Goal: Task Accomplishment & Management: Complete application form

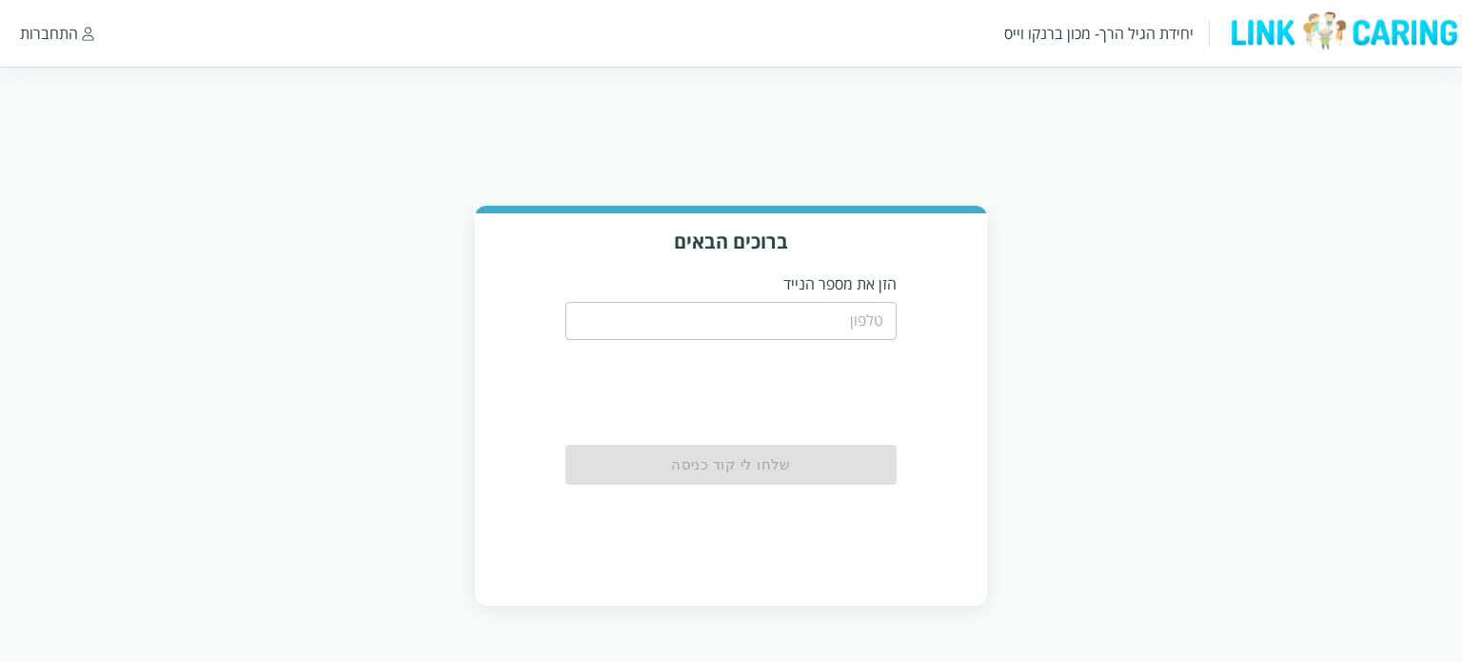
click at [867, 323] on input "tel" at bounding box center [731, 321] width 332 height 38
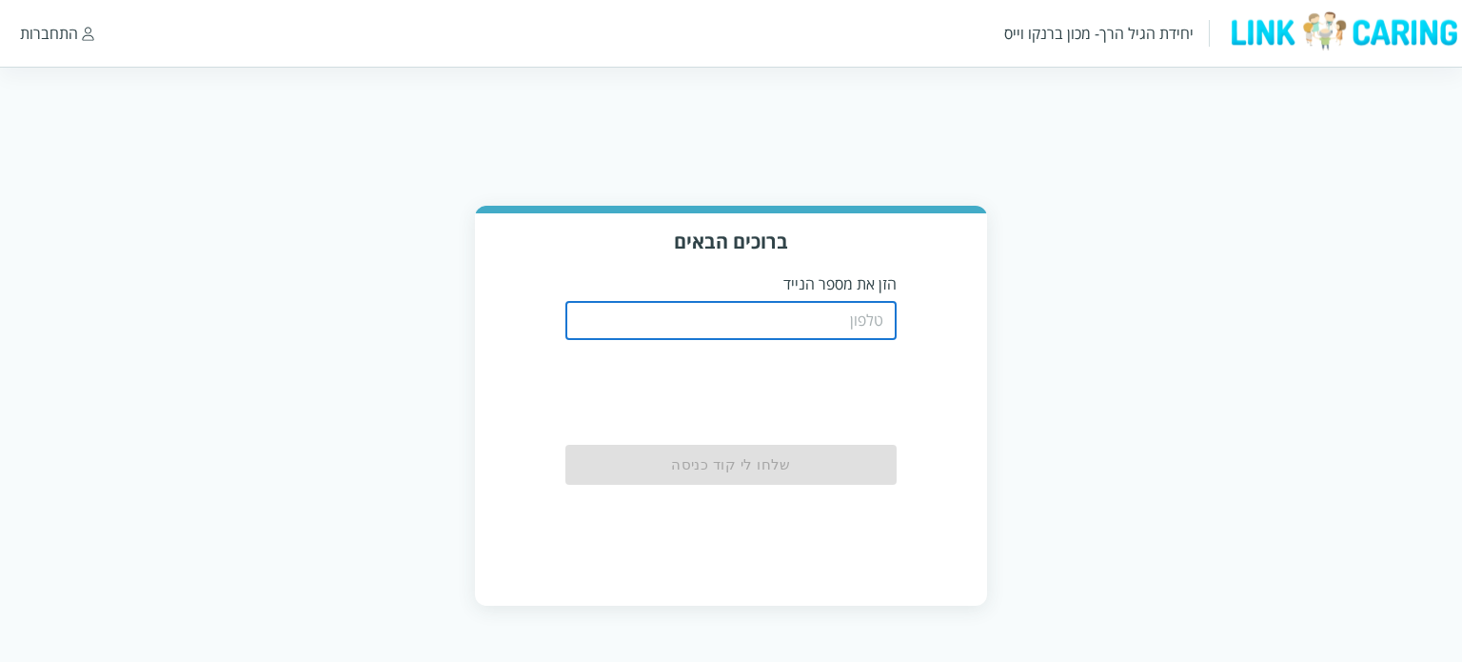
type input "0542273713"
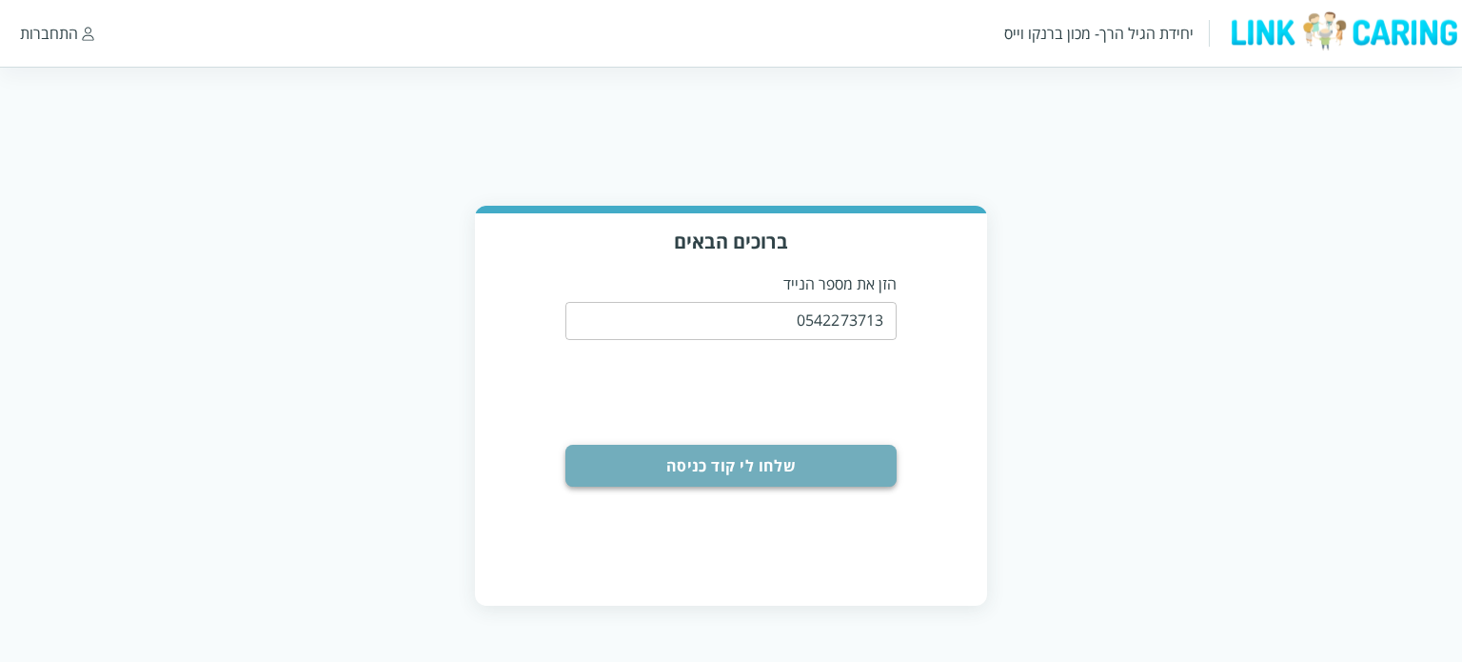
click at [860, 460] on button "שלחו לי קוד כניסה" at bounding box center [731, 466] width 332 height 42
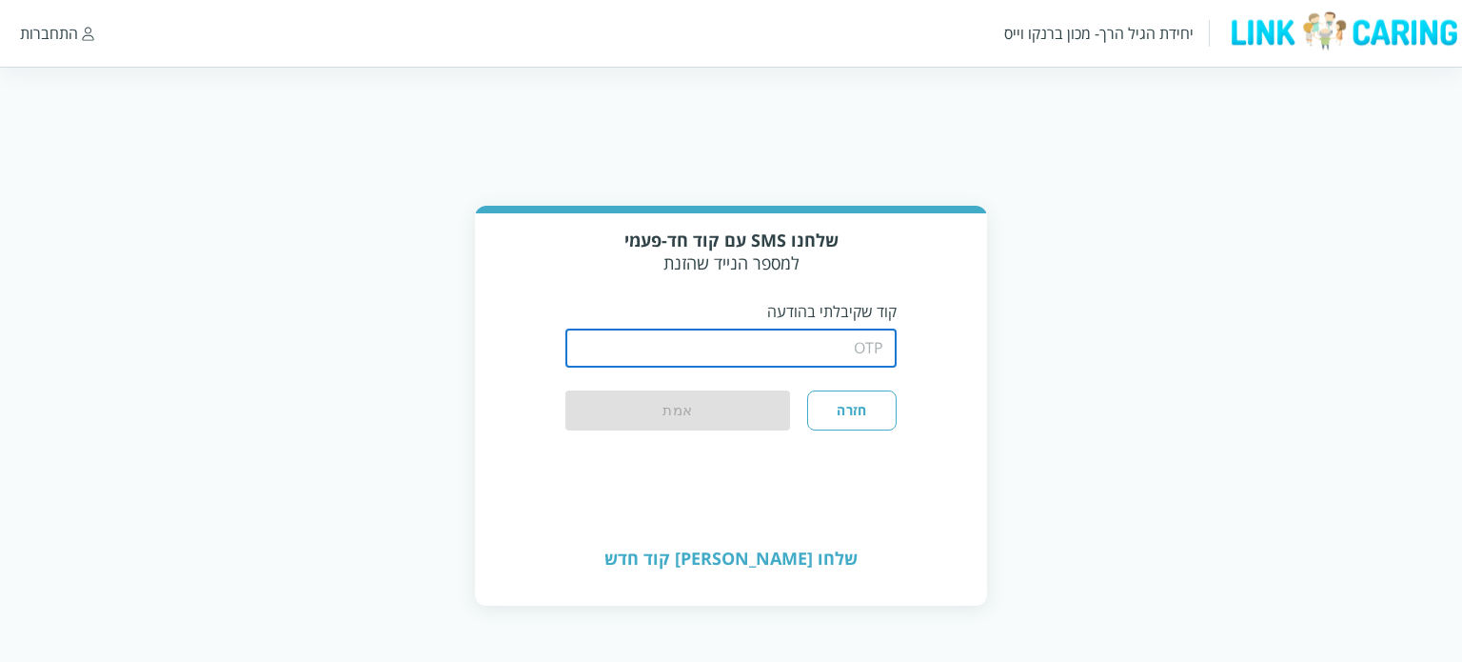
click at [710, 346] on input "string" at bounding box center [731, 348] width 332 height 38
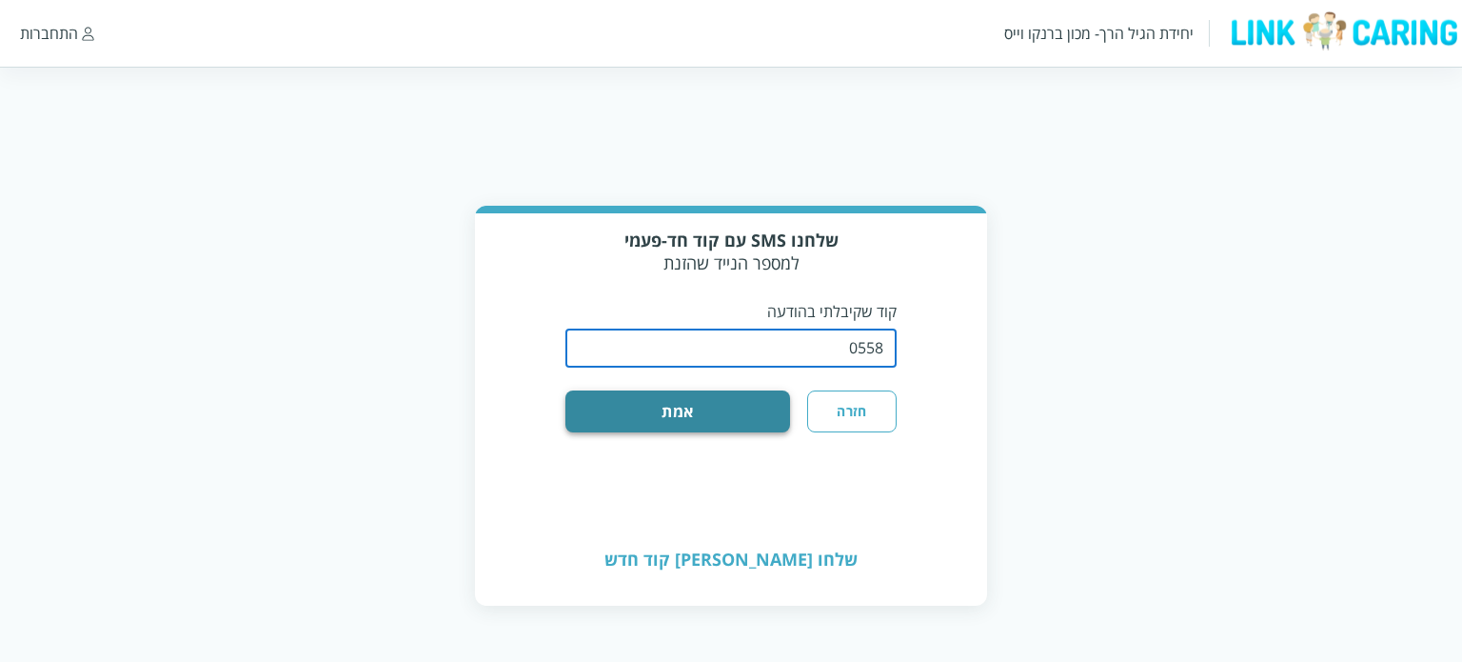
type input "0558"
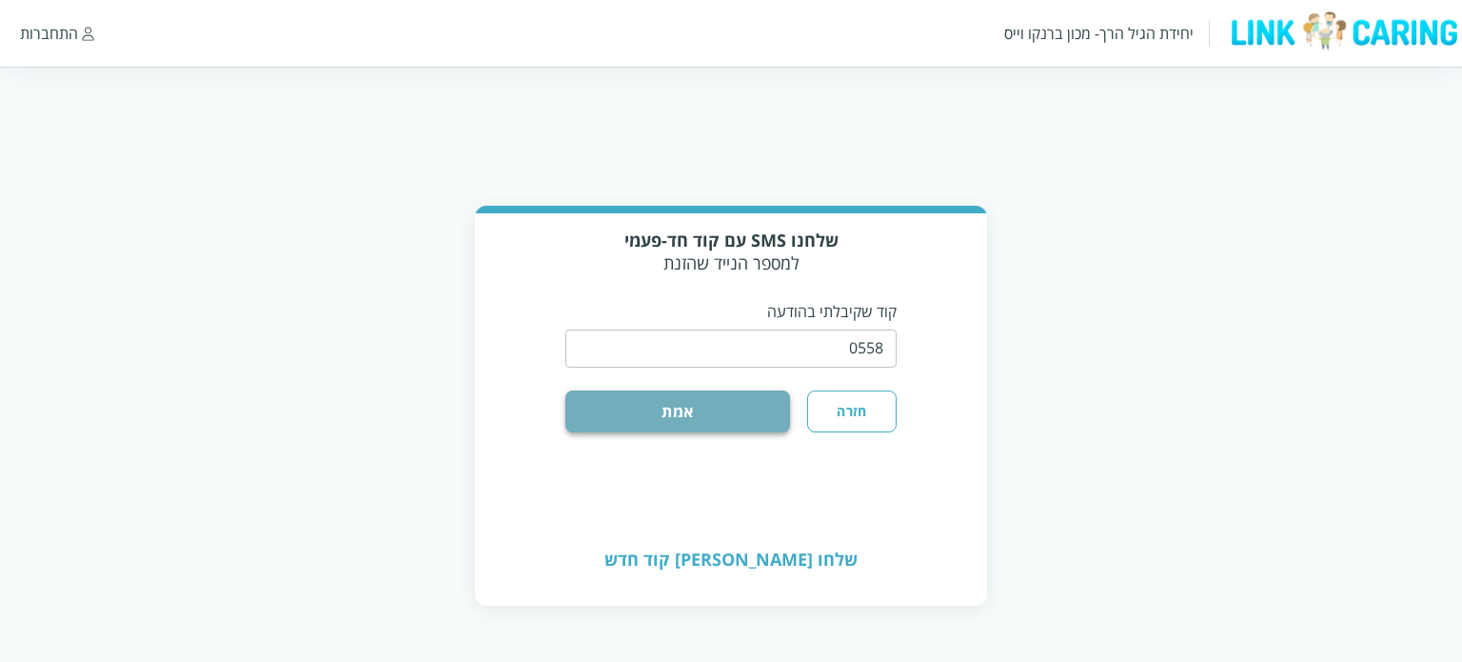
click at [733, 412] on button "אמת" at bounding box center [678, 411] width 226 height 42
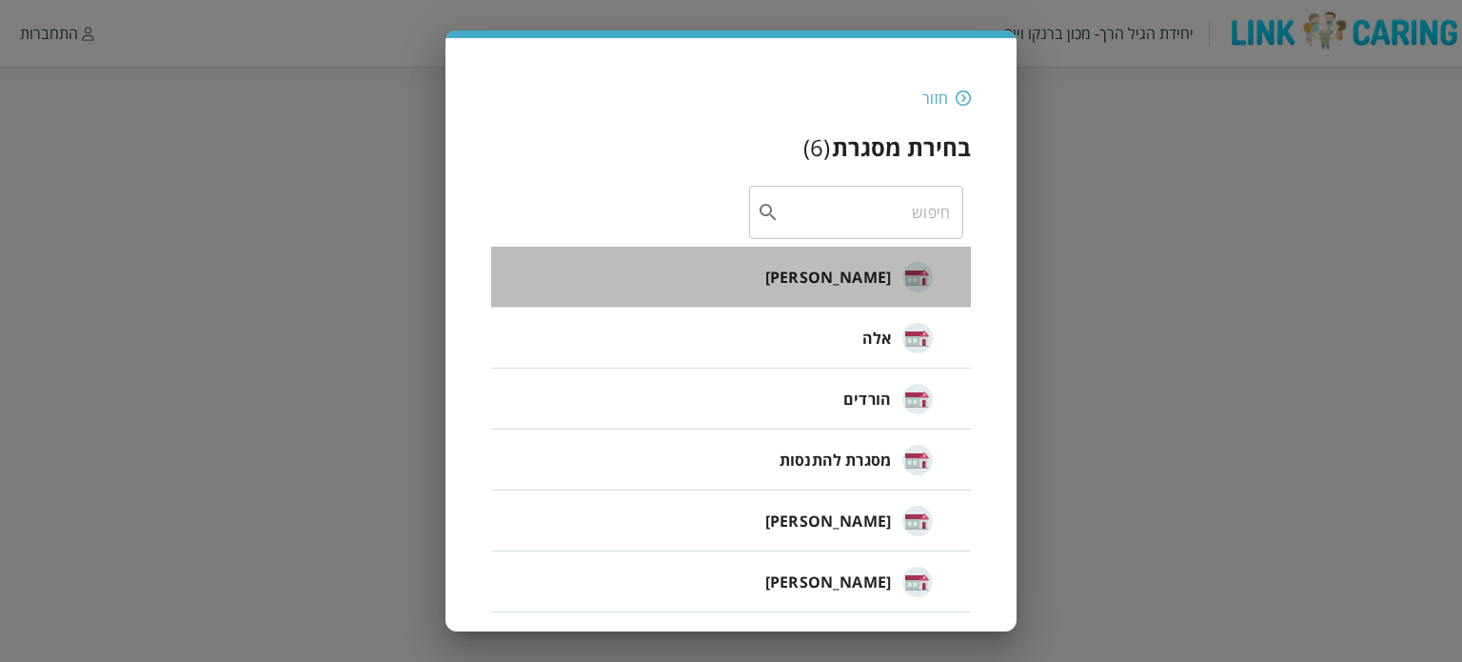
click at [876, 280] on span "[PERSON_NAME]" at bounding box center [828, 277] width 126 height 23
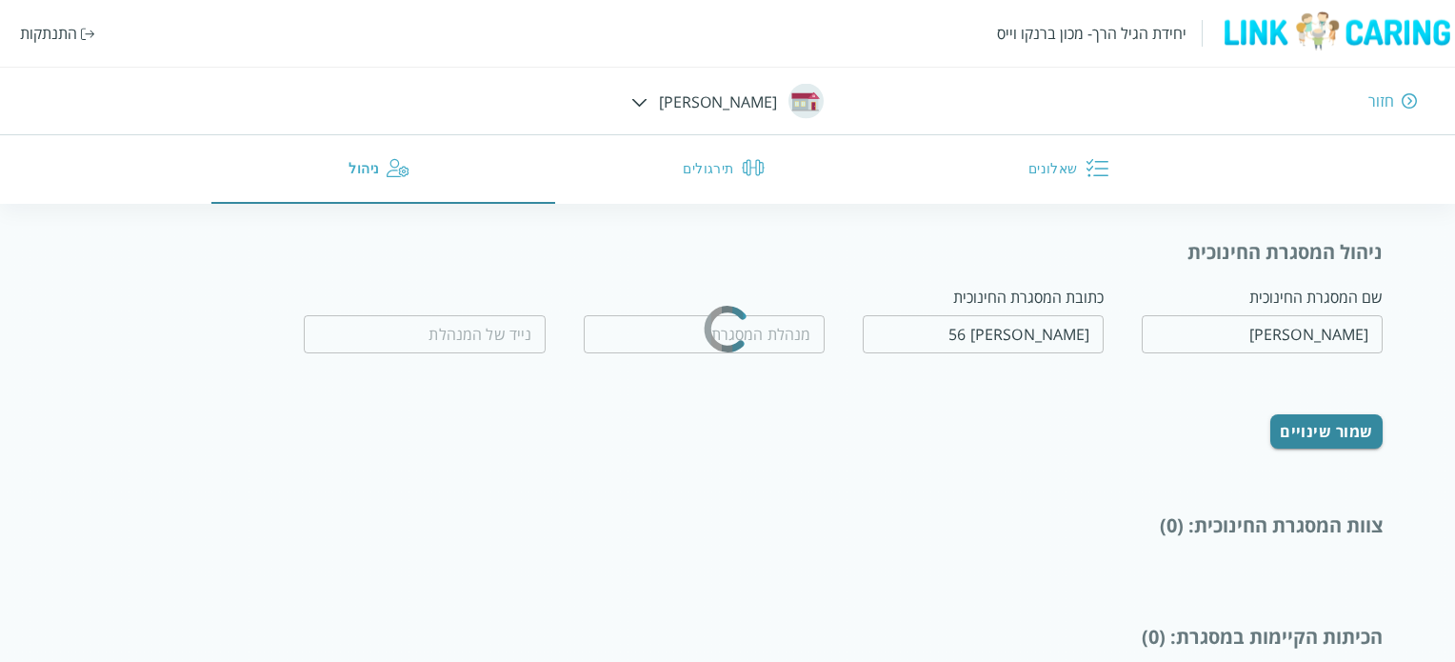
type input "[PERSON_NAME]"
type input "0502464126"
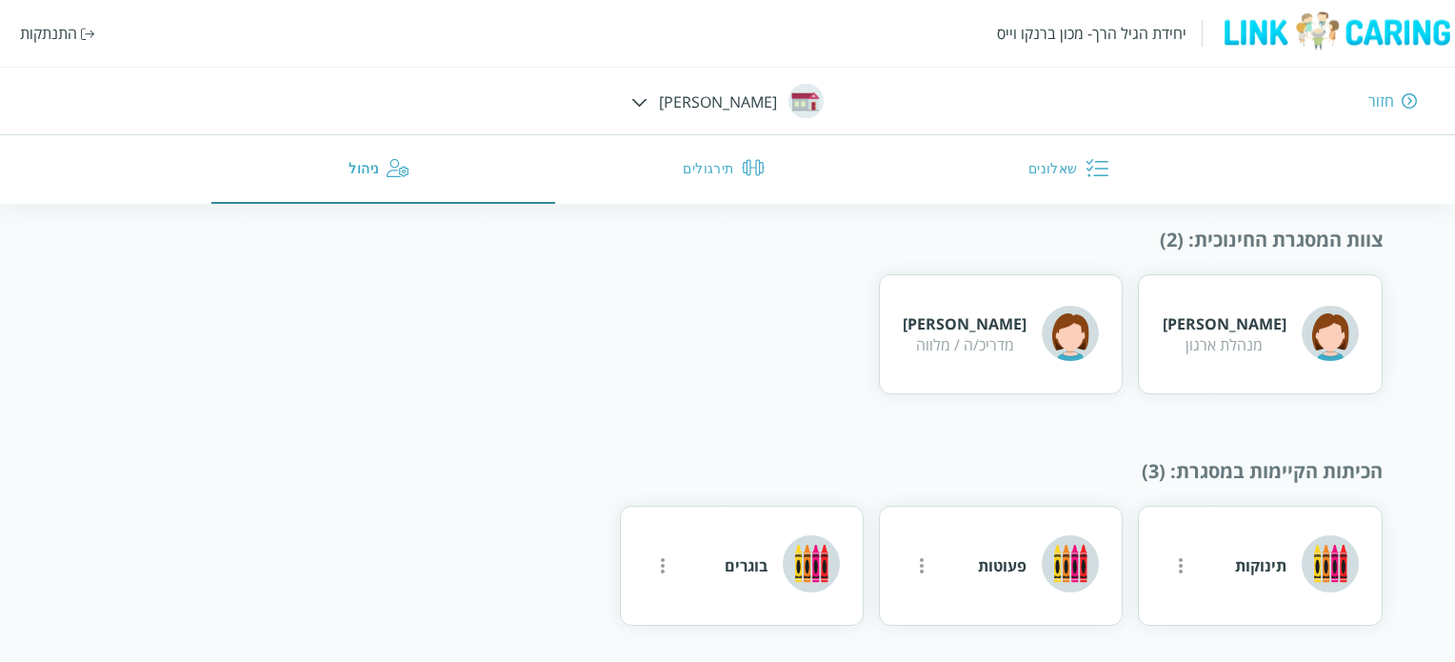
scroll to position [287, 0]
click at [1271, 582] on div "תינוקות" at bounding box center [1297, 565] width 124 height 62
click at [1185, 565] on icon "more" at bounding box center [1180, 564] width 23 height 23
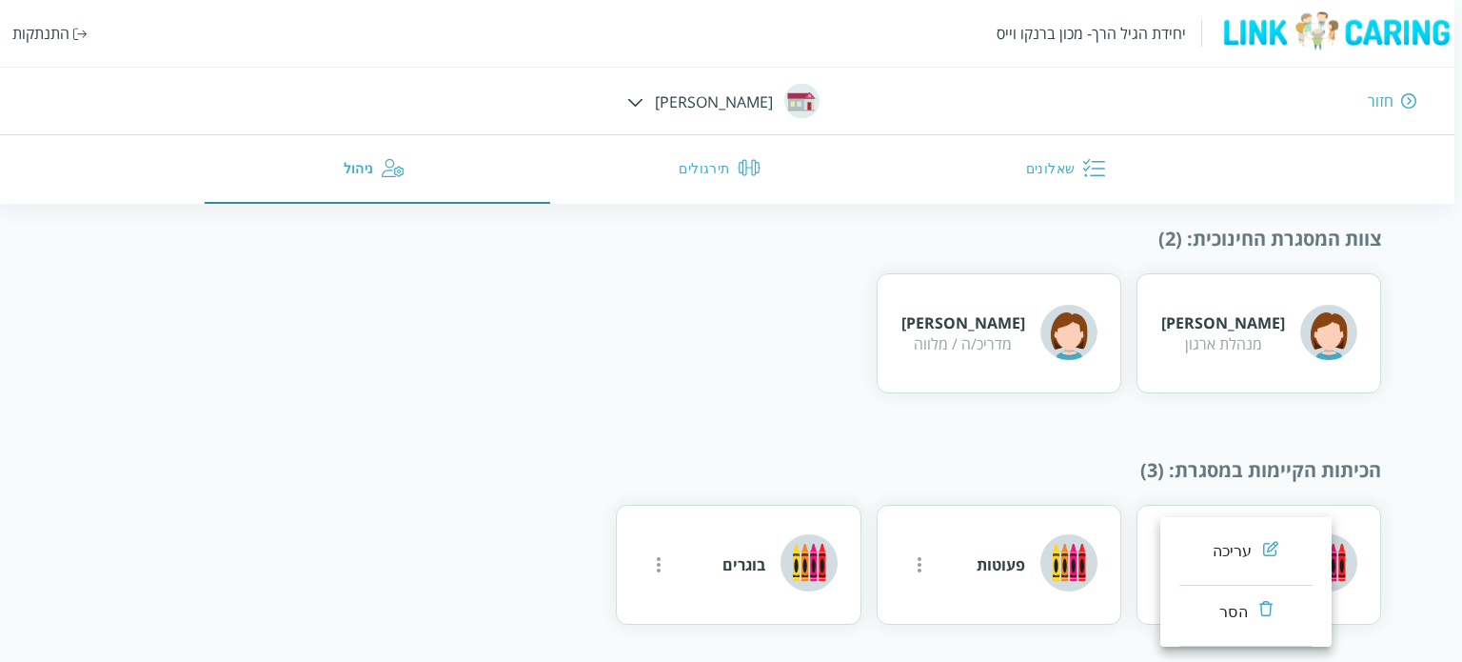
click at [1080, 440] on div at bounding box center [731, 331] width 1462 height 662
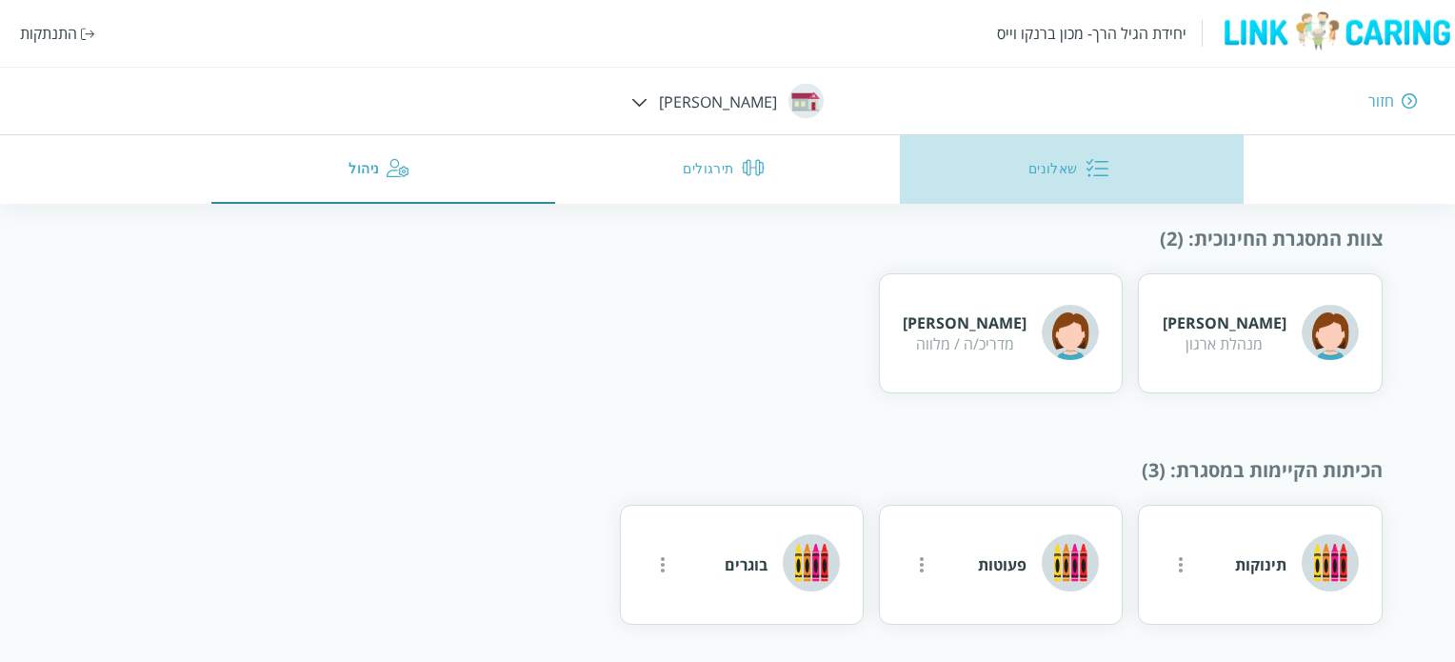
click at [1041, 167] on button "שאלונים" at bounding box center [1072, 169] width 345 height 69
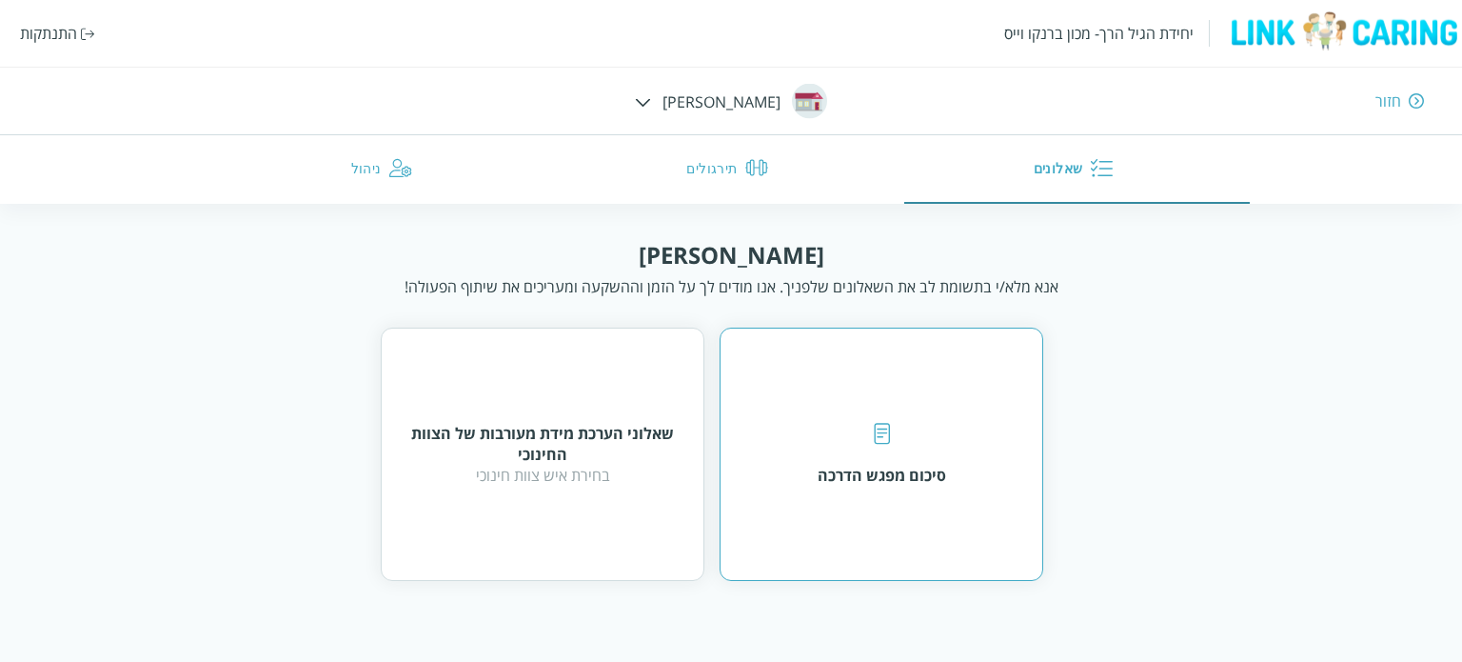
click at [887, 441] on img at bounding box center [882, 434] width 16 height 22
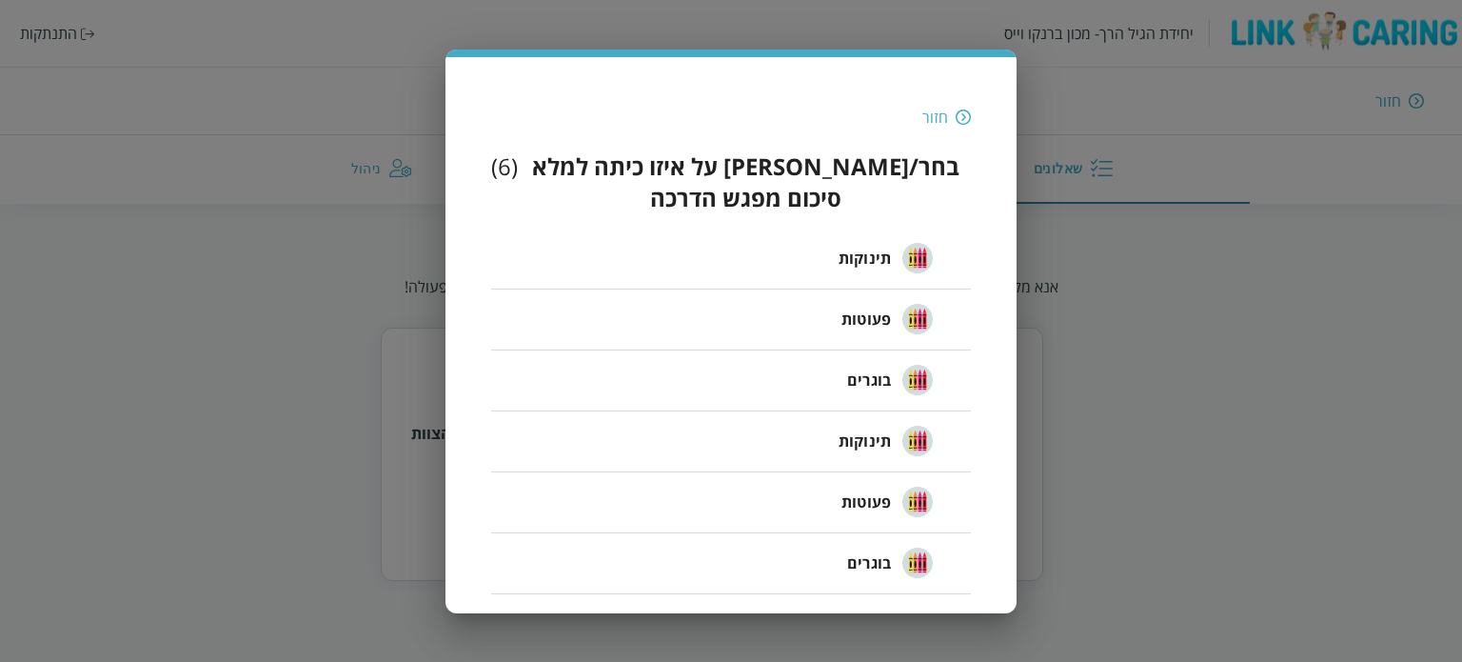
click at [857, 247] on span "תינוקות" at bounding box center [865, 258] width 52 height 23
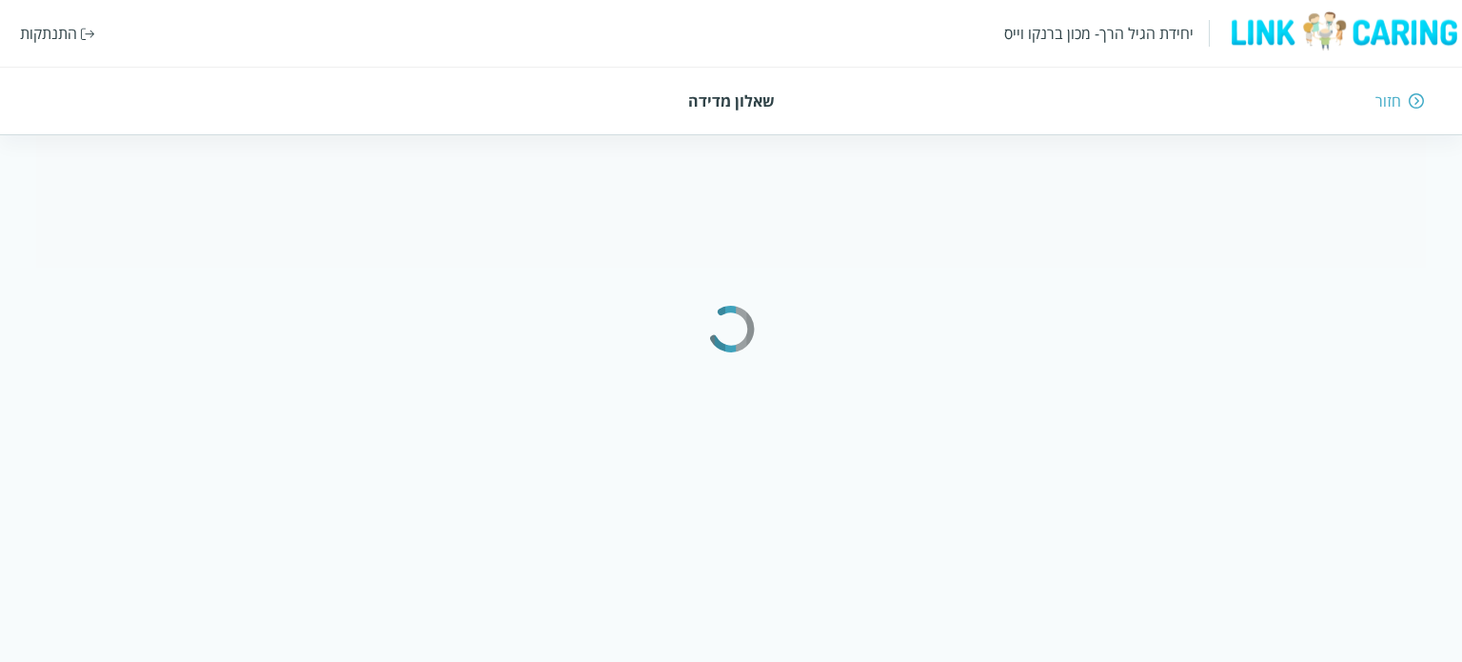
click at [1407, 104] on div "חזור" at bounding box center [1066, 100] width 718 height 21
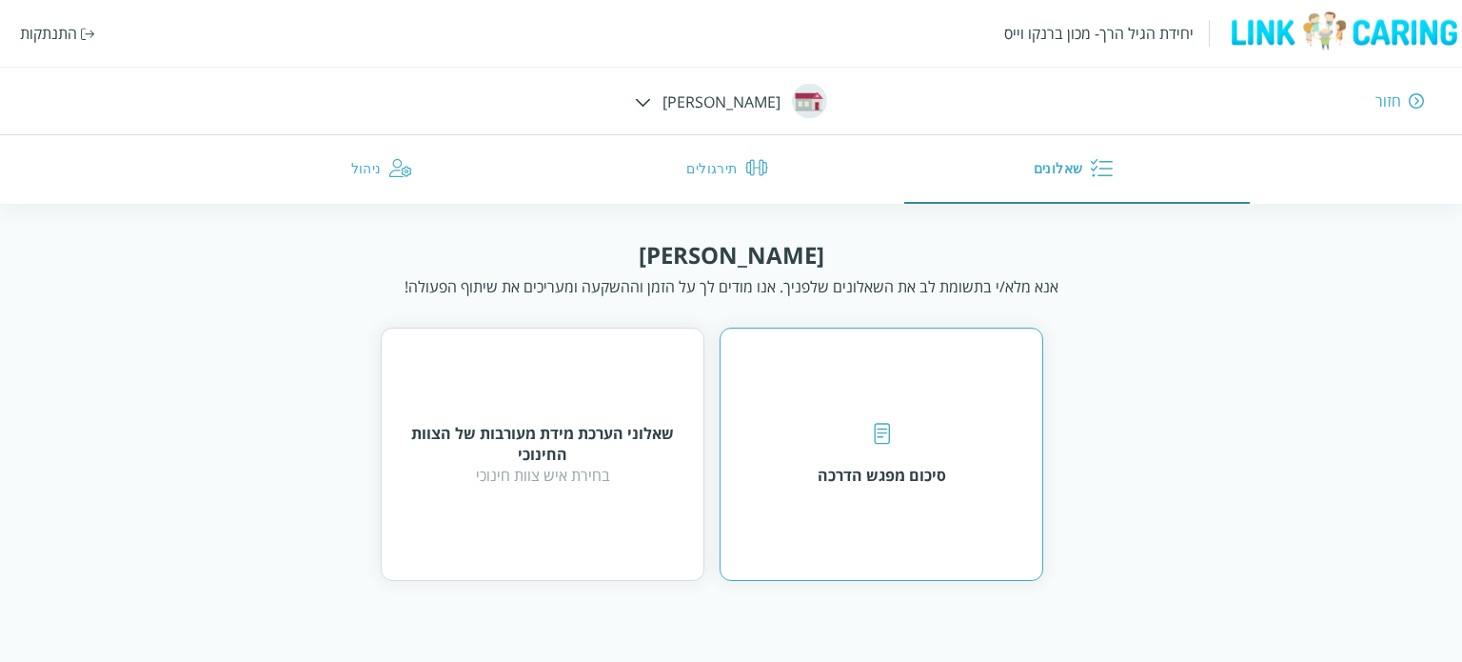
click at [882, 446] on div at bounding box center [882, 436] width 16 height 27
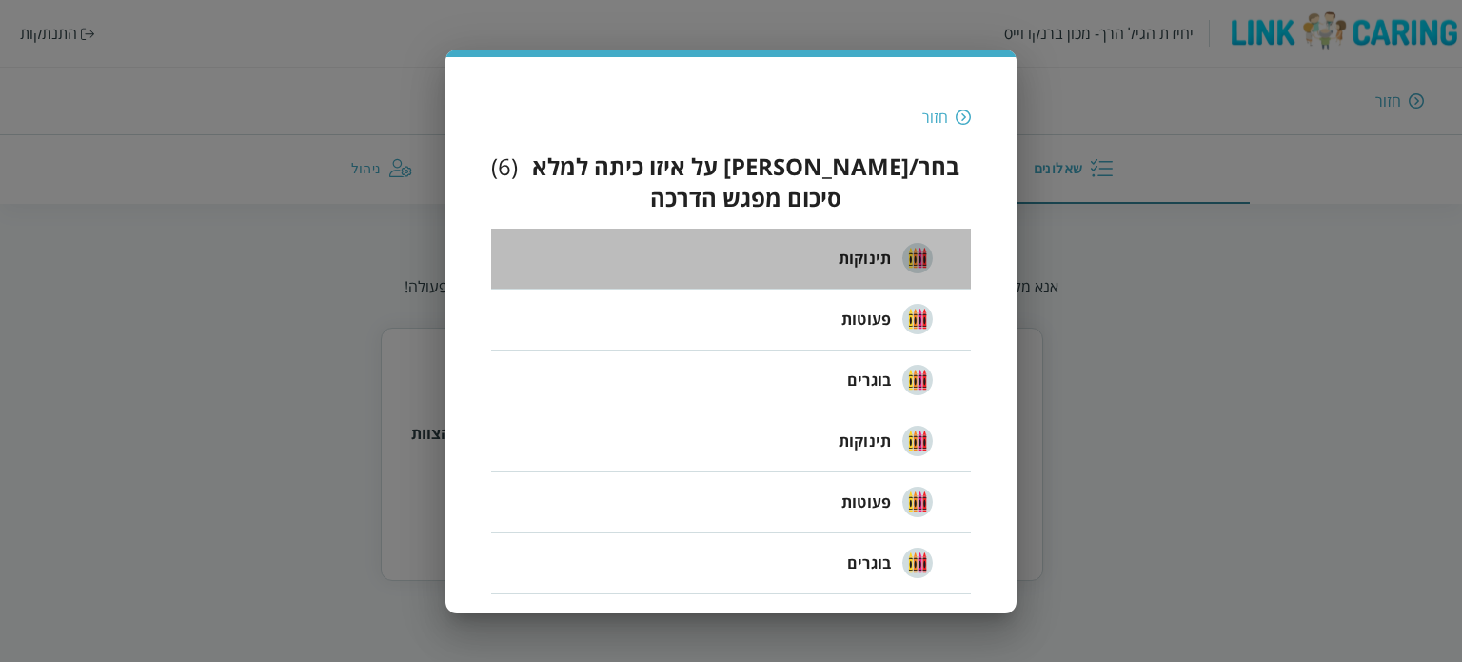
click at [876, 247] on span "תינוקות" at bounding box center [865, 258] width 52 height 23
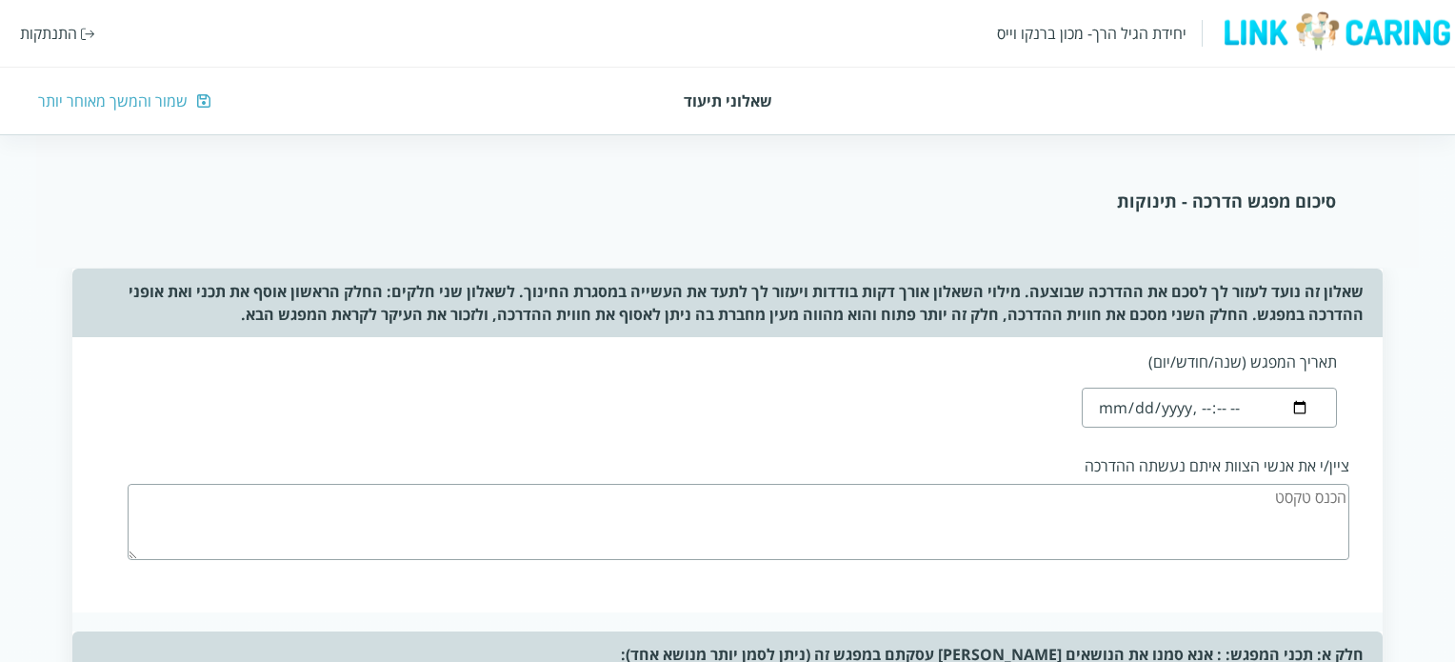
click at [1121, 407] on input "datetime-local" at bounding box center [1208, 407] width 254 height 40
type input "[DATE]T18:32"
click at [868, 197] on div "סיכום מפגש הדרכה - תינוקות" at bounding box center [727, 200] width 1216 height 23
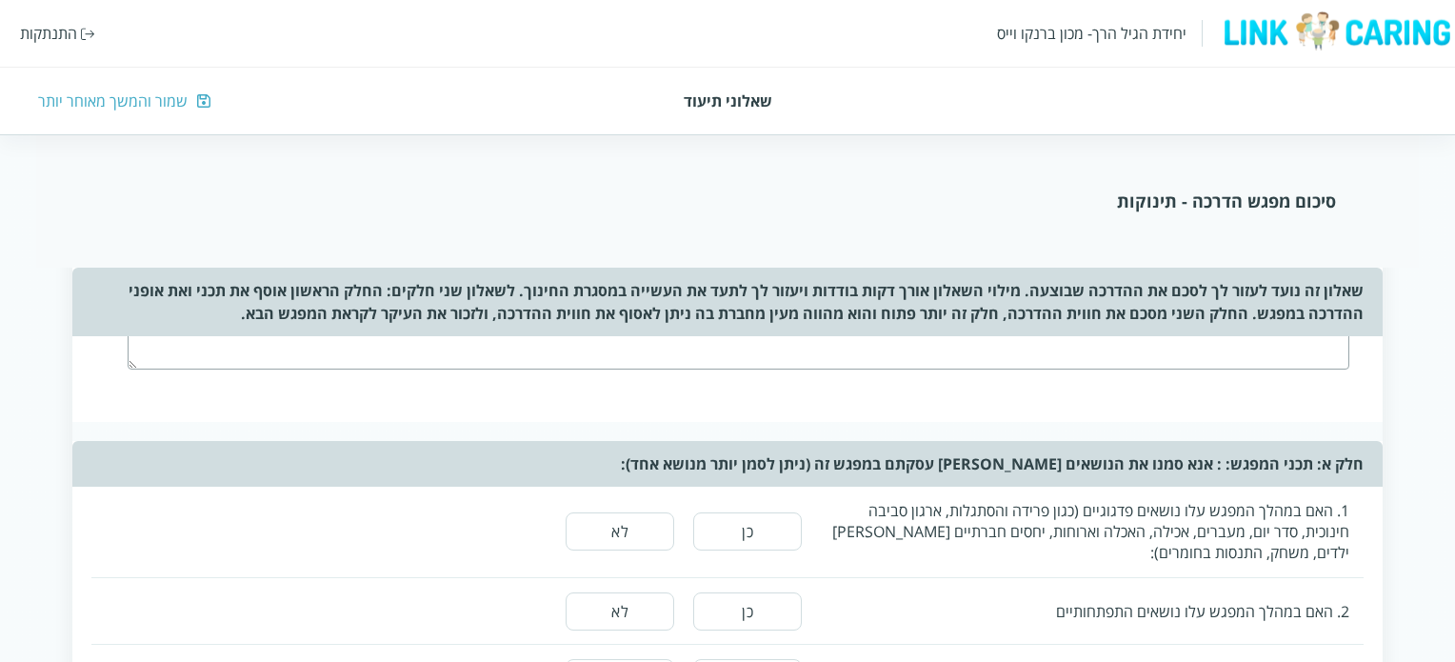
scroll to position [95, 0]
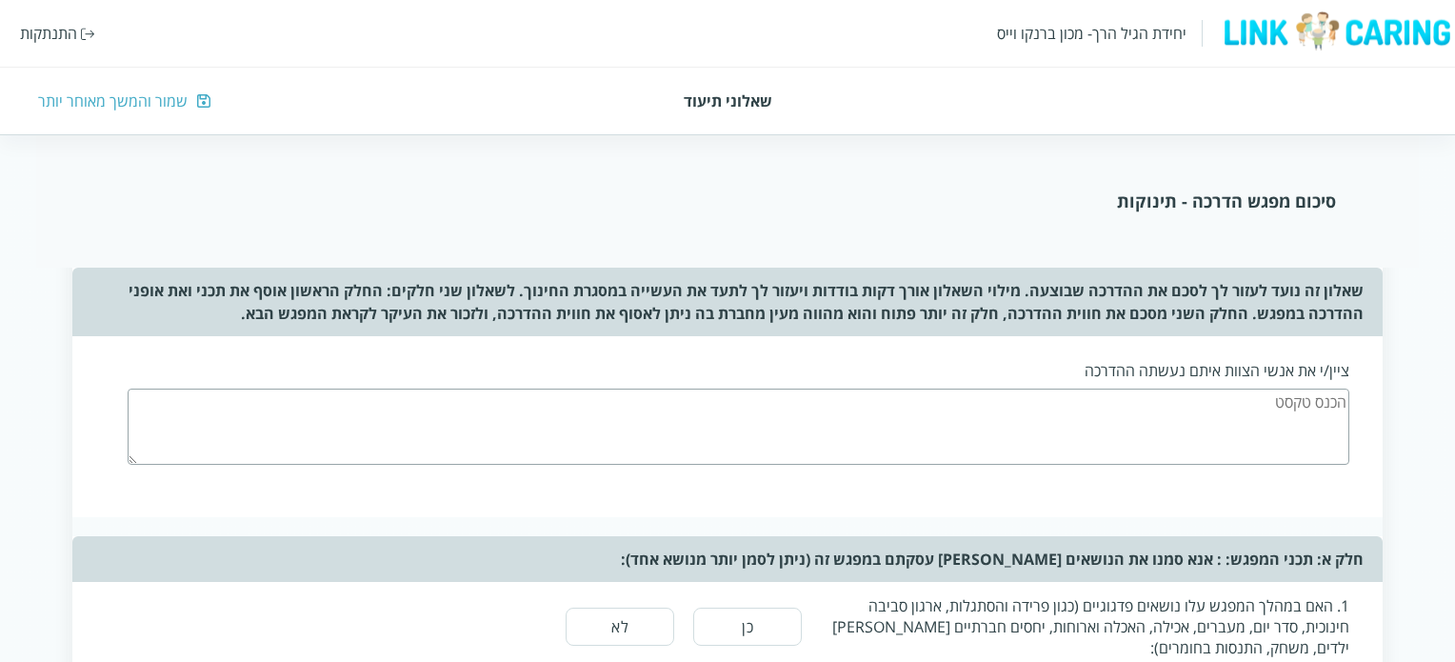
click at [1286, 403] on textarea at bounding box center [738, 426] width 1221 height 76
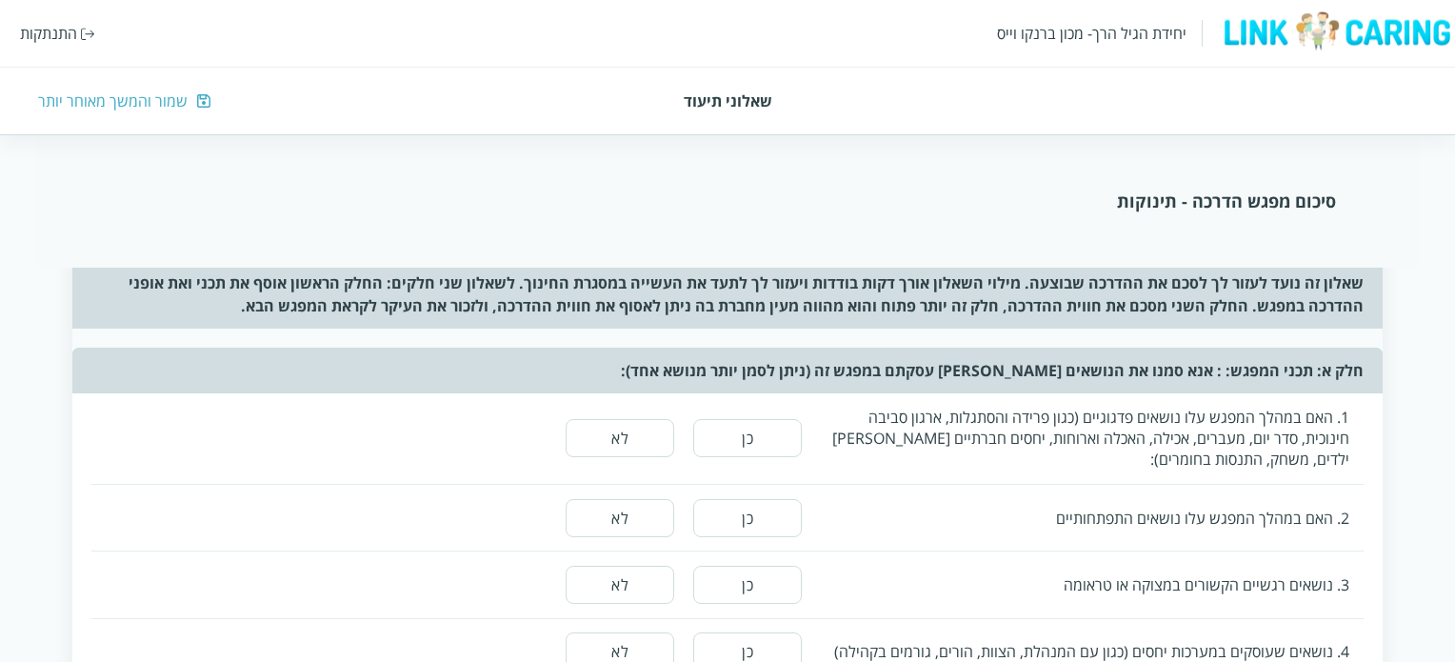
scroll to position [286, 0]
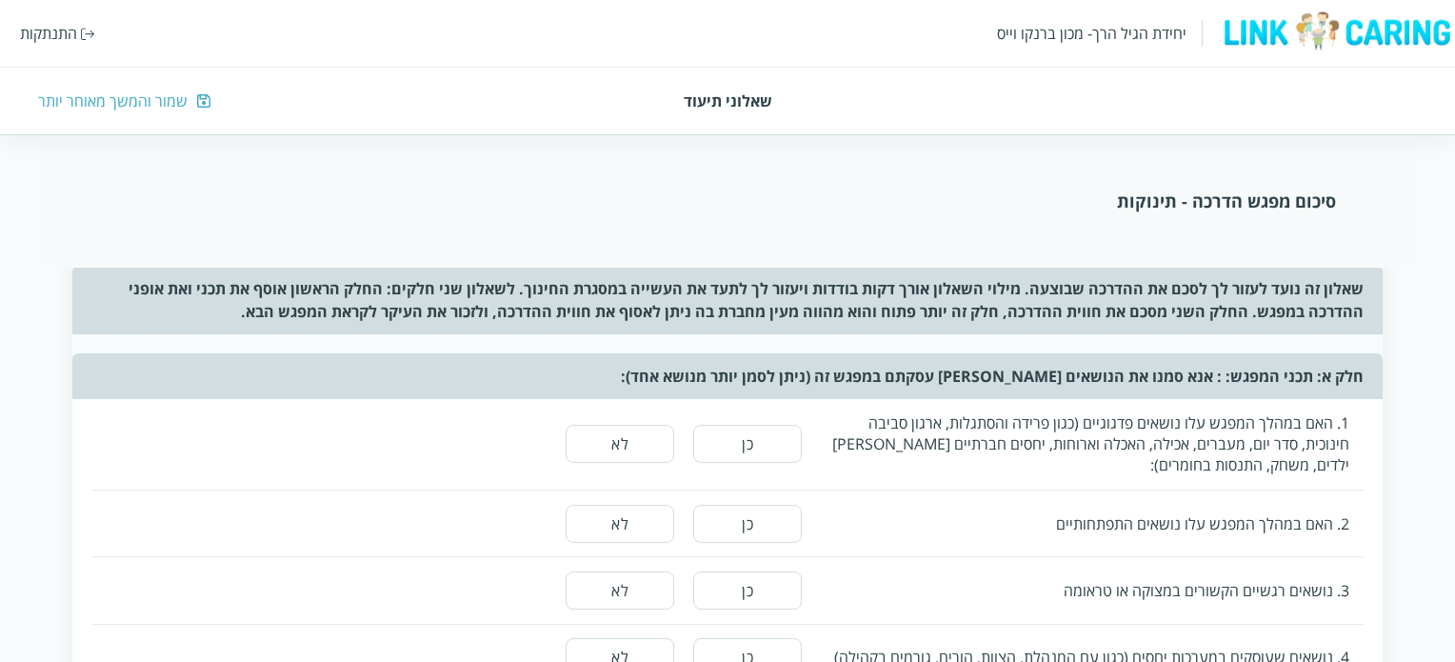
type textarea "מנהלת המעון,צוות כיתת התינוקות וצוות הפעוטון"
click at [619, 455] on button "לא" at bounding box center [619, 444] width 109 height 38
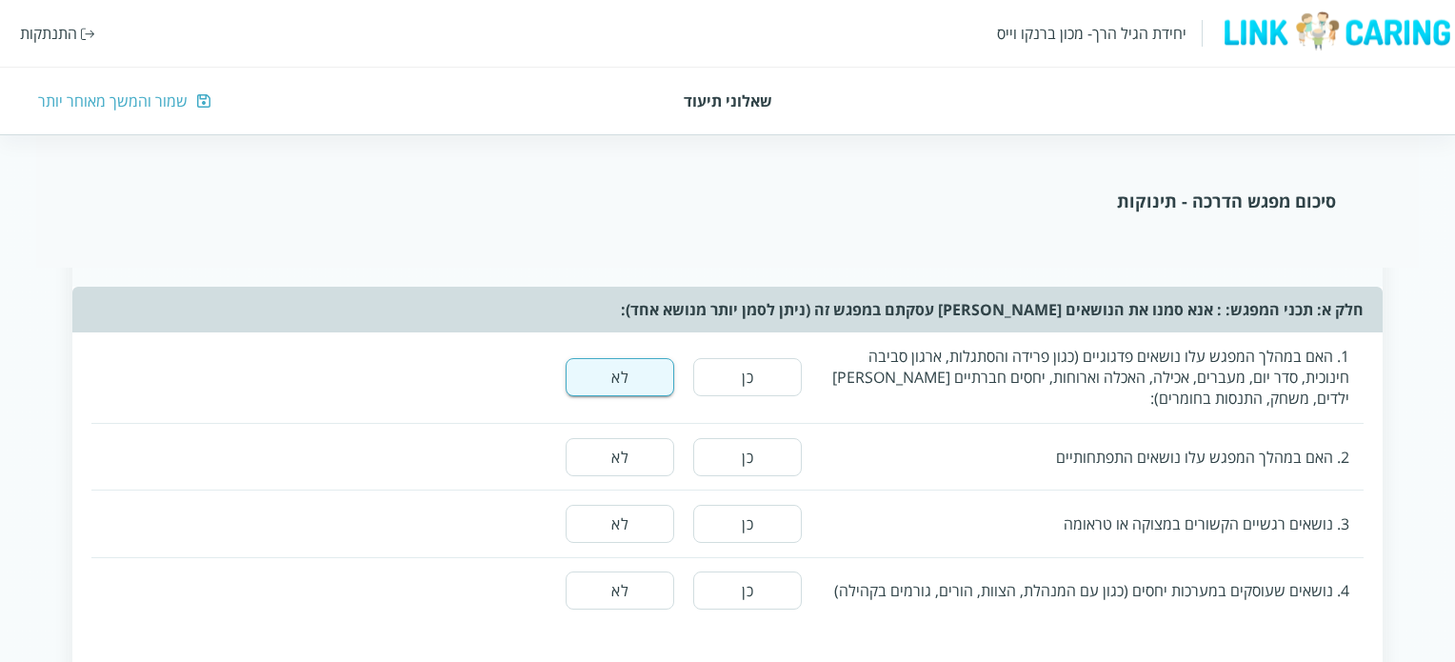
scroll to position [381, 0]
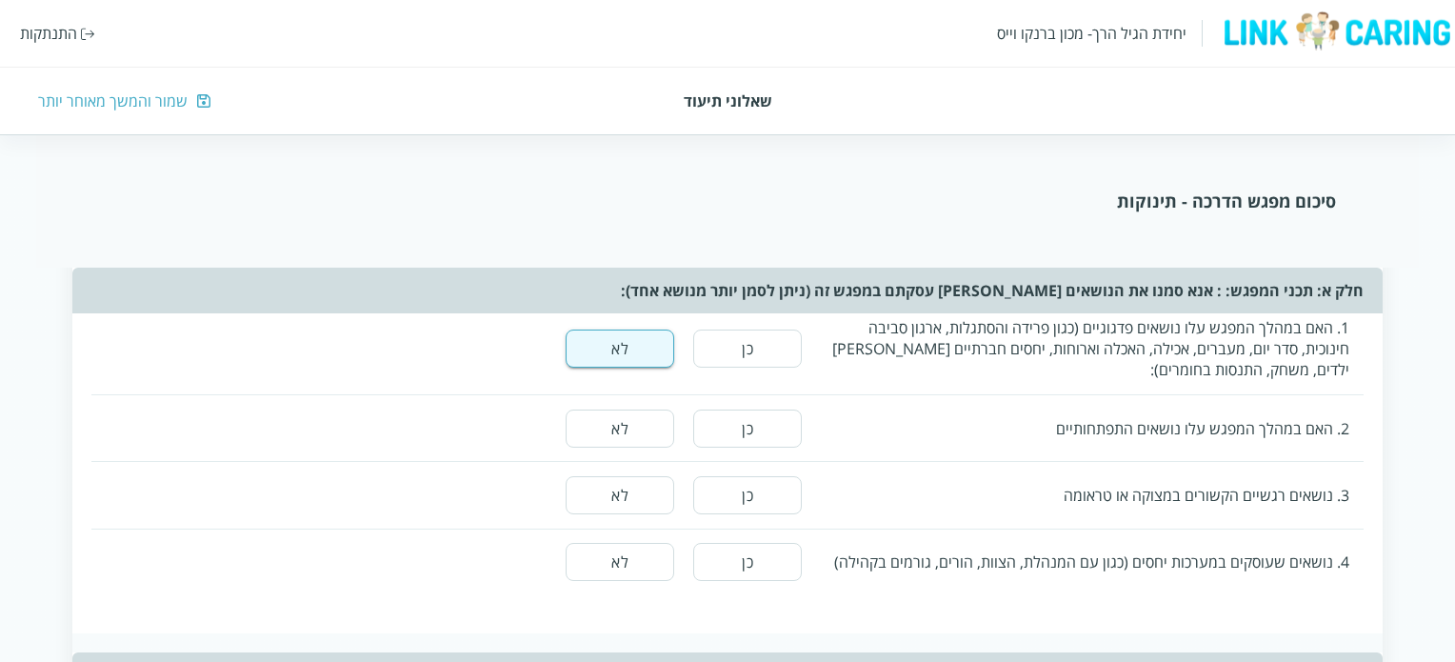
click at [633, 427] on button "לא" at bounding box center [619, 428] width 109 height 38
click at [627, 494] on button "לא" at bounding box center [619, 495] width 109 height 38
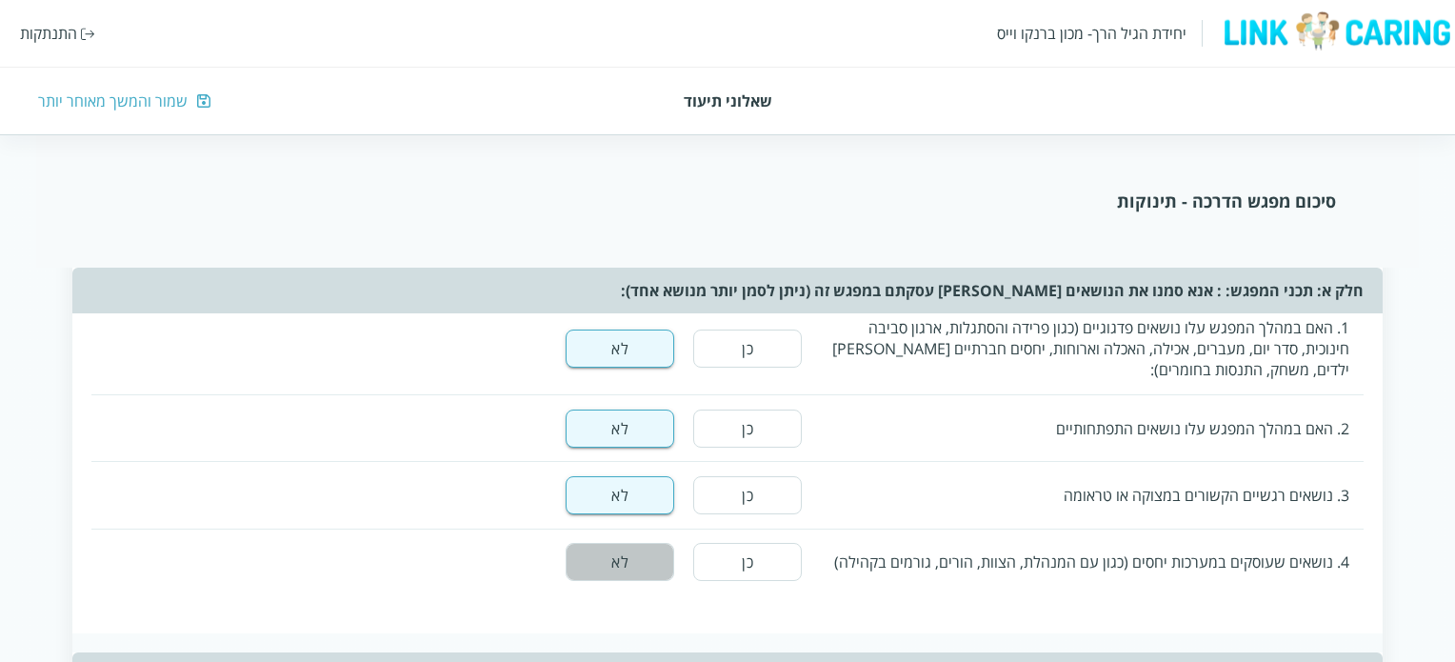
click at [630, 562] on button "לא" at bounding box center [619, 562] width 109 height 38
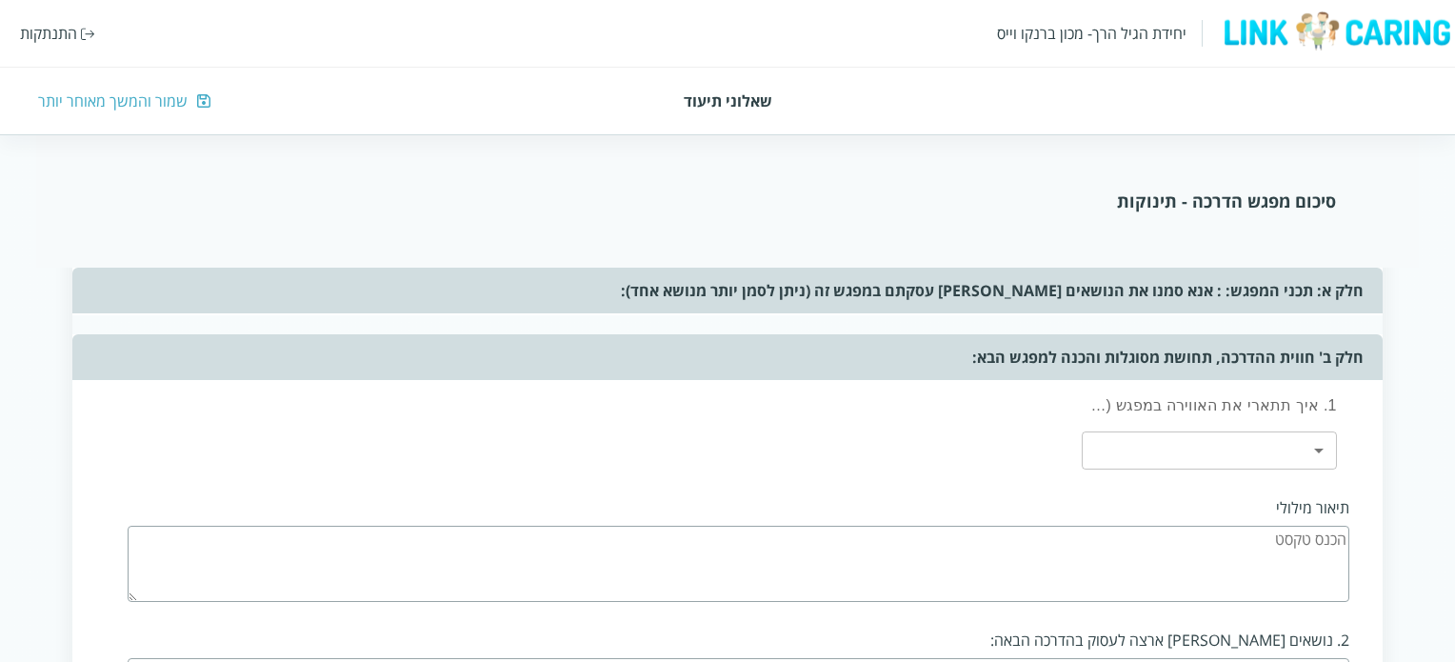
scroll to position [666, 0]
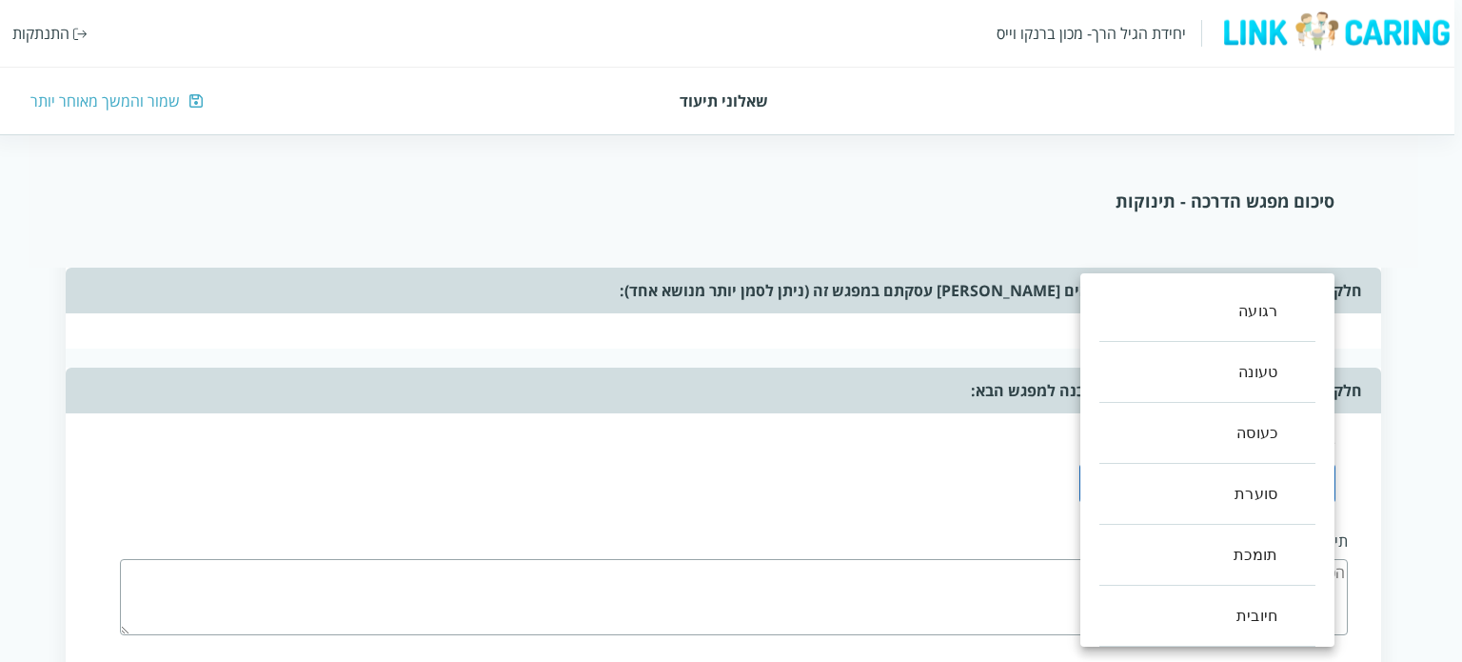
click at [1314, 479] on body "יחידת הגיל הרך- מכון [PERSON_NAME] התנתקות שאלוני תיעוד שמור והמשך מאוחר יותר ס…" at bounding box center [727, 485] width 1470 height 1916
click at [1276, 608] on li "חיובית" at bounding box center [1208, 615] width 216 height 61
click at [1251, 499] on li "סוערת" at bounding box center [1208, 494] width 216 height 61
type input ",5,3"
click at [998, 509] on div at bounding box center [731, 331] width 1462 height 662
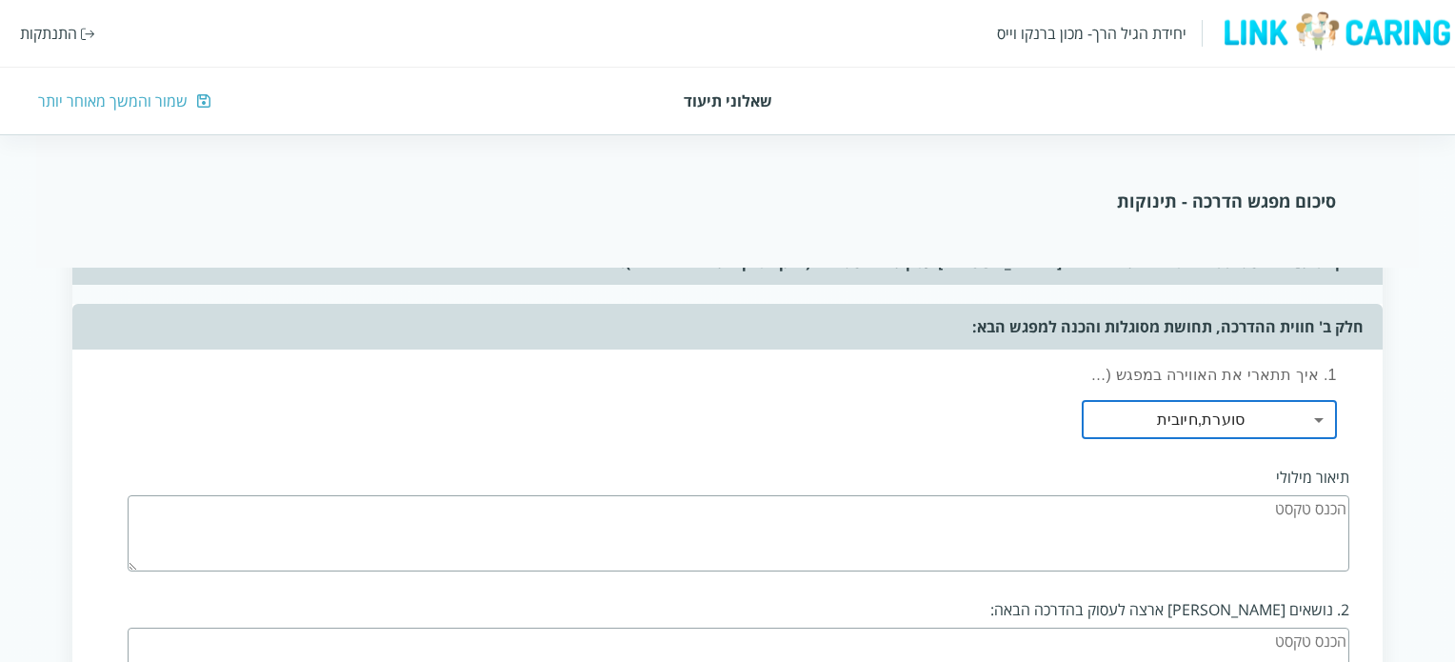
scroll to position [762, 0]
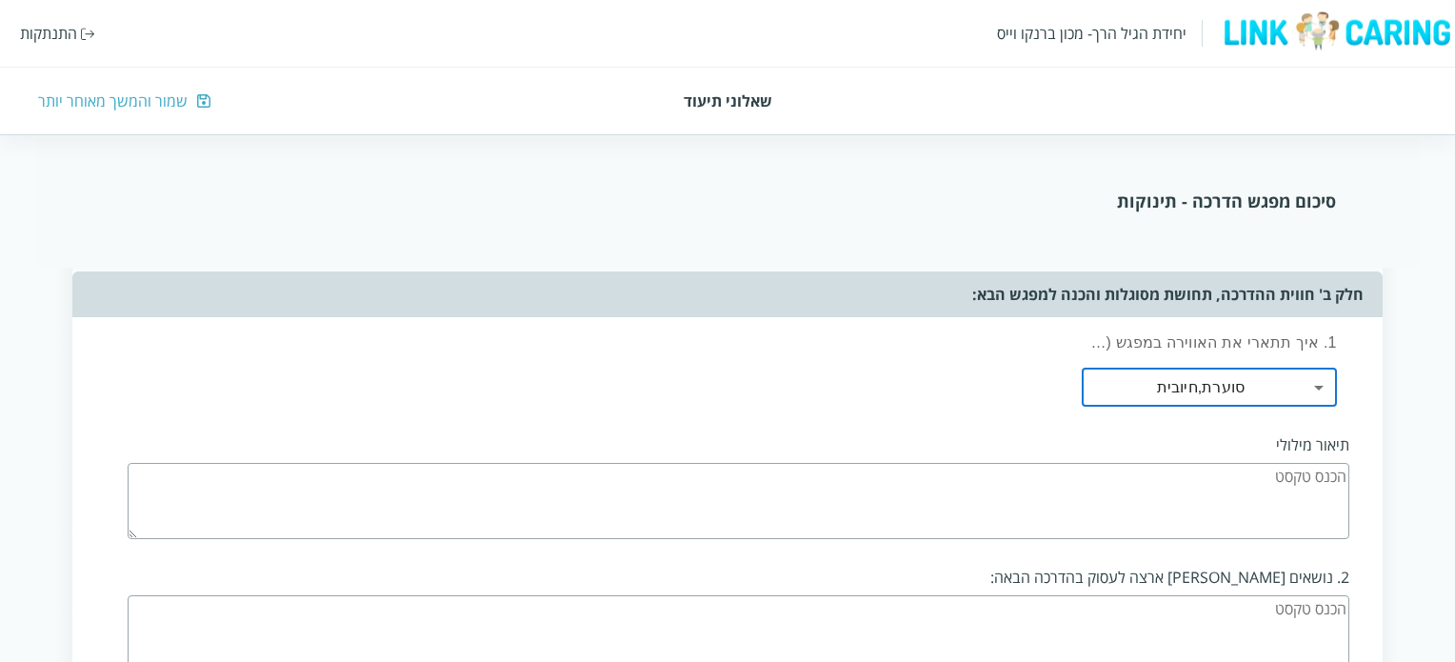
click at [1171, 496] on textarea at bounding box center [738, 501] width 1221 height 76
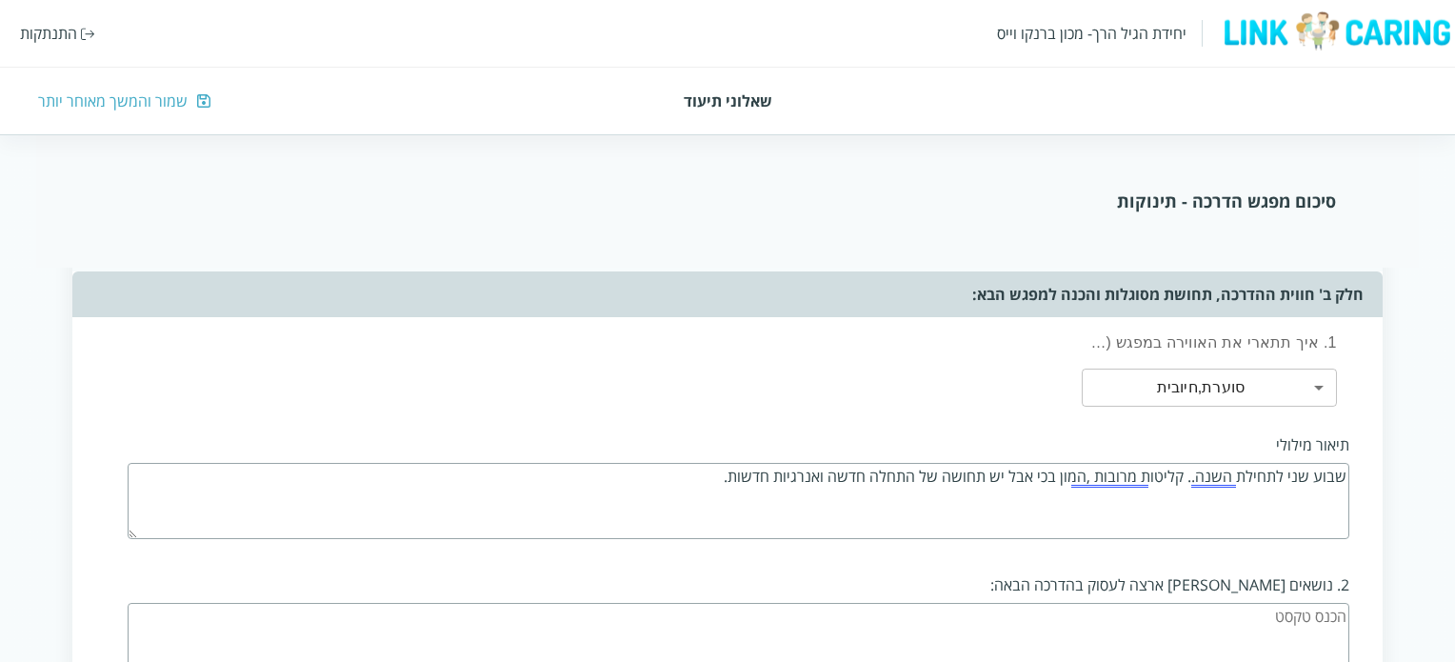
click at [1089, 483] on textarea "שבוע שני לתחילת השנה.. קליטות מרובות ,המון בכי אבל יש תחושה של התחלה חדשה ואנרג…" at bounding box center [738, 501] width 1221 height 76
click at [1099, 475] on textarea "שבוע שני לתחילת השנה.. קליטות מרובות , המון בכי אבל יש תחושה של התחלה חדשה ואנר…" at bounding box center [738, 501] width 1221 height 76
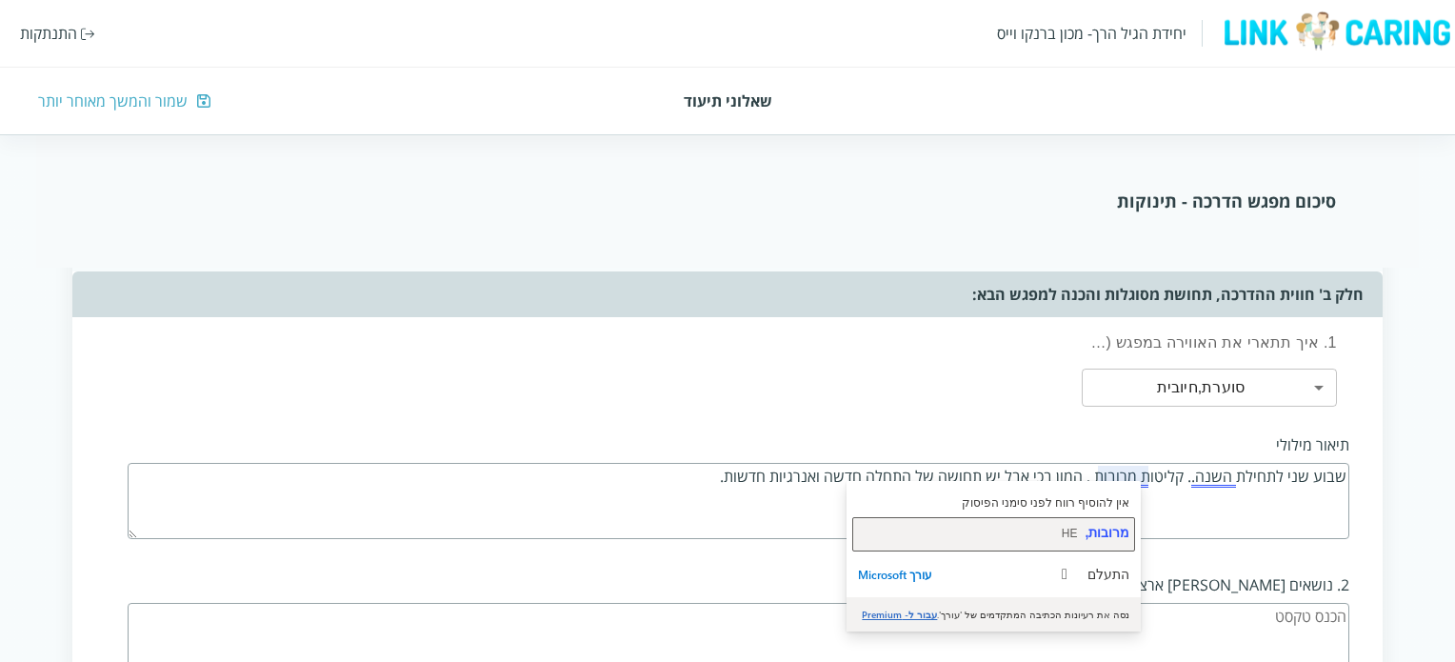
click at [1106, 532] on span "מרובות," at bounding box center [1106, 532] width 45 height 15
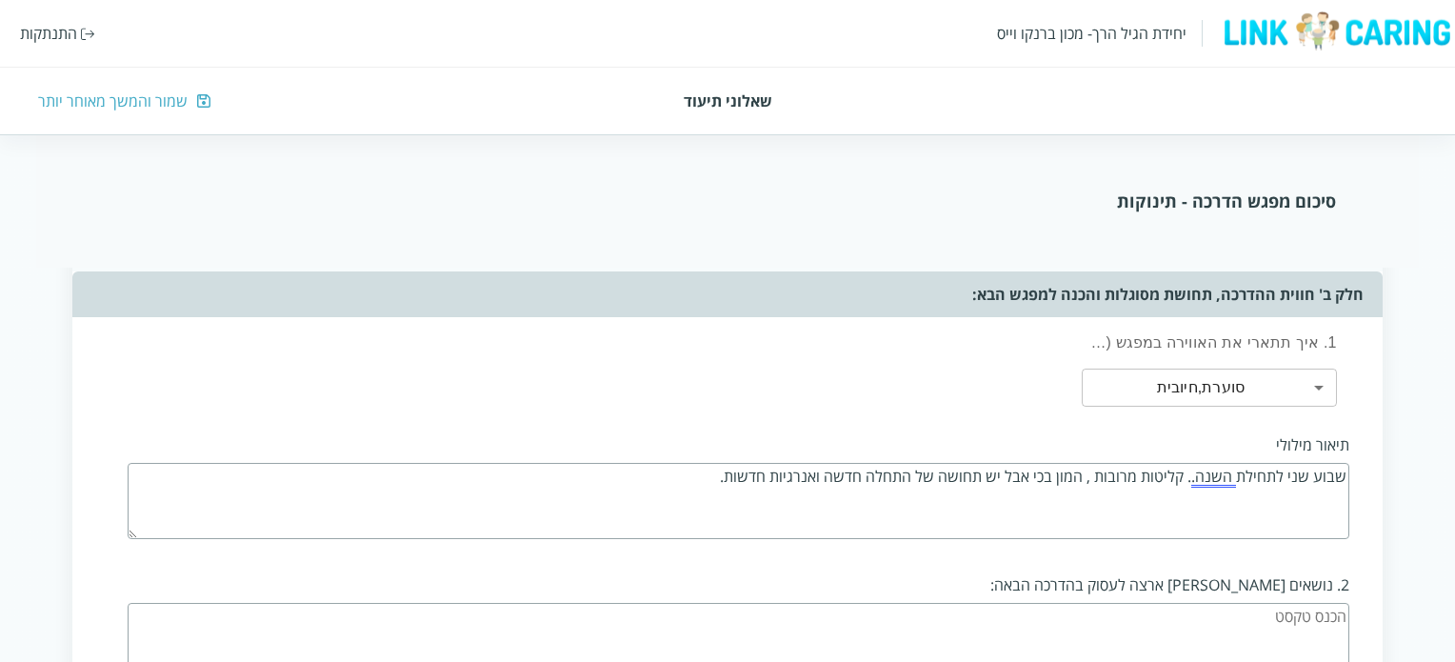
click at [1207, 483] on textarea "שבוע שני לתחילת השנה.. קליטות מרובות, המון בכי אבל יש תחושה של התחלה חדשה ואנרג…" at bounding box center [738, 501] width 1221 height 76
click at [1204, 474] on textarea "שבוע שני לתחילת השנה.. קליטות מרובות, המון בכי אבל יש תחושה של התחלה חדשה ואנרג…" at bounding box center [738, 501] width 1221 height 76
click at [1179, 509] on textarea "שבוע שני לתחילת השנה.. קליטות מרובות, המון בכי אבל יש תחושה של התחלה חדשה ואנרג…" at bounding box center [738, 501] width 1221 height 76
click at [1189, 476] on textarea "שבוע שני לתחילת השנה.. קליטות מרובות, המון בכי אבל יש תחושה של התחלה חדשה ואנרג…" at bounding box center [738, 501] width 1221 height 76
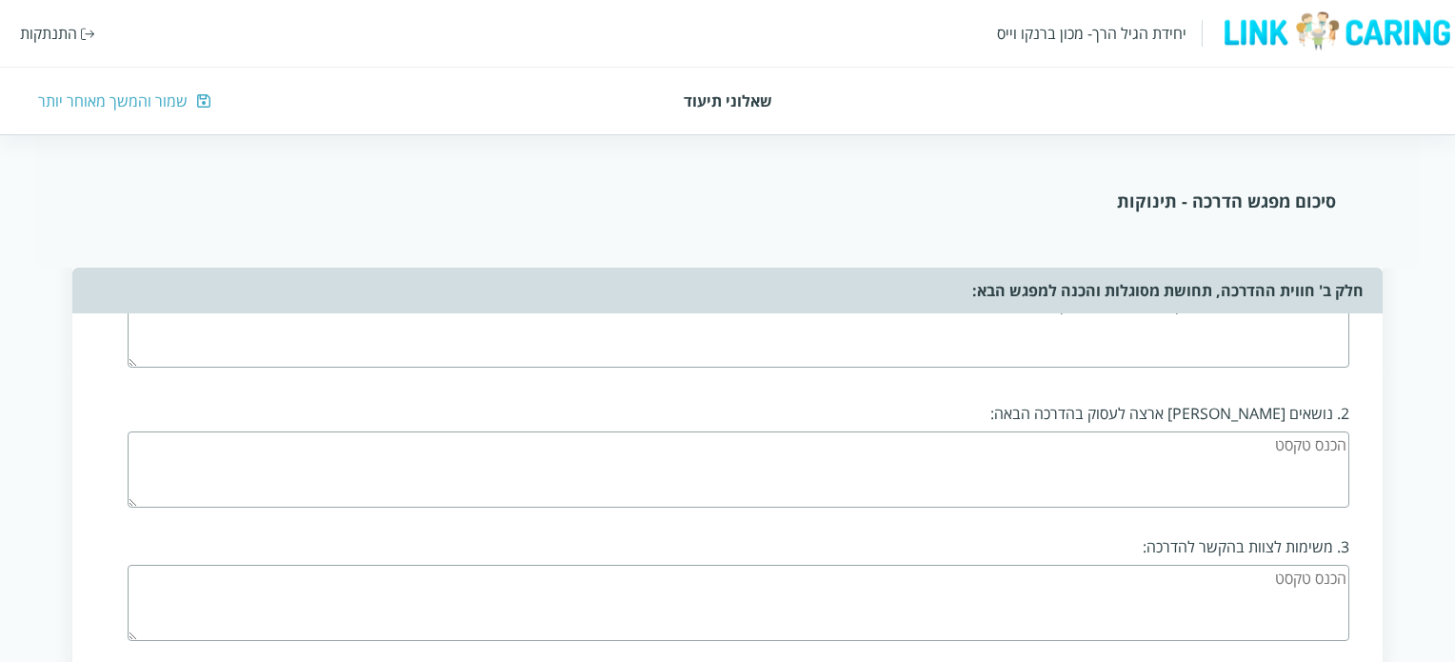
scroll to position [952, 0]
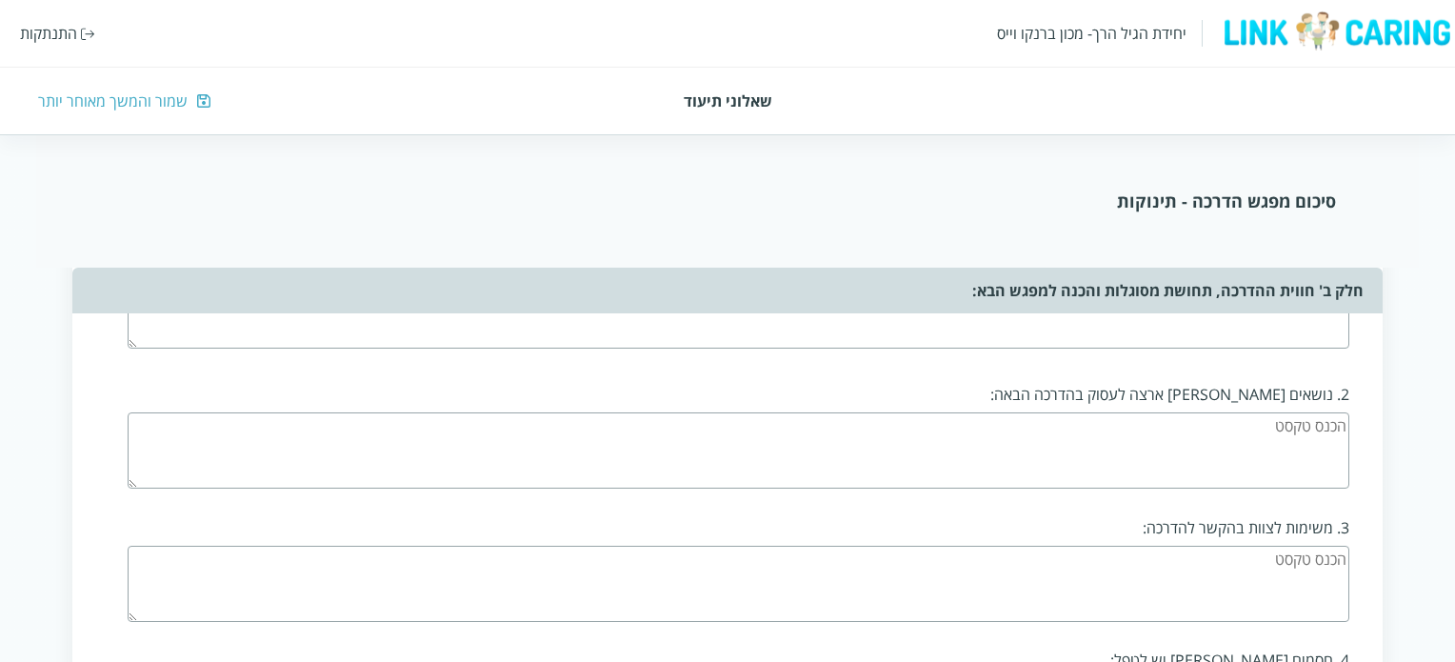
type textarea "שבוע שני לתחילת השנה : קליטות מרובות, המון בכי אבל יש תחושה של התחלה חדשה ואנרג…"
click at [1249, 426] on textarea at bounding box center [738, 450] width 1221 height 76
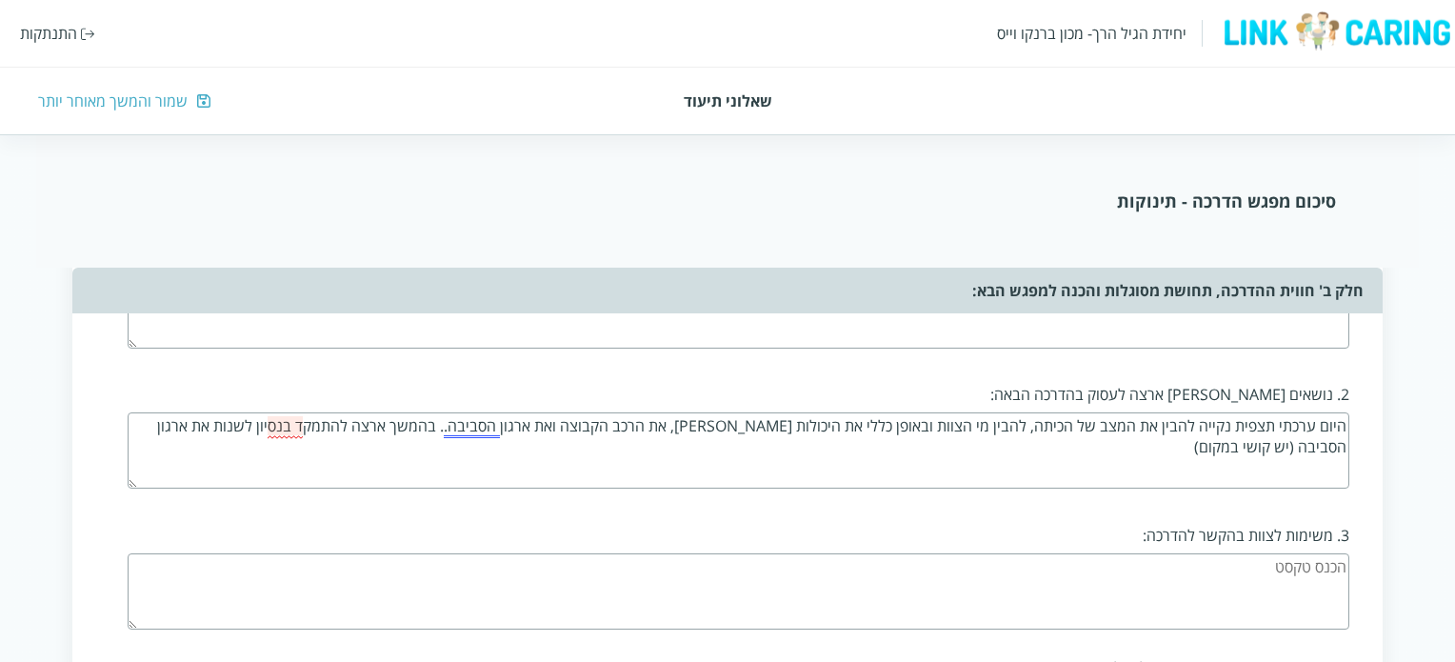
click at [388, 417] on textarea "היום ערכתי תצפית נקייה להבין את המצב של הכיתה, להבין מי הצוות ובאופן כללי את הי…" at bounding box center [738, 450] width 1221 height 76
click at [1185, 442] on textarea "היום ערכתי תצפית נקייה להבין את המצב של הכיתה, להבין מי הצוות ובאופן כללי את הי…" at bounding box center [738, 450] width 1221 height 76
type textarea "היום ערכתי תצפית נקייה להבין את המצב של הכיתה, להבין מי הצוות ובאופן כללי את הי…"
click at [1240, 565] on textarea at bounding box center [738, 591] width 1221 height 76
click at [1294, 563] on textarea "הכרות ובסוס" at bounding box center [738, 591] width 1221 height 76
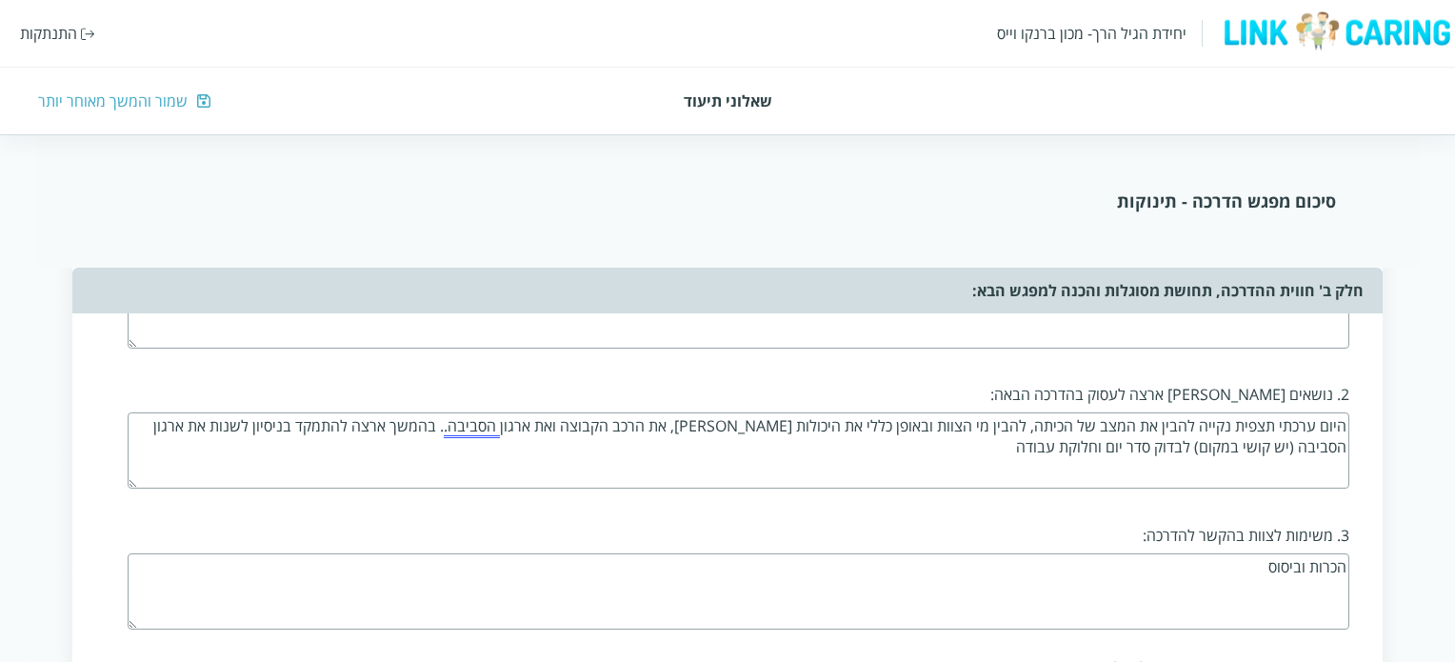
click at [1260, 563] on textarea "הכרות וביסוס" at bounding box center [738, 591] width 1221 height 76
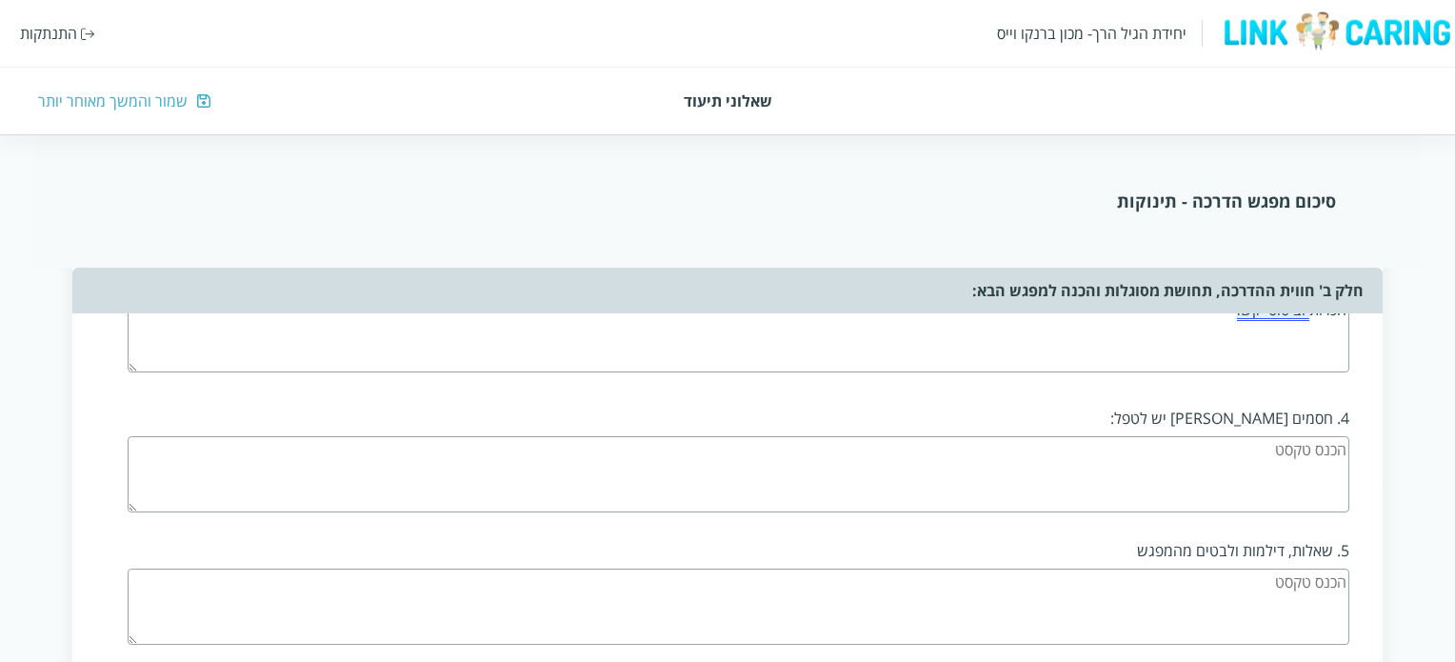
scroll to position [1219, 0]
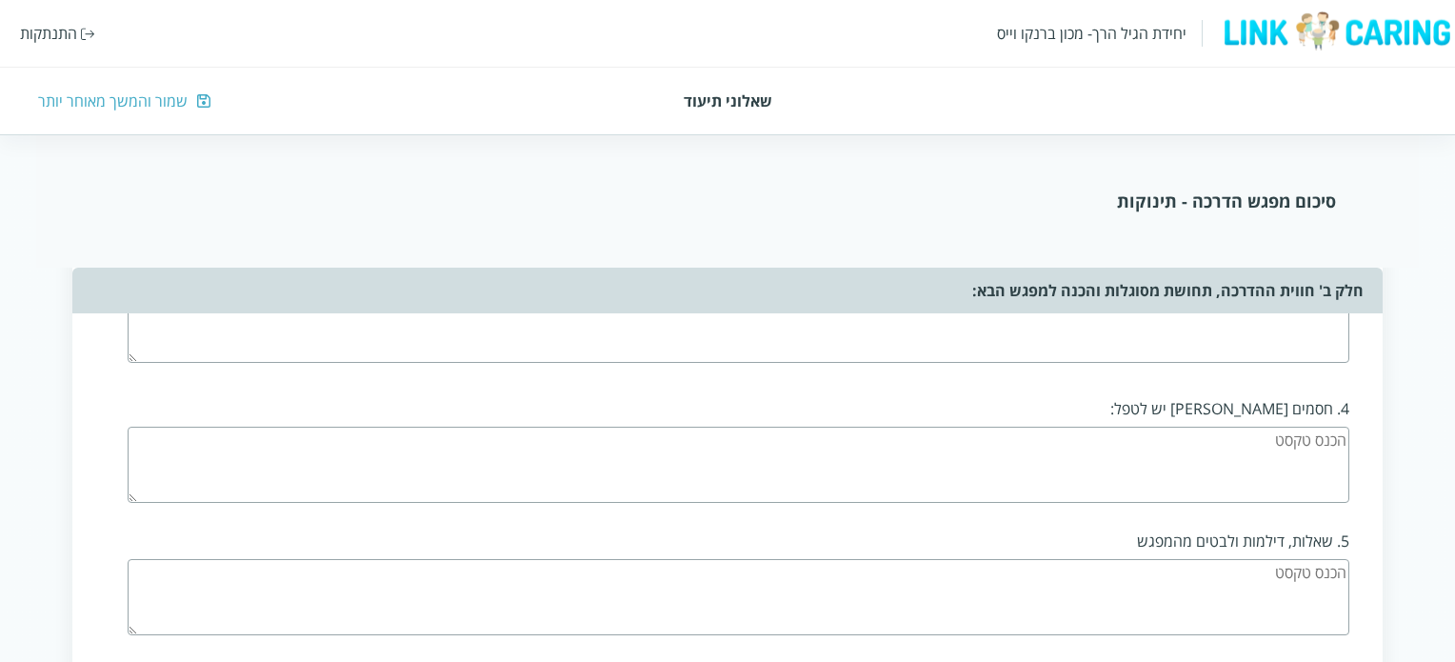
type textarea "הכרות וביסוס קשר"
click at [1332, 435] on textarea at bounding box center [738, 465] width 1221 height 76
type textarea "כ"
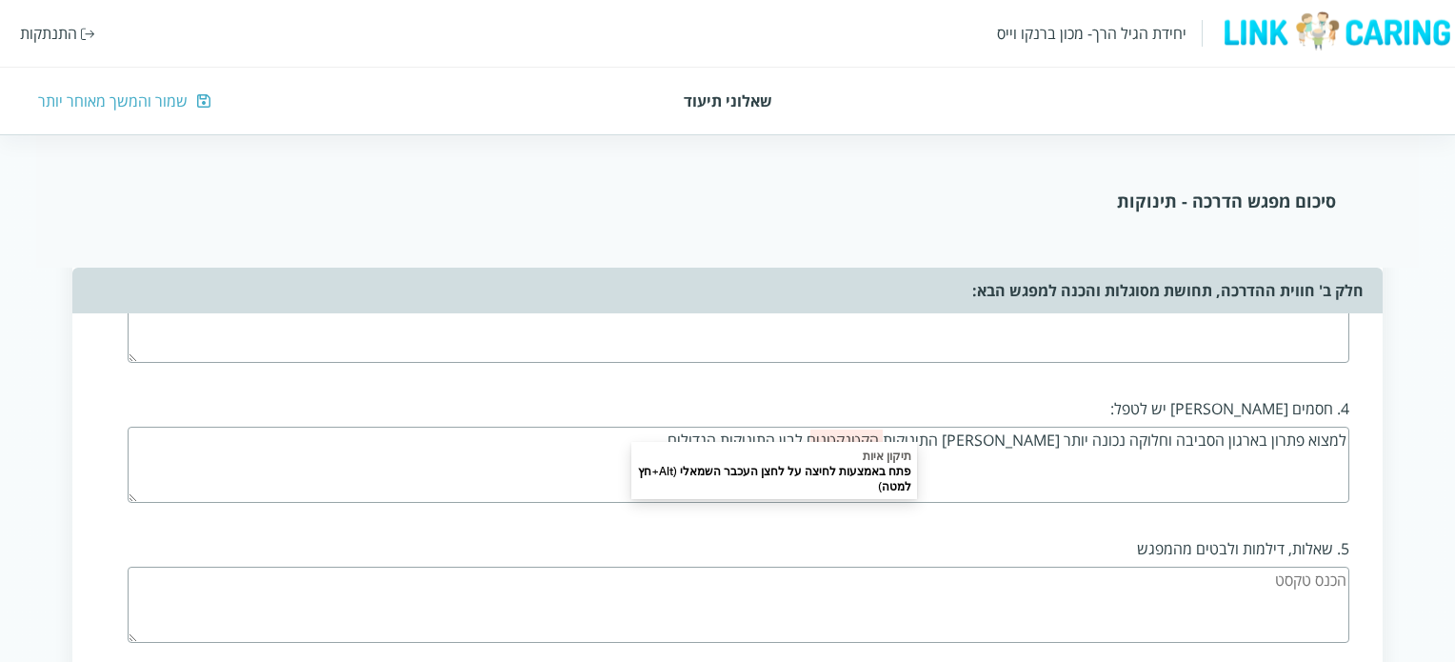
click at [942, 430] on textarea "למצוא פתרון בארגון הסביבה וחלוקה נכונה יותר [PERSON_NAME] התינוקות הקטנקטנים לב…" at bounding box center [738, 465] width 1221 height 76
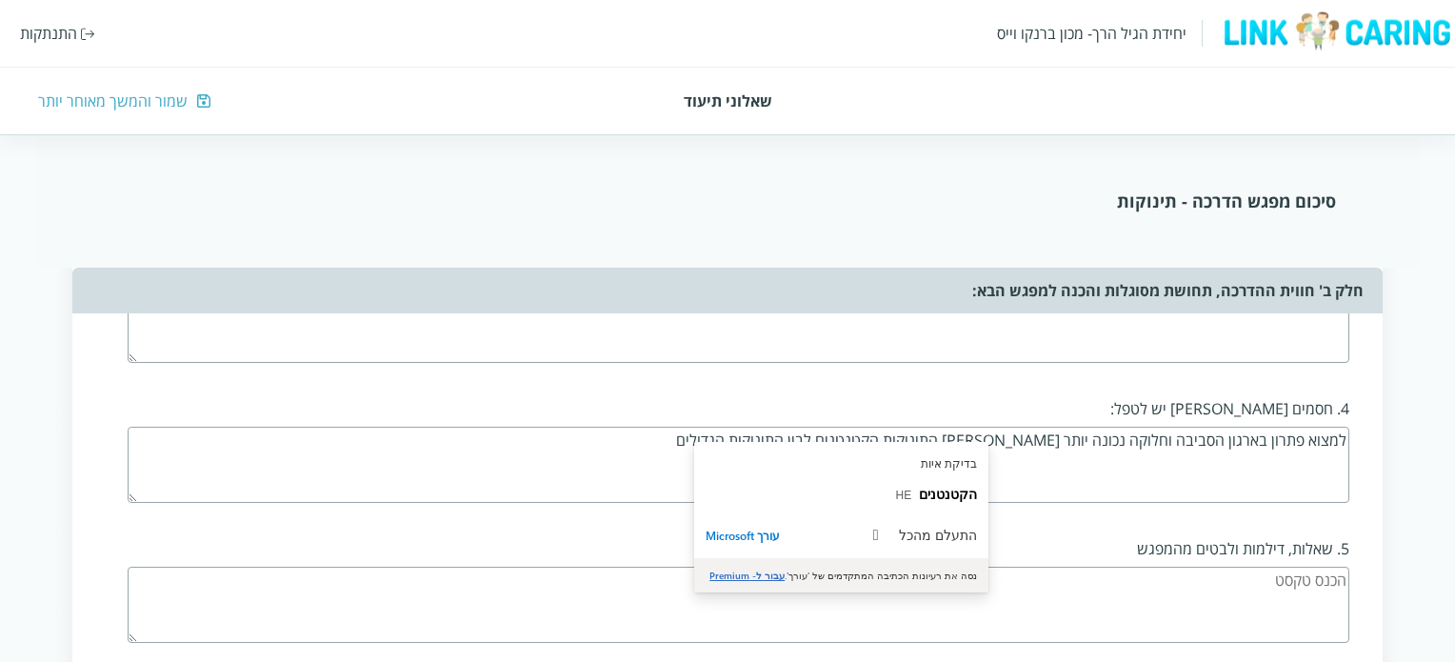
click at [675, 437] on textarea "למצוא פתרון בארגון הסביבה וחלוקה נכונה יותר [PERSON_NAME] התינוקות הקטנטנים לבי…" at bounding box center [738, 465] width 1221 height 76
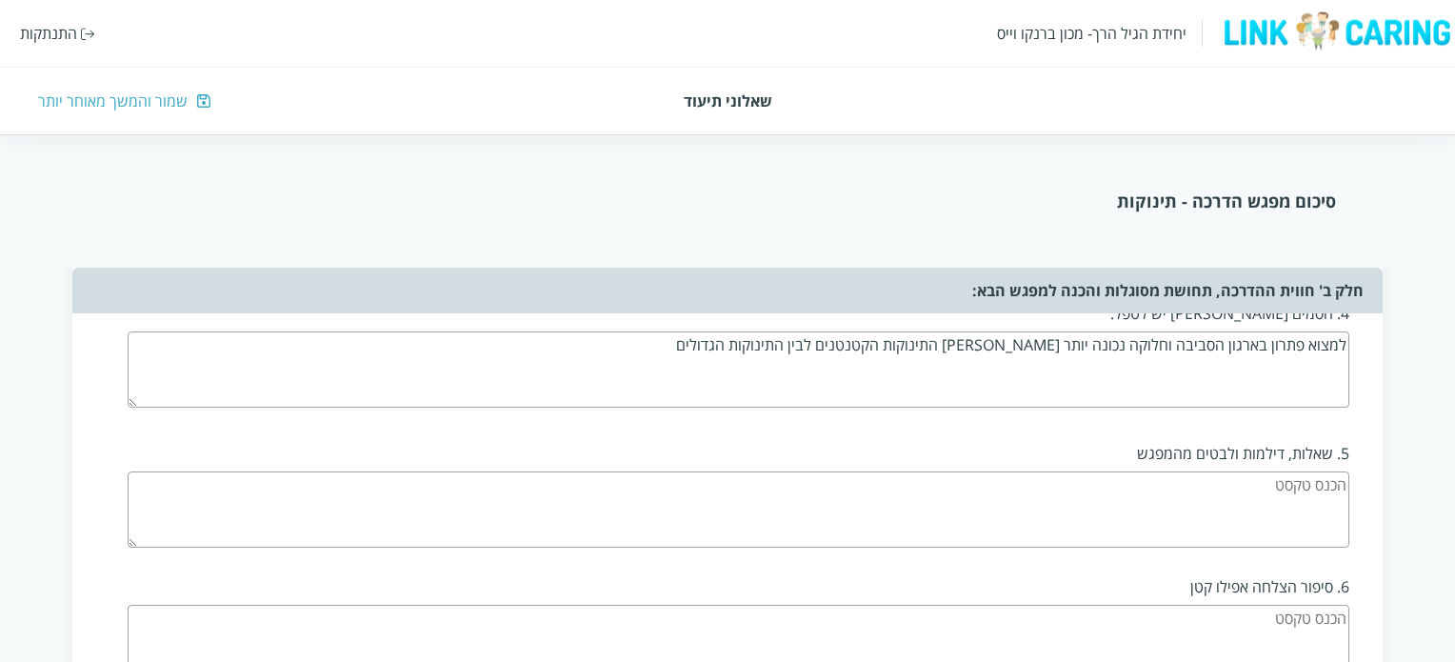
scroll to position [1409, 0]
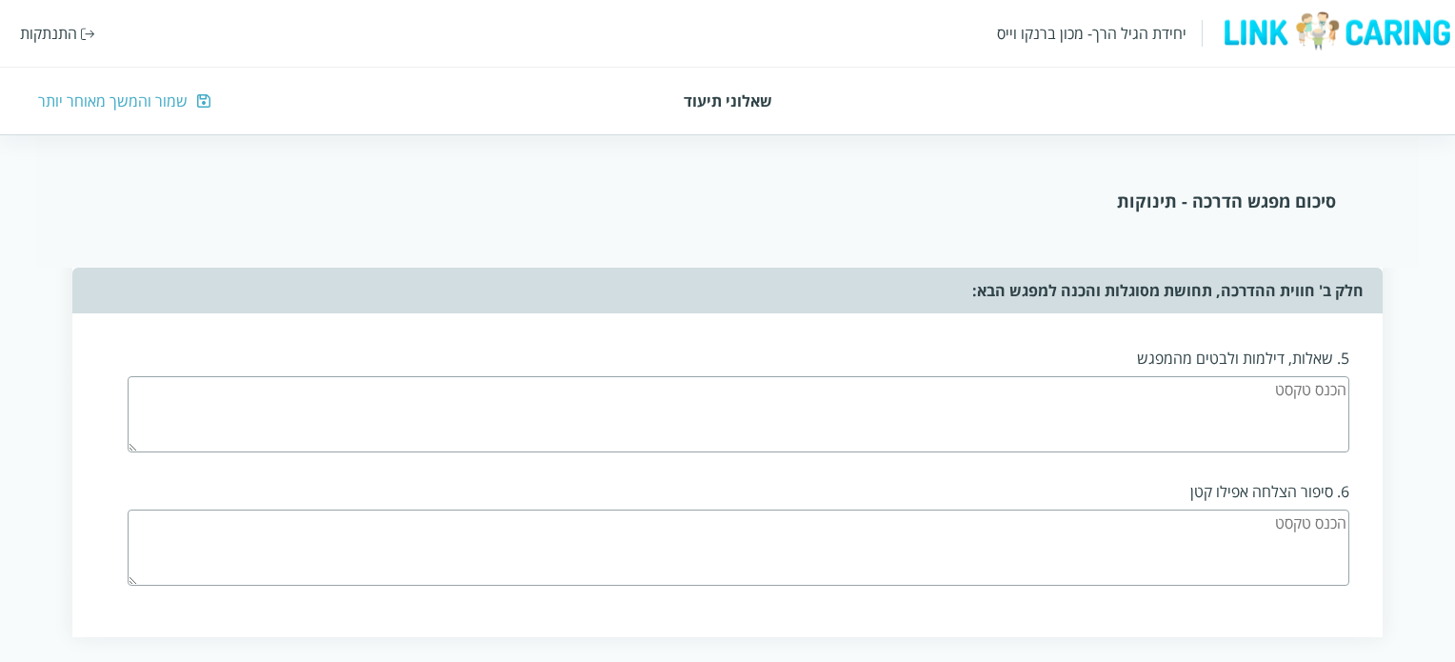
type textarea "למצוא פתרון בארגון הסביבה וחלוקה נכונה יותר [PERSON_NAME] התינוקות הקטנטנים לבי…"
click at [1152, 391] on textarea at bounding box center [738, 414] width 1221 height 76
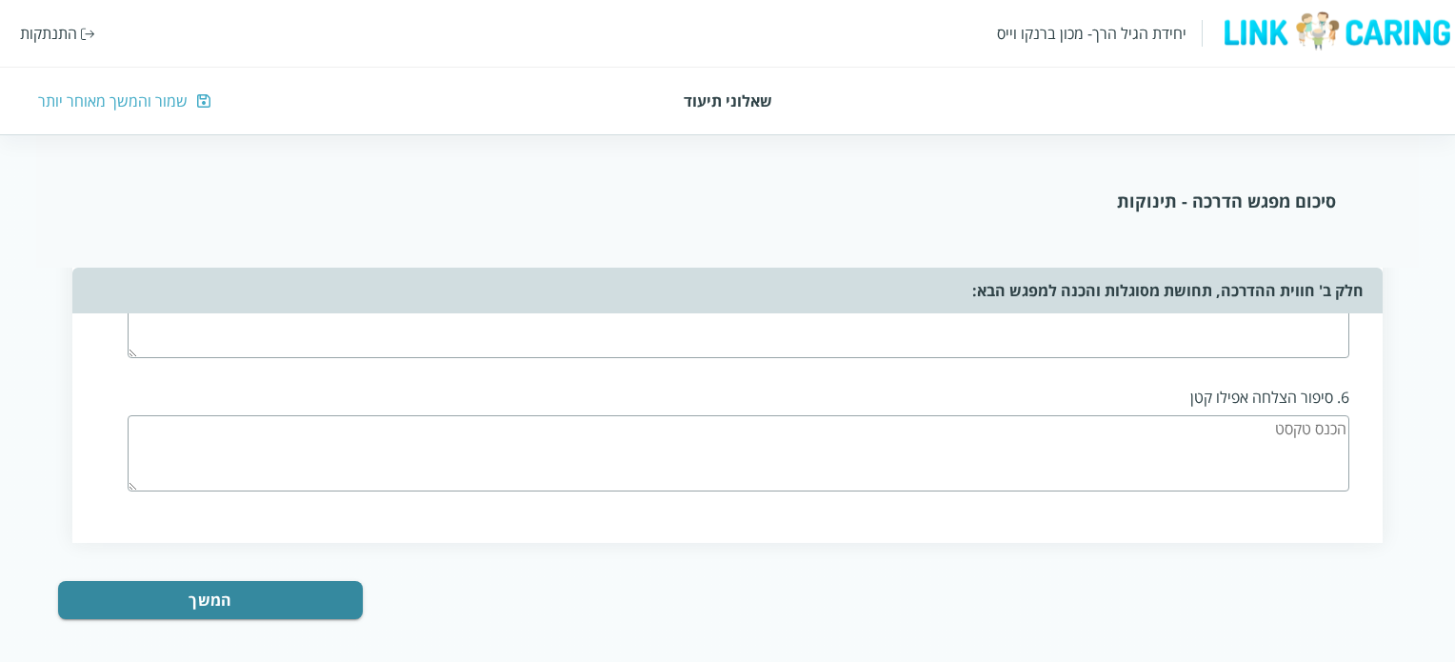
scroll to position [1504, 0]
type textarea "יש שם צוות טוב, התחלה טובה. יש עם מה לעבוד. חושבת על דרך לגייס אותן ללמידה עמוקה"
click at [1098, 418] on textarea at bounding box center [738, 452] width 1221 height 76
type textarea "שמחו לראות אותי, שאלו שאלות לגבי ילדים וסיטואציות מורכבות"
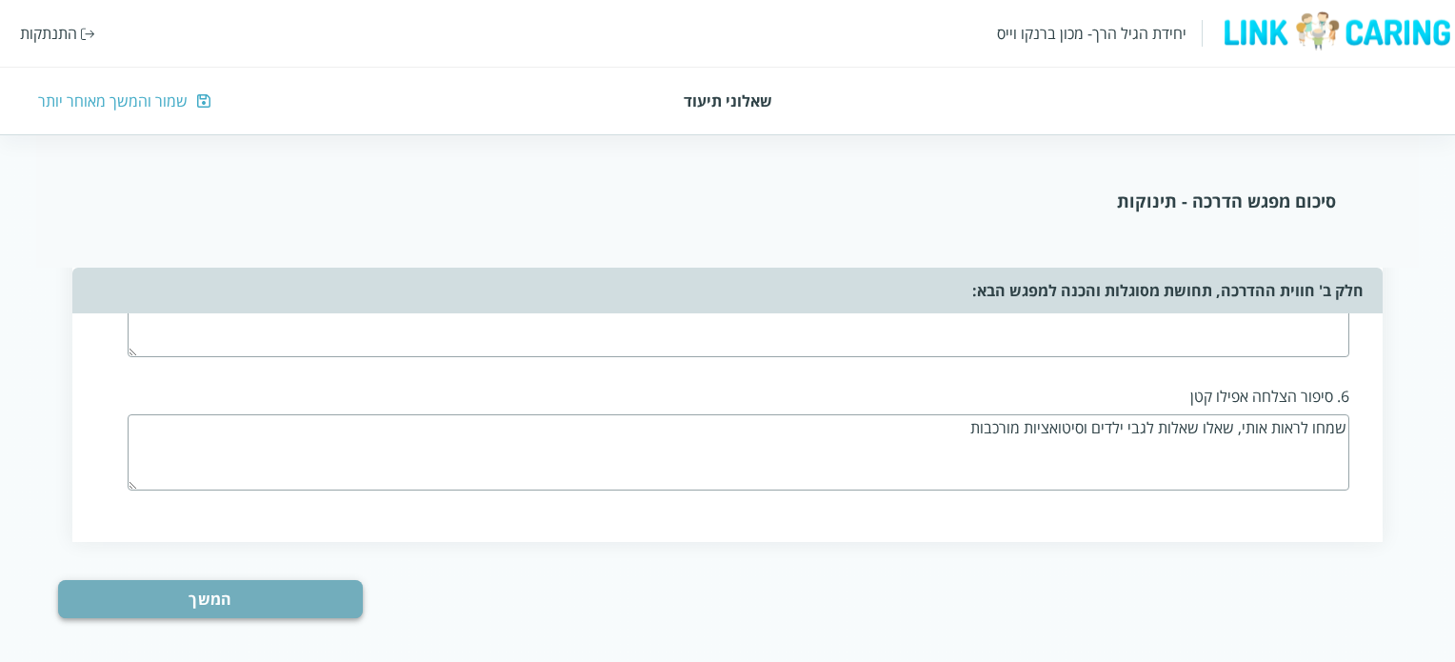
click at [282, 585] on button "המשך" at bounding box center [210, 599] width 305 height 38
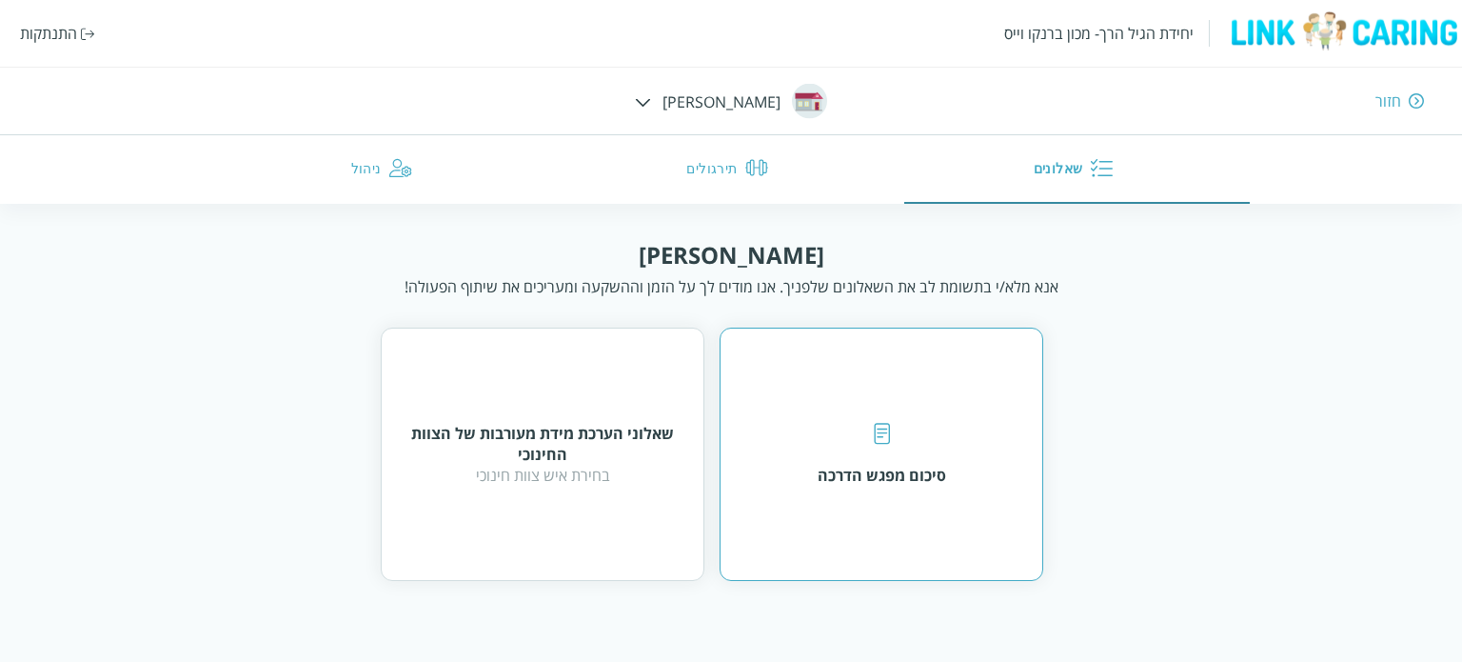
click at [906, 474] on div "סיכום מפגש הדרכה" at bounding box center [882, 475] width 129 height 21
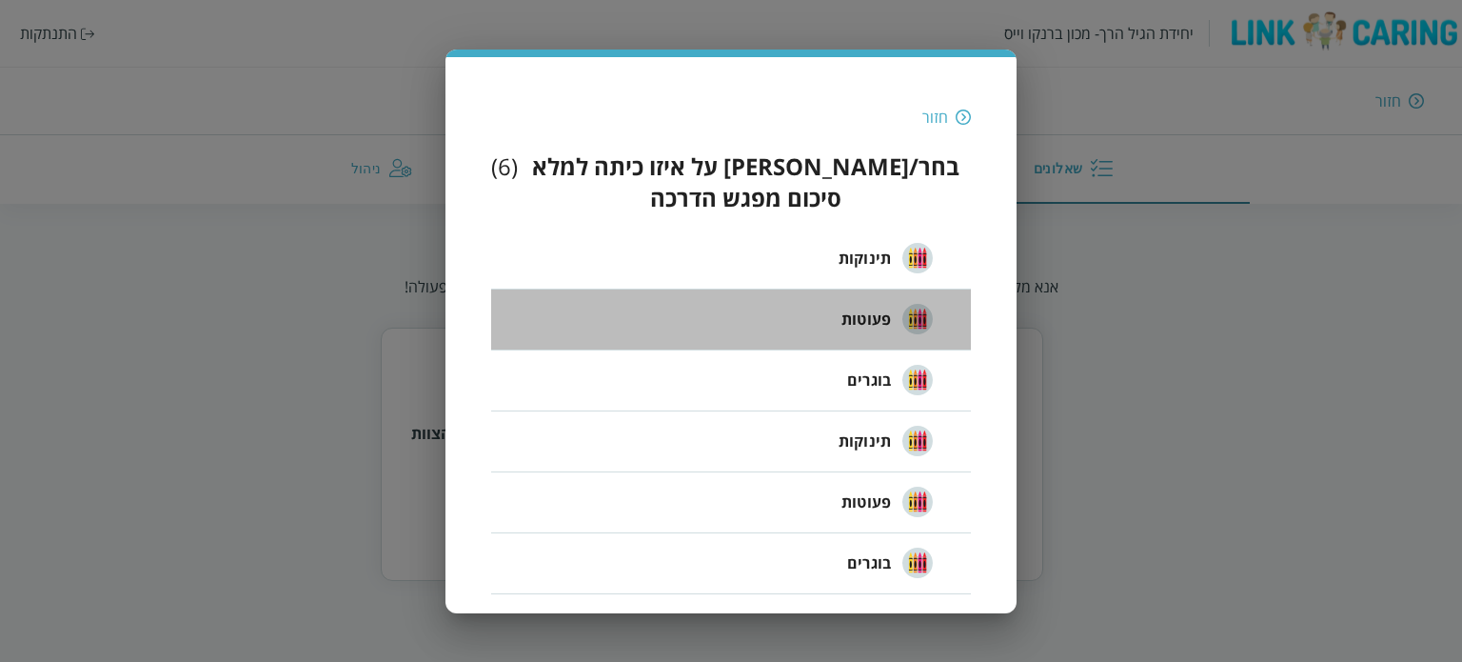
click at [881, 308] on span "פעוטות" at bounding box center [867, 319] width 50 height 23
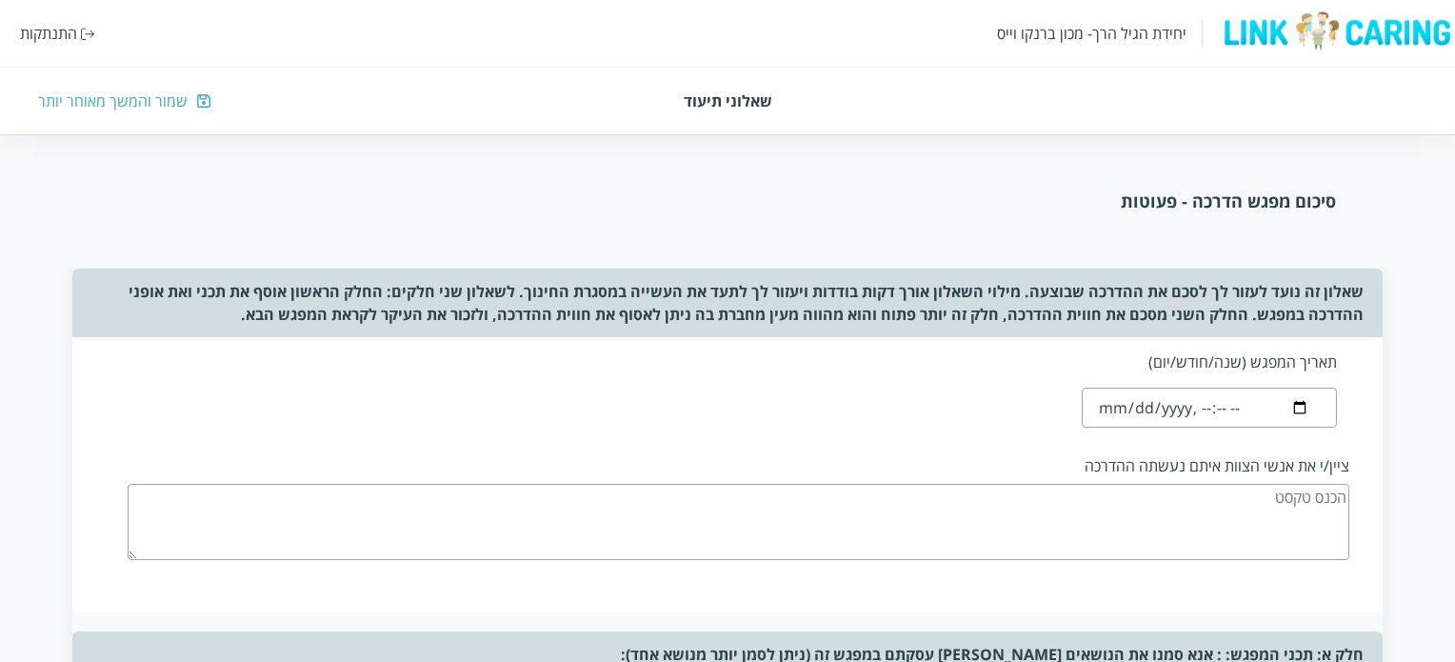
click at [1121, 407] on input "datetime-local" at bounding box center [1208, 407] width 254 height 40
type input "[DATE]T18:43"
click at [1028, 435] on div "תאריך המפגש (שנה/חודש/יום) ציין/י את אנשי הצוות איתם נעשתה ההדרכה" at bounding box center [726, 474] width 1309 height 275
click at [1226, 504] on textarea at bounding box center [738, 522] width 1221 height 76
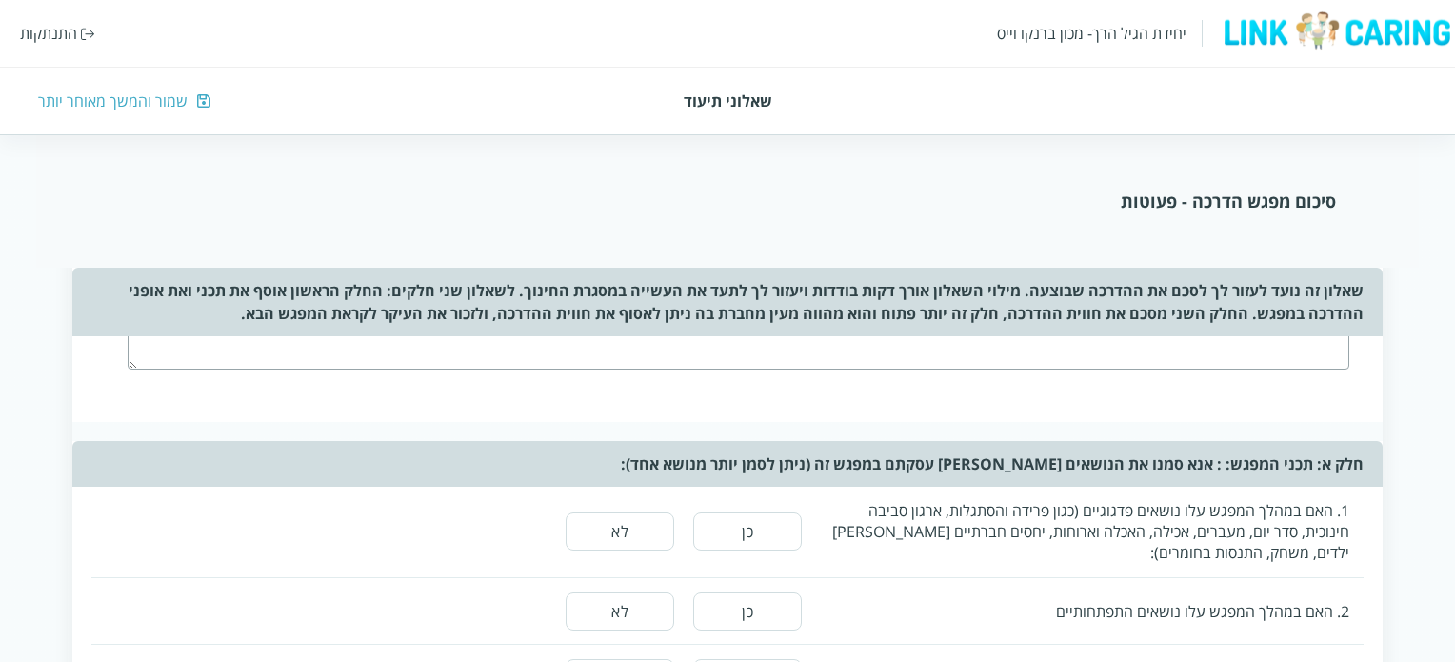
scroll to position [286, 0]
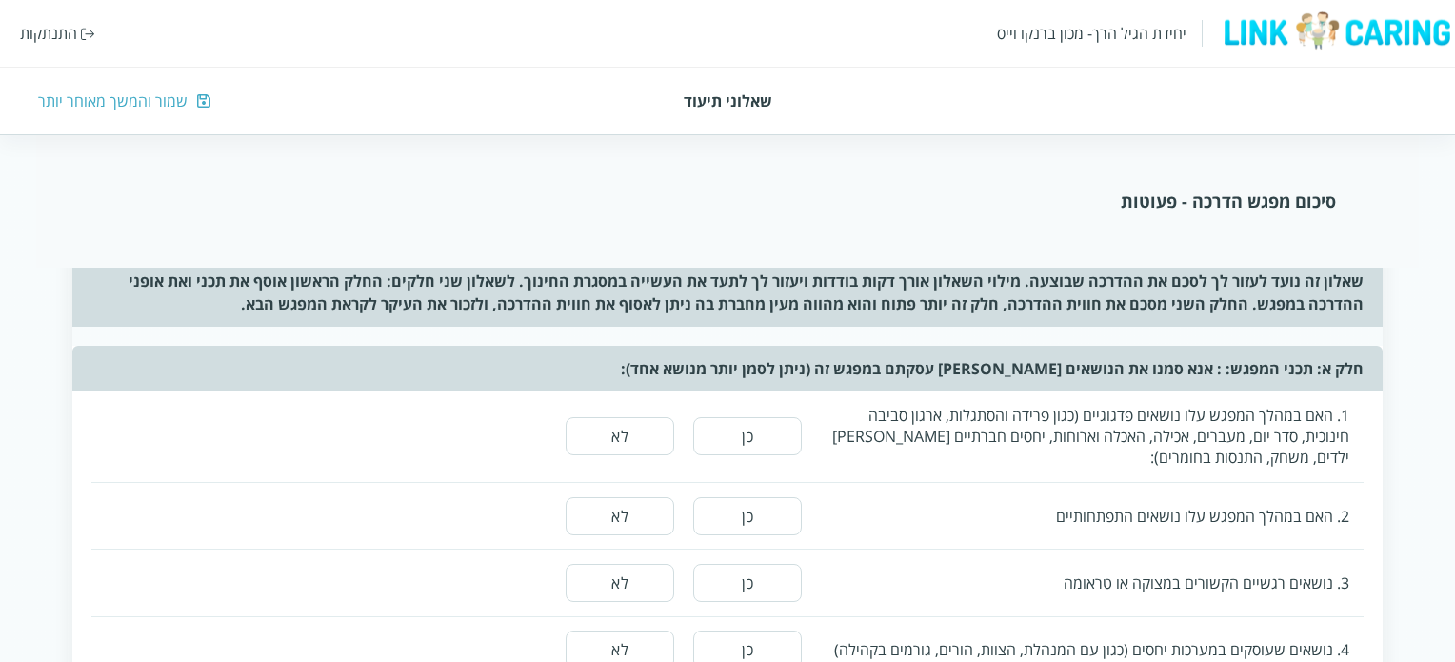
type textarea "מנהלת מעון וצוות הפעוטות"
click at [776, 445] on button "כן" at bounding box center [747, 436] width 109 height 38
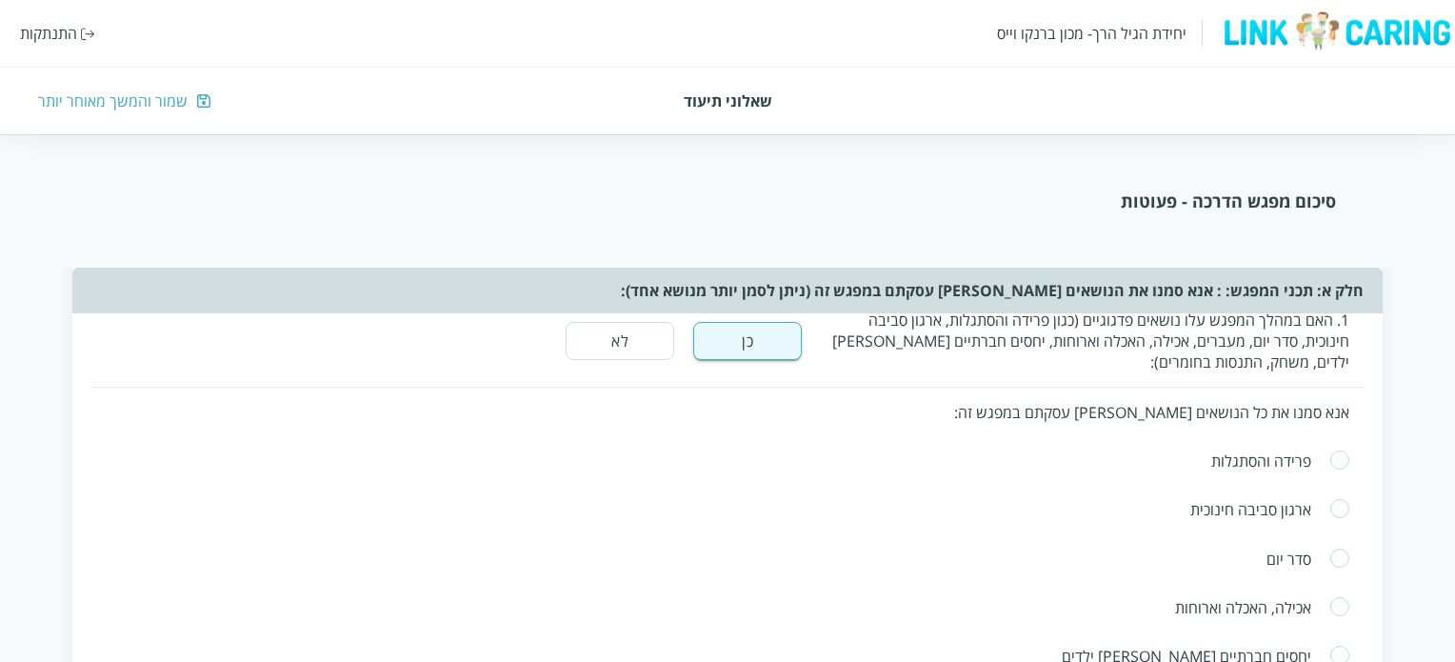
scroll to position [476, 0]
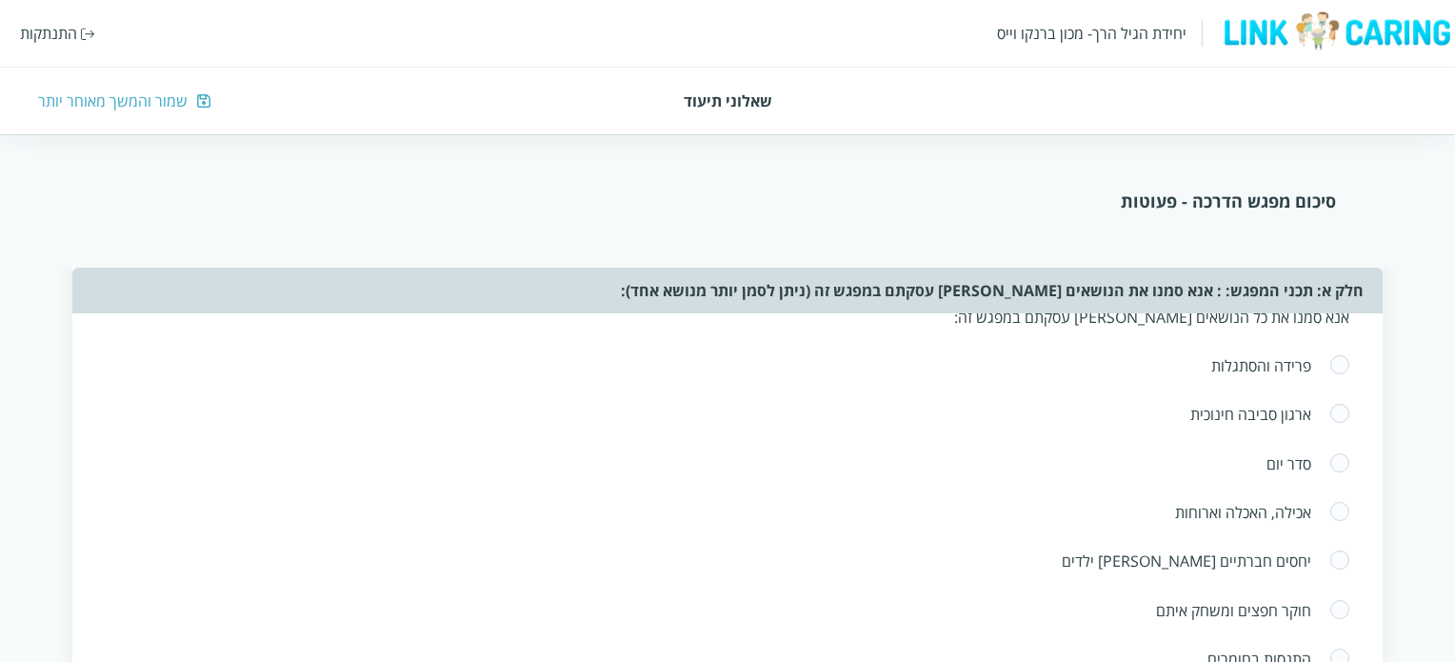
click at [1331, 360] on span at bounding box center [1339, 365] width 21 height 23
radio input "true"
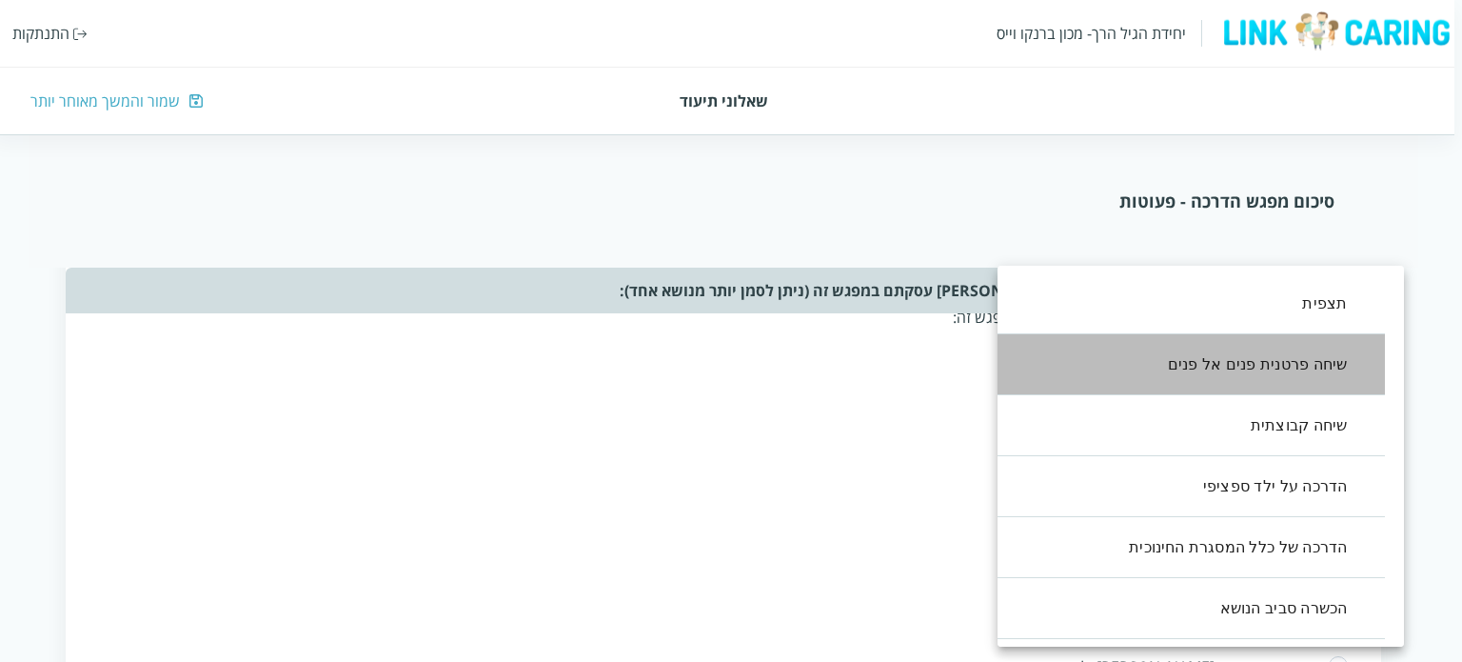
click at [1261, 365] on li "שיחה פרטנית פנים אל פנים" at bounding box center [1182, 364] width 407 height 61
type input ",1"
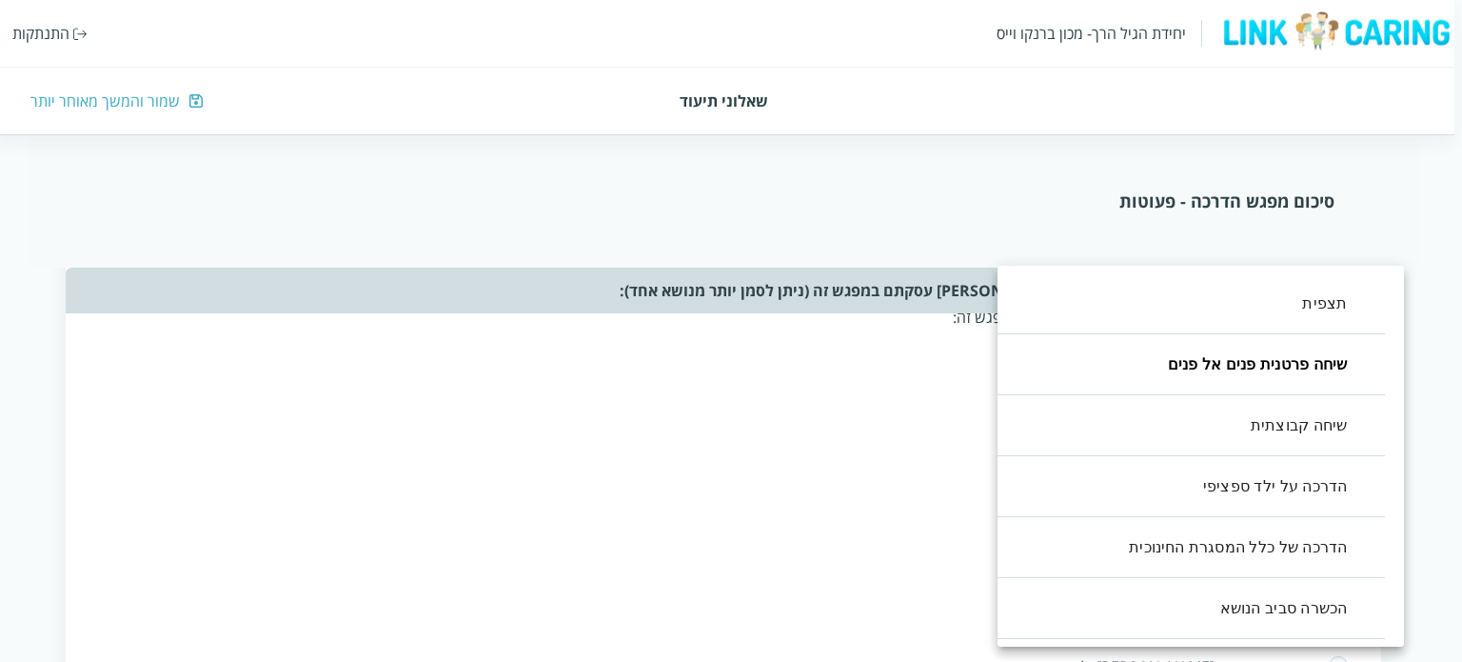
click at [863, 393] on div at bounding box center [731, 331] width 1462 height 662
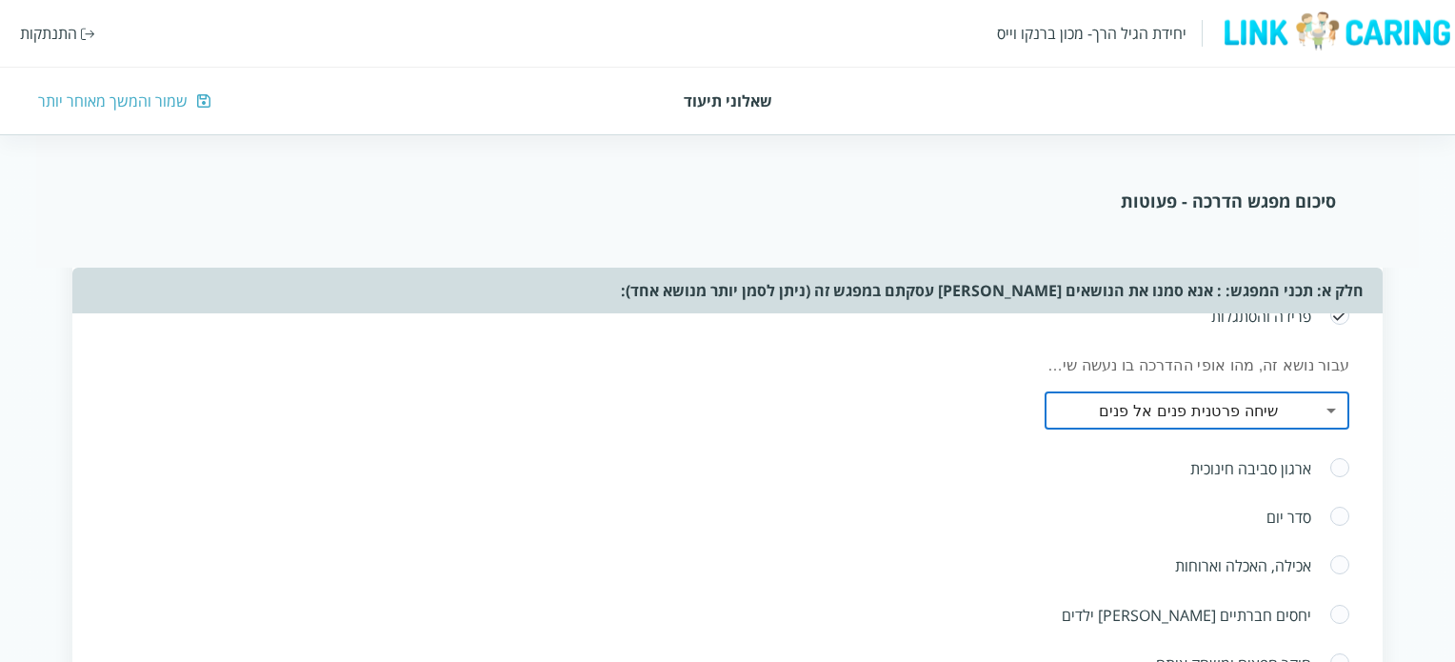
scroll to position [571, 0]
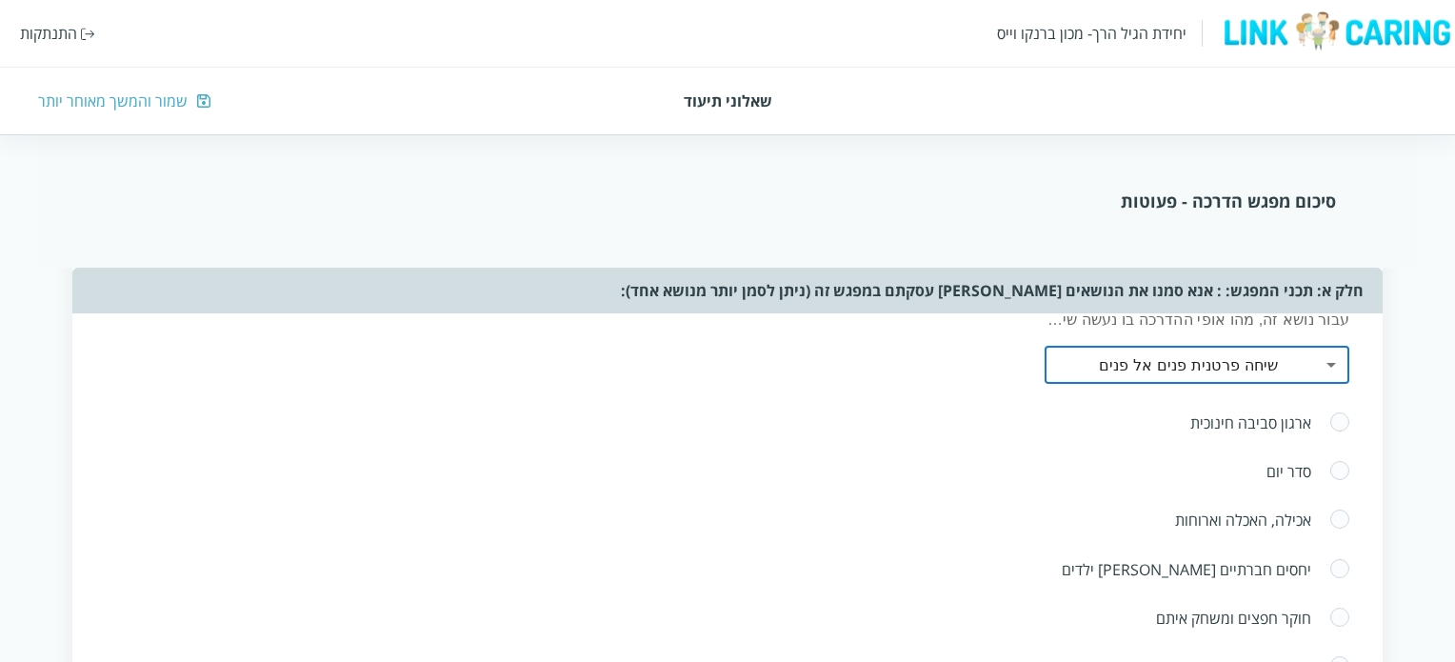
click at [1342, 418] on span at bounding box center [1339, 422] width 21 height 23
radio input "true"
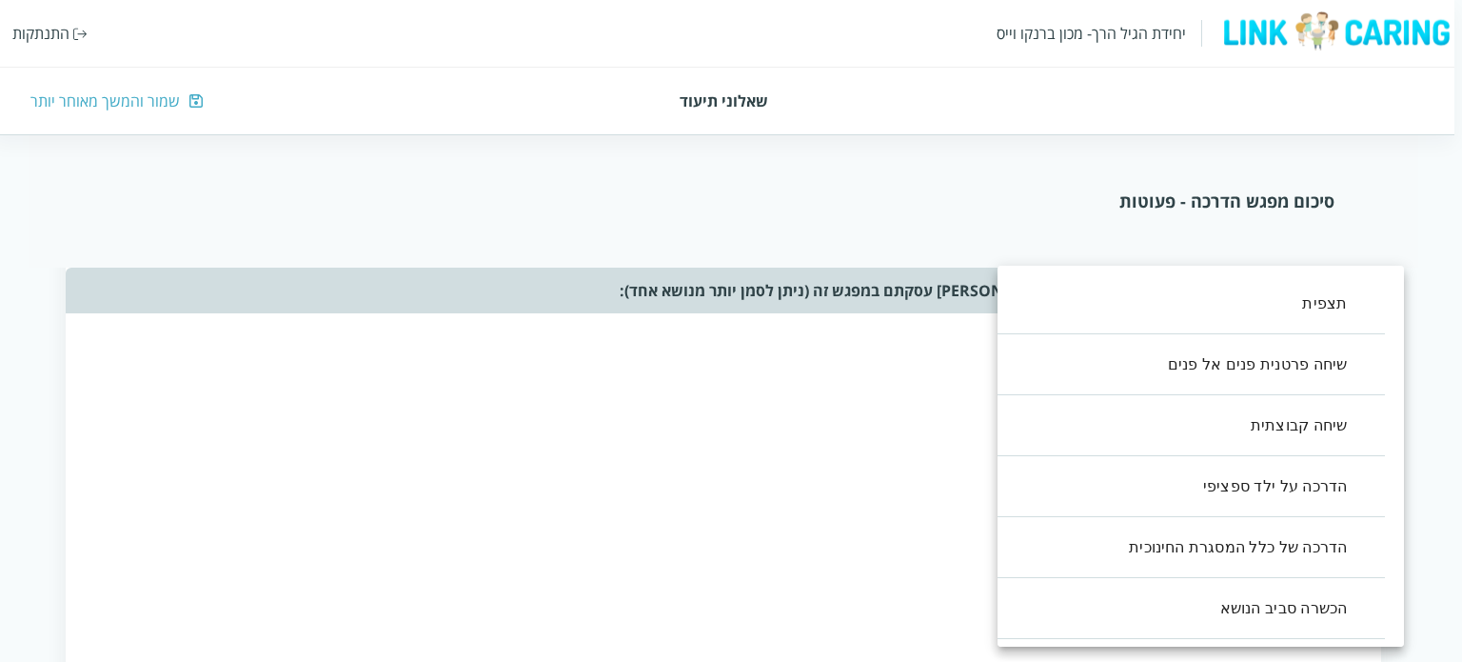
click at [1308, 367] on li "שיחה פרטנית פנים אל פנים" at bounding box center [1182, 364] width 407 height 61
type input ",1"
click at [929, 429] on div at bounding box center [731, 331] width 1462 height 662
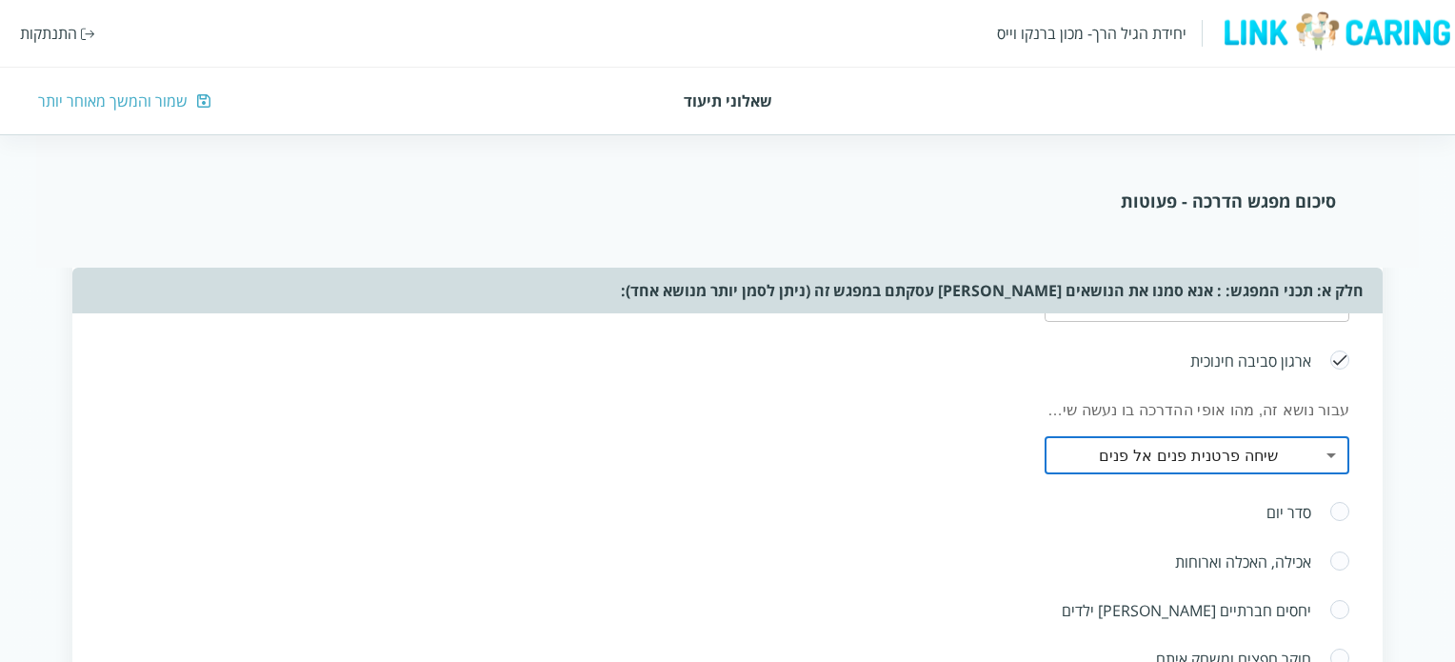
scroll to position [666, 0]
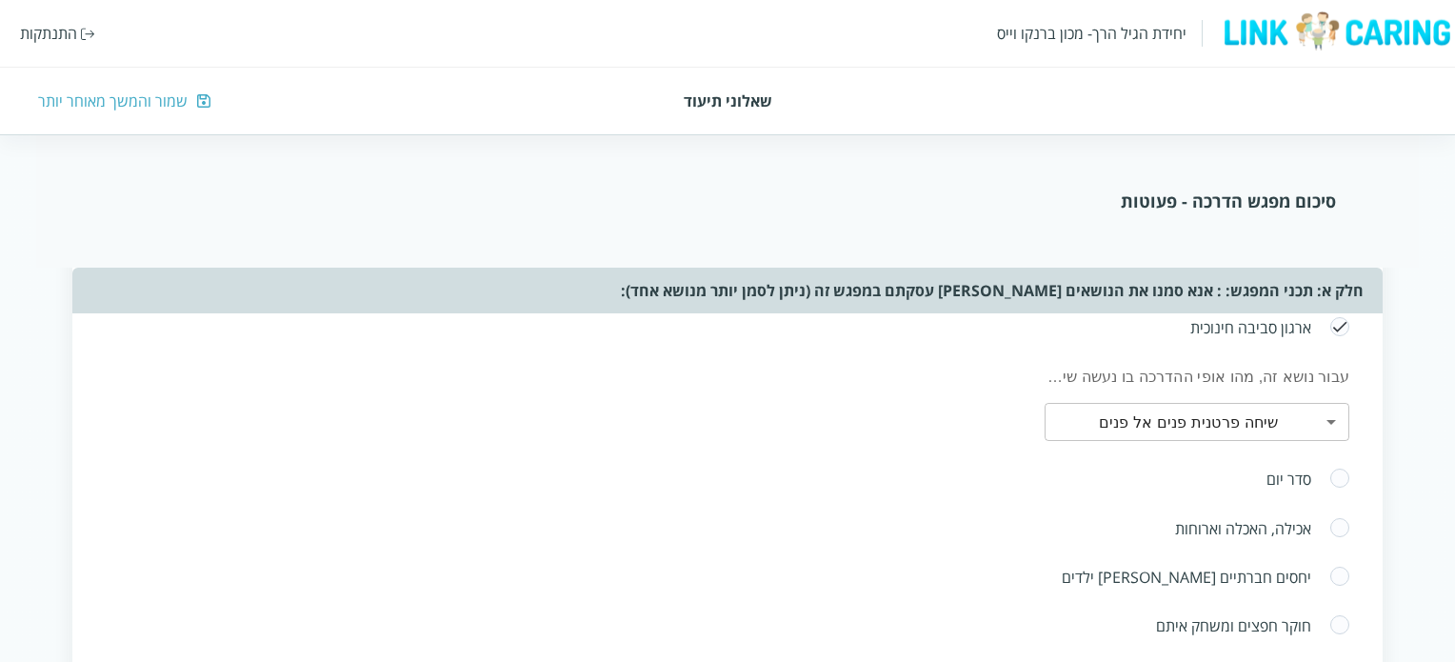
click at [1341, 473] on span at bounding box center [1339, 478] width 21 height 23
radio input "true"
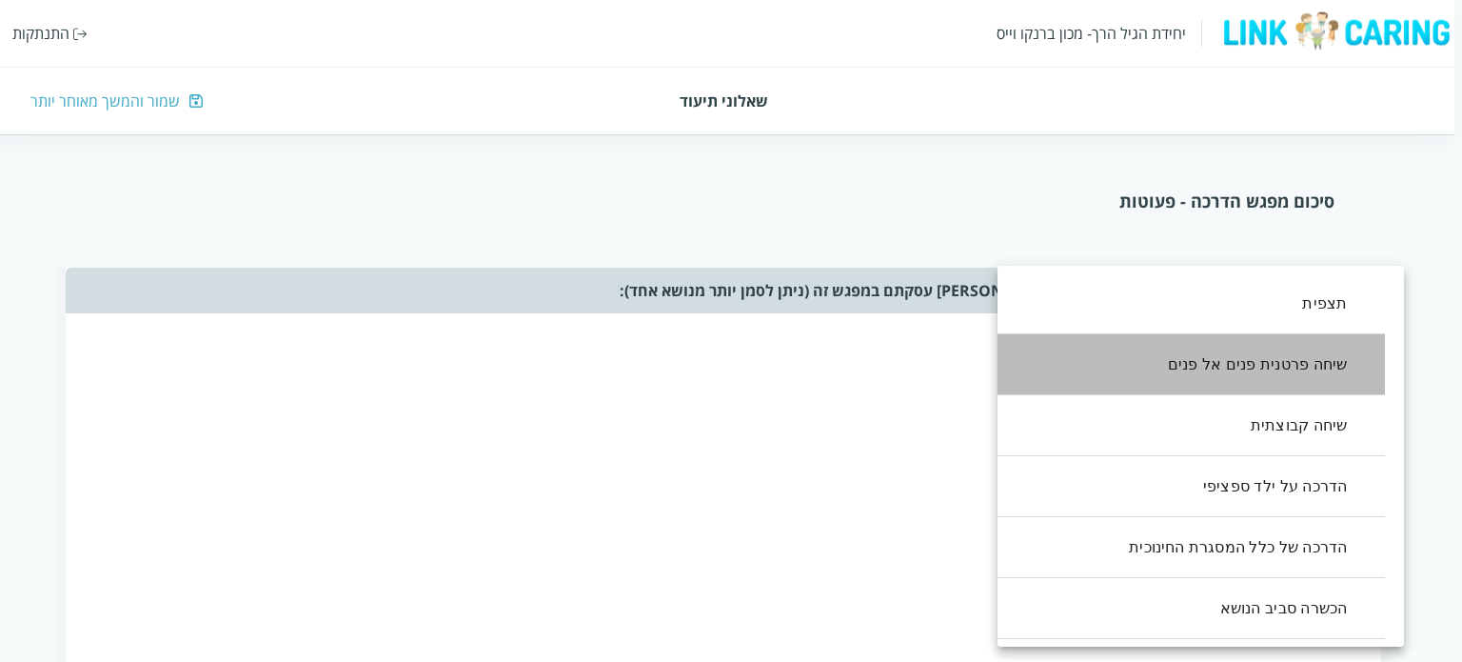
click at [1291, 368] on li "שיחה פרטנית פנים אל פנים" at bounding box center [1182, 364] width 407 height 61
type input ",1"
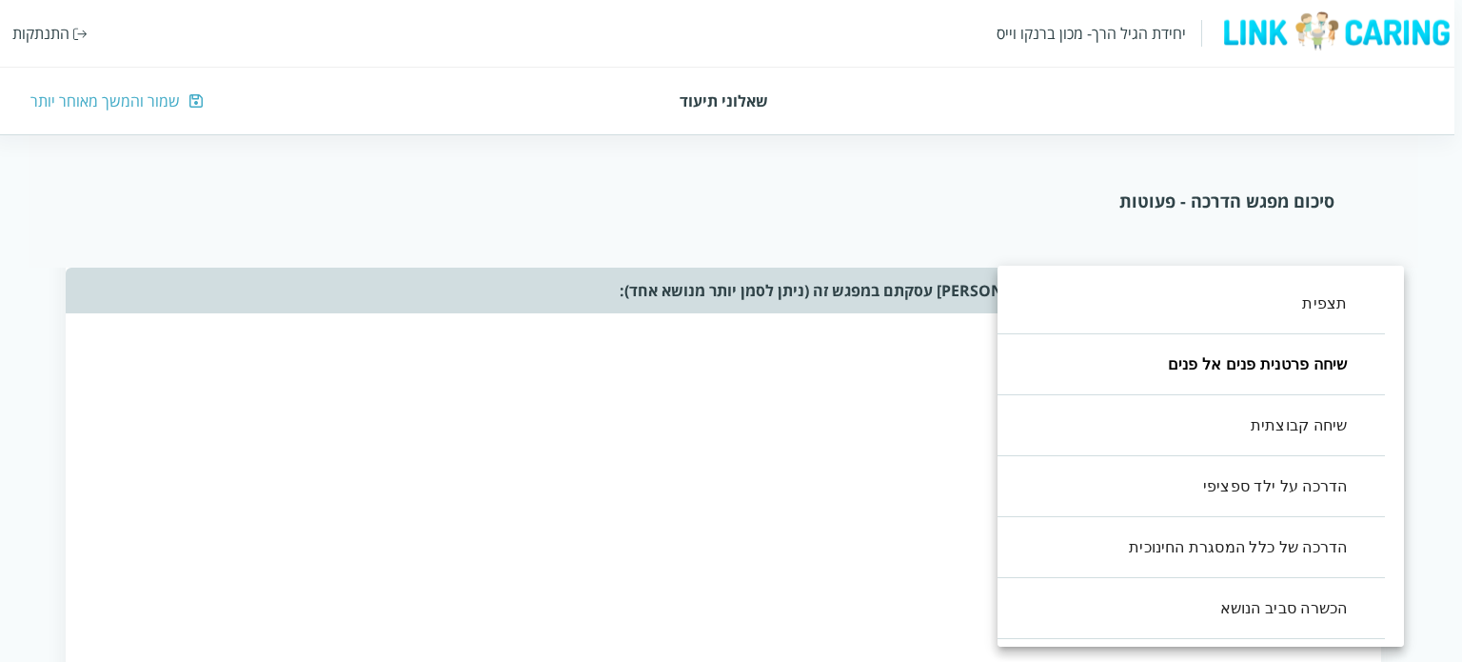
click at [908, 460] on div at bounding box center [731, 331] width 1462 height 662
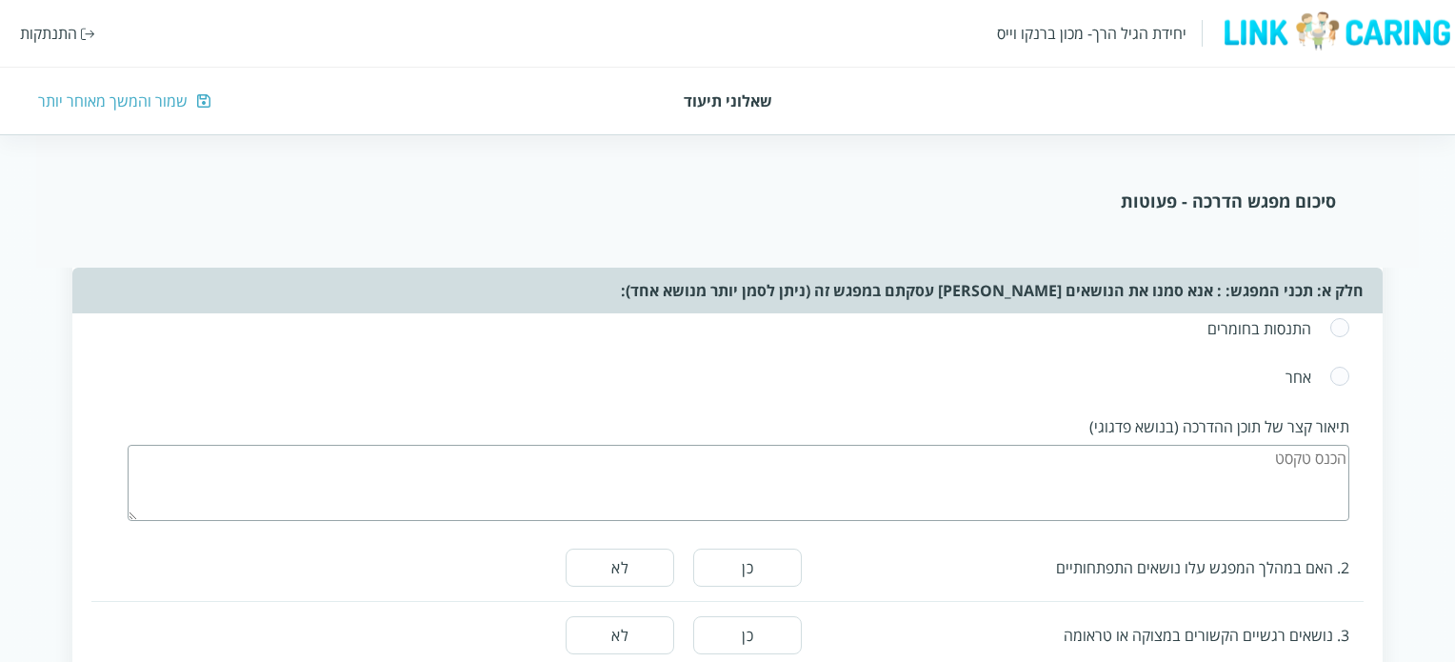
scroll to position [1142, 0]
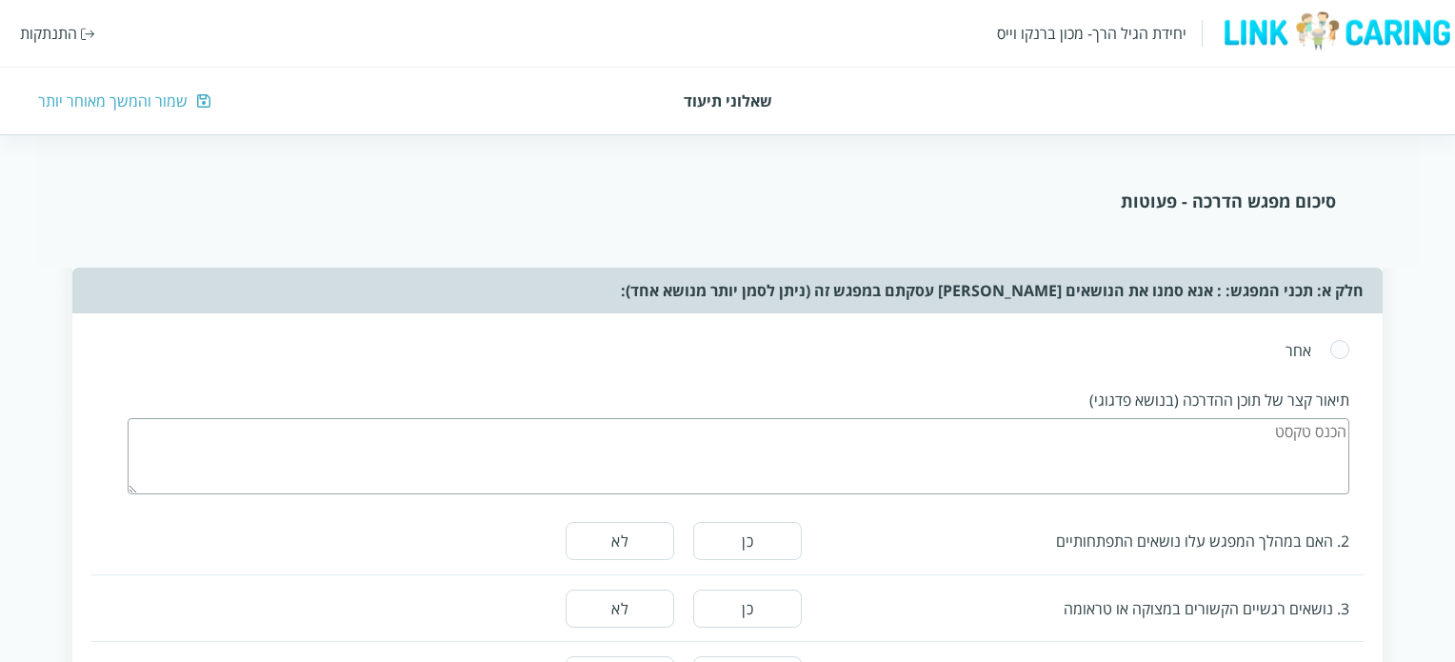
click at [1156, 436] on textarea at bounding box center [738, 456] width 1221 height 76
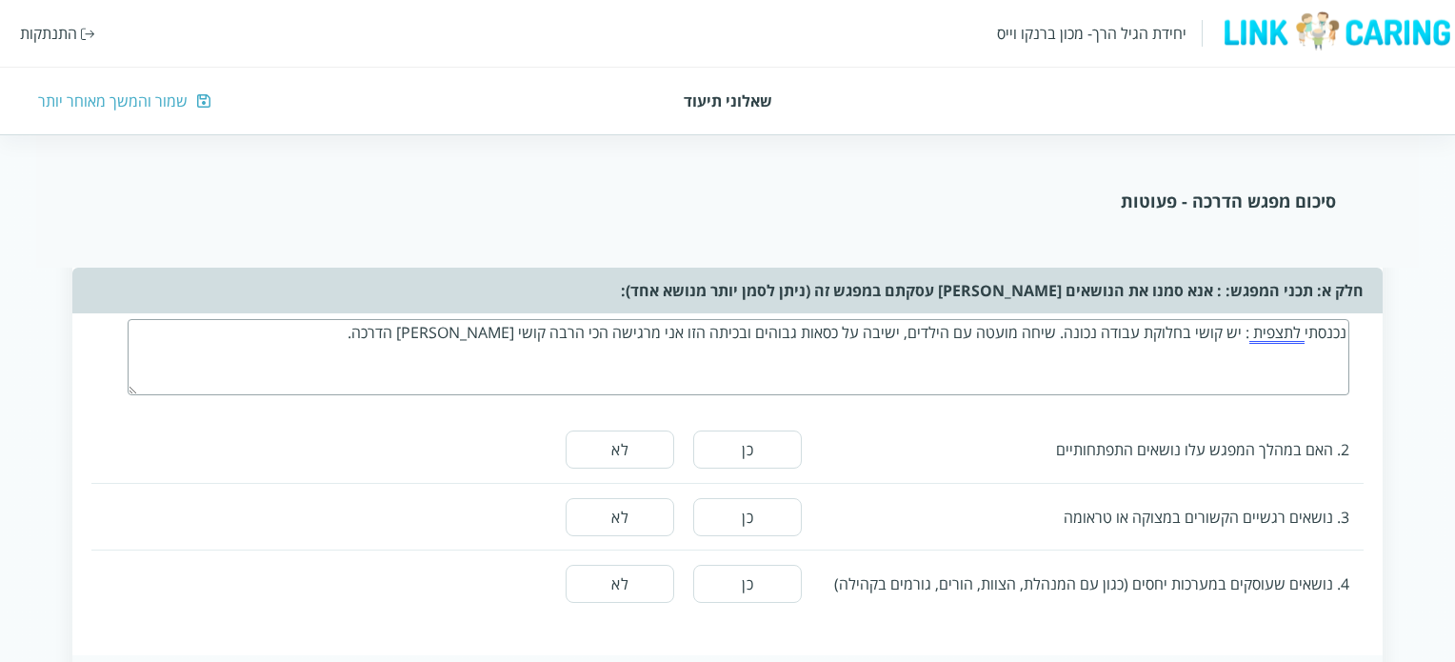
scroll to position [1333, 0]
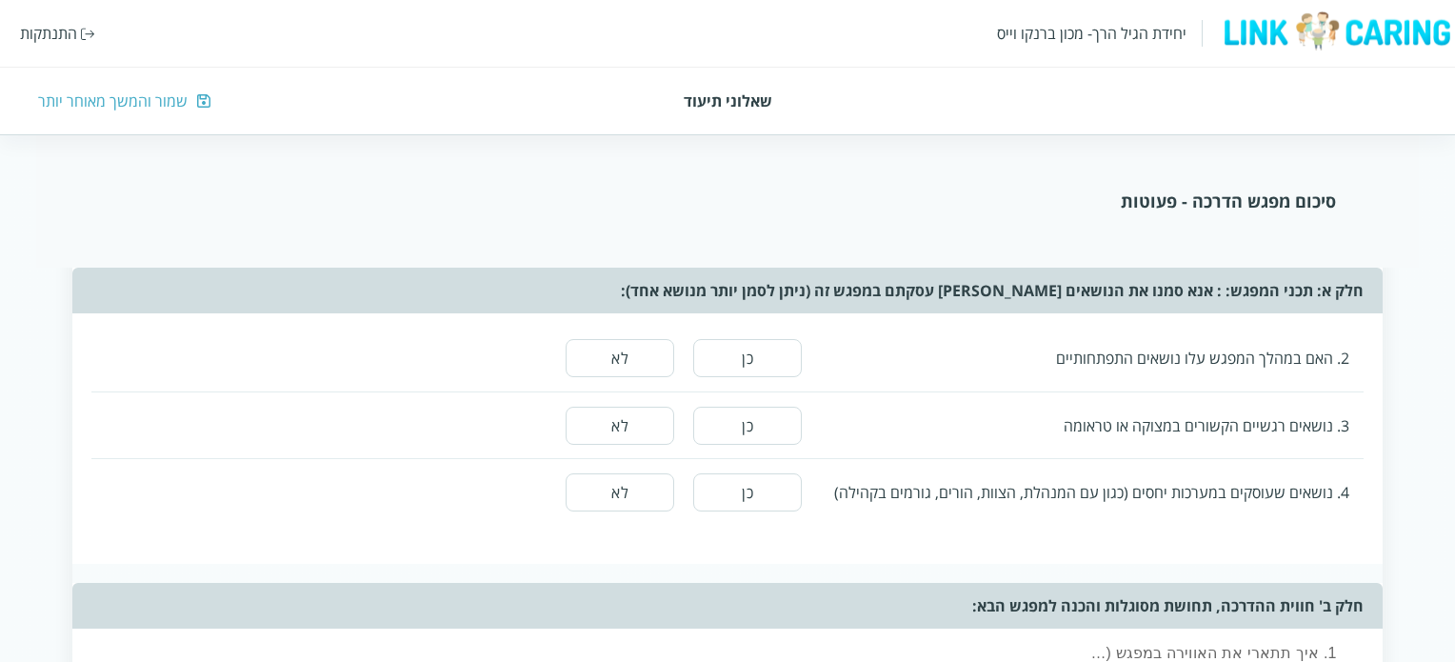
type textarea "נכנסתי לתצפית : יש קושי בחלוקת עבודה נכונה. שיחה מועטה עם הילדים, ישיבה על כסאו…"
click at [600, 359] on button "לא" at bounding box center [619, 358] width 109 height 38
click at [651, 407] on button "לא" at bounding box center [619, 426] width 109 height 38
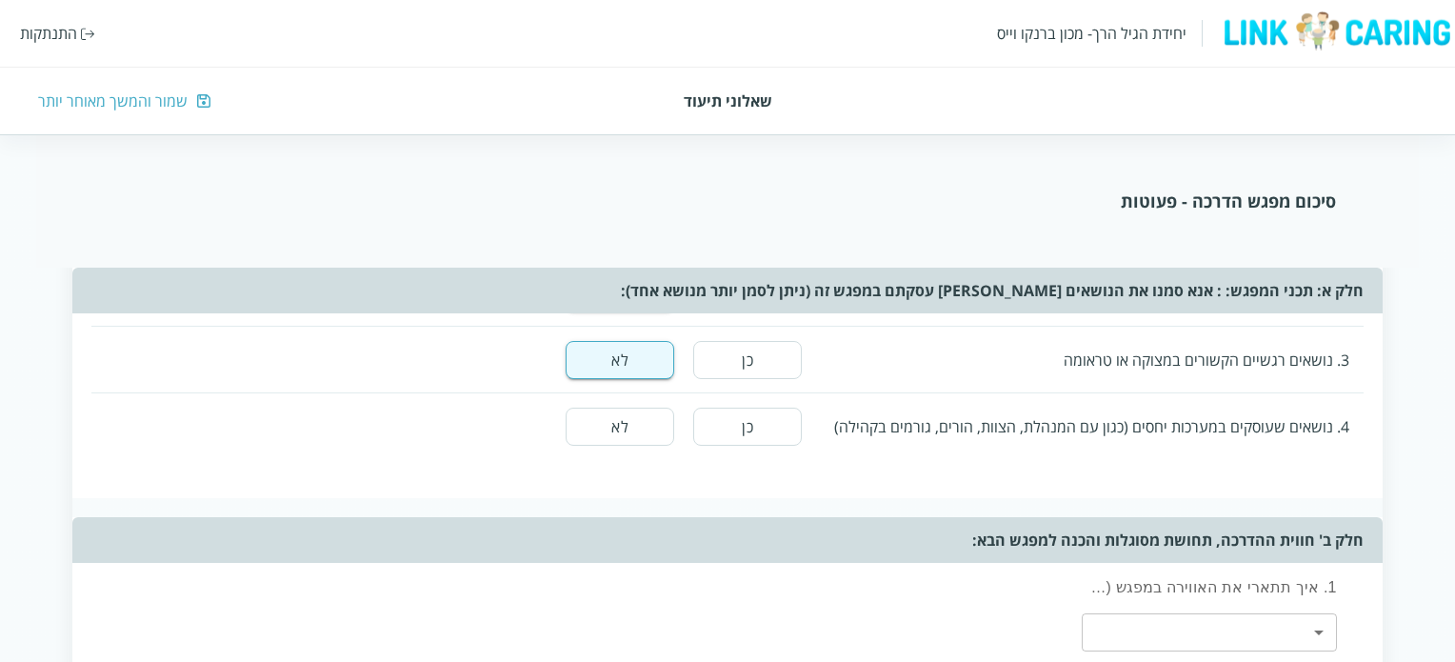
scroll to position [1428, 0]
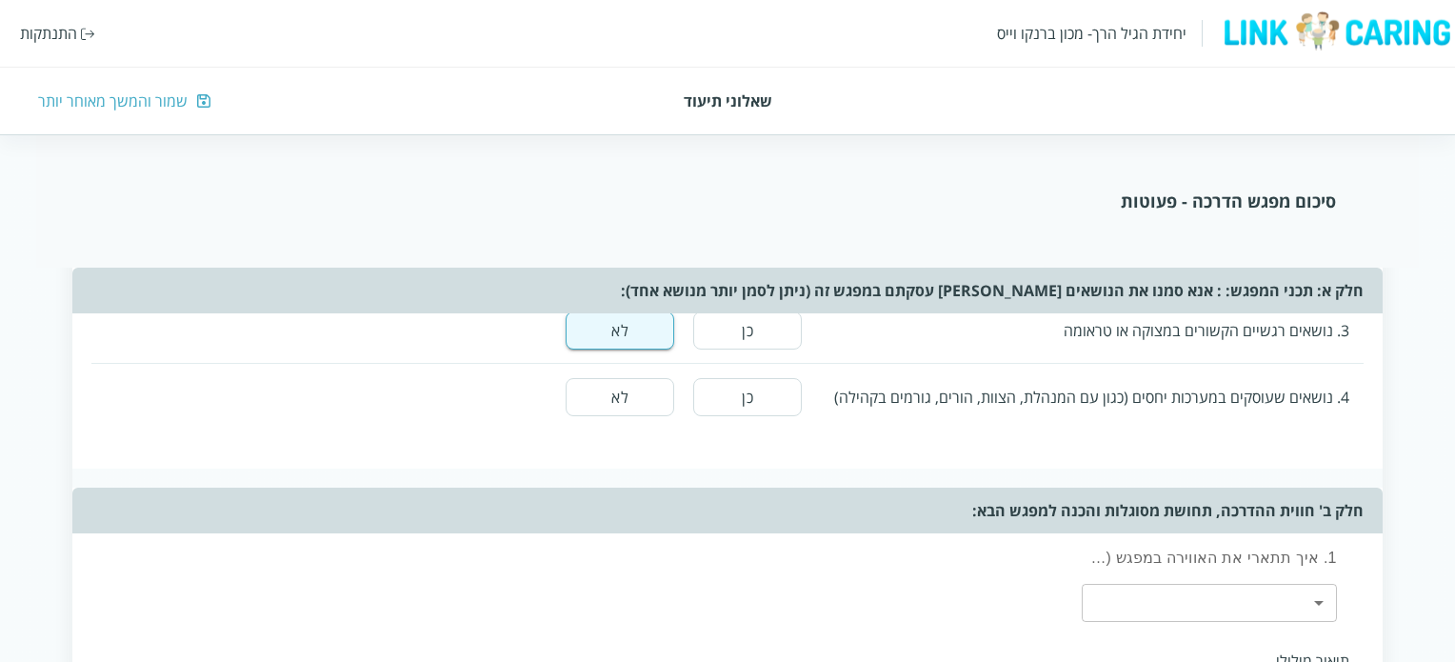
click at [726, 392] on button "כן" at bounding box center [747, 397] width 109 height 38
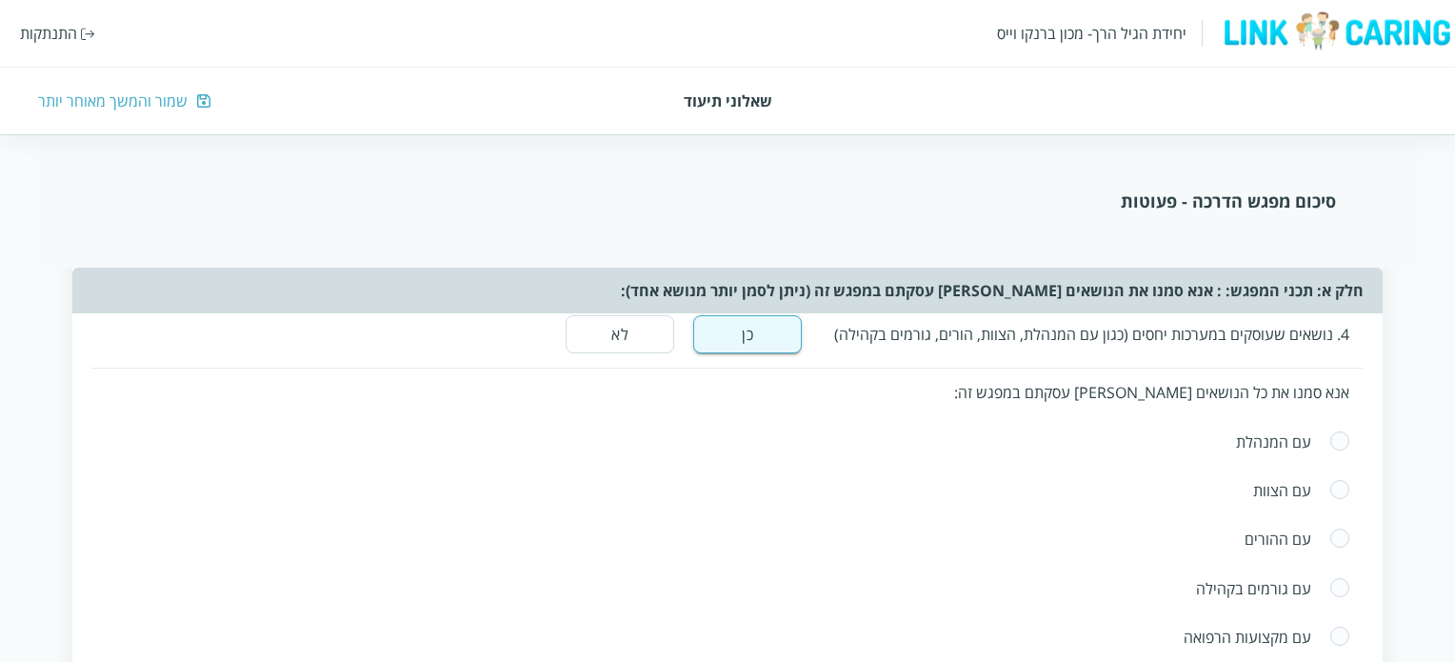
scroll to position [1523, 0]
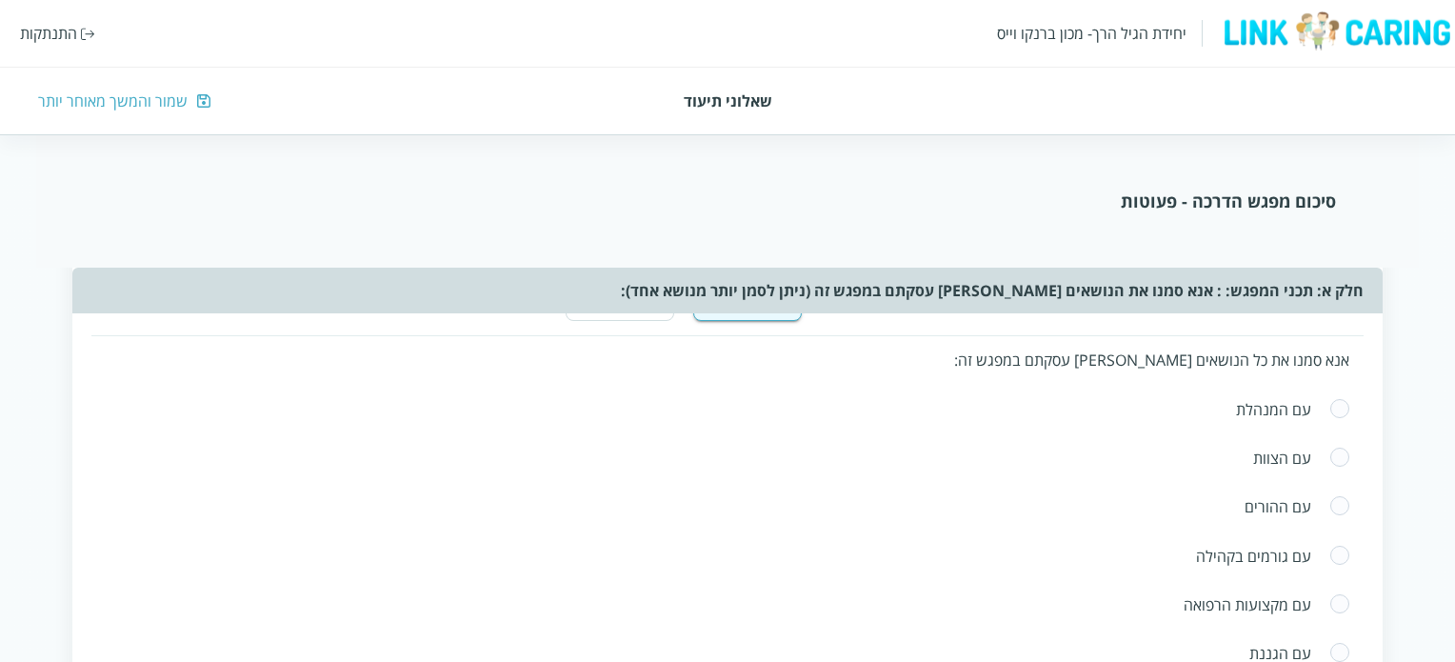
click at [1340, 496] on span at bounding box center [1339, 506] width 21 height 23
radio input "true"
click at [1285, 601] on body "יחידת הגיל הרך- מכון [PERSON_NAME] התנתקות שאלוני תיעוד שמור והמשך מאוחר יותר ס…" at bounding box center [727, 480] width 1455 height 3620
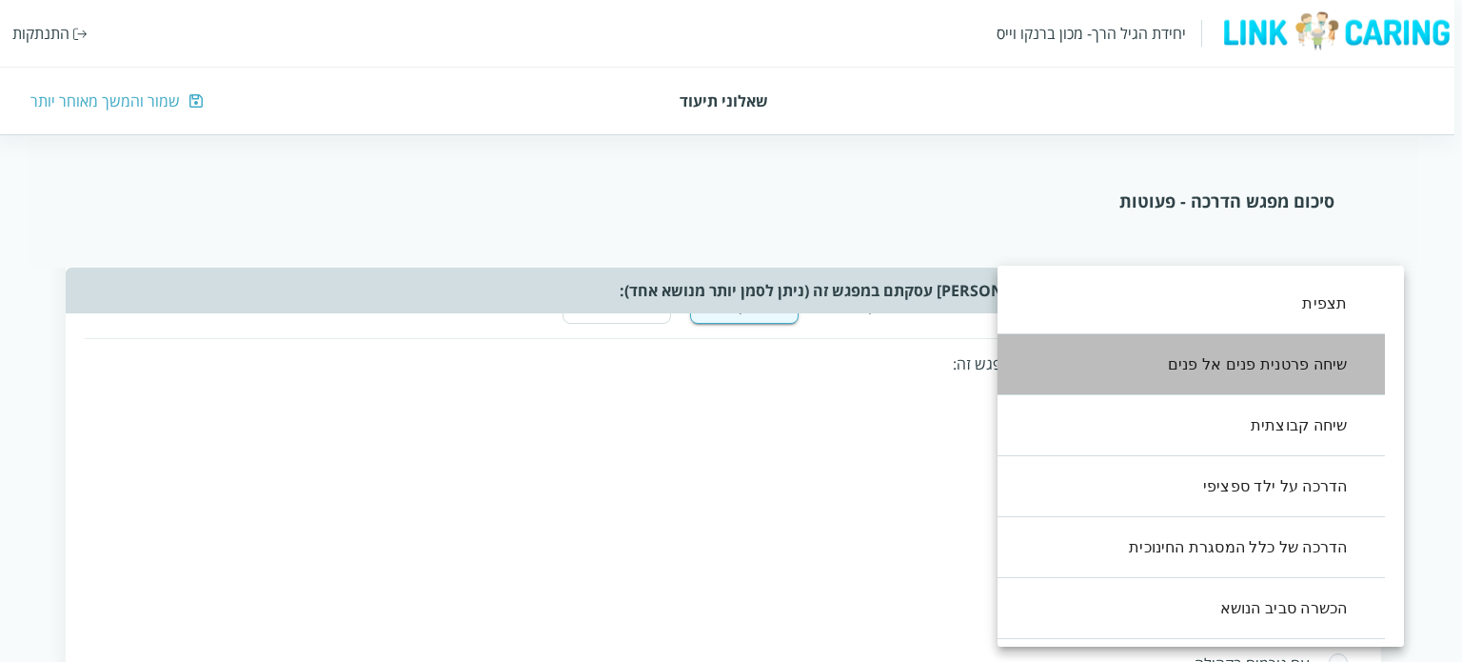
click at [1256, 359] on li "שיחה פרטנית פנים אל פנים" at bounding box center [1182, 364] width 407 height 61
type input ",1"
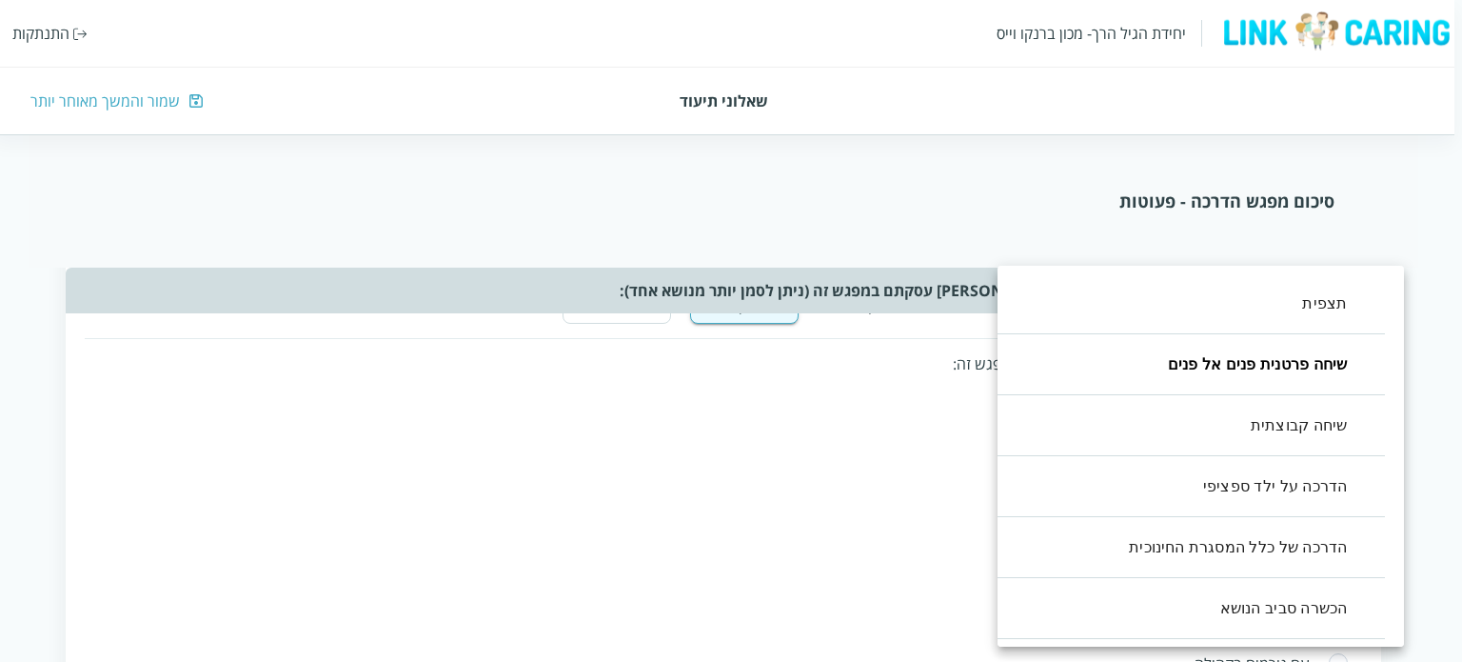
click at [716, 450] on div at bounding box center [731, 331] width 1462 height 662
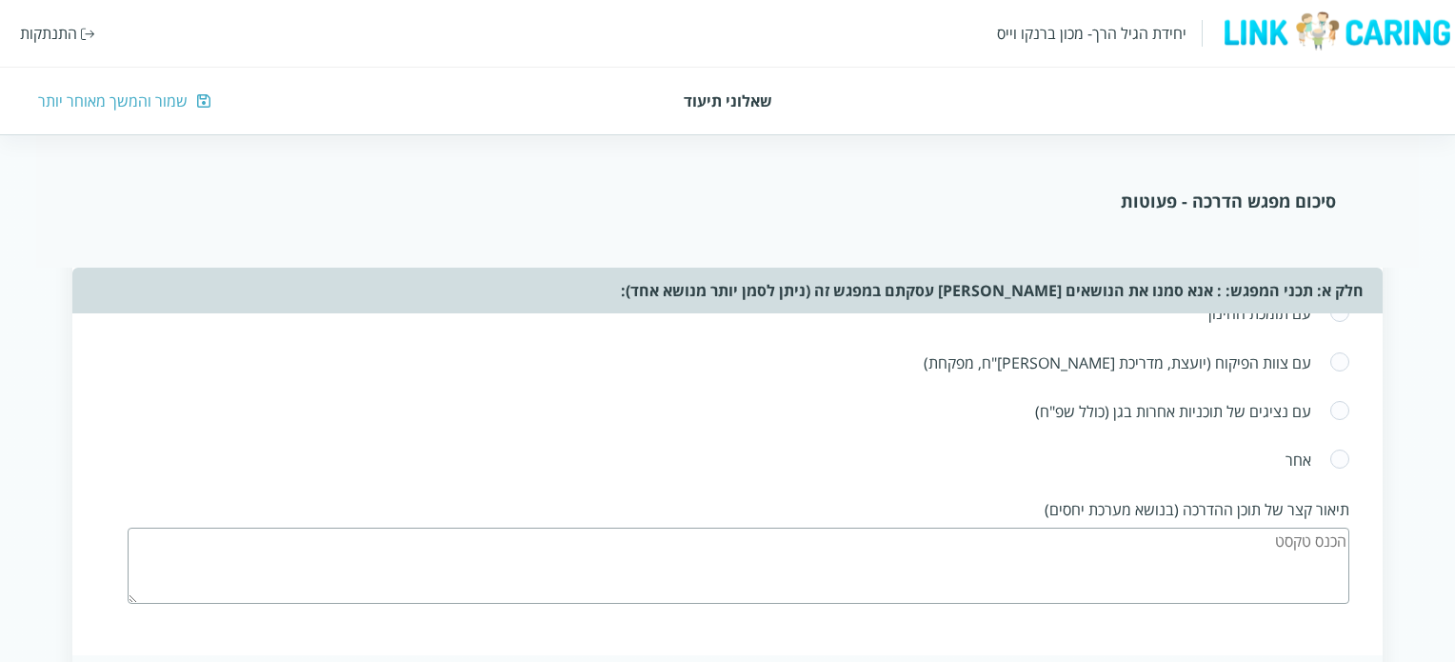
scroll to position [2094, 0]
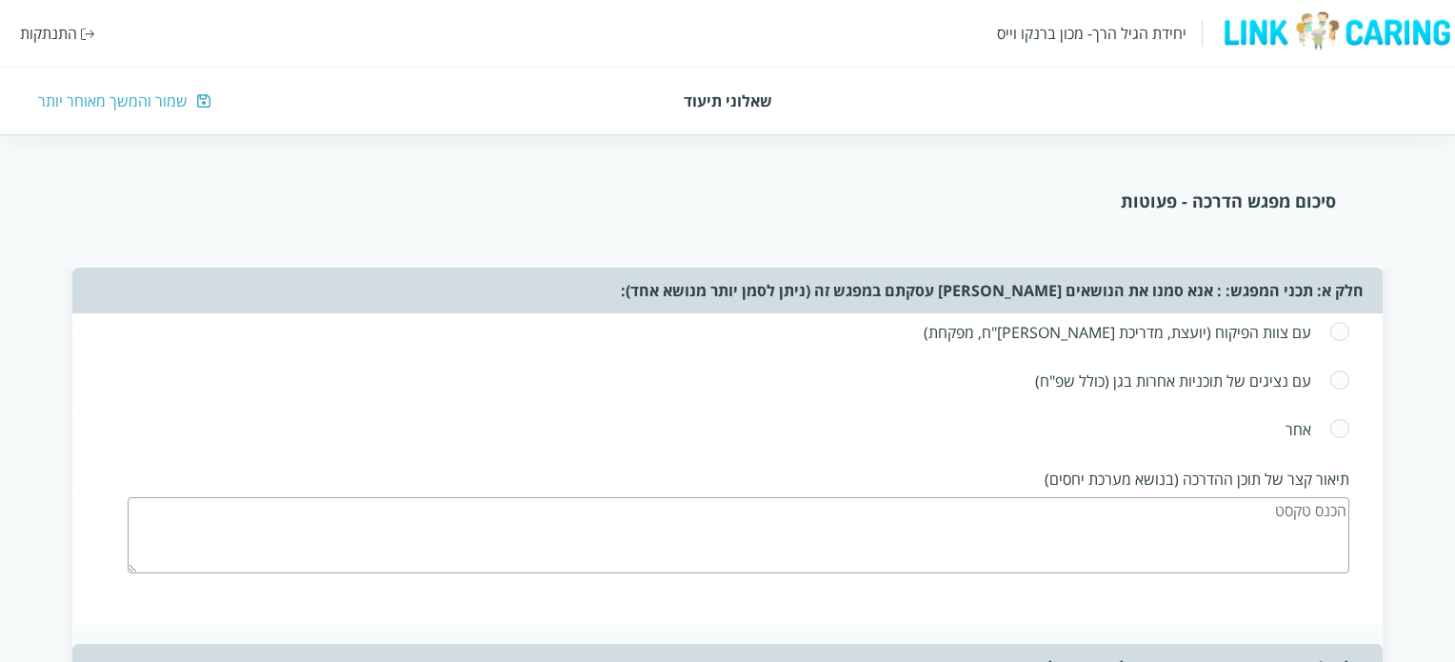
click at [1245, 506] on textarea at bounding box center [738, 535] width 1221 height 76
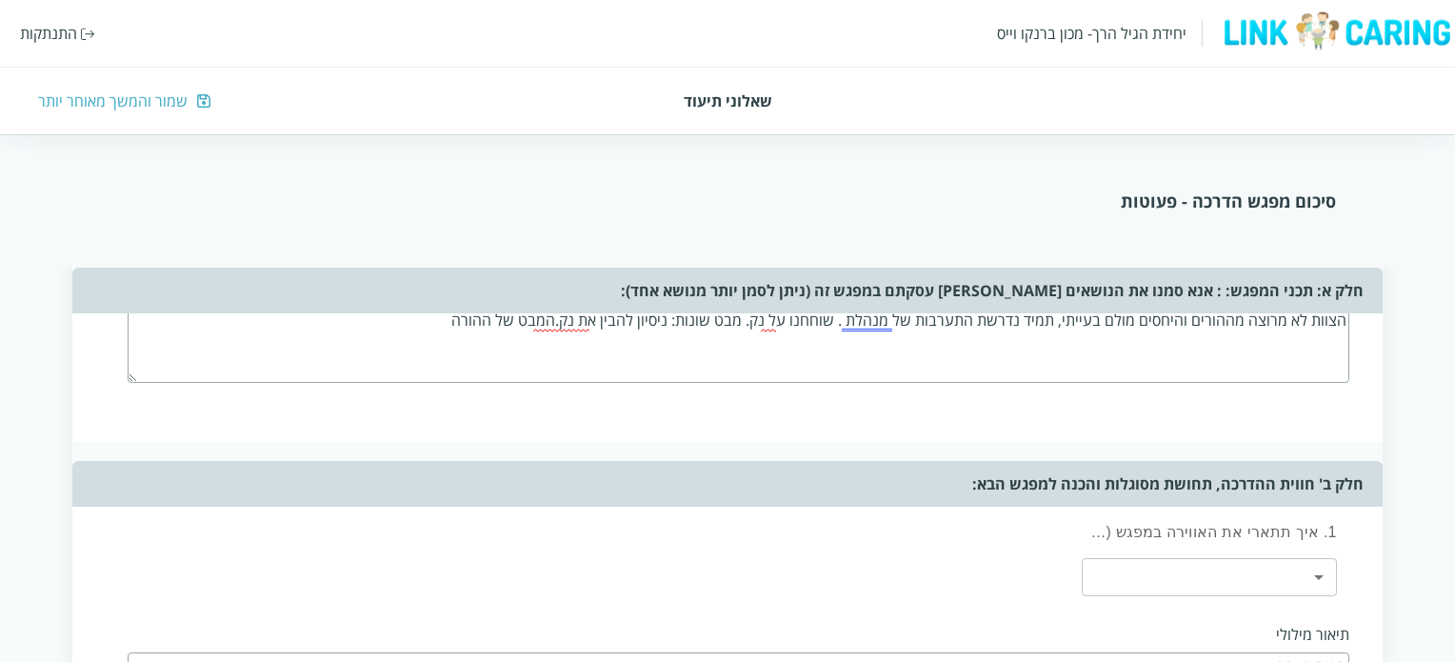
scroll to position [2380, 0]
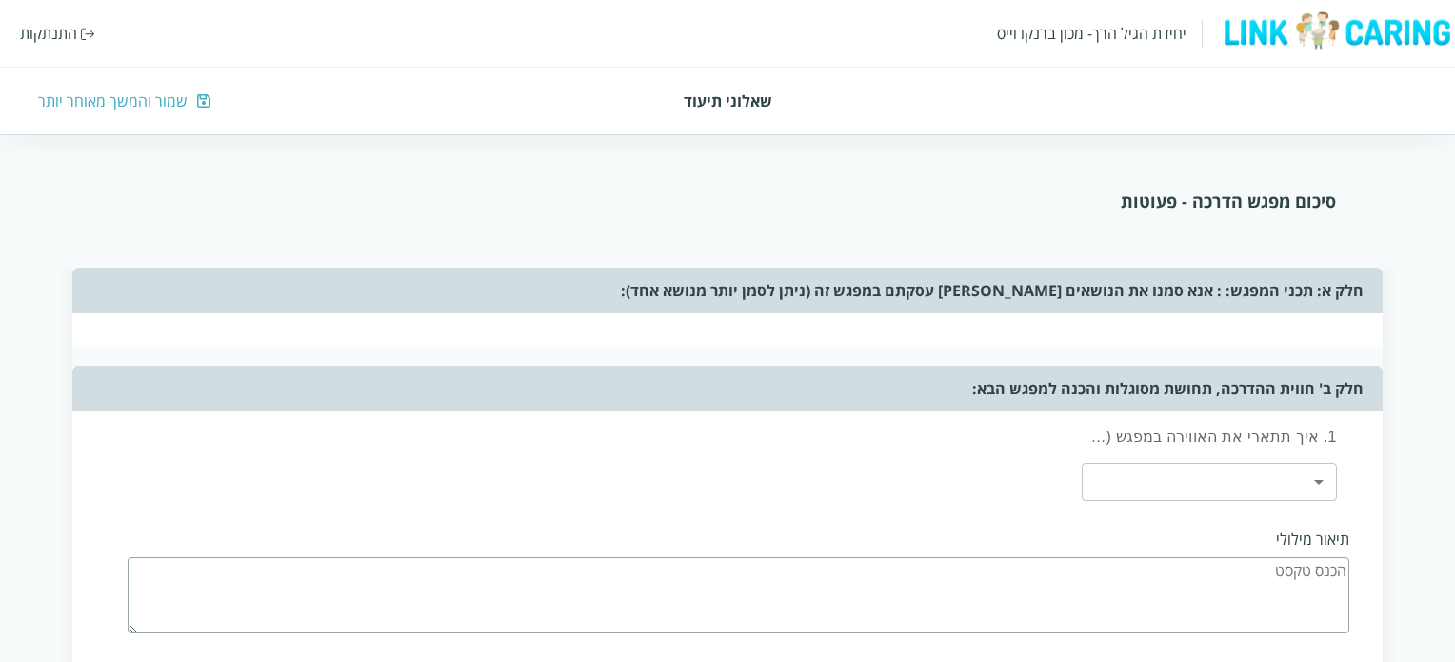
type textarea "הצוות לא מרוצה מההורים והיחסים מולם בעייתי, תמיד נדרשת התערבות של מנהלת . שוחחנ…"
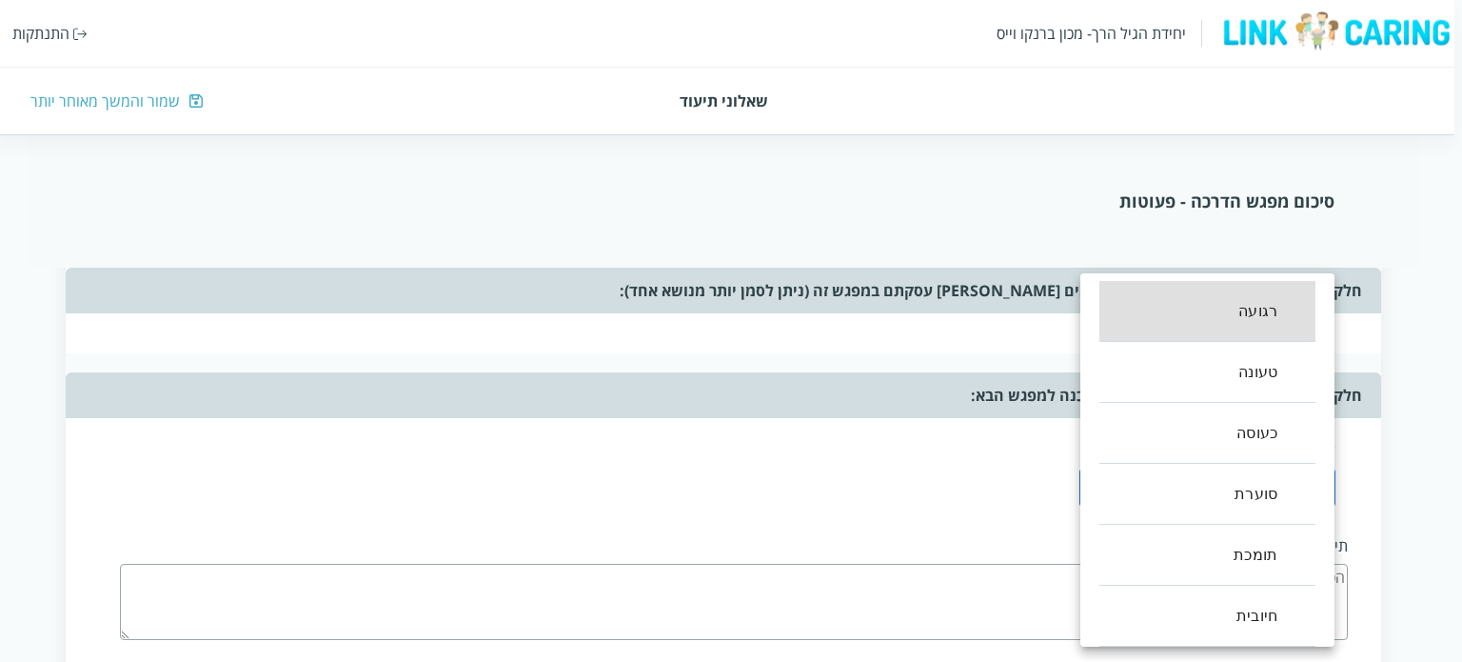
click at [1252, 380] on li "טעונה" at bounding box center [1208, 372] width 216 height 61
type input ",1"
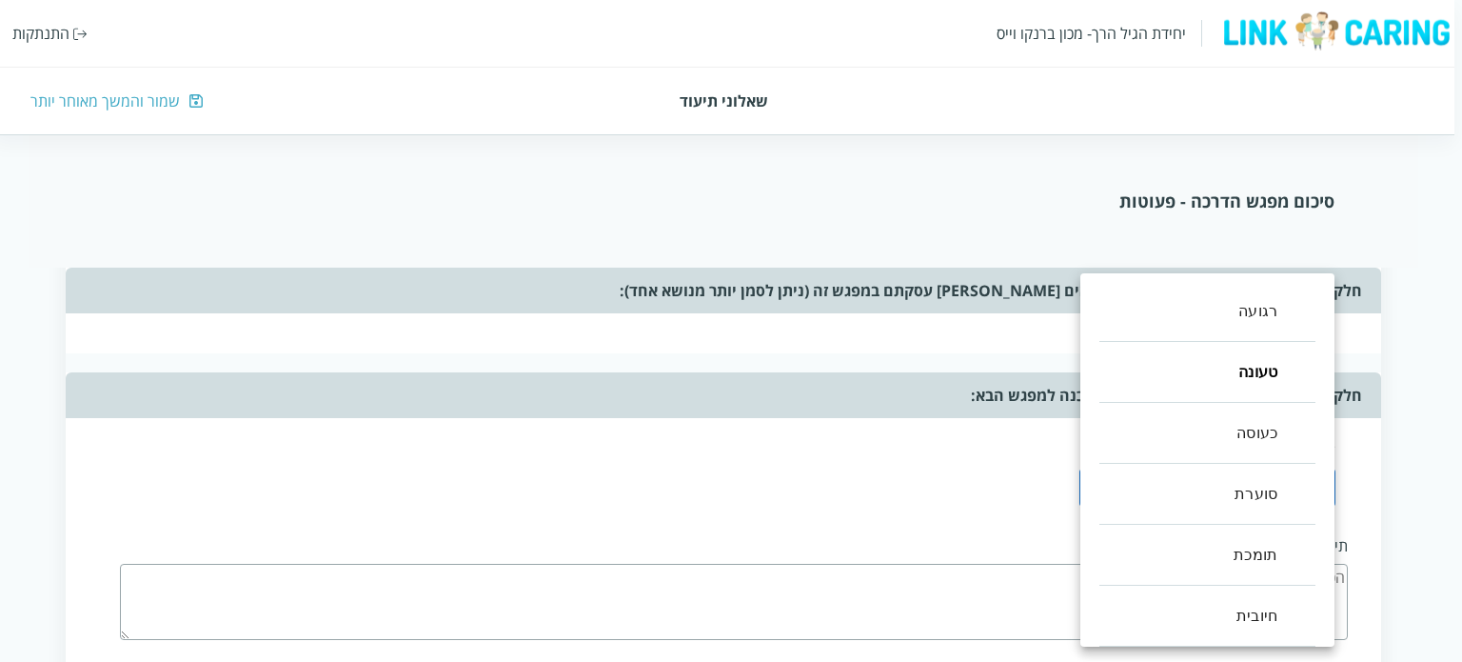
click at [919, 481] on div at bounding box center [731, 331] width 1462 height 662
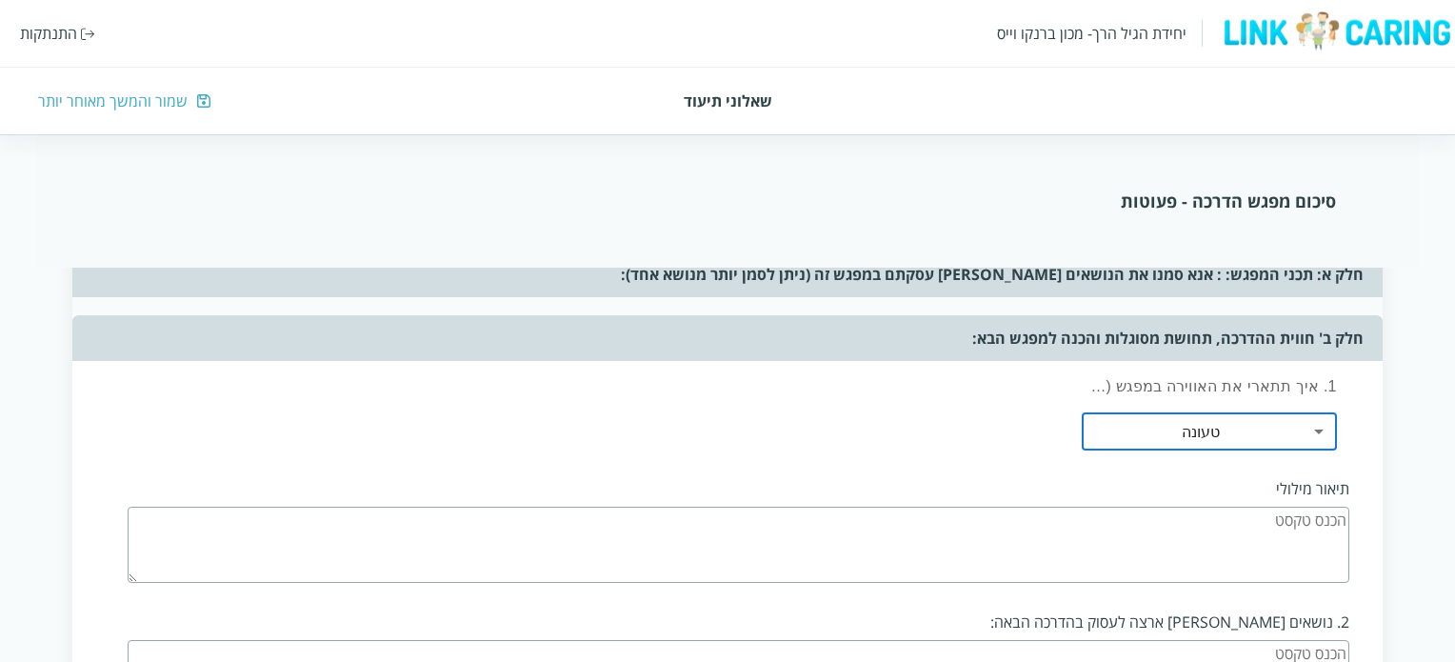
scroll to position [2475, 0]
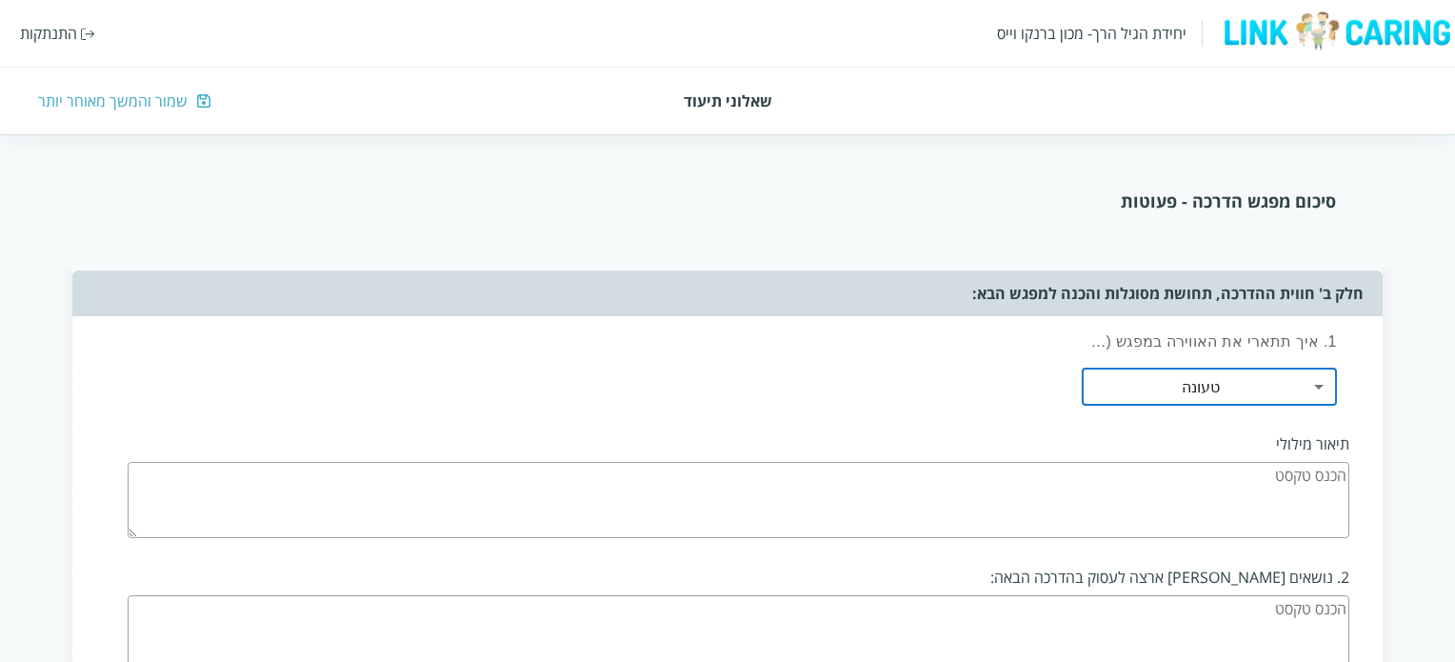
click at [1158, 466] on textarea at bounding box center [738, 500] width 1221 height 76
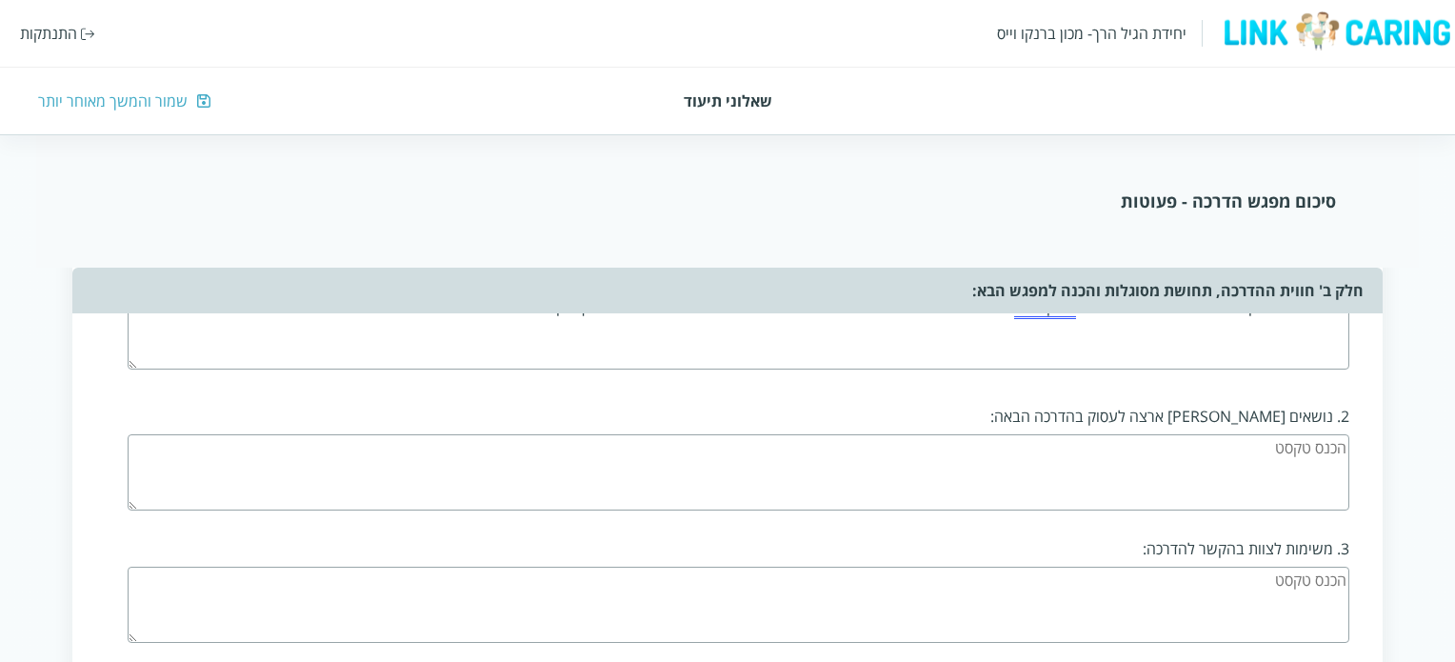
scroll to position [2666, 0]
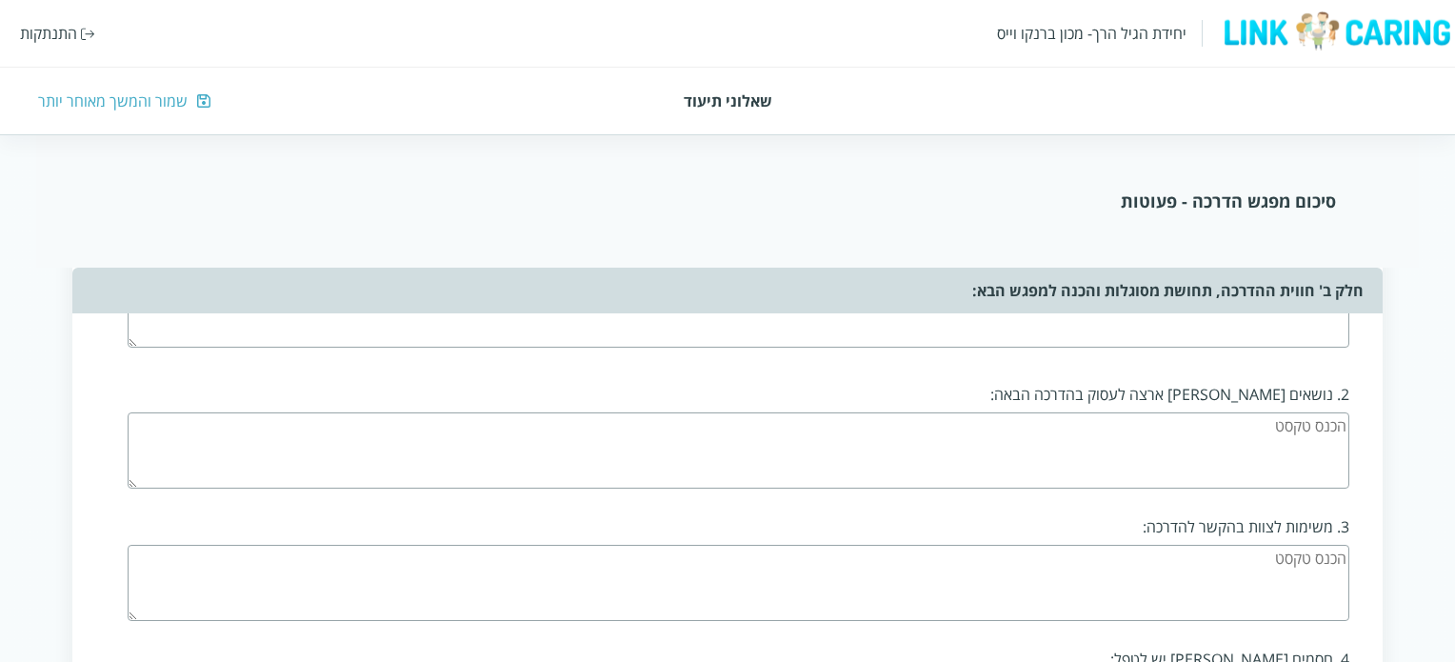
type textarea "הצוות אבל בעיקר מובילת הכיתה מאוד כעוסה ותוקפנית : לאחר שיחה איתה הבנתי שהיא עו…"
click at [1309, 426] on textarea at bounding box center [738, 450] width 1221 height 76
type textarea "חלוקת עבודה נכונה יותר, סדר יום מובנה והכנה טובה יותר במעברים"
click at [1242, 545] on textarea at bounding box center [738, 583] width 1221 height 76
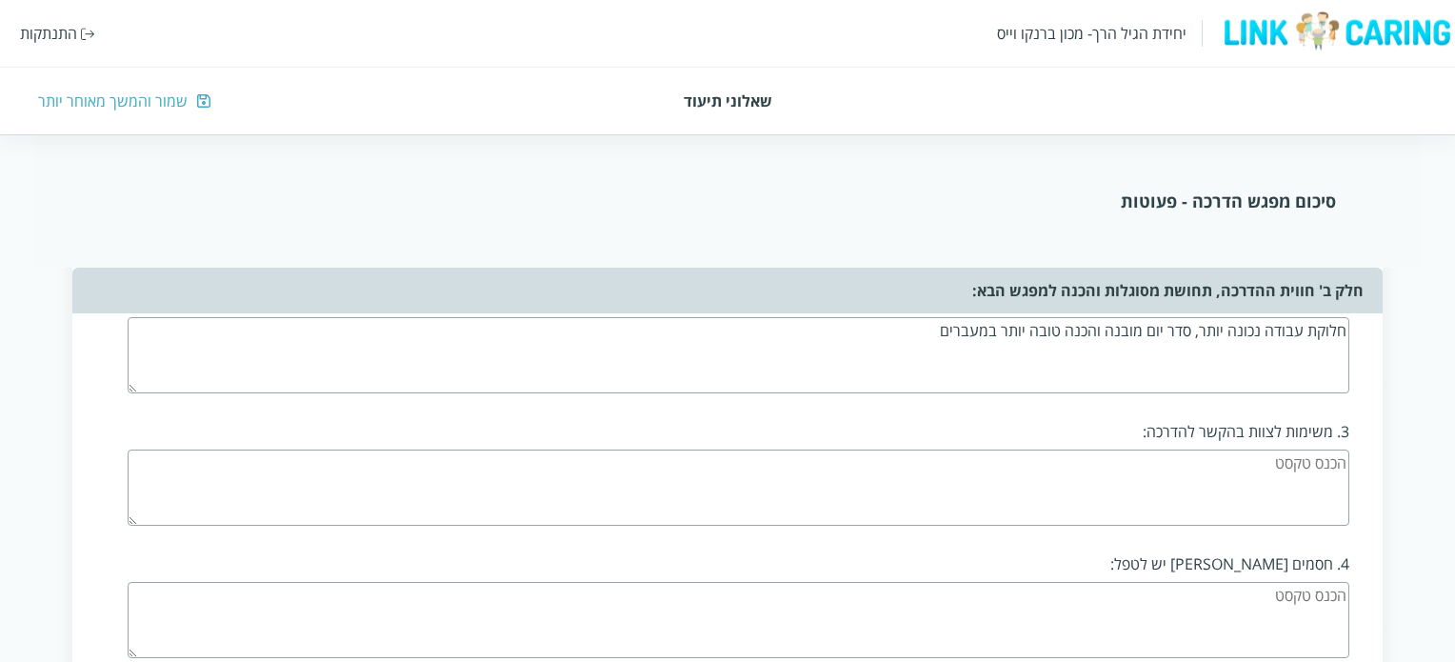
scroll to position [2856, 0]
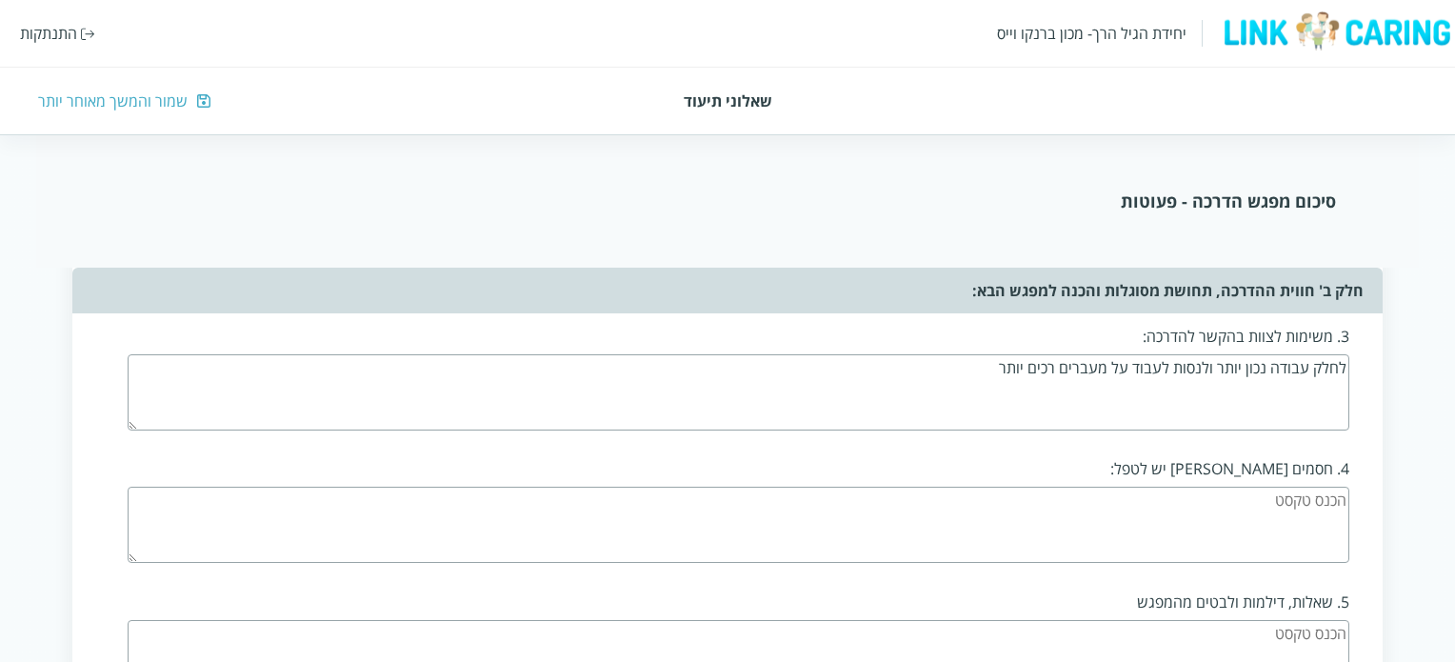
type textarea "לחלק עבודה נכון יותר ולנסות לעבוד על מעברים רכים יותר"
click at [1250, 509] on textarea at bounding box center [738, 524] width 1221 height 76
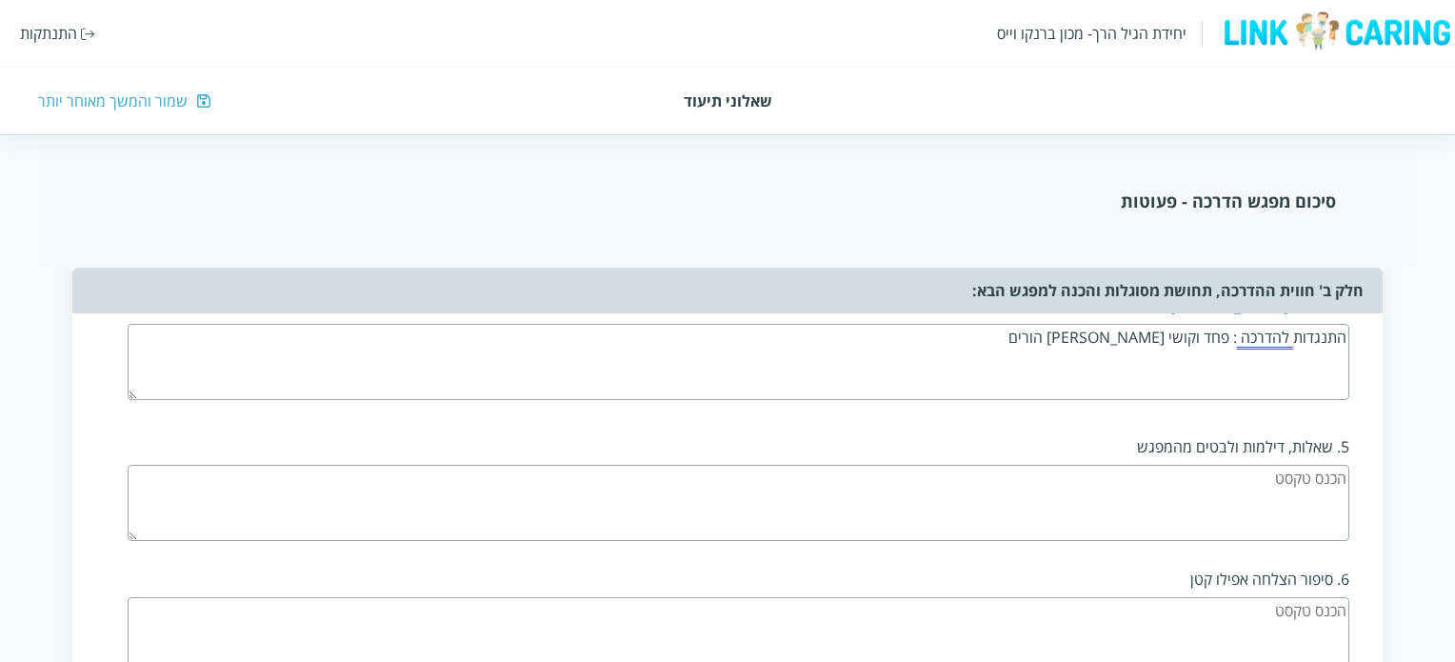
scroll to position [3046, 0]
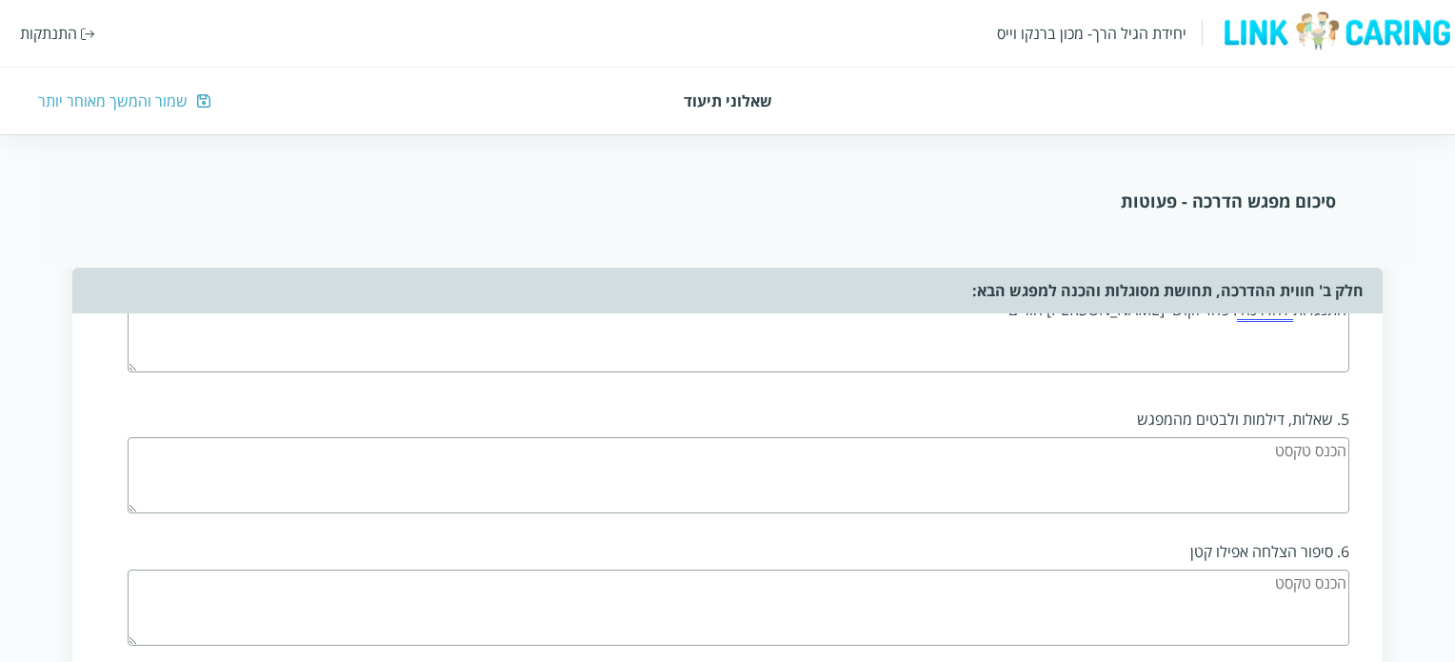
type textarea "התנגדות להדרכה : פחד וקושי [PERSON_NAME] הורים"
click at [1251, 448] on textarea at bounding box center [738, 475] width 1221 height 76
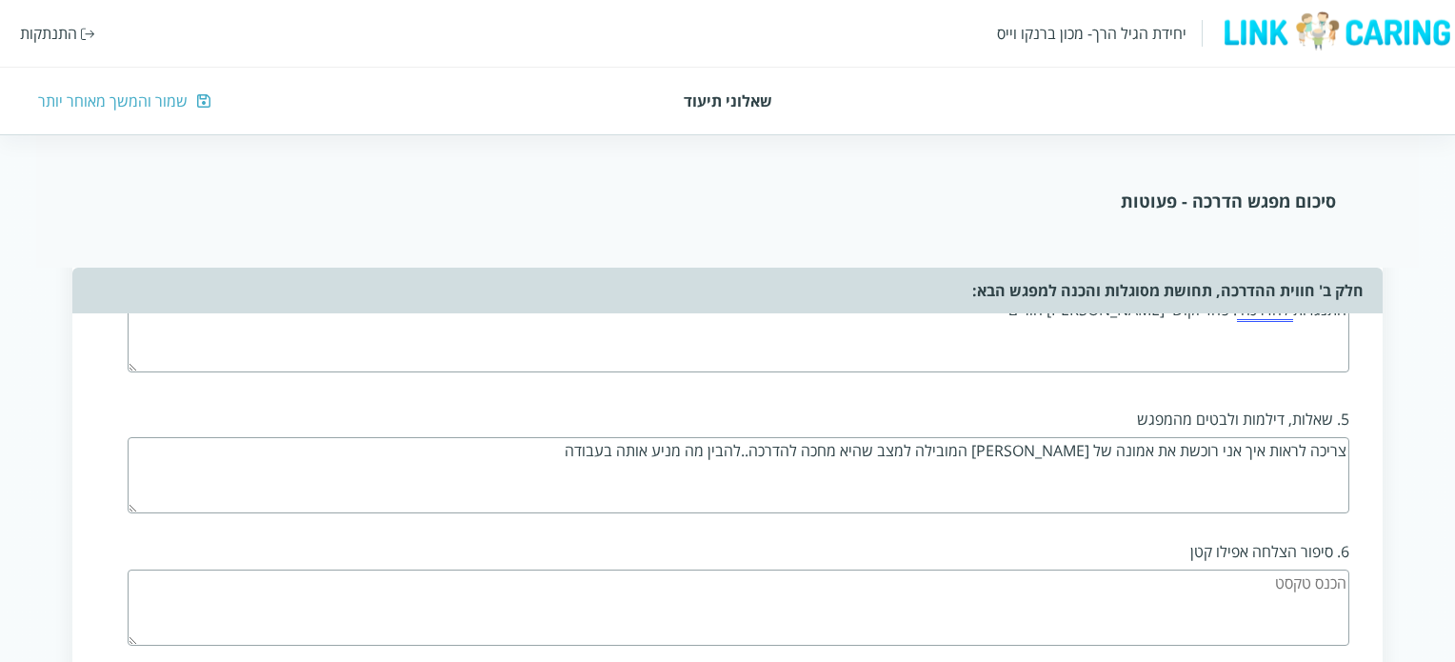
type textarea "צריכה לראות איך אני רוכשת את אמונה של [PERSON_NAME] המובילה למצב שהיא מחכה להדר…"
click at [1144, 590] on textarea at bounding box center [738, 607] width 1221 height 76
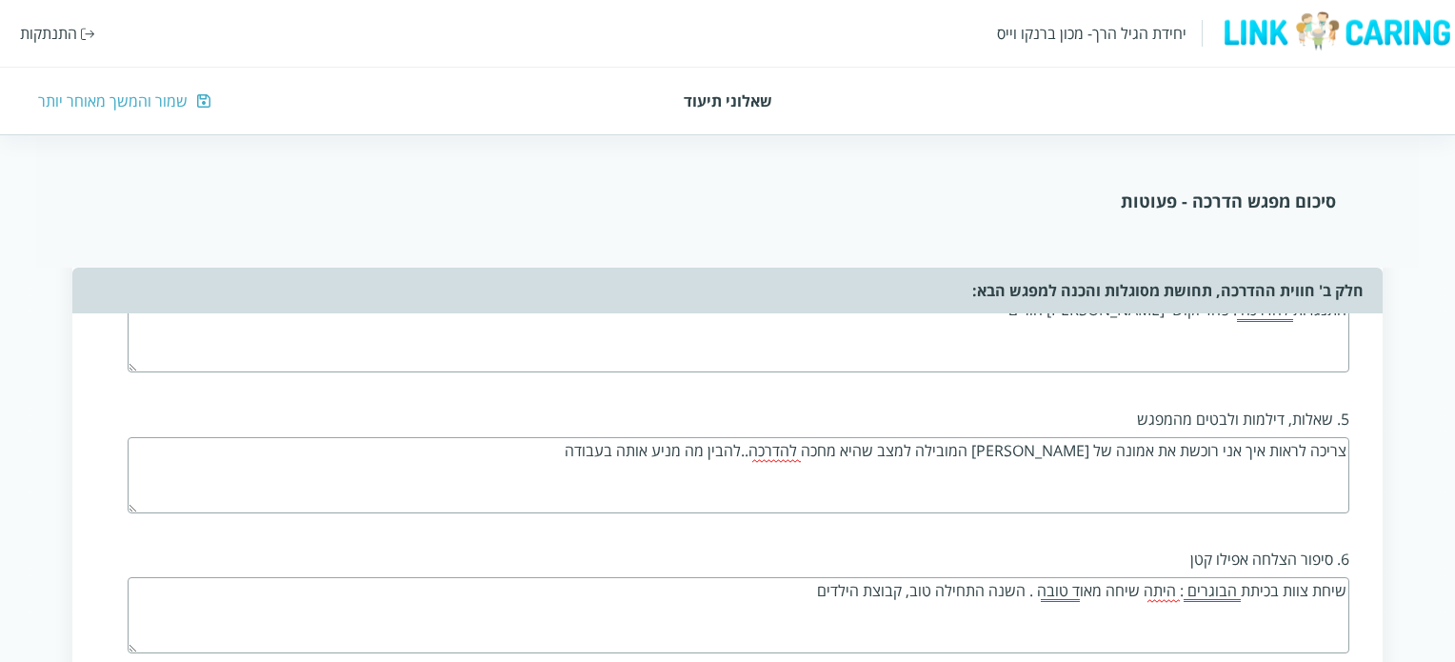
click at [876, 577] on textarea "שיחת צוות בכיתת הבוגרים : היתה שיחה מאוד טובה . השנה התחילה טוב, קבוצת הילדים" at bounding box center [738, 615] width 1221 height 76
click at [867, 577] on textarea "שיחת צוות בכיתת הבוגרים : היתה שיחה מאוד טובה . השנה התחילה טוב, קבוצת הילדים" at bounding box center [738, 615] width 1221 height 76
click at [817, 577] on textarea "שיחת צוות בכיתת הבוגרים : היתה שיחה מאוד טובה . השנה התחילה טוב, הרכב הילדים" at bounding box center [738, 615] width 1221 height 76
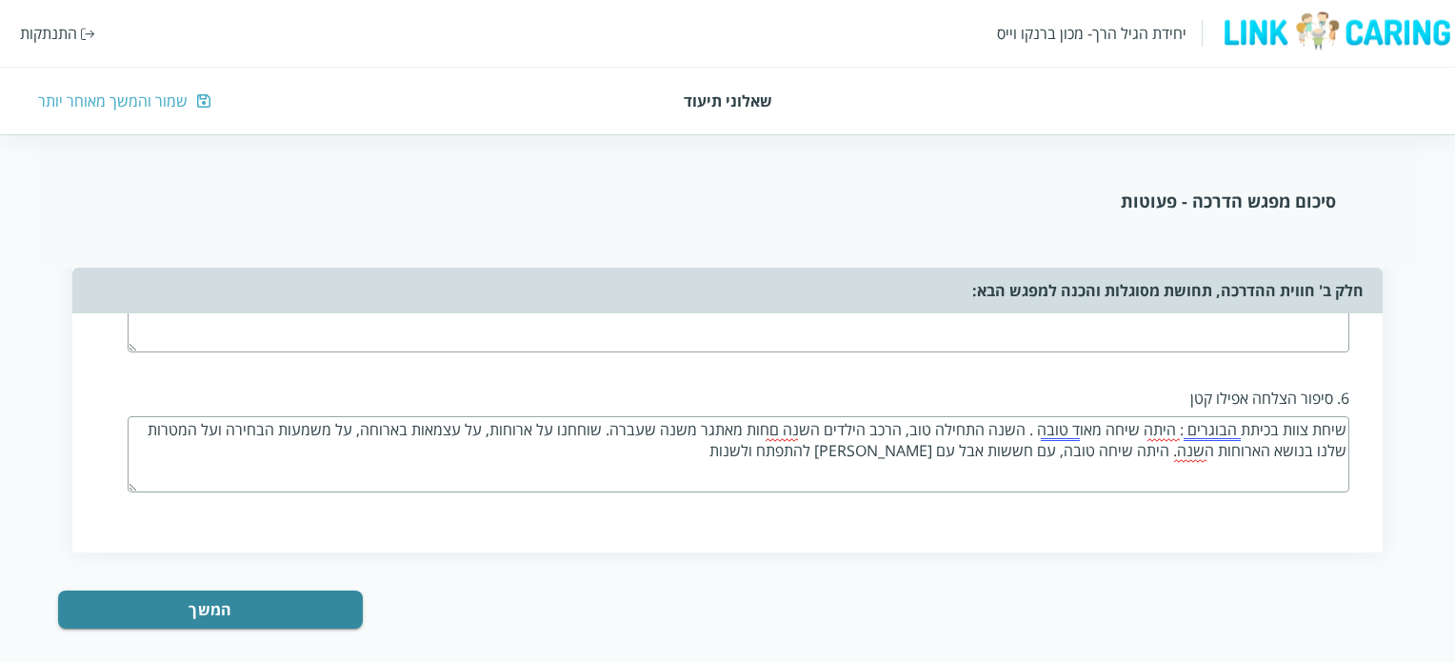
scroll to position [3210, 0]
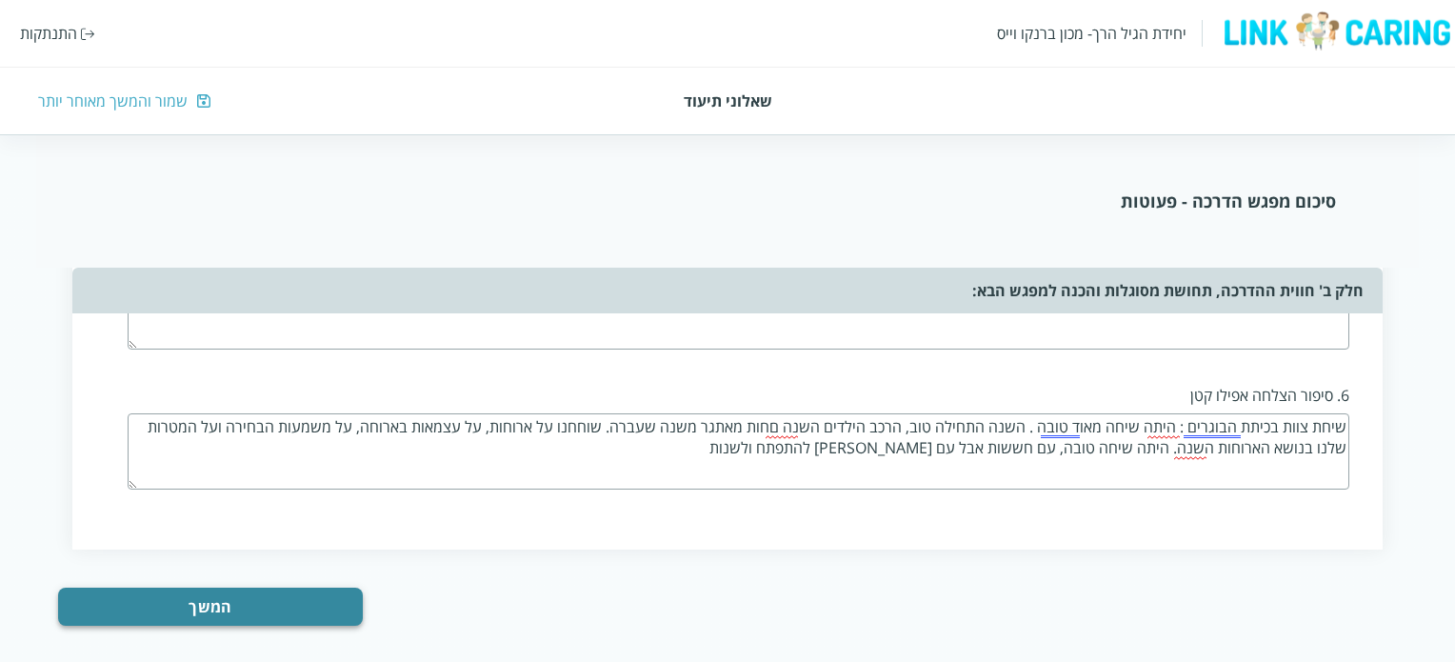
type textarea "שיחת צוות בכיתת הבוגרים : היתה שיחה מאוד טובה . השנה התחילה טוב, הרכב הילדים הש…"
click at [310, 594] on button "המשך" at bounding box center [210, 606] width 305 height 38
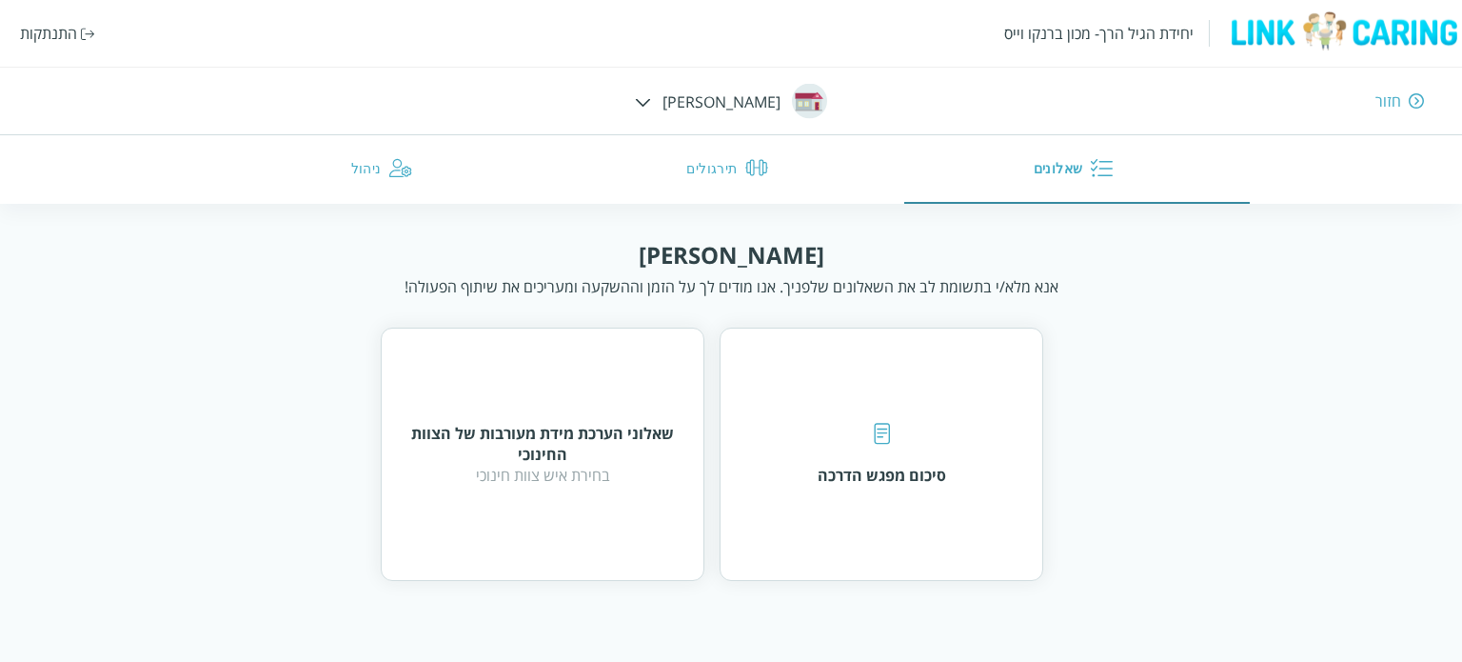
click at [1397, 100] on div "חזור" at bounding box center [1389, 100] width 26 height 21
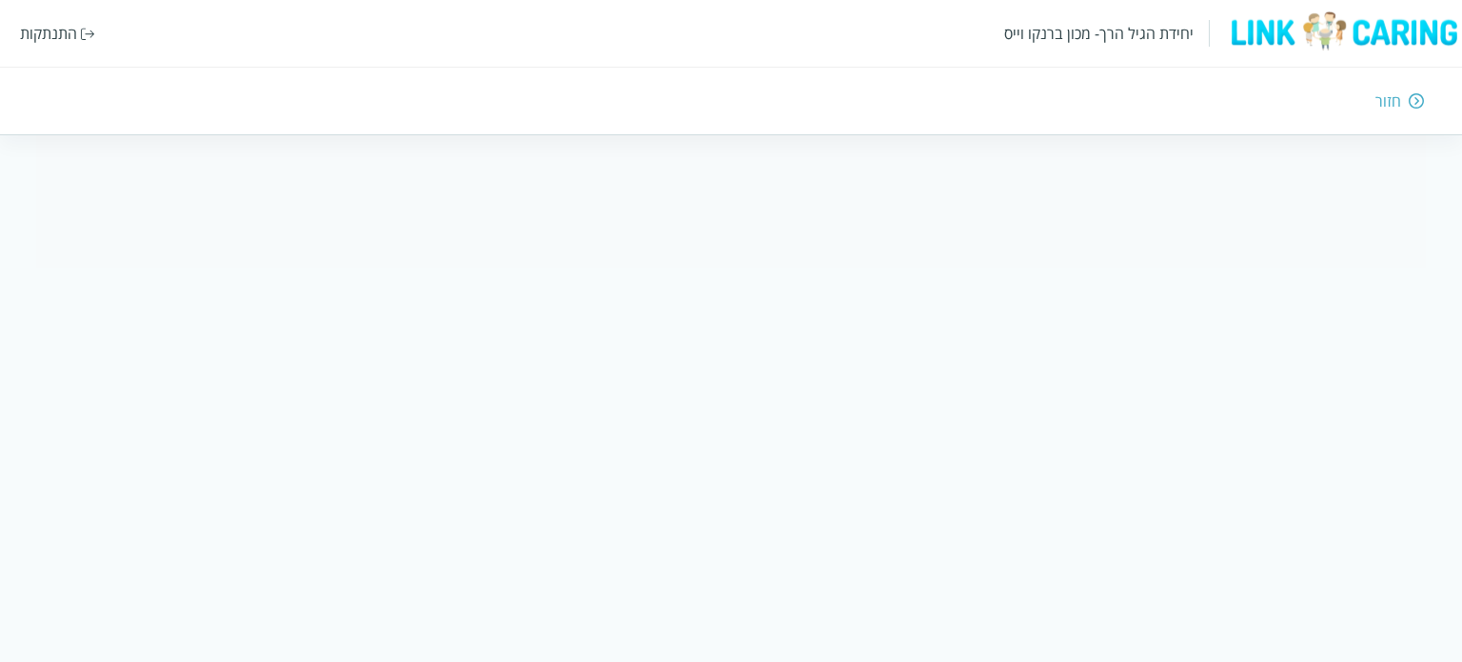
click at [1414, 98] on img at bounding box center [1416, 100] width 15 height 17
click at [1396, 98] on div "חזור" at bounding box center [1389, 100] width 26 height 21
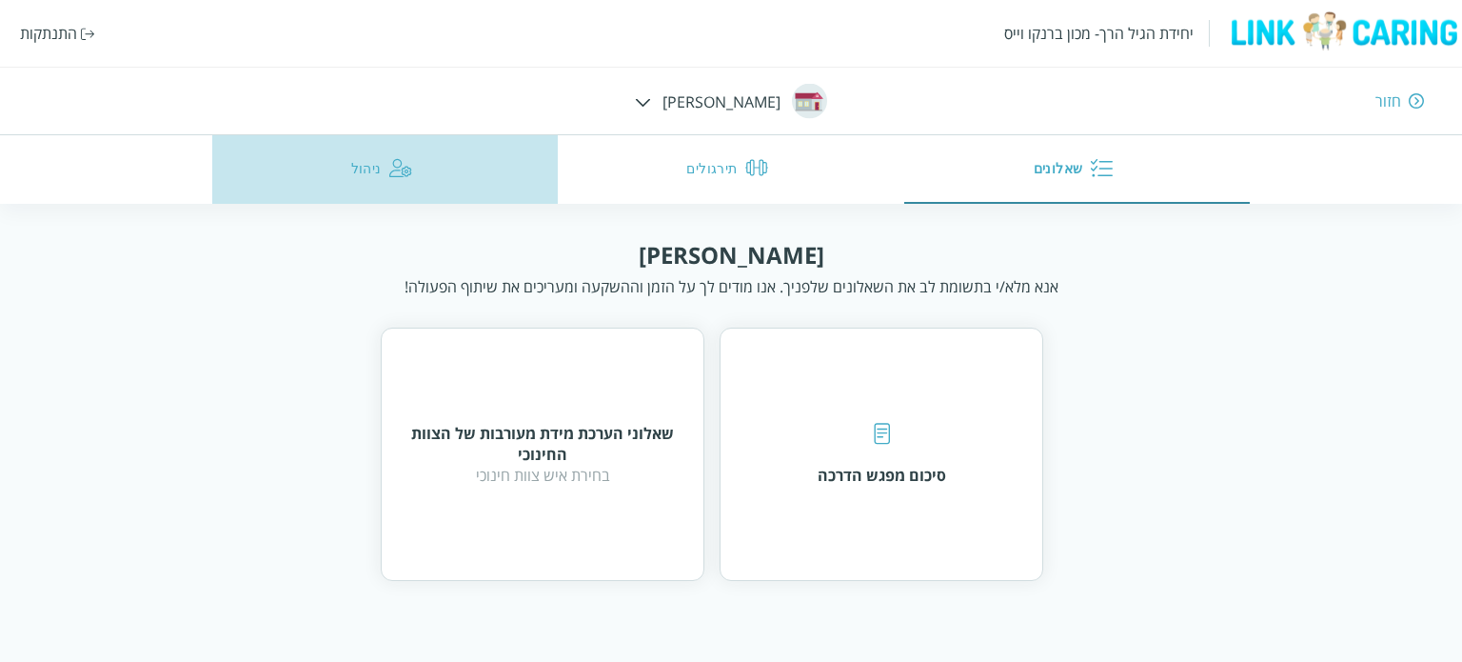
click at [369, 160] on button "ניהול" at bounding box center [385, 169] width 347 height 69
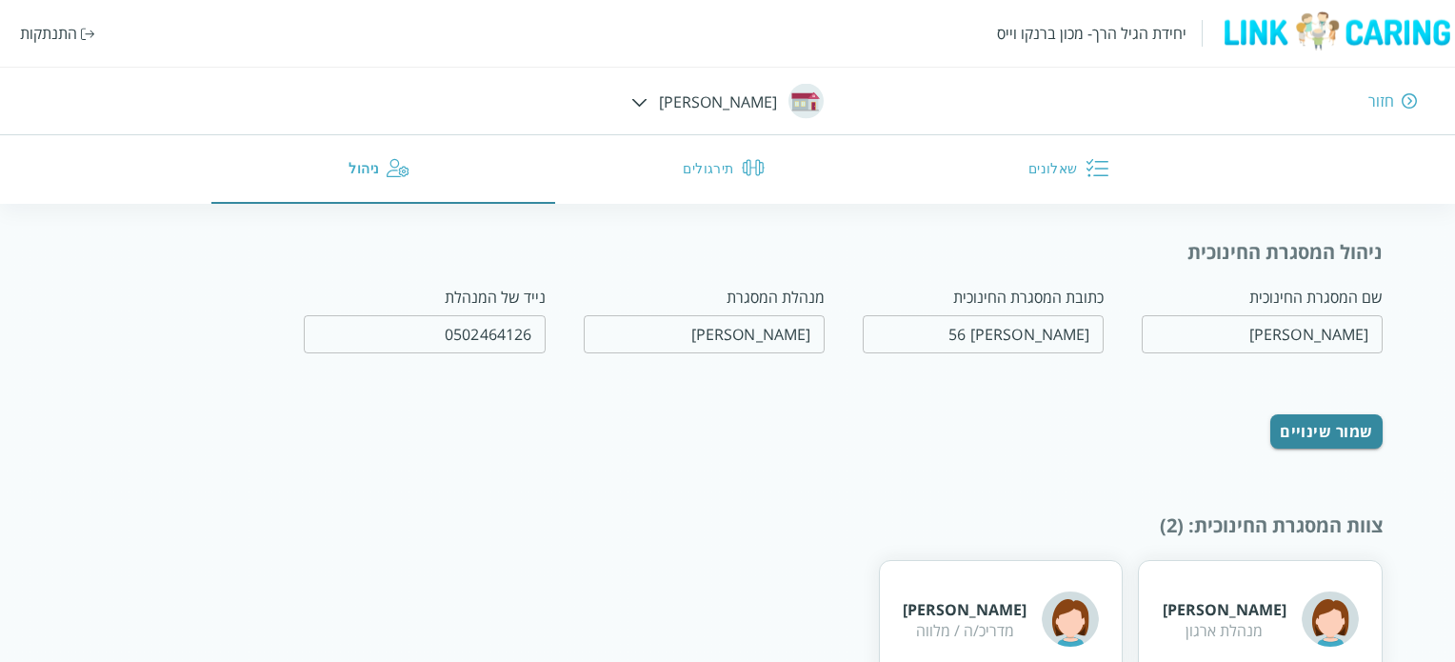
click at [1391, 106] on div "חזור" at bounding box center [1381, 100] width 26 height 21
click at [1379, 97] on div "חזור" at bounding box center [1381, 100] width 26 height 21
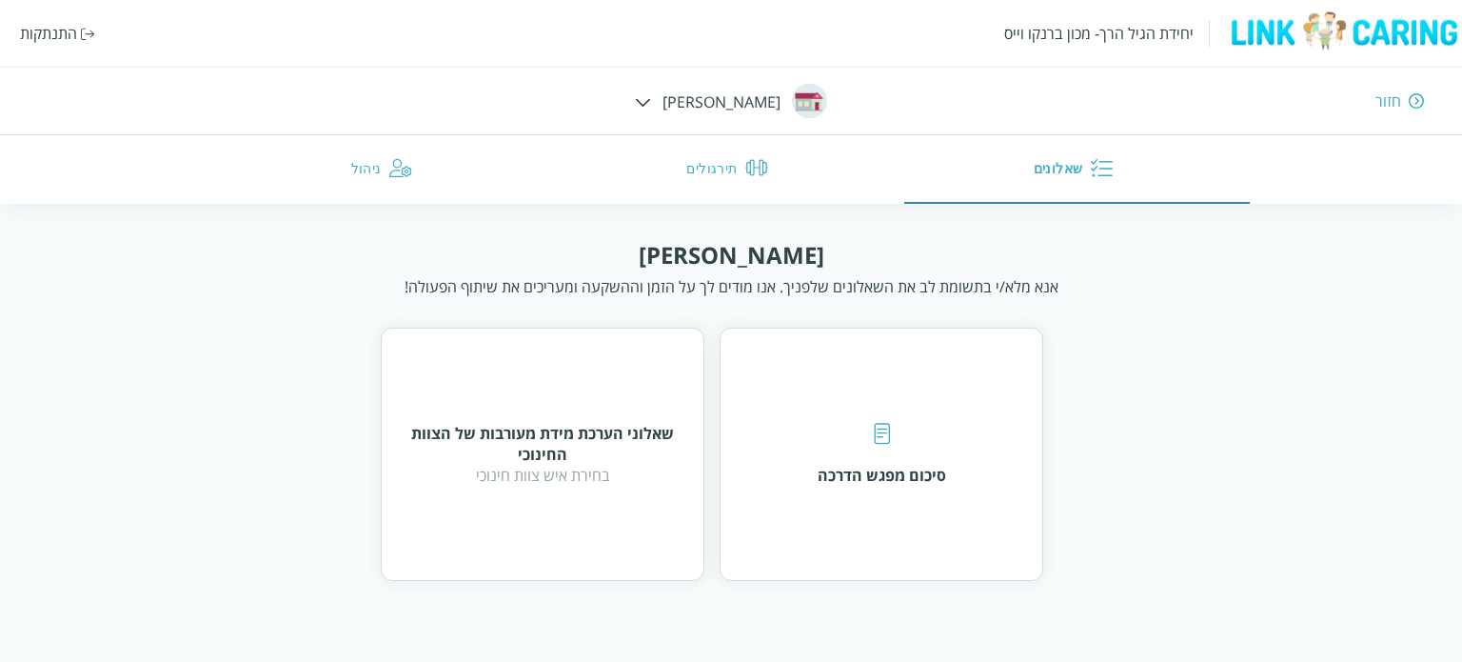
click at [681, 104] on div "יחידת הגיל הרך- מכון [PERSON_NAME] התנתקות חזור [PERSON_NAME] שאלונים תירגולים …" at bounding box center [731, 102] width 1462 height 204
click at [651, 99] on img at bounding box center [643, 102] width 16 height 9
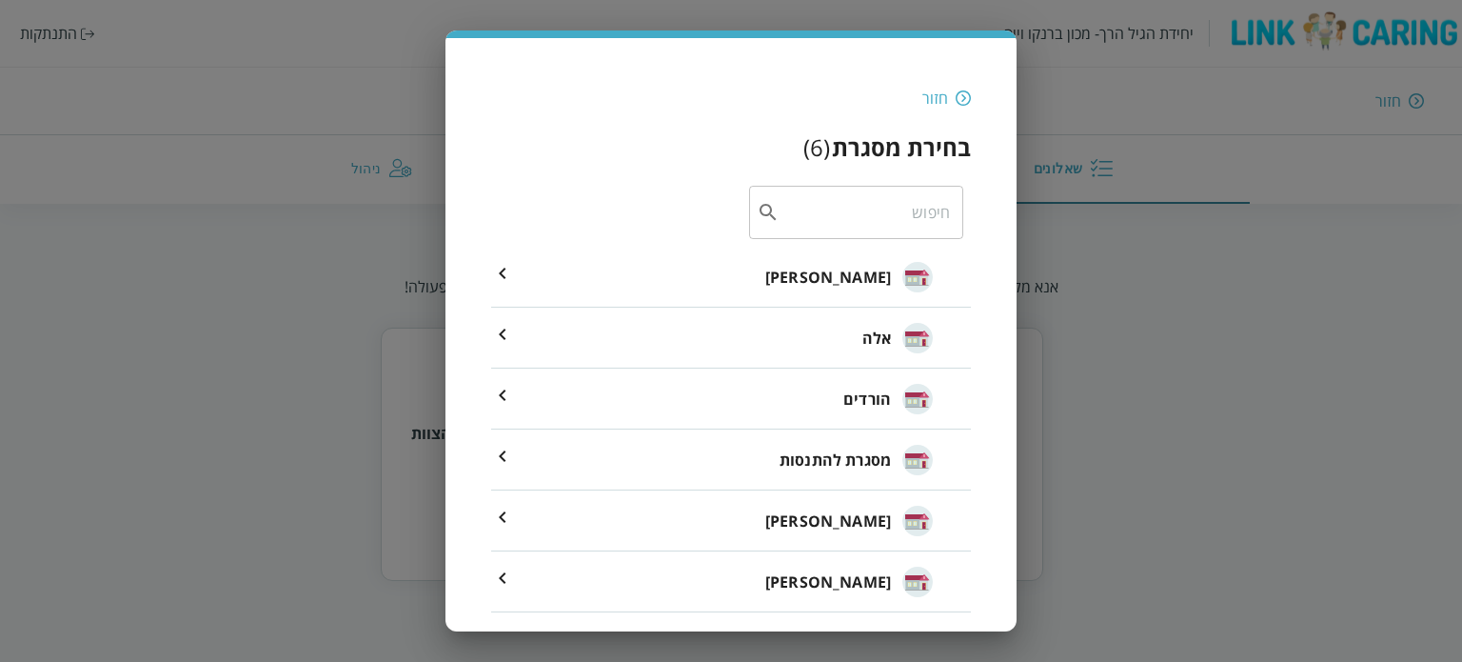
click at [817, 342] on li "אלה" at bounding box center [731, 338] width 480 height 61
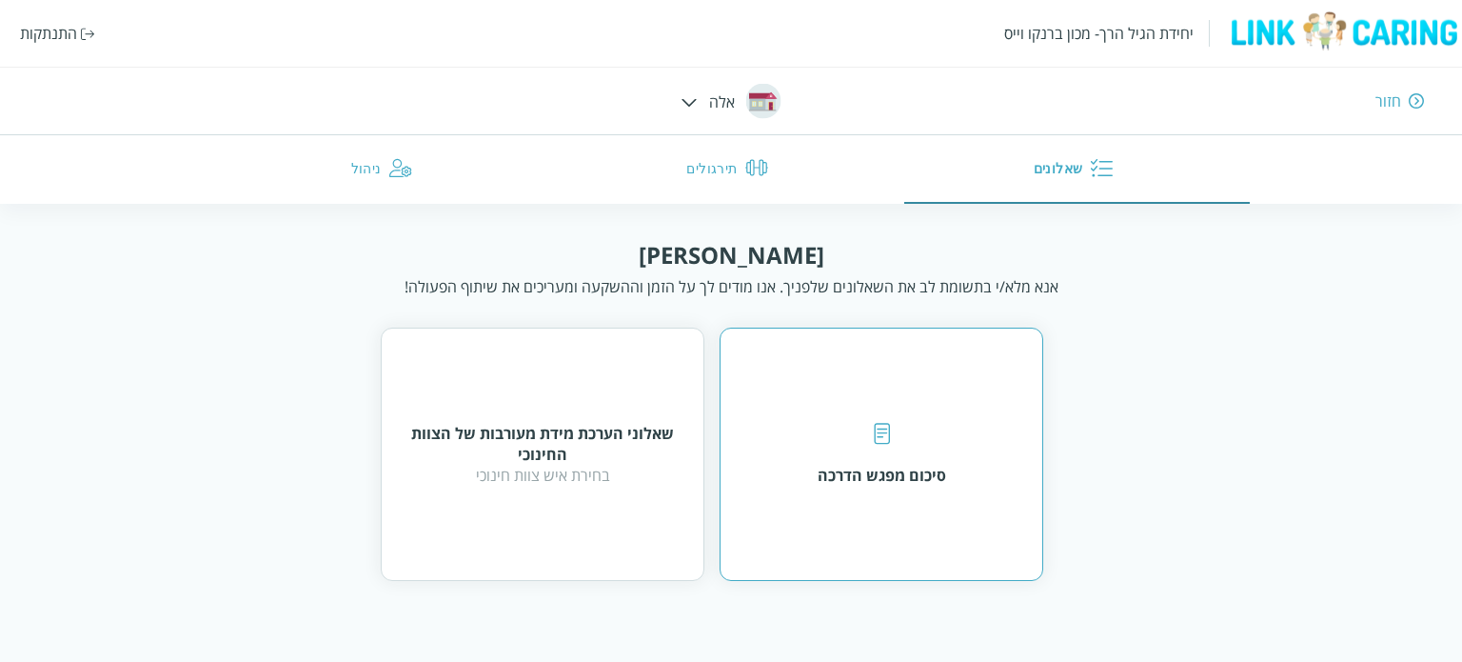
click at [876, 436] on img at bounding box center [882, 434] width 16 height 22
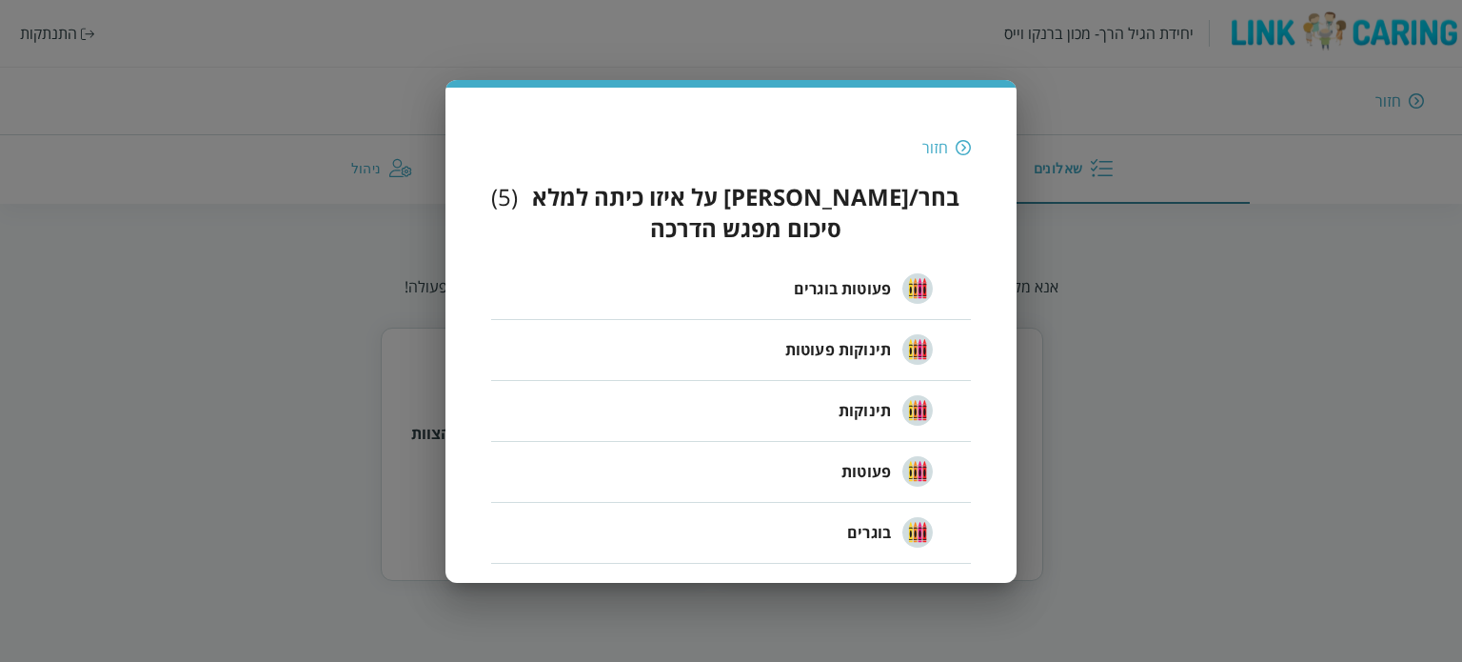
click at [872, 521] on span "בוגרים" at bounding box center [869, 532] width 44 height 23
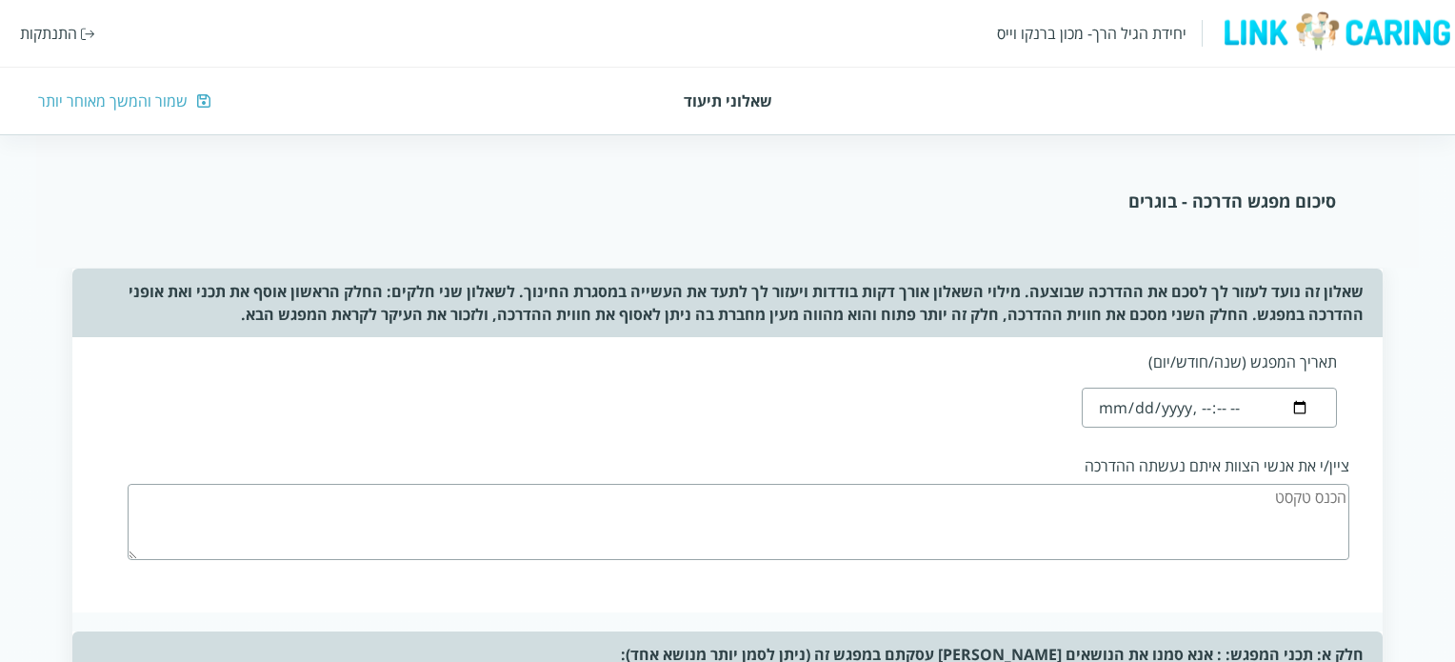
click at [1121, 407] on input "datetime-local" at bounding box center [1208, 407] width 254 height 40
type input "[DATE]T19:01"
click at [1059, 422] on div "תאריך המפגש (שנה/חודש/יום)" at bounding box center [1203, 389] width 293 height 104
click at [1238, 506] on textarea at bounding box center [738, 522] width 1221 height 76
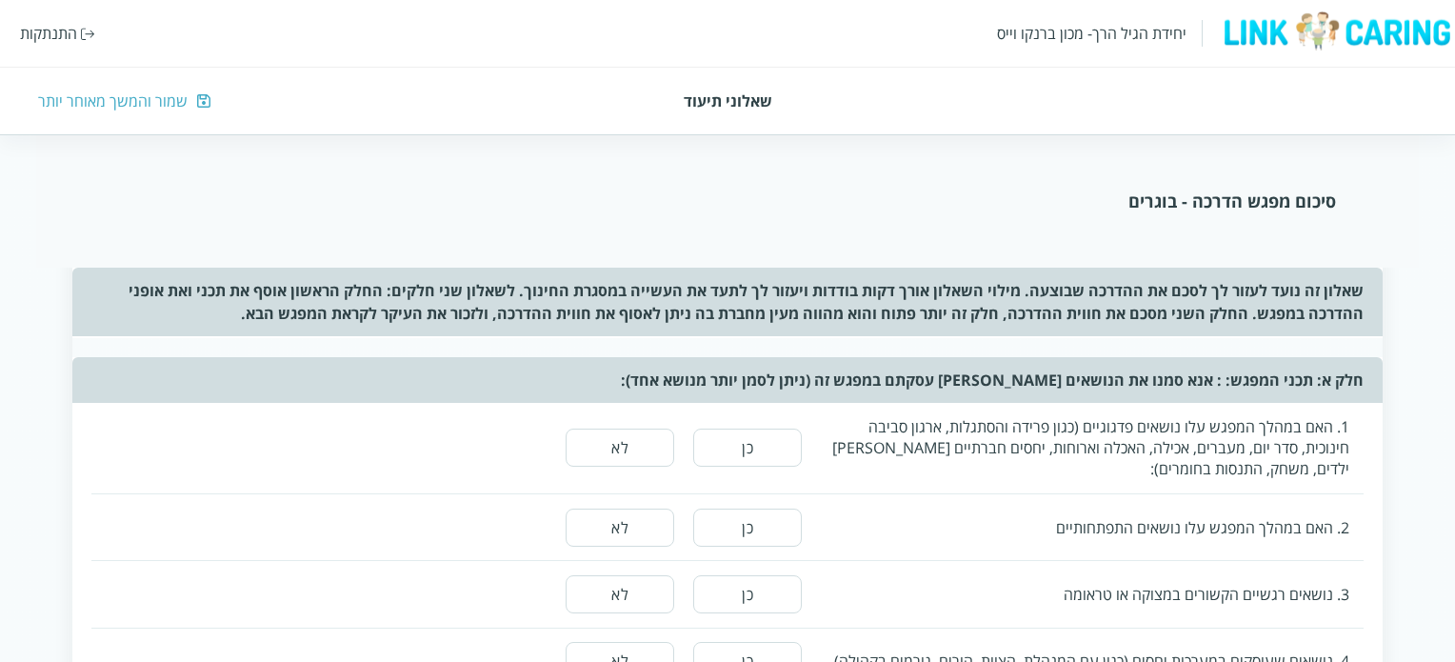
scroll to position [286, 0]
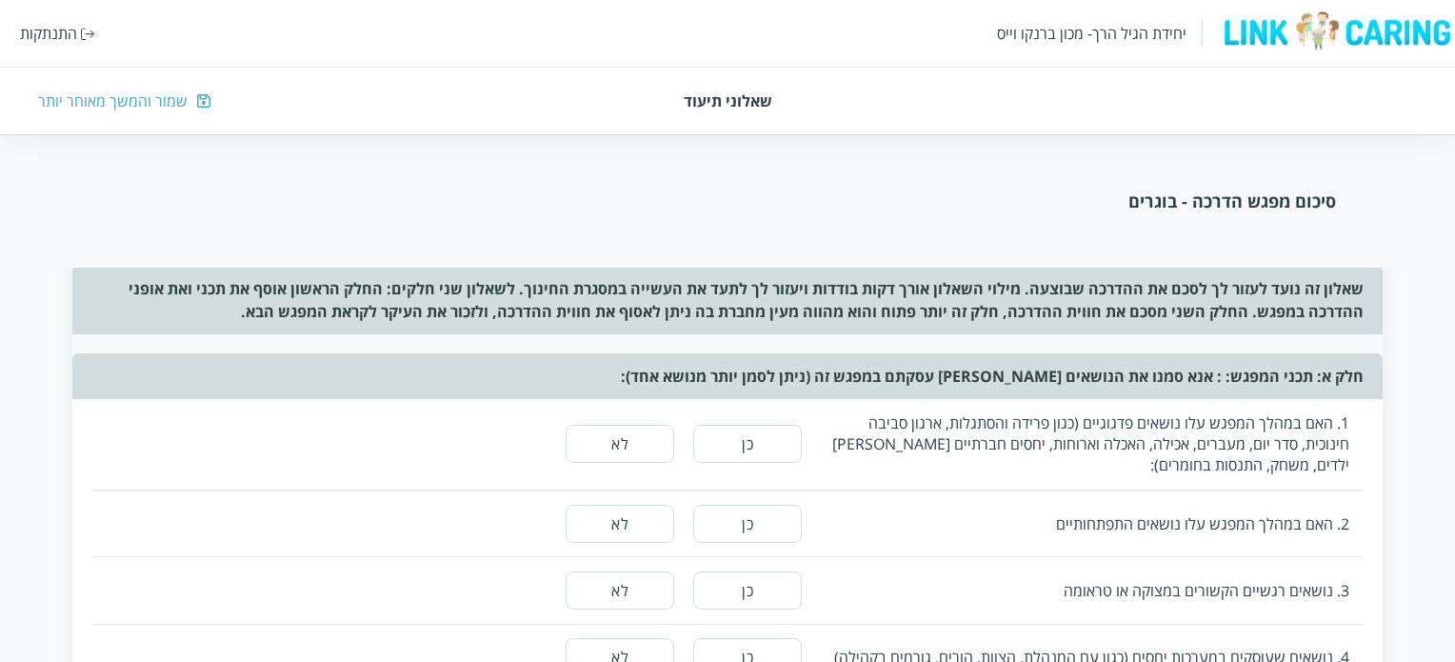
type textarea "מנהלת המעון , צוותי הכיתות : הכרות עם הרבה מהן."
click at [648, 450] on button "לא" at bounding box center [619, 444] width 109 height 38
click at [643, 525] on button "לא" at bounding box center [619, 524] width 109 height 38
click at [607, 589] on button "לא" at bounding box center [619, 590] width 109 height 38
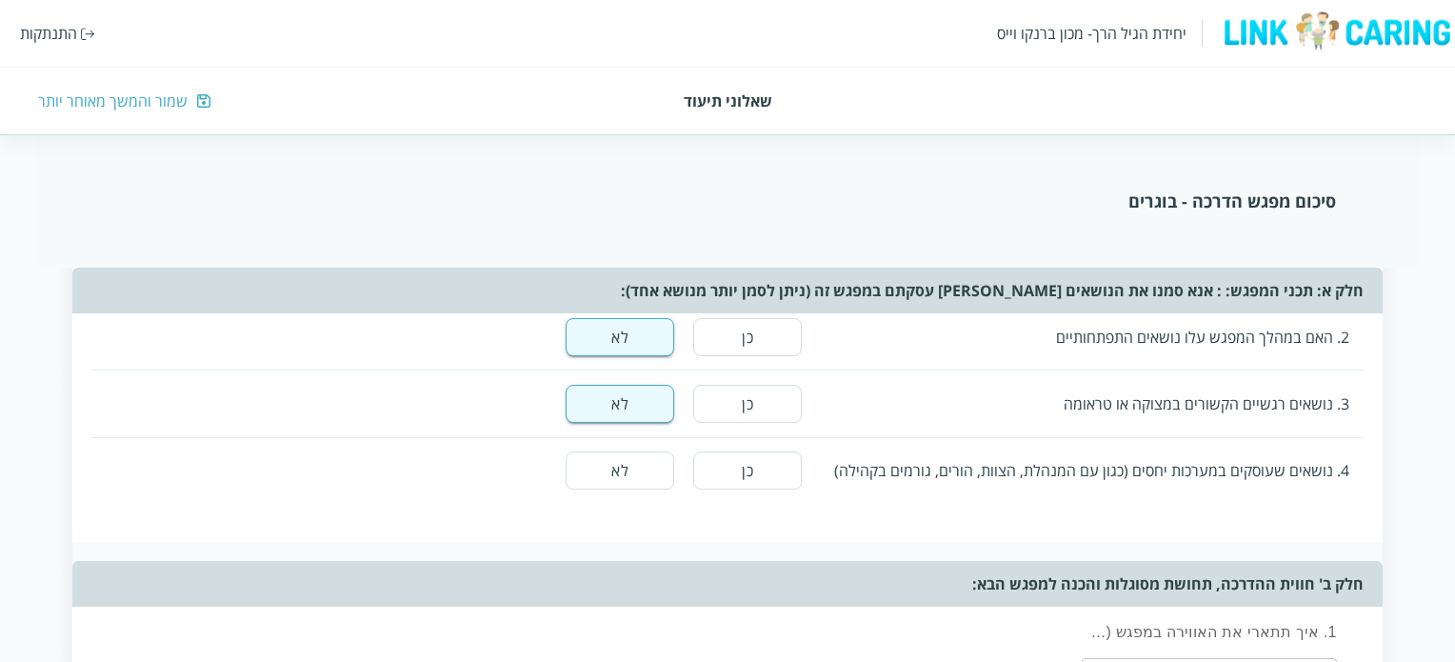
scroll to position [476, 0]
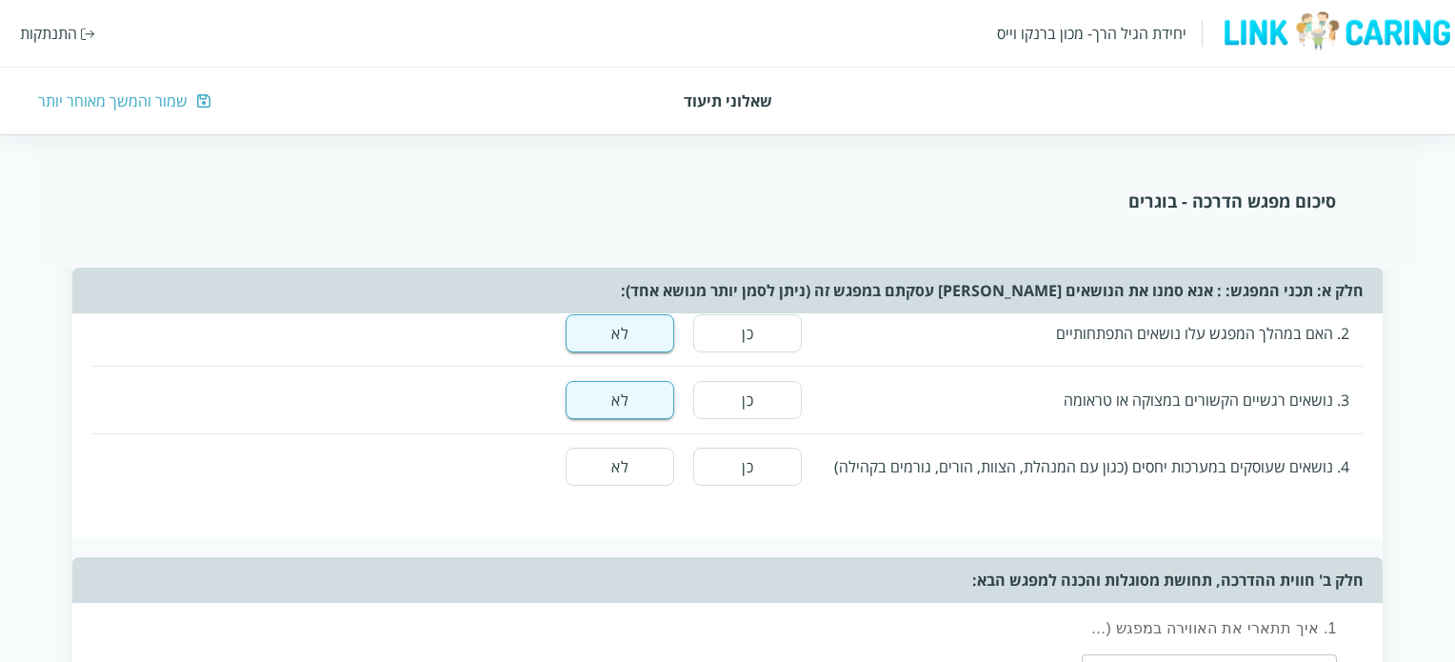
click at [619, 464] on button "לא" at bounding box center [619, 466] width 109 height 38
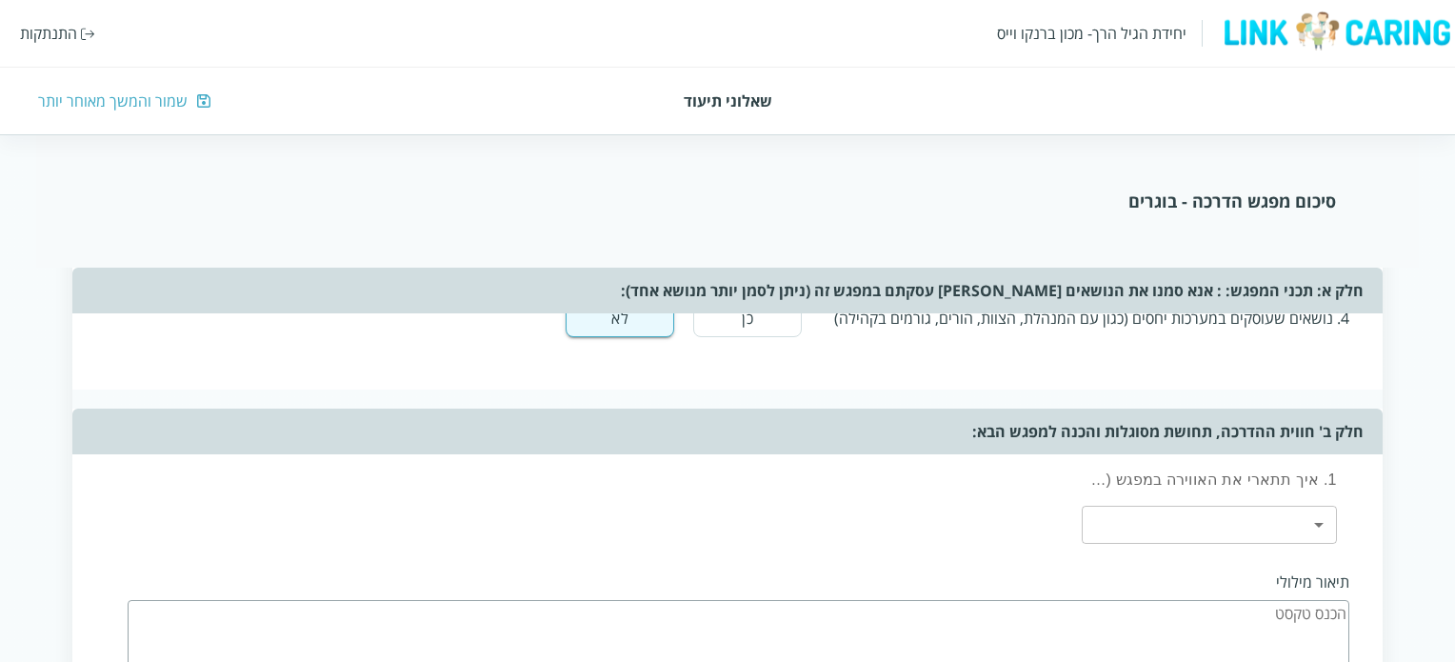
scroll to position [762, 0]
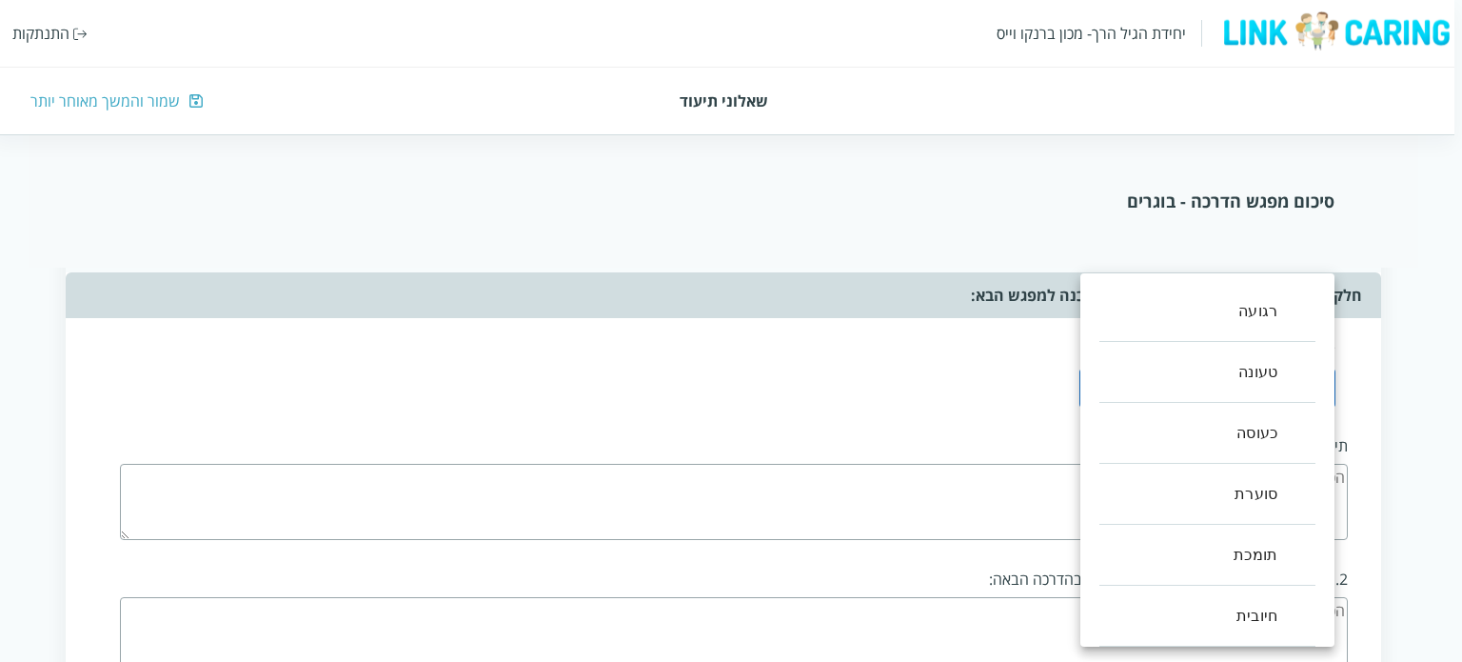
click at [1323, 389] on body "יחידת הגיל הרך- מכון [PERSON_NAME] התנתקות שאלוני תיעוד שמור והמשך מאוחר יותר ס…" at bounding box center [727, 390] width 1470 height 1916
click at [1287, 374] on li "טעונה" at bounding box center [1208, 372] width 216 height 61
click at [1289, 501] on li "סוערת" at bounding box center [1208, 494] width 216 height 61
type input ",1,3"
click at [941, 413] on div at bounding box center [731, 331] width 1462 height 662
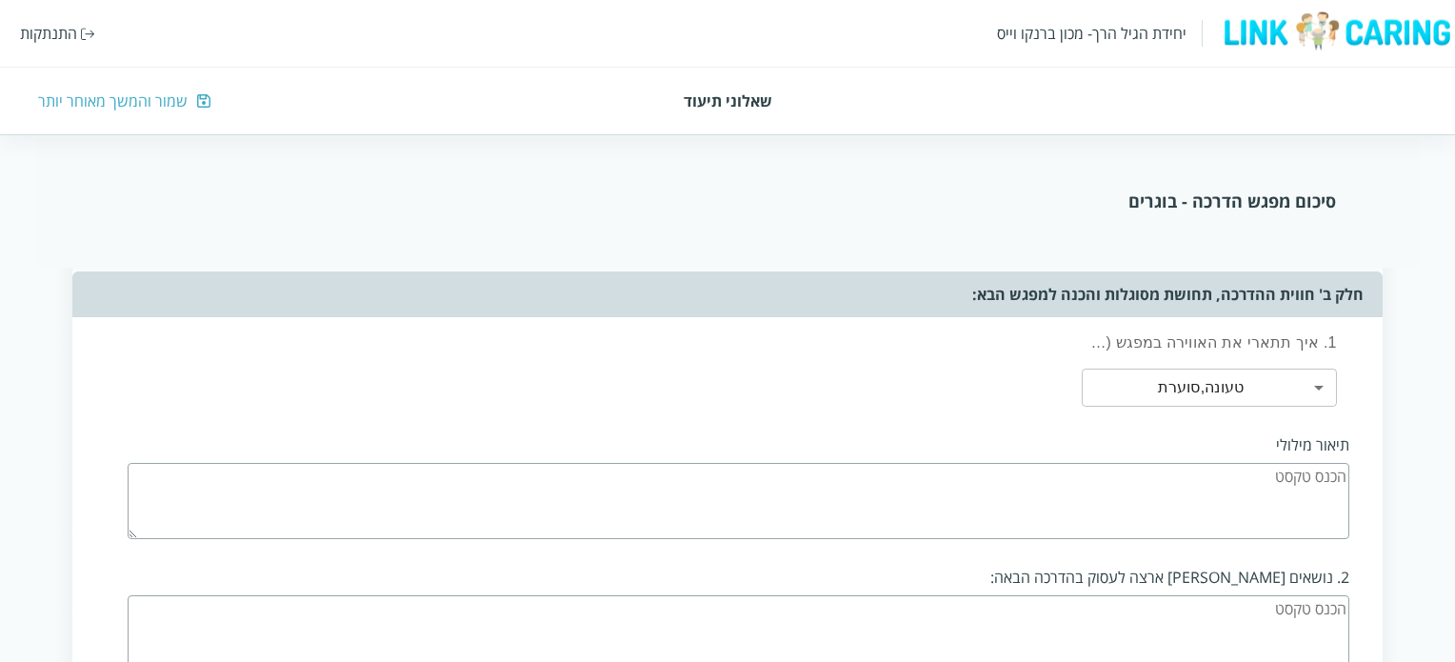
click at [1059, 505] on textarea at bounding box center [738, 501] width 1221 height 76
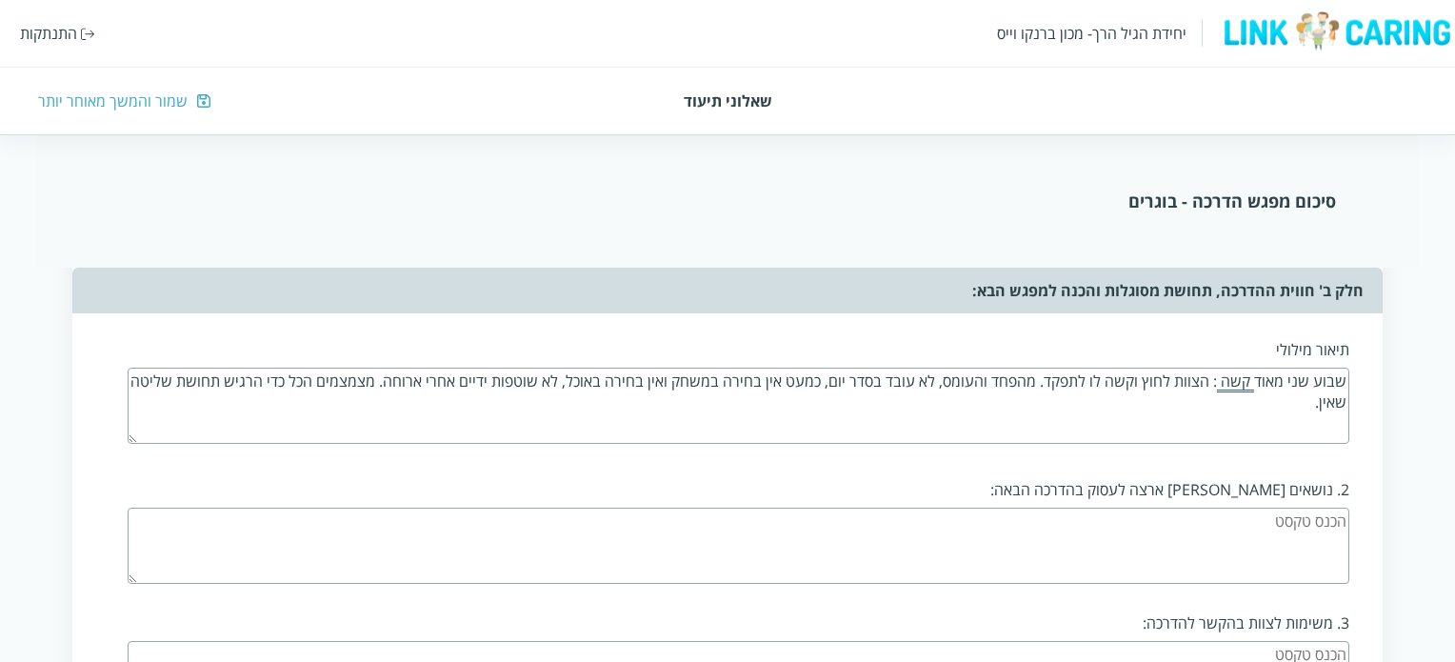
scroll to position [952, 0]
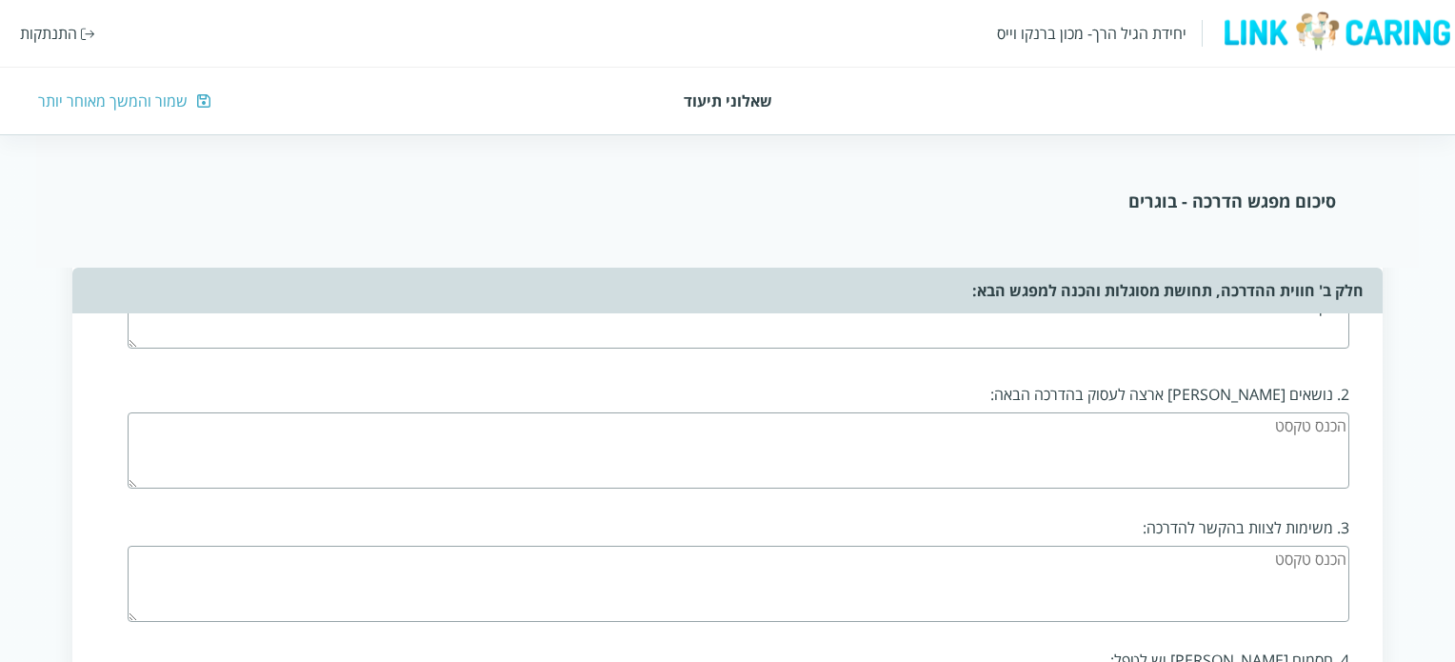
type textarea "שבוע שני מאוד קשה : הצוות לחוץ וקשה לו לתפקד. מהפחד והעומס, לא עובד בסדר יום, כ…"
click at [1232, 429] on textarea at bounding box center [738, 450] width 1221 height 76
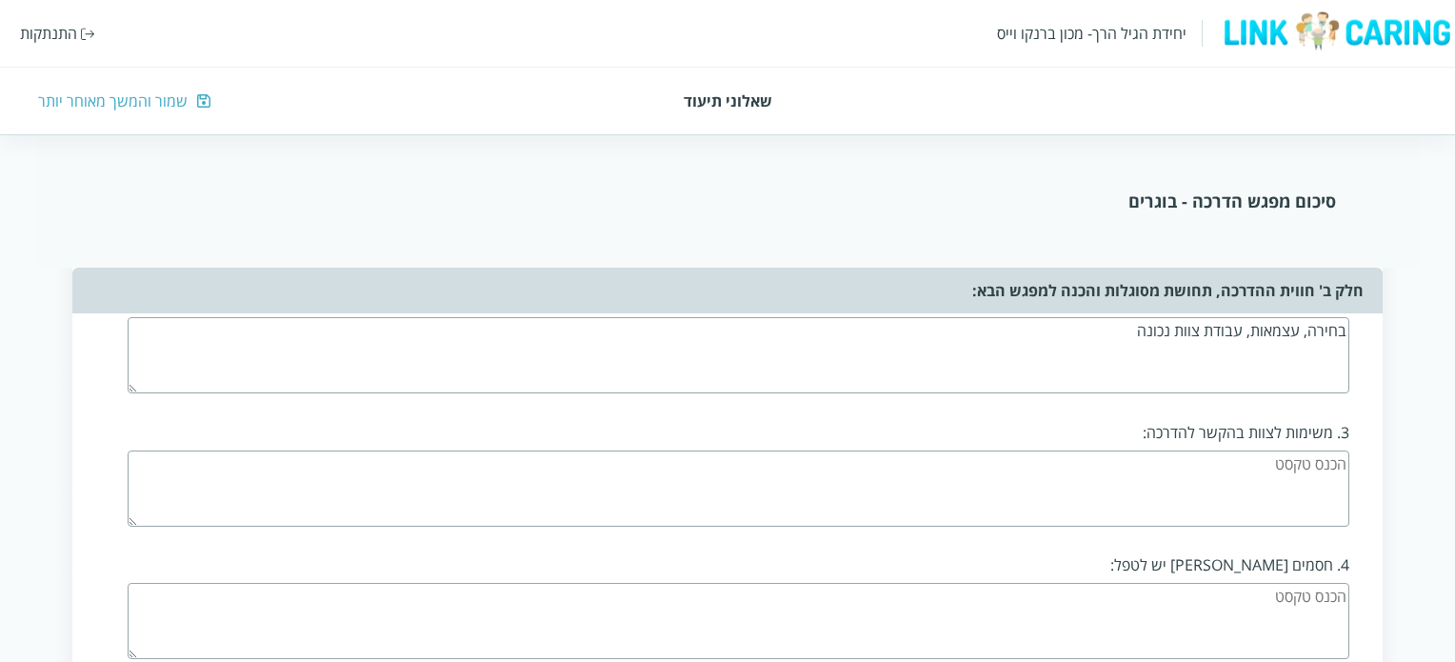
type textarea "בחירה, עצמאות, עבודת צוות נכונה"
click at [1189, 457] on textarea at bounding box center [738, 488] width 1221 height 76
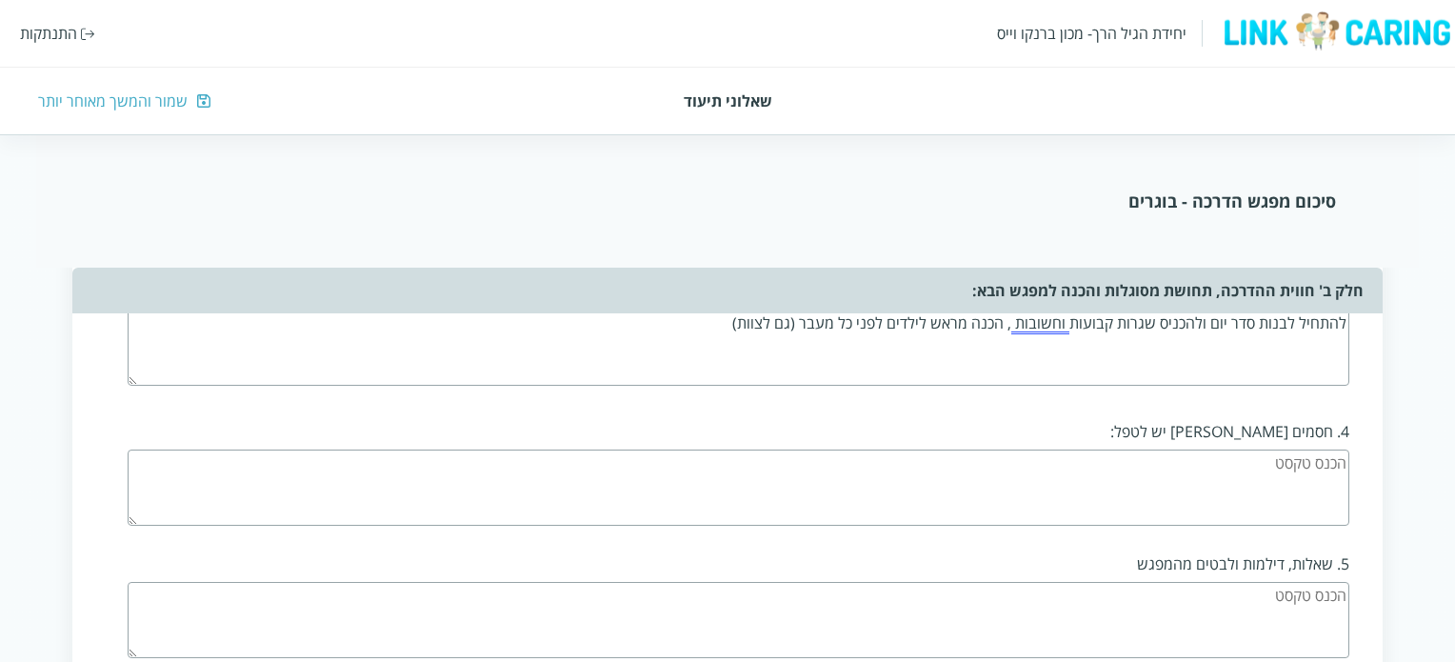
scroll to position [1238, 0]
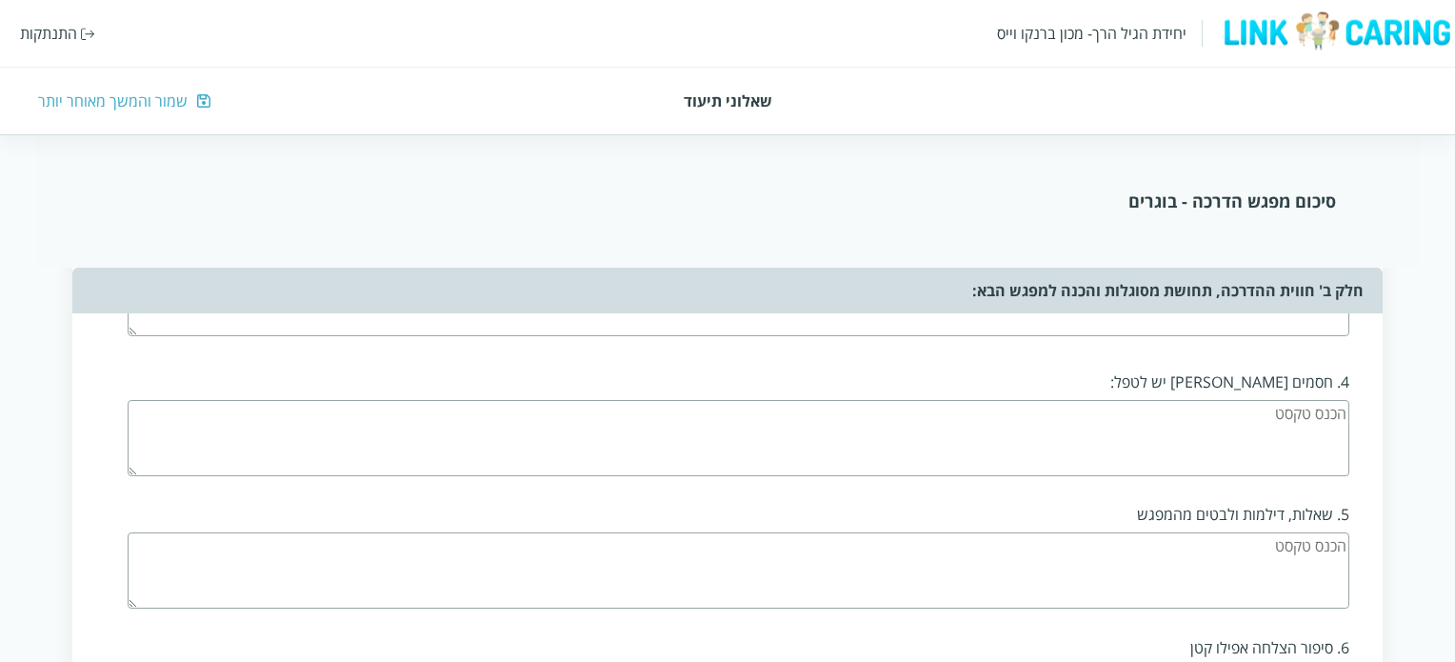
type textarea "להתחיל לבנות סדר יום ולהכניס שגרות קבועות וחשובות , הכנה מראש לילדים לפני כל מע…"
click at [1238, 417] on textarea at bounding box center [738, 438] width 1221 height 76
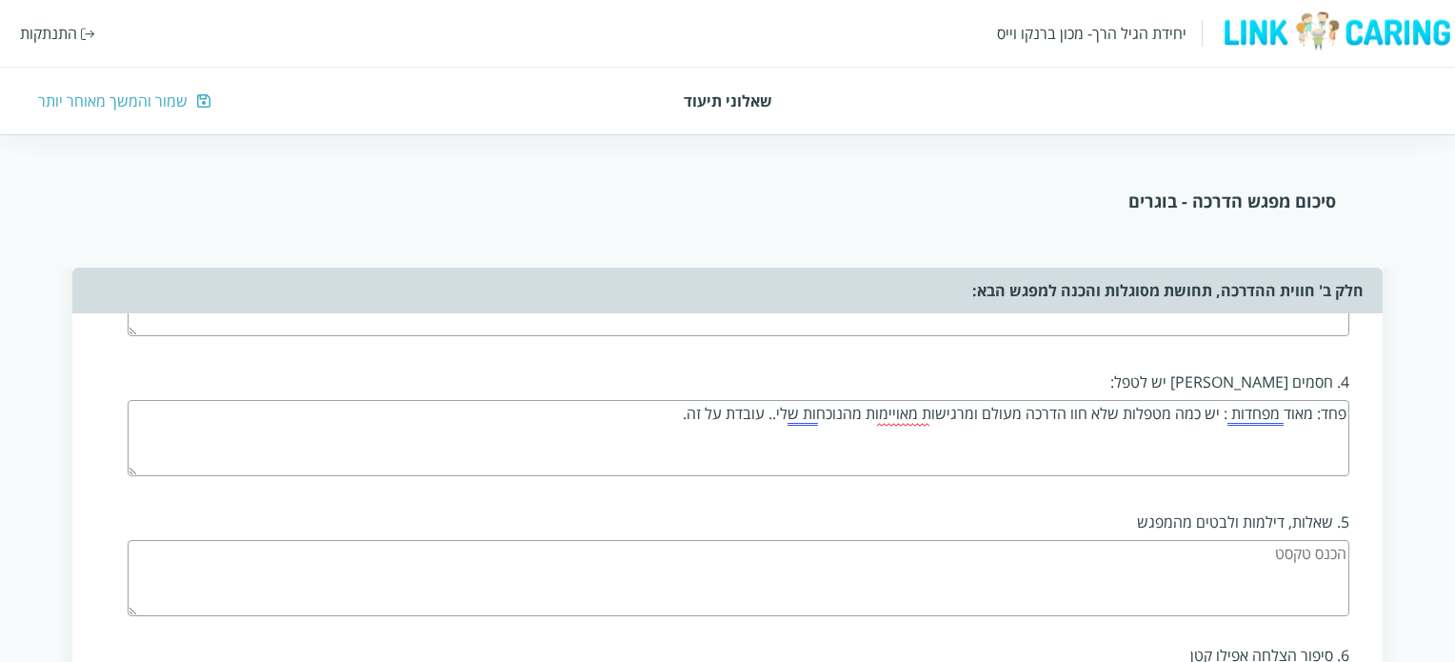
type textarea "פחד: מאוד מפחדות : יש כמה מטפלות שלא חוו הדרכה מעולם ומרגישות מאויימות מהנוכחות…"
click at [1290, 557] on textarea at bounding box center [738, 578] width 1221 height 76
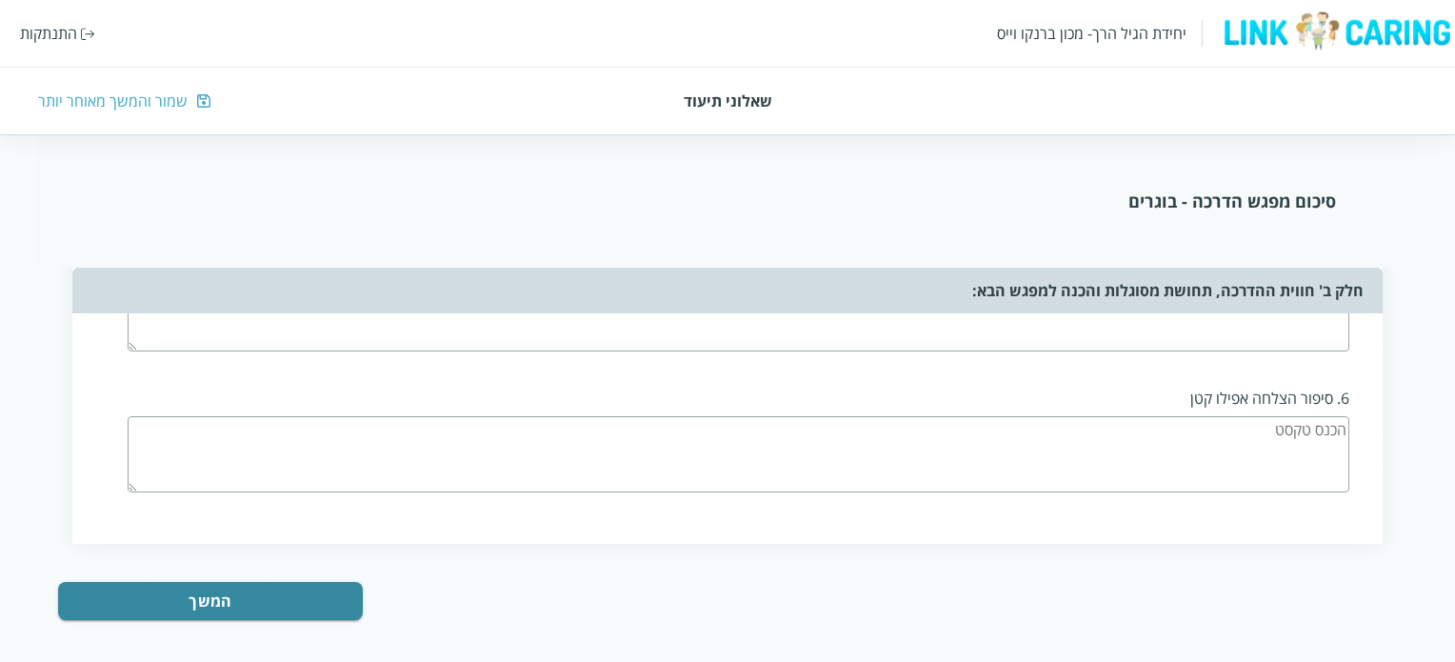
scroll to position [1507, 0]
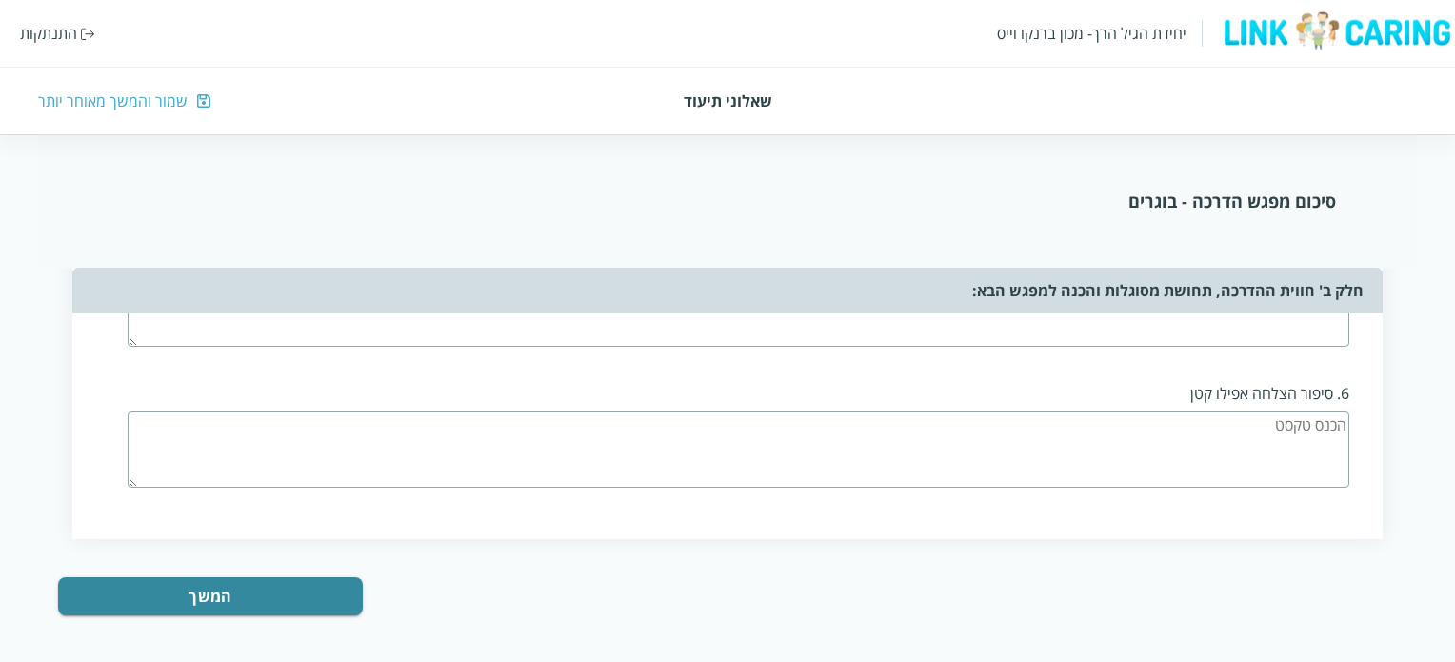
type textarea "לפרק את הפחד שלהן : מהדרכה / משליטה - חוסר שליטה / עבודה על היחסים עם המנהלת וה…"
click at [1131, 432] on textarea at bounding box center [738, 449] width 1221 height 76
type textarea "המובילה עם ניסיון ואני מרגישה שעם קשר נכון, נצליח לעשות שינויים ובניית צוות חזק"
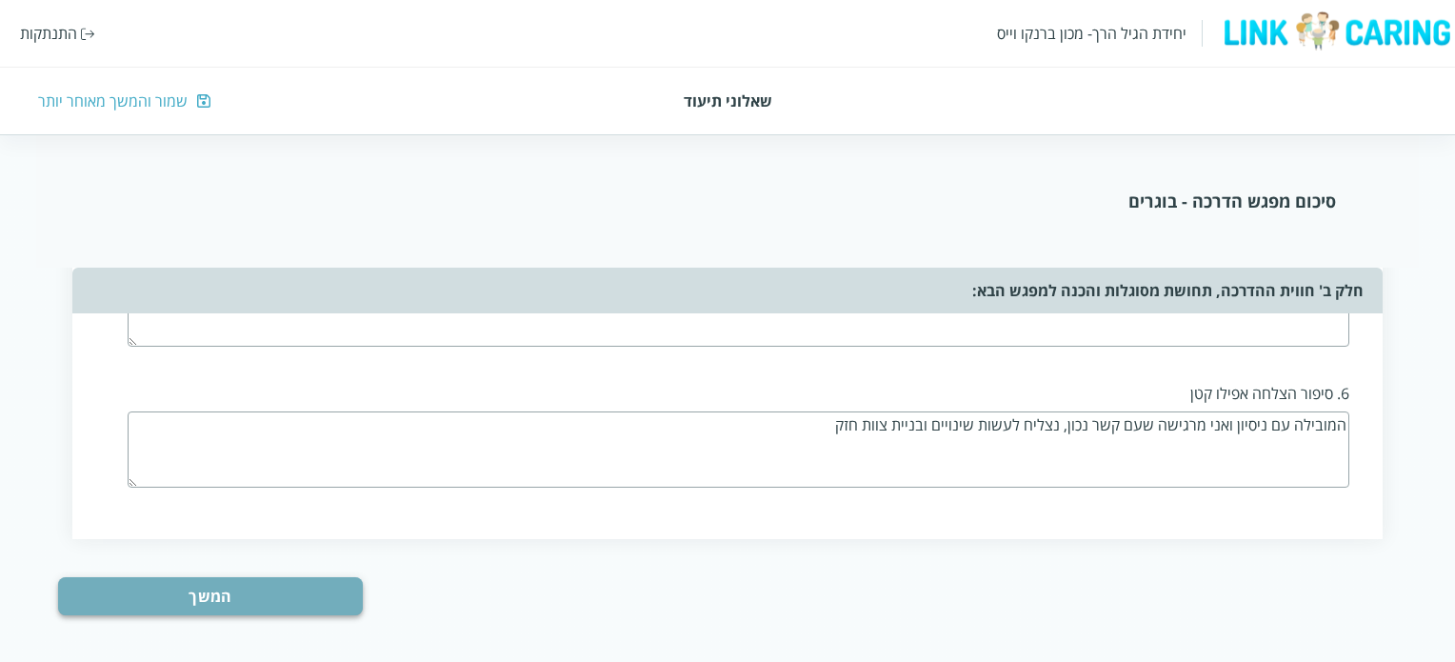
click at [279, 586] on button "המשך" at bounding box center [210, 596] width 305 height 38
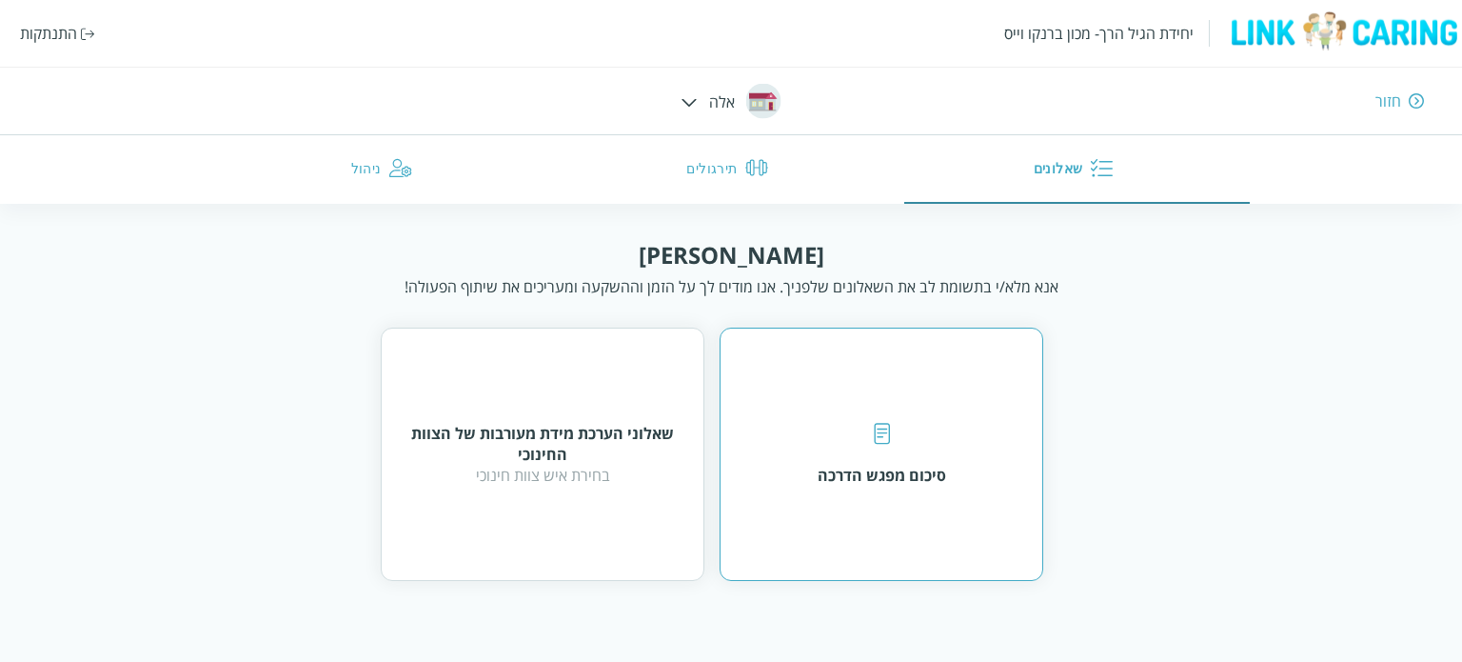
click at [842, 490] on div "סיכום מפגש הדרכה" at bounding box center [882, 453] width 324 height 253
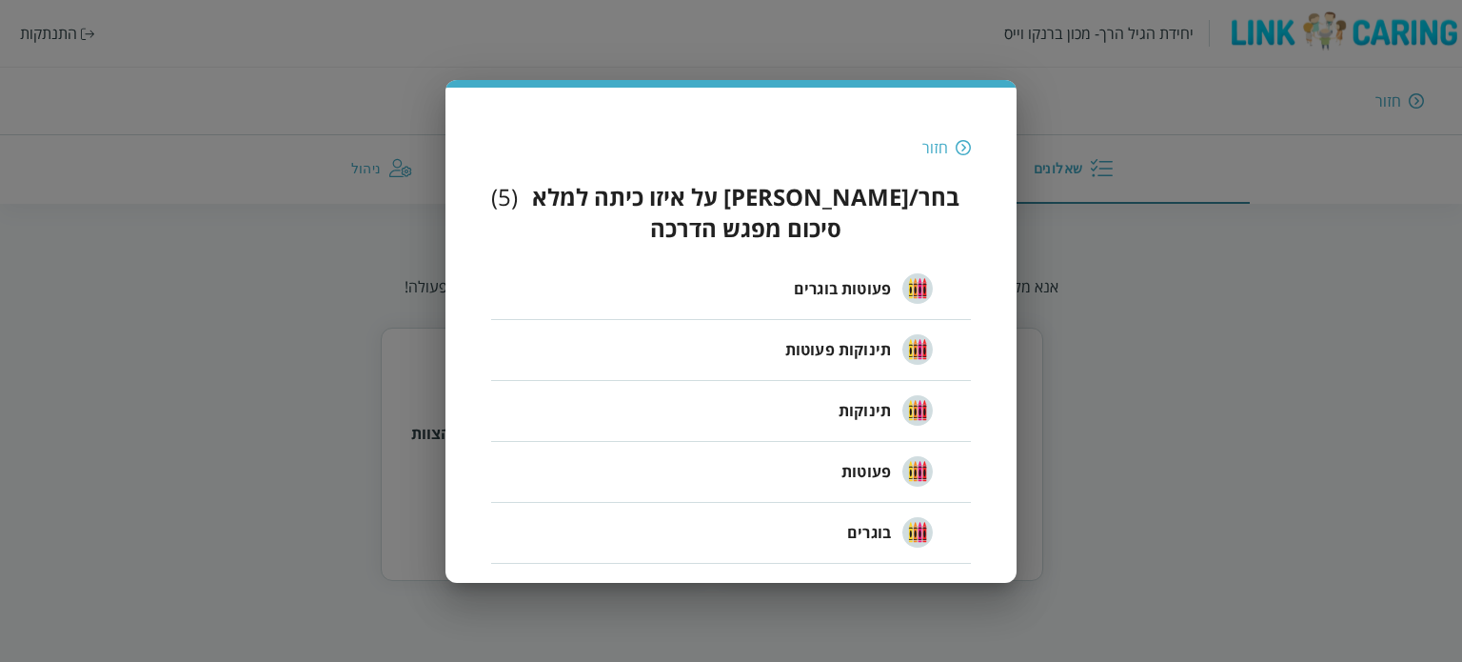
click at [872, 521] on span "בוגרים" at bounding box center [869, 532] width 44 height 23
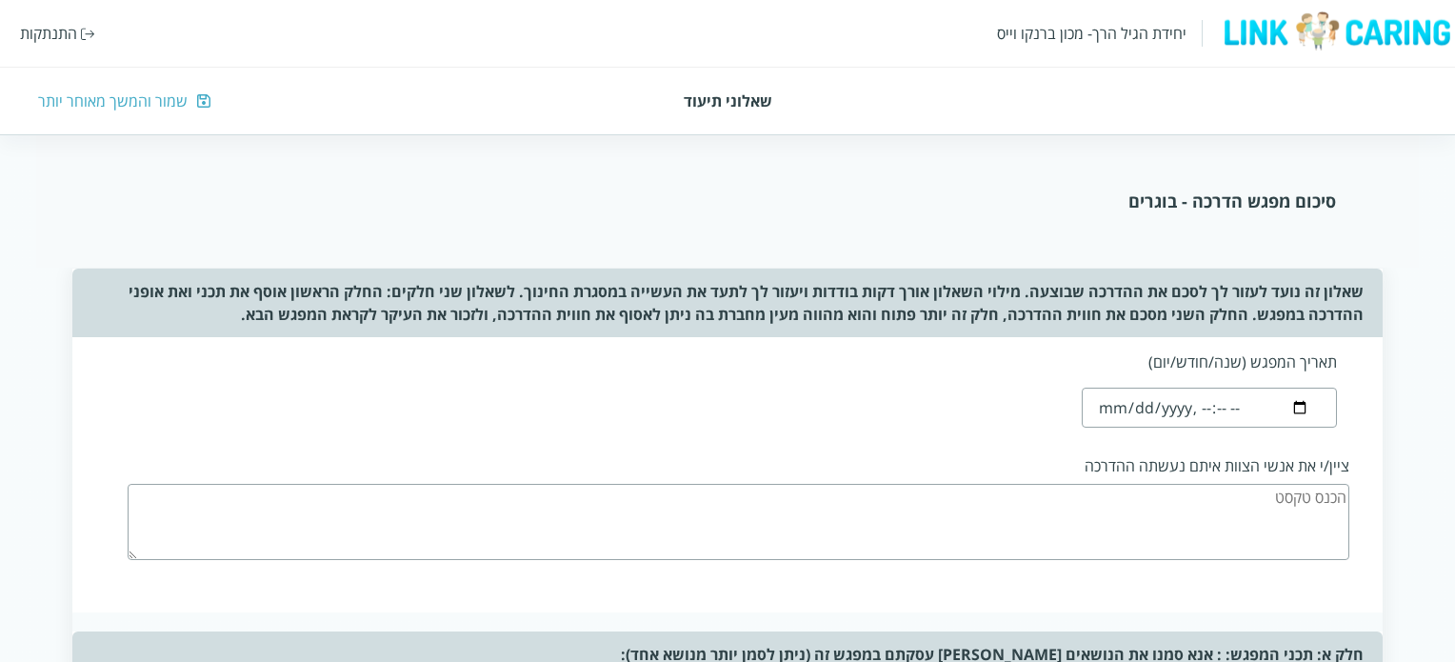
click at [1125, 413] on input "datetime-local" at bounding box center [1208, 407] width 254 height 40
type input "[DATE]T19:09"
click at [914, 427] on div "תאריך המפגש (שנה/חודש/יום) ציין/י את אנשי הצוות איתם נעשתה ההדרכה" at bounding box center [726, 474] width 1309 height 275
click at [1201, 490] on textarea at bounding box center [738, 522] width 1221 height 76
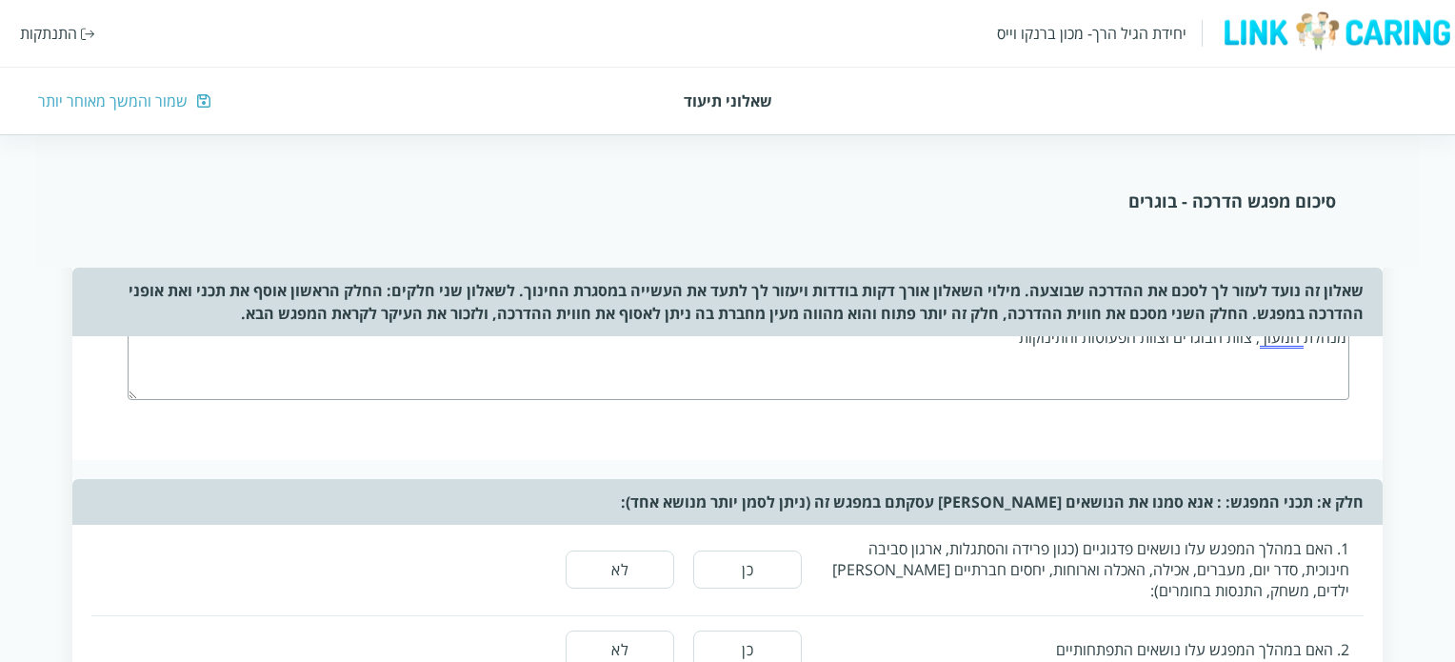
scroll to position [286, 0]
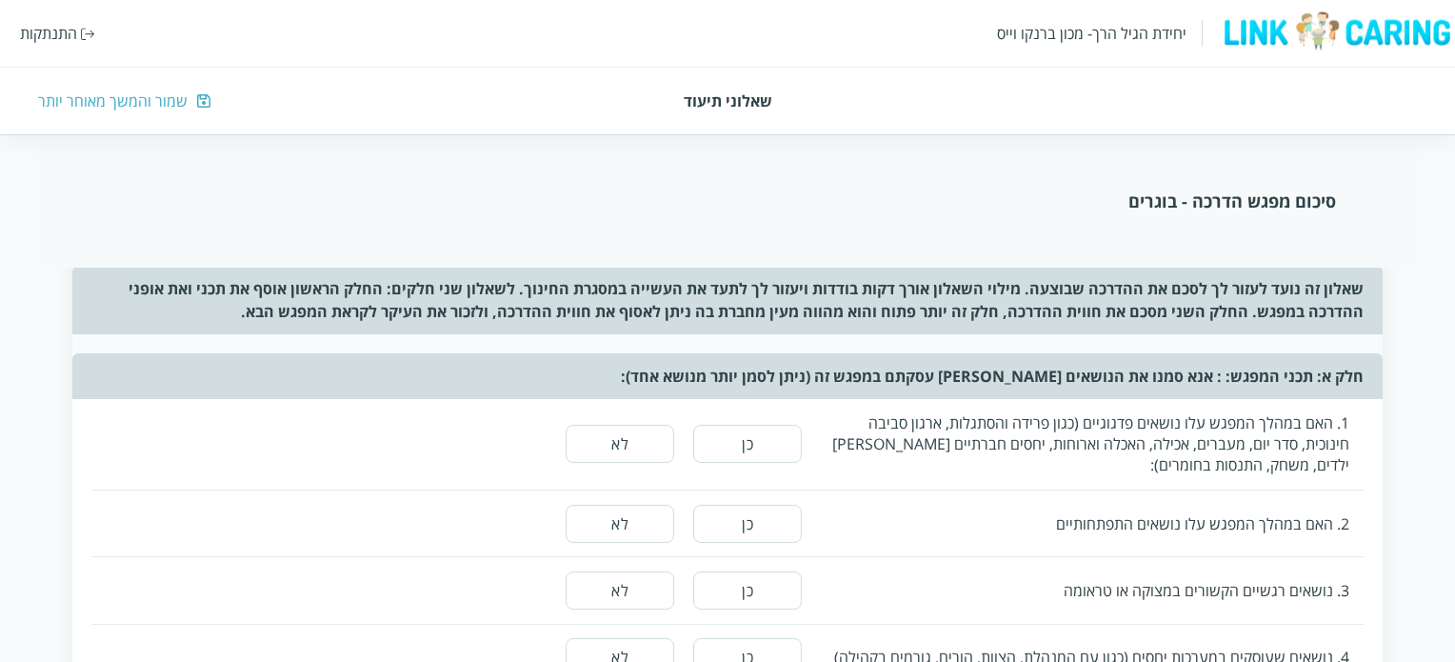
type textarea "מנהלת המעון , צוות הבוגרים וצוות הפעוטות והתינוקות"
click at [752, 449] on button "כן" at bounding box center [747, 444] width 109 height 38
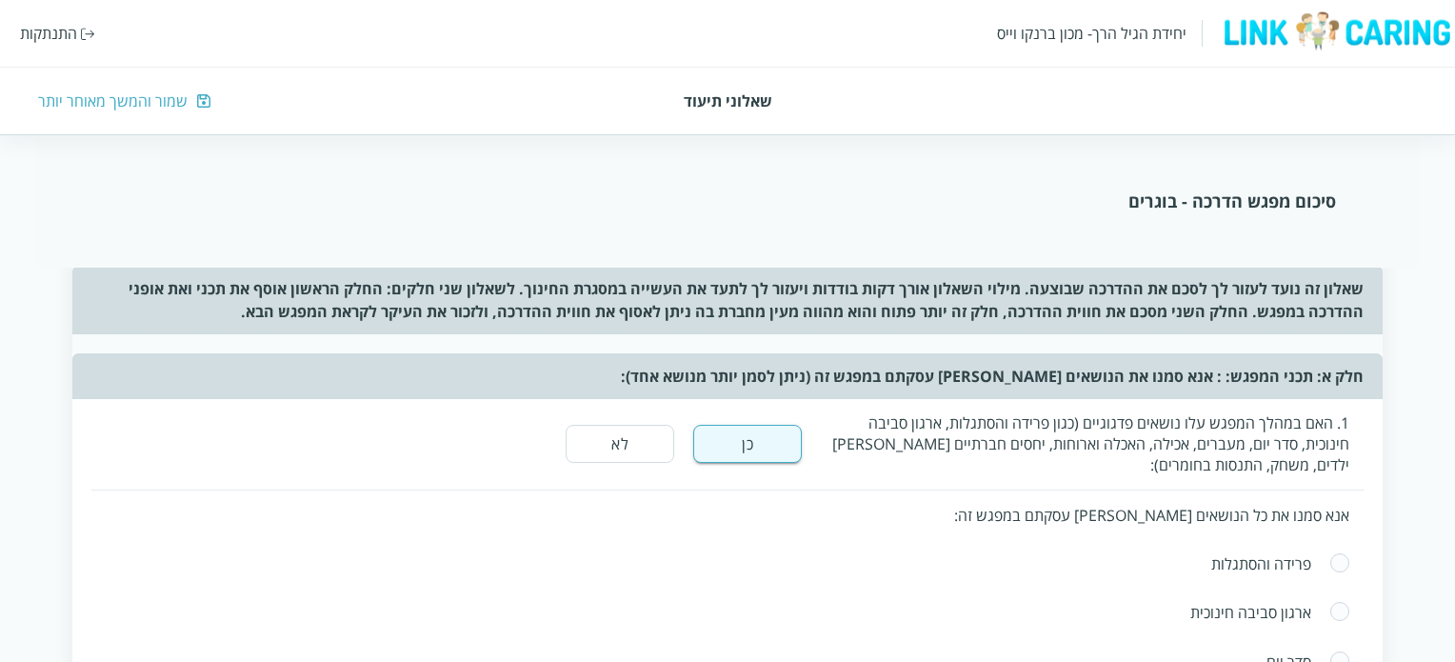
scroll to position [381, 0]
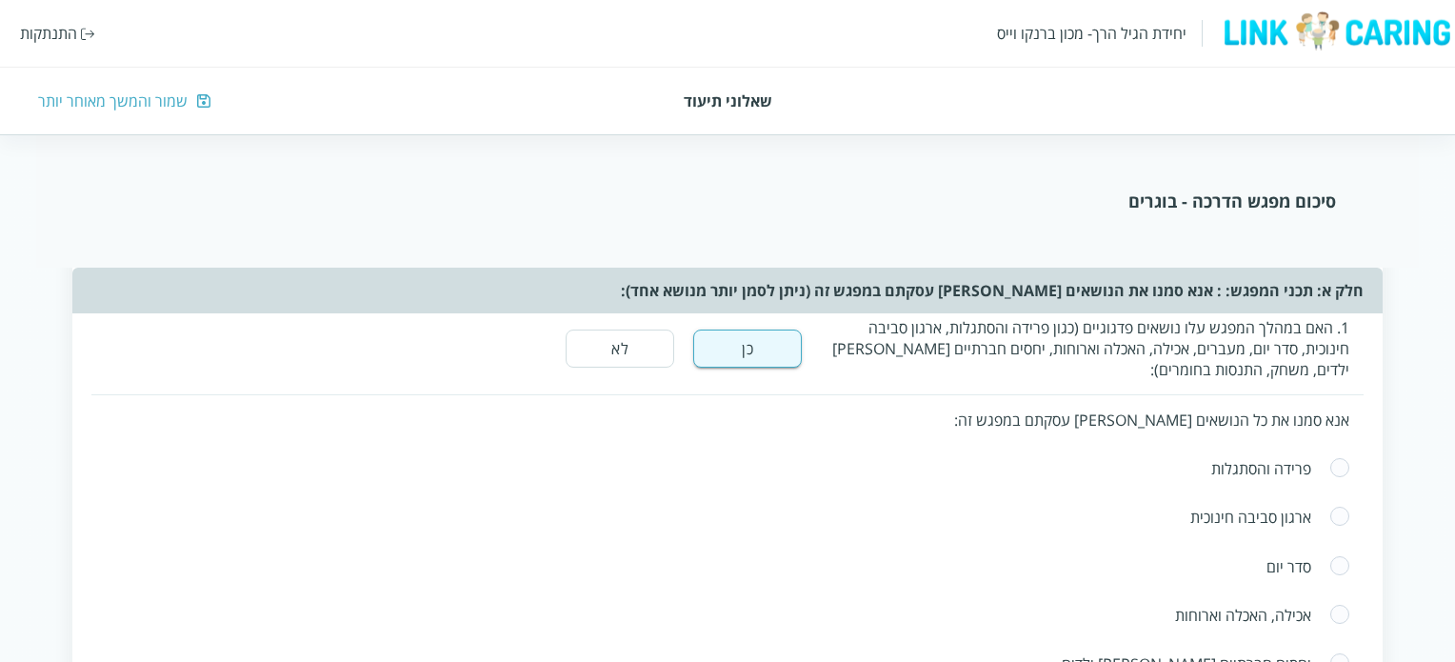
click at [1339, 469] on span at bounding box center [1339, 468] width 21 height 23
radio input "true"
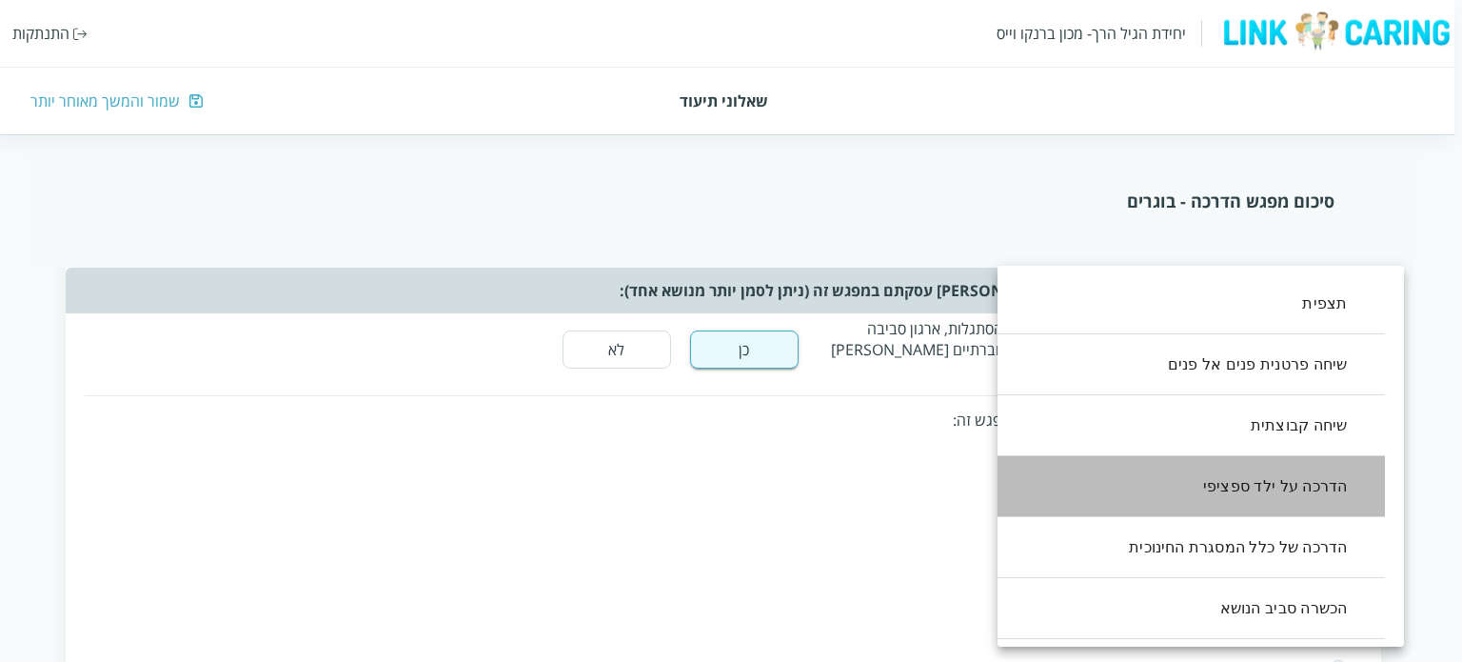
click at [1301, 486] on li "הדרכה על ילד ספציפי" at bounding box center [1182, 486] width 407 height 61
type input ",3"
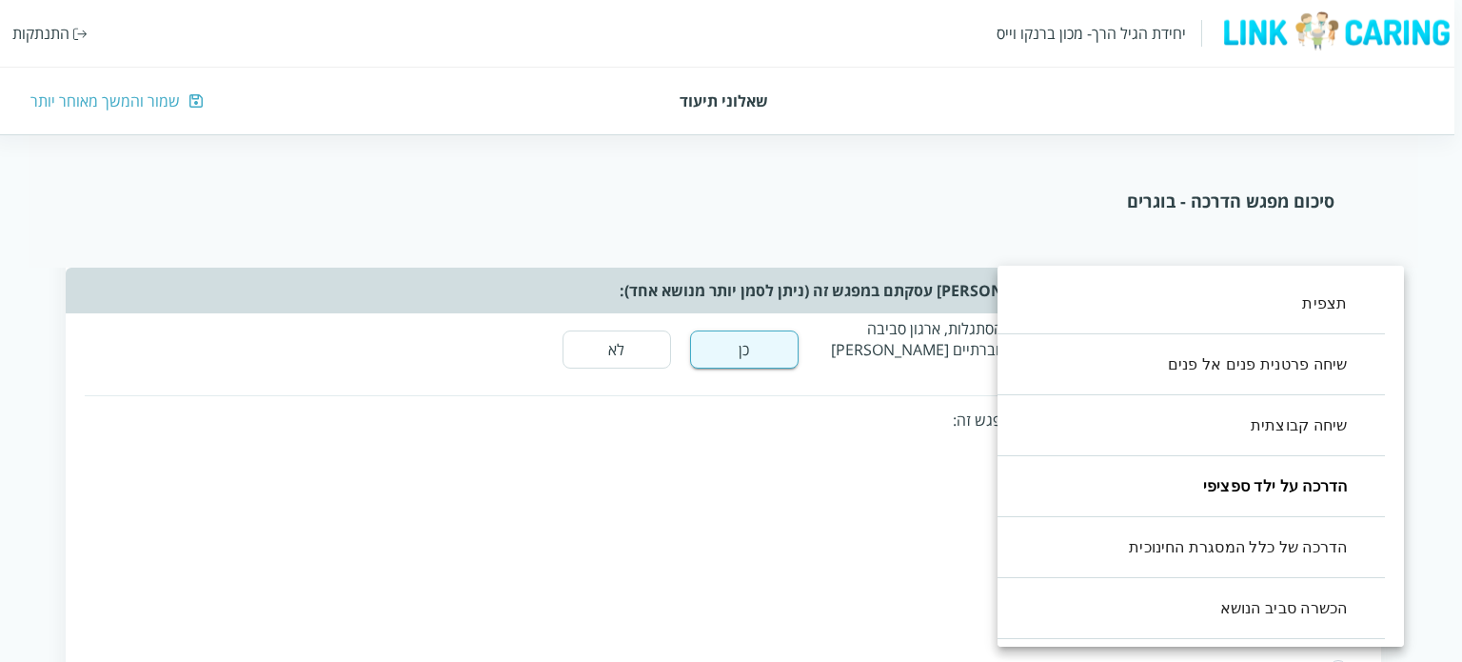
click at [915, 498] on div at bounding box center [731, 331] width 1462 height 662
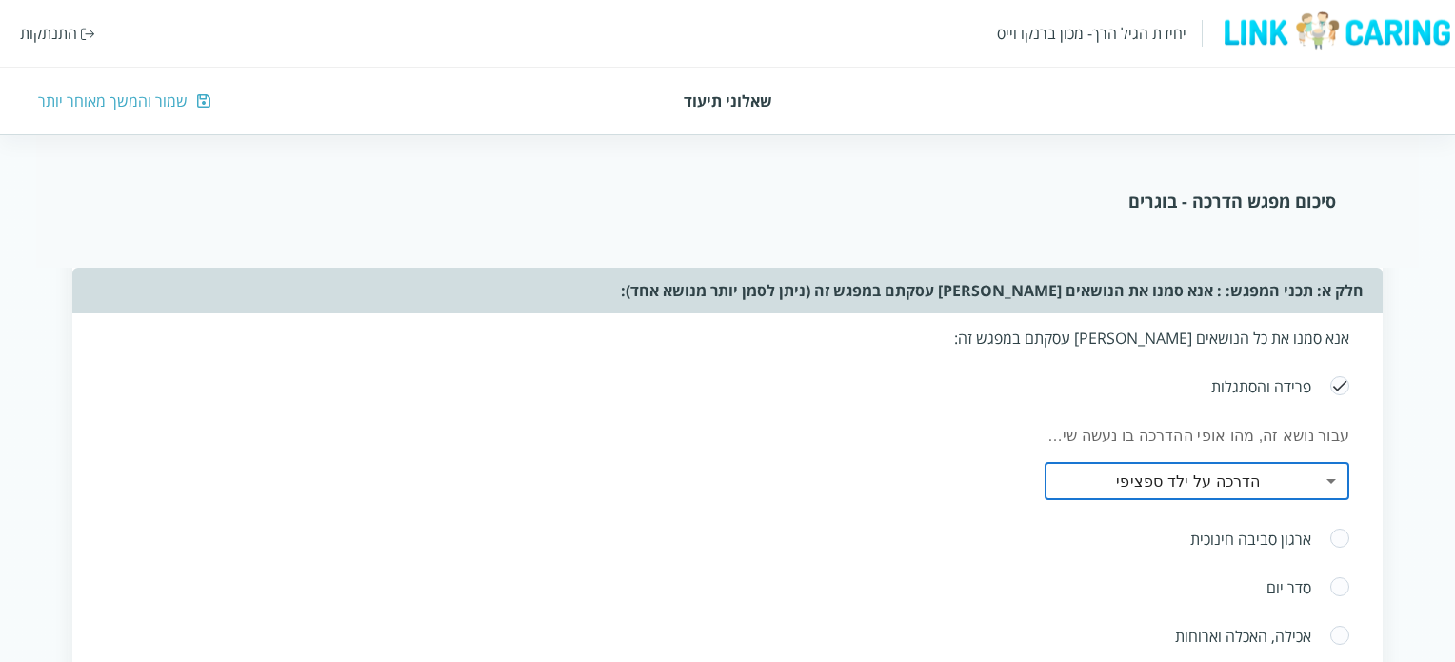
scroll to position [571, 0]
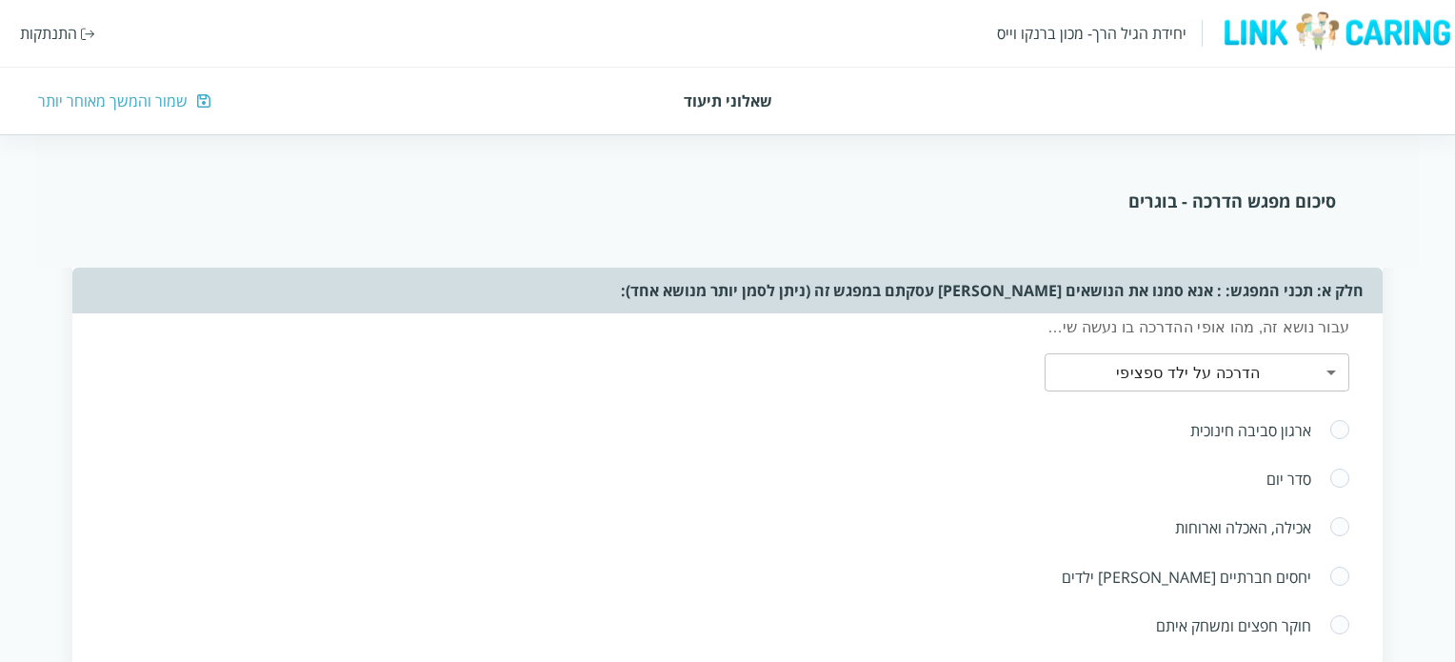
click at [1344, 468] on span at bounding box center [1339, 478] width 21 height 23
radio input "true"
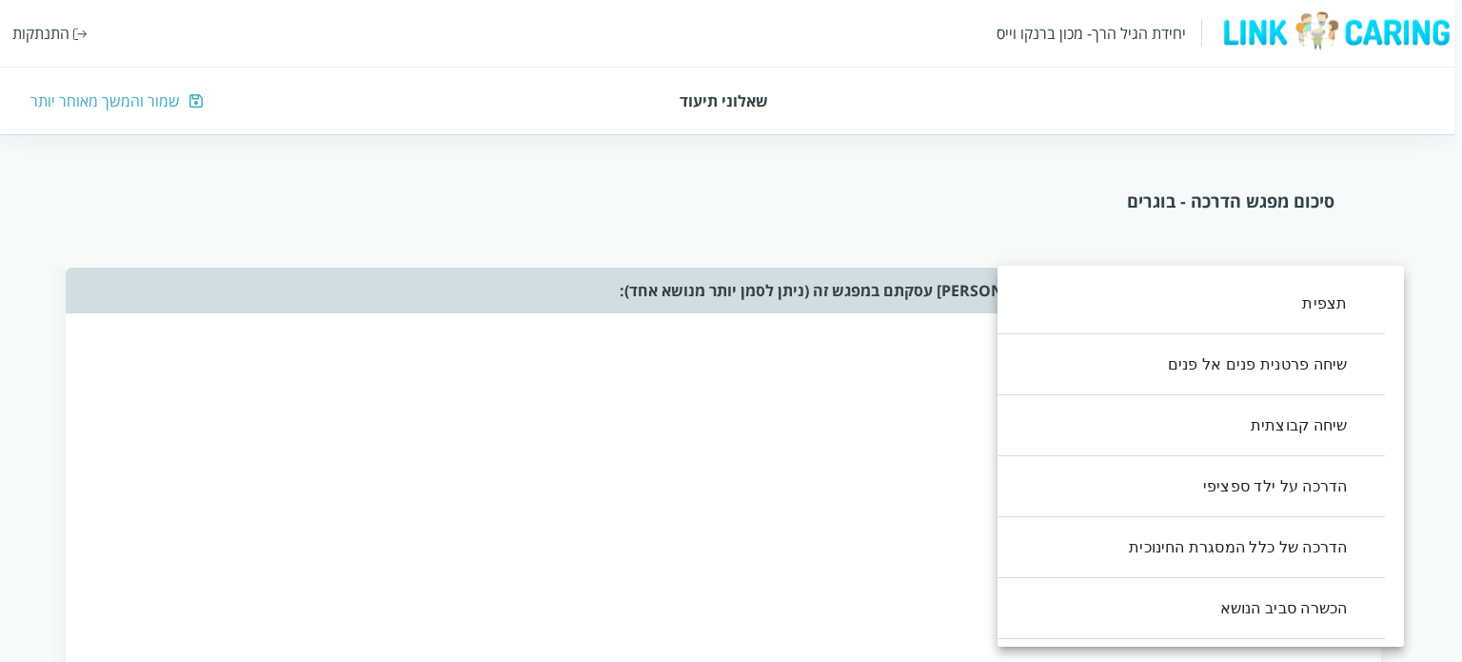
click at [1251, 367] on li "שיחה פרטנית פנים אל פנים" at bounding box center [1182, 364] width 407 height 61
type input ",1"
click at [710, 461] on div at bounding box center [731, 331] width 1462 height 662
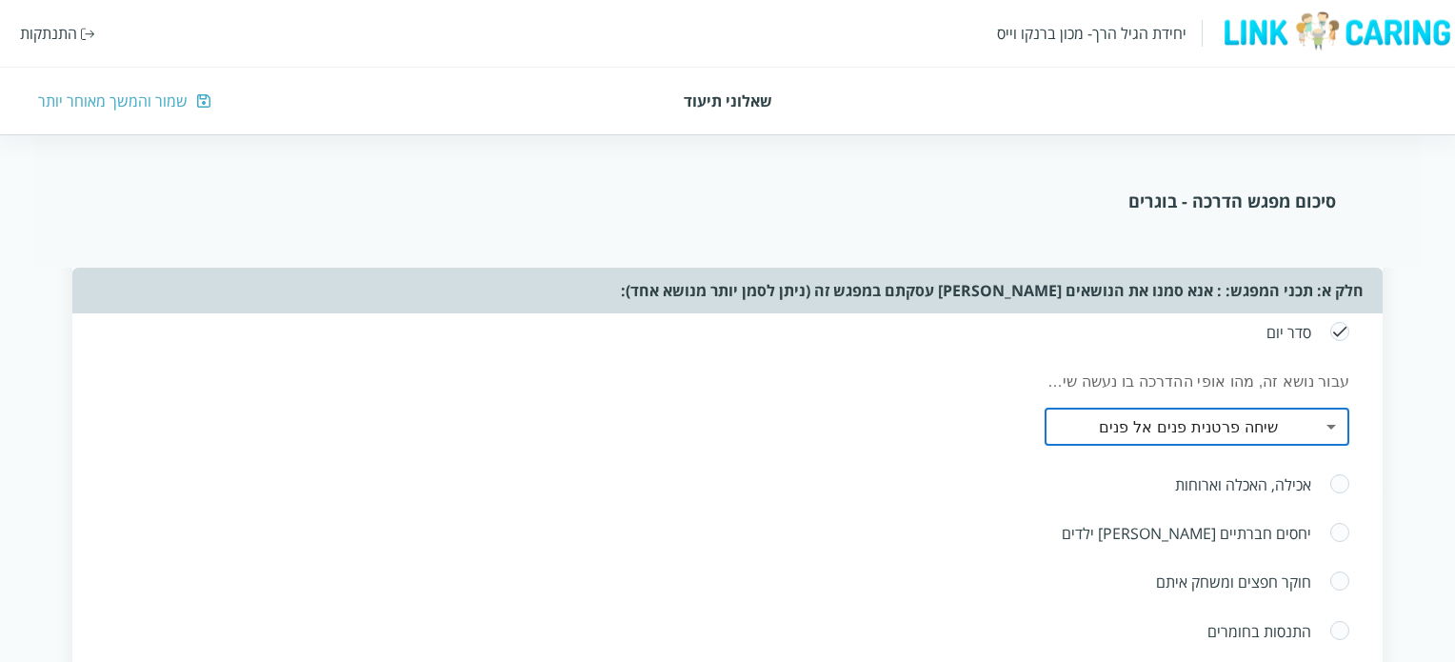
scroll to position [762, 0]
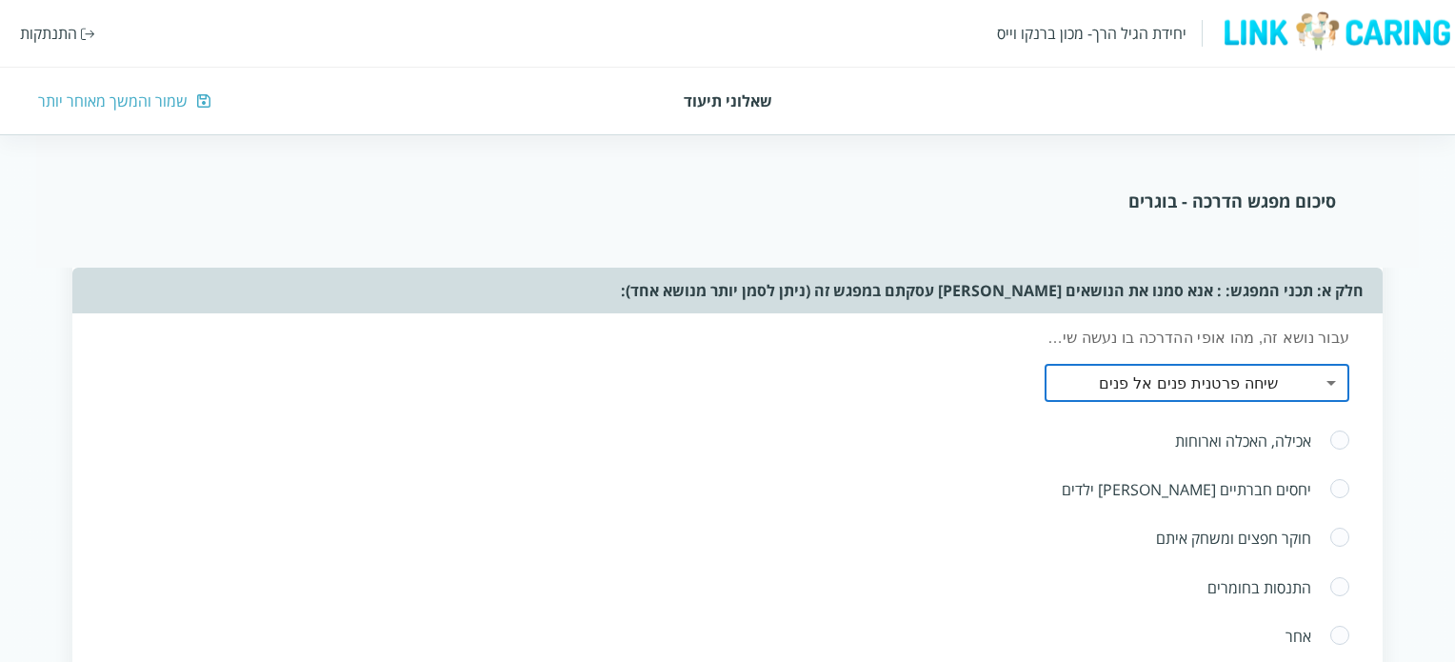
click at [1338, 440] on span at bounding box center [1339, 440] width 21 height 23
radio input "true"
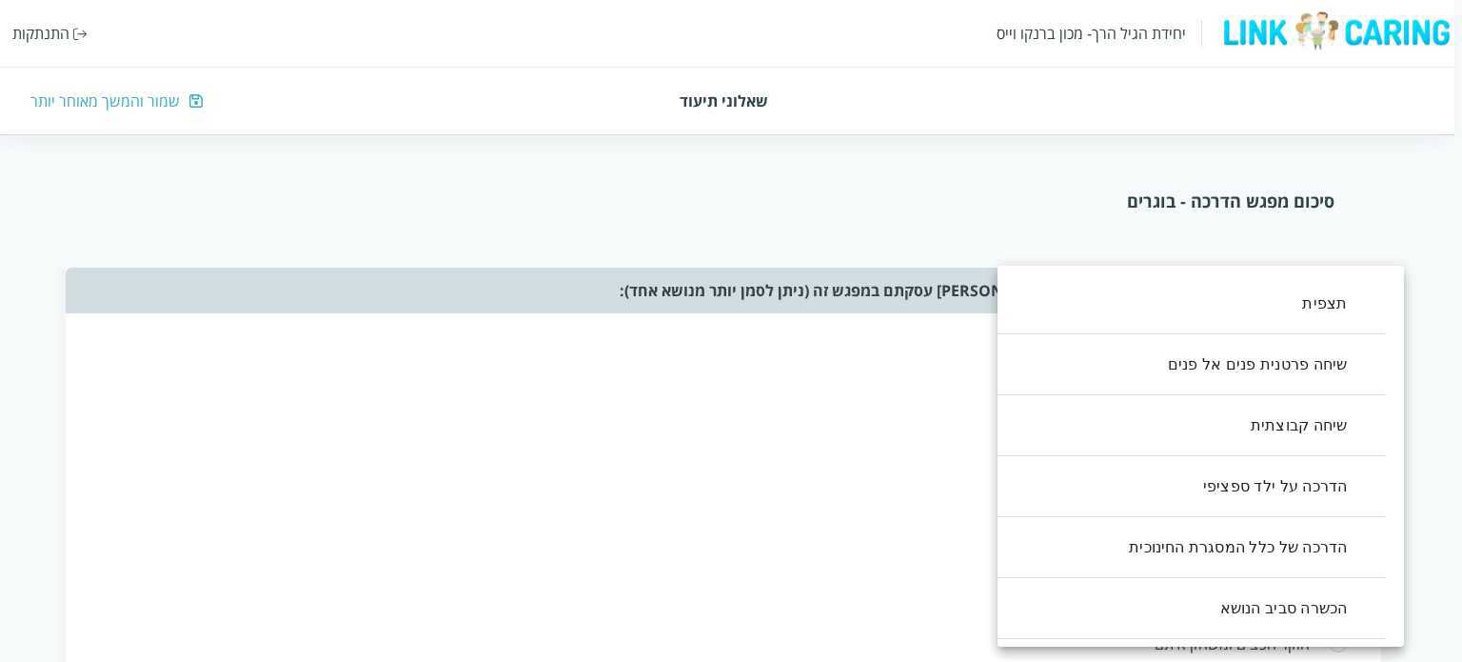
click at [1292, 430] on li "שיחה קבוצתית" at bounding box center [1182, 425] width 407 height 61
type input ",2"
click at [894, 505] on div at bounding box center [731, 331] width 1462 height 662
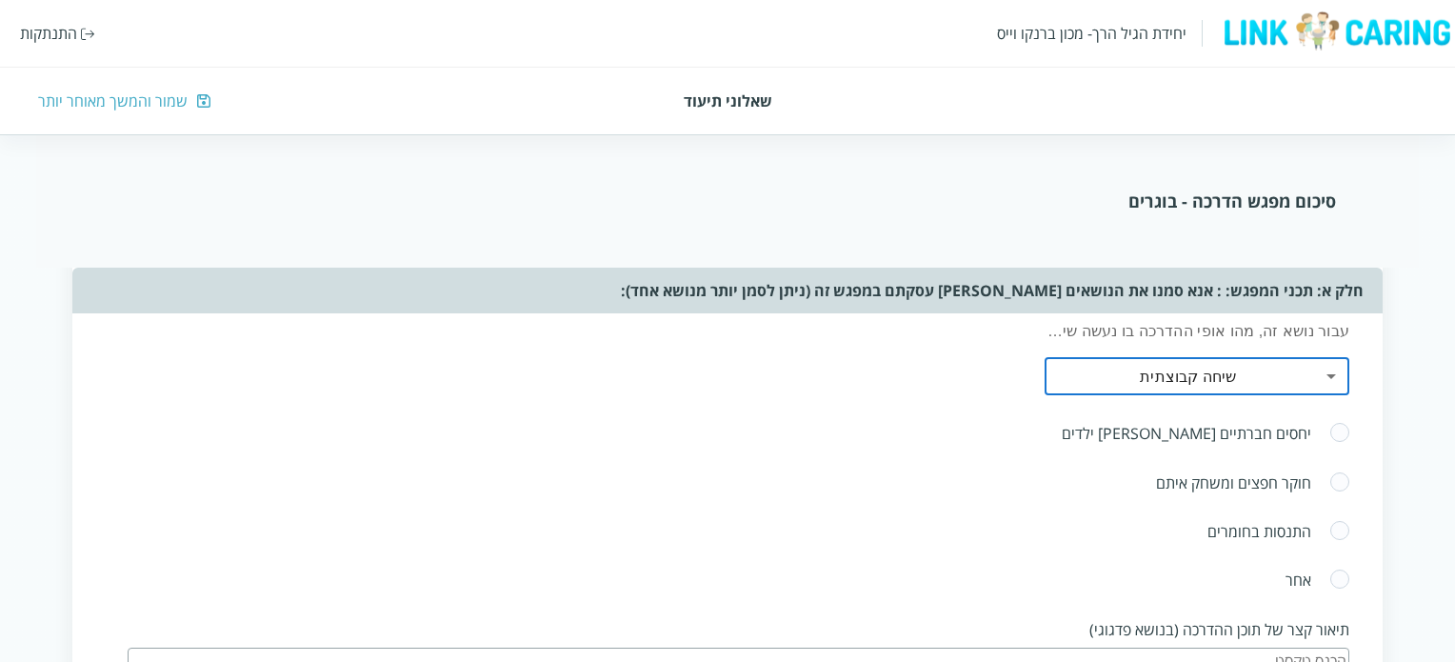
scroll to position [952, 0]
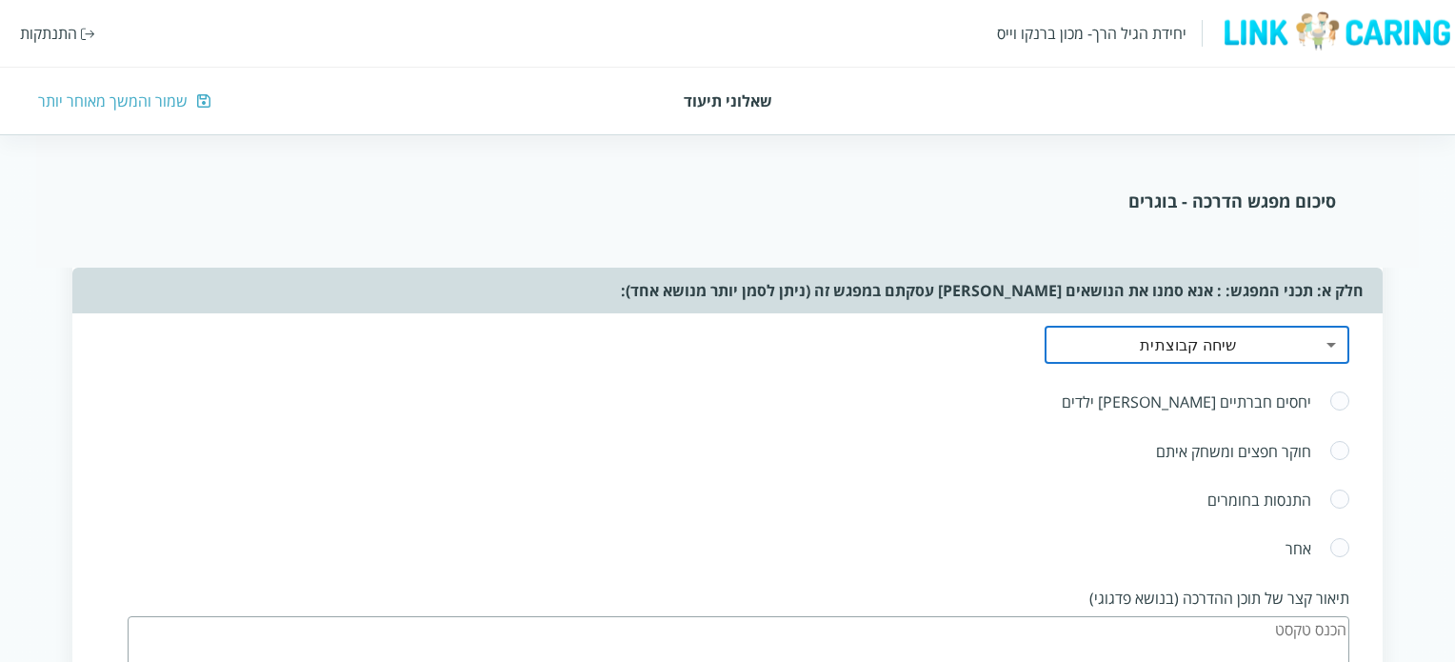
click at [1337, 498] on span at bounding box center [1339, 499] width 21 height 23
radio input "true"
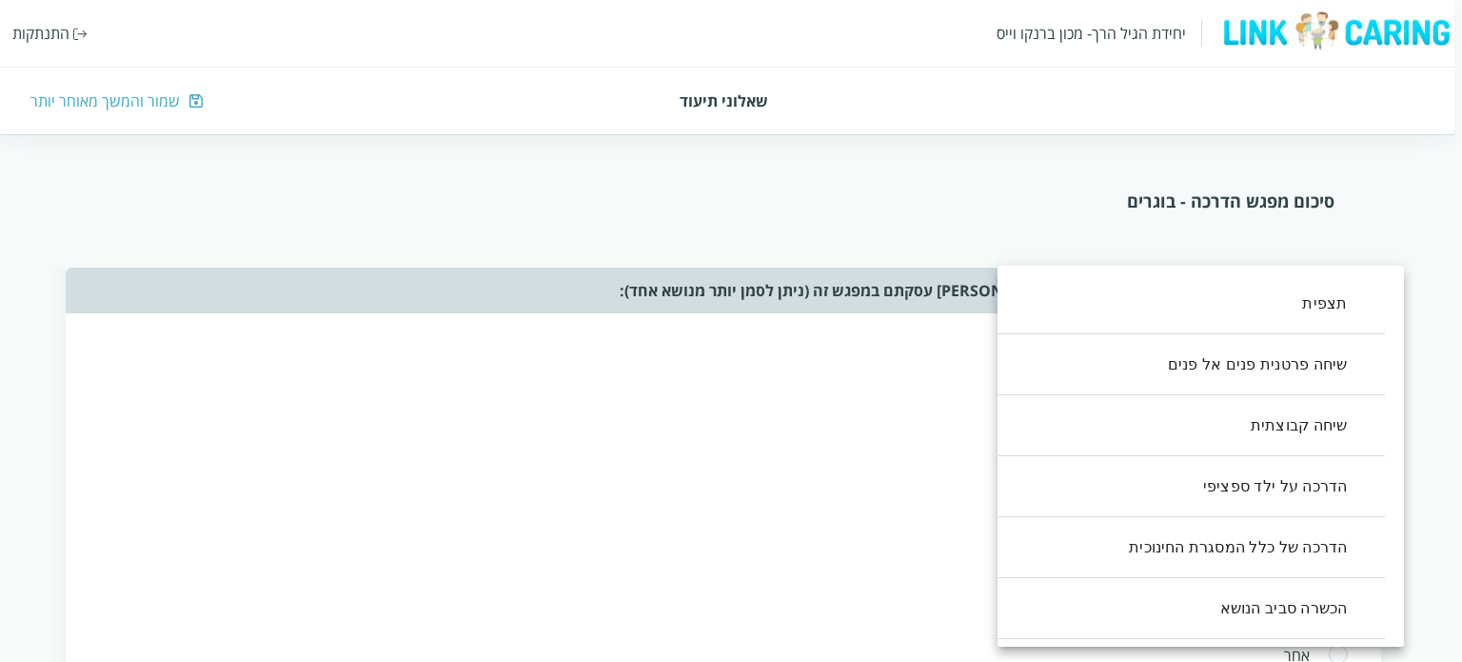
click at [1287, 367] on li "שיחה פרטנית פנים אל פנים" at bounding box center [1182, 364] width 407 height 61
type input ",1"
click at [777, 456] on div at bounding box center [731, 331] width 1462 height 662
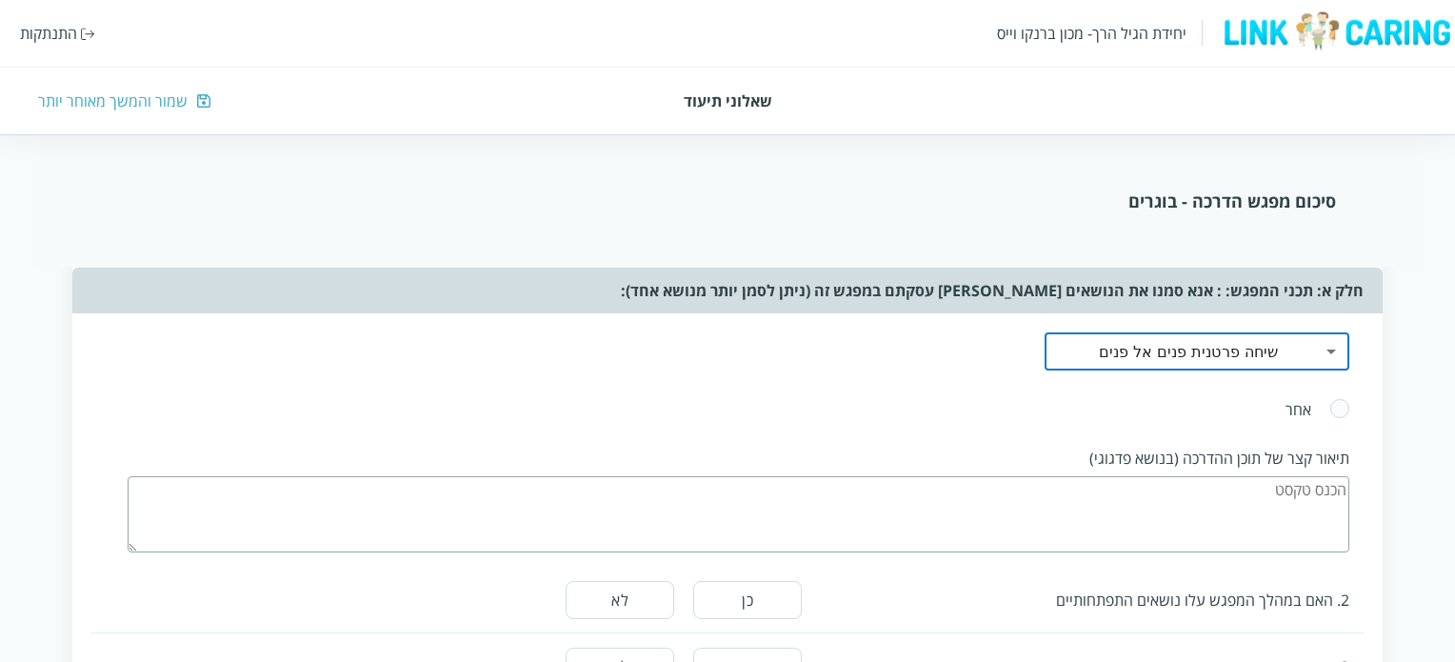
scroll to position [1238, 0]
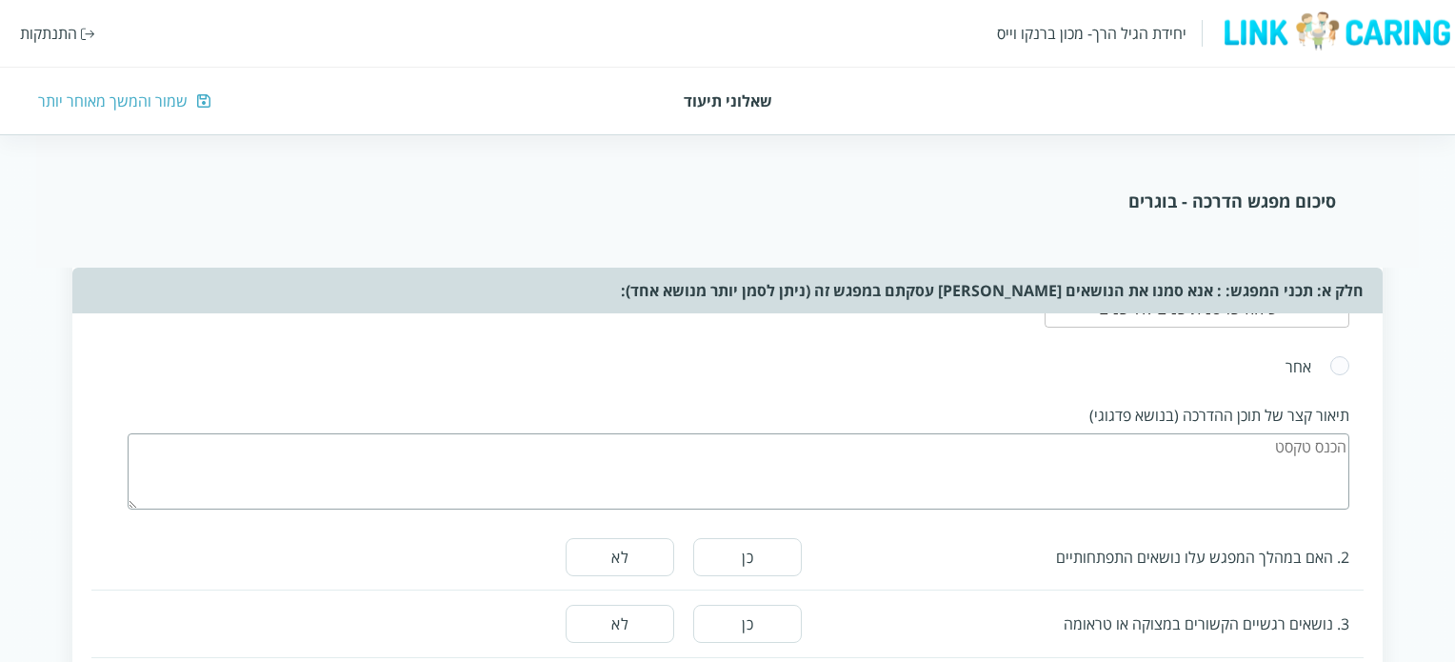
click at [1253, 448] on textarea at bounding box center [738, 471] width 1221 height 76
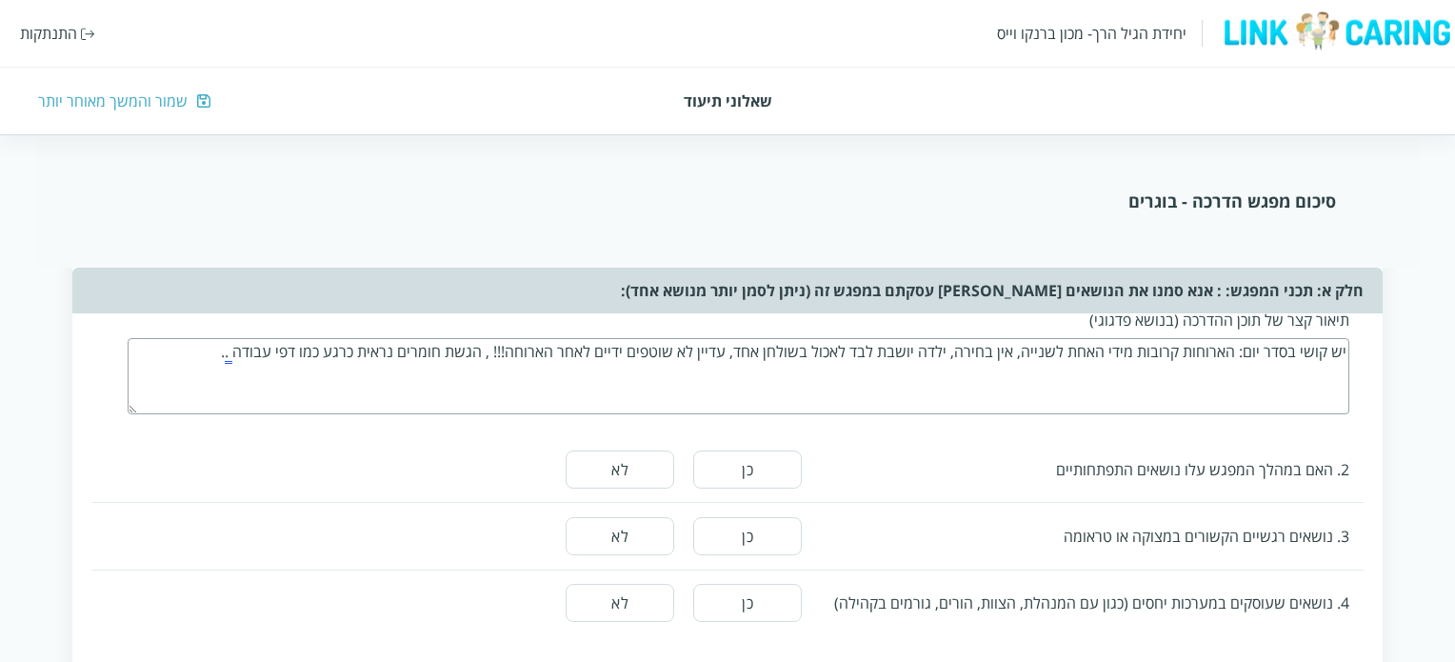
scroll to position [1428, 0]
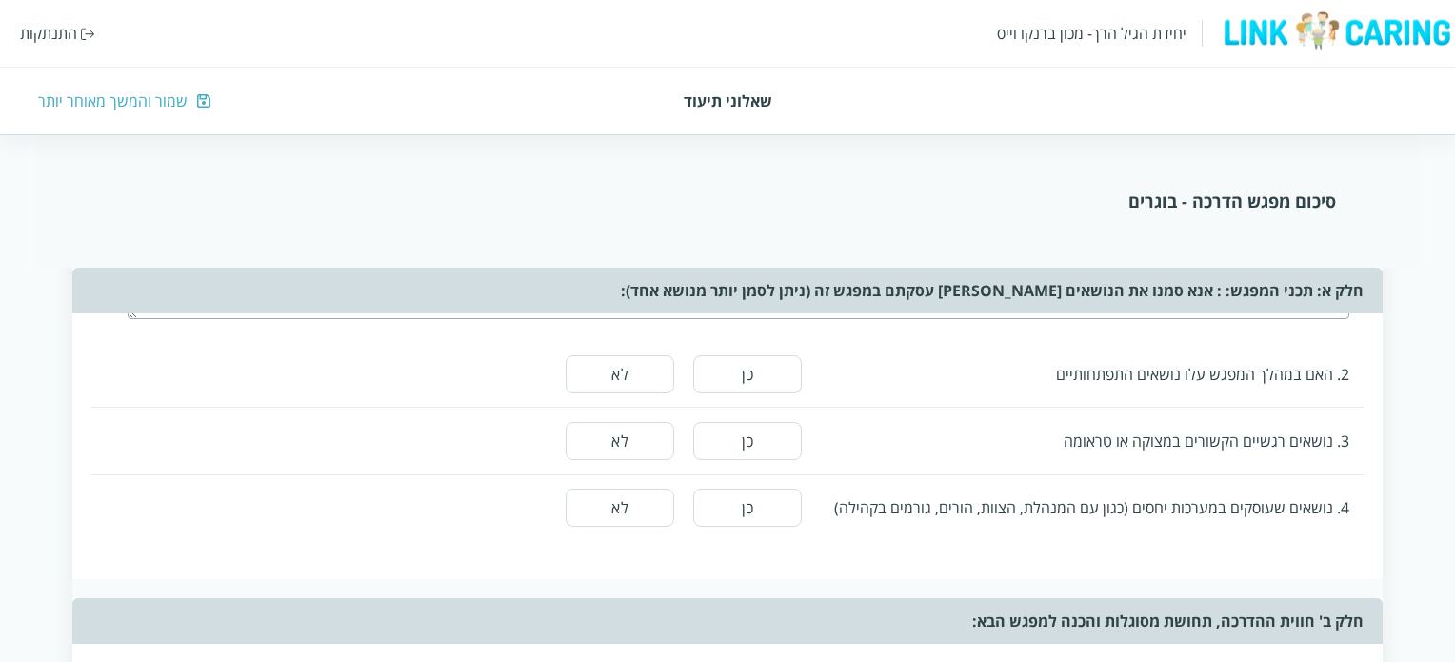
type textarea "יש קושי בסדר יום: הארוחות קרובות מידי האחת לשנייה, אין בחירה, ילדה יושבת לבד לא…"
click at [645, 362] on button "לא" at bounding box center [619, 374] width 109 height 38
click at [620, 424] on button "לא" at bounding box center [619, 441] width 109 height 38
click at [745, 508] on button "כן" at bounding box center [747, 507] width 109 height 38
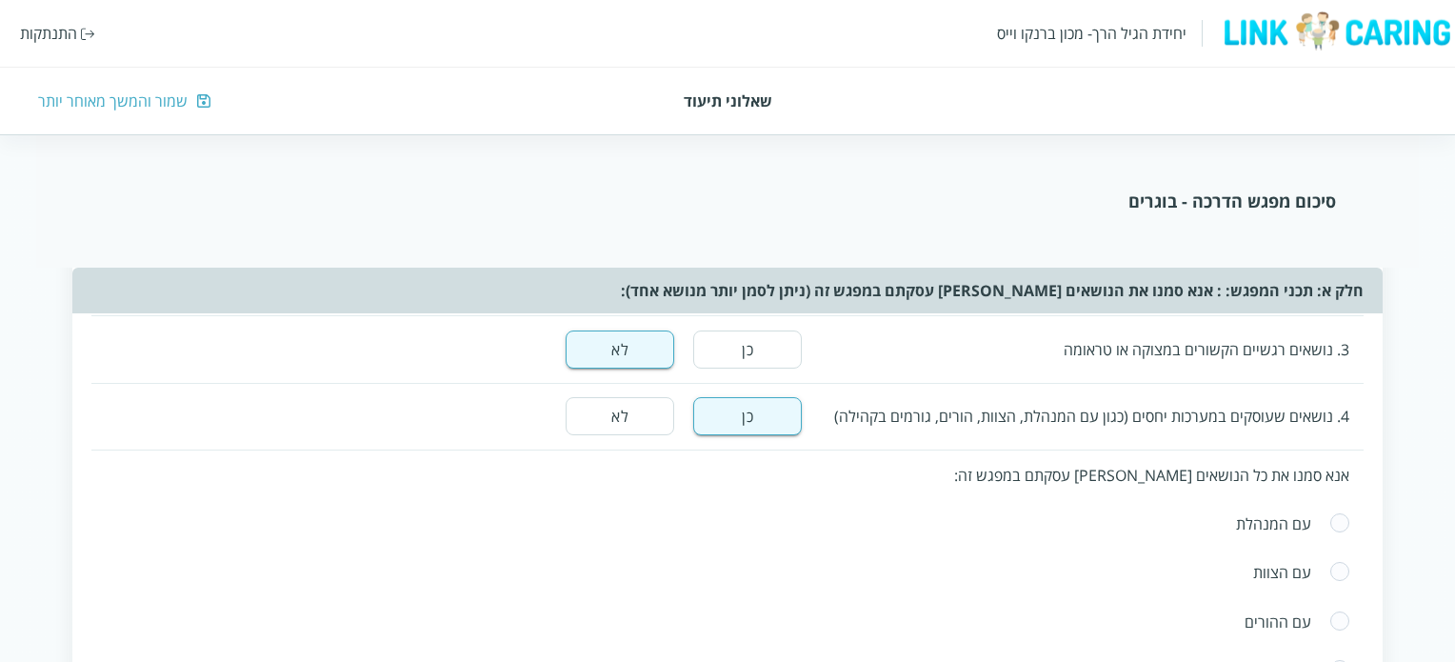
scroll to position [1618, 0]
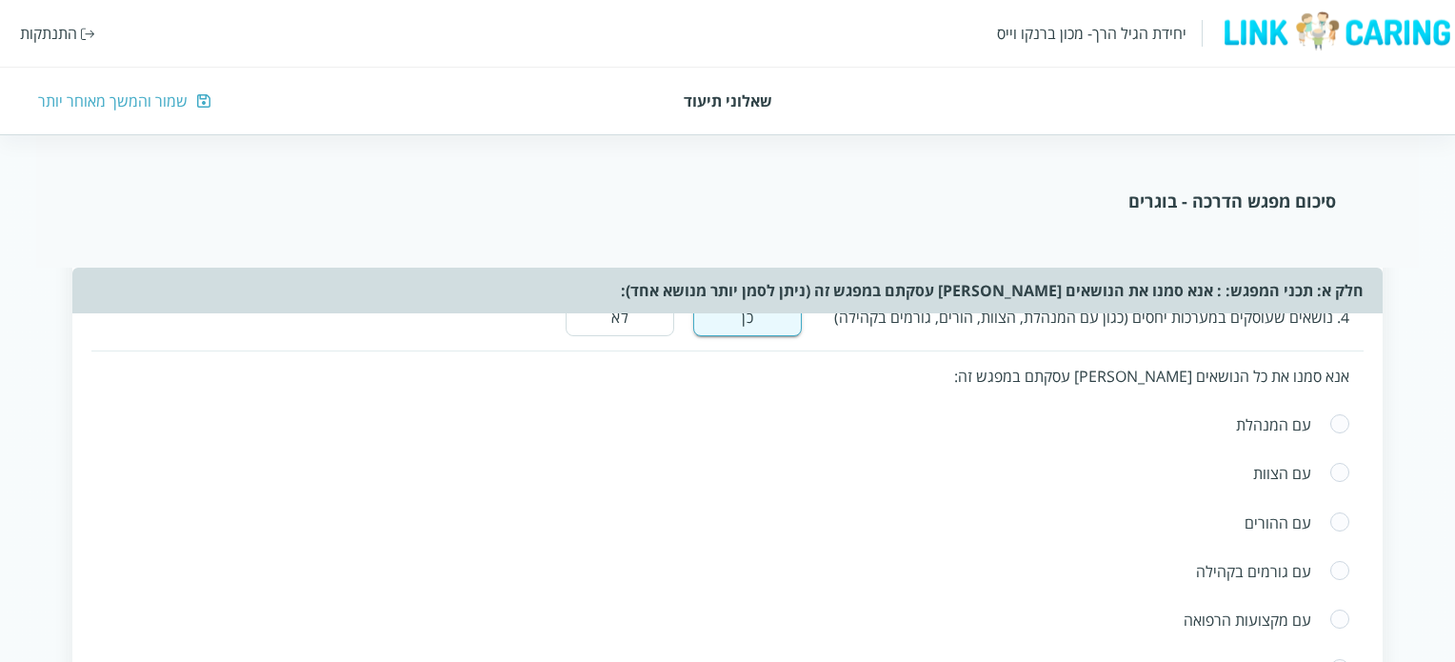
click at [1335, 422] on span at bounding box center [1339, 424] width 21 height 23
radio input "true"
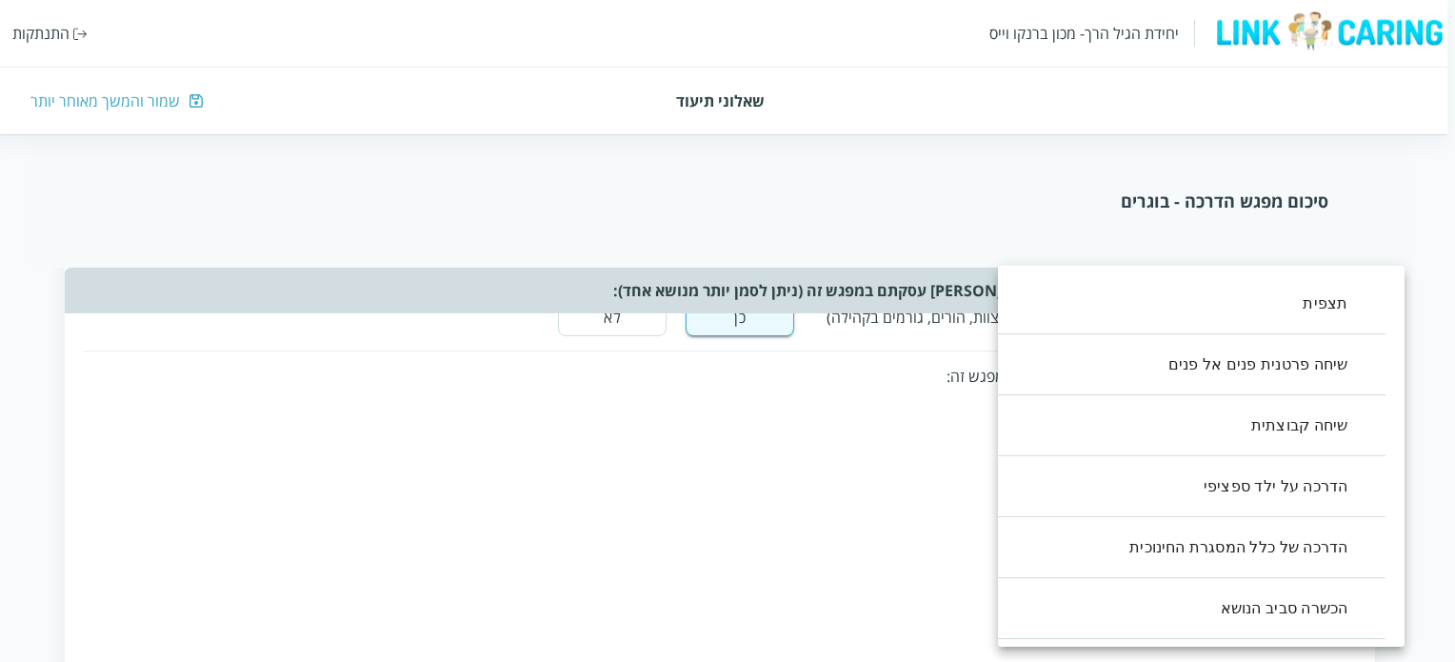
click at [1338, 513] on body "יחידת הגיל הרך- מכון [PERSON_NAME] התנתקות שאלוני תיעוד שמור והמשך מאוחר יותר ס…" at bounding box center [723, 440] width 1462 height 3731
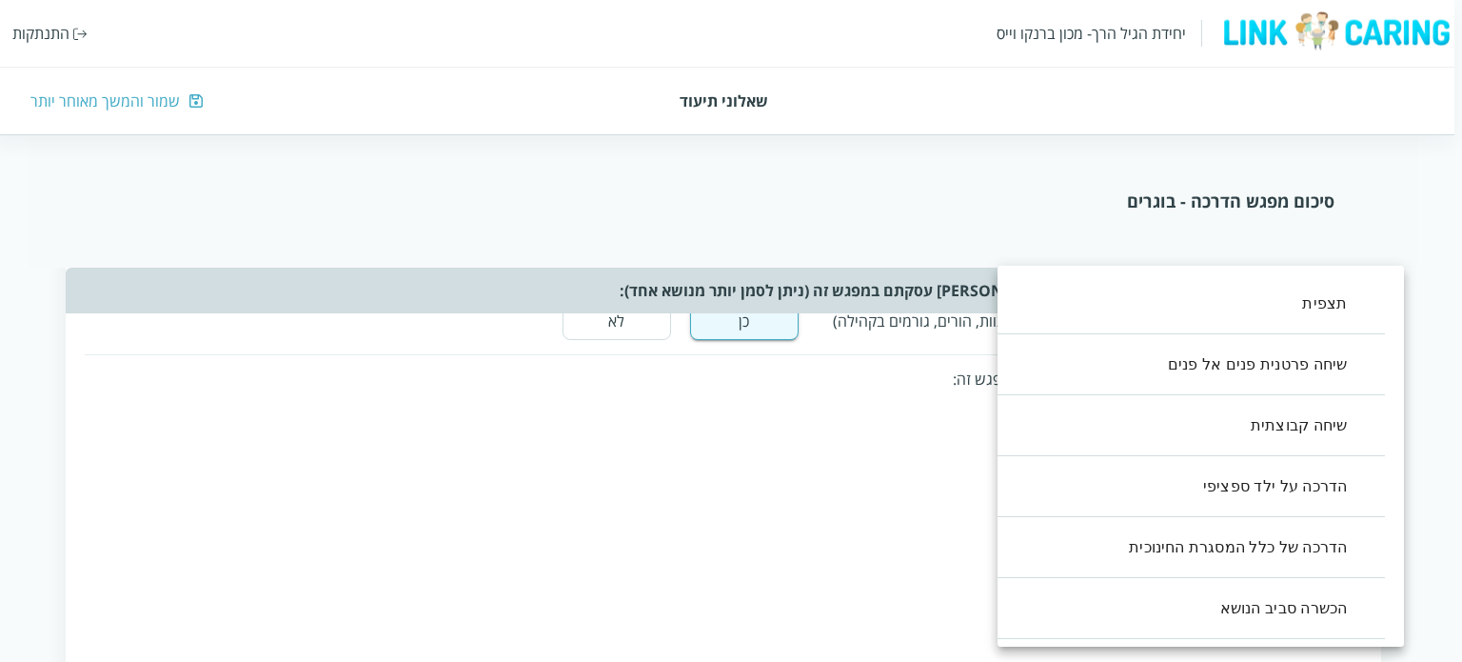
click at [1305, 315] on li "תצפית" at bounding box center [1182, 303] width 407 height 61
type input ",0"
click at [747, 523] on div at bounding box center [731, 331] width 1462 height 662
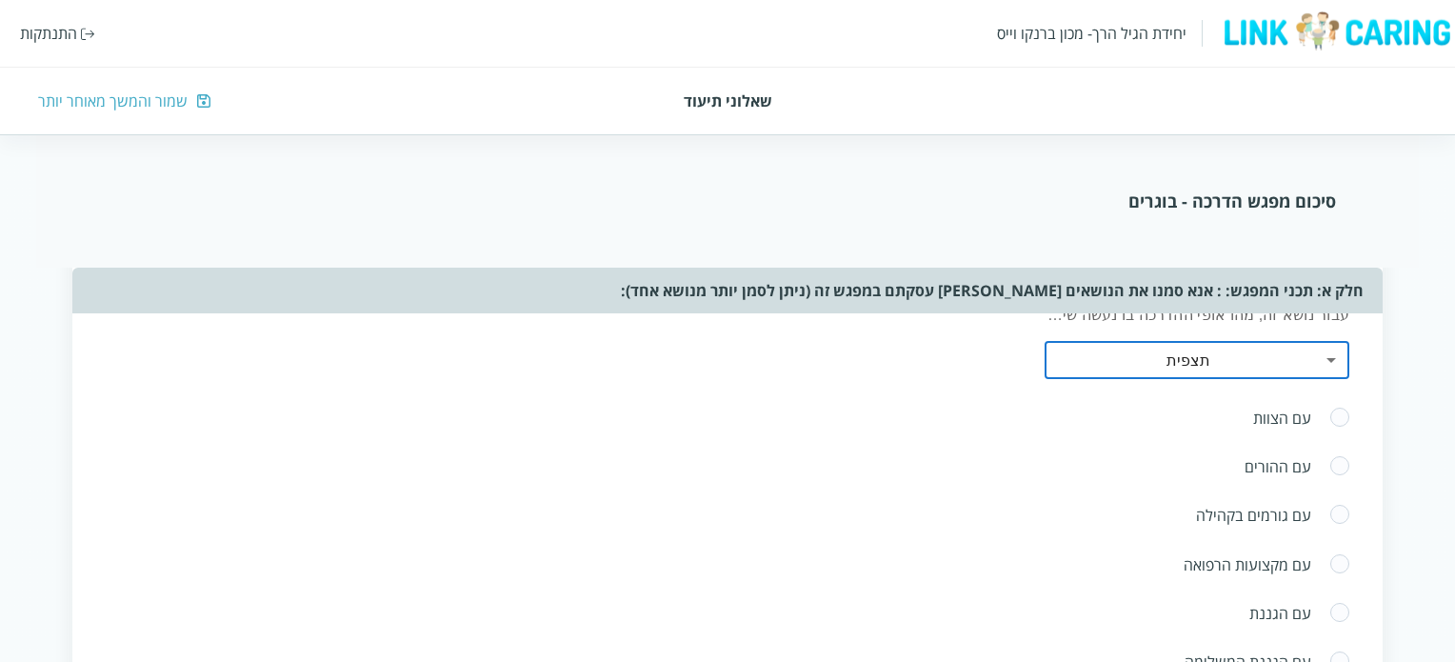
scroll to position [1809, 0]
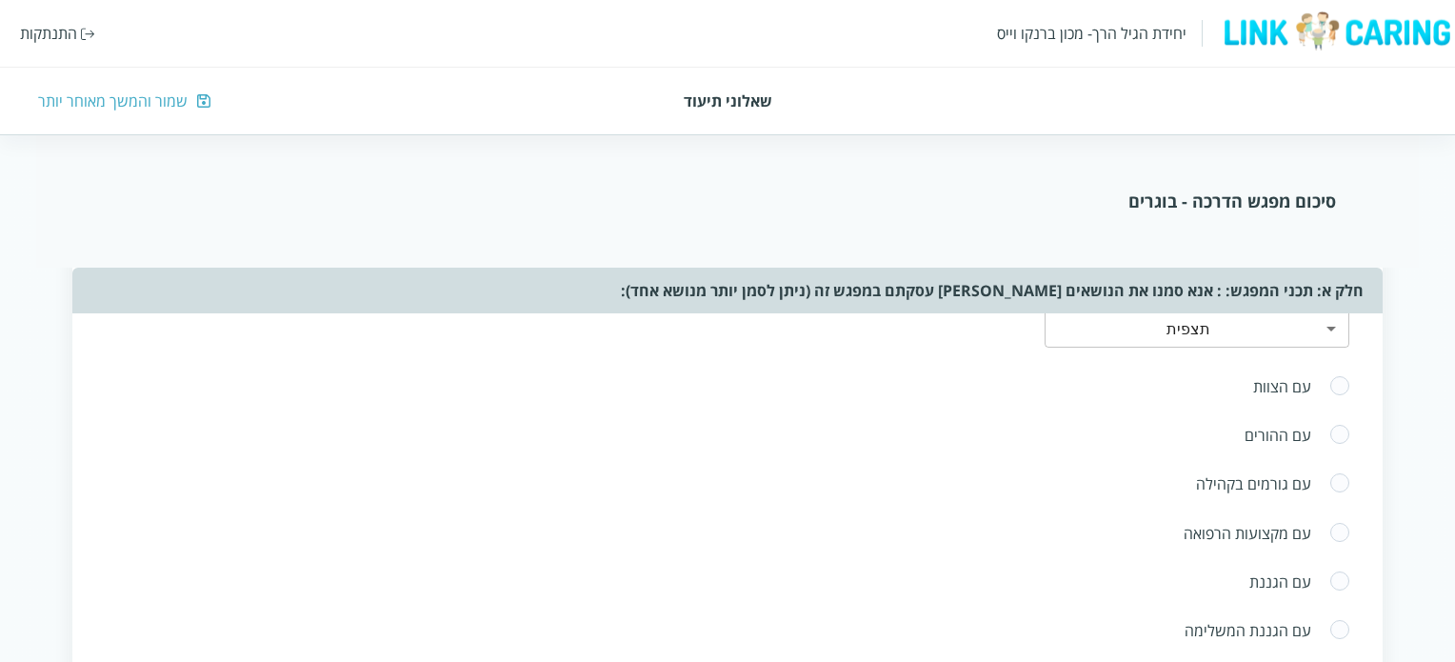
click at [1335, 387] on span at bounding box center [1339, 386] width 21 height 23
radio input "true"
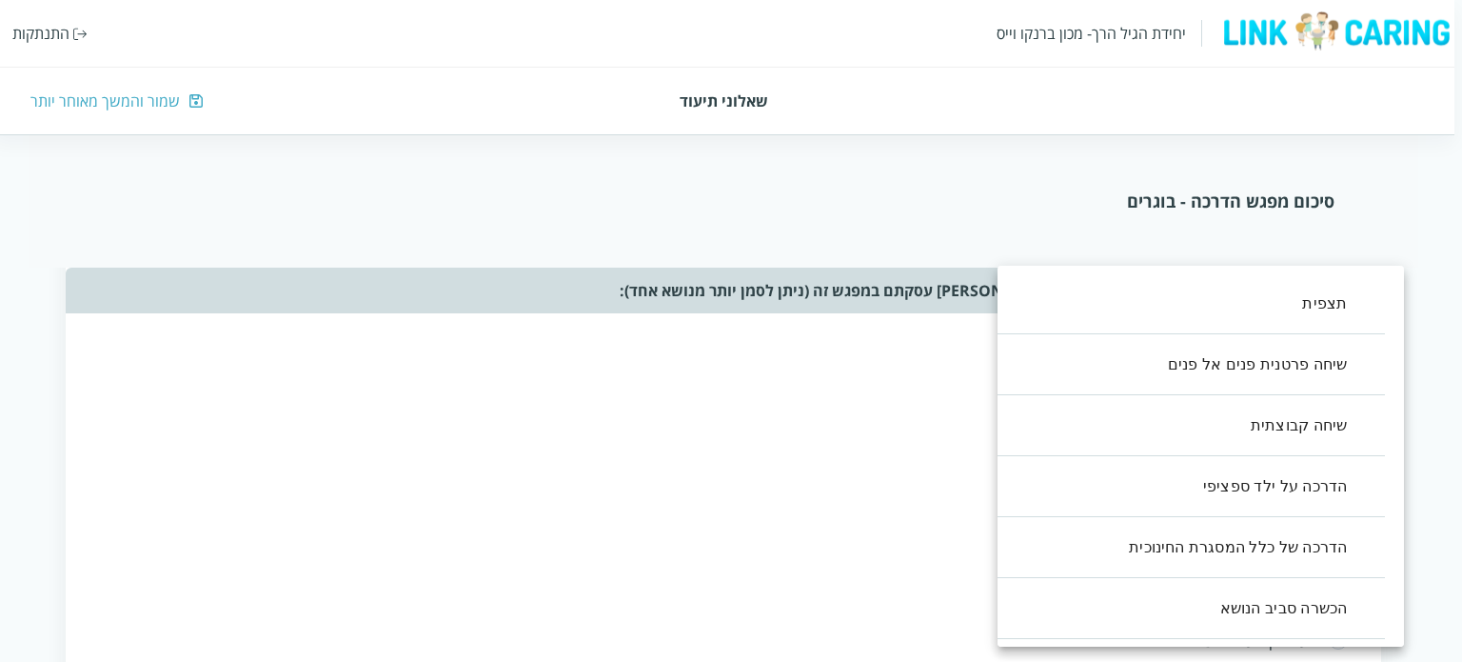
click at [1332, 462] on body "יחידת הגיל הרך- מכון [PERSON_NAME] התנתקות שאלוני תיעוד שמור והמשך מאוחר יותר ס…" at bounding box center [727, 304] width 1470 height 3841
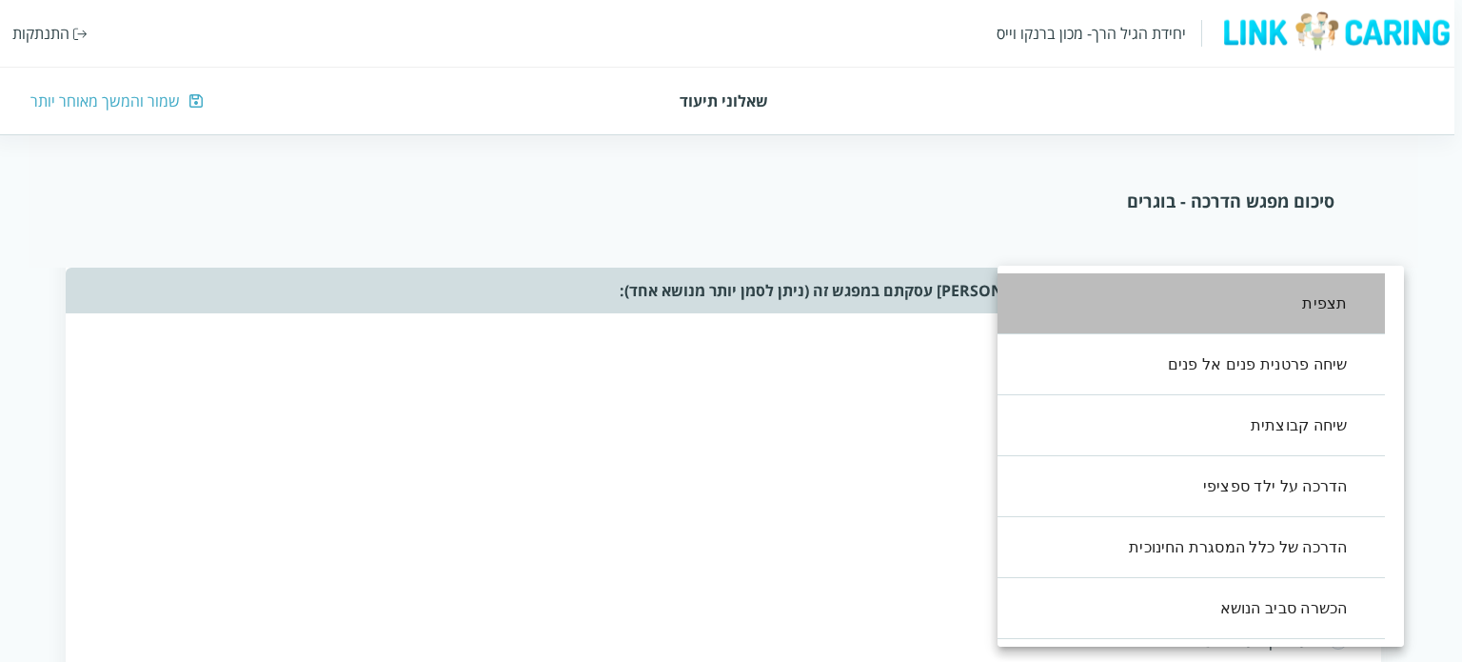
click at [1287, 304] on li "תצפית" at bounding box center [1182, 303] width 407 height 61
type input ",0"
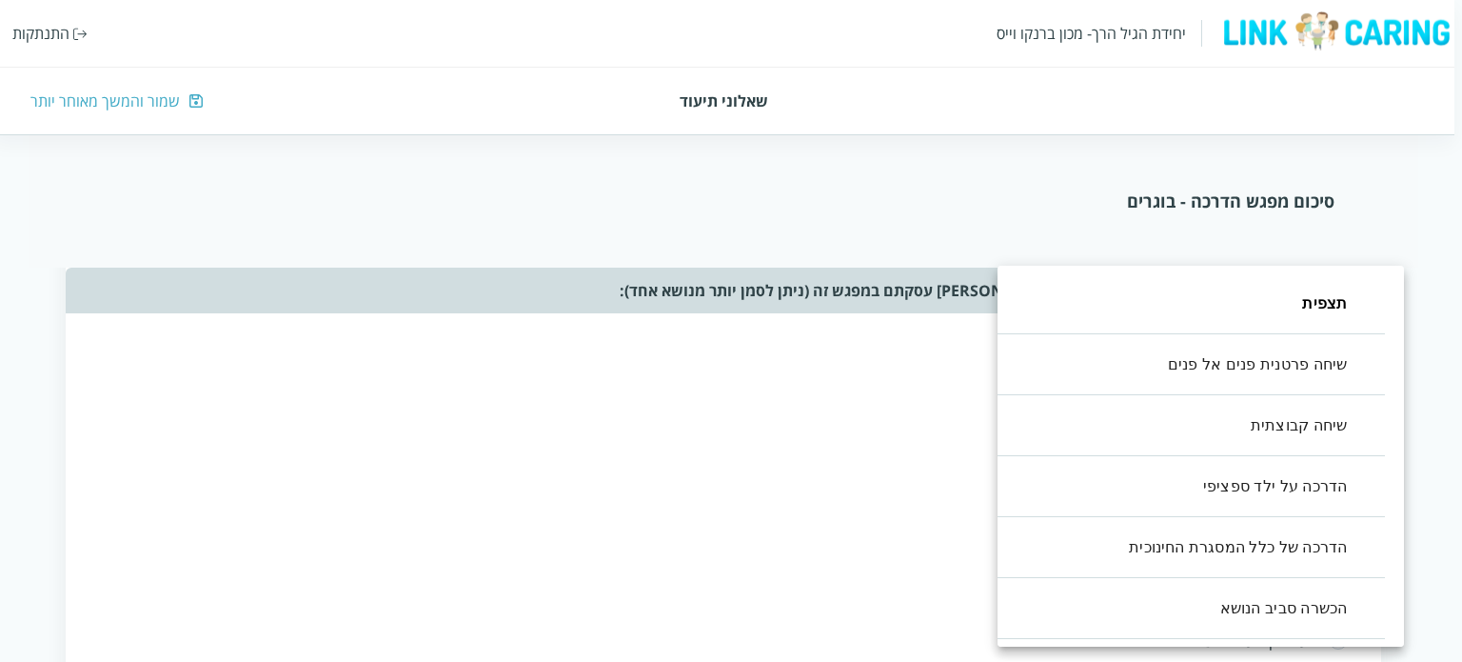
click at [838, 480] on div at bounding box center [731, 331] width 1462 height 662
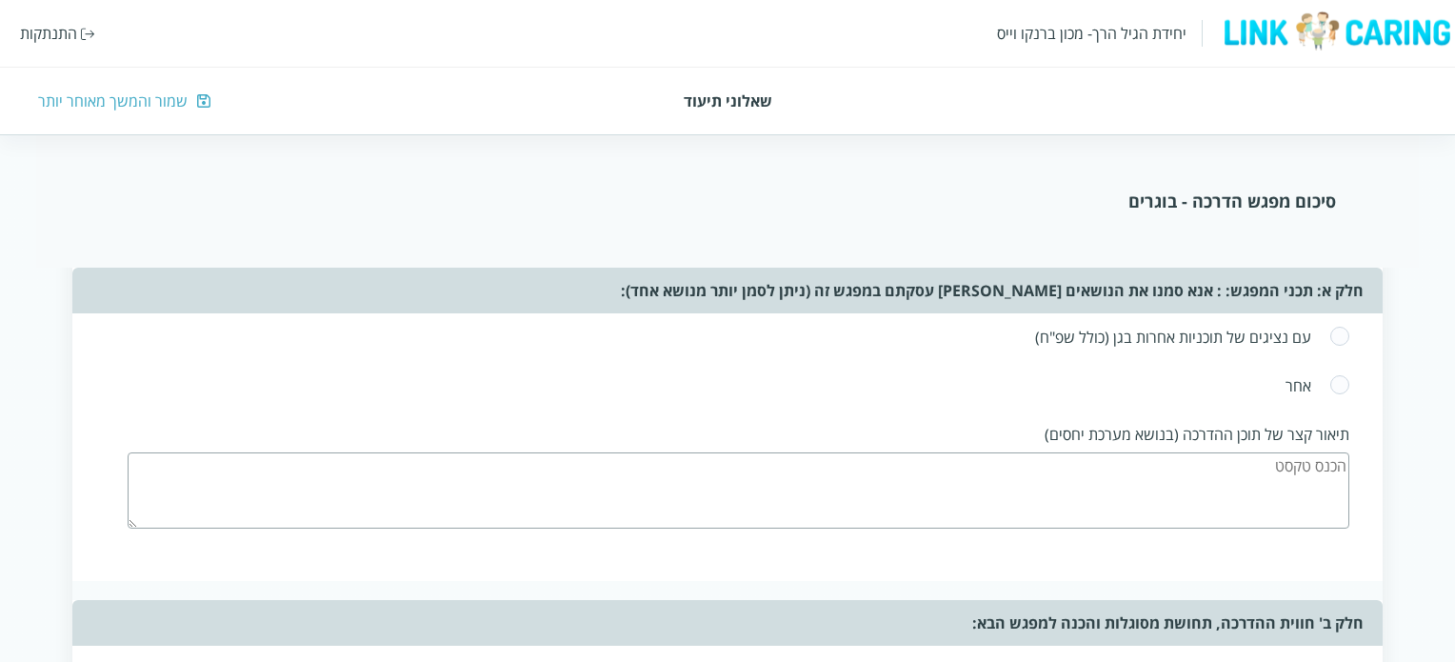
scroll to position [2380, 0]
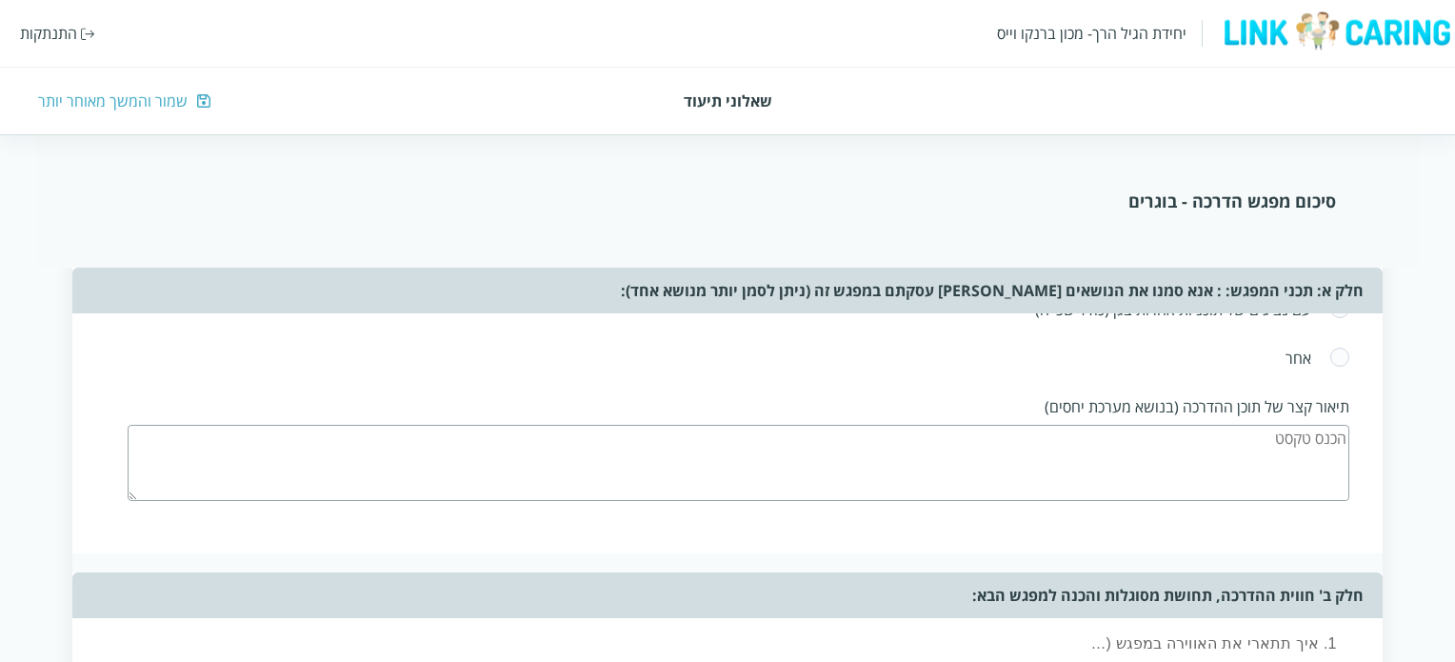
click at [1146, 437] on textarea at bounding box center [738, 463] width 1221 height 76
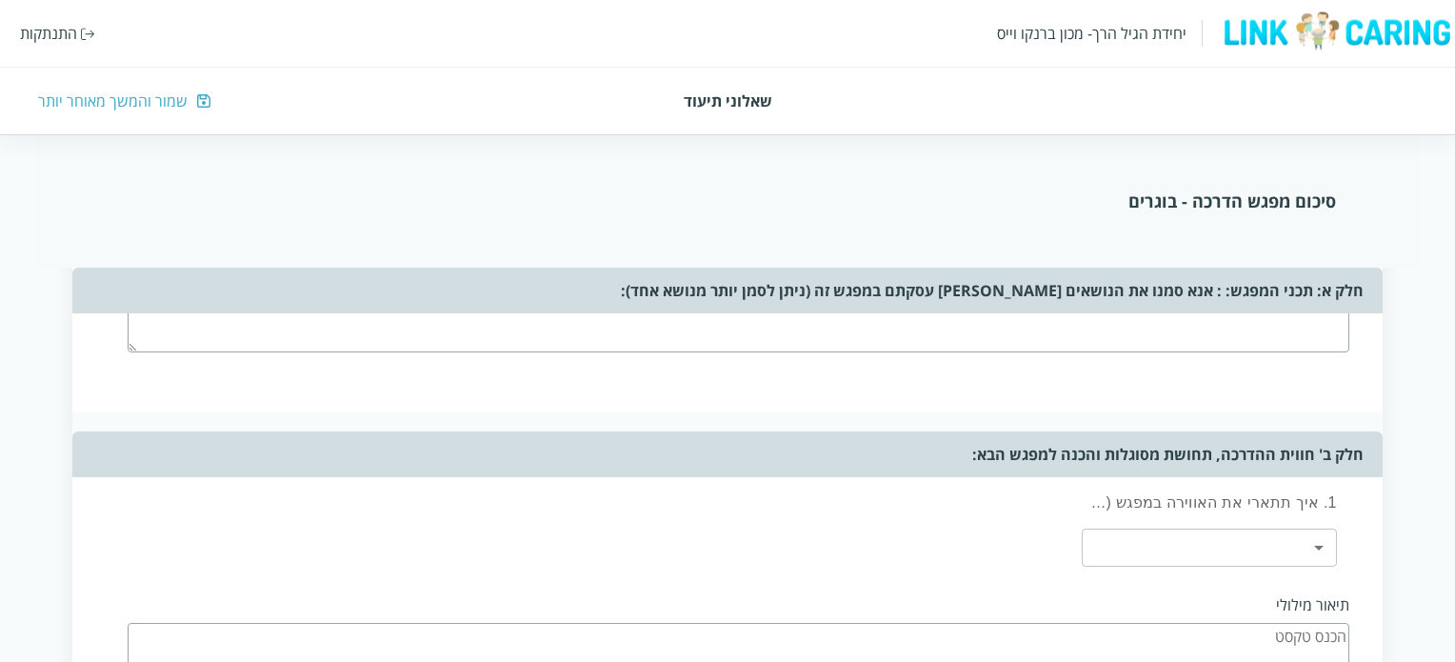
scroll to position [2570, 0]
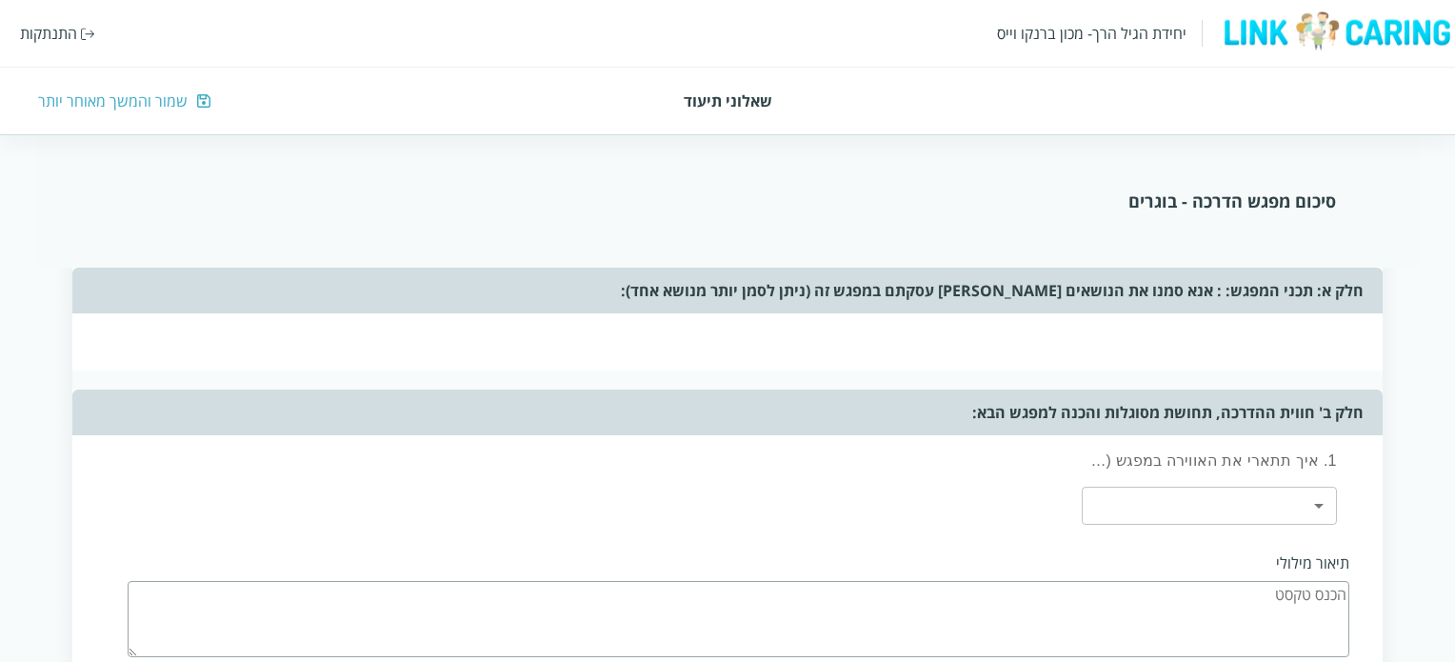
type textarea "כמו שהיה בשנה שעברה: צריכה לעבוד על זה יותר : [PERSON_NAME] נכנסת ומעירה תוך כד…"
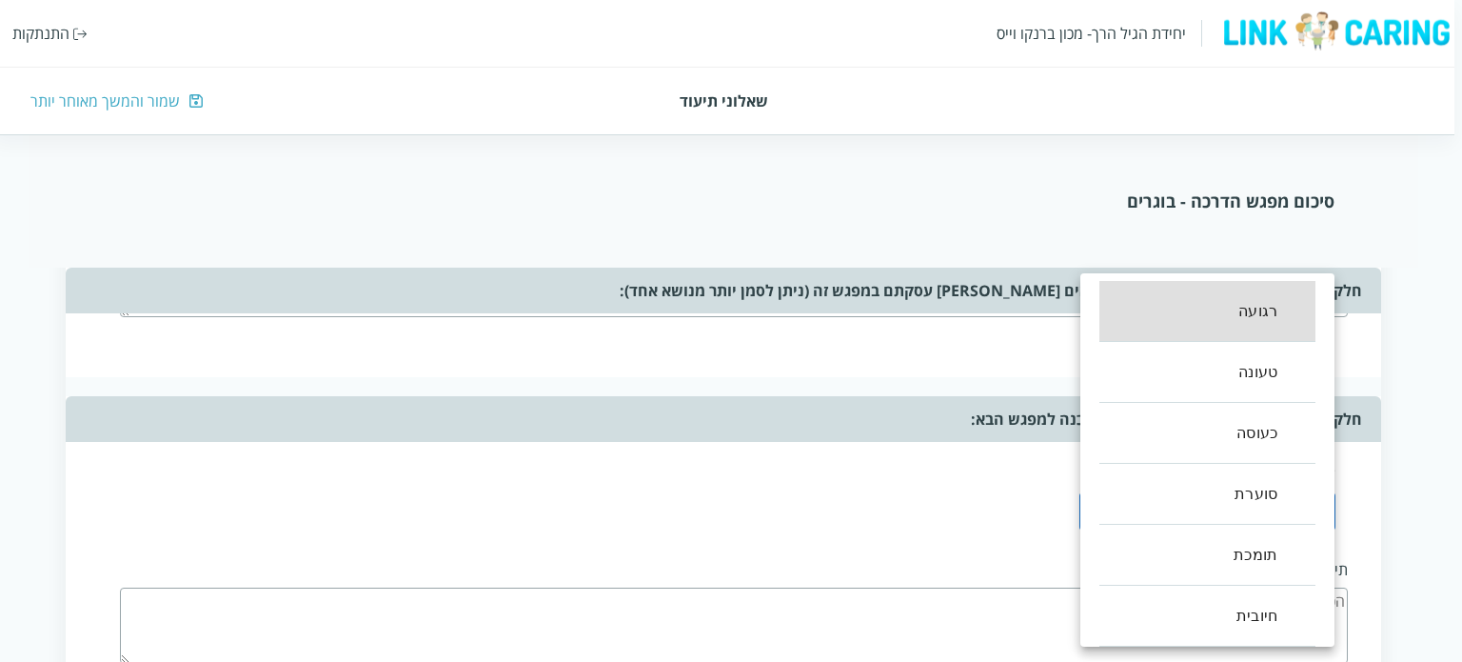
click at [1272, 494] on li "סוערת" at bounding box center [1208, 494] width 216 height 61
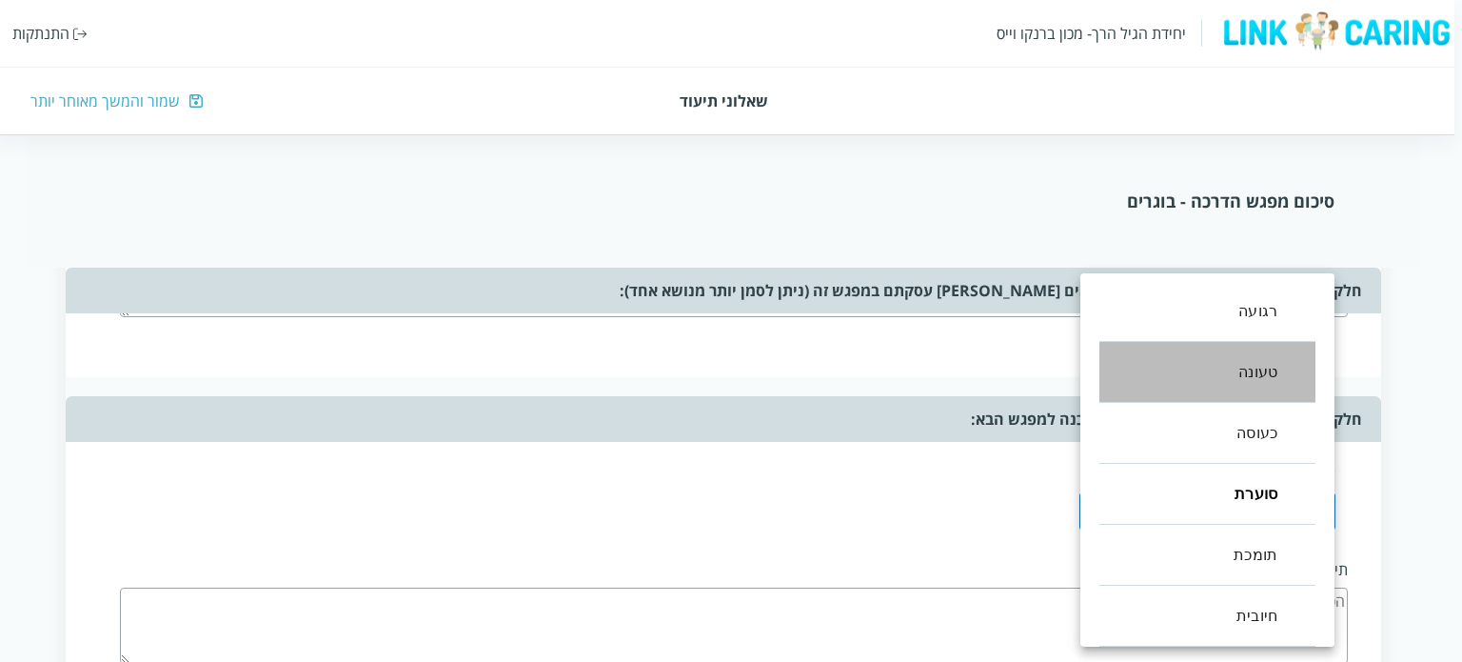
click at [1264, 370] on li "טעונה" at bounding box center [1208, 372] width 216 height 61
type input ",3,1"
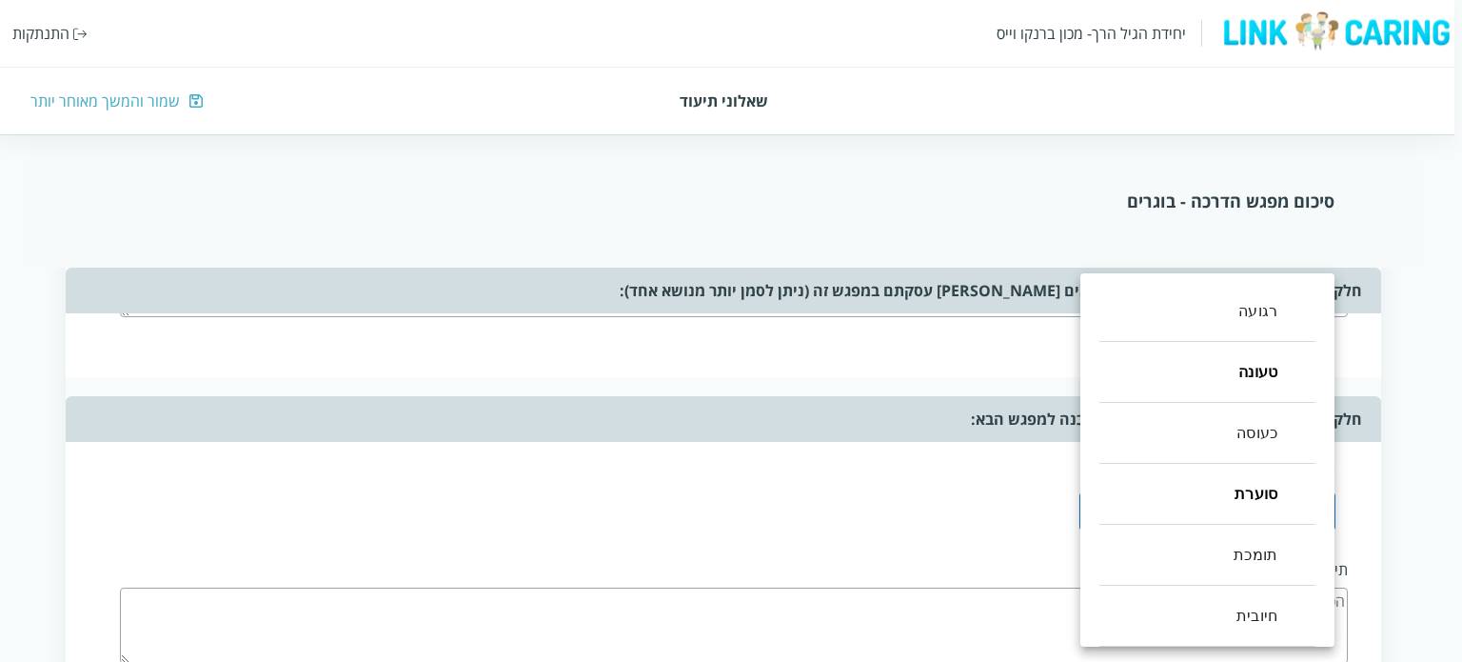
click at [877, 505] on div at bounding box center [731, 331] width 1462 height 662
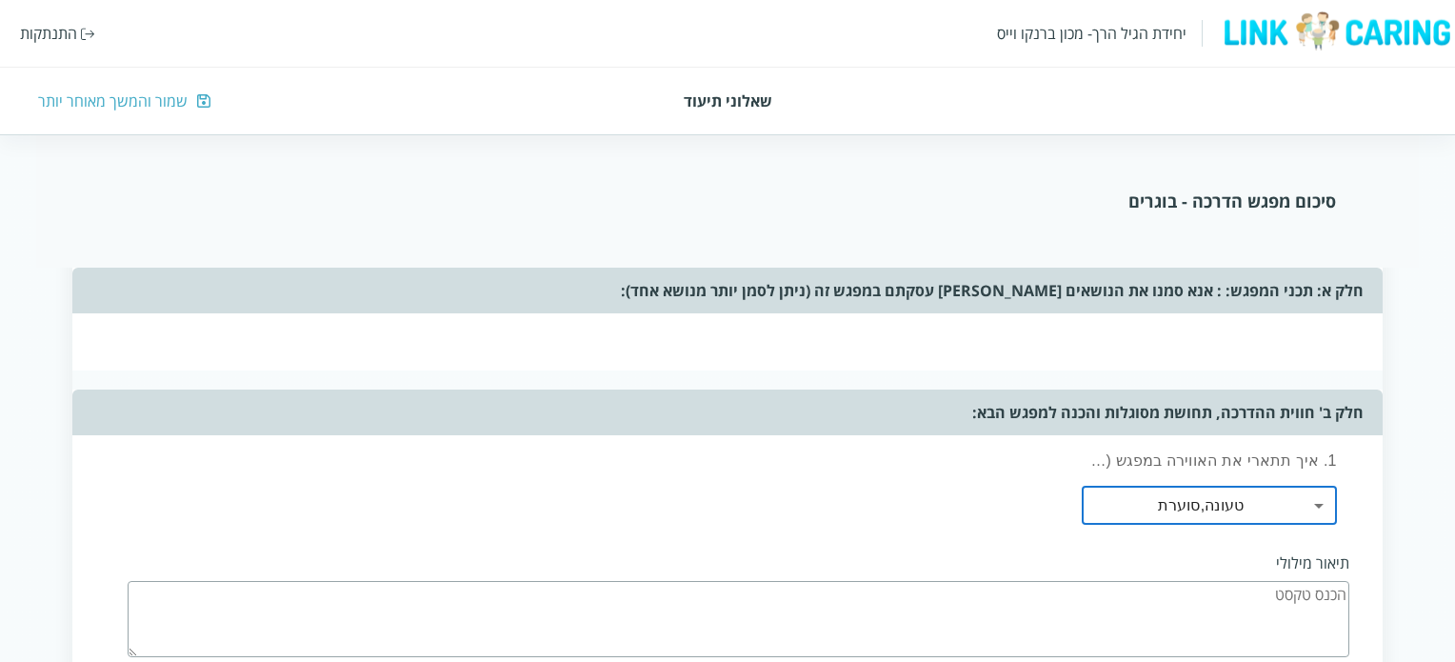
scroll to position [2666, 0]
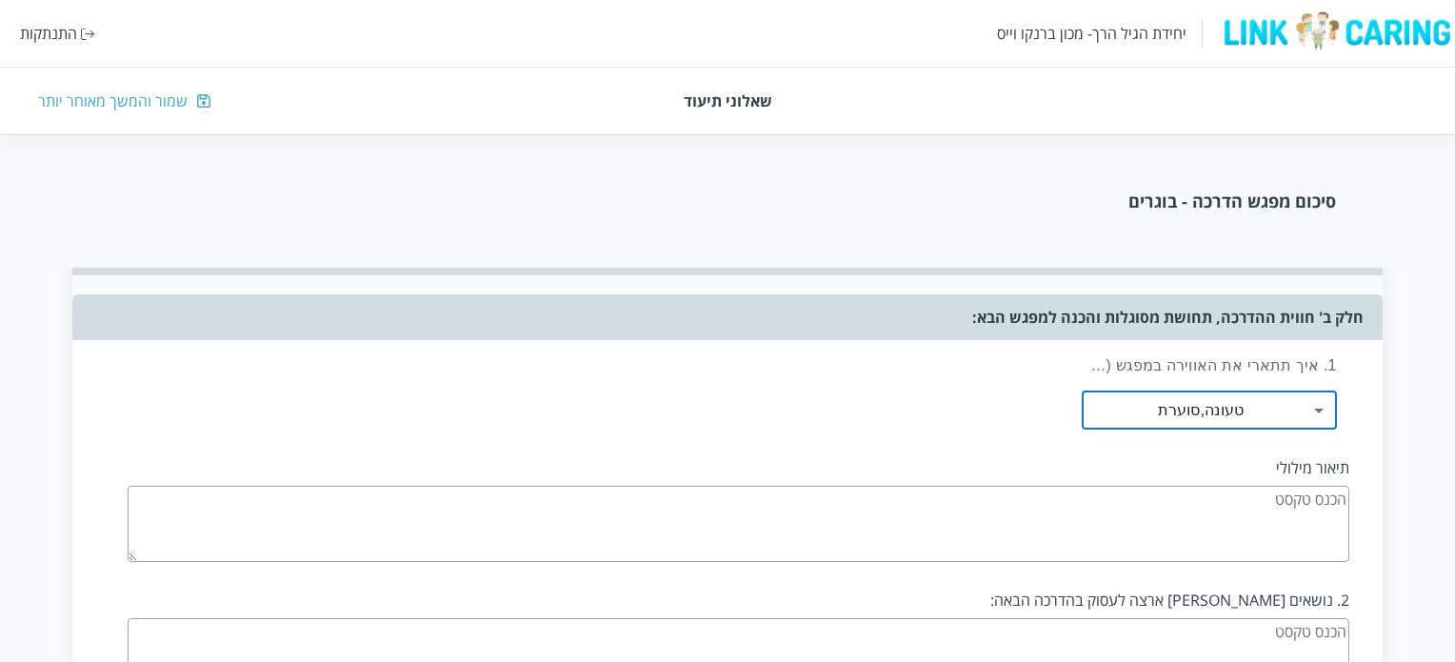
click at [1186, 502] on textarea at bounding box center [738, 524] width 1221 height 76
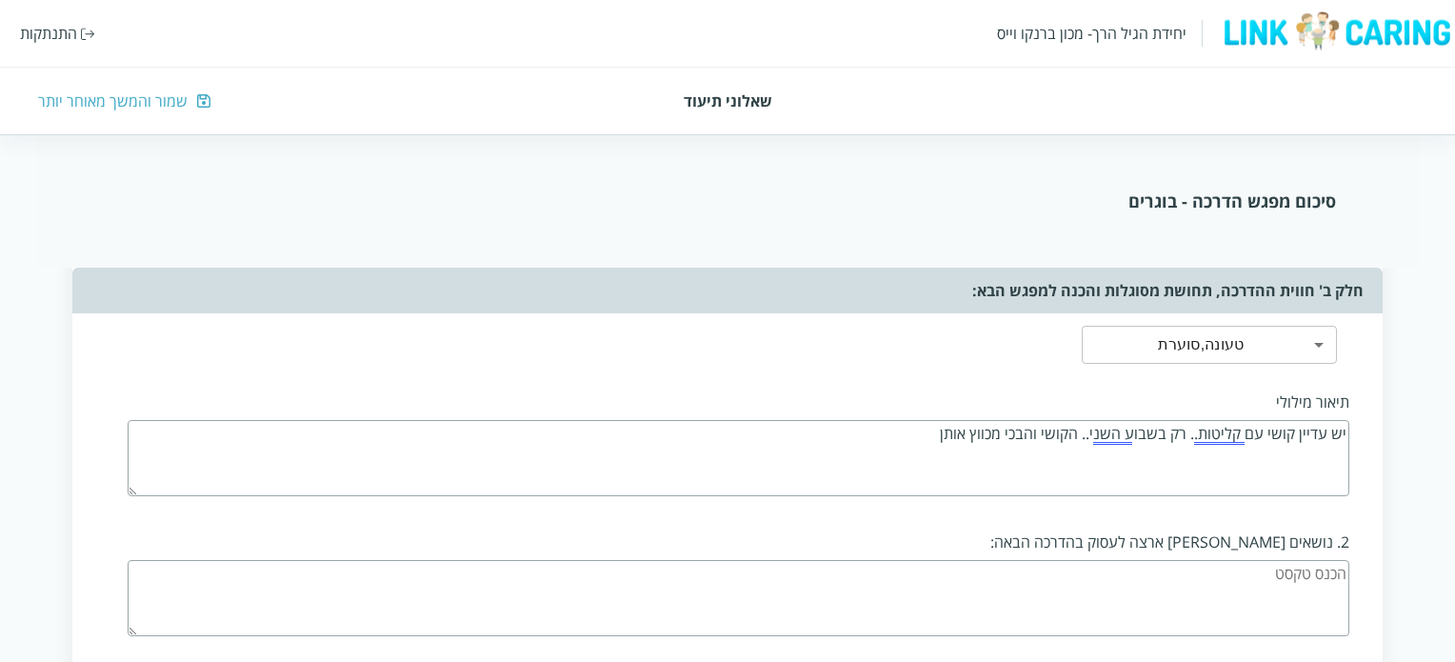
scroll to position [2761, 0]
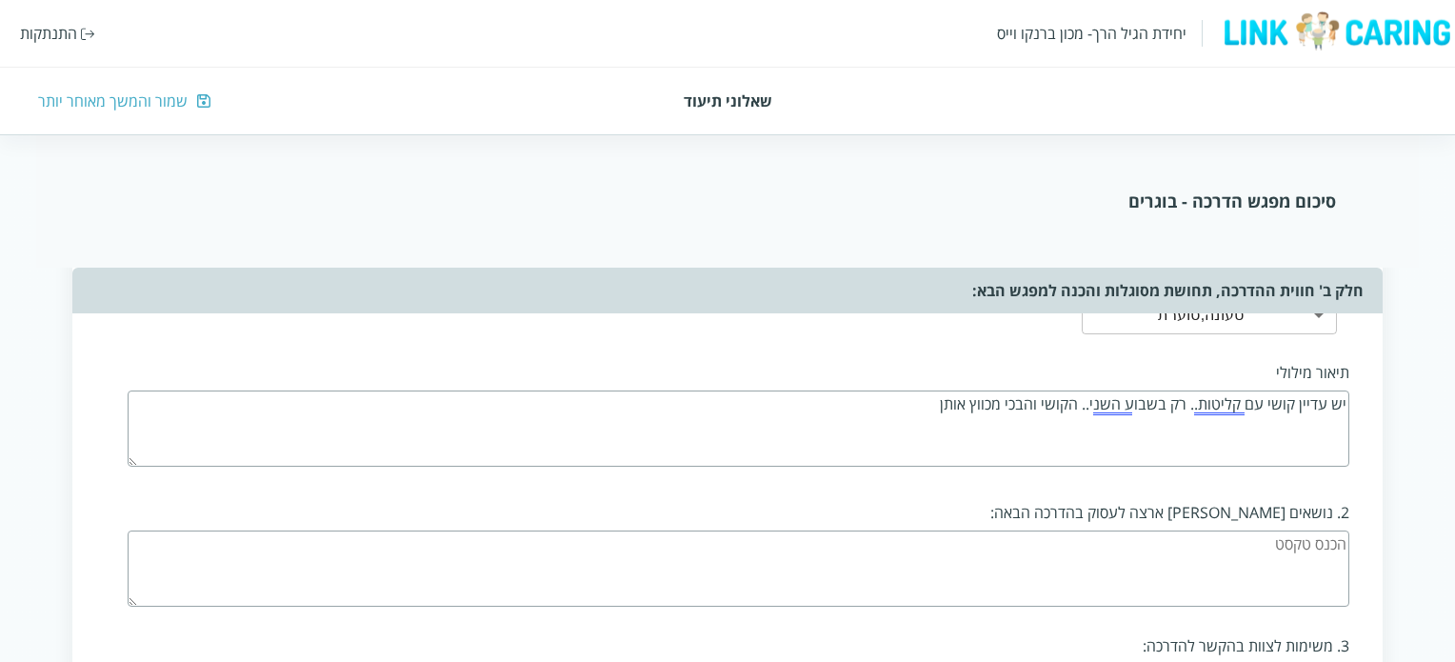
type textarea "יש עדיין קושי עם קליטות.. רק בשבוע השני.. הקושי והבכי מכווץ אותן"
click at [1217, 538] on textarea at bounding box center [738, 568] width 1221 height 76
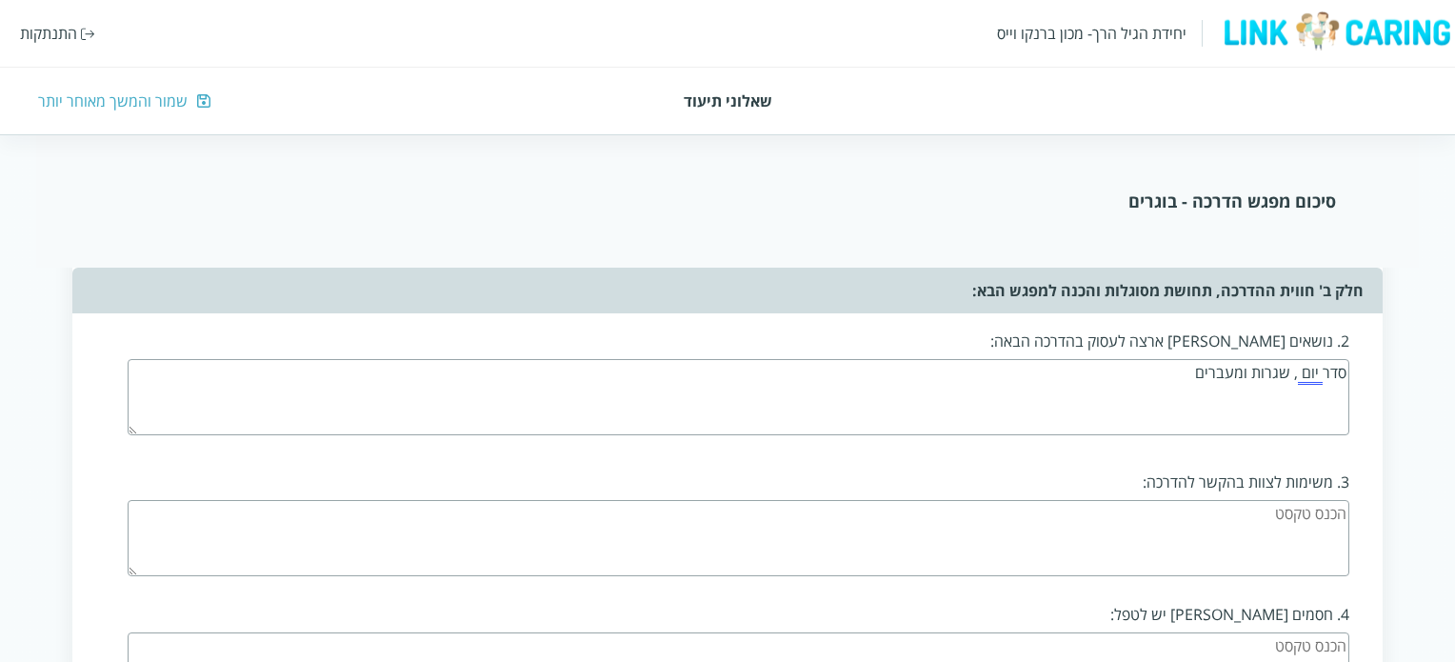
scroll to position [2951, 0]
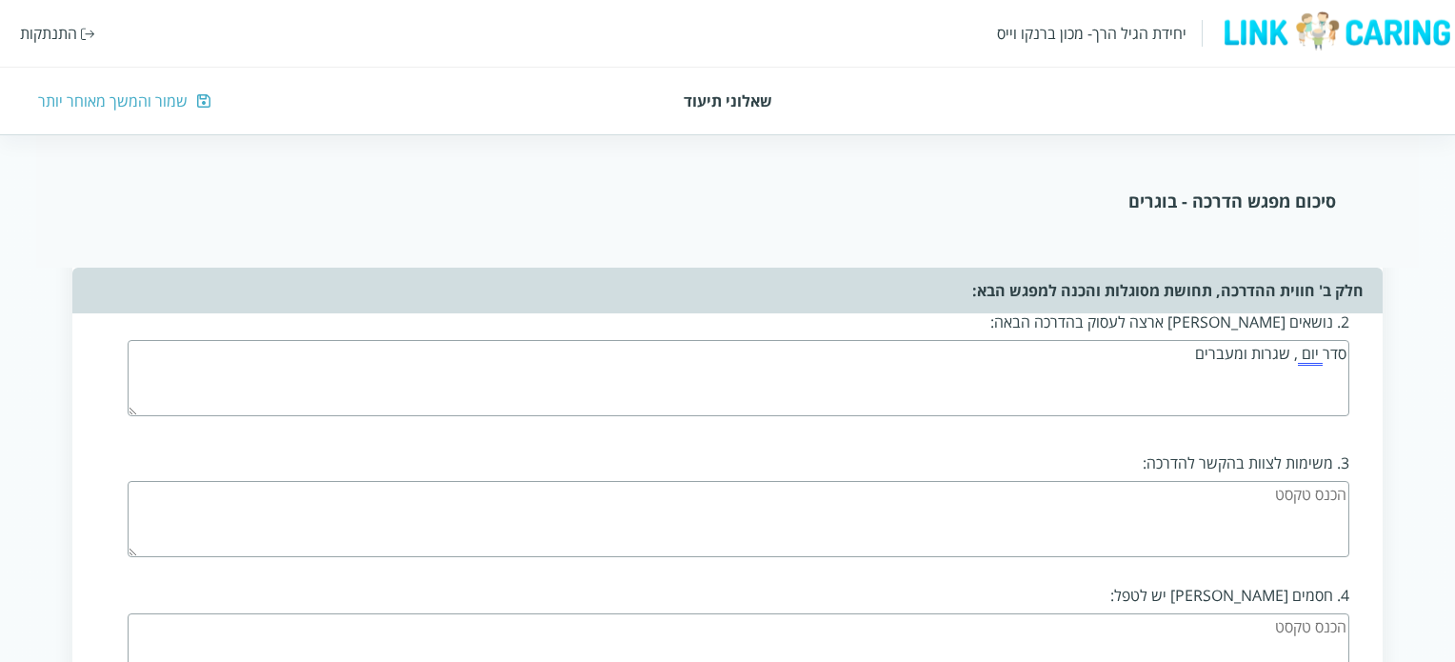
type textarea "סדר יום , שגרות ומעברים"
click at [1242, 485] on textarea at bounding box center [738, 519] width 1221 height 76
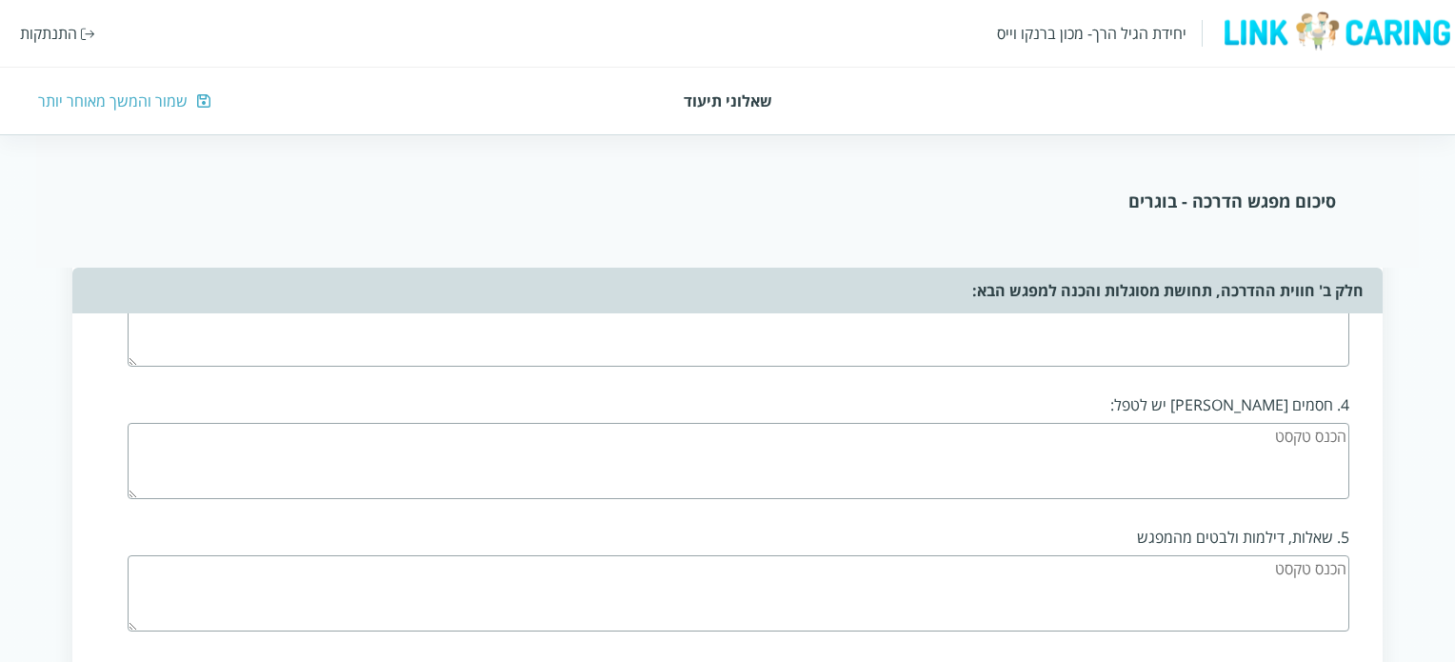
type textarea "לעבוד על המעברים!! הכנה של פעילות,כל פעילות לפני והכנה של הצוות והילדים לםני מע…"
click at [1198, 430] on textarea at bounding box center [738, 468] width 1221 height 76
type textarea "פ"
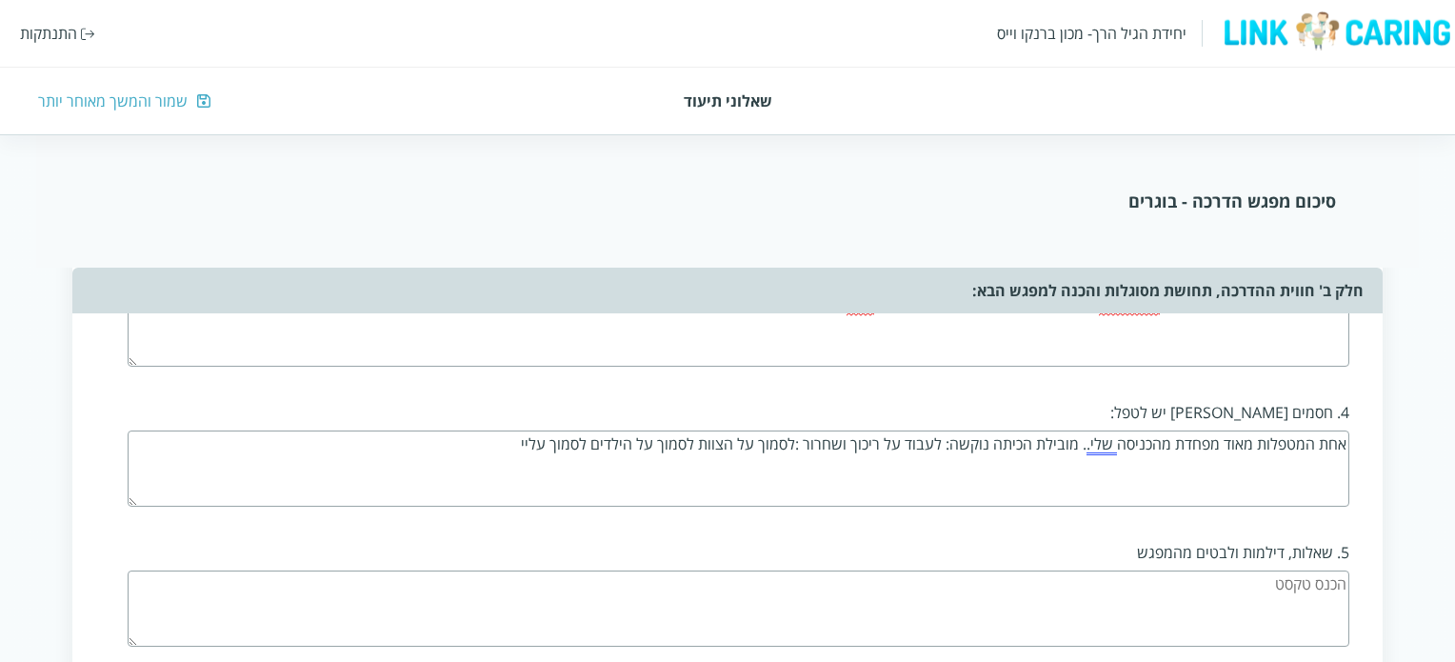
type textarea "אחת המטפלות מאוד מפחדת מהכניסה שלי.. מובילת הכיתה נוקשה: לעבוד על ריכוך ושחרור …"
click at [1215, 579] on textarea at bounding box center [738, 608] width 1221 height 76
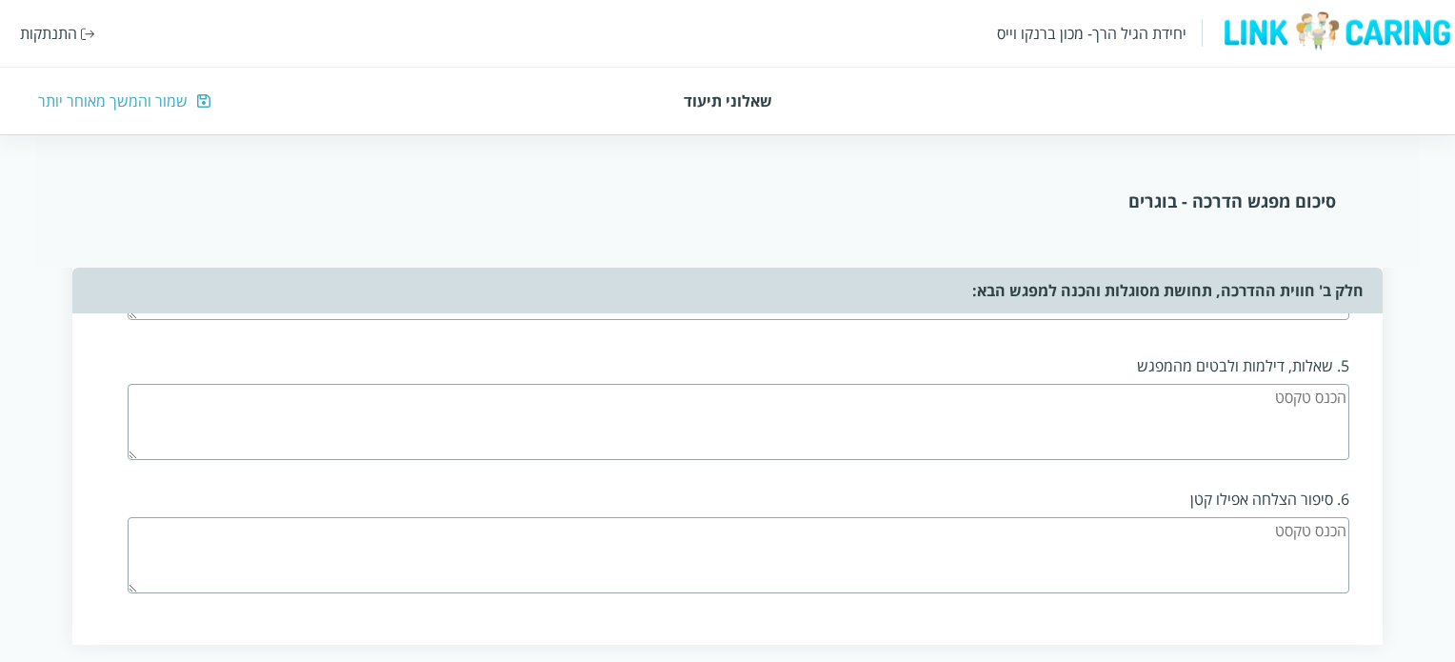
scroll to position [3332, 0]
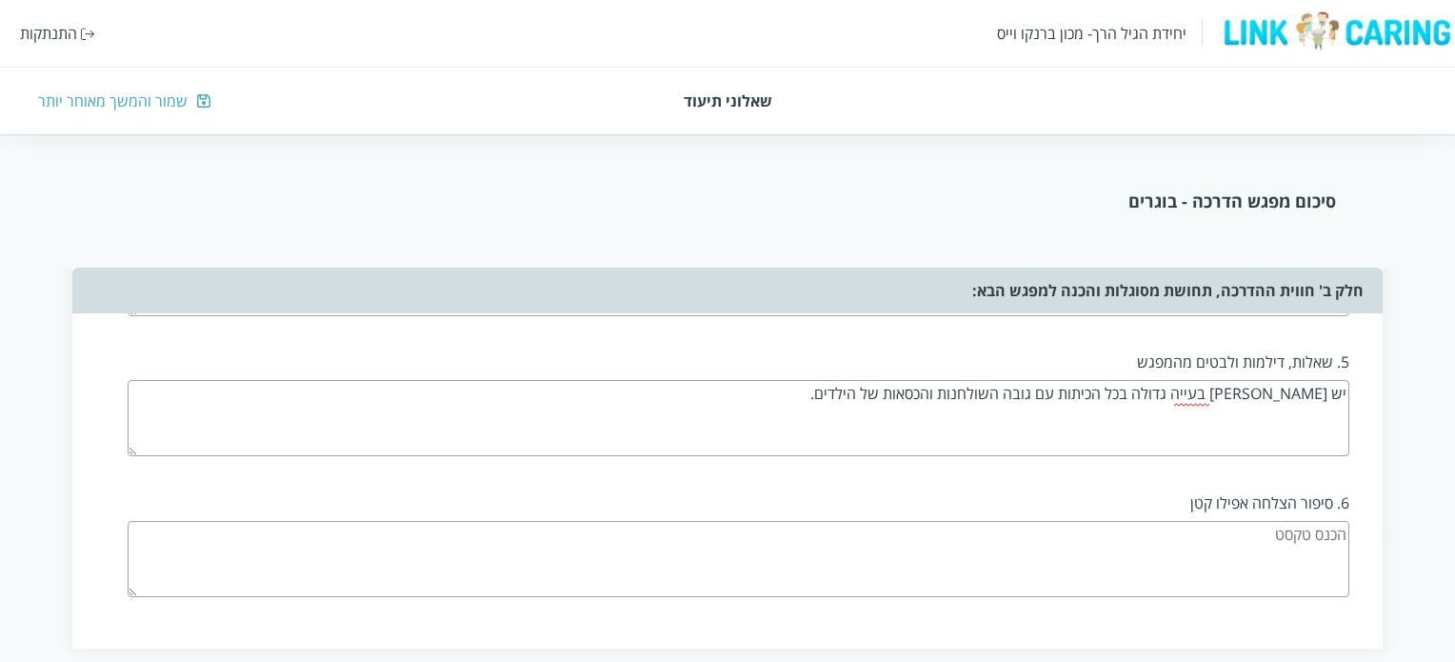
type textarea "יש [PERSON_NAME] בעייה גדולה בכל הכיתות עם גובה השולחנות והכסאות של הילדים."
click at [1259, 521] on textarea at bounding box center [738, 559] width 1221 height 76
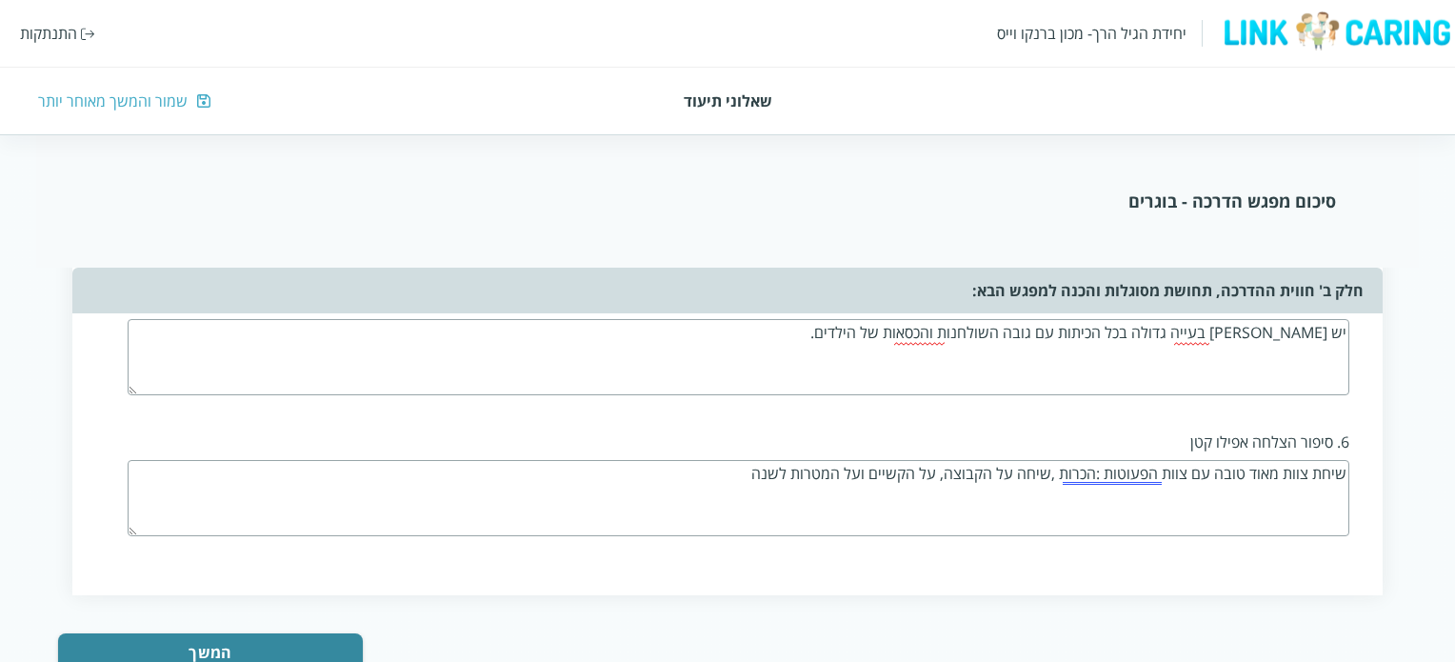
scroll to position [3439, 0]
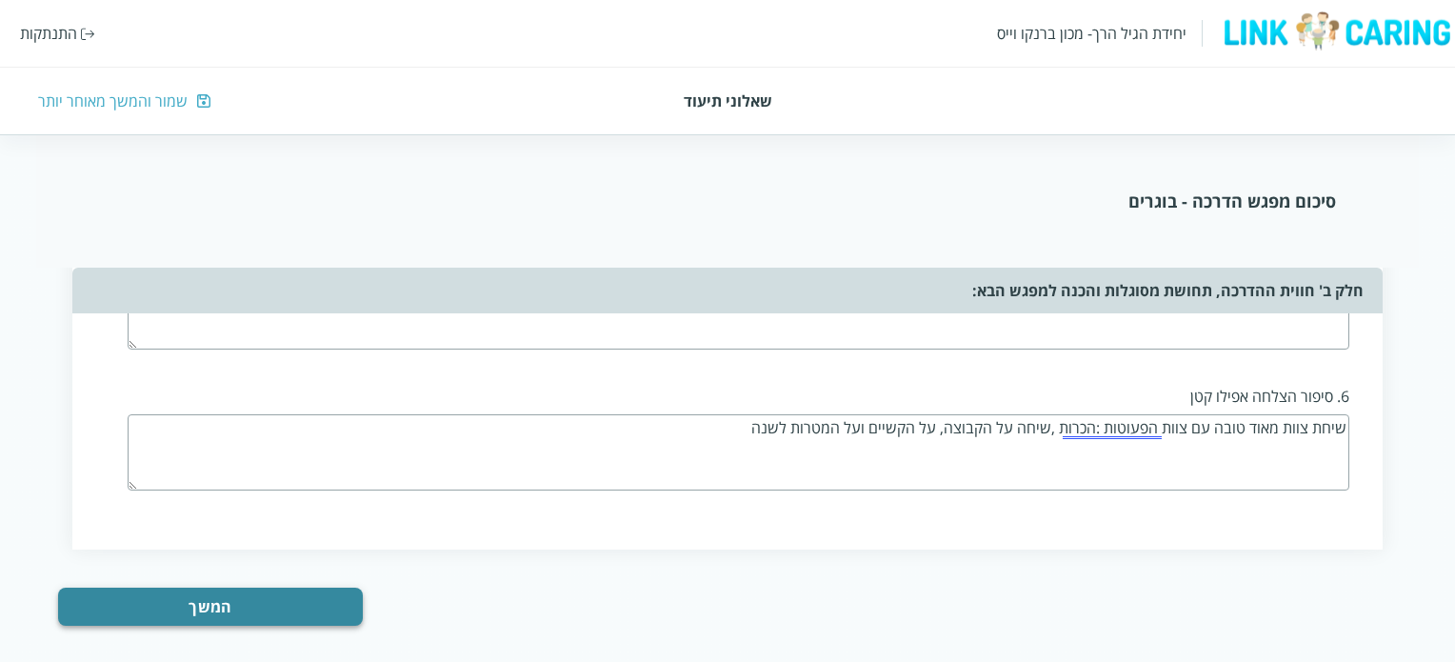
type textarea "שיחת צוות מאוד טובה עם צוות הפעוטות :הכרות ,שיחה על הקבוצה, על הקשיים ועל המטרו…"
click at [196, 587] on button "המשך" at bounding box center [210, 606] width 305 height 38
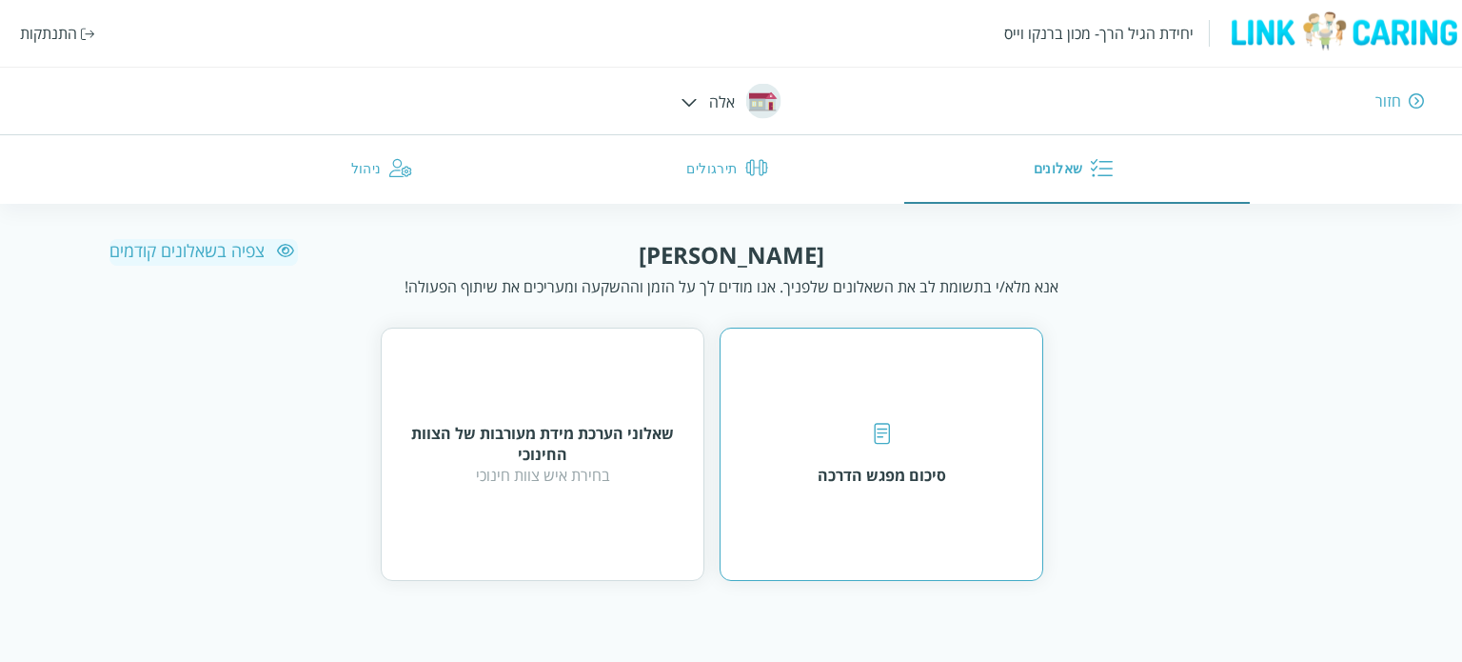
click at [856, 456] on div "סיכום מפגש הדרכה" at bounding box center [882, 454] width 129 height 63
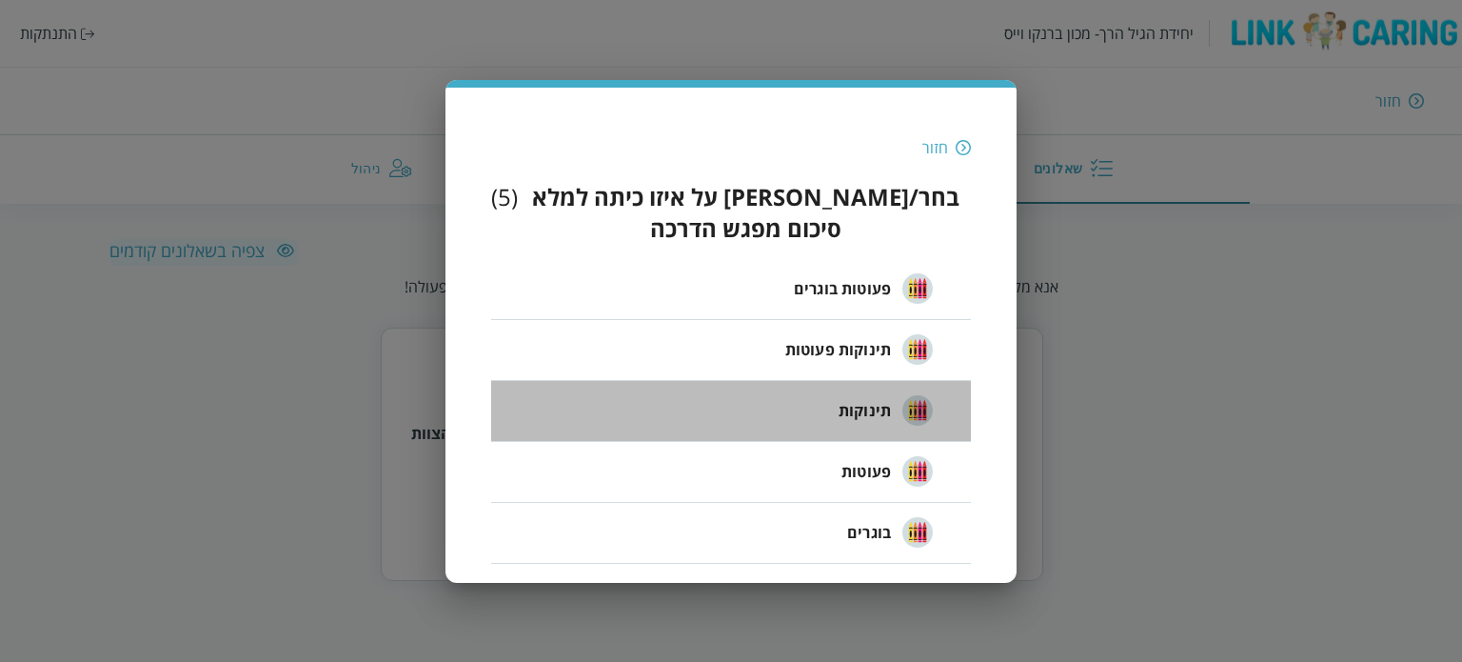
click at [849, 399] on span "תינוקות" at bounding box center [865, 410] width 52 height 23
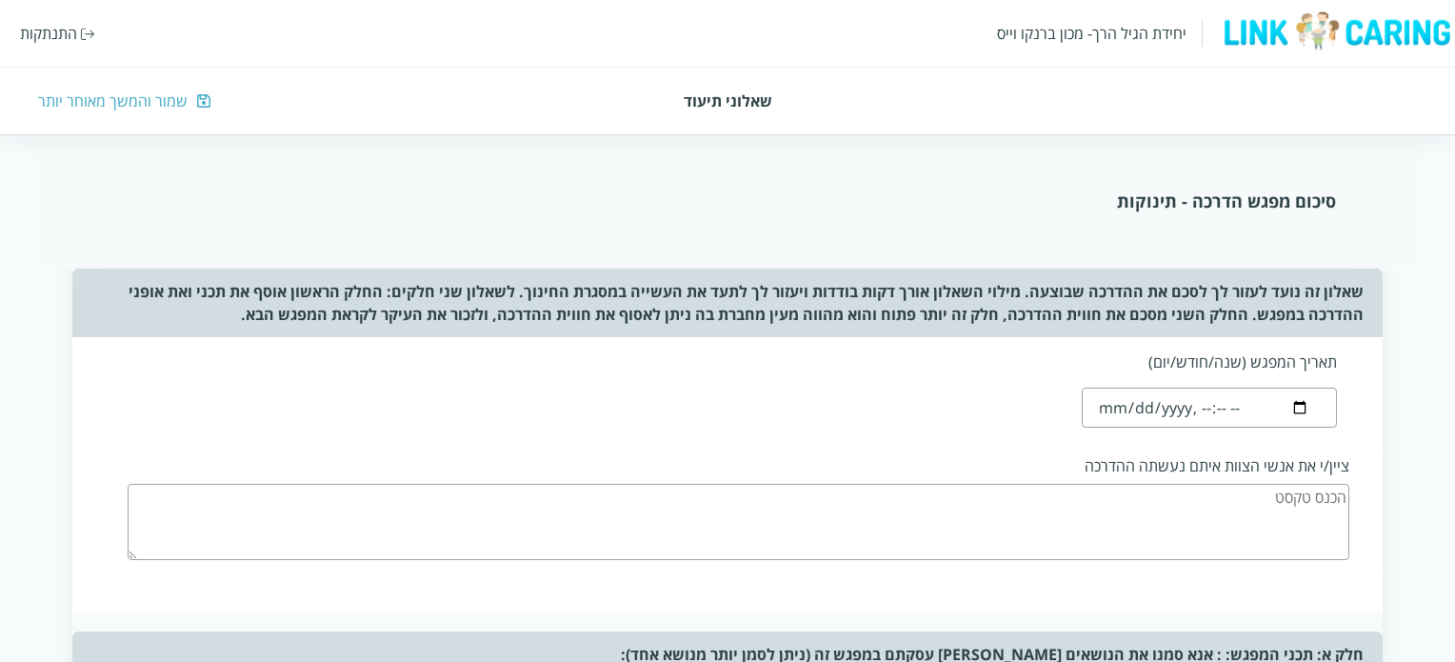
click at [1215, 407] on input "datetime-local" at bounding box center [1208, 407] width 254 height 40
click at [1120, 403] on input "datetime-local" at bounding box center [1208, 407] width 254 height 40
type input "[DATE]T19:18"
click at [1007, 435] on div "תאריך המפגש (שנה/חודש/יום) ציין/י את אנשי הצוות איתם נעשתה ההדרכה" at bounding box center [726, 474] width 1309 height 275
click at [1119, 494] on textarea at bounding box center [738, 522] width 1221 height 76
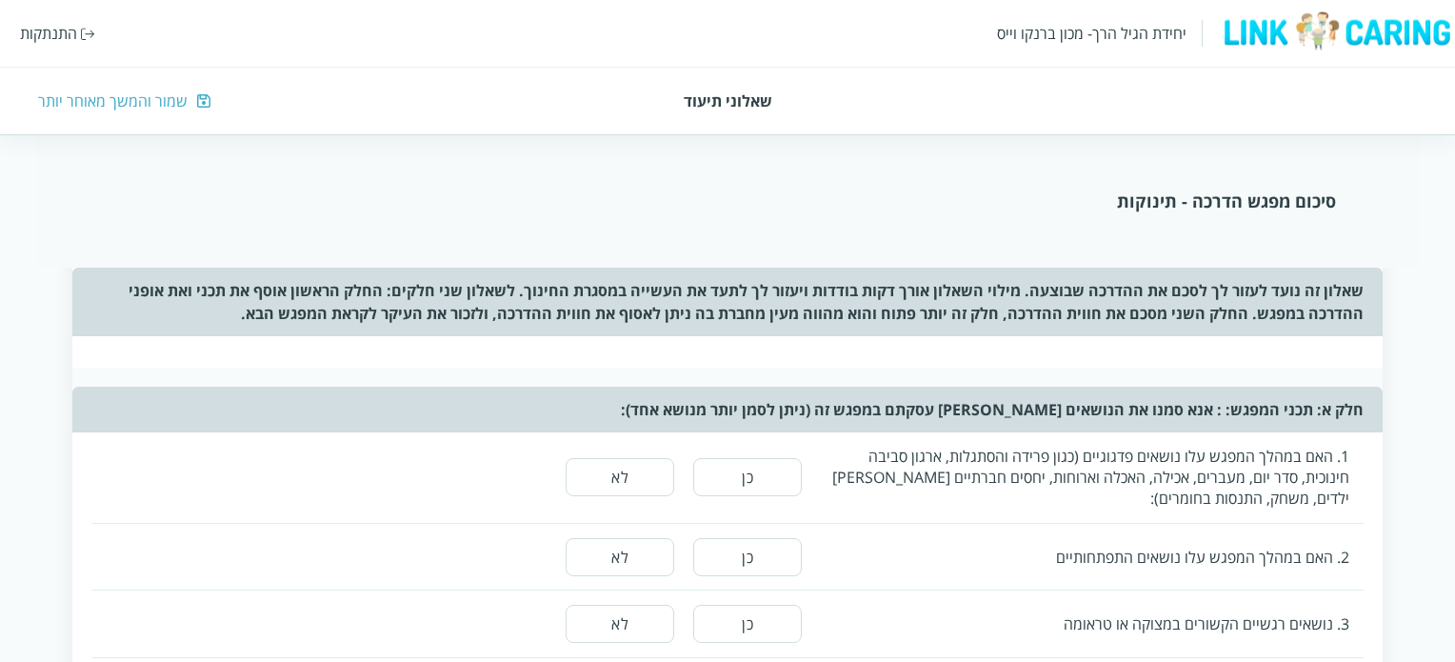
scroll to position [286, 0]
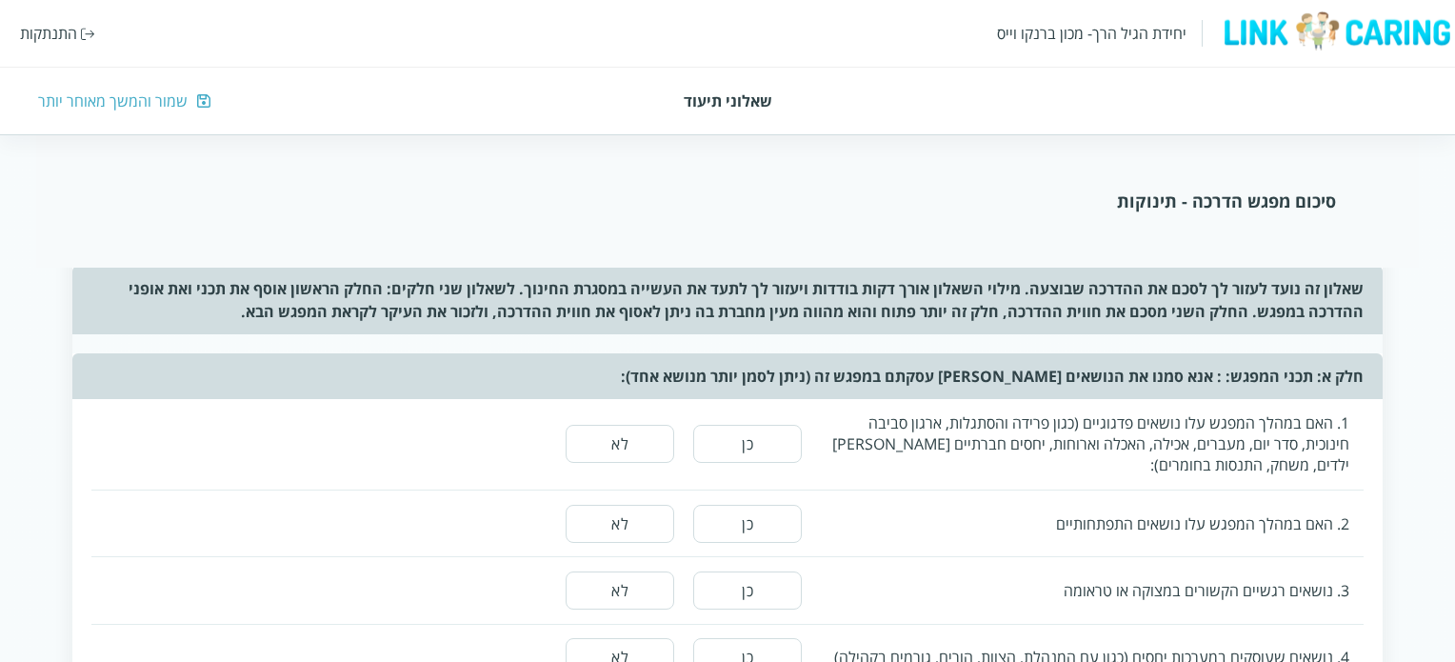
type textarea "מנהלת המעון , צוות הבוגרים , צוות התינוקות"
click at [741, 445] on button "כן" at bounding box center [747, 444] width 109 height 38
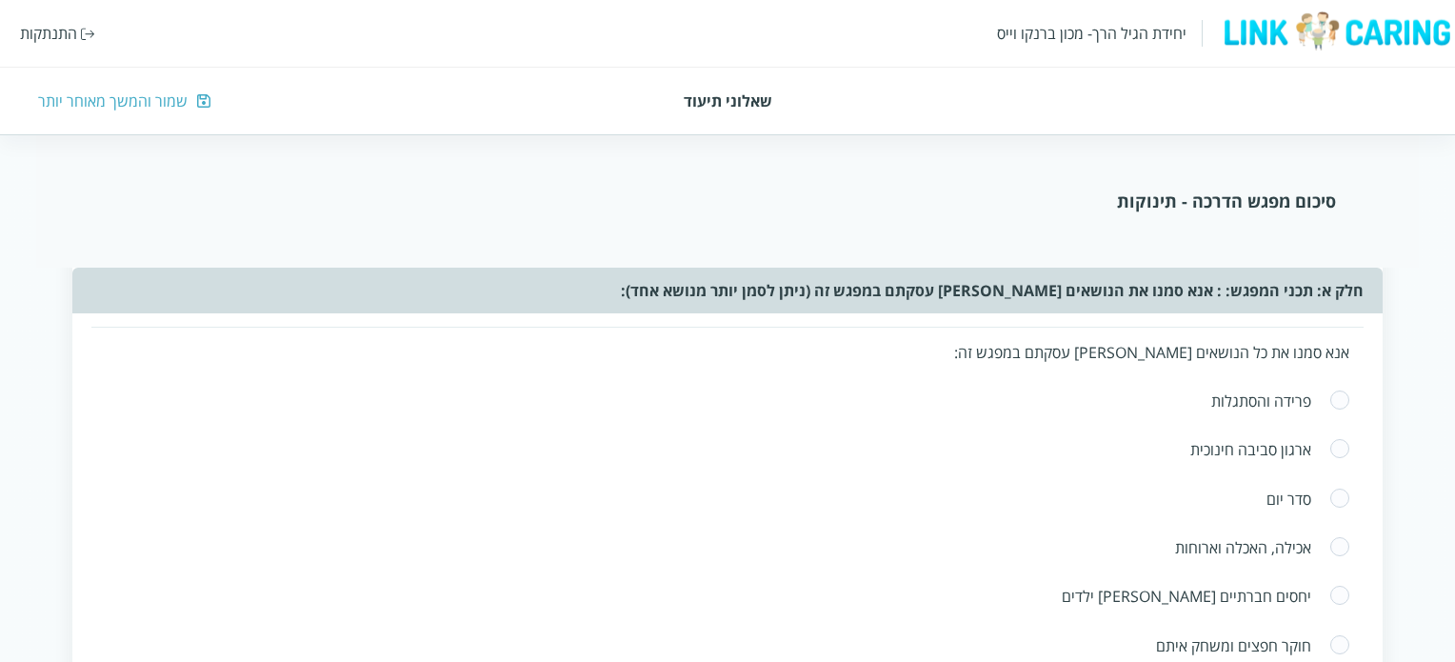
scroll to position [476, 0]
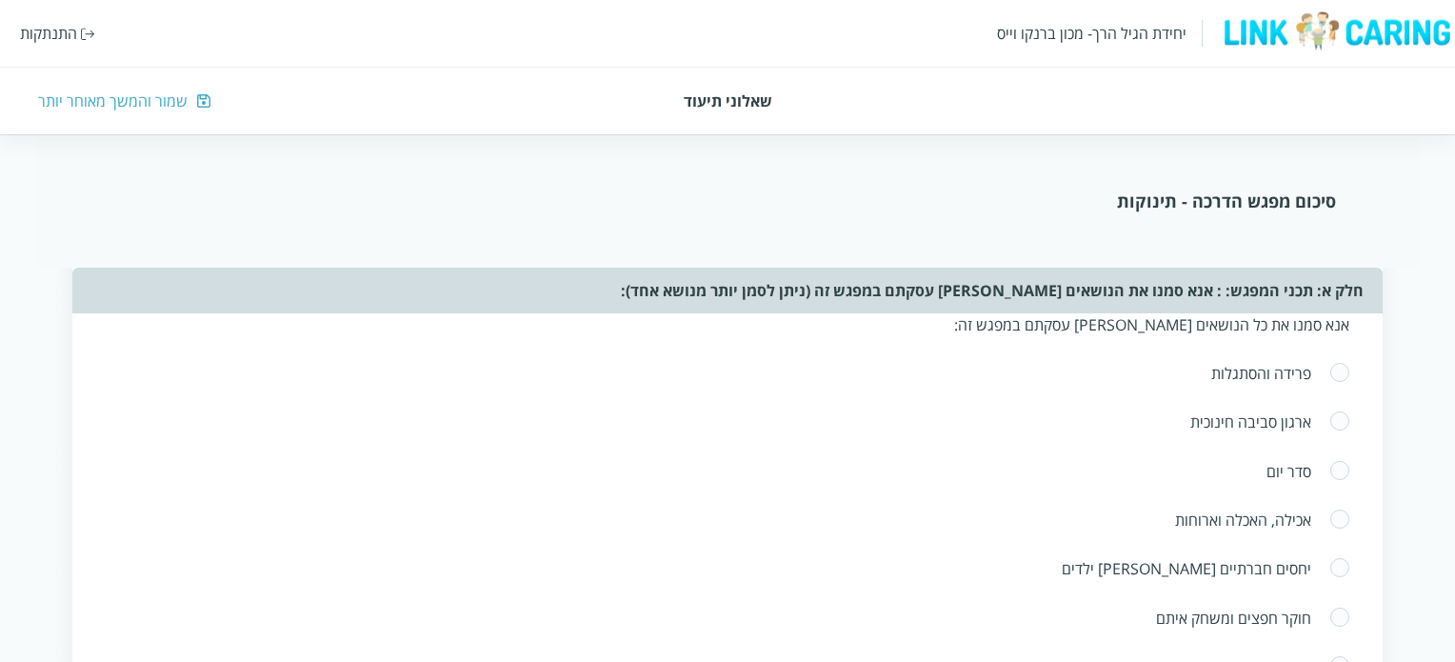
click at [1339, 375] on span at bounding box center [1339, 373] width 21 height 23
radio input "true"
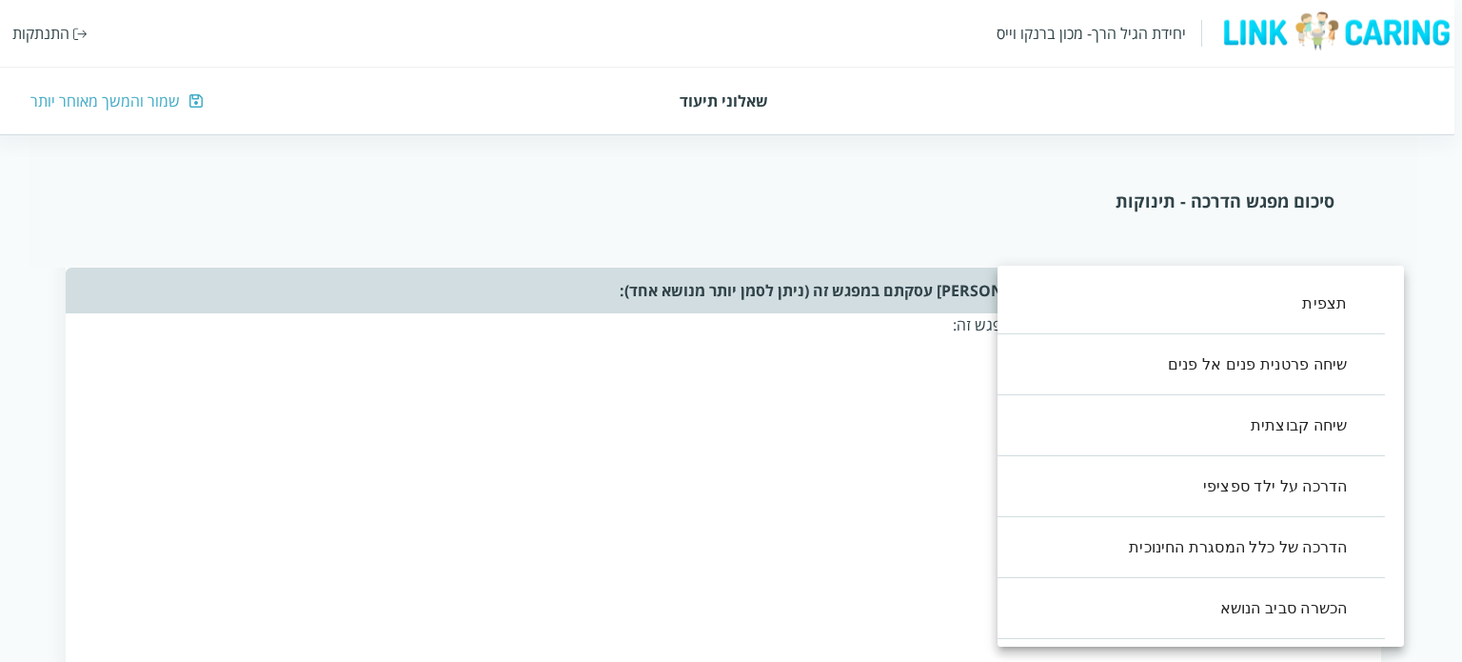
click at [1329, 485] on li "הדרכה על ילד ספציפי" at bounding box center [1182, 486] width 407 height 61
type input ",3"
click at [1030, 489] on li "הדרכה על ילד ספציפי" at bounding box center [1182, 486] width 407 height 61
click at [1036, 490] on li "הדרכה על ילד ספציפי" at bounding box center [1182, 486] width 407 height 61
type input ",3"
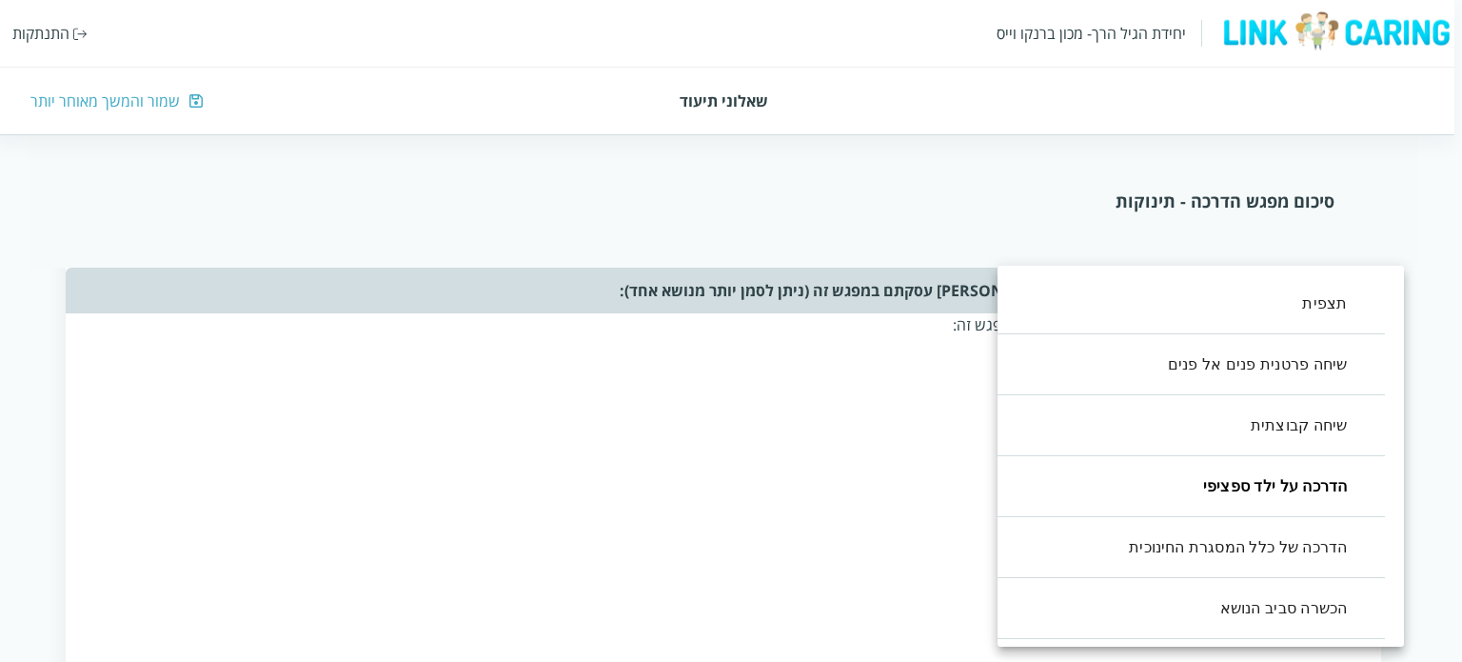
click at [973, 509] on div at bounding box center [731, 331] width 1462 height 662
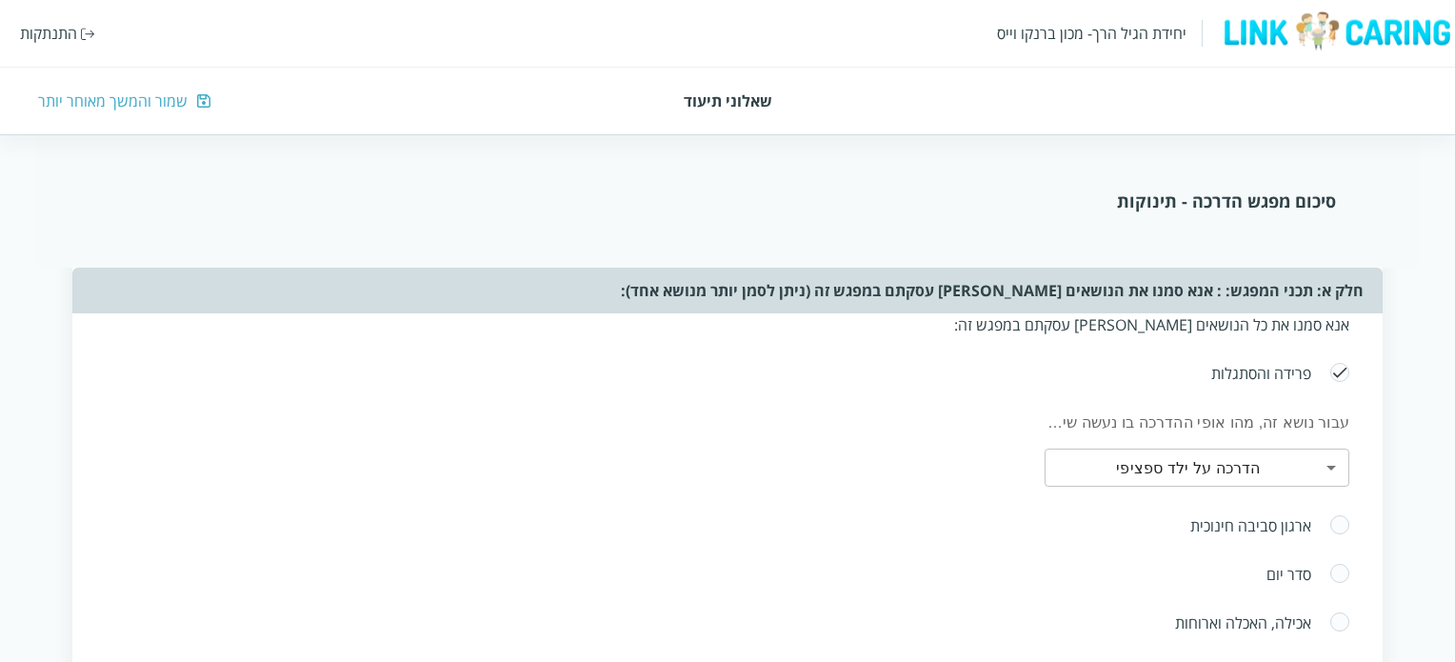
click at [1331, 522] on span at bounding box center [1339, 525] width 21 height 23
radio input "true"
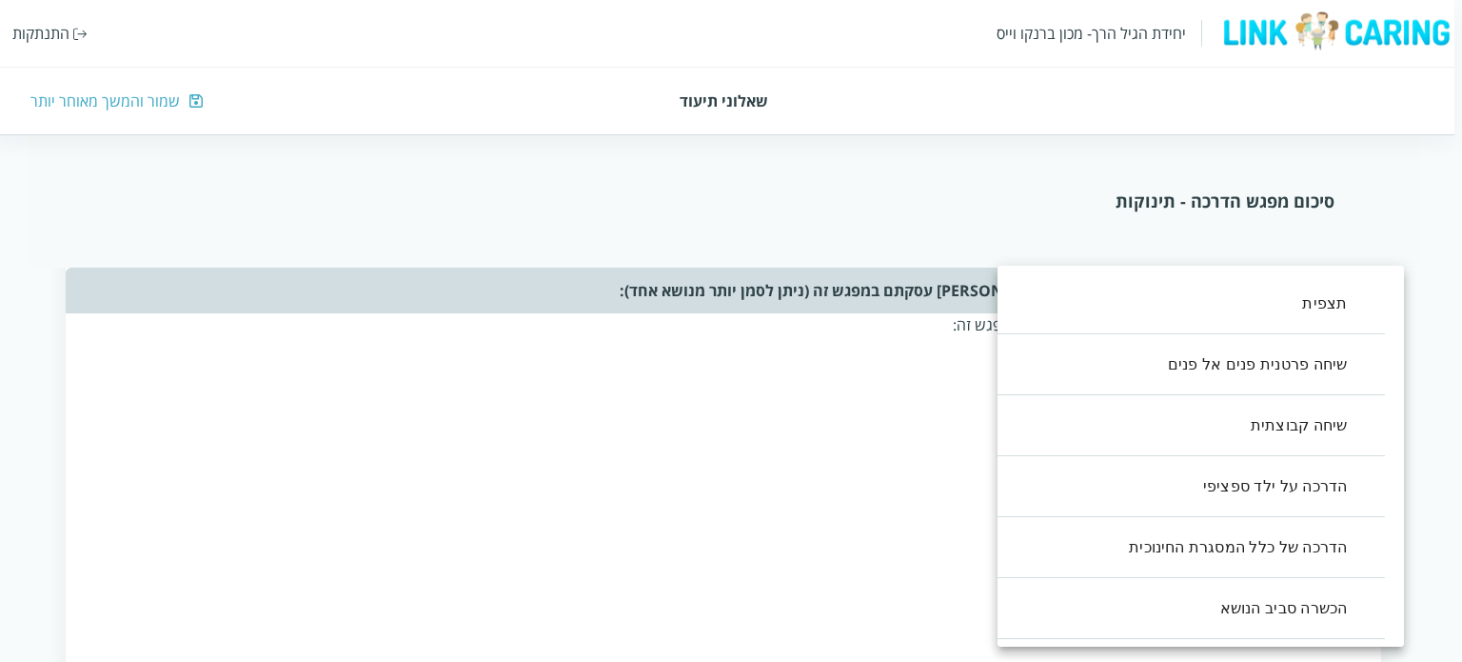
click at [1230, 427] on li "שיחה קבוצתית" at bounding box center [1182, 425] width 407 height 61
type input ",2"
click at [714, 529] on div at bounding box center [731, 331] width 1462 height 662
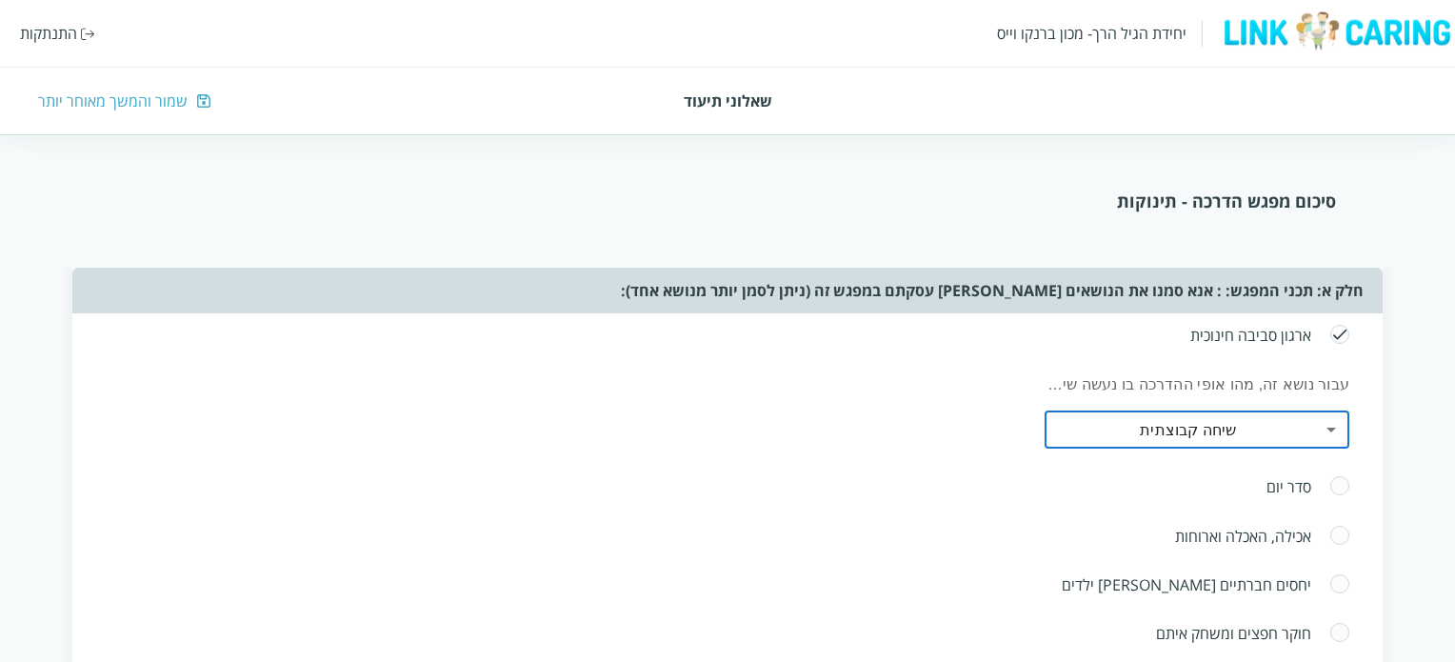
scroll to position [762, 0]
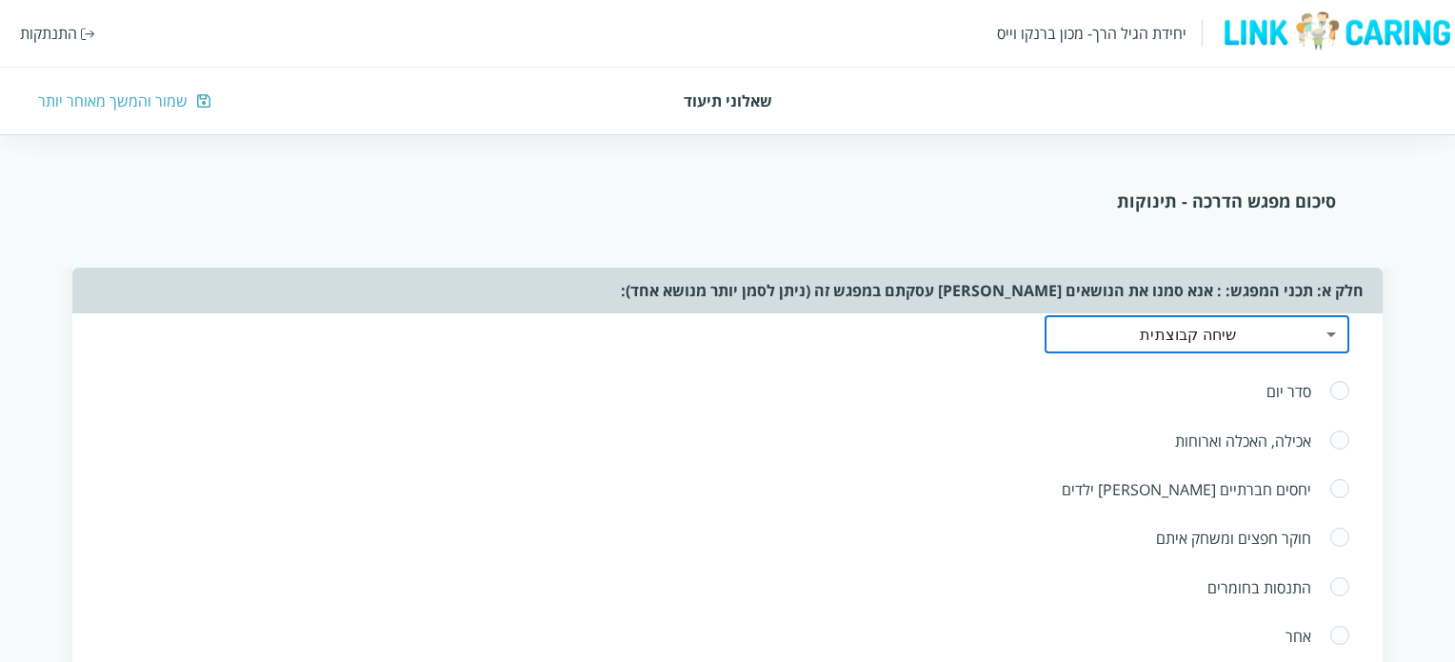
click at [1344, 441] on span at bounding box center [1339, 440] width 21 height 23
radio input "true"
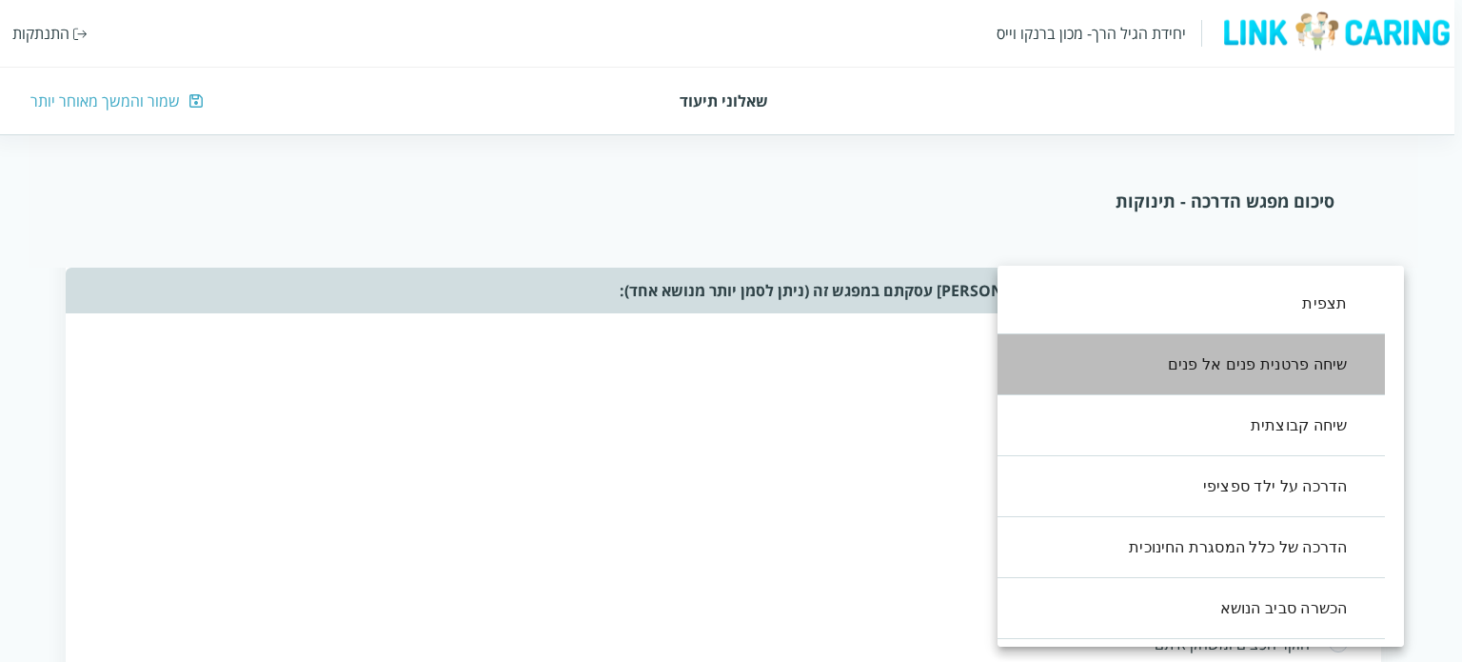
click at [1245, 368] on li "שיחה פרטנית פנים אל פנים" at bounding box center [1182, 364] width 407 height 61
type input ",1"
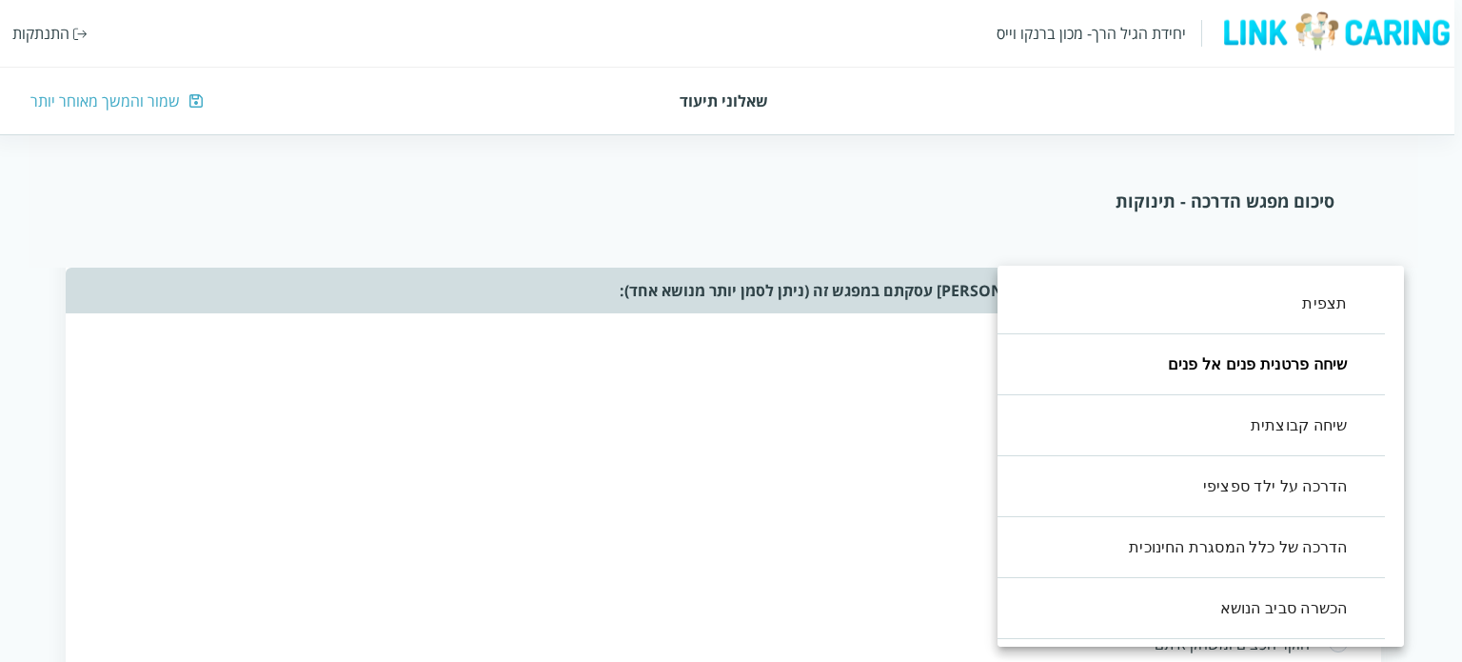
click at [903, 481] on div at bounding box center [731, 331] width 1462 height 662
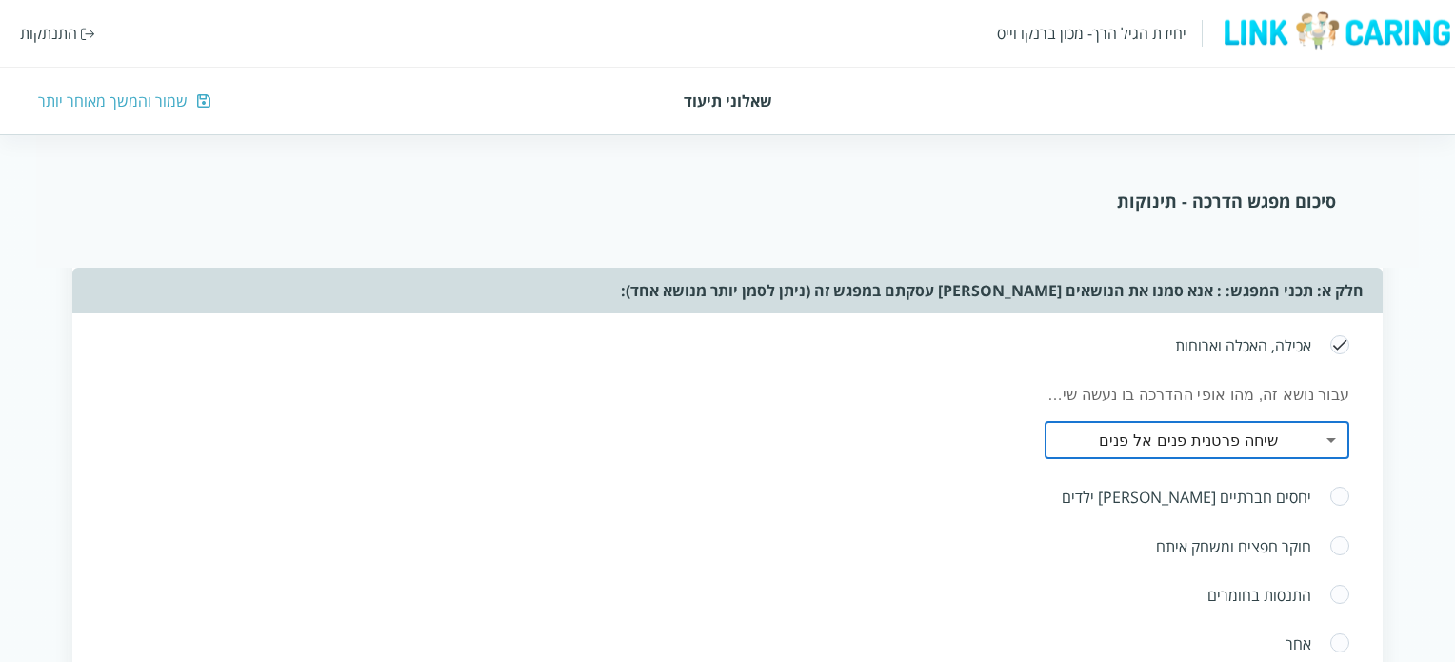
scroll to position [952, 0]
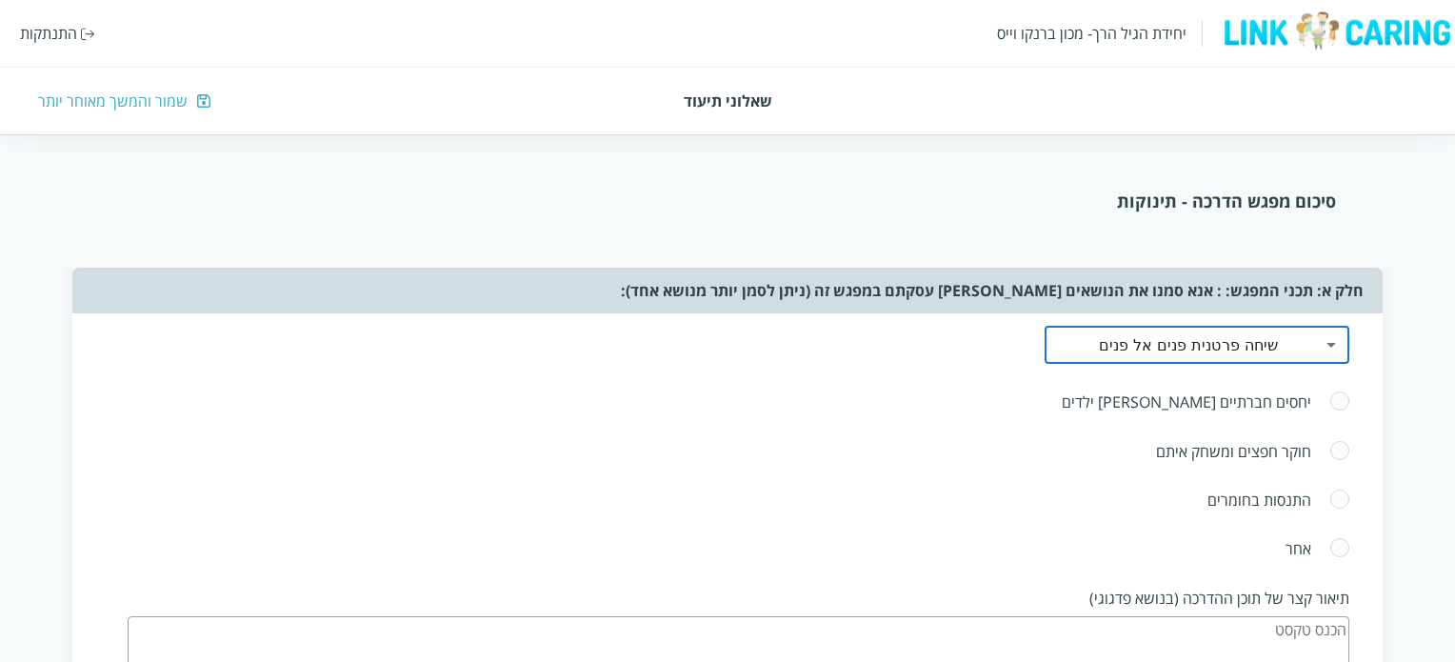
click at [1335, 440] on span at bounding box center [1339, 451] width 21 height 23
radio input "true"
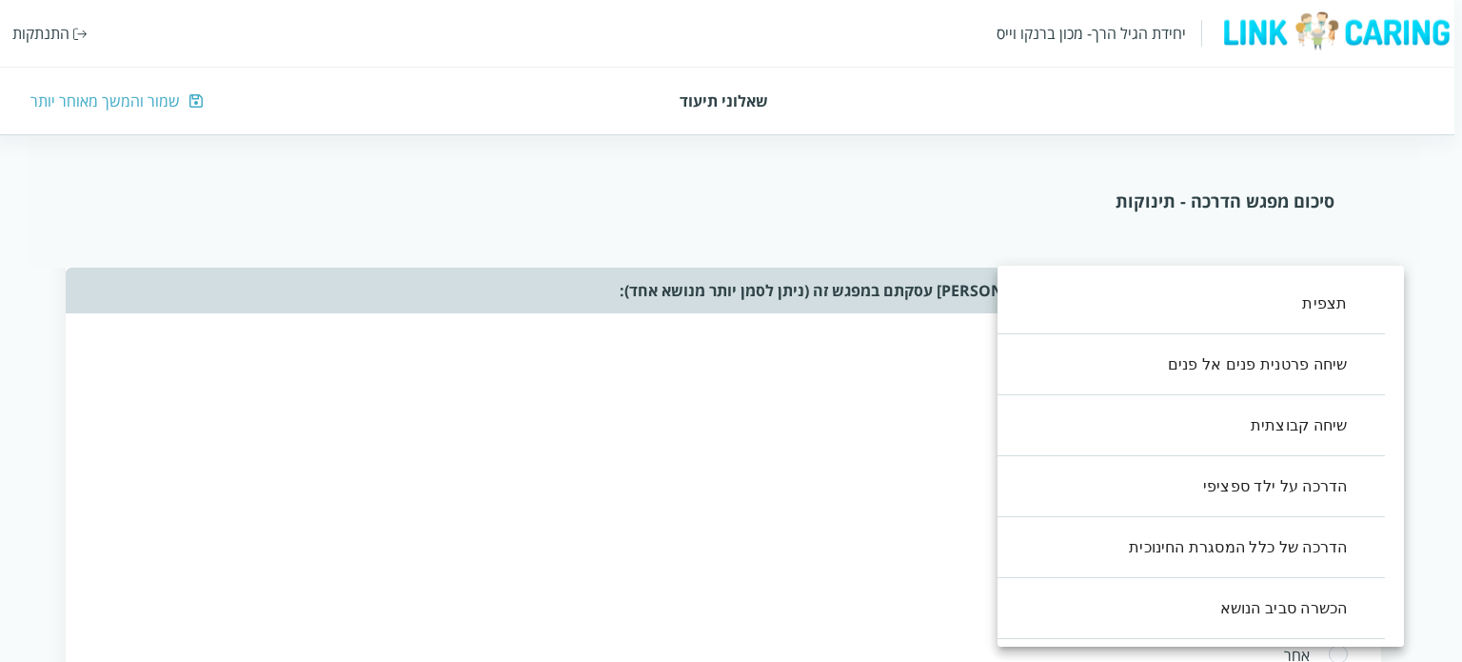
click at [1310, 429] on li "שיחה קבוצתית" at bounding box center [1182, 425] width 407 height 61
type input ",2"
click at [784, 463] on div at bounding box center [731, 331] width 1462 height 662
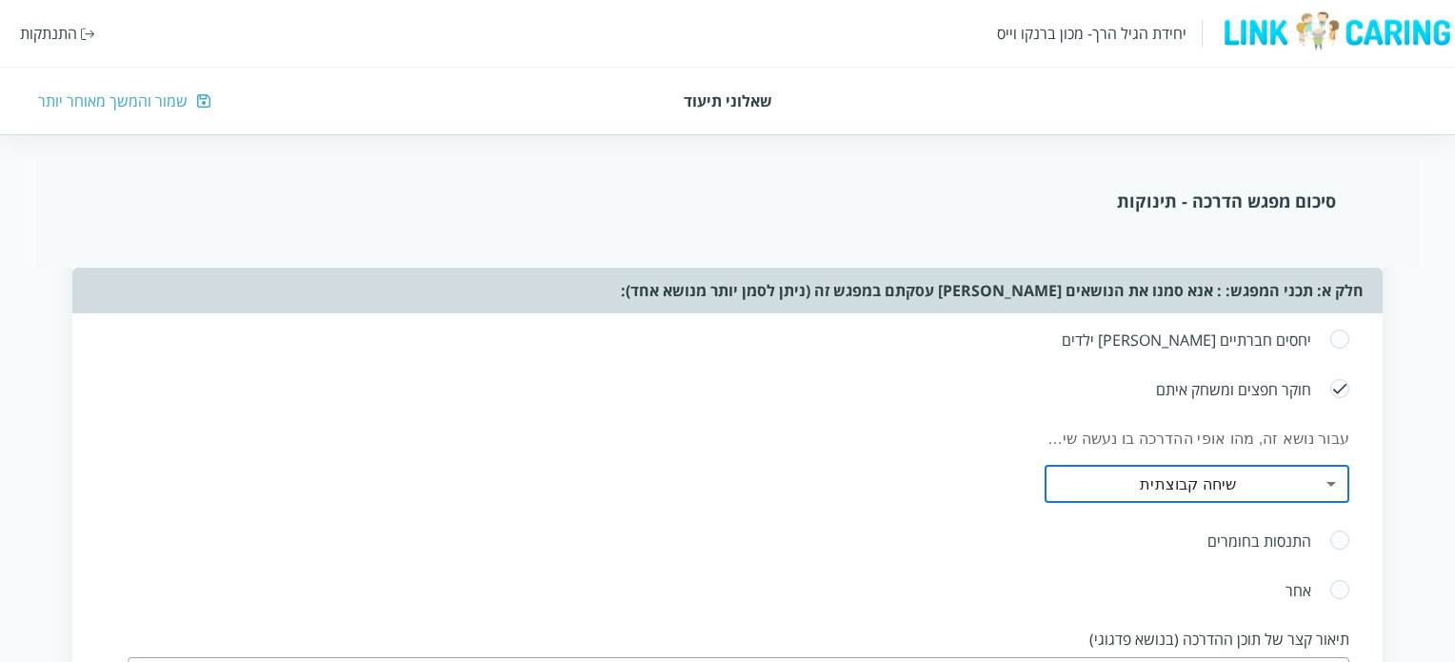
scroll to position [1047, 0]
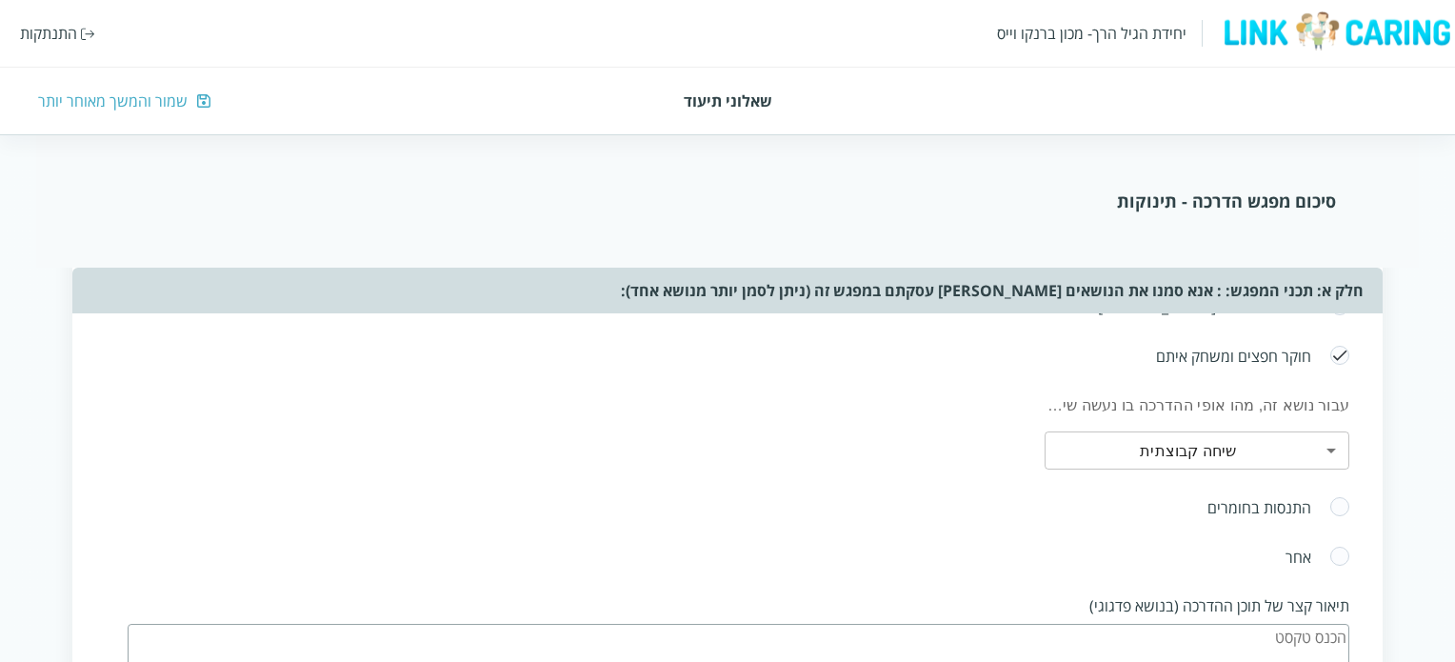
click at [1336, 500] on span at bounding box center [1339, 507] width 21 height 23
radio input "true"
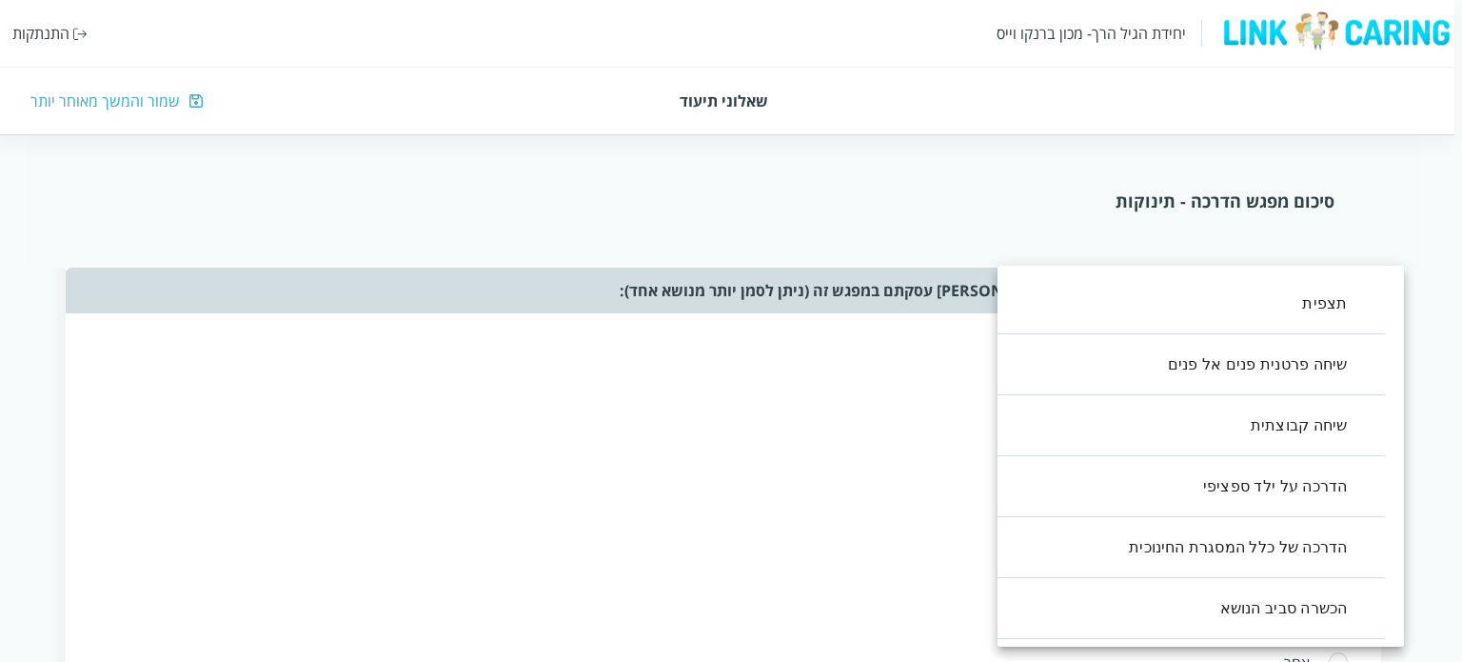
click at [1330, 588] on body "יחידת הגיל הרך- מכון [PERSON_NAME] התנתקות שאלוני תיעוד שמור והמשך מאוחר יותר ס…" at bounding box center [727, 649] width 1470 height 3007
click at [1293, 427] on li "שיחה קבוצתית" at bounding box center [1182, 425] width 407 height 61
type input ",2"
click at [906, 444] on div at bounding box center [731, 331] width 1462 height 662
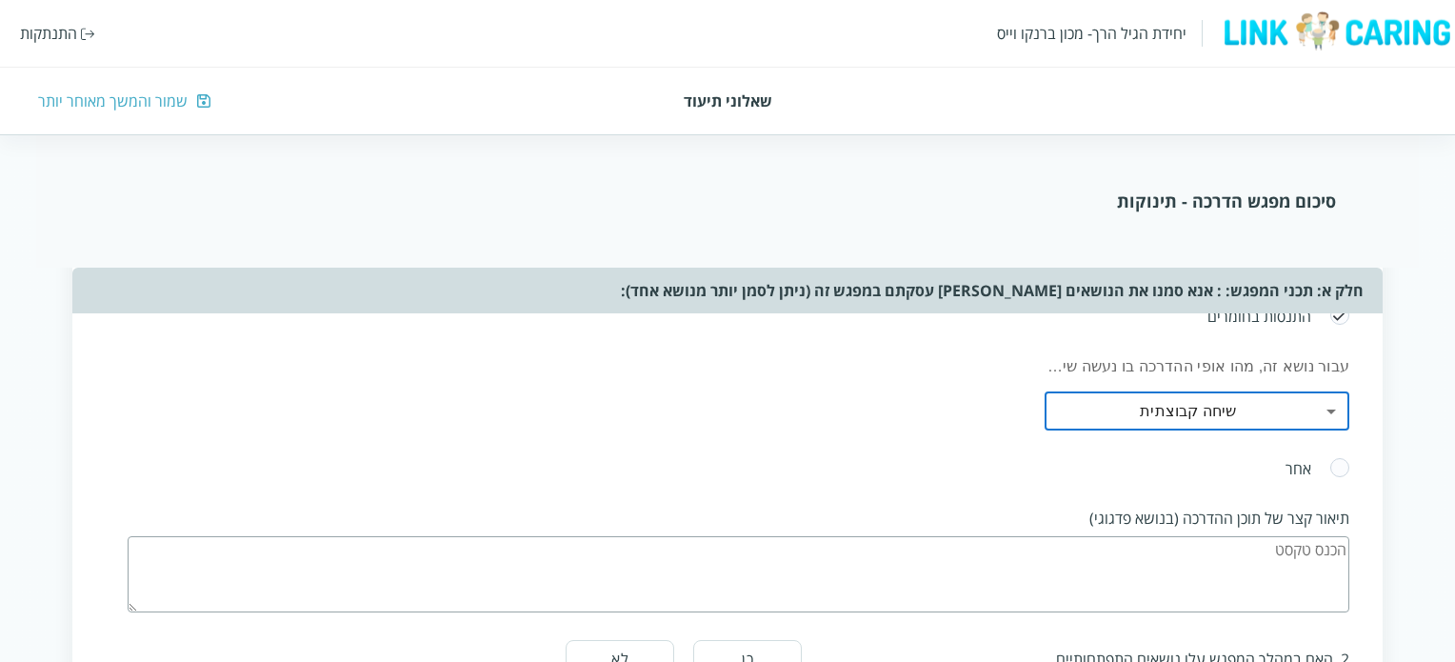
scroll to position [1333, 0]
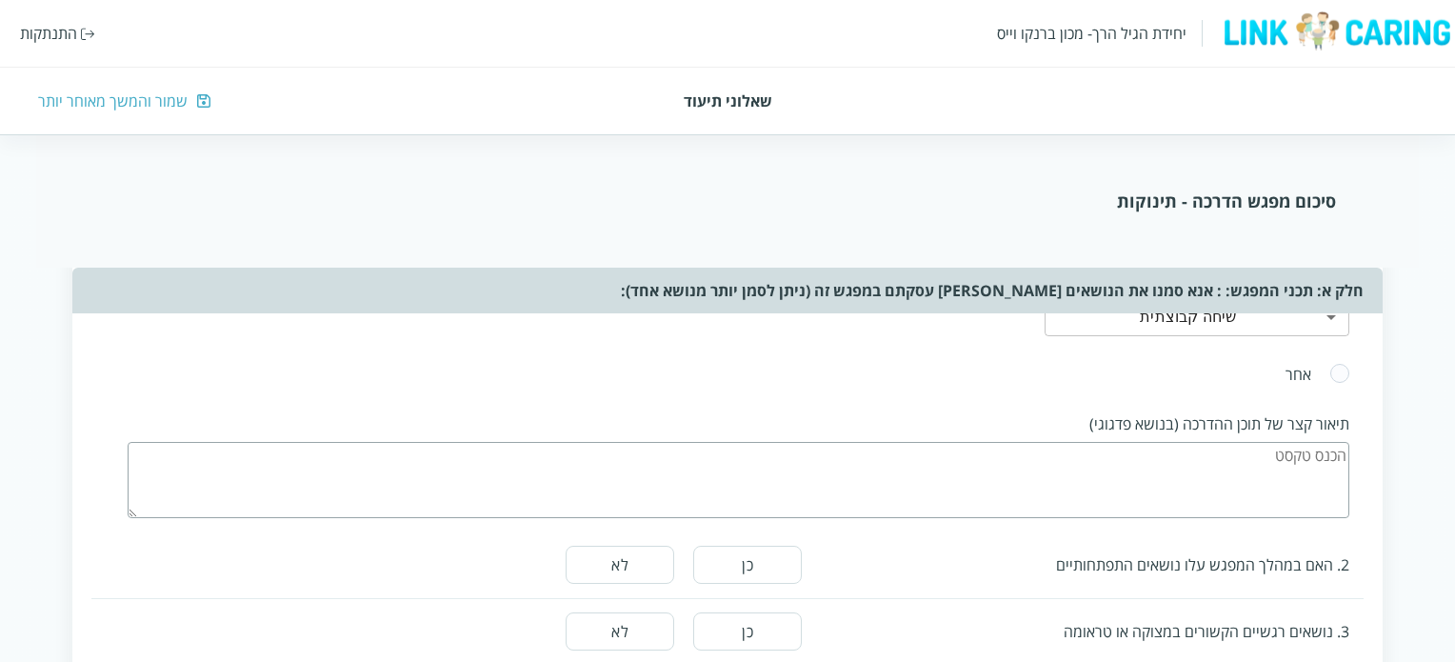
click at [1062, 452] on textarea at bounding box center [738, 480] width 1221 height 76
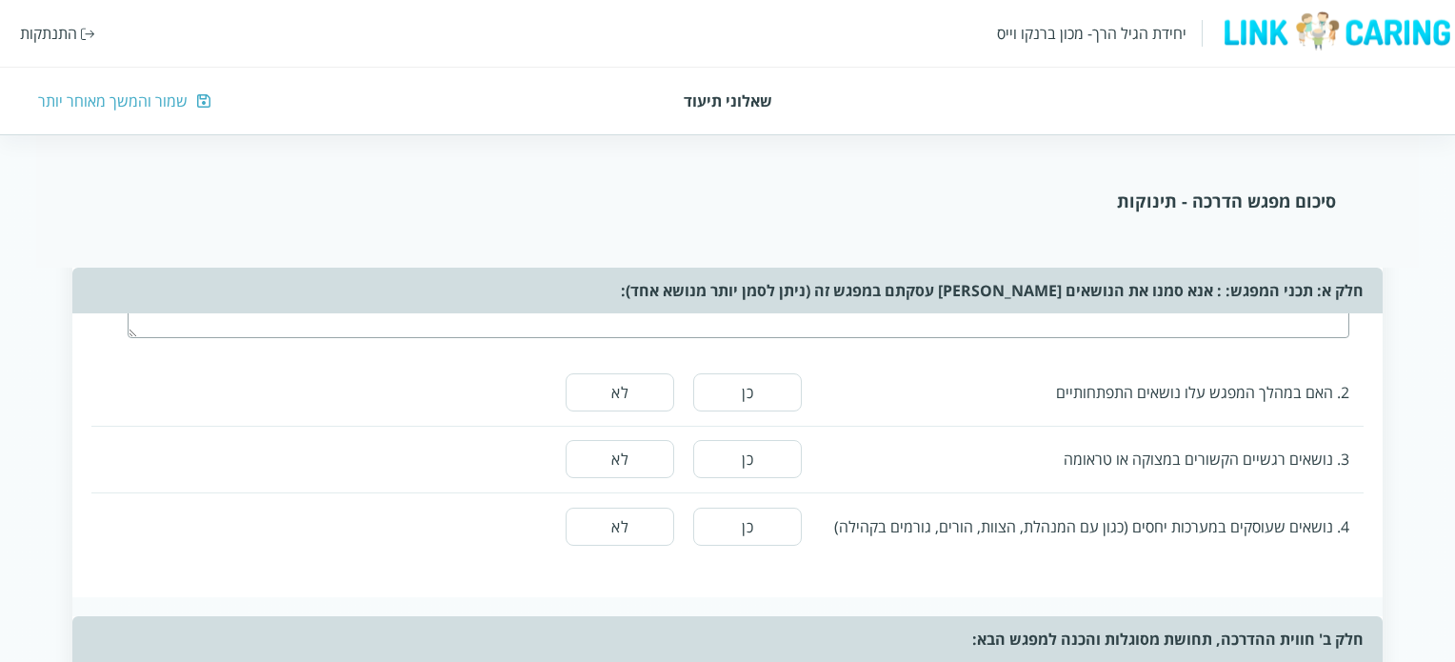
scroll to position [1523, 0]
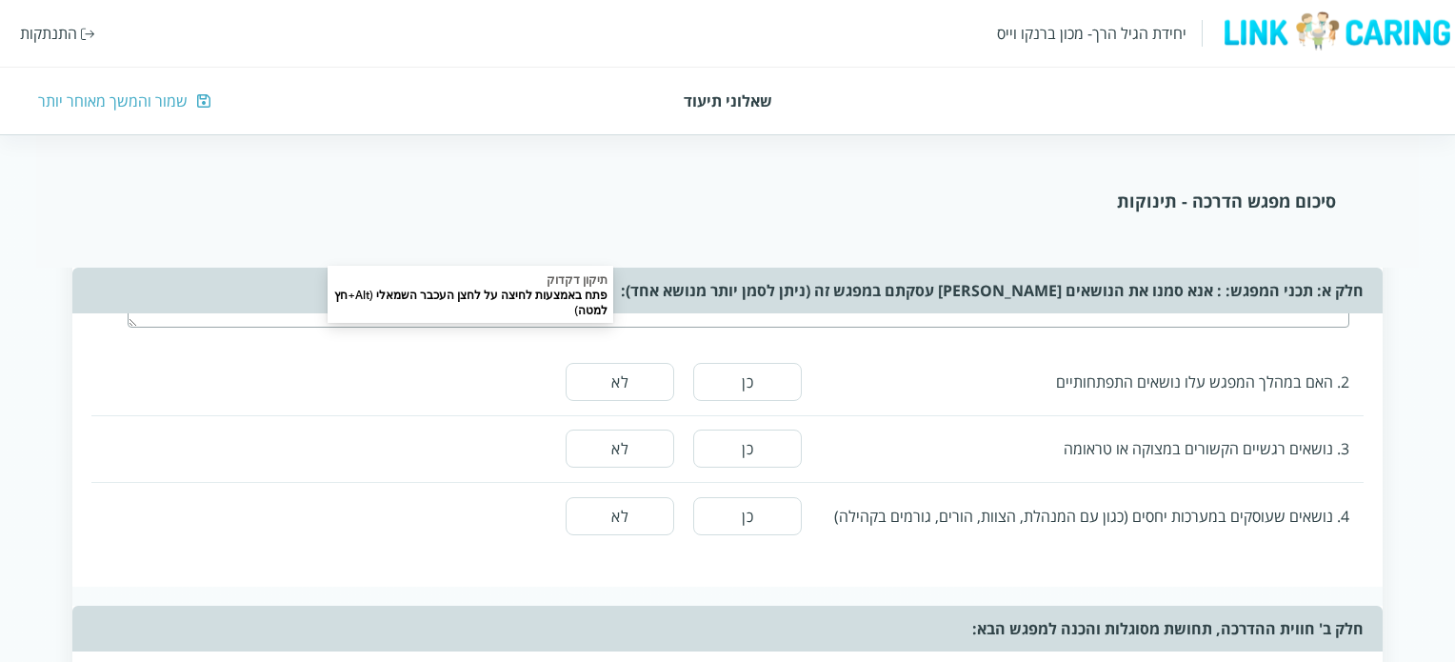
type textarea "היתה שיחת צוות מאוד טובה עם צוות התינוקות סביב ארגון סביבה חוקרת, תיבות ממויינו…"
click at [635, 377] on button "לא" at bounding box center [619, 382] width 109 height 38
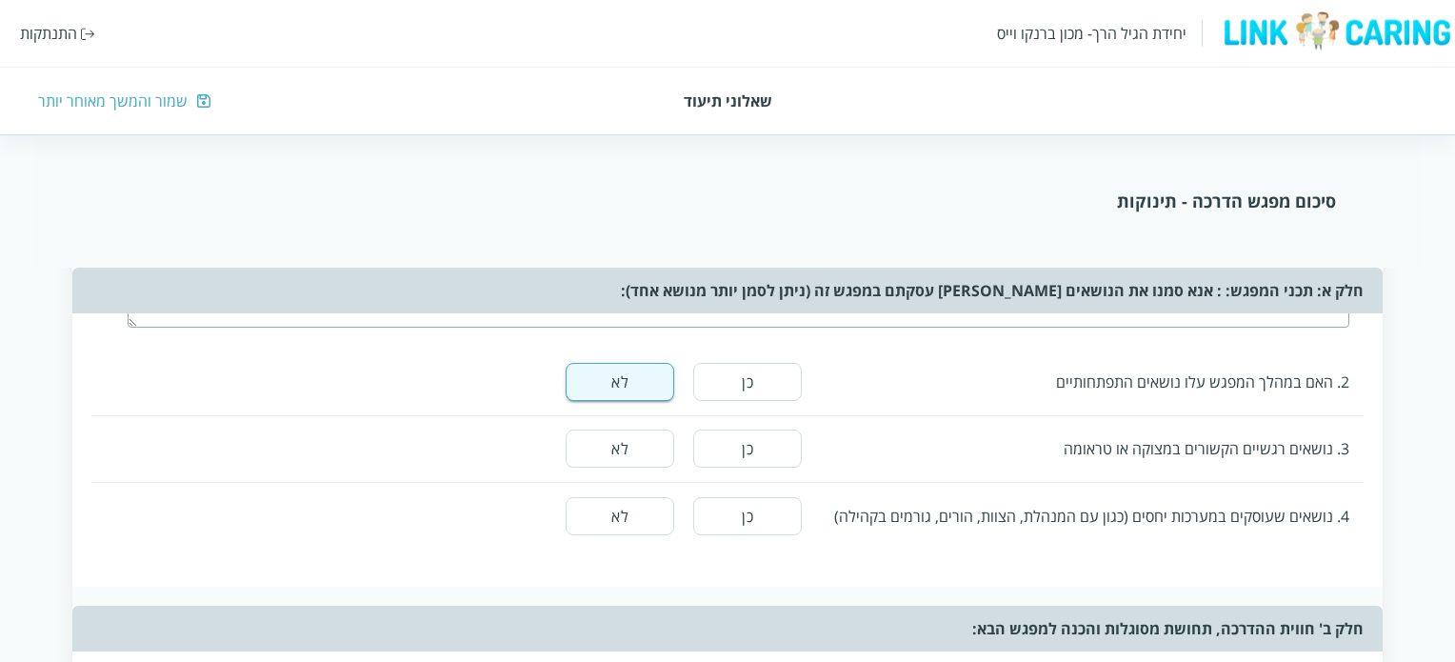
click at [640, 435] on button "לא" at bounding box center [619, 448] width 109 height 38
click at [647, 513] on button "לא" at bounding box center [619, 516] width 109 height 38
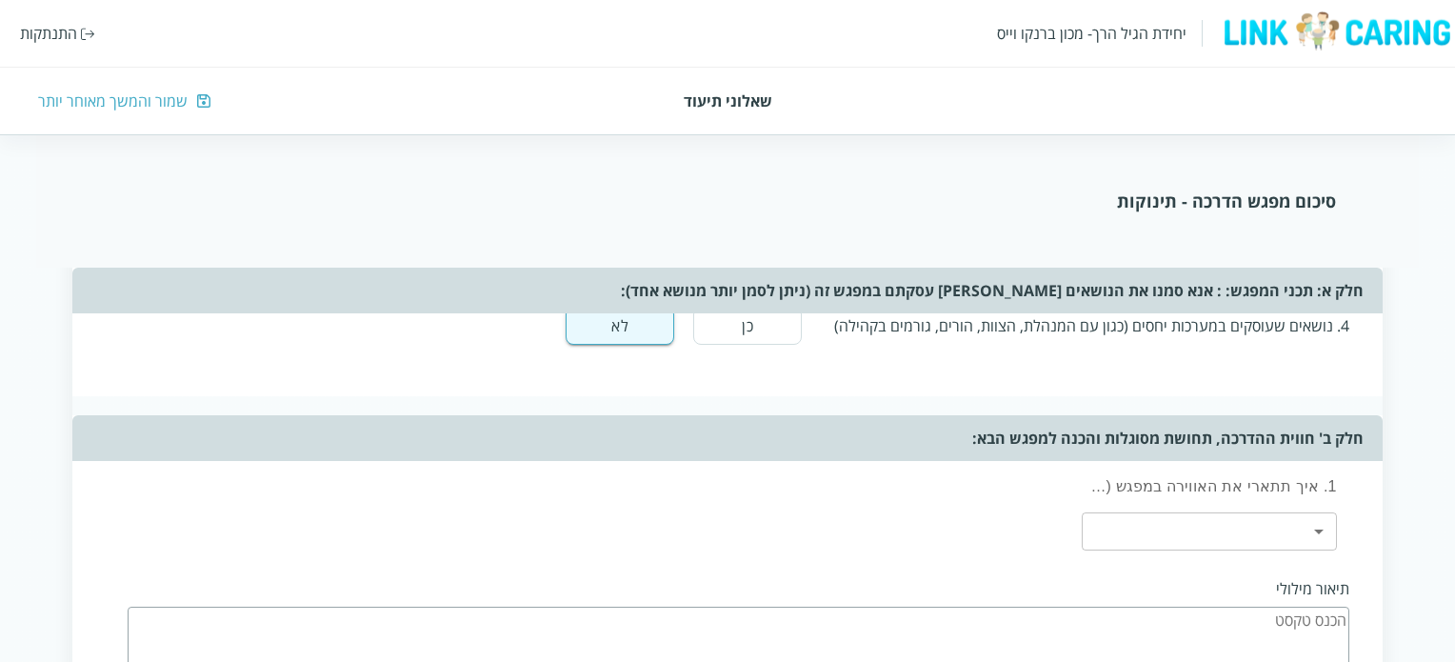
scroll to position [1809, 0]
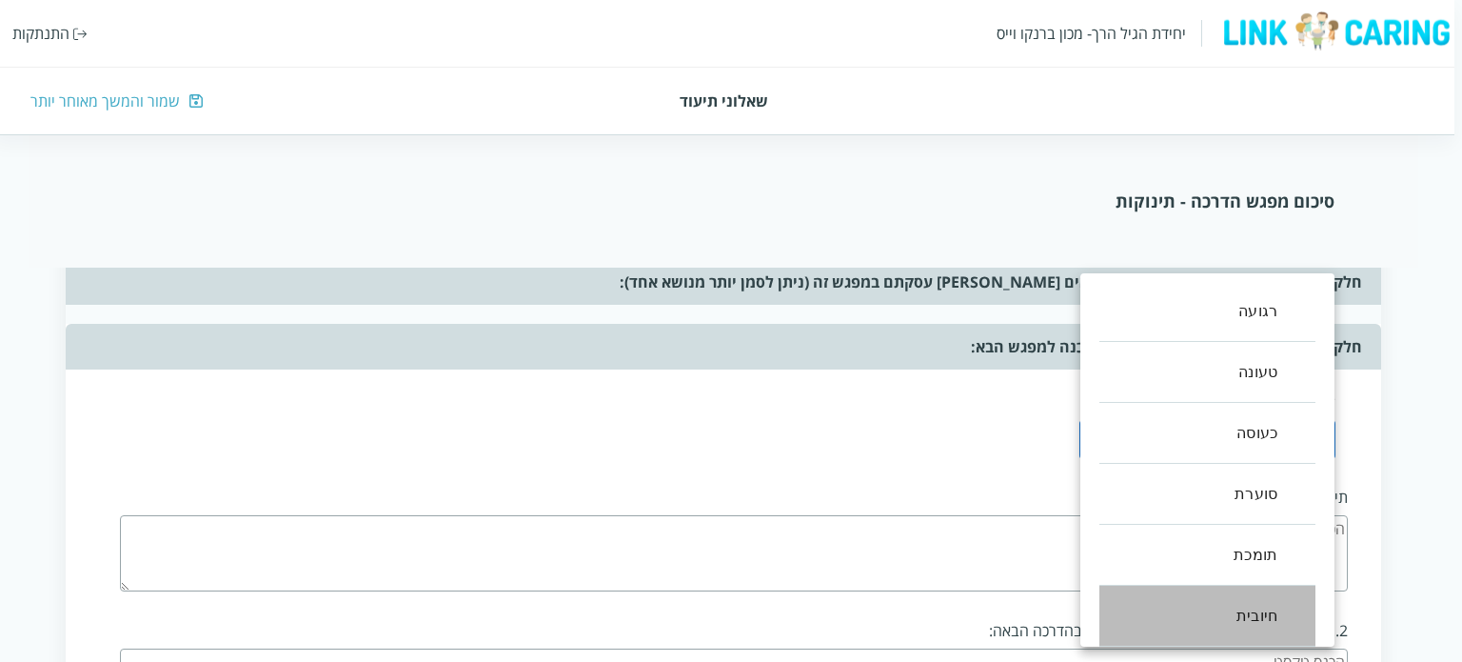
click at [1268, 617] on li "חיובית" at bounding box center [1208, 615] width 216 height 61
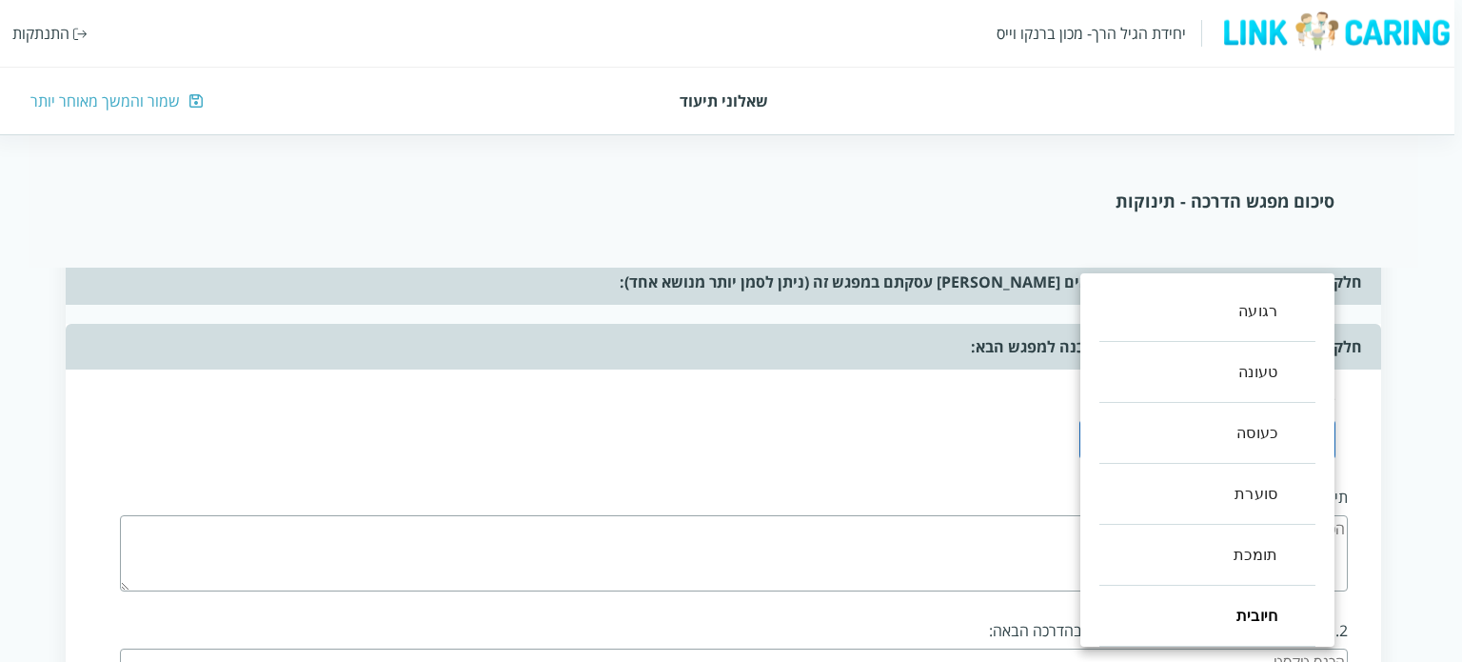
click at [1257, 560] on li "תומכת" at bounding box center [1208, 555] width 216 height 61
type input ",5,4"
click at [971, 446] on div at bounding box center [731, 331] width 1462 height 662
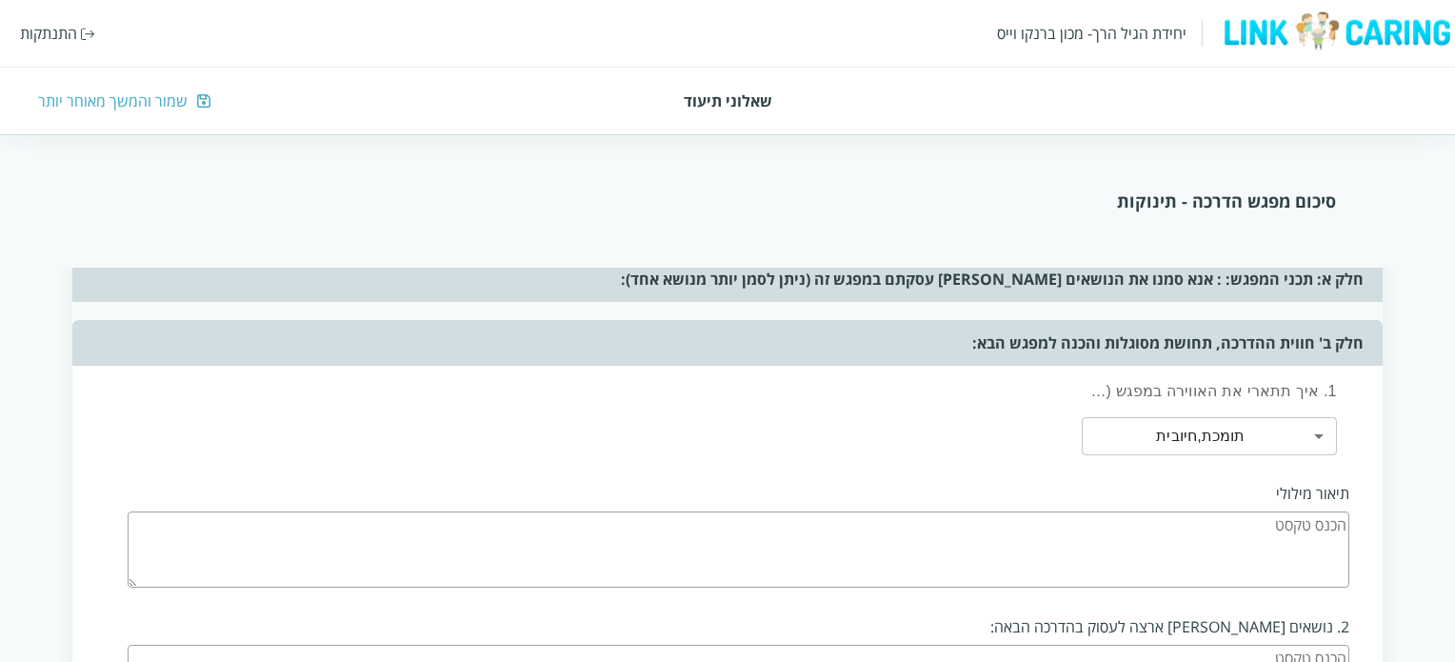
click at [1219, 526] on textarea at bounding box center [738, 549] width 1221 height 76
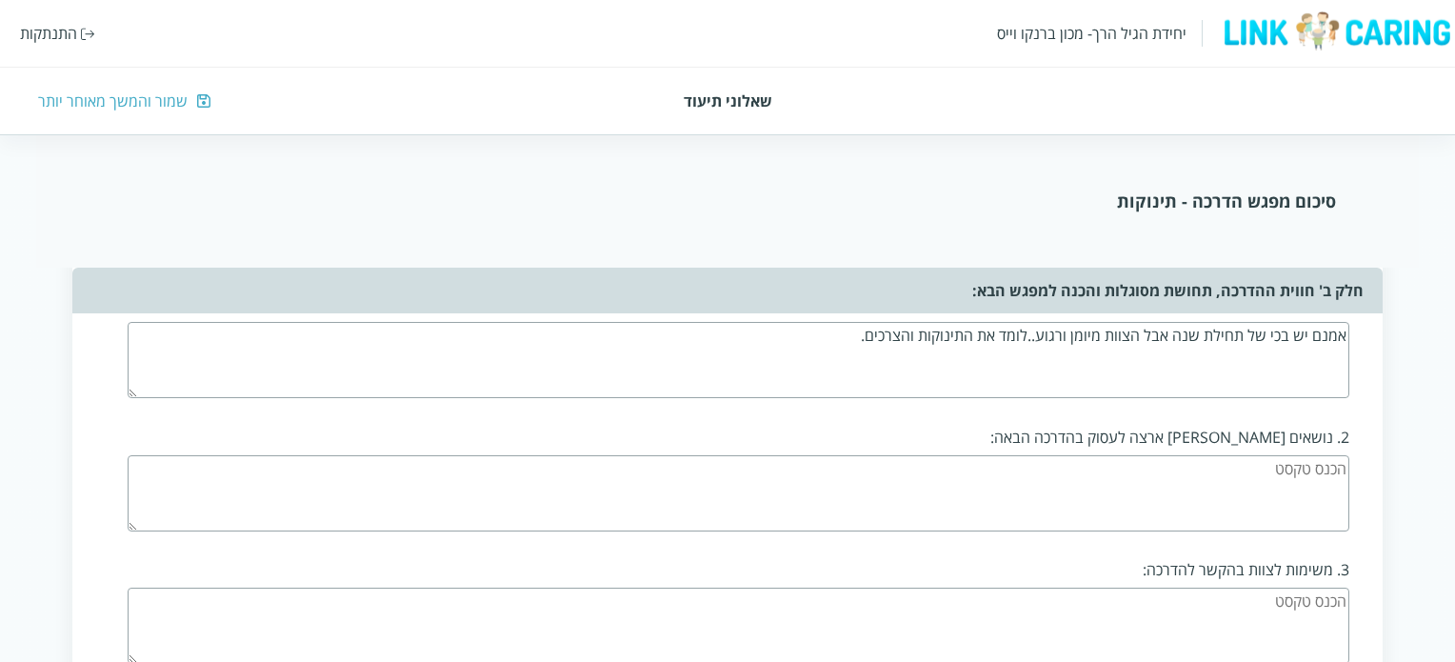
scroll to position [1999, 0]
type textarea "אמנם יש בכי של תחילת שנה אבל הצוות מיומן ורגוע..לומד את התינוקות והצרכים."
click at [1244, 456] on textarea at bounding box center [738, 492] width 1221 height 76
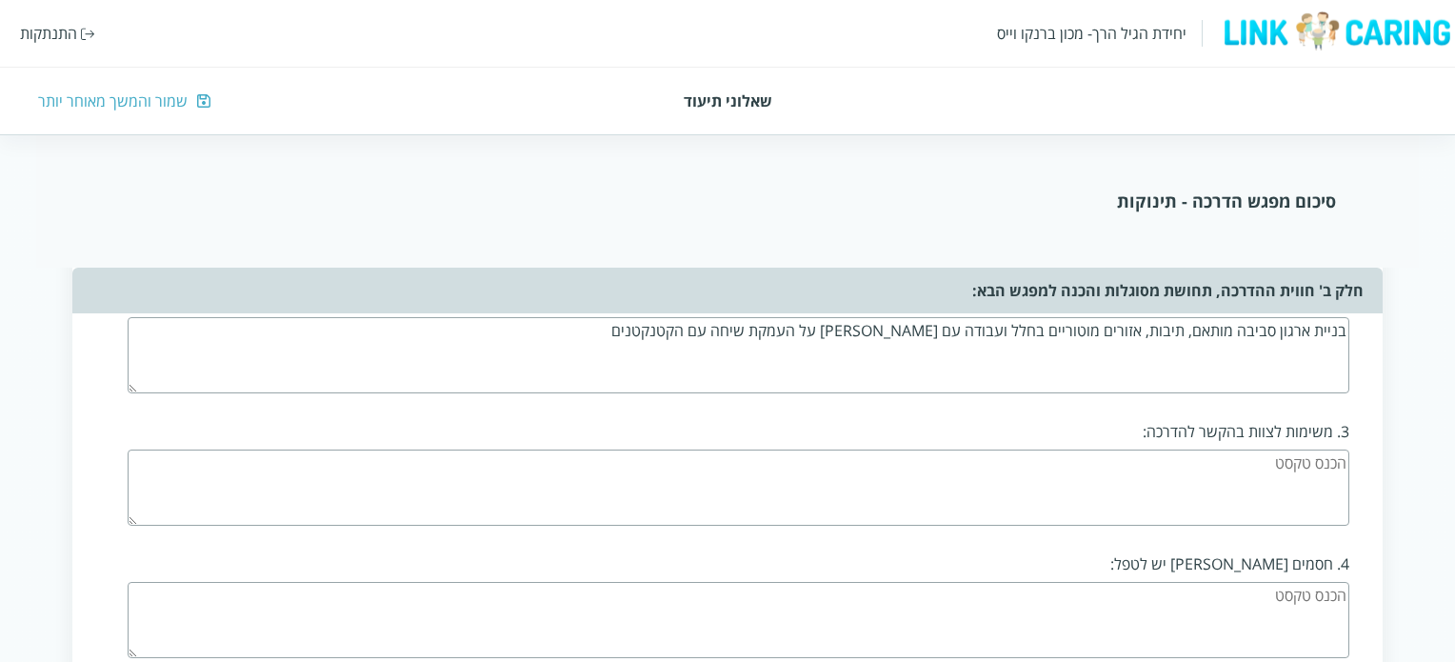
scroll to position [2190, 0]
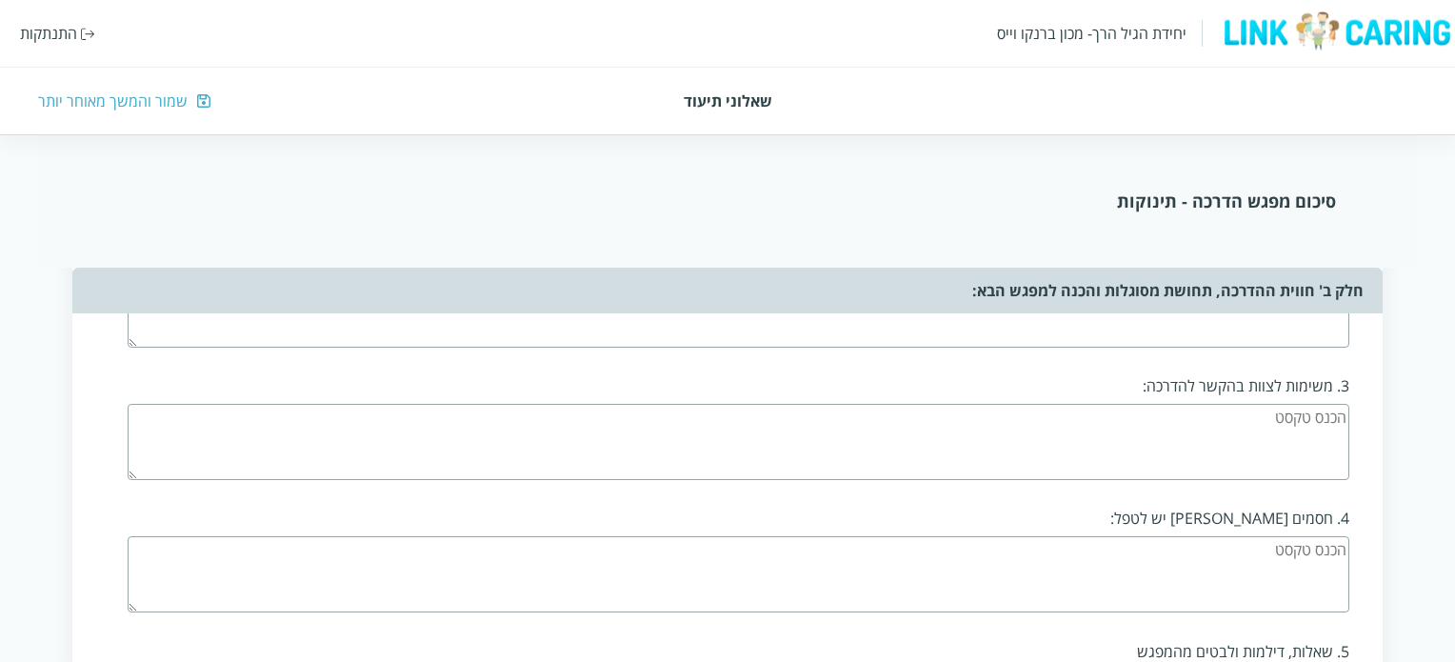
type textarea "בניית ארגון סביבה מותאם, תיבות, אזורים מוטוריים בחלל ועבודה עם [PERSON_NAME] על…"
click at [1280, 413] on textarea at bounding box center [738, 442] width 1221 height 76
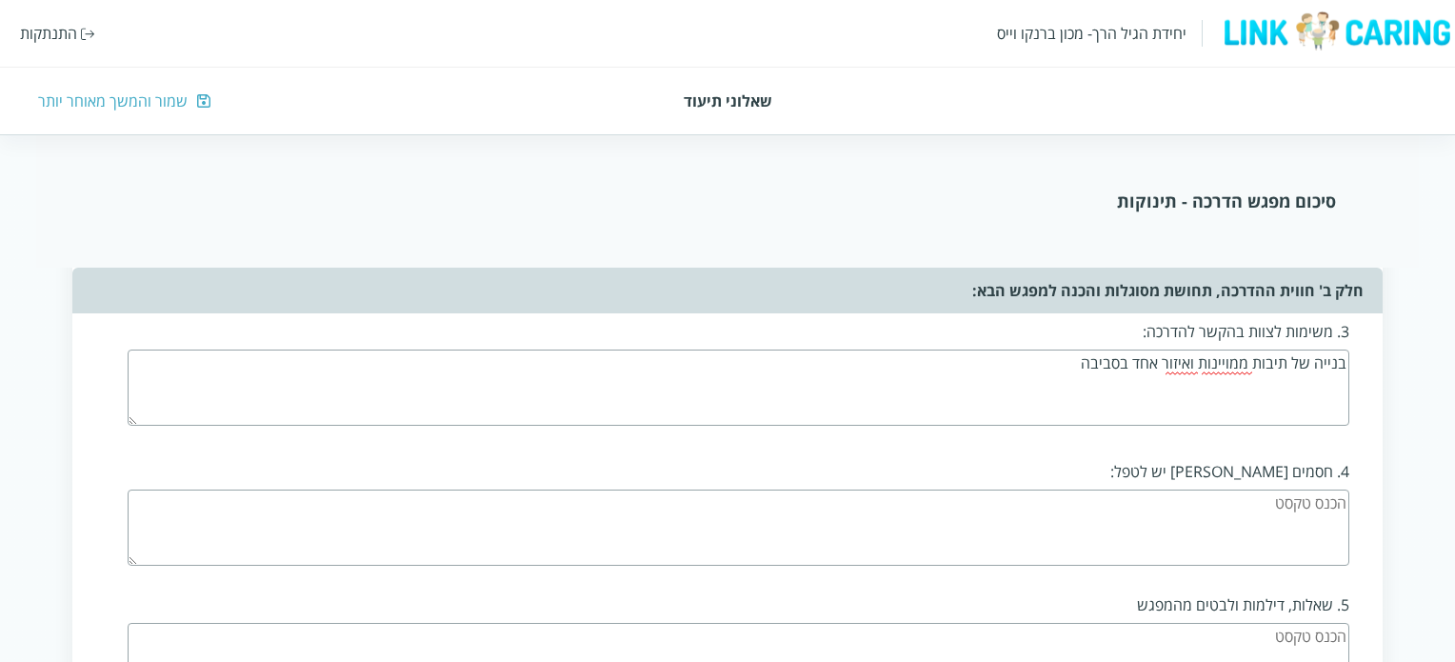
scroll to position [2285, 0]
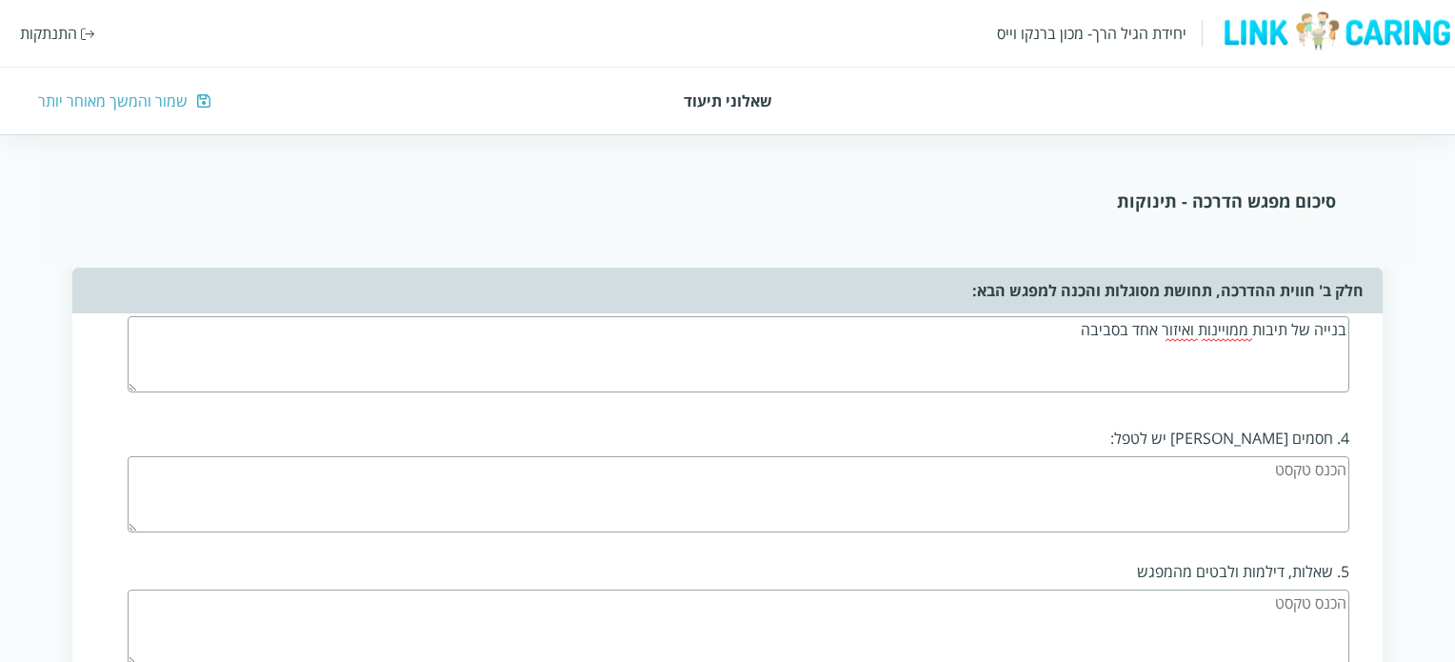
type textarea "בנייה של תיבות ממויינות ואיזור אחד בסביבה"
click at [1245, 467] on textarea at bounding box center [738, 494] width 1221 height 76
type textarea "כרגע החסם היחיד הוא החדר: לולים שתופסים את רב מקום בחלל."
click at [1257, 601] on textarea at bounding box center [738, 627] width 1221 height 76
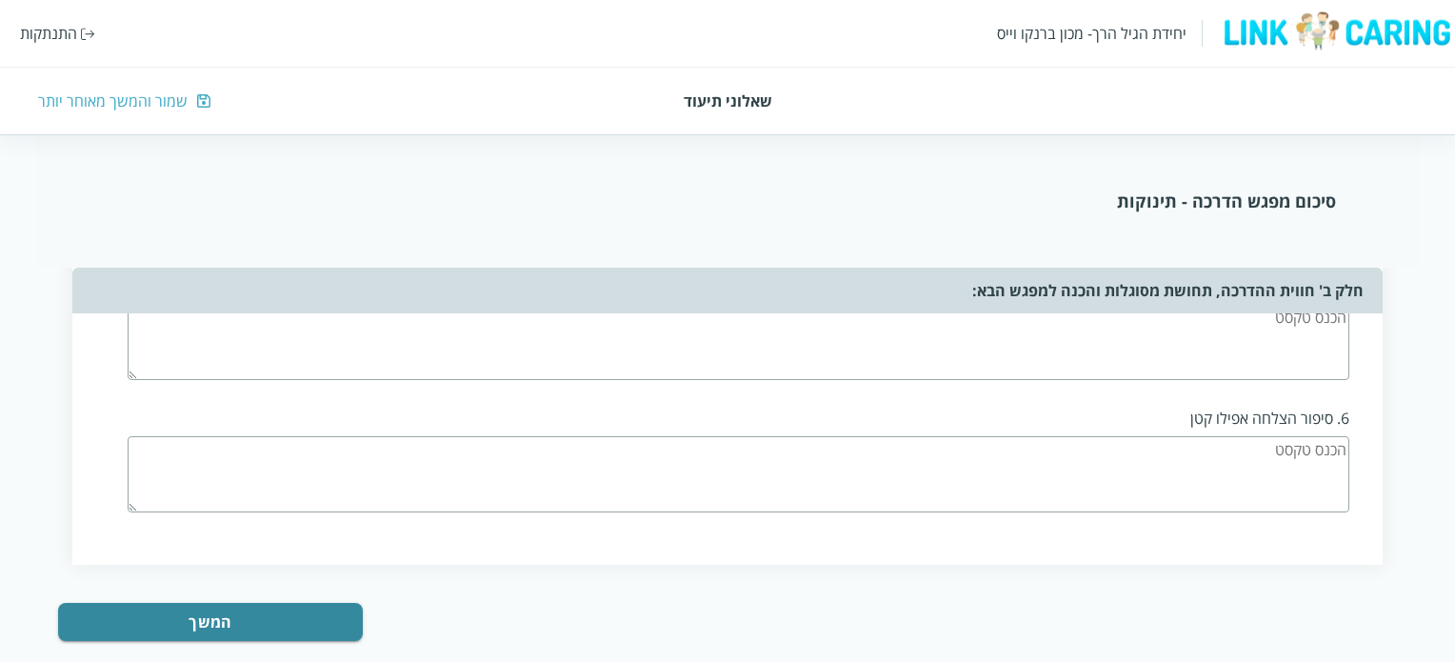
scroll to position [2475, 0]
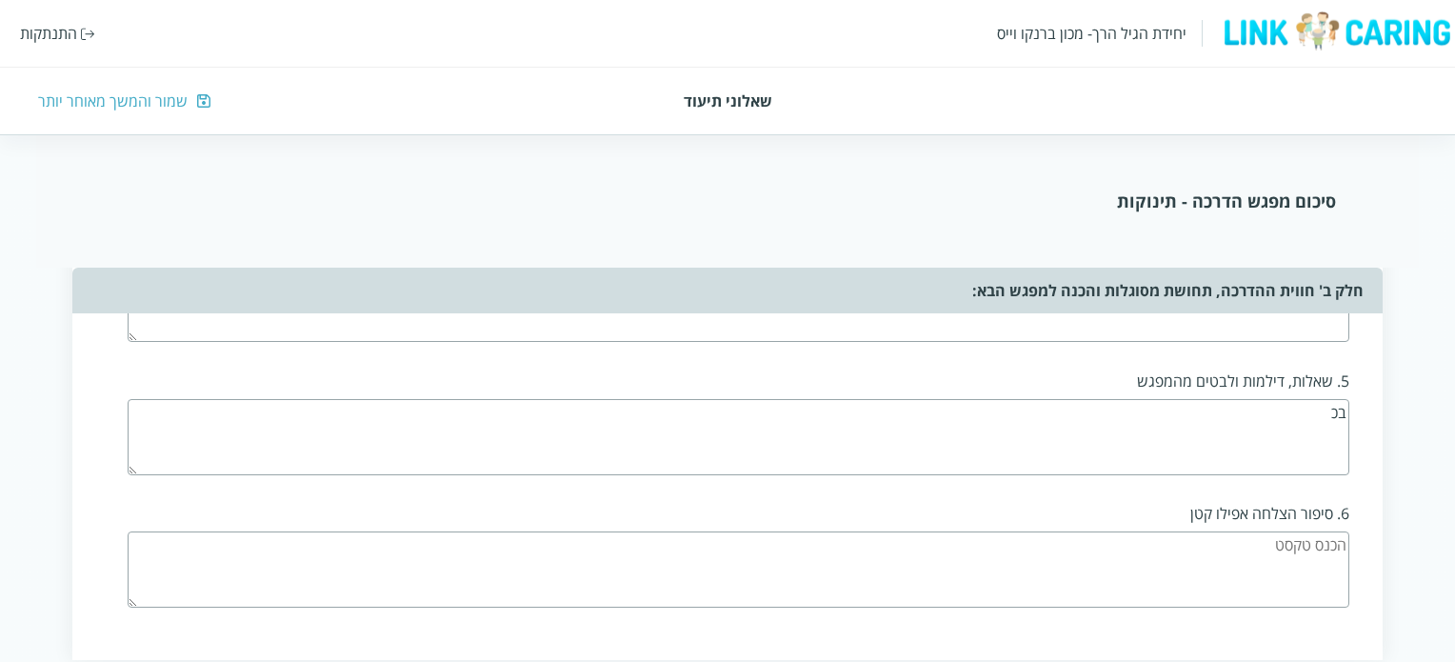
type textarea "ב"
type textarea "הדילמות שלי הן בכיתת הבוגרים :סדר יום,שגרות ולחץ של מטפלות"
click at [1215, 539] on textarea at bounding box center [738, 577] width 1221 height 76
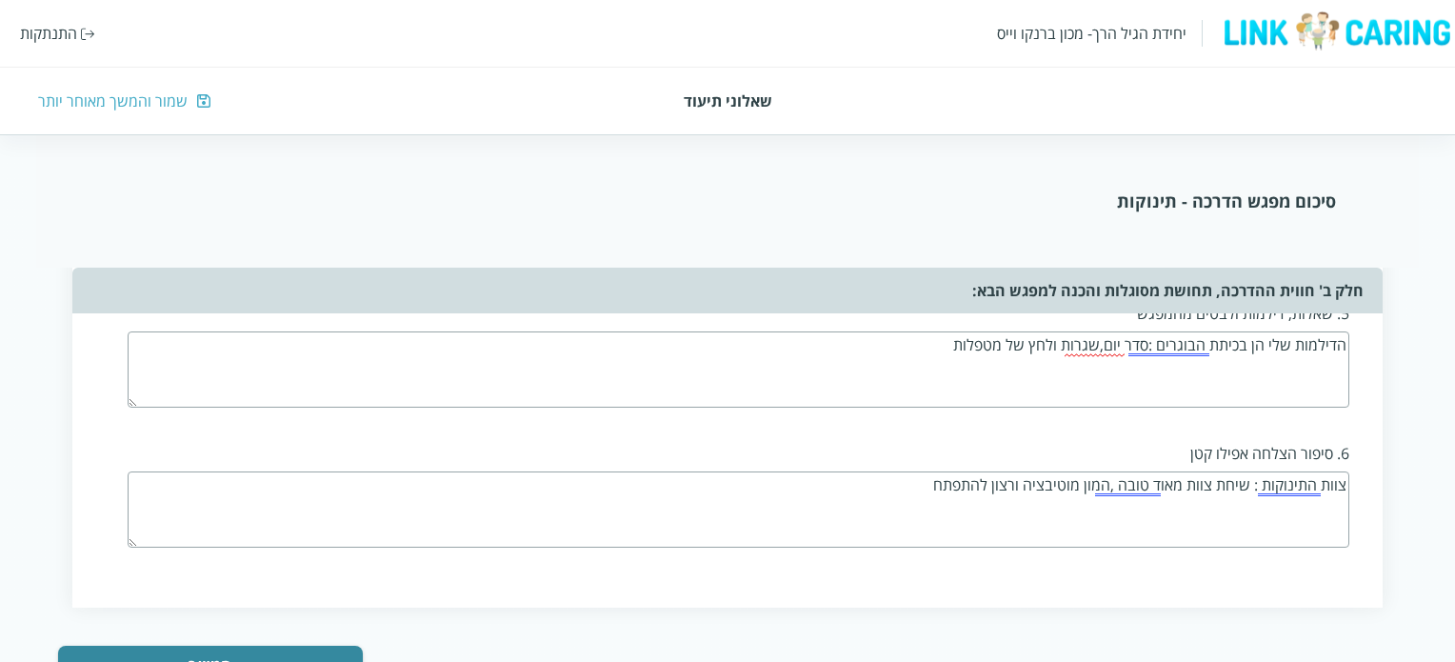
scroll to position [2606, 0]
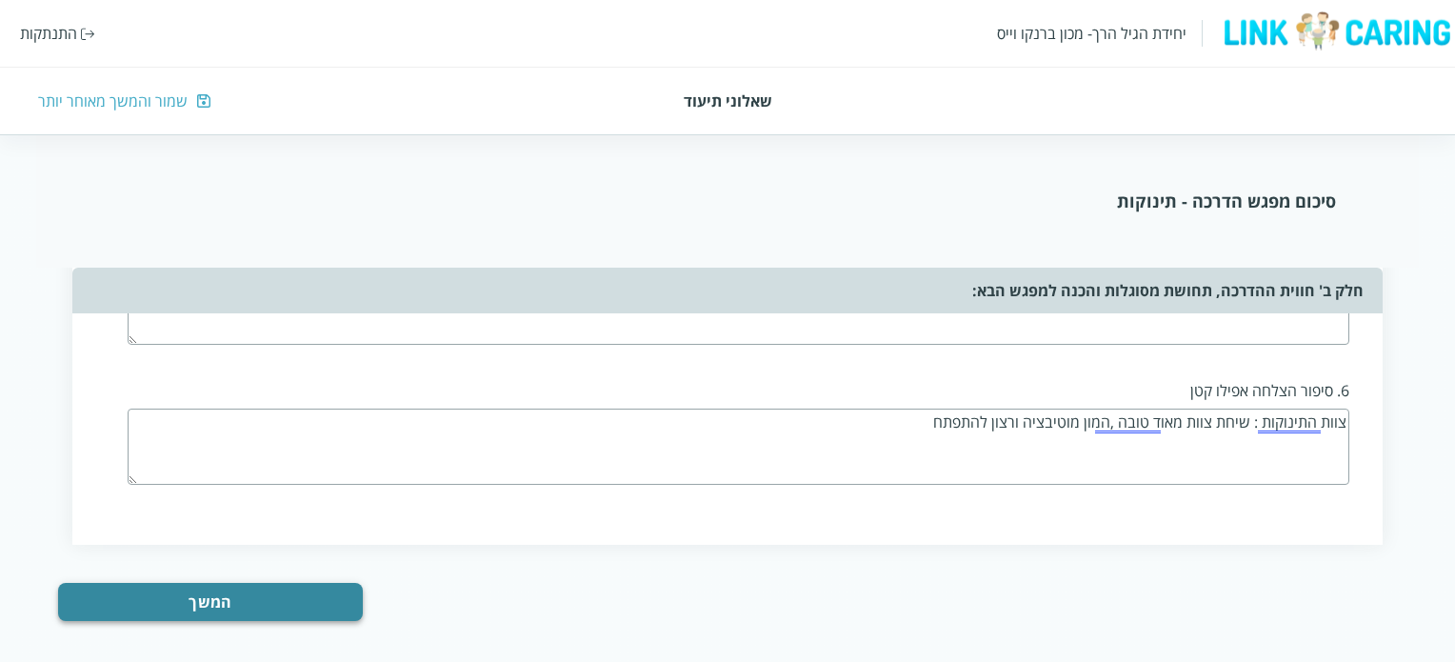
type textarea "צוות התינוקות : שיחת צוות מאוד טובה ,המון מוטיבציה ורצון להתפתח"
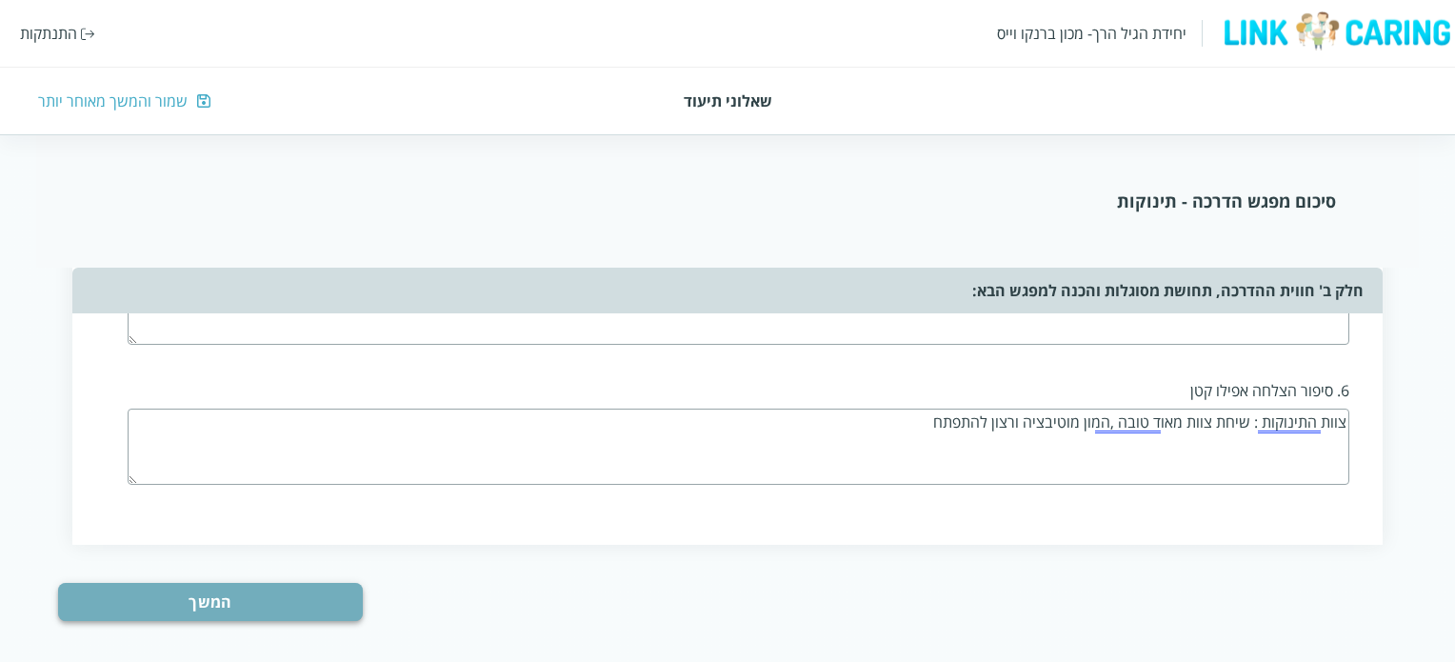
click at [262, 583] on button "המשך" at bounding box center [210, 602] width 305 height 38
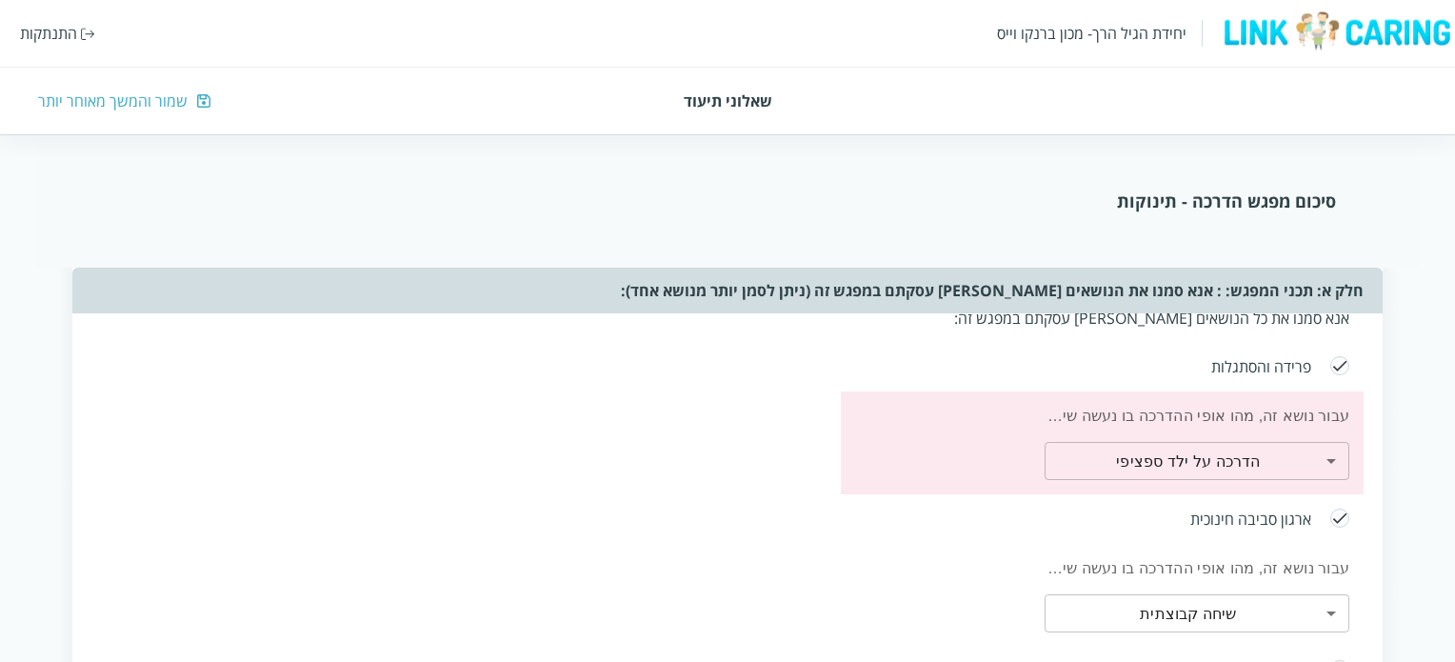
scroll to position [495, 0]
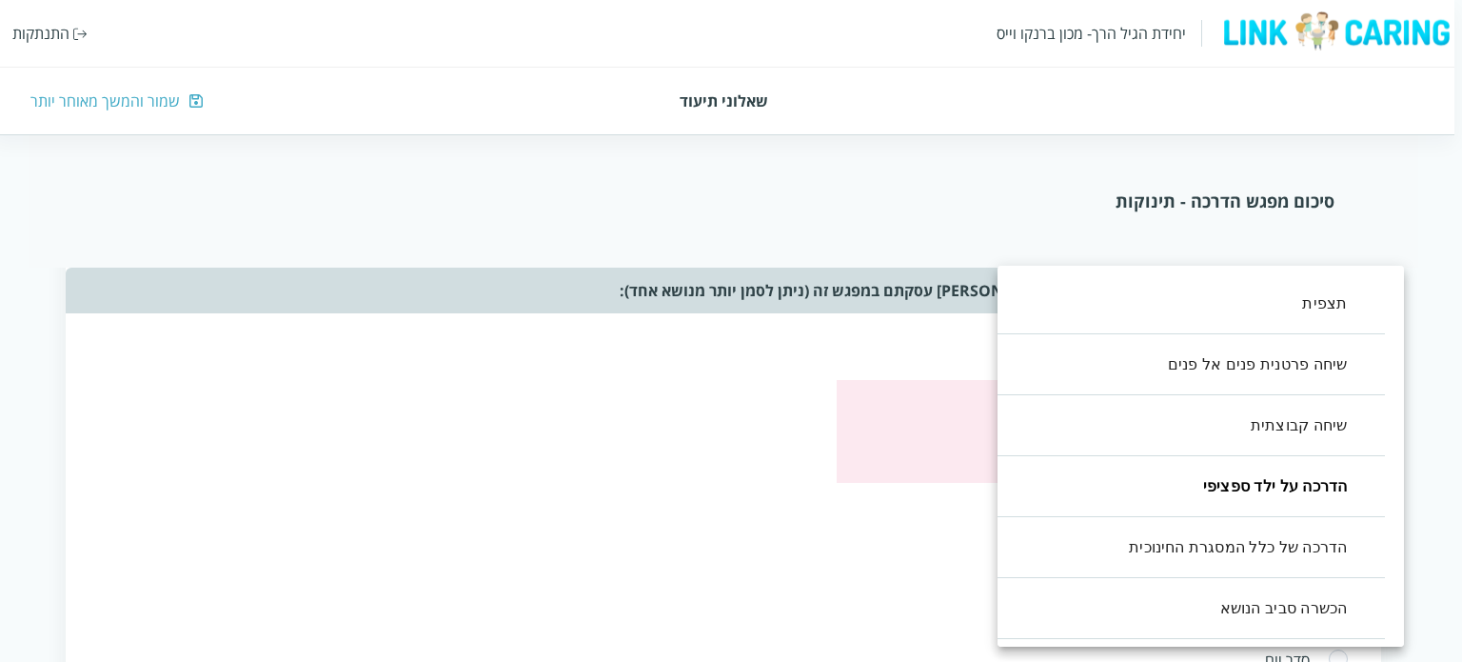
click at [1318, 425] on li "שיחה קבוצתית" at bounding box center [1182, 425] width 407 height 61
type input ",3,2"
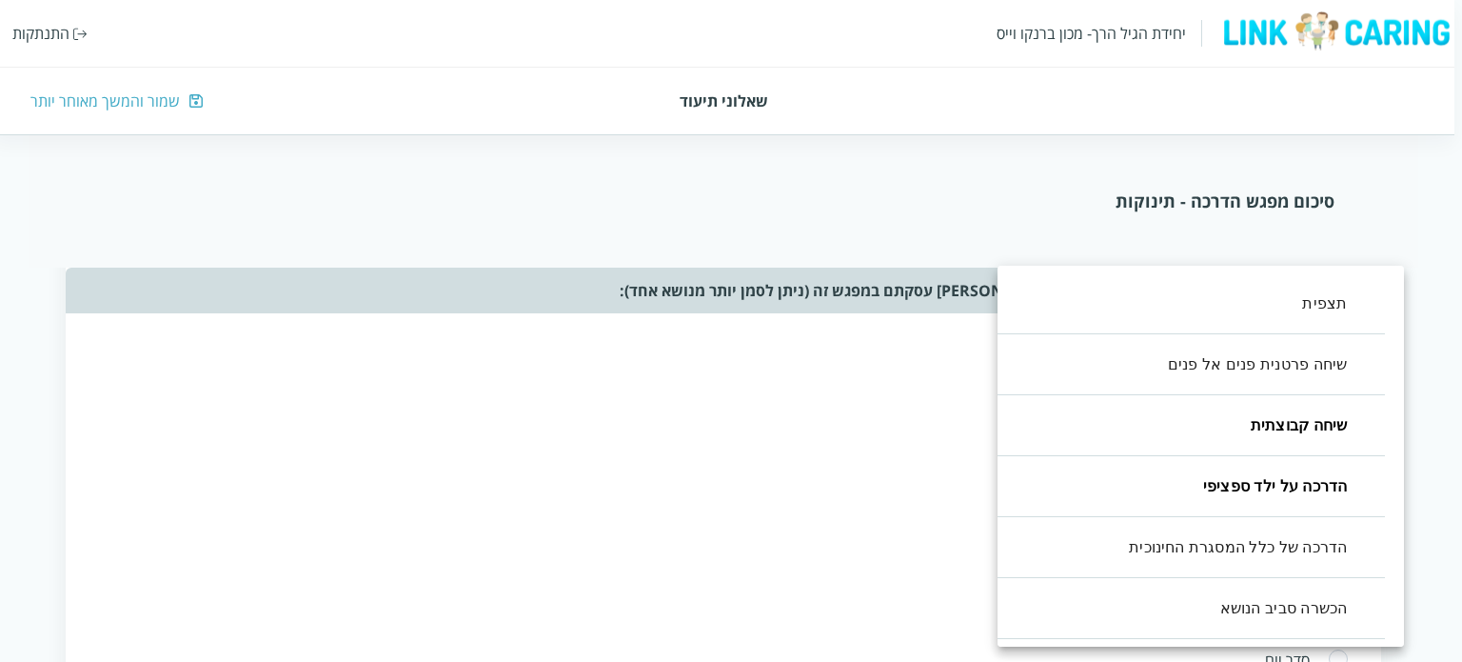
click at [642, 446] on div at bounding box center [731, 331] width 1462 height 662
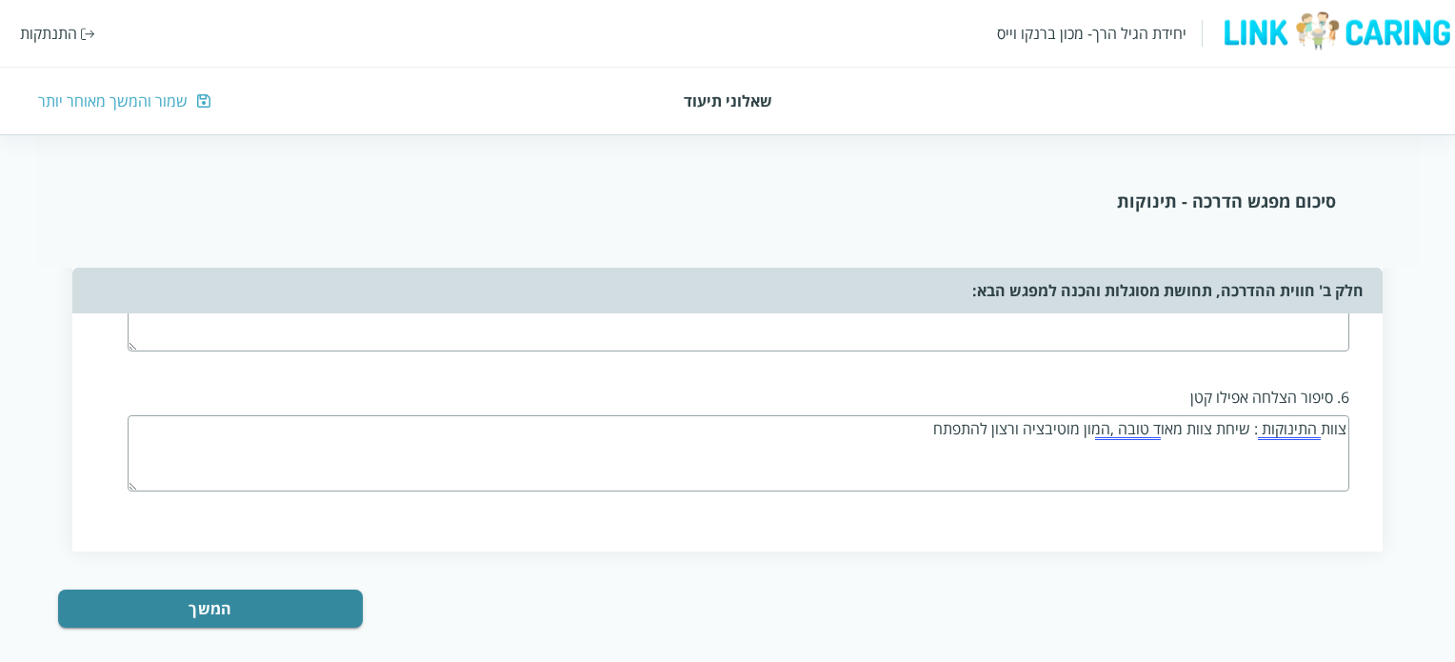
scroll to position [2606, 0]
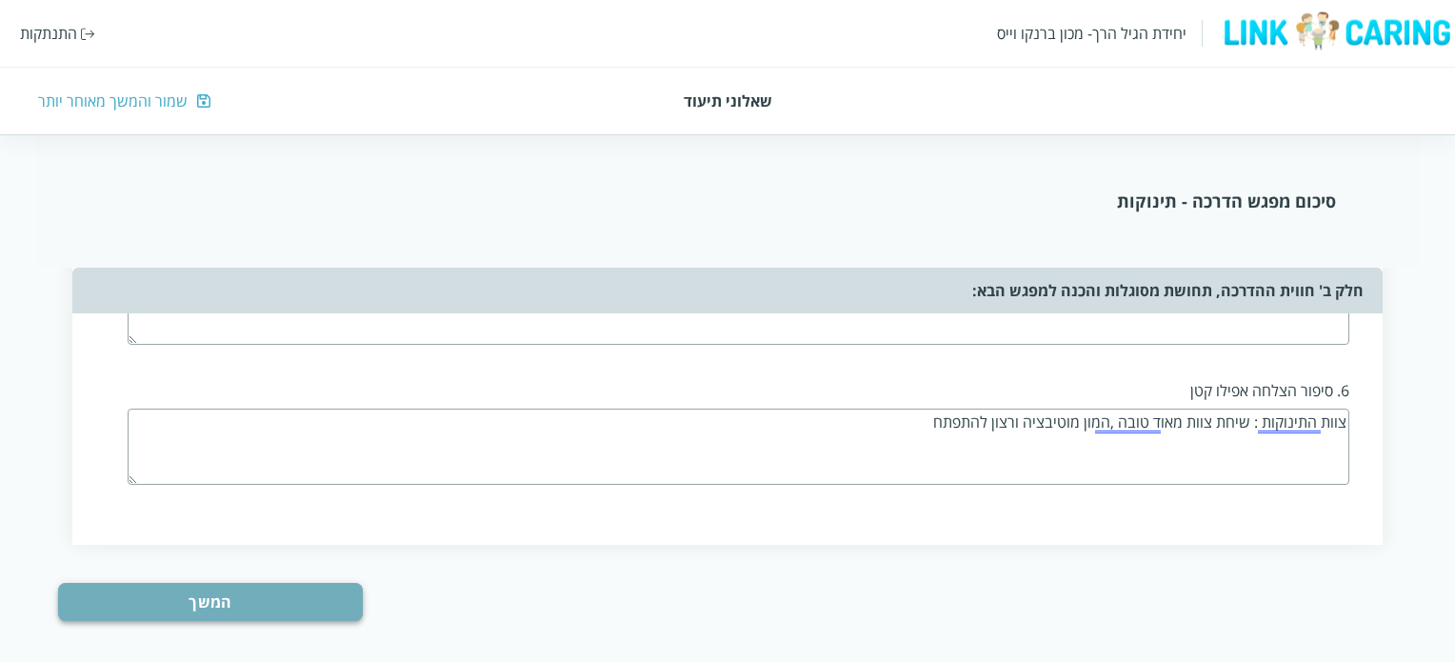
click at [352, 583] on button "המשך" at bounding box center [210, 602] width 305 height 38
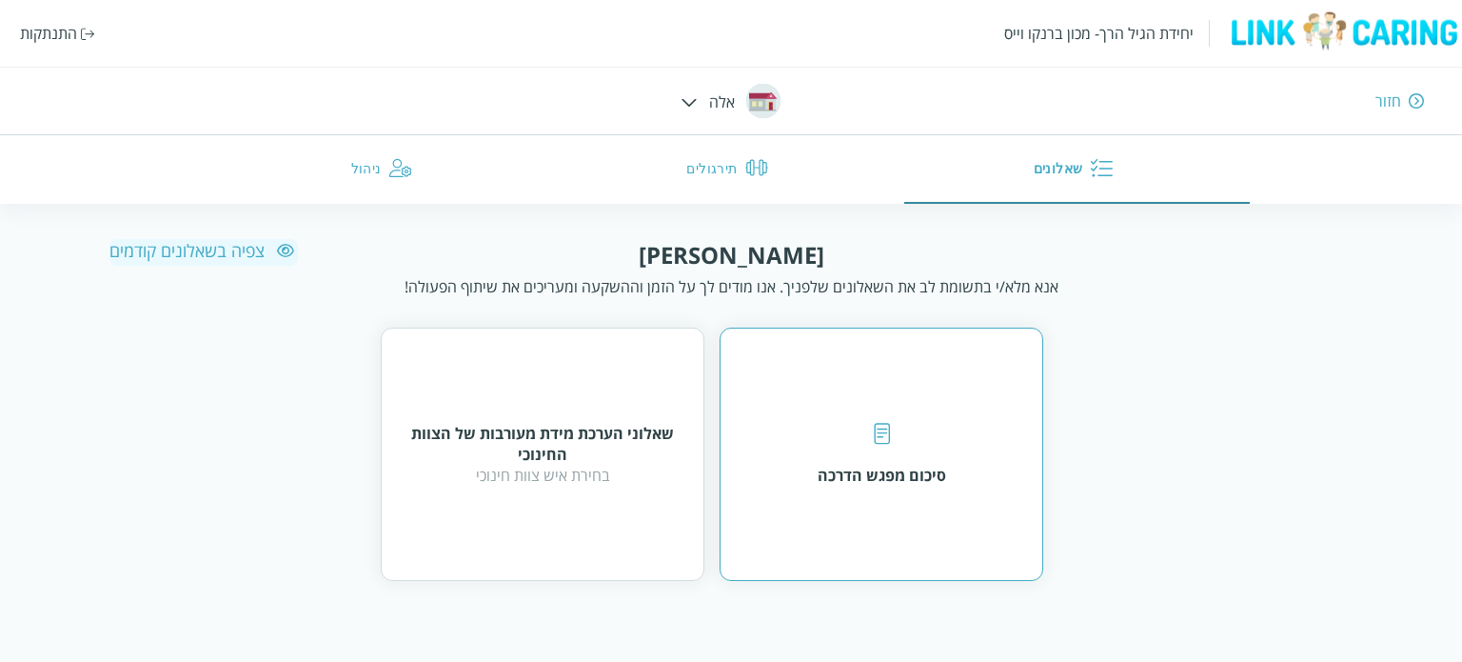
click at [919, 484] on div "סיכום מפגש הדרכה" at bounding box center [882, 475] width 129 height 21
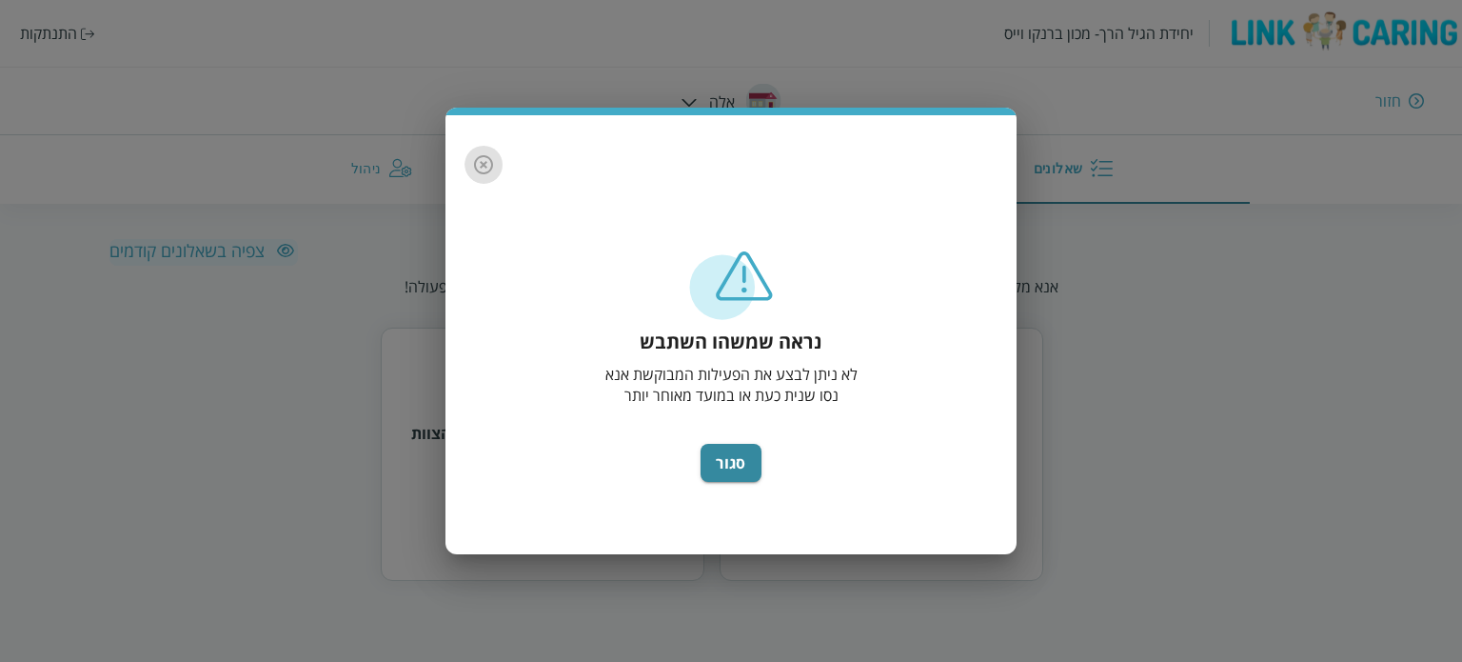
click at [488, 162] on icon "button" at bounding box center [483, 164] width 23 height 23
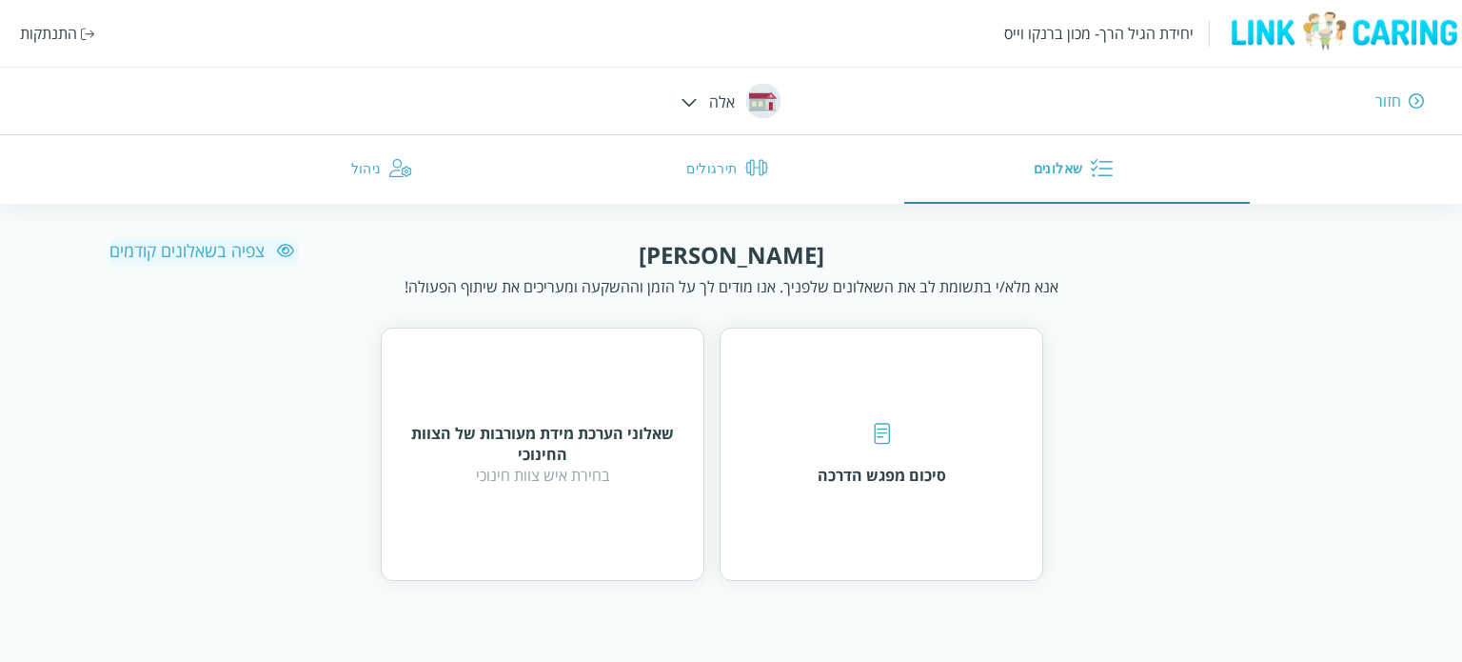
click at [693, 103] on img at bounding box center [690, 102] width 16 height 9
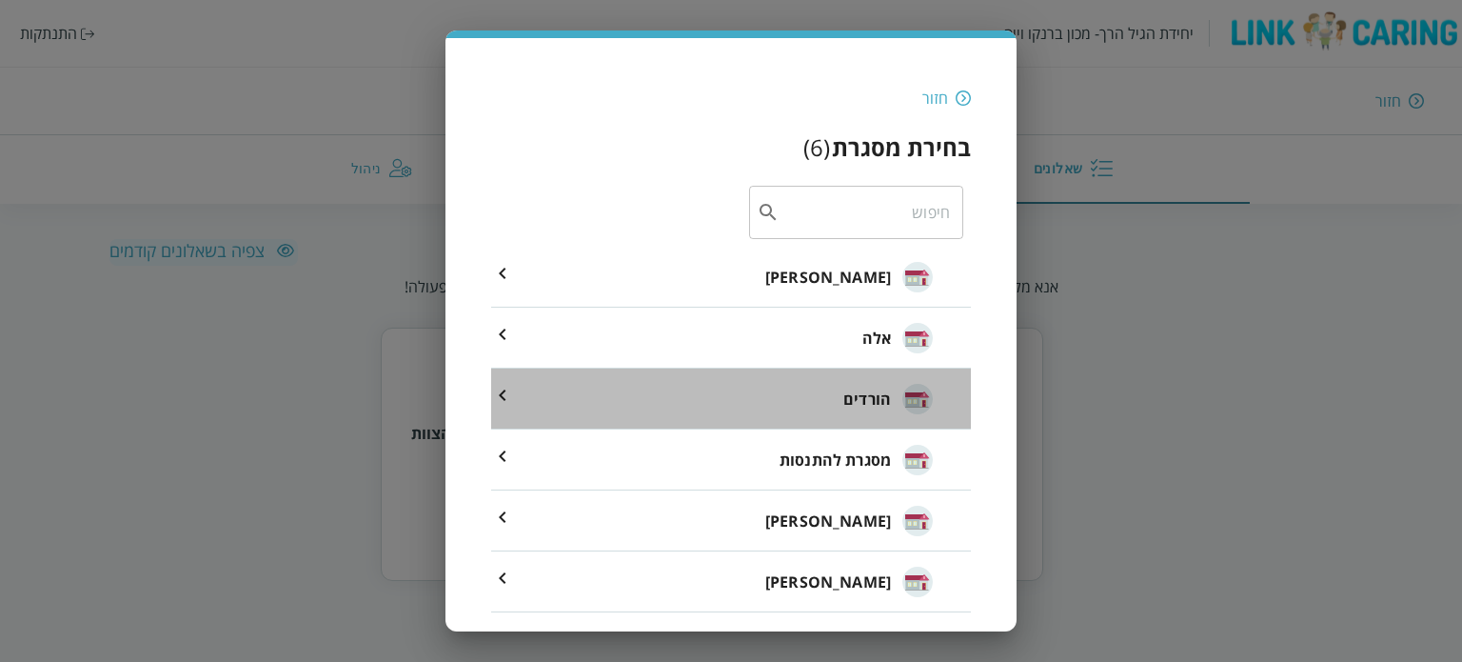
click at [880, 401] on span "הורדים" at bounding box center [867, 398] width 48 height 23
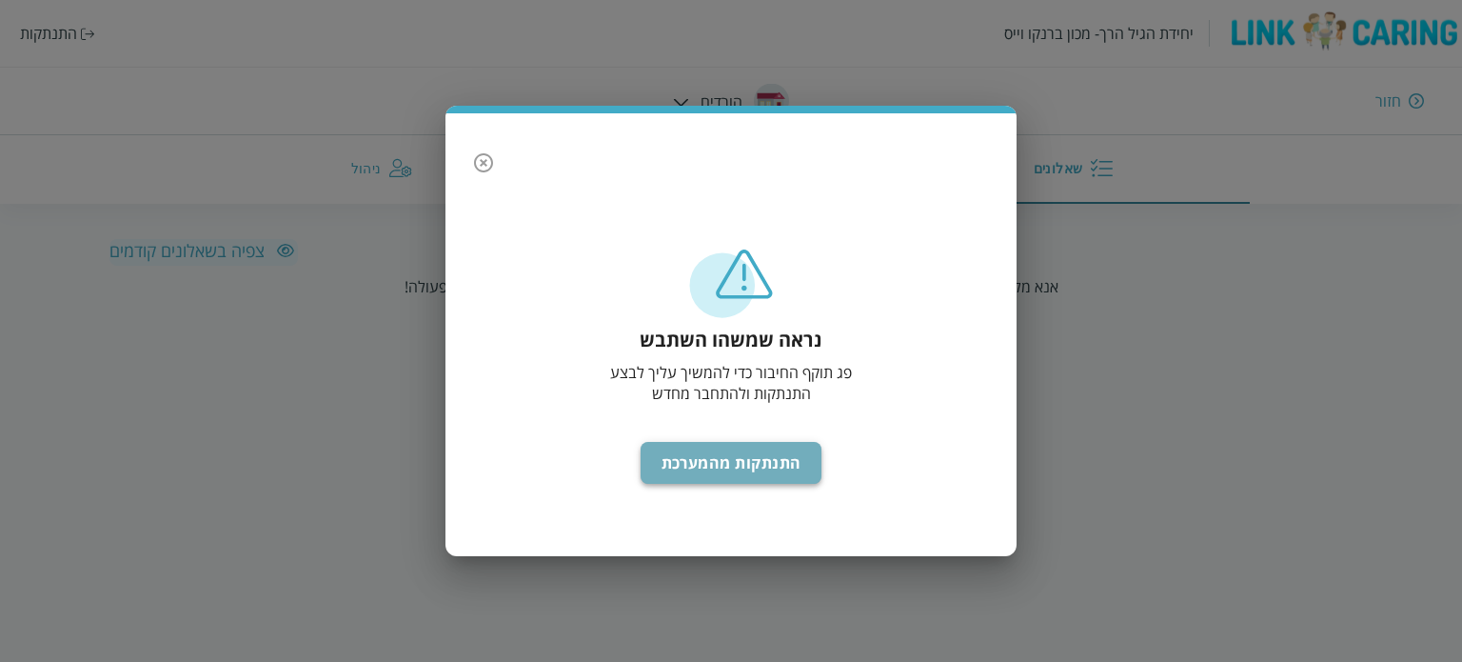
click at [720, 465] on button "התנתקות מהמערכת" at bounding box center [732, 463] width 182 height 42
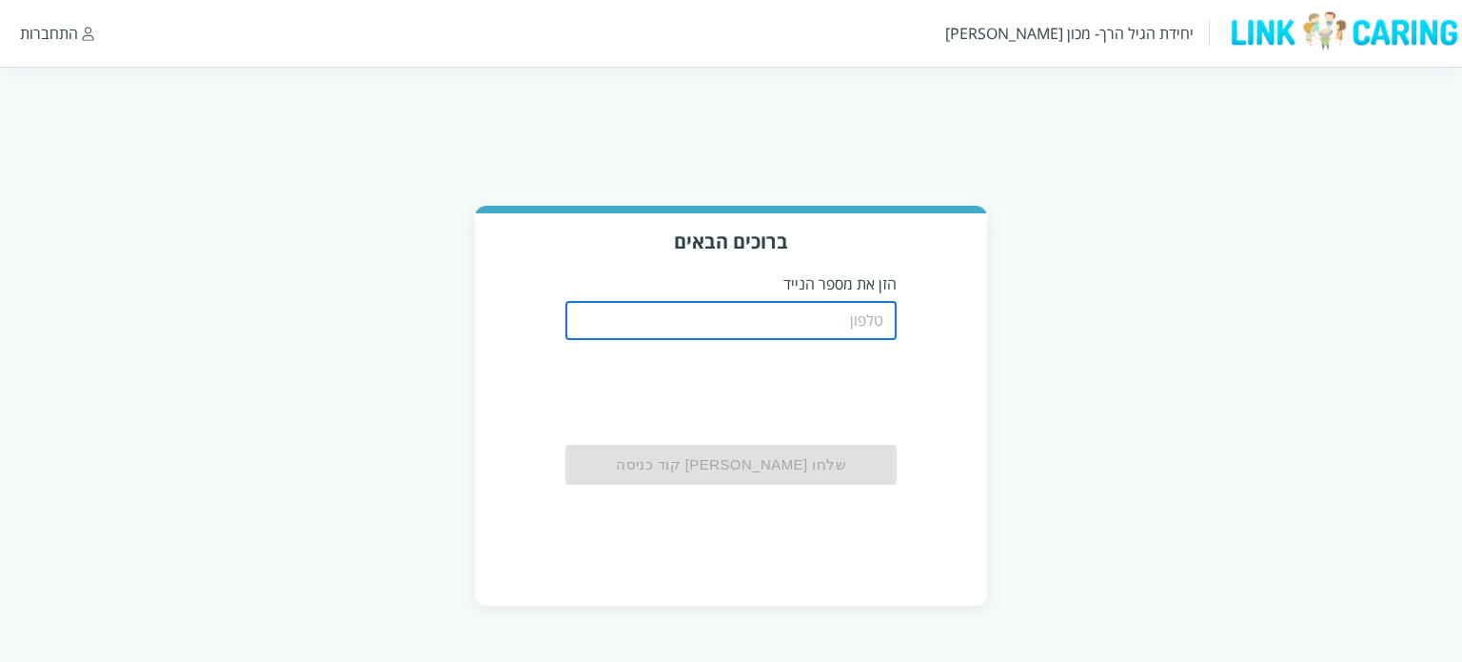
click at [727, 313] on input "tel" at bounding box center [731, 321] width 332 height 38
type input "0542273713"
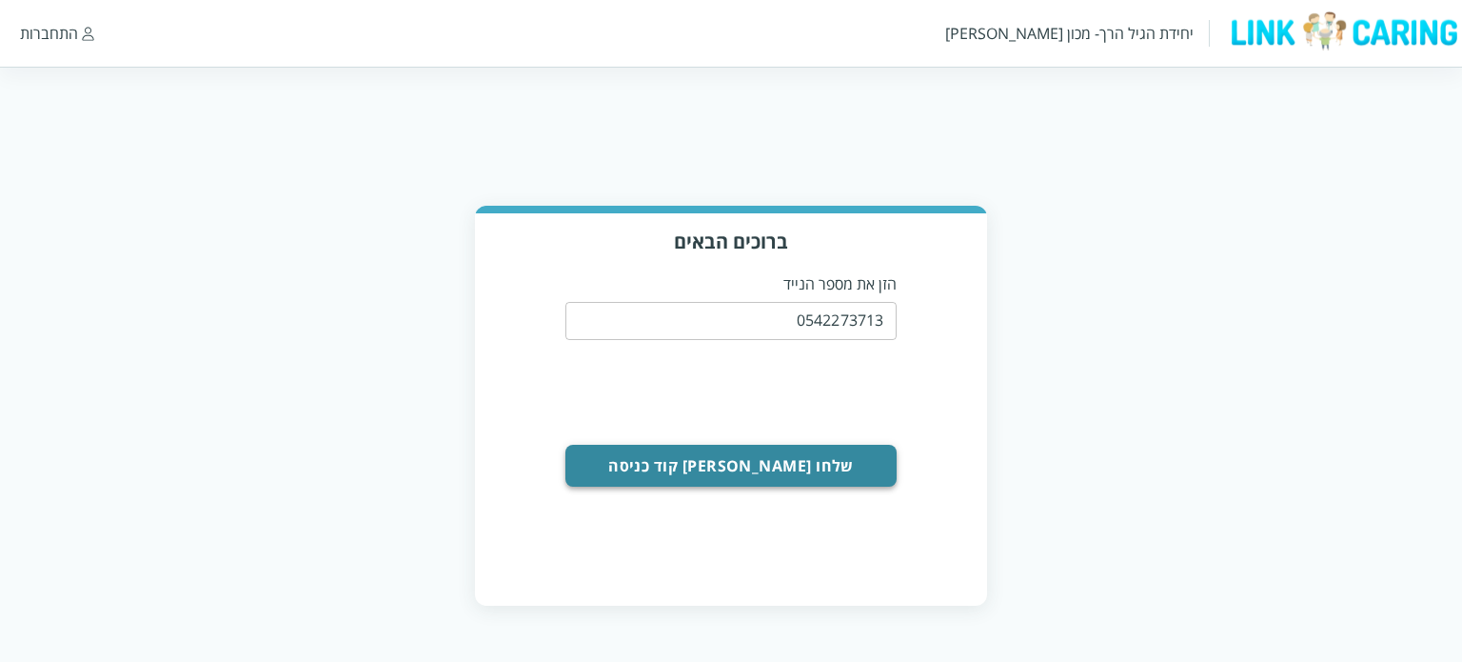
click at [857, 458] on button "שלחו [PERSON_NAME] קוד כניסה" at bounding box center [731, 466] width 332 height 42
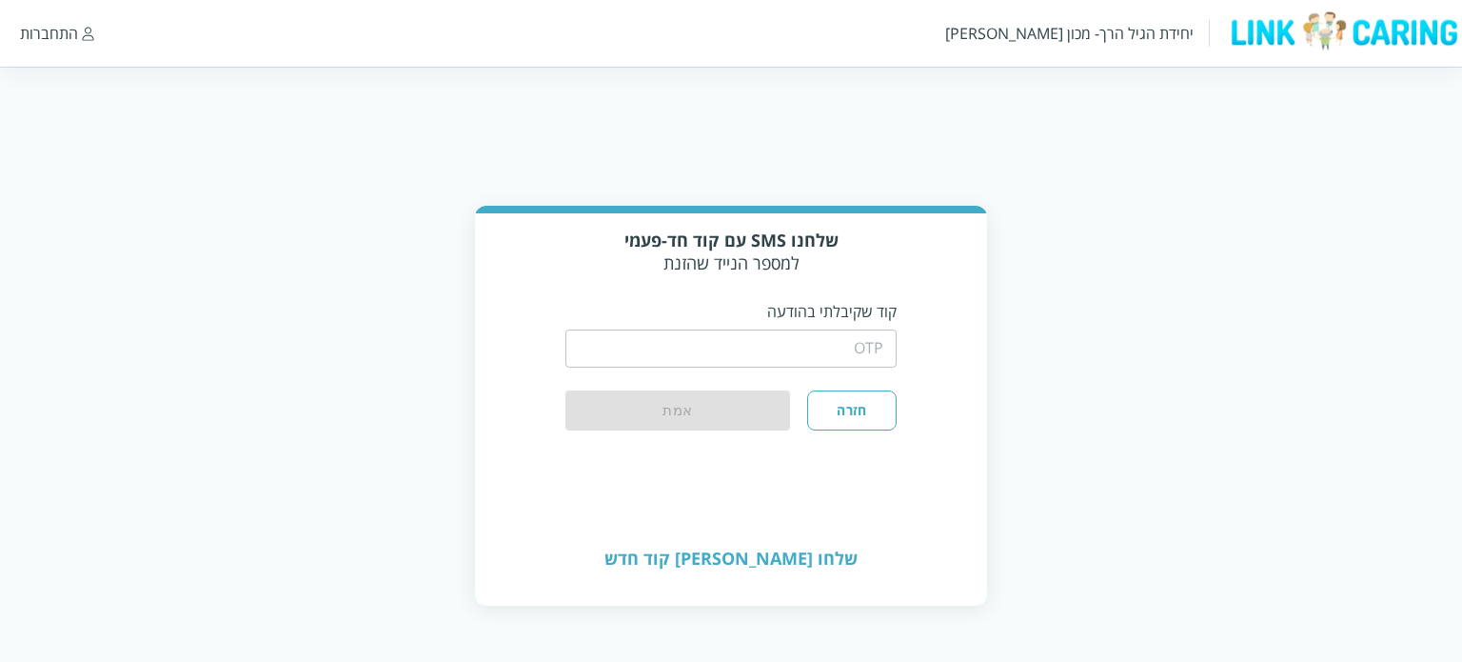
click at [737, 342] on input "string" at bounding box center [731, 348] width 332 height 38
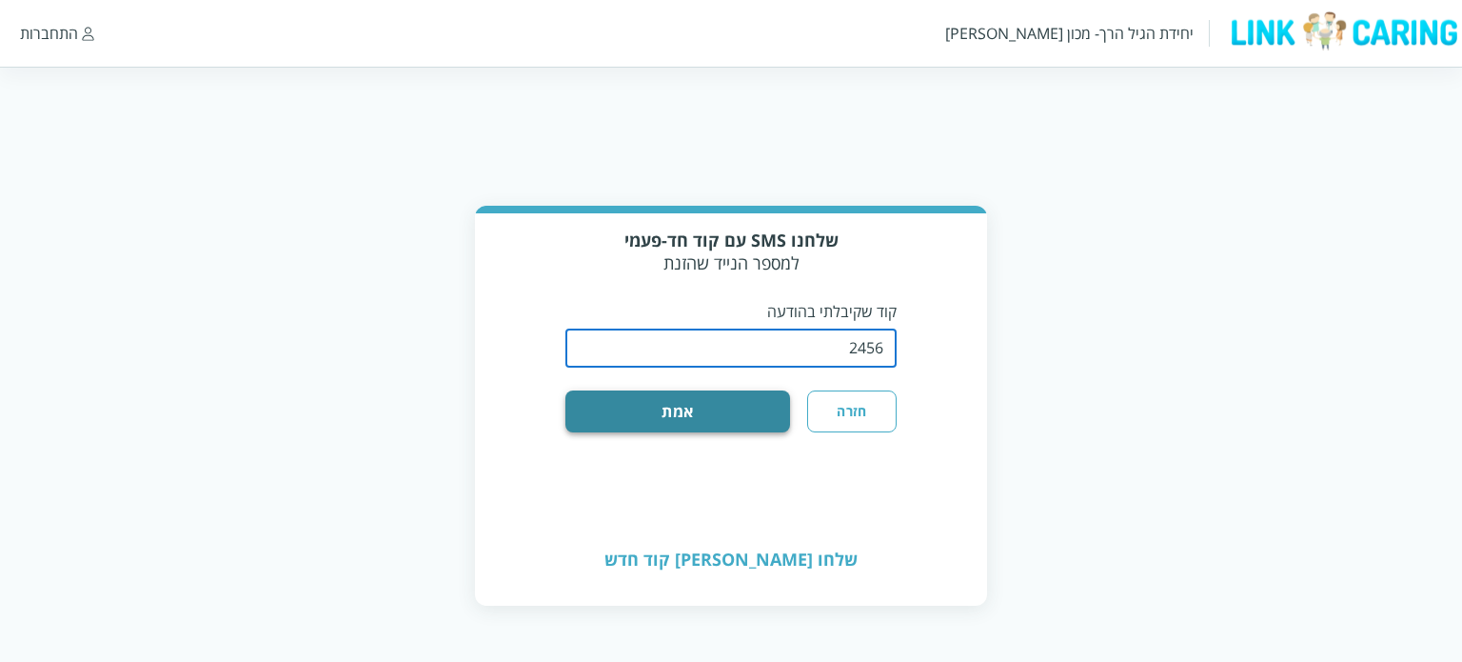
type input "2456"
click at [736, 399] on button "אמת" at bounding box center [678, 411] width 226 height 42
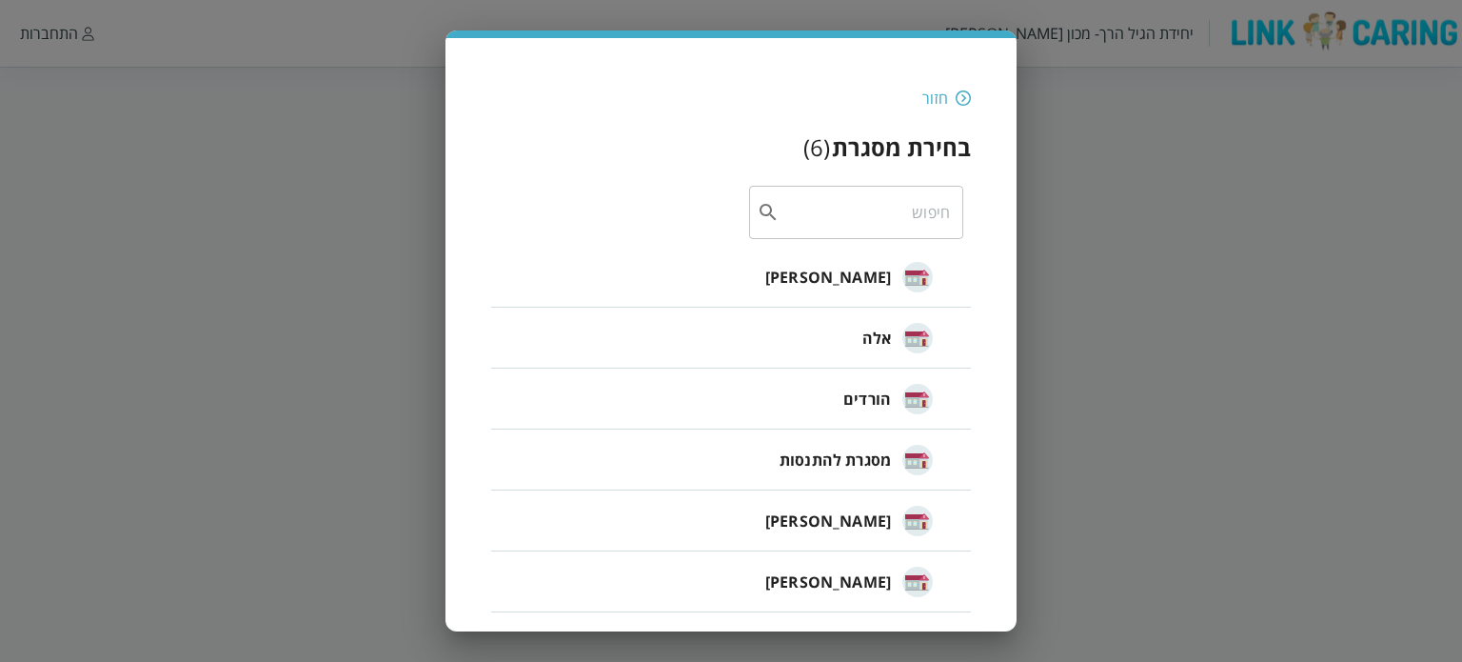
click at [883, 399] on span "הורדים" at bounding box center [867, 398] width 48 height 23
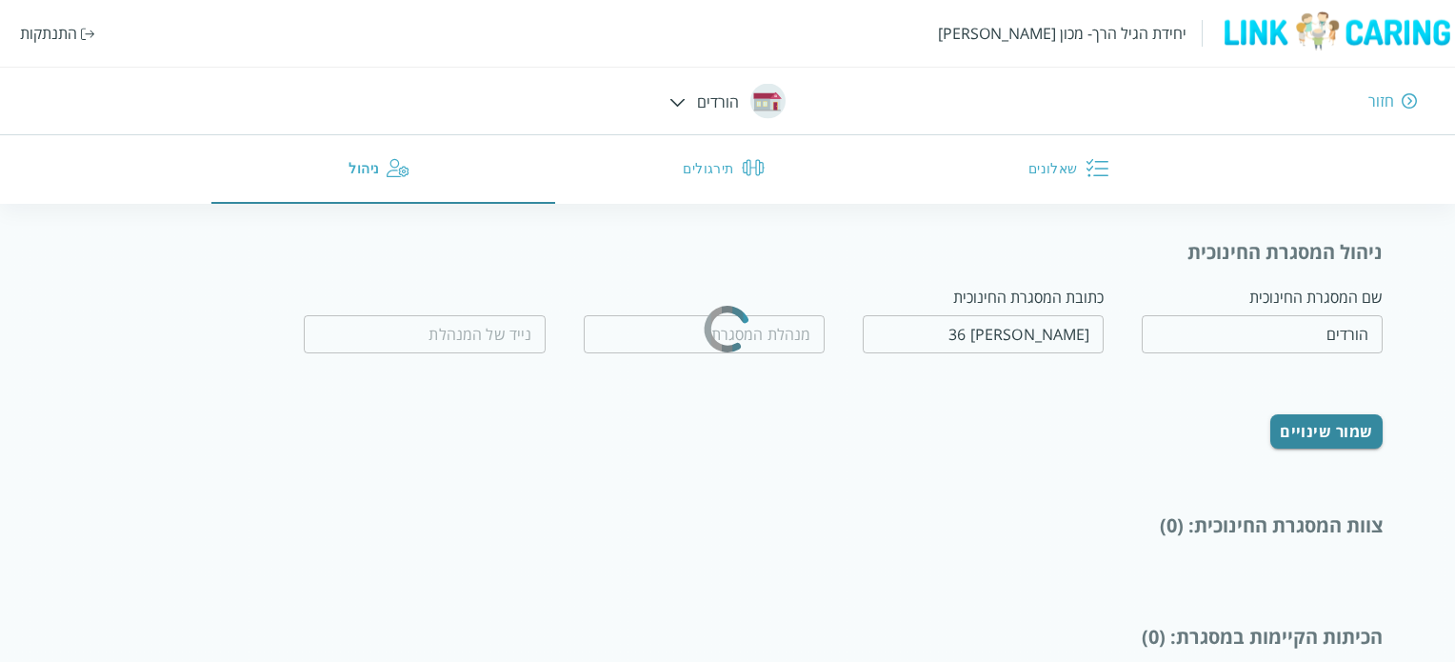
type input "רלי גפן"
type input "0523985829"
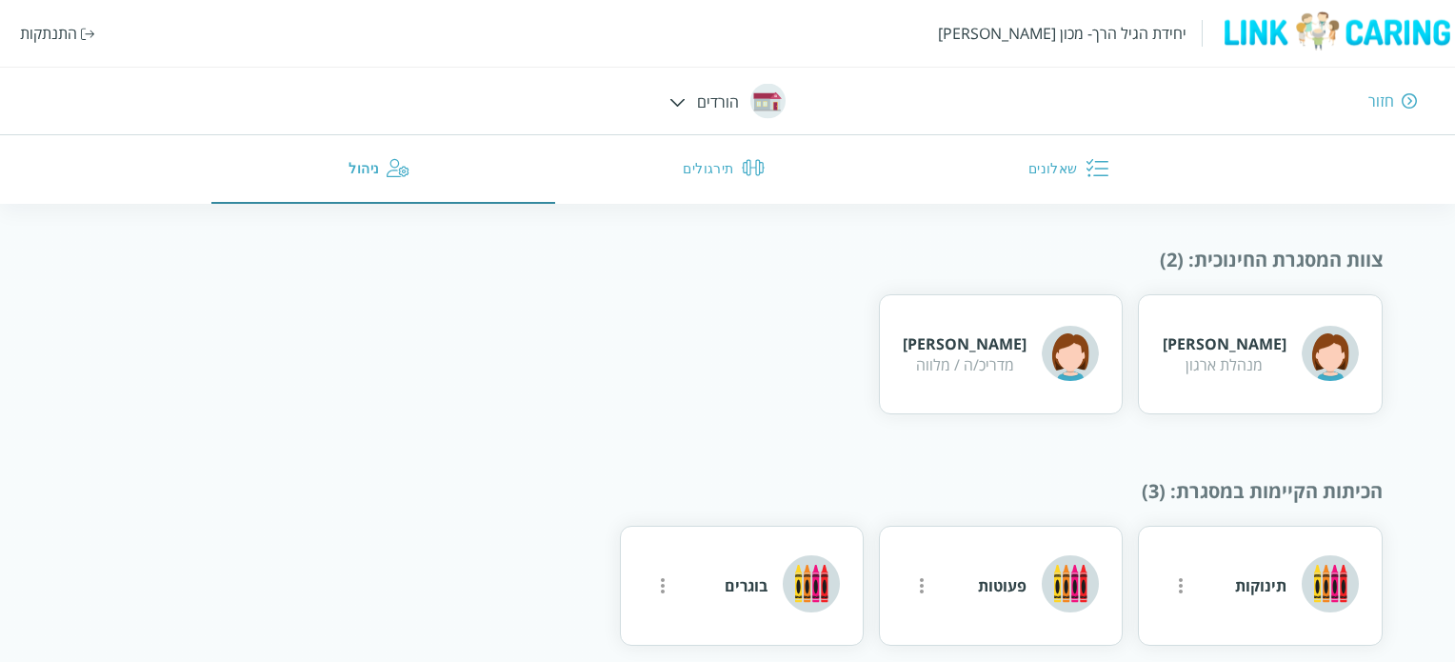
scroll to position [287, 0]
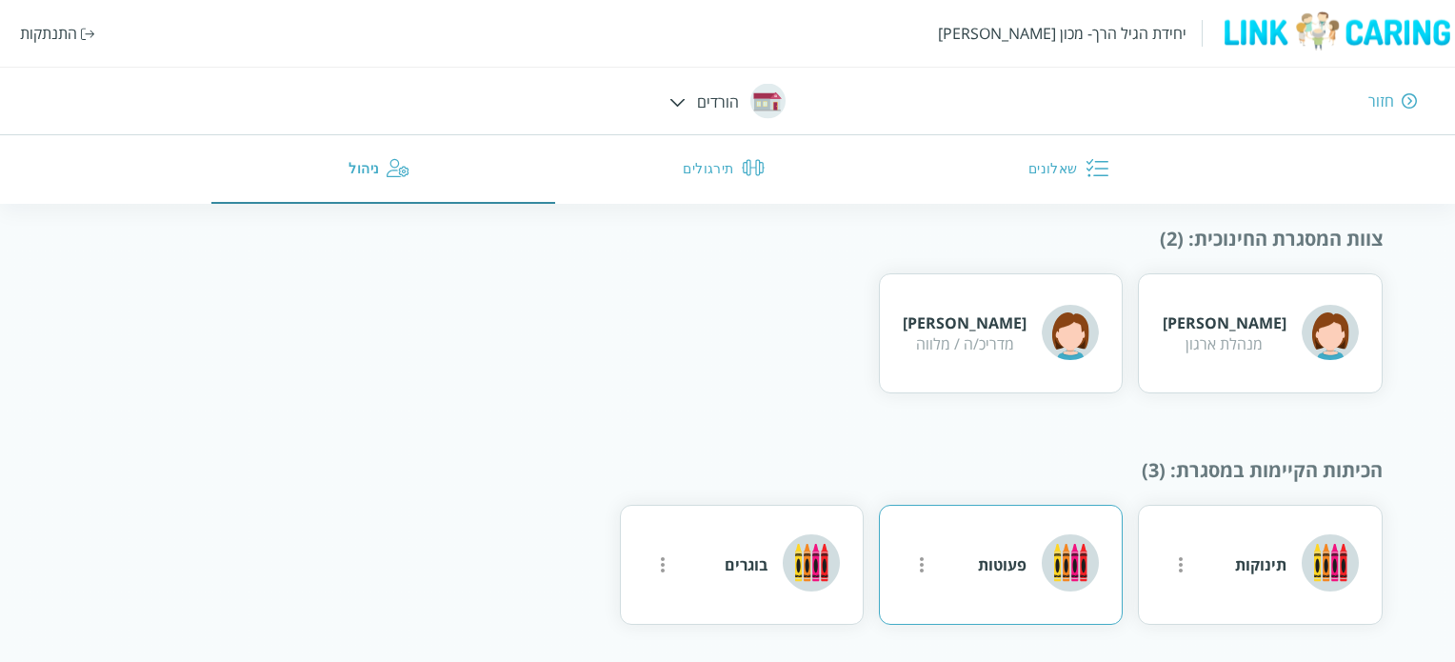
click at [968, 568] on div "פעוטות" at bounding box center [1001, 565] width 244 height 120
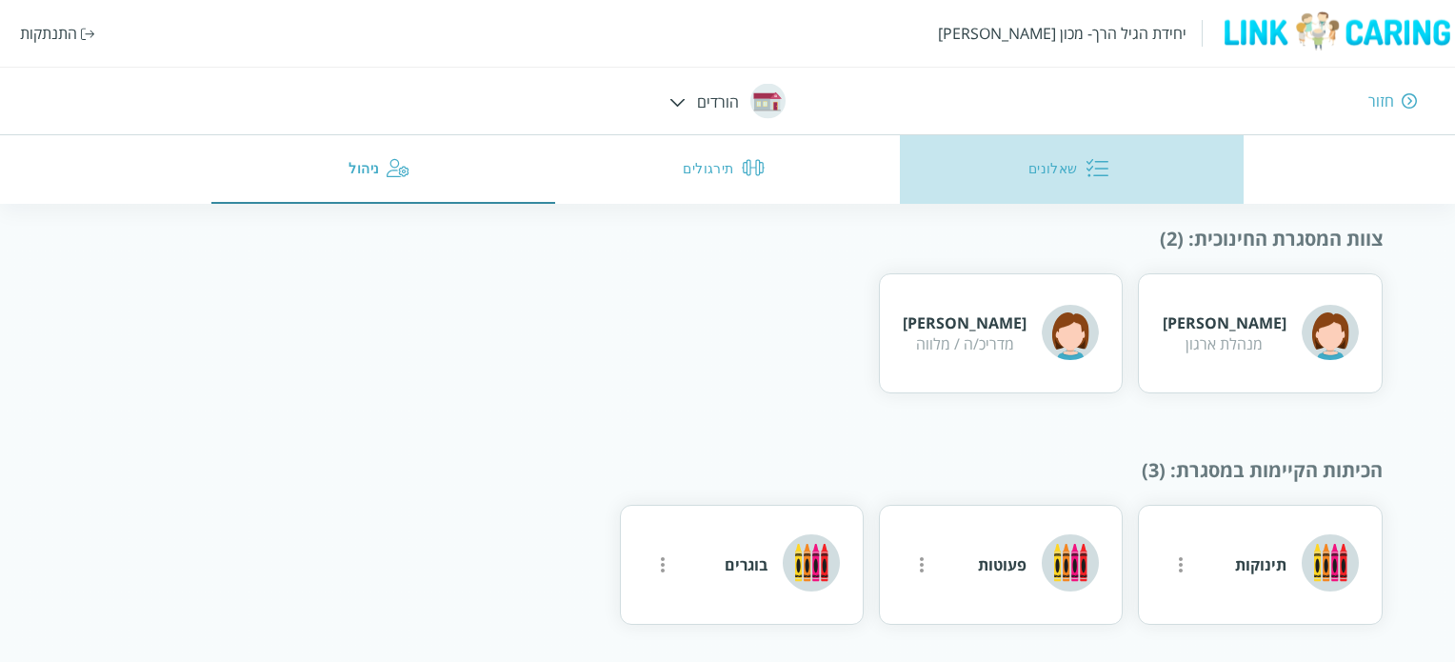
click at [1050, 161] on button "שאלונים" at bounding box center [1072, 169] width 345 height 69
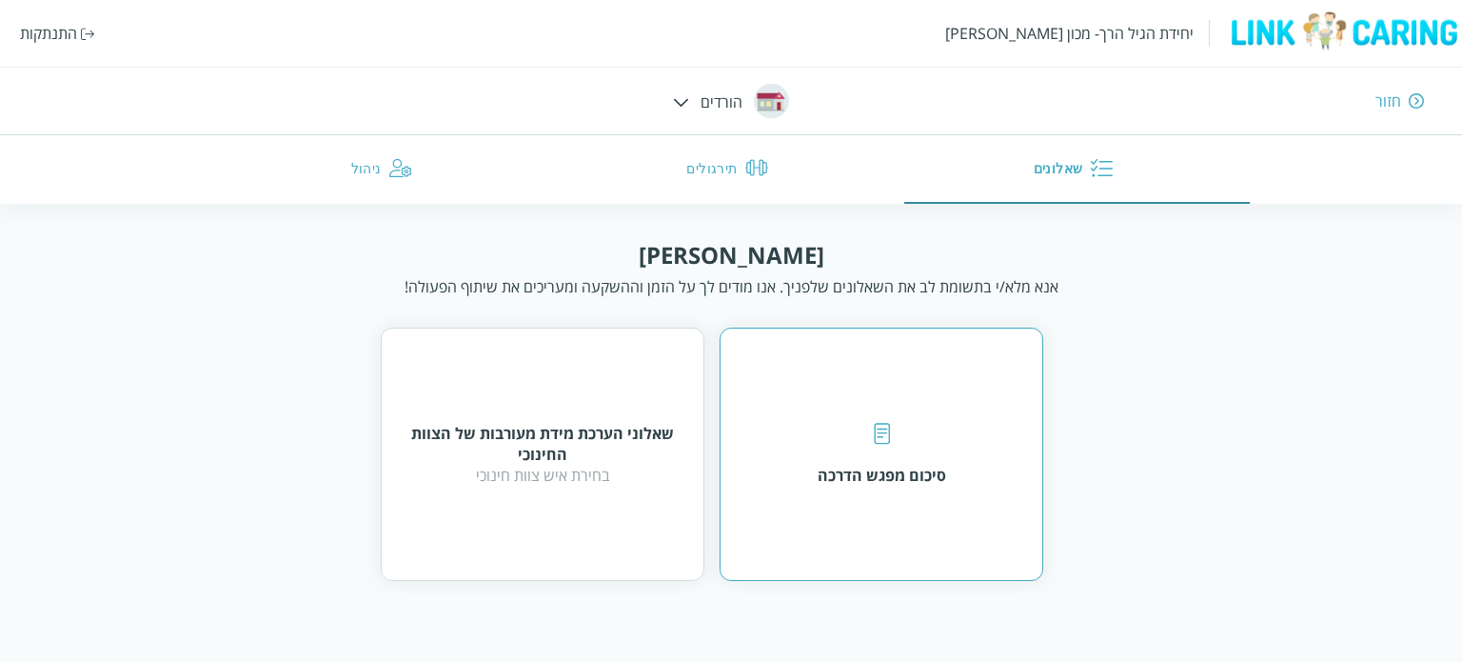
click at [900, 486] on div "סיכום מפגש הדרכה" at bounding box center [882, 453] width 324 height 253
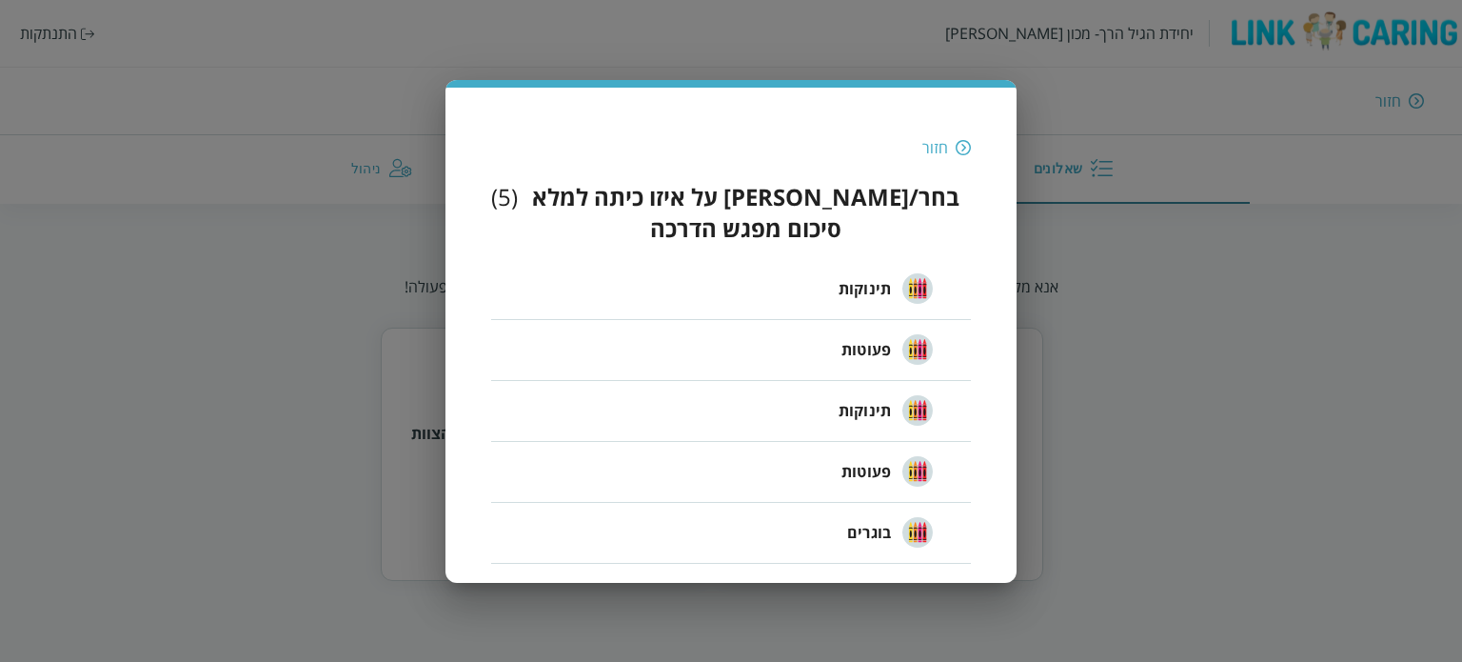
click at [871, 338] on span "פעוטות" at bounding box center [867, 349] width 50 height 23
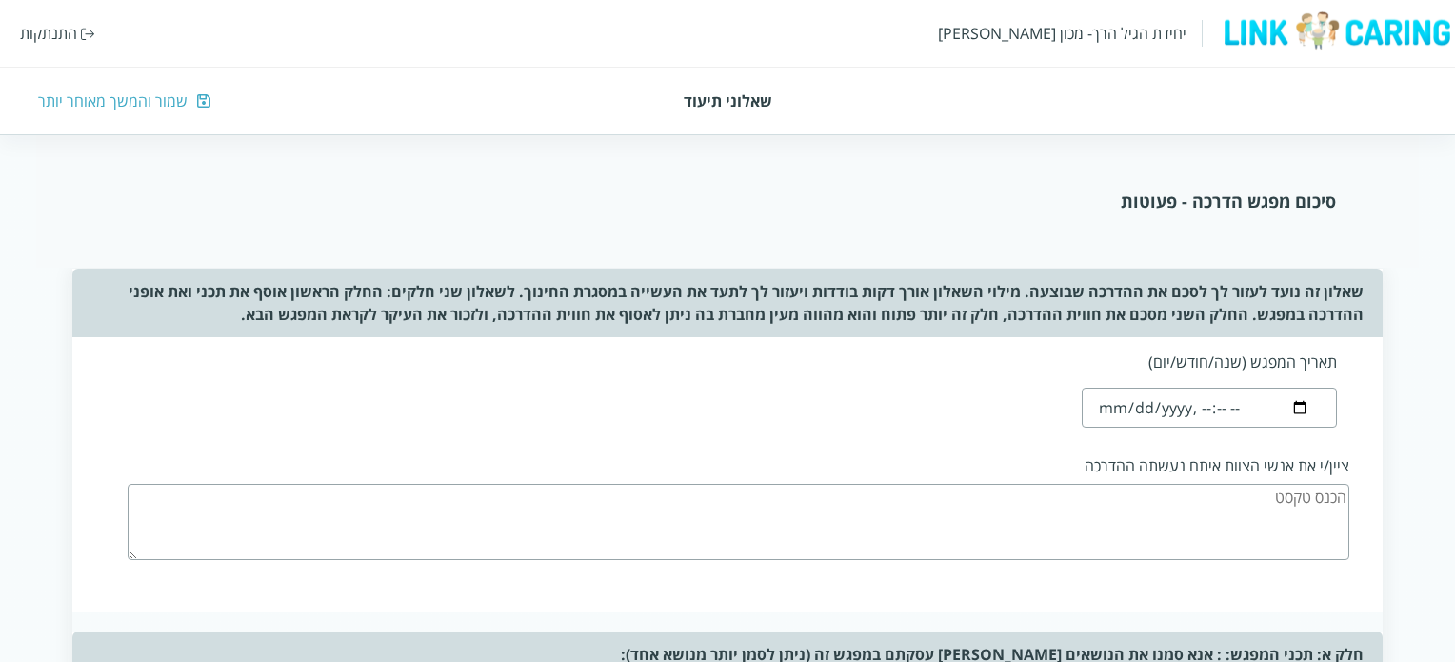
click at [1123, 407] on input "datetime-local" at bounding box center [1208, 407] width 254 height 40
type input "2025-09-09T19:32"
click at [978, 433] on div "תאריך המפגש (שנה/חודש/יום) ציין/י את אנשי הצוות איתם נעשתה ההדרכה" at bounding box center [726, 474] width 1309 height 275
click at [1226, 497] on textarea at bounding box center [738, 522] width 1221 height 76
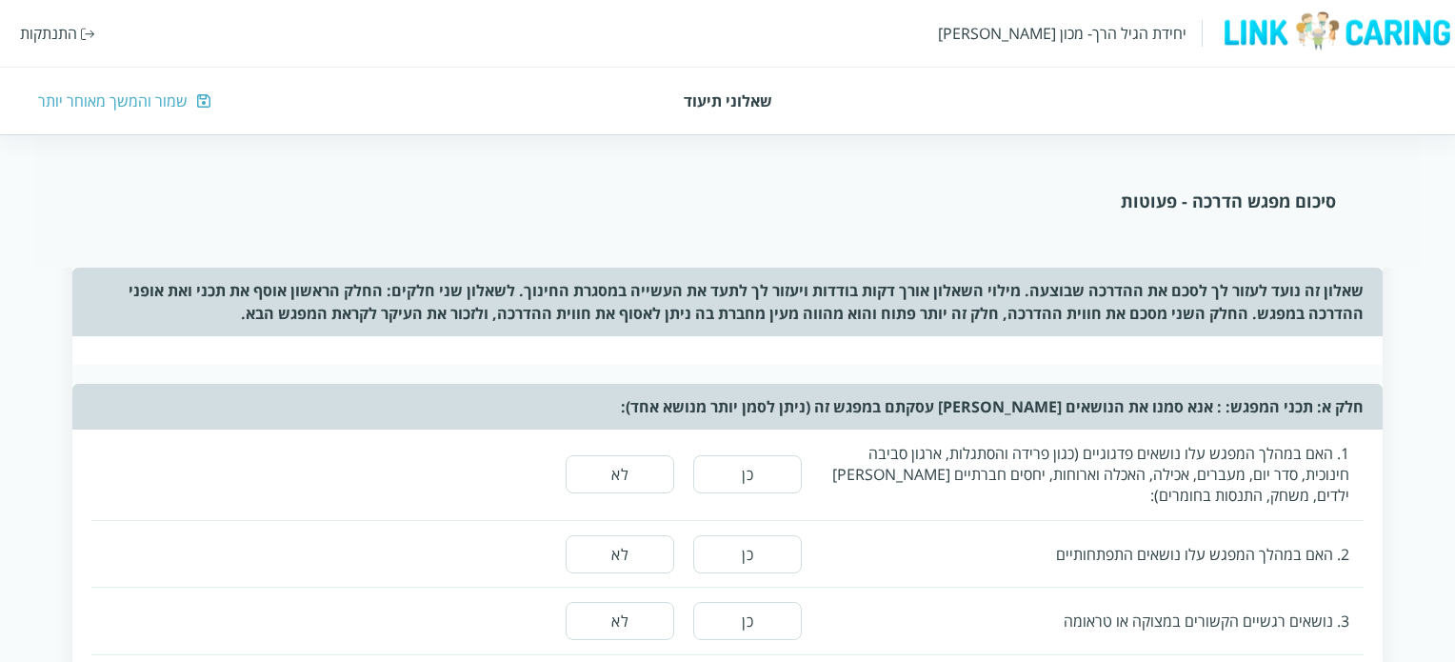
scroll to position [286, 0]
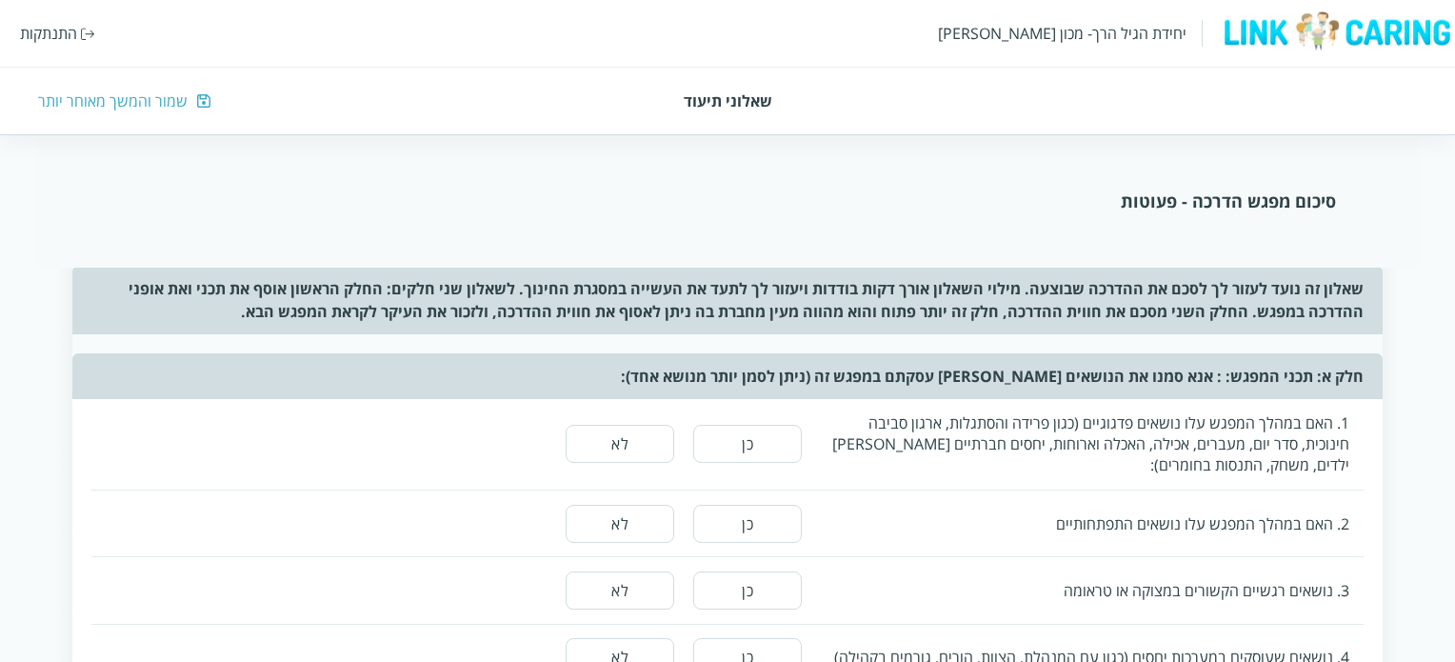
type textarea "מנהלת המעון : הכרות , צוות כיתת הפעוטות : חדש לגמרי"
click at [742, 452] on button "כן" at bounding box center [747, 444] width 109 height 38
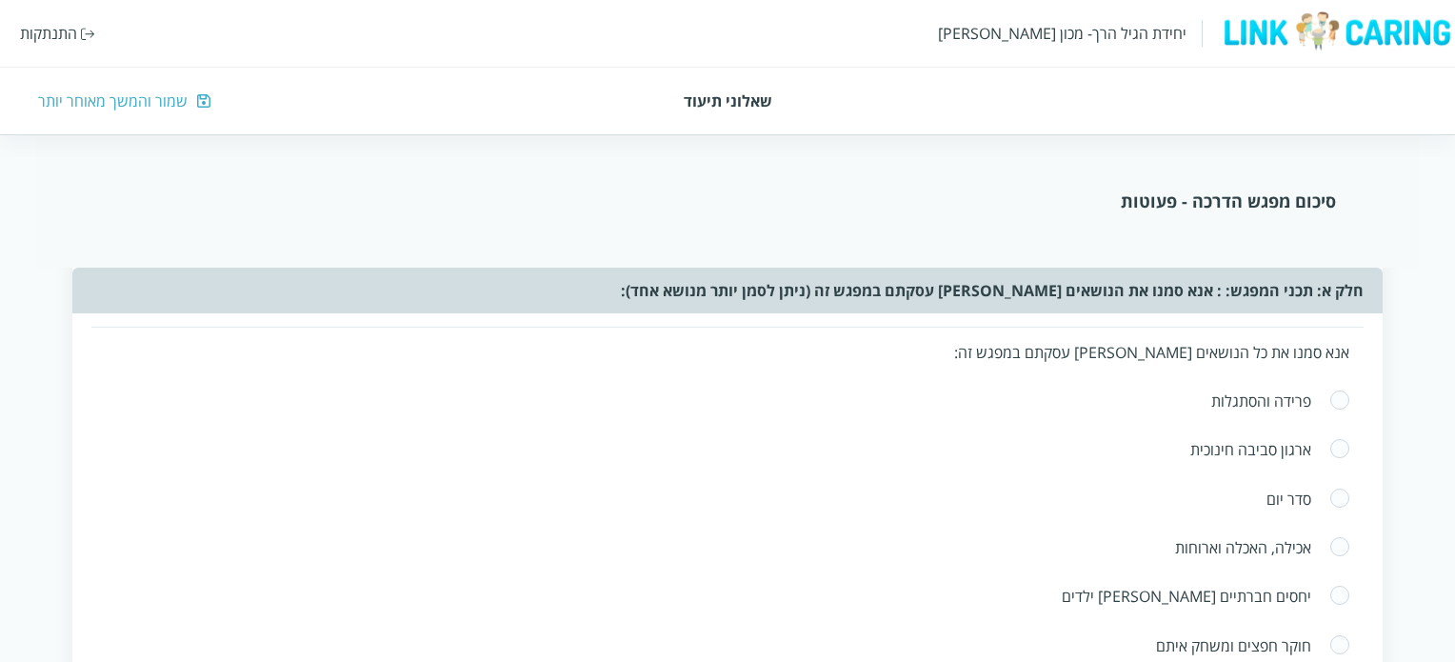
scroll to position [476, 0]
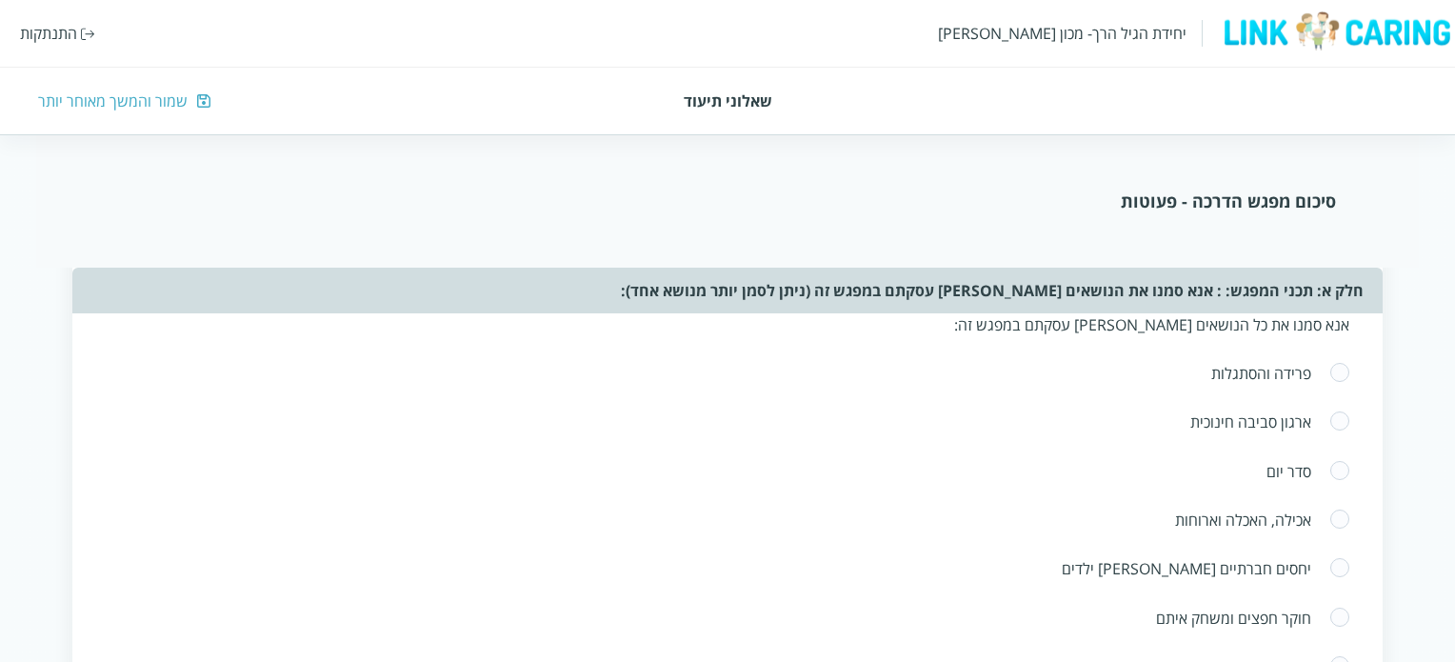
click at [1338, 365] on span at bounding box center [1339, 373] width 21 height 23
radio input "true"
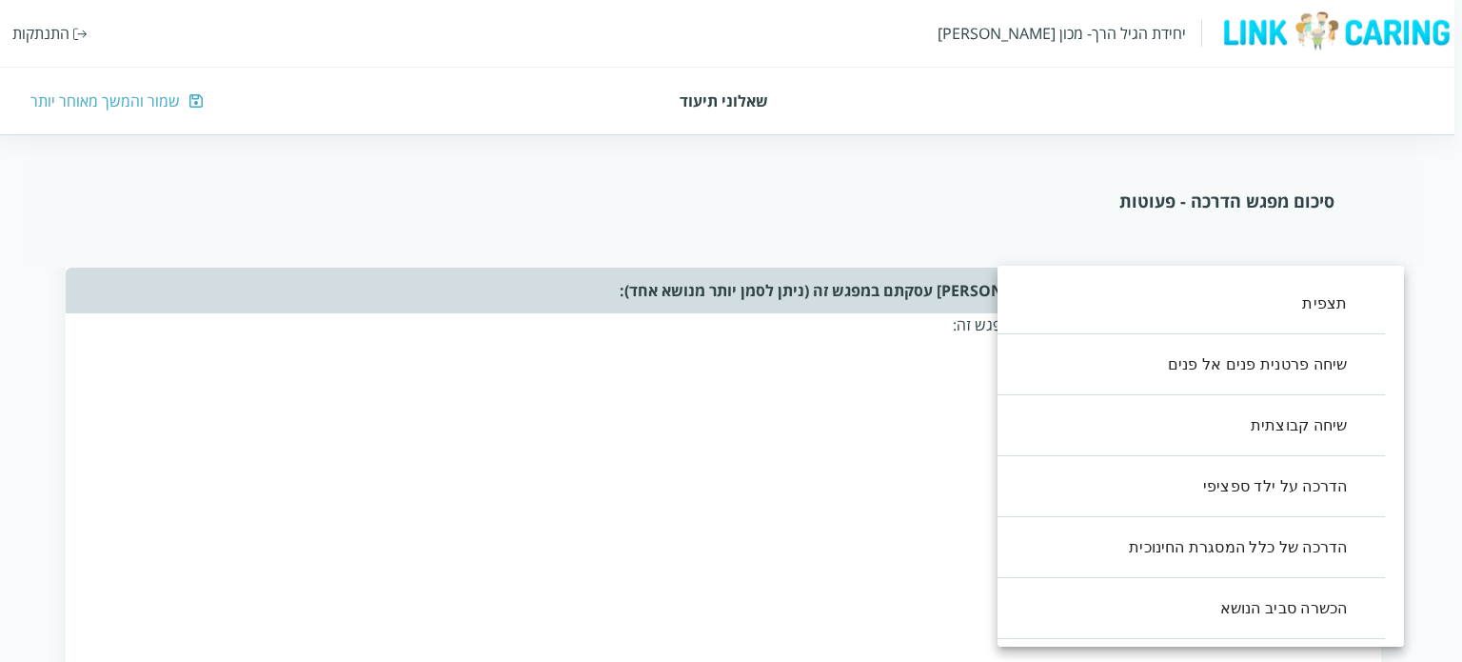
click at [1271, 368] on li "שיחה פרטנית פנים אל פנים" at bounding box center [1182, 364] width 407 height 61
type input ",1"
click at [735, 466] on div at bounding box center [731, 331] width 1462 height 662
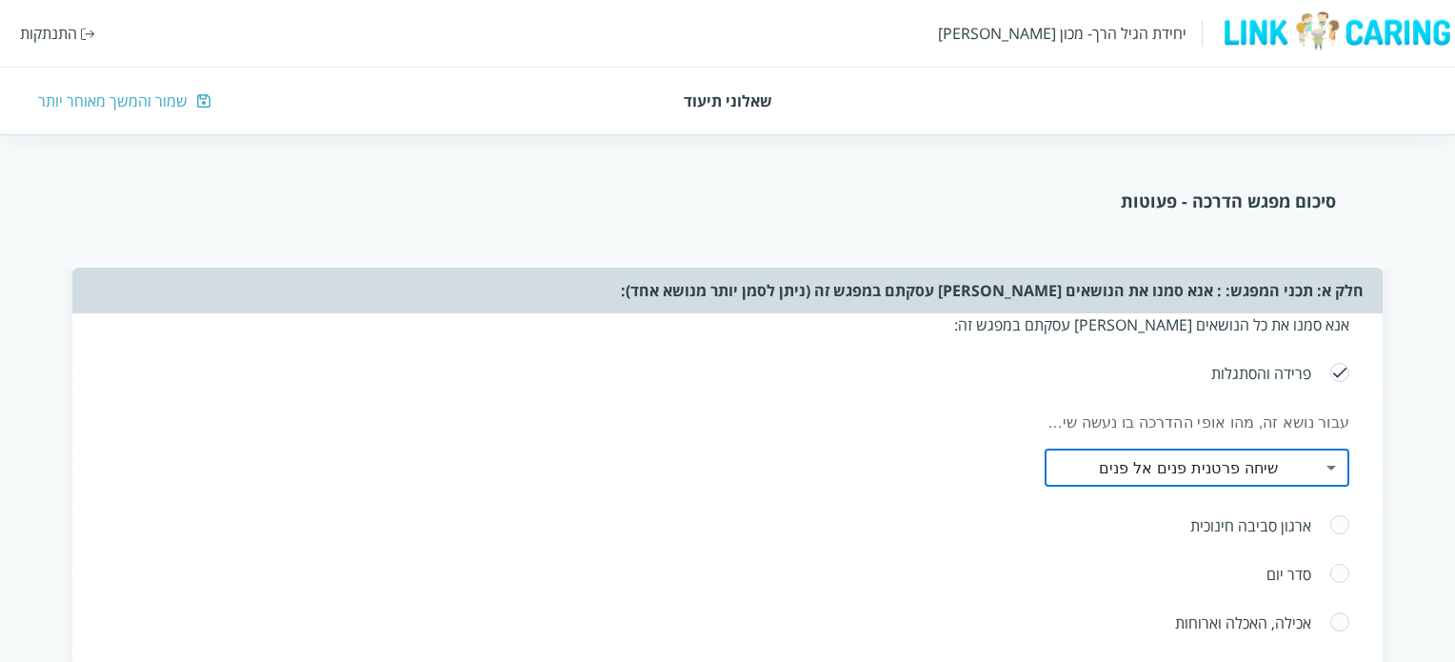
scroll to position [571, 0]
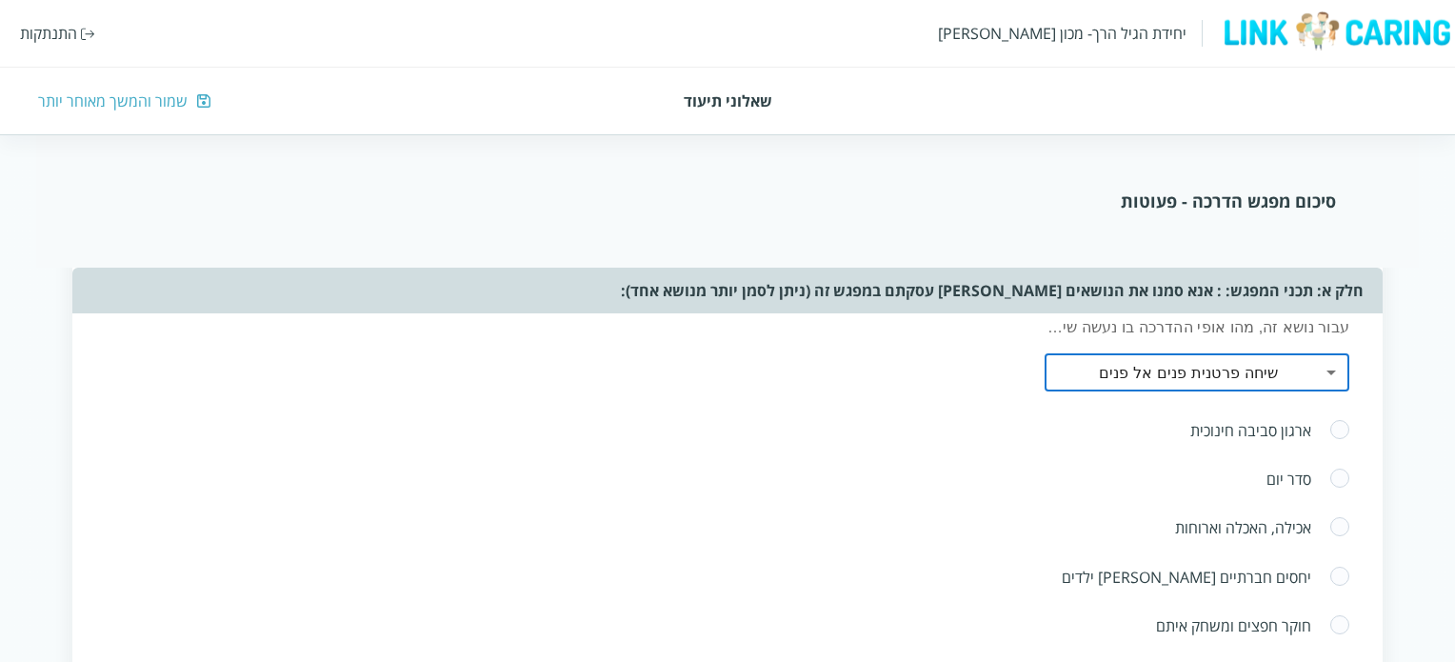
click at [1340, 474] on span at bounding box center [1339, 478] width 21 height 23
radio input "true"
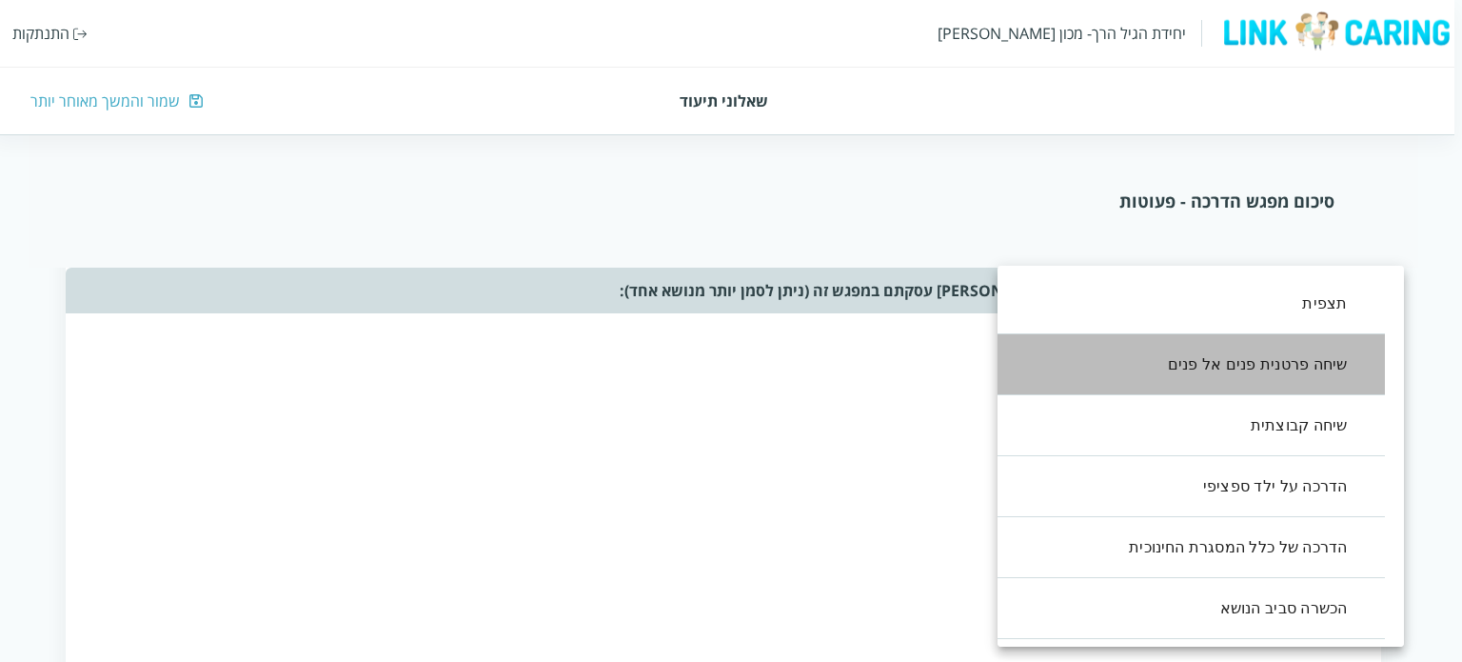
click at [1278, 367] on li "שיחה פרטנית פנים אל פנים" at bounding box center [1182, 364] width 407 height 61
type input ",1"
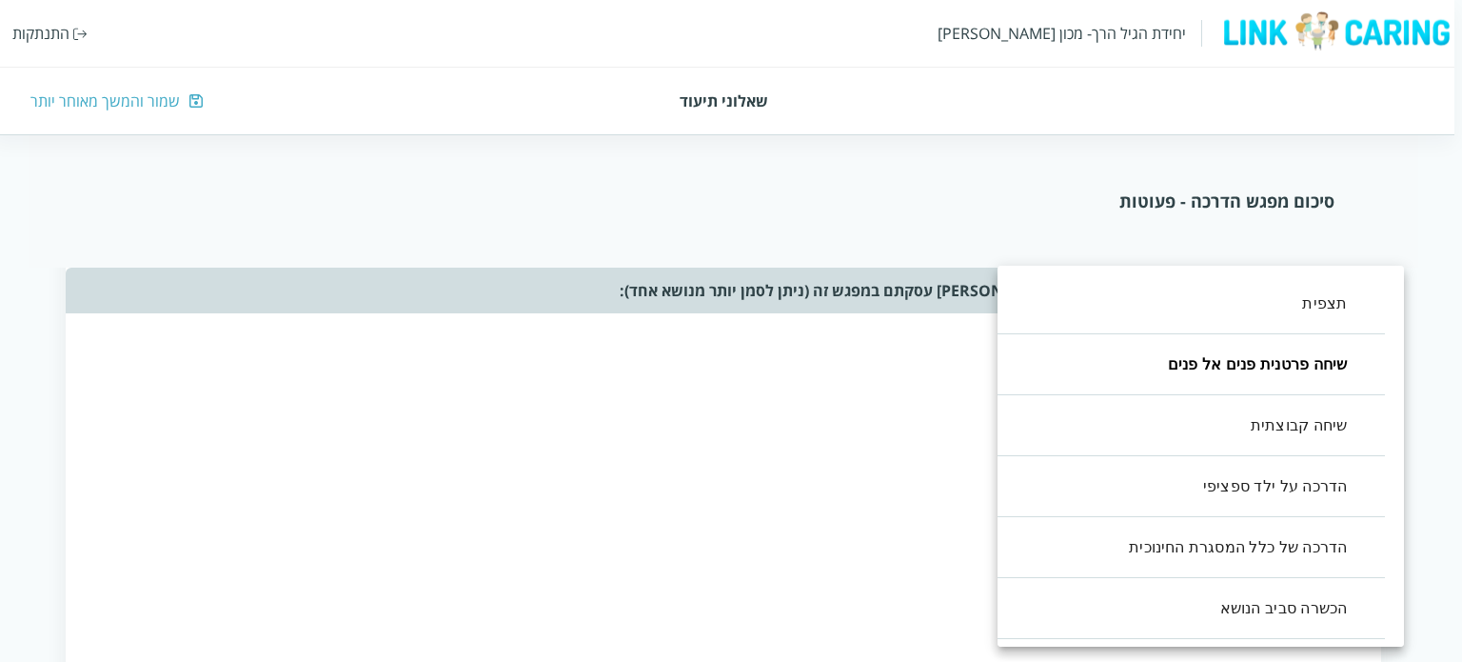
click at [774, 476] on div at bounding box center [731, 331] width 1462 height 662
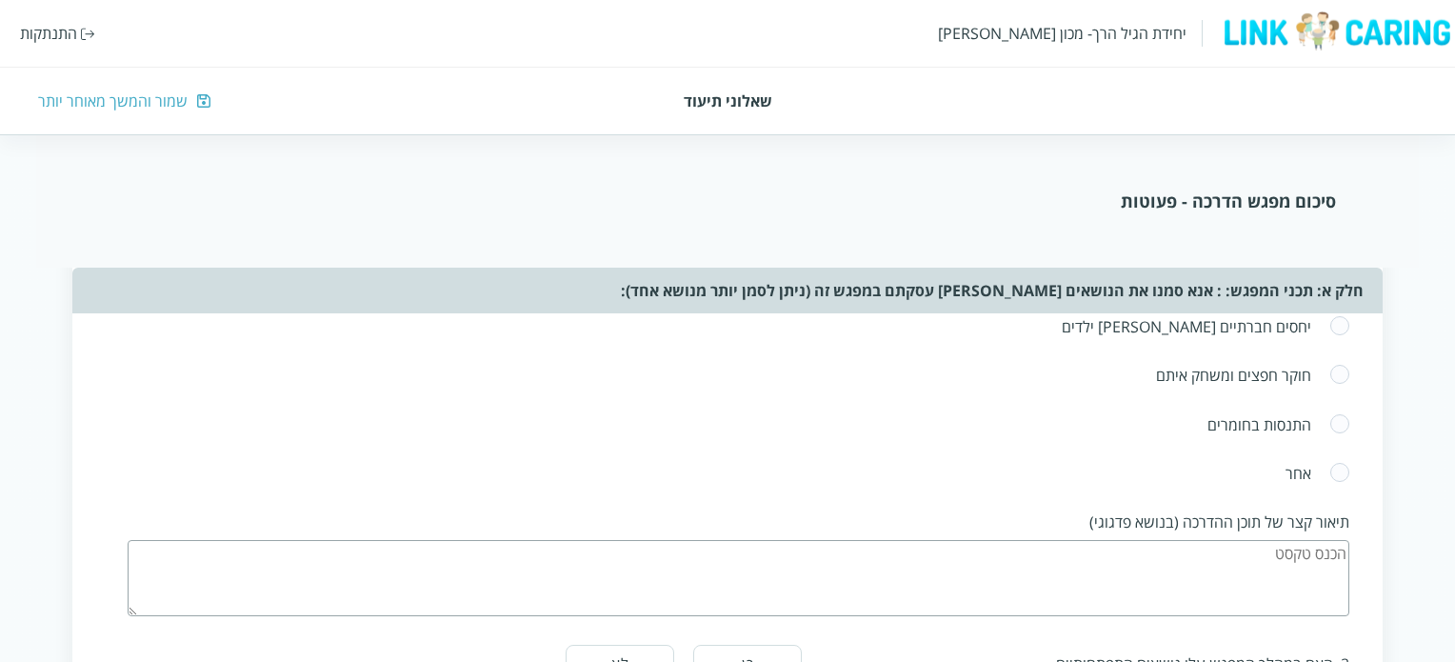
scroll to position [952, 0]
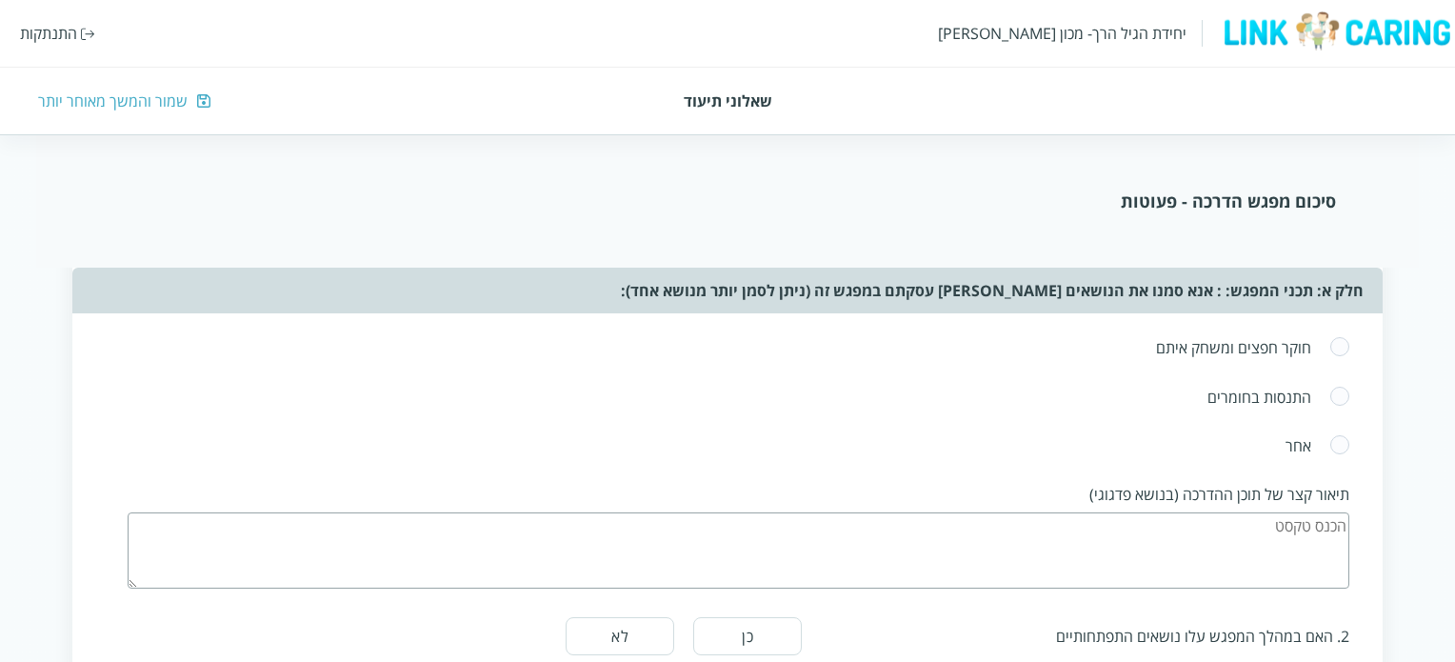
click at [1252, 532] on textarea at bounding box center [738, 550] width 1221 height 76
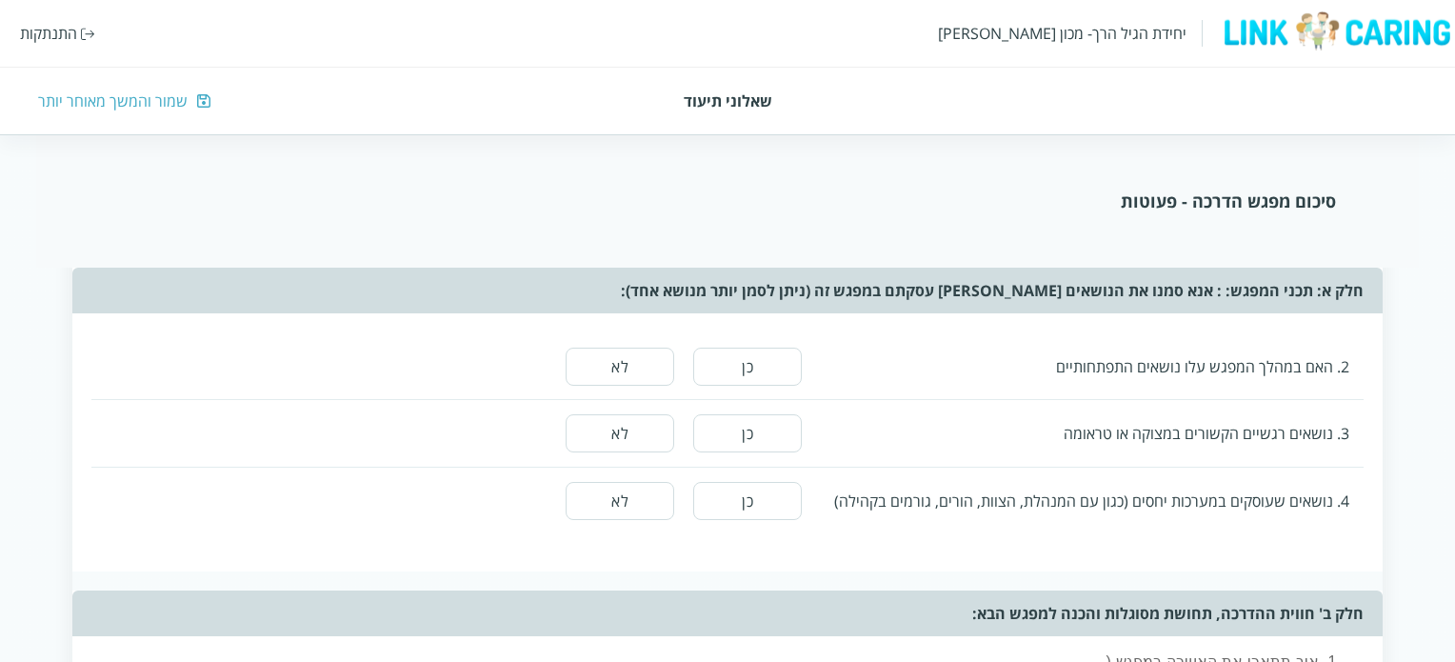
scroll to position [1238, 0]
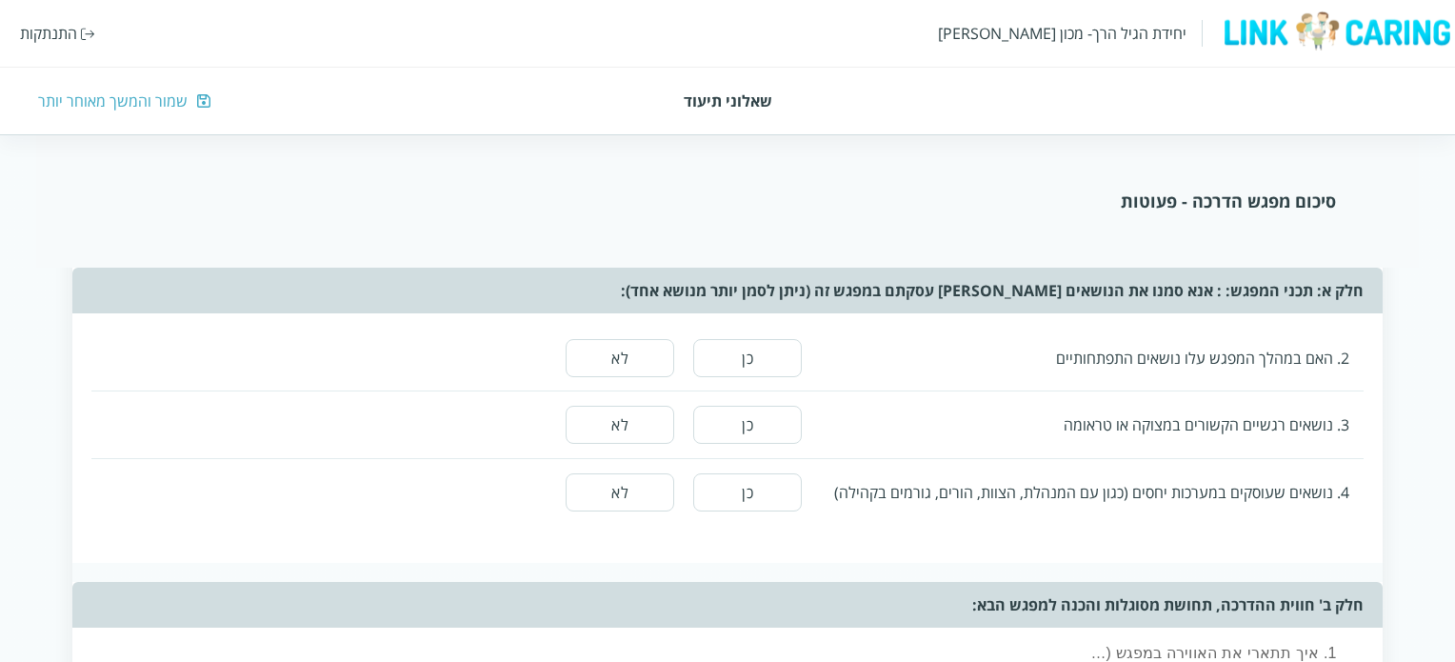
type textarea "שוחחנו על קשיים של ילדים בקליטה, מה ניתן לעשות, איך בניית שגרות עוזרת, חלוקת עב…"
click at [645, 351] on button "לא" at bounding box center [619, 358] width 109 height 38
click at [660, 419] on button "לא" at bounding box center [619, 425] width 109 height 38
click at [655, 486] on button "לא" at bounding box center [619, 492] width 109 height 38
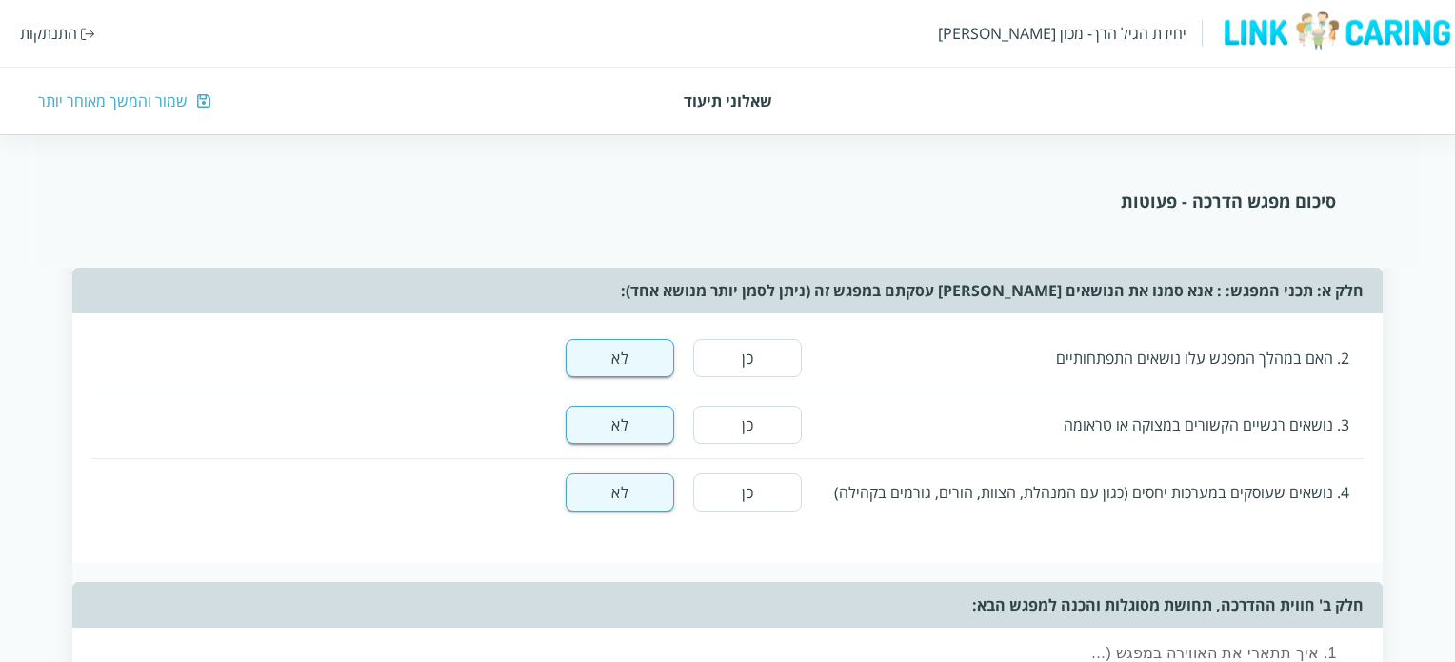
click at [725, 486] on button "כן" at bounding box center [747, 492] width 109 height 38
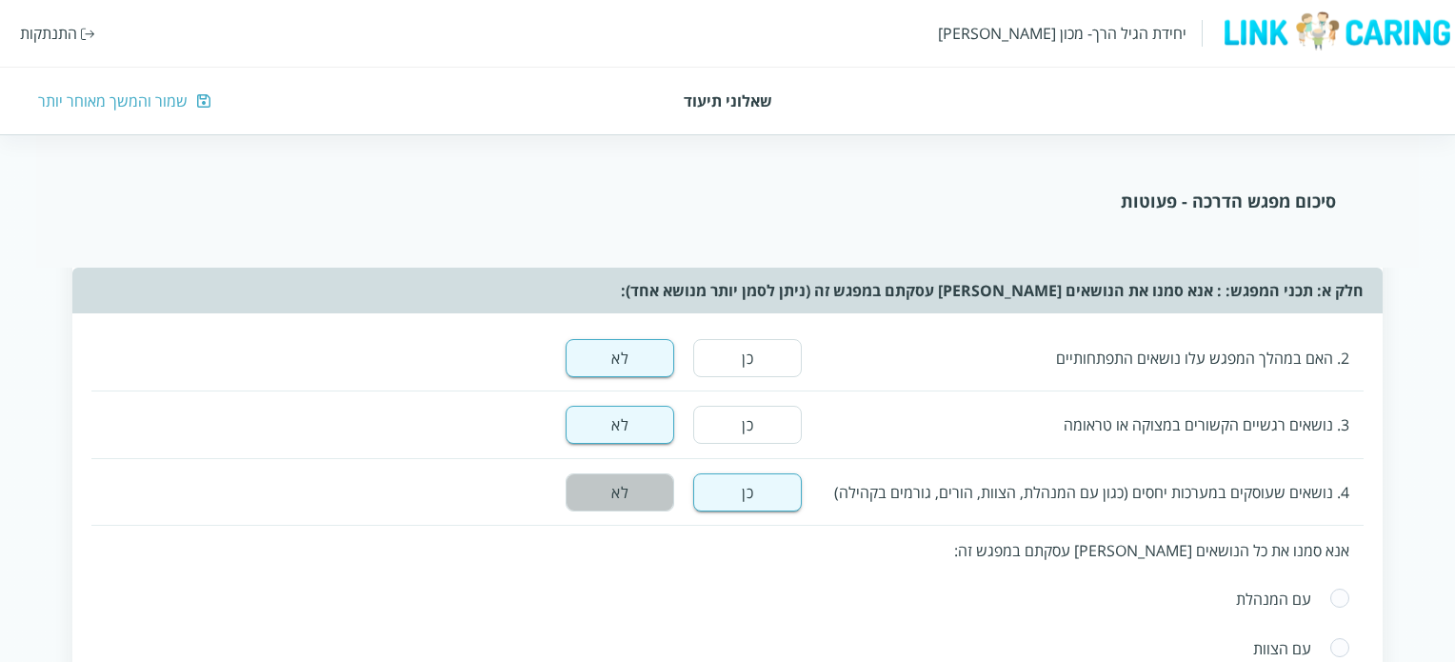
click at [636, 486] on button "לא" at bounding box center [619, 492] width 109 height 38
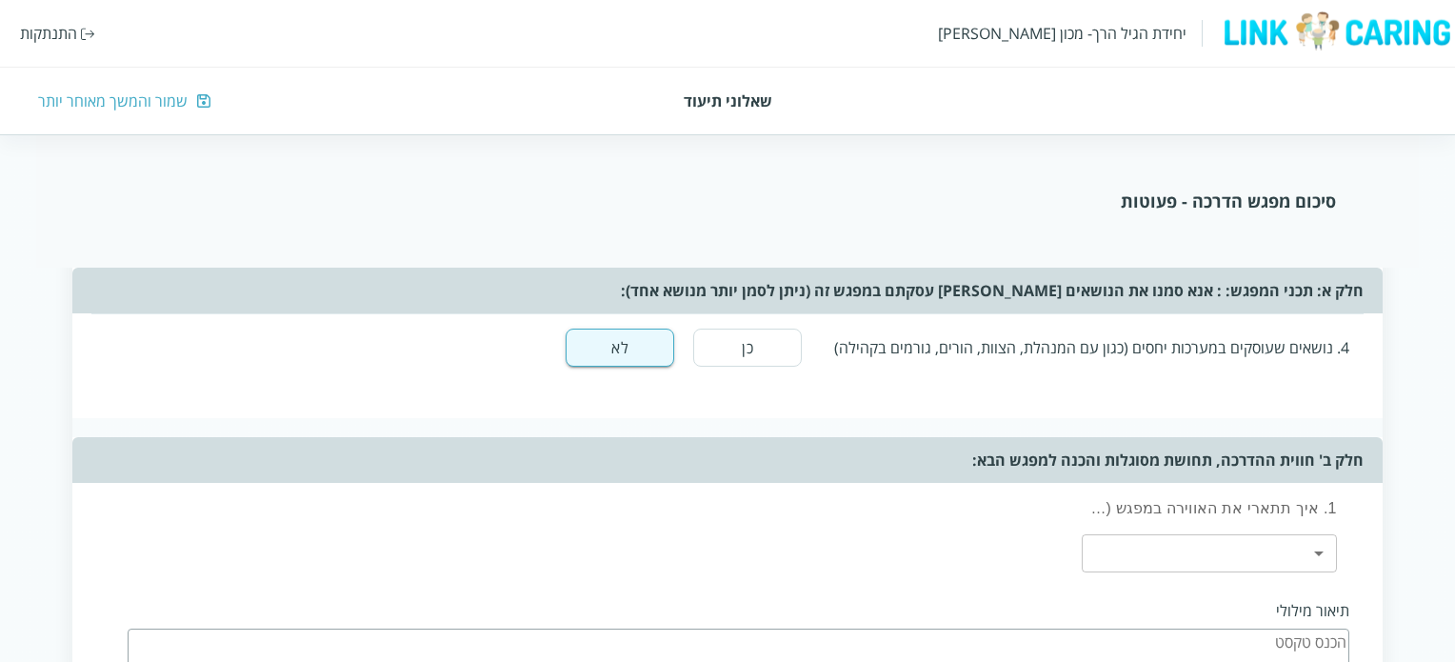
scroll to position [1523, 0]
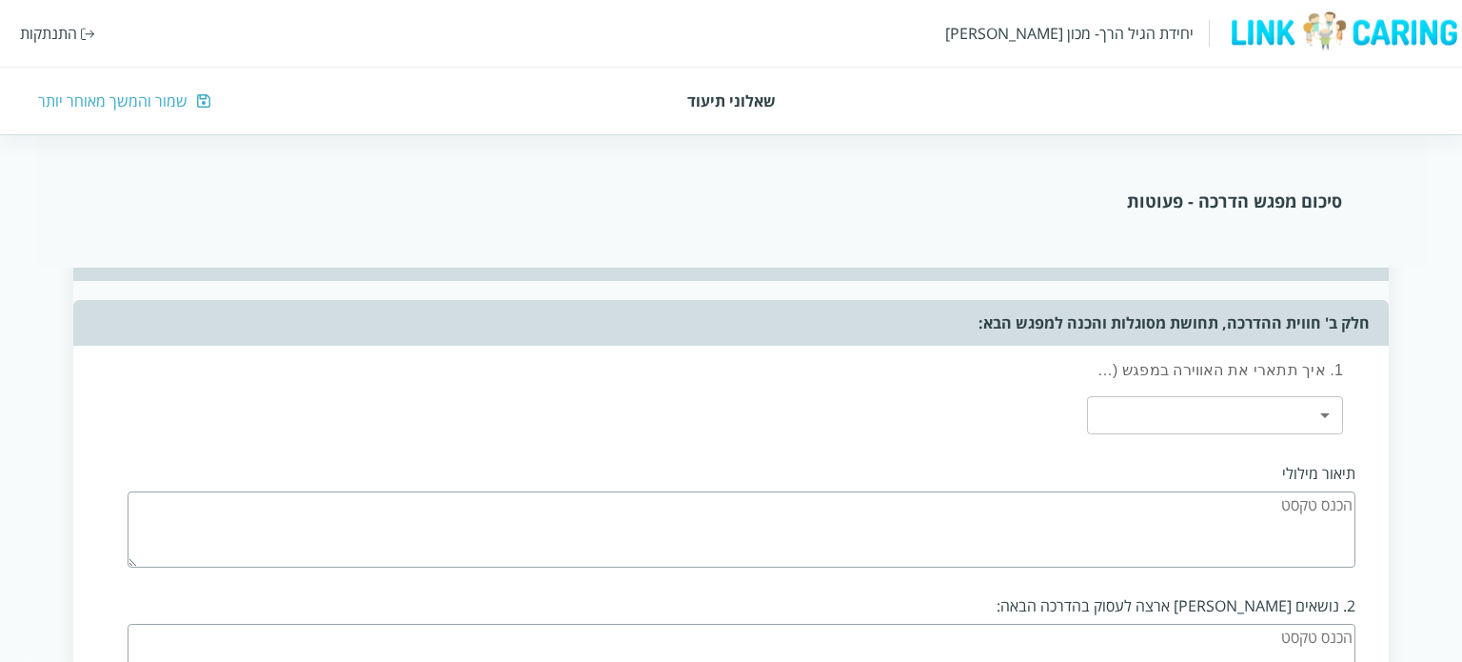
click at [1316, 408] on body "יחידת הגיל הרך- מכון ברנקו וייס התנתקות שאלוני תיעוד שמור והמשך מאוחר יותר סיכו…" at bounding box center [731, 23] width 1462 height 2706
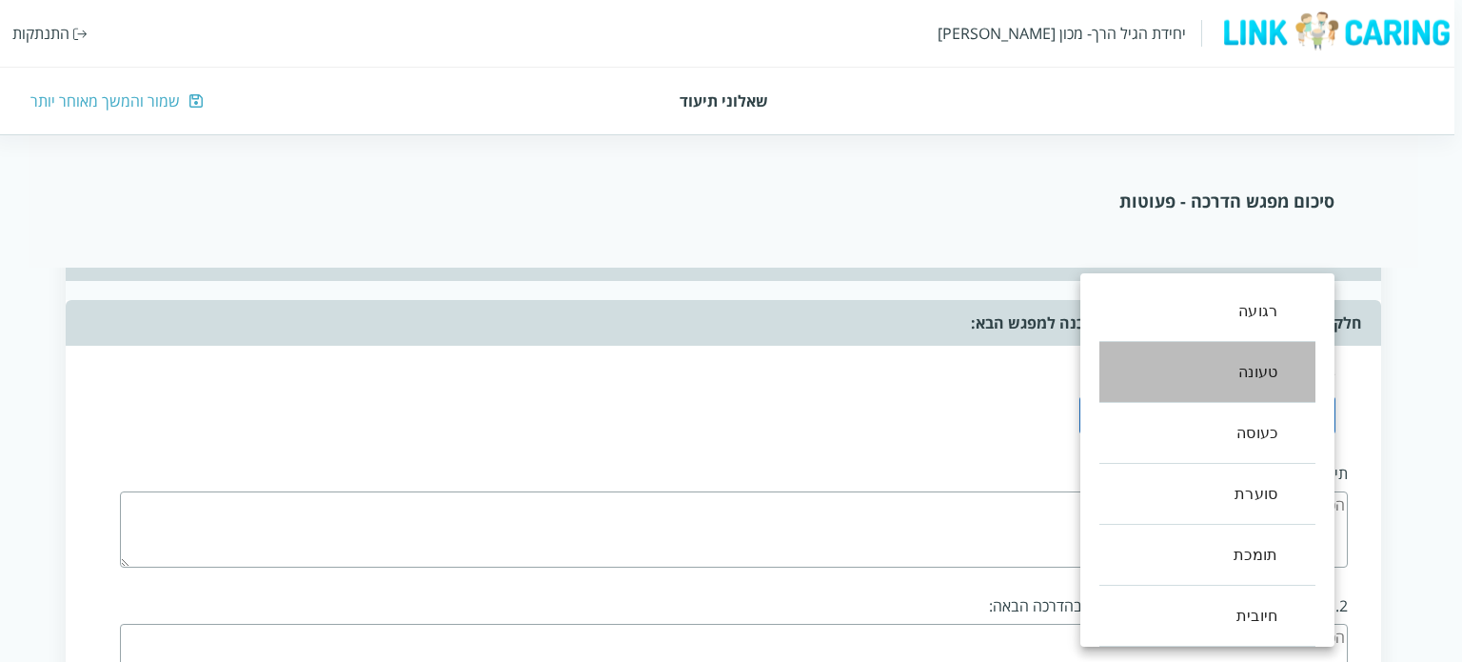
click at [1245, 375] on li "טעונה" at bounding box center [1208, 372] width 216 height 61
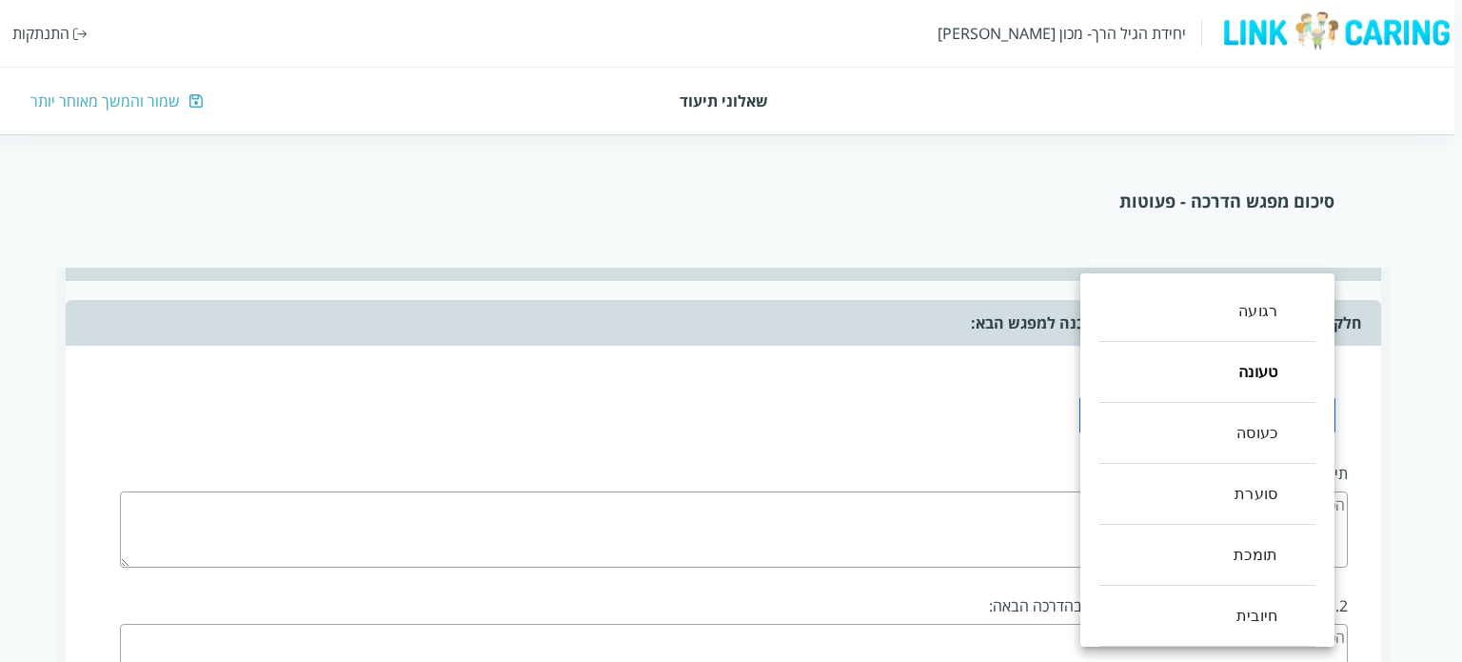
click at [1279, 494] on li "סוערת" at bounding box center [1208, 494] width 216 height 61
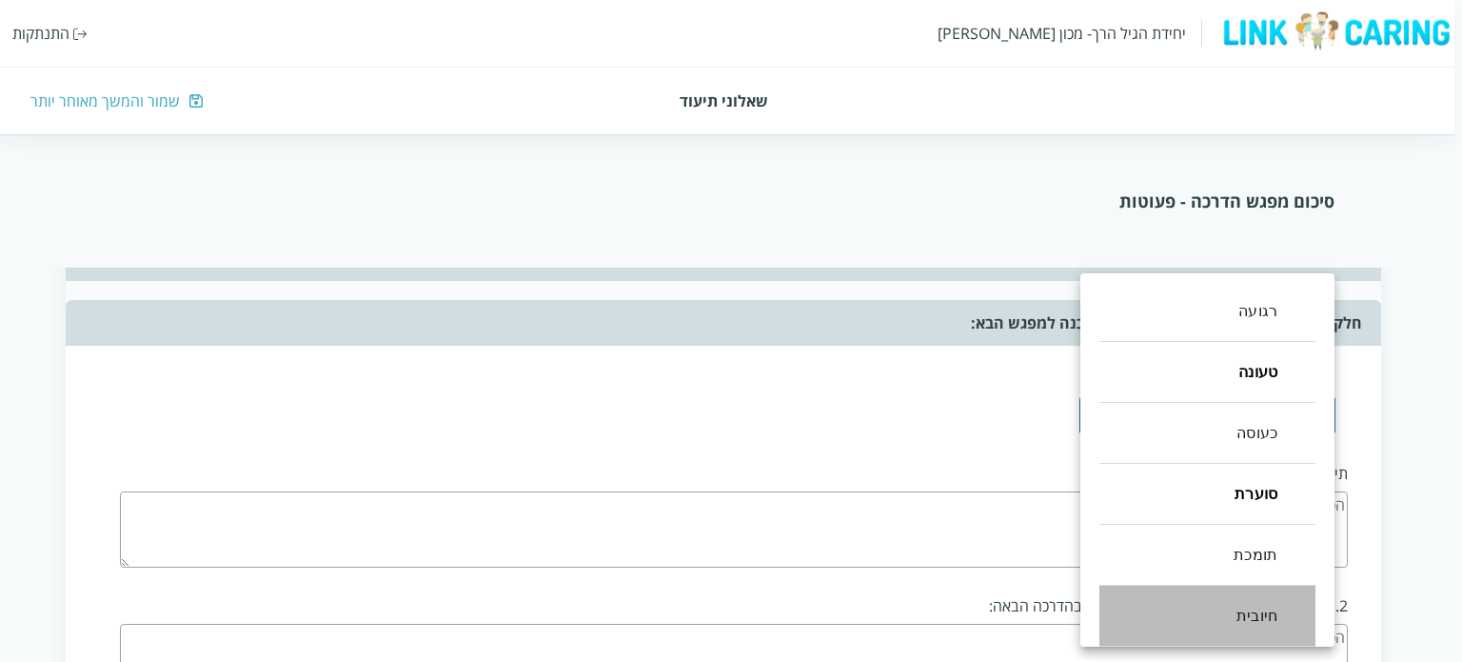
click at [1275, 616] on li "חיובית" at bounding box center [1208, 615] width 216 height 61
type input ",1,3,5"
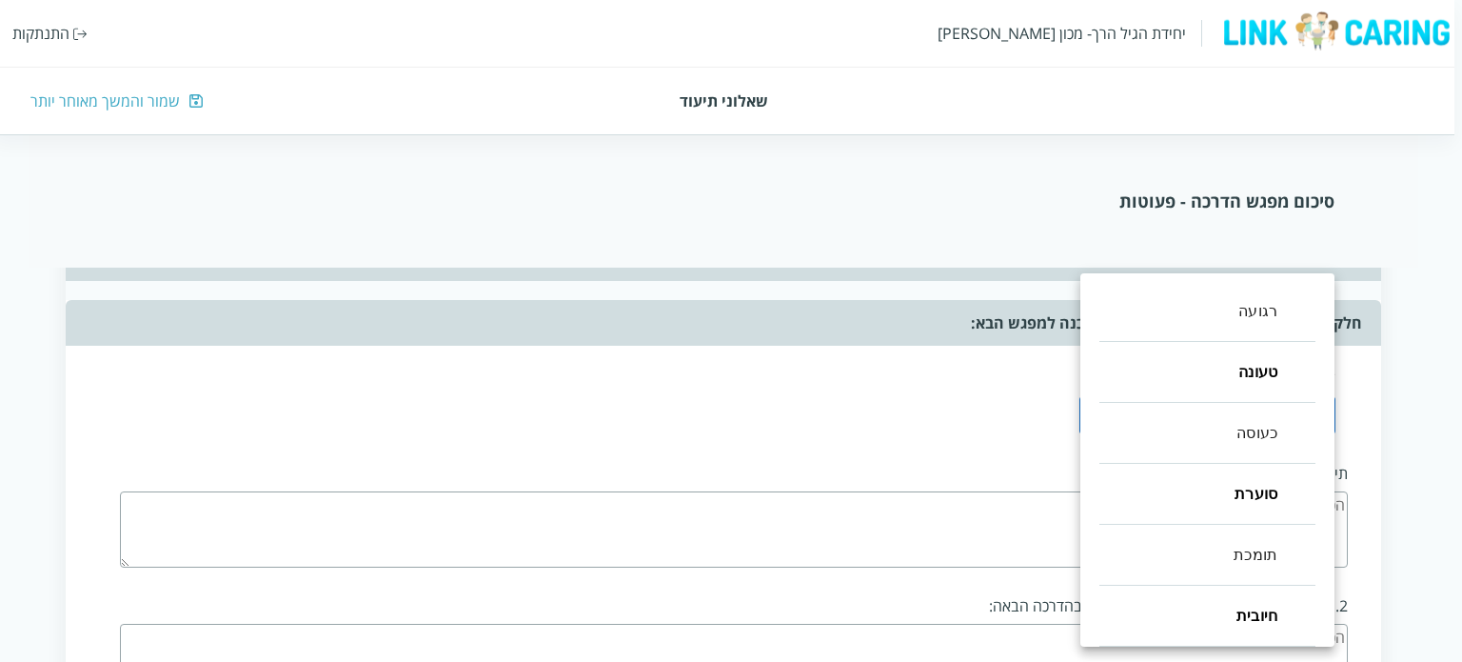
click at [975, 435] on div at bounding box center [731, 331] width 1462 height 662
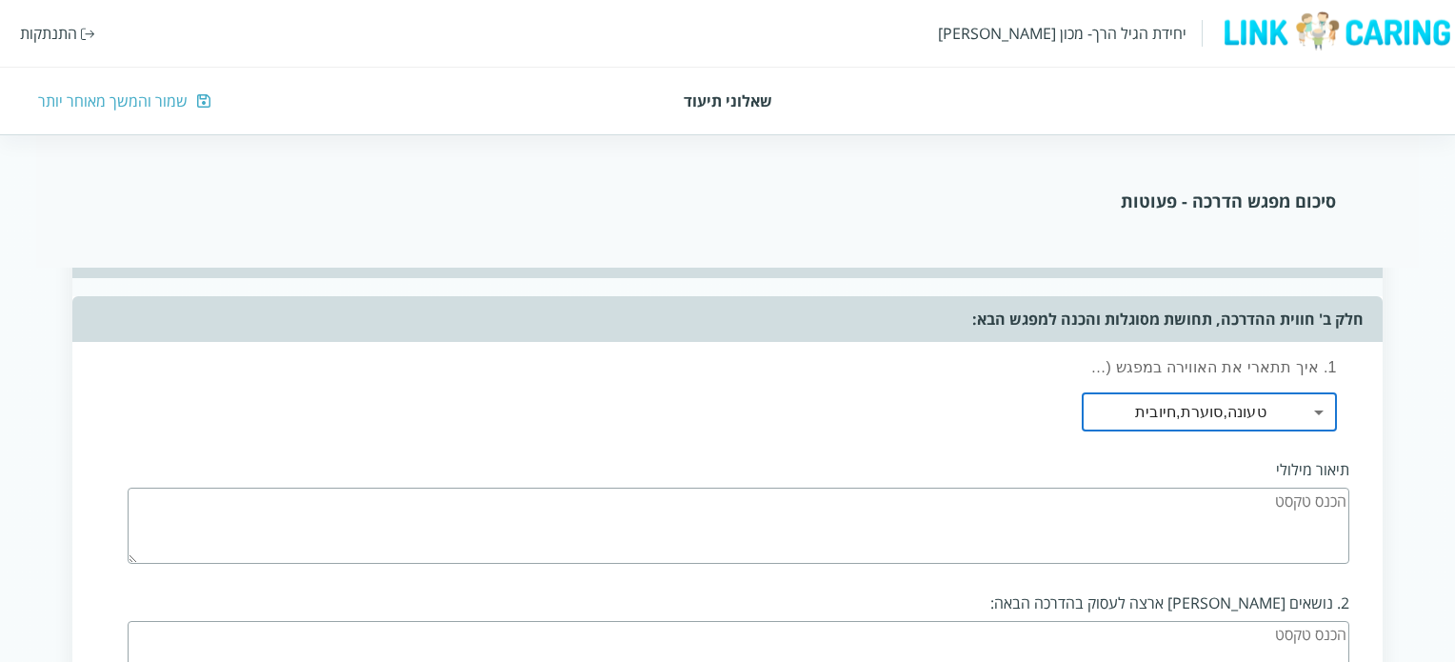
click at [1086, 498] on textarea at bounding box center [738, 525] width 1221 height 76
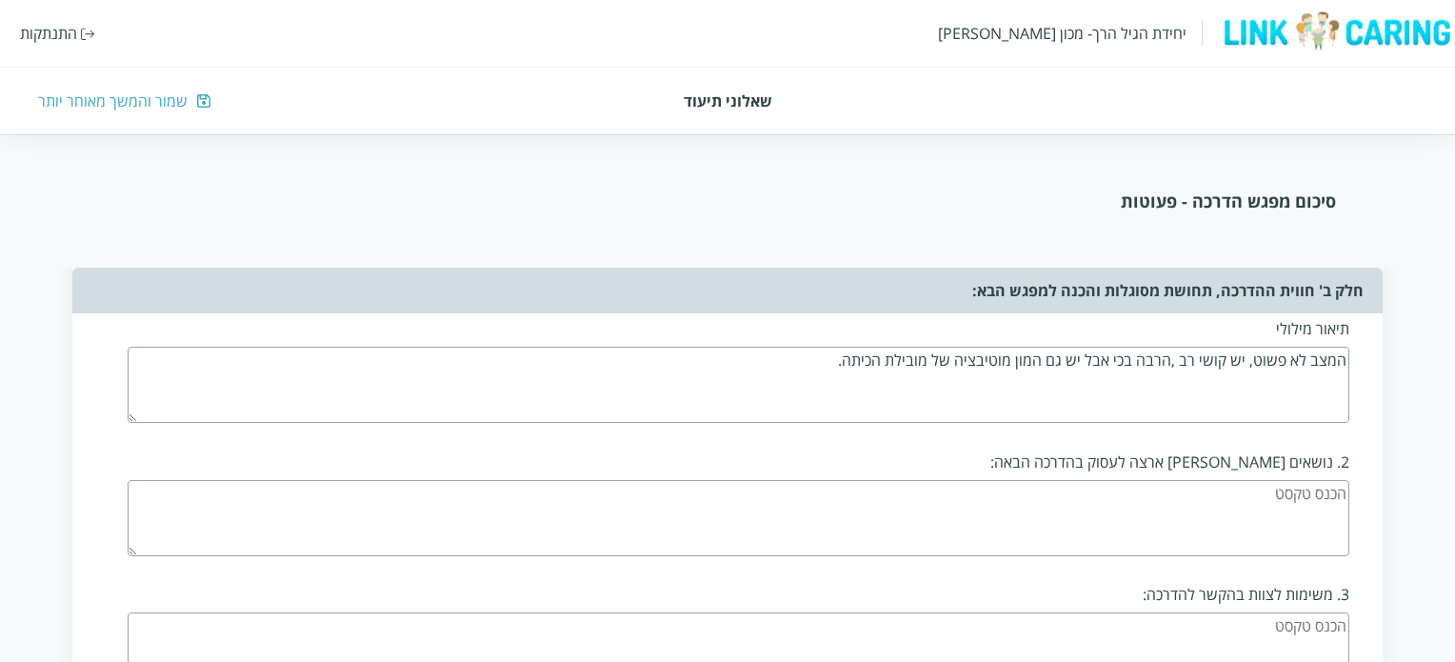
scroll to position [1714, 0]
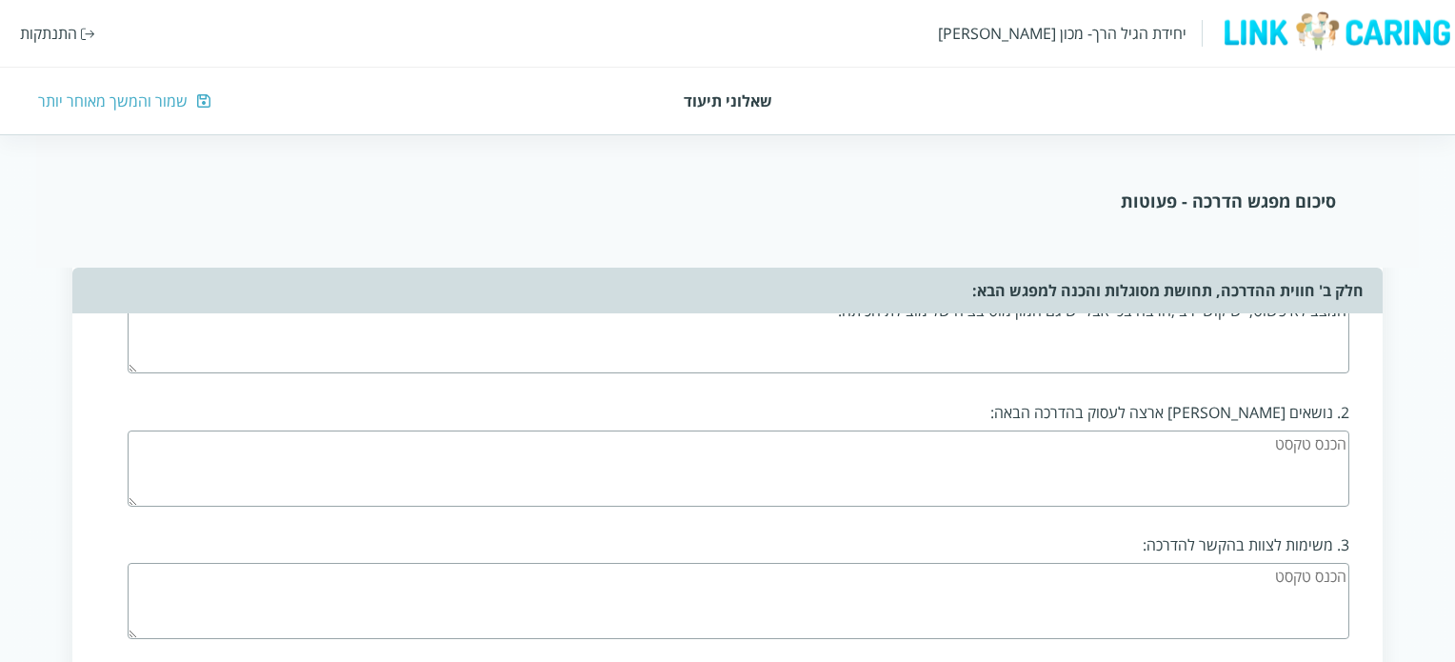
type textarea "המצב לא פשוט, יש קושי רב ,הרבה בכי אבל יש גם המון מוטיבציה של מובילת הכיתה."
click at [1173, 438] on textarea at bounding box center [738, 468] width 1221 height 76
type textarea "מעברים,סדר יום, שיח מכבד , חלוקת עבודה נכונה יותר"
click at [1222, 576] on textarea at bounding box center [738, 608] width 1221 height 76
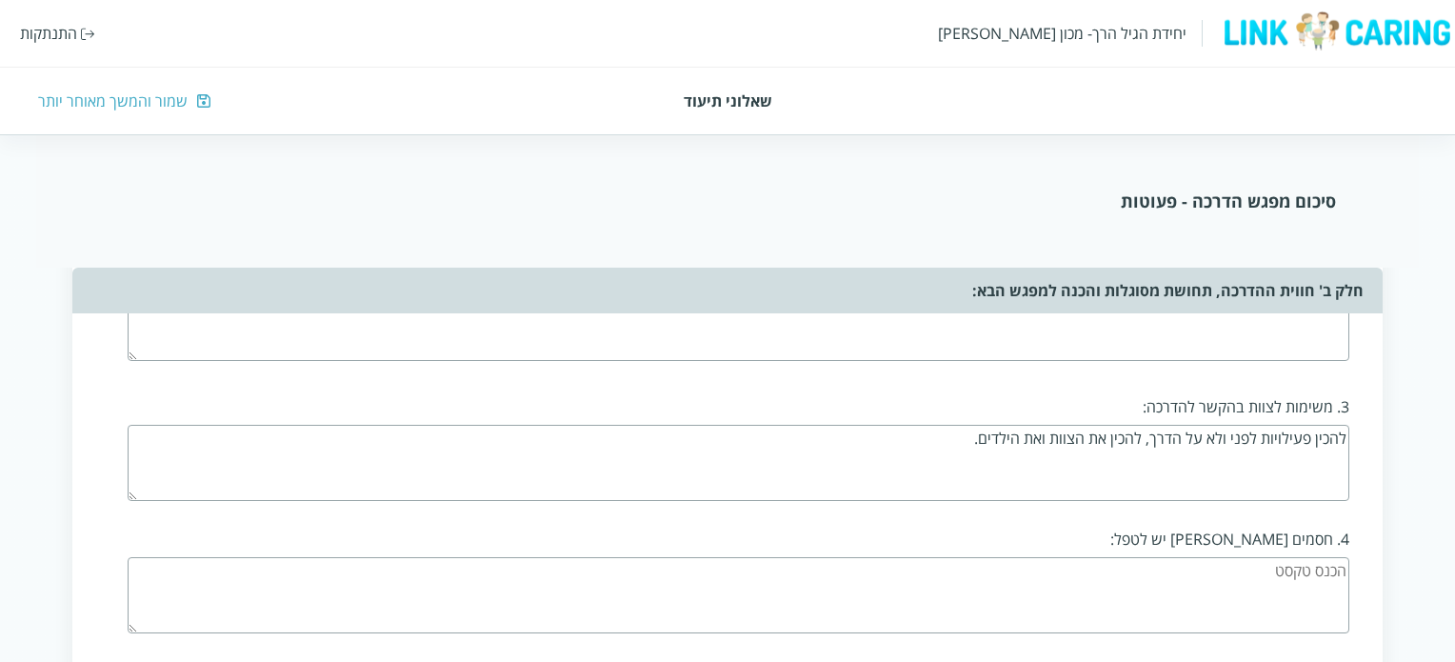
scroll to position [1904, 0]
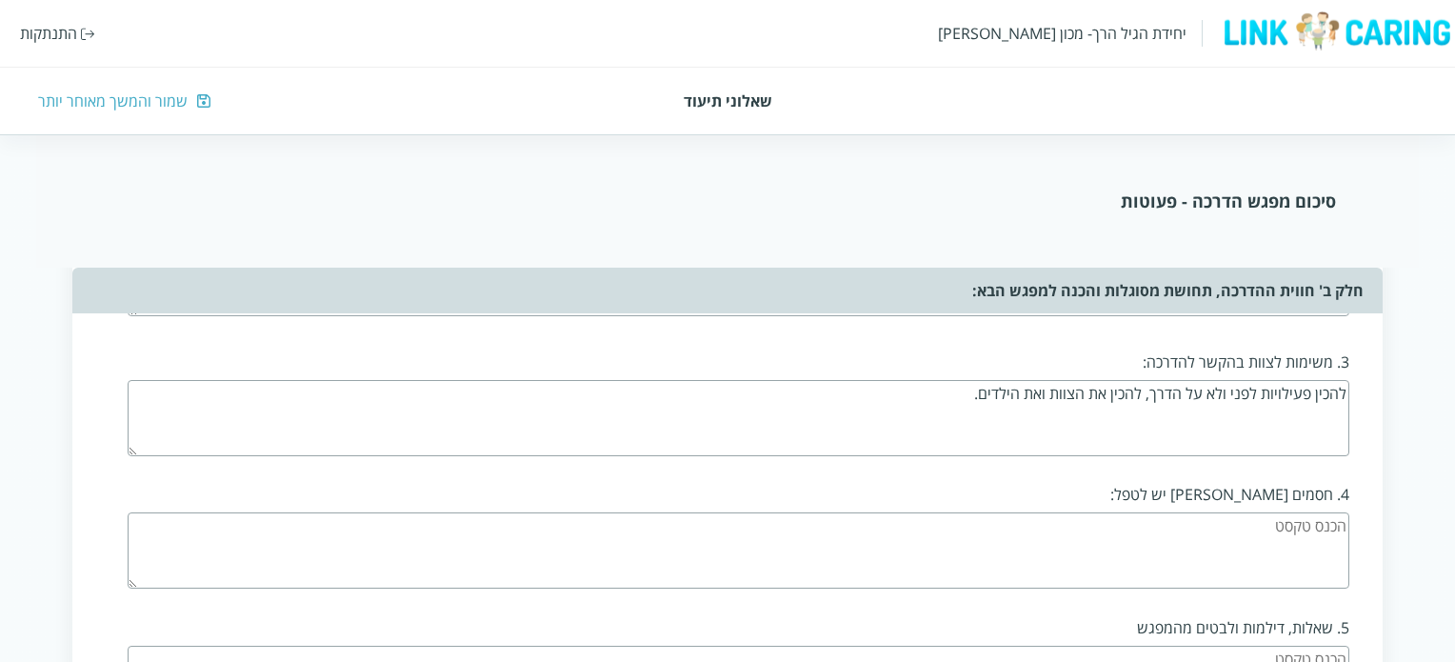
type textarea "להכין פעילויות לפני ולא על הדרך, להכין את הצוות ואת הילדים."
click at [1213, 525] on textarea at bounding box center [738, 550] width 1221 height 76
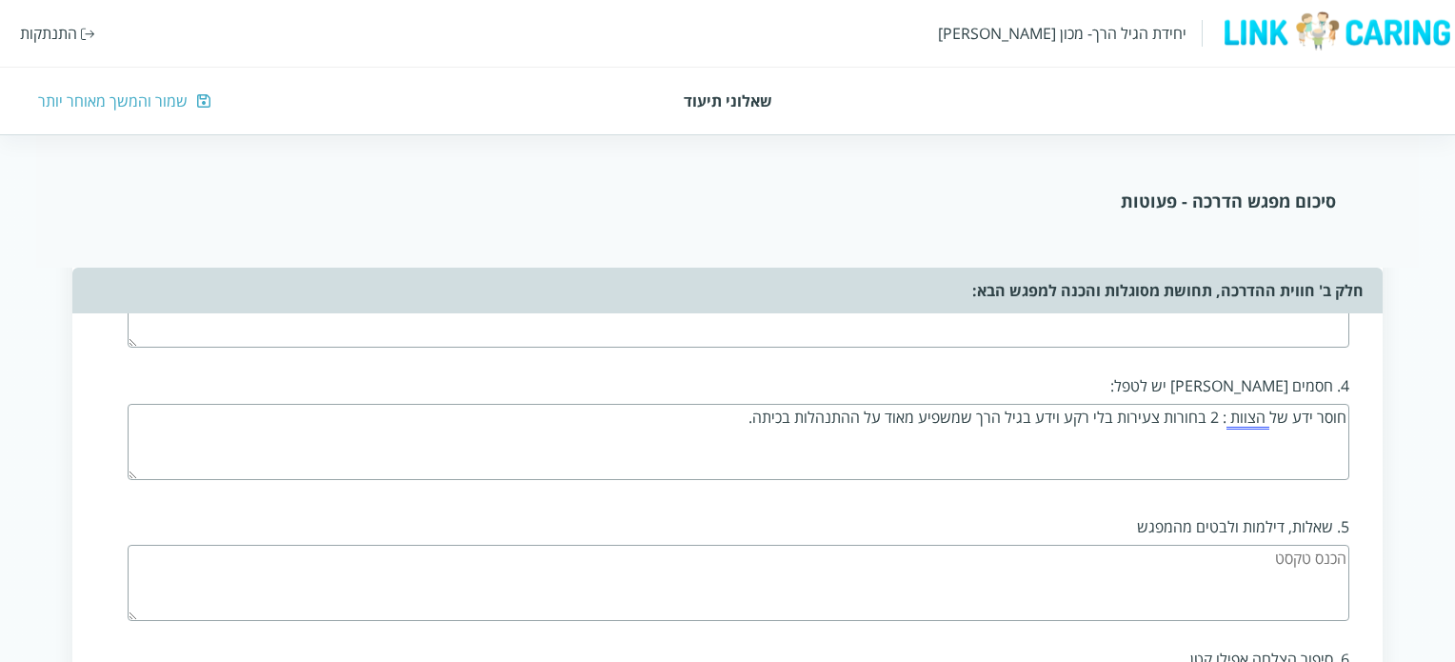
scroll to position [2094, 0]
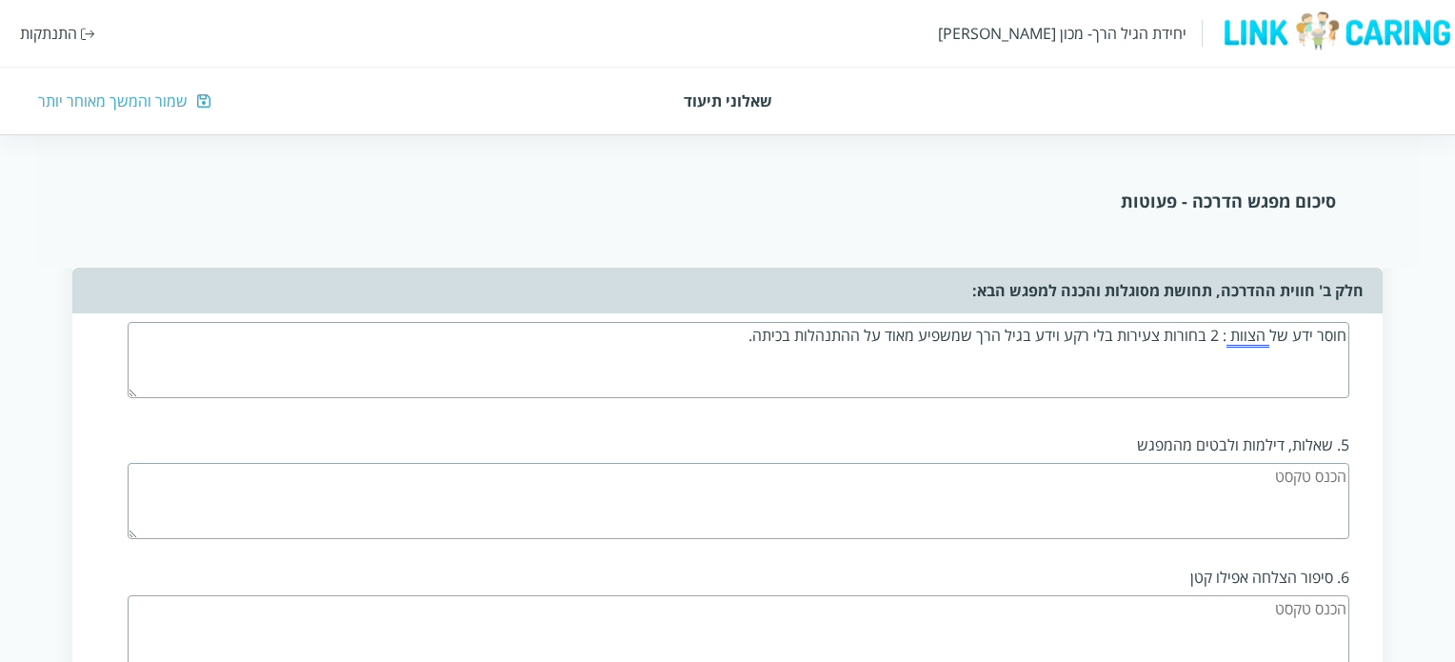
type textarea "חוסר ידע של הצוות : 2 בחורות צעירות בלי רקע וידע בגיל הרך שמשפיע מאוד על ההתנהל…"
click at [1222, 468] on textarea at bounding box center [738, 501] width 1221 height 76
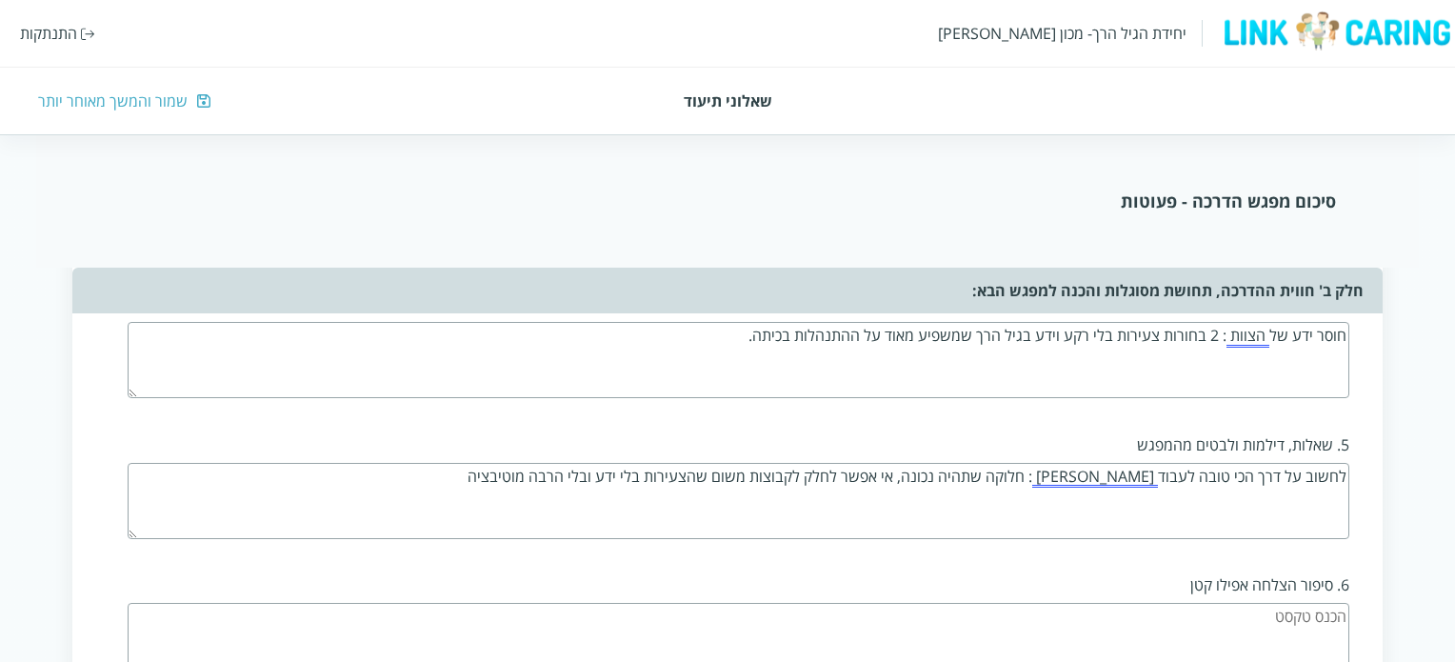
type textarea "לחשוב על דרך הכי טובה לעבוד איתן : חלוקה שתהיה נכונה, אי אפשר לחלק לקבוצות משום…"
click at [1277, 621] on textarea at bounding box center [738, 641] width 1221 height 76
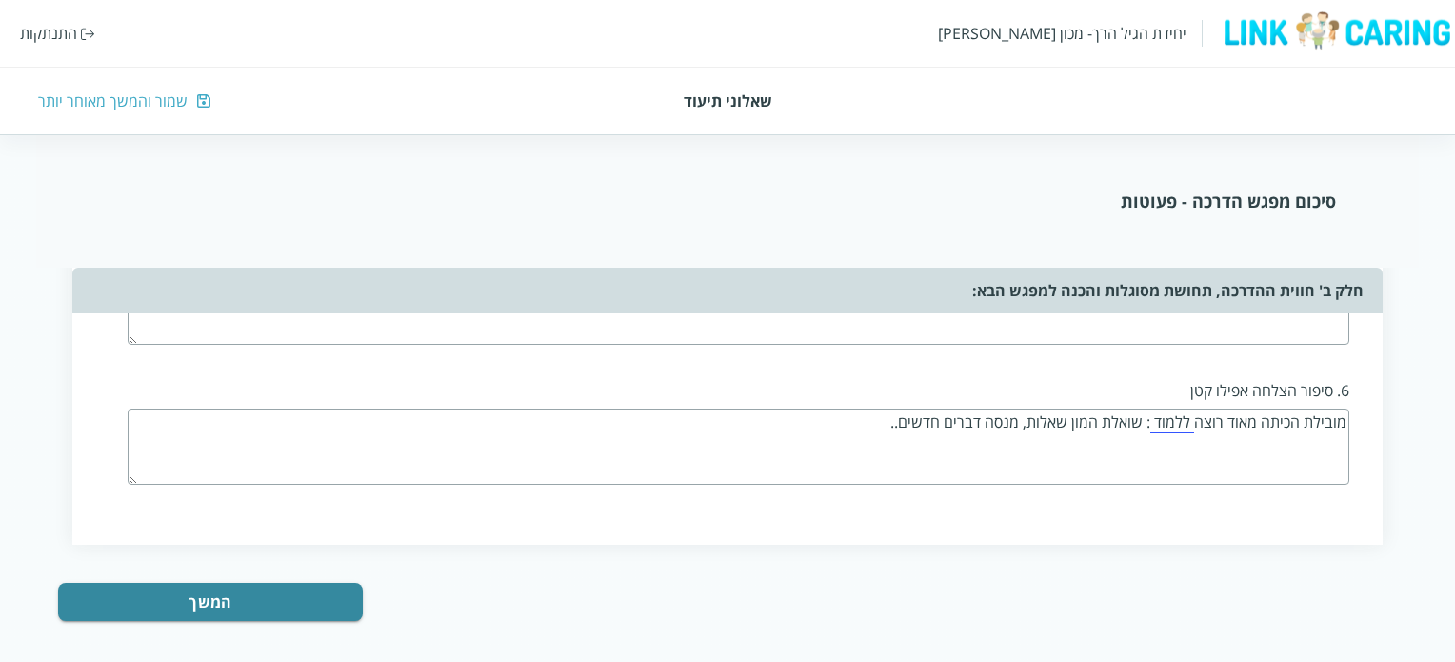
scroll to position [2289, 0]
type textarea "מובילת הכיתה מאוד רוצה ללמוד : שואלת המון שאלות, מנסה דברים חדשים.."
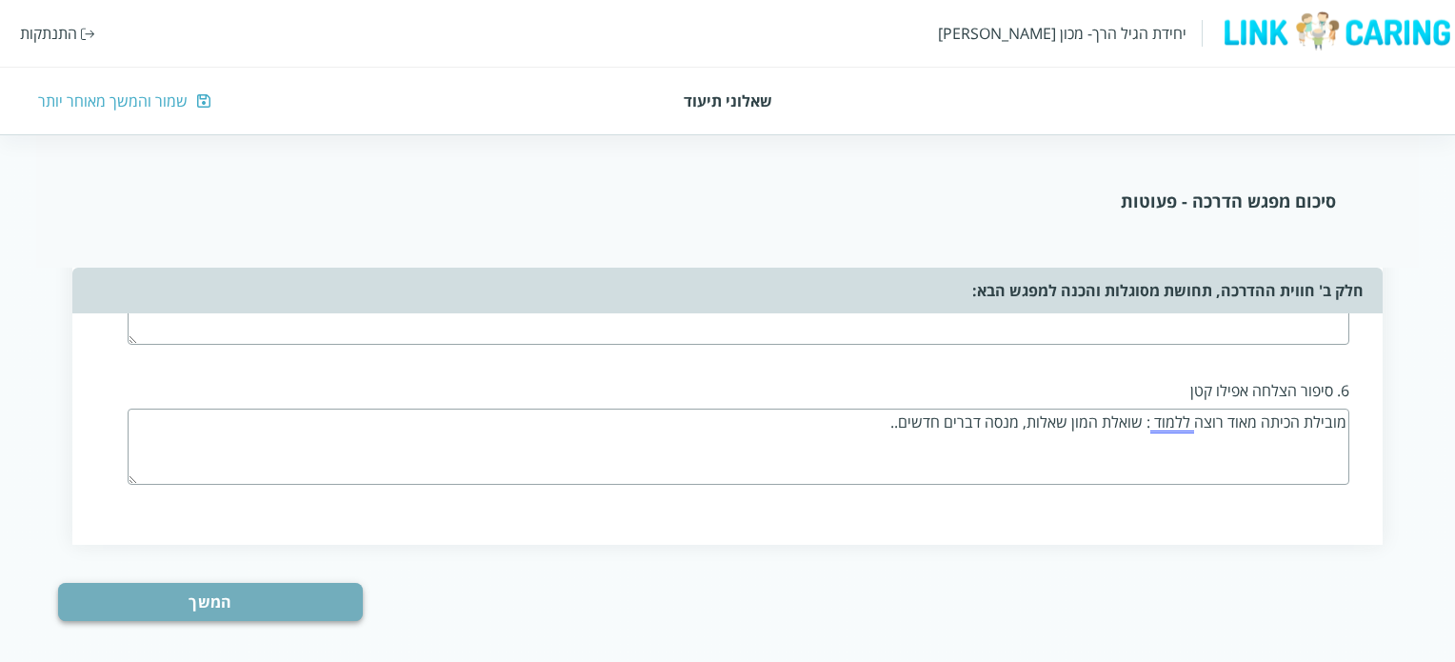
click at [257, 583] on button "המשך" at bounding box center [210, 602] width 305 height 38
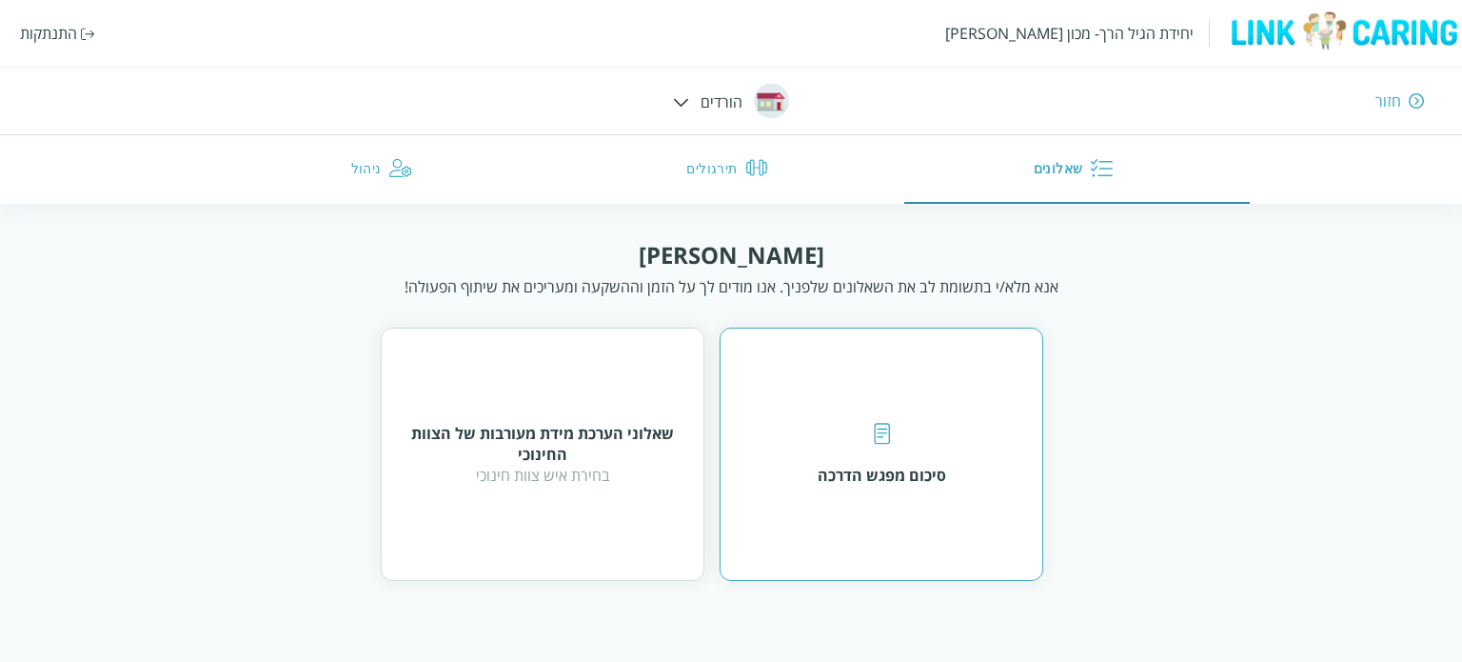
click at [896, 514] on div "סיכום מפגש הדרכה" at bounding box center [882, 453] width 324 height 253
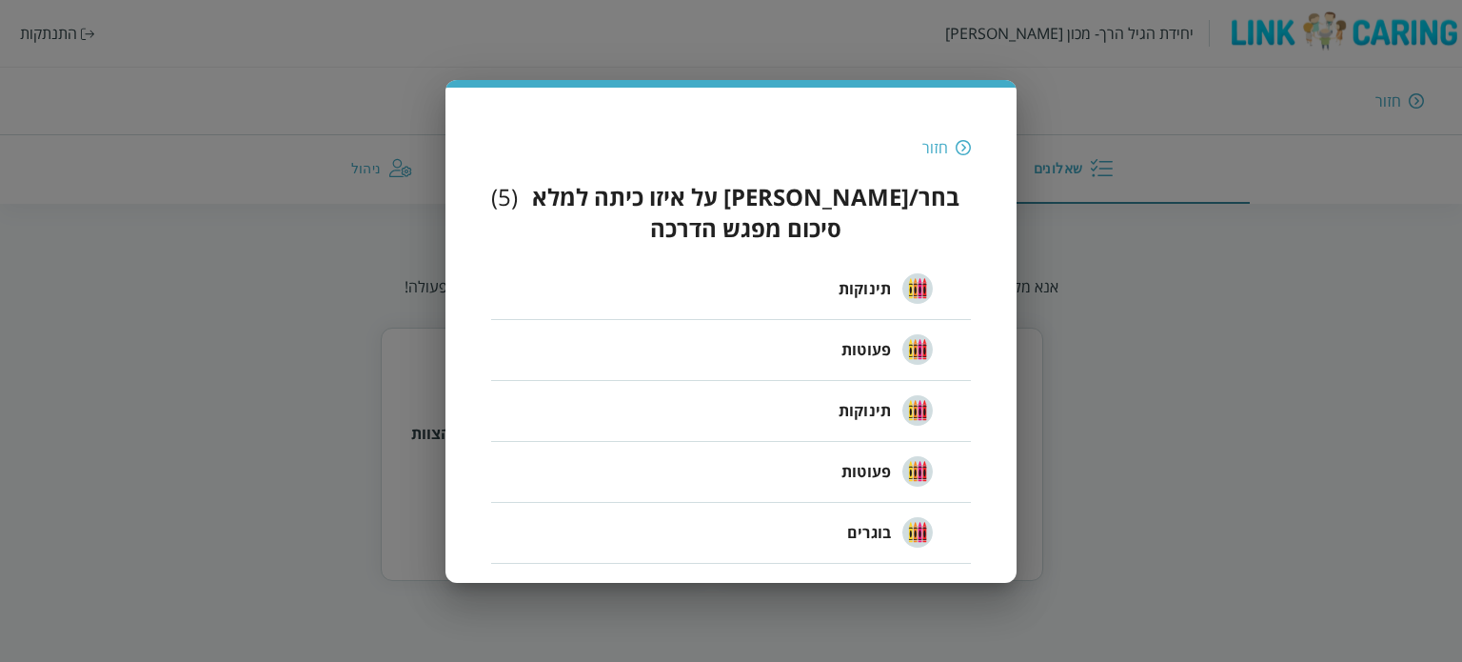
click at [876, 342] on span "פעוטות" at bounding box center [867, 349] width 50 height 23
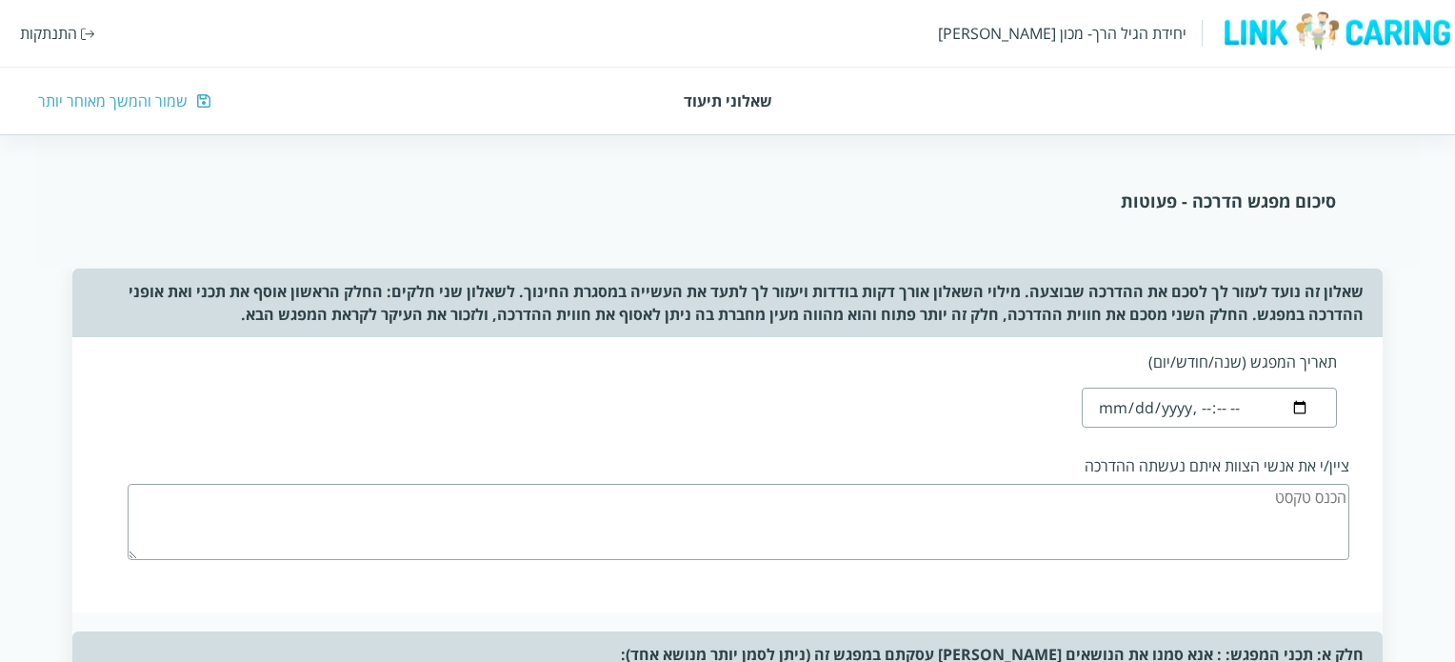
click at [1118, 410] on input "datetime-local" at bounding box center [1208, 407] width 254 height 40
type input "2025-09-16T19:45"
click at [1022, 434] on div "תאריך המפגש (שנה/חודש/יום) ציין/י את אנשי הצוות איתם נעשתה ההדרכה" at bounding box center [726, 474] width 1309 height 275
click at [1242, 496] on textarea at bounding box center [738, 522] width 1221 height 76
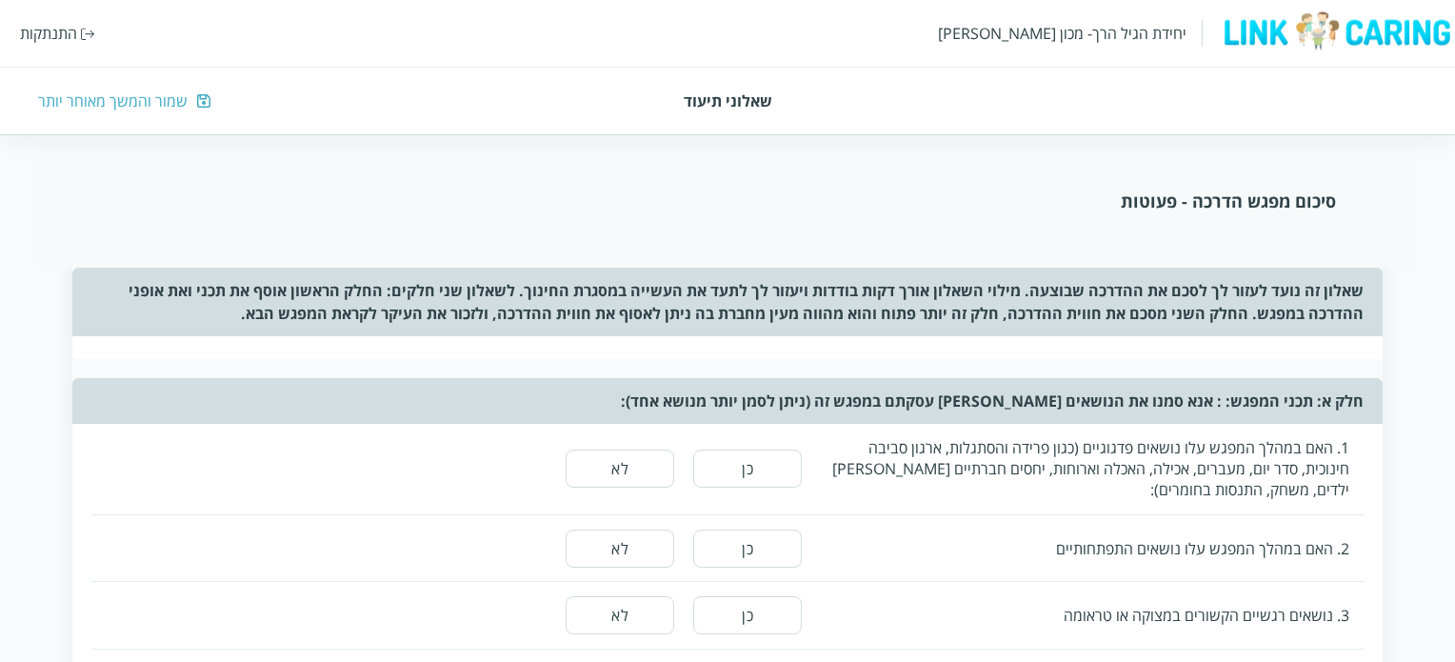
scroll to position [286, 0]
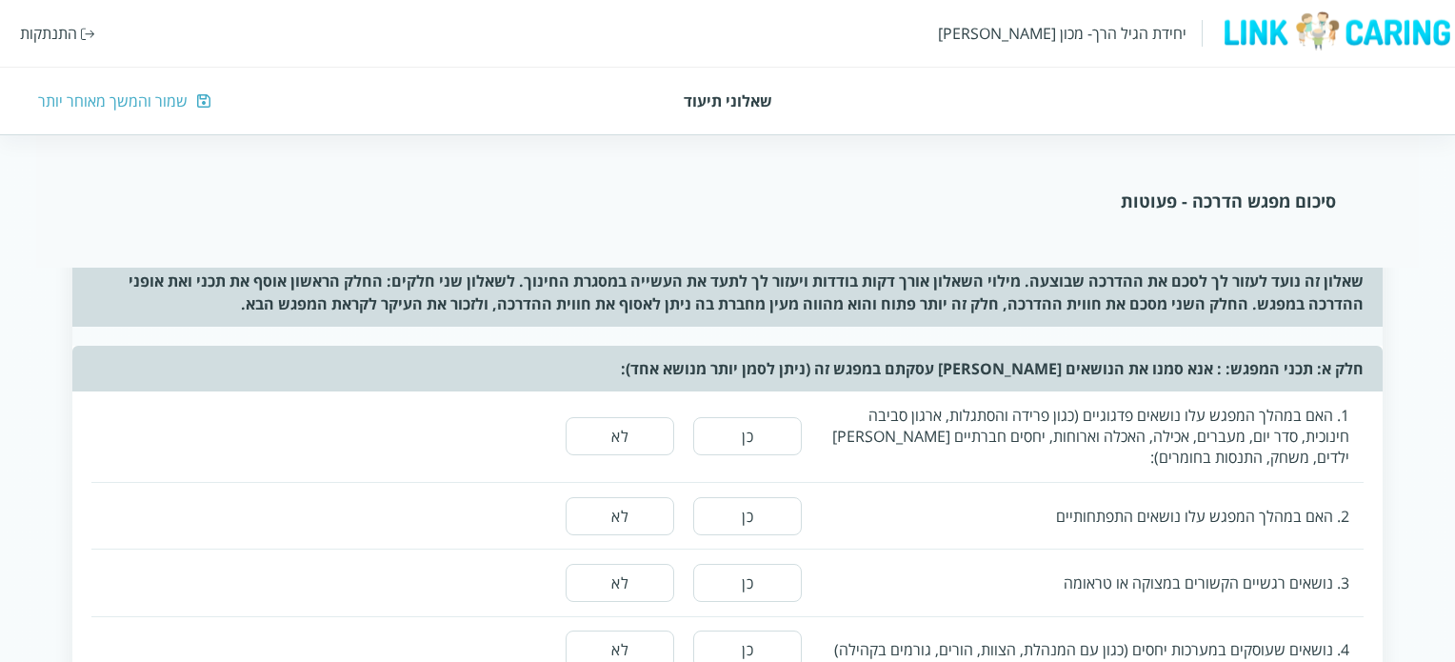
type textarea "צוות הפעוטות, המנהלת חולה"
click at [720, 434] on button "כן" at bounding box center [747, 436] width 109 height 38
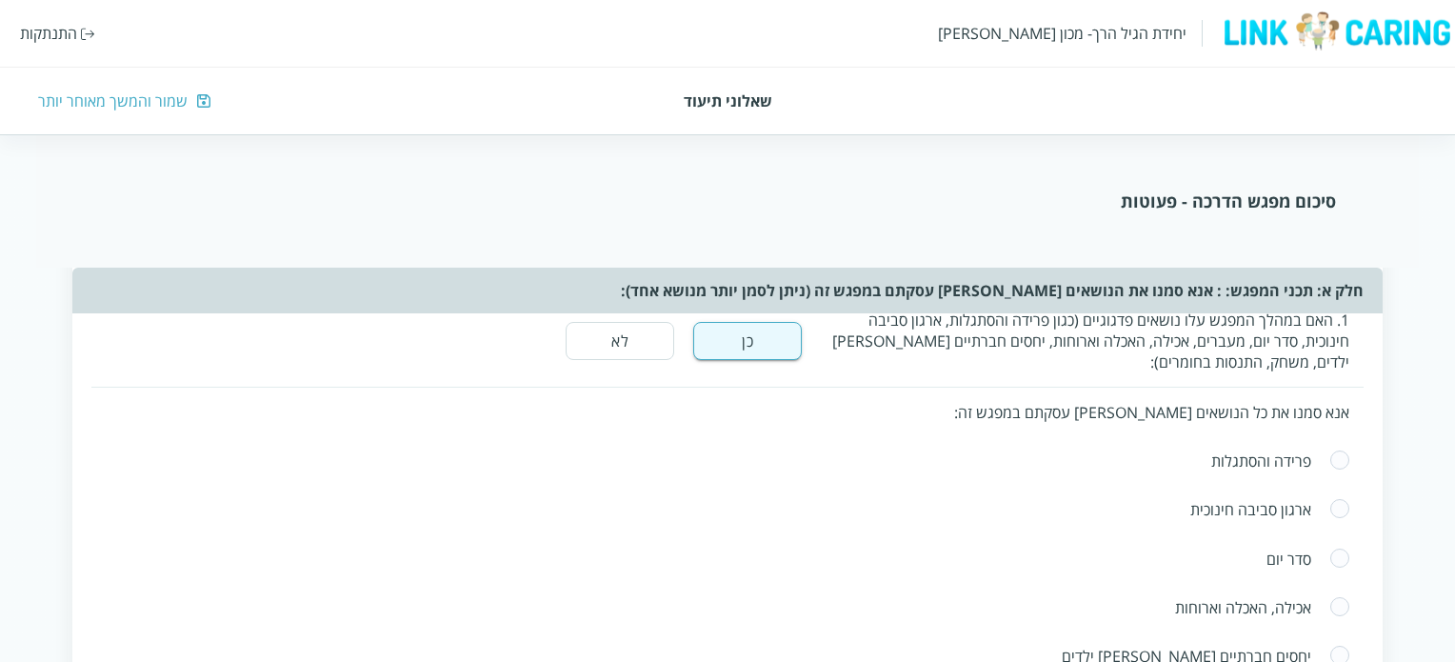
scroll to position [476, 0]
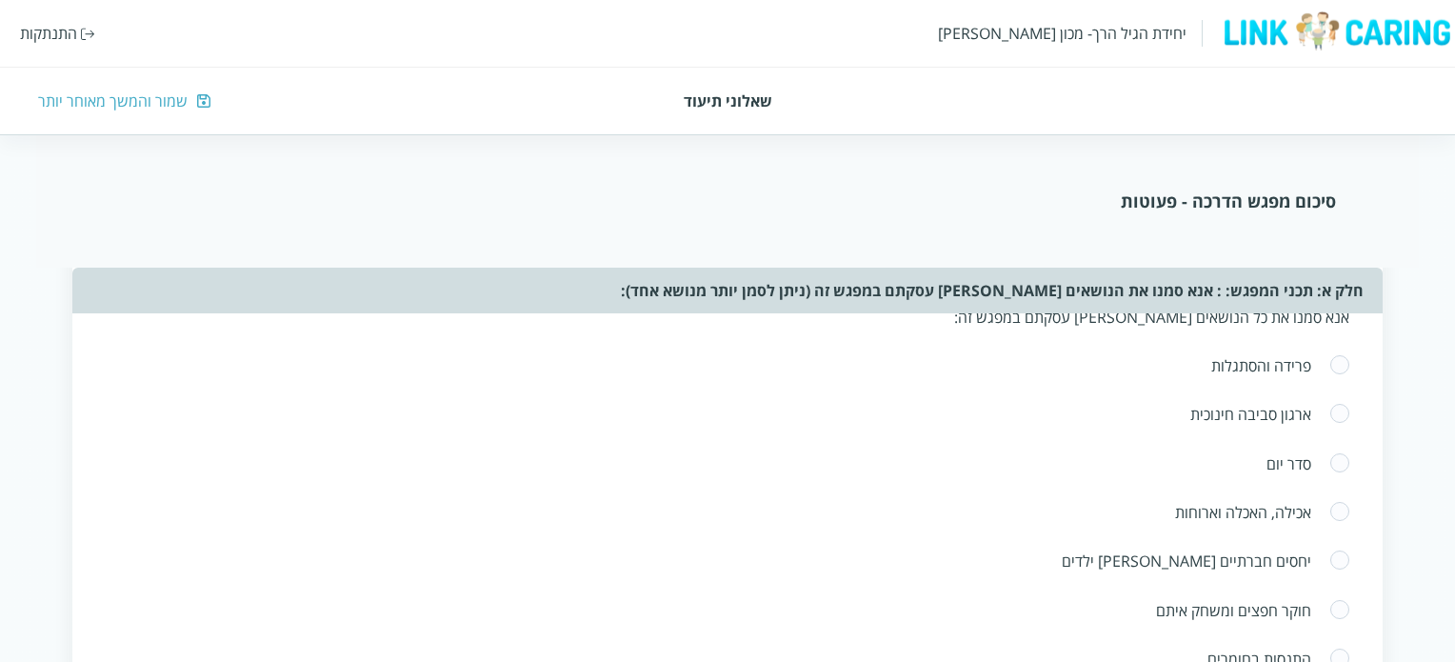
click at [1338, 359] on span at bounding box center [1339, 365] width 21 height 23
radio input "true"
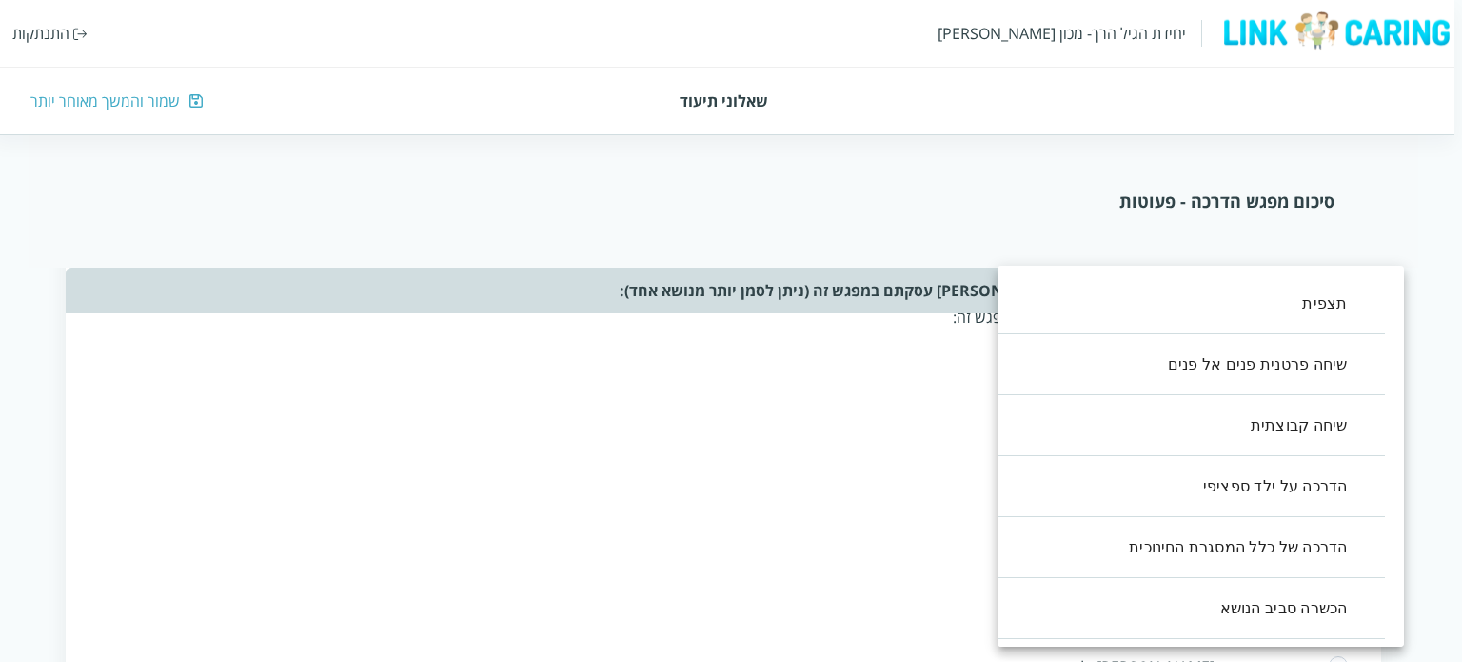
click at [1149, 297] on li "תצפית" at bounding box center [1182, 303] width 407 height 61
click at [1149, 363] on li "שיחה פרטנית פנים אל פנים" at bounding box center [1182, 364] width 407 height 61
type input ",0,1"
click at [813, 429] on div at bounding box center [731, 331] width 1462 height 662
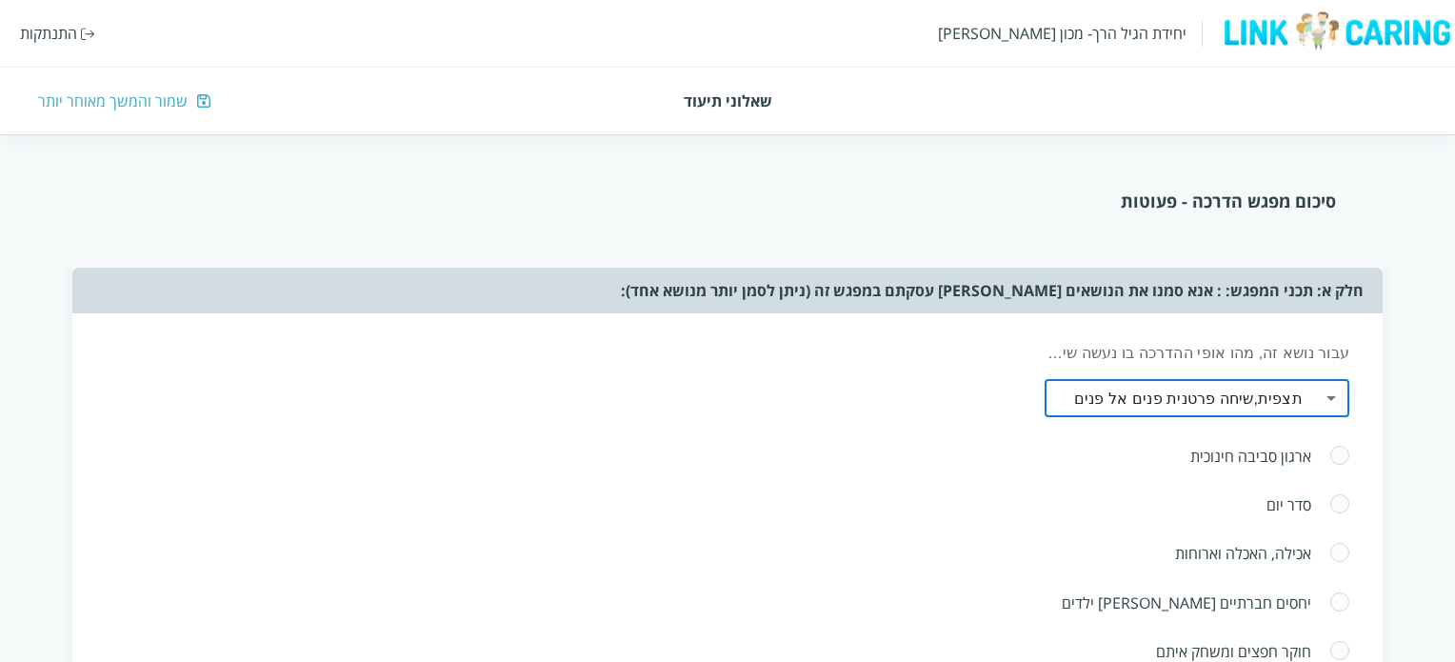
scroll to position [571, 0]
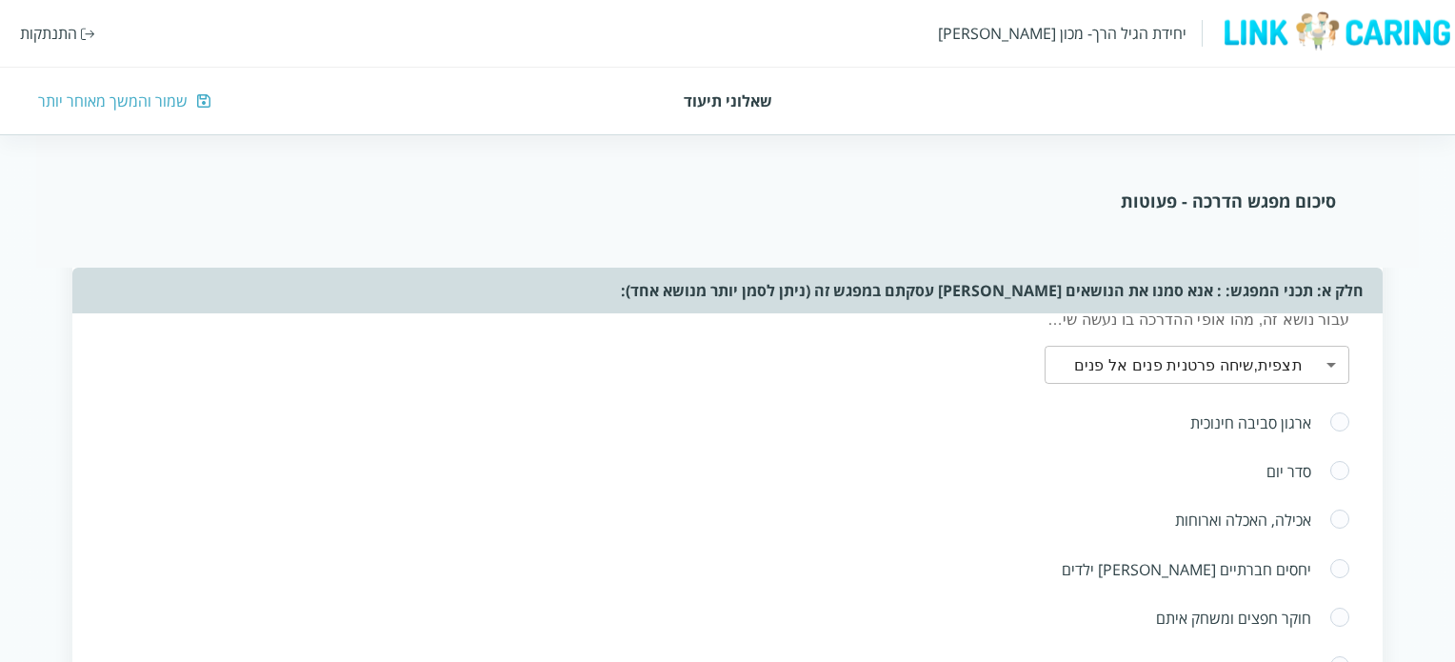
click at [1342, 467] on span at bounding box center [1339, 471] width 21 height 23
radio input "true"
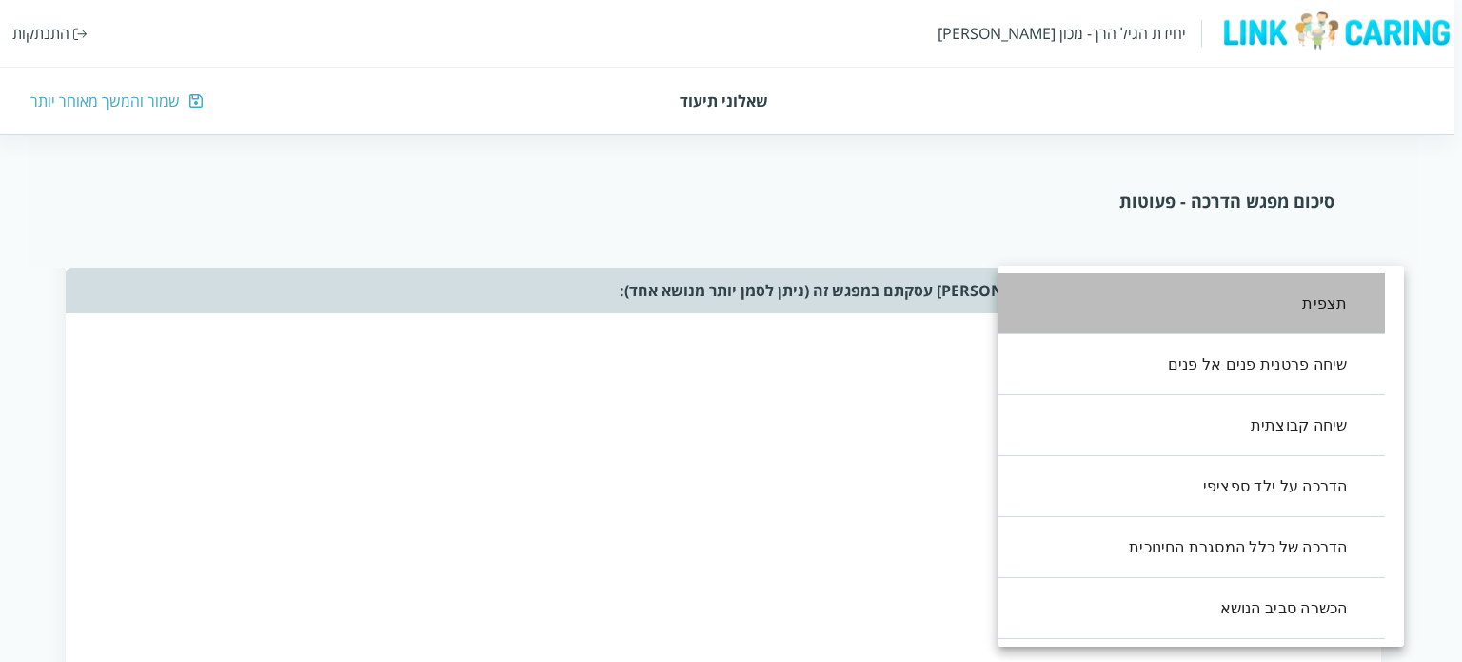
click at [1283, 311] on li "תצפית" at bounding box center [1182, 303] width 407 height 61
type input ",0"
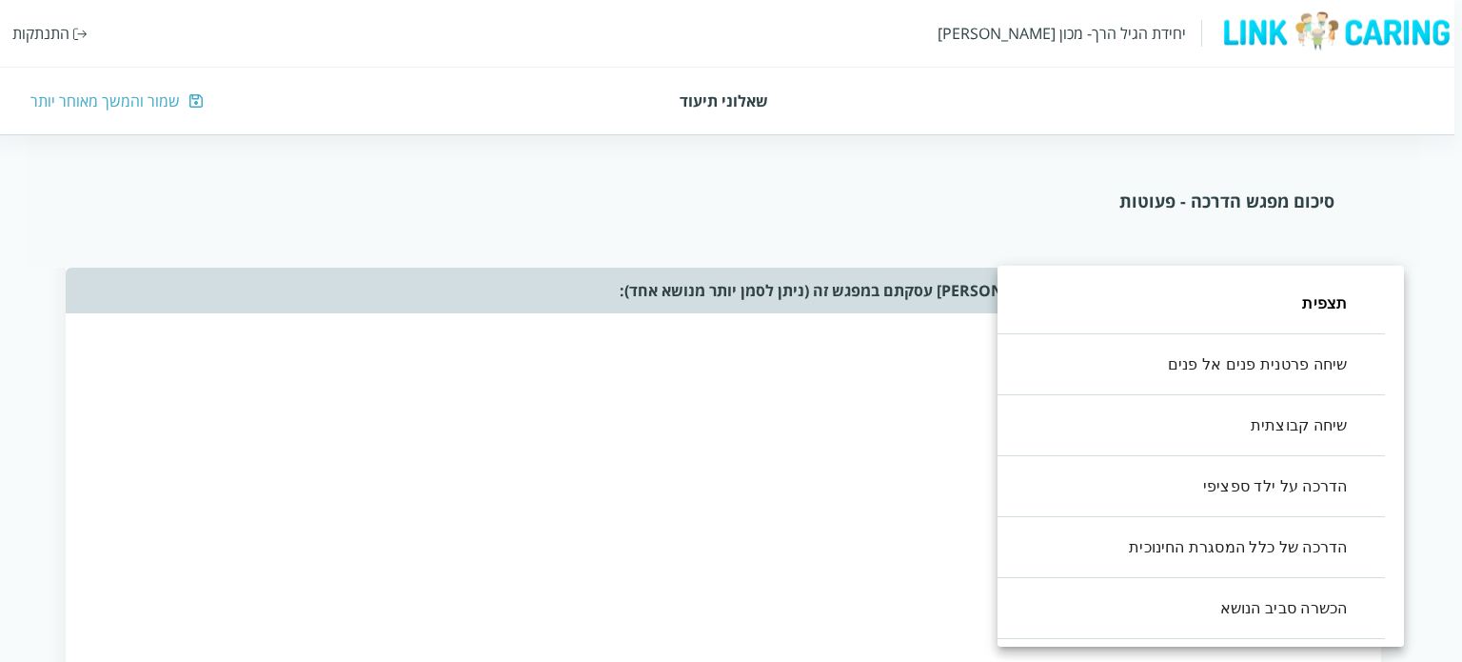
click at [792, 471] on div at bounding box center [731, 331] width 1462 height 662
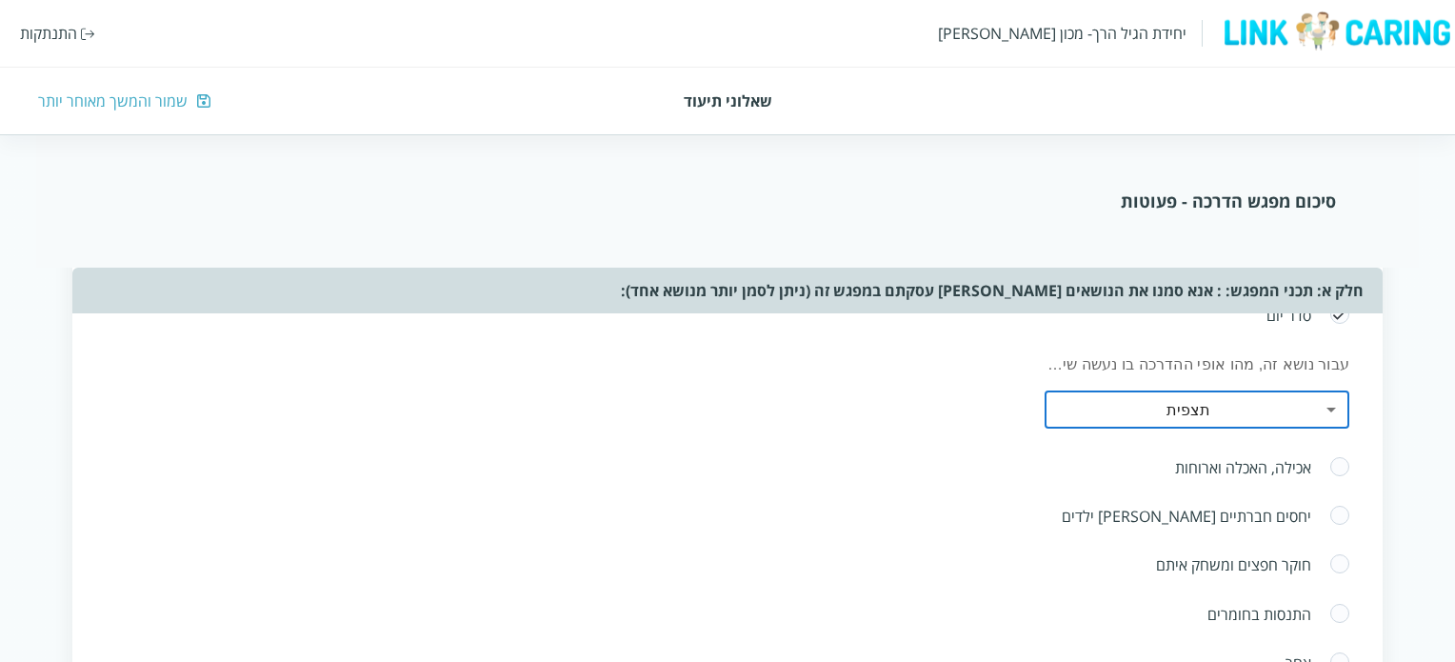
scroll to position [762, 0]
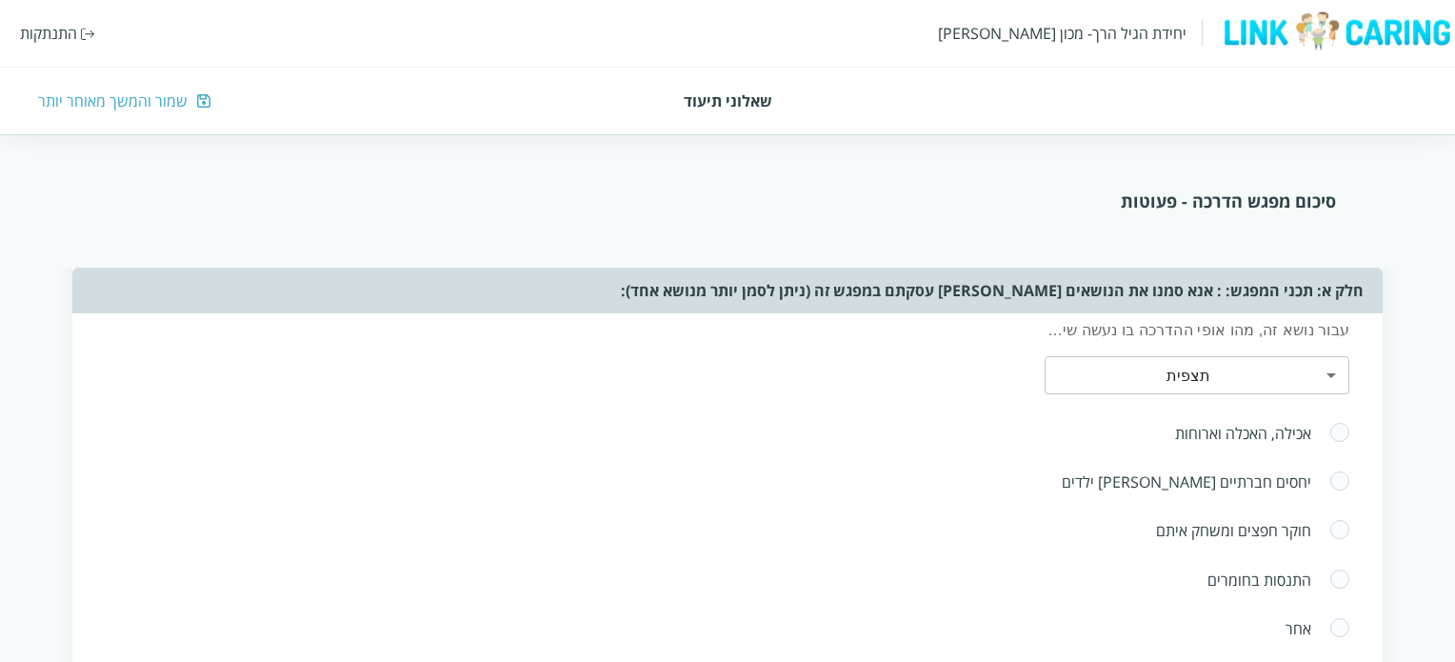
click at [1342, 431] on span at bounding box center [1339, 433] width 21 height 23
radio input "true"
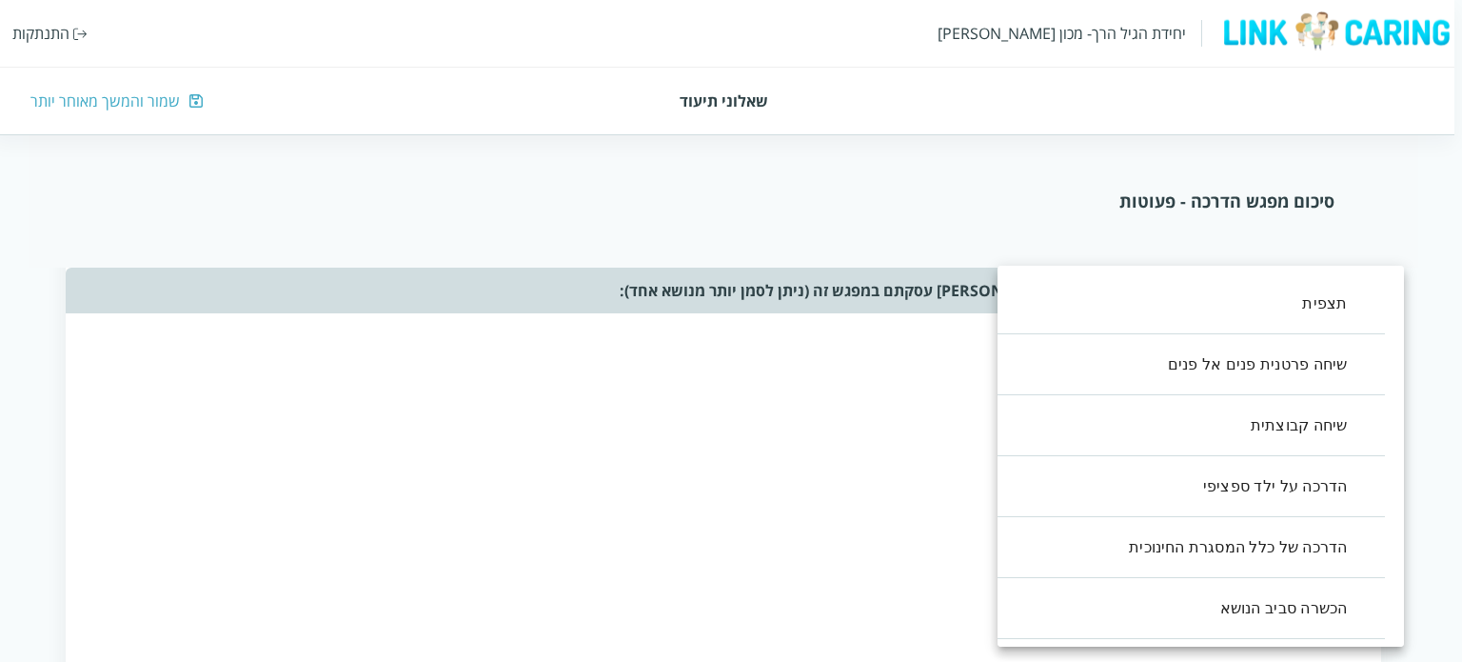
click at [1325, 423] on li "שיחה קבוצתית" at bounding box center [1182, 425] width 407 height 61
type input ",2"
click at [623, 400] on div at bounding box center [731, 331] width 1462 height 662
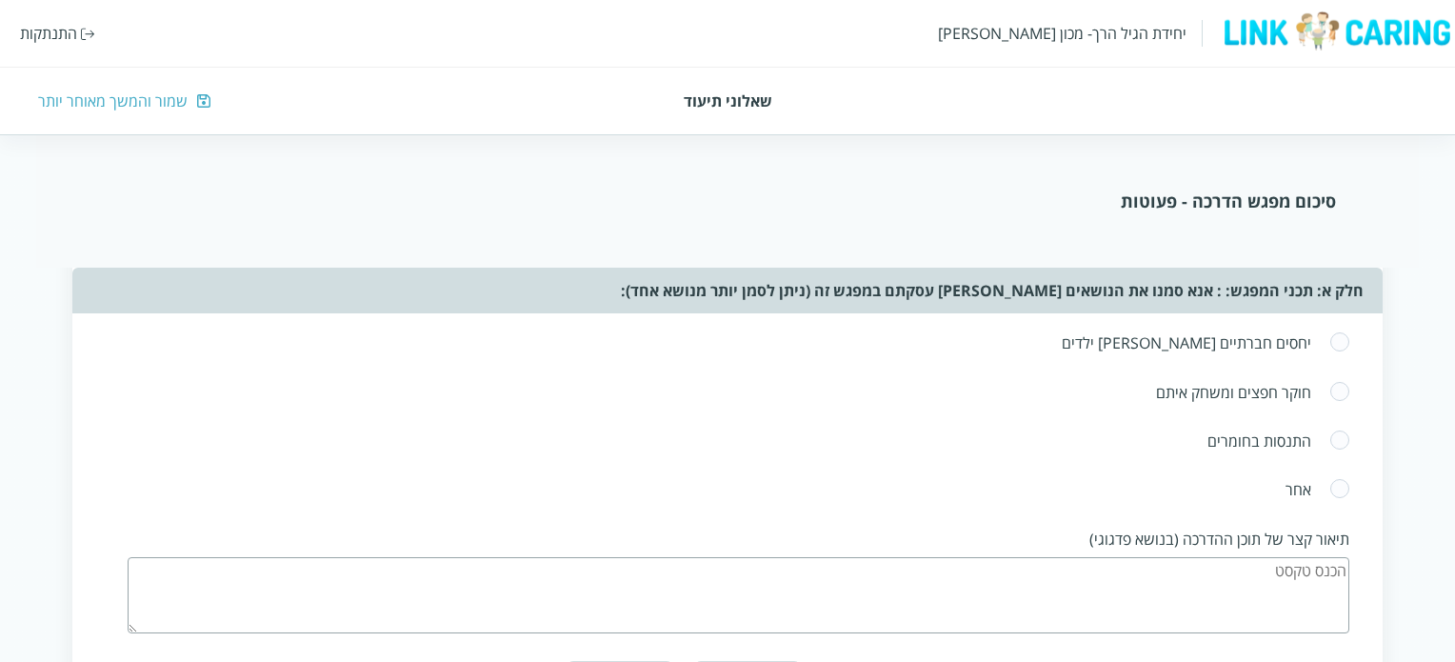
scroll to position [1047, 0]
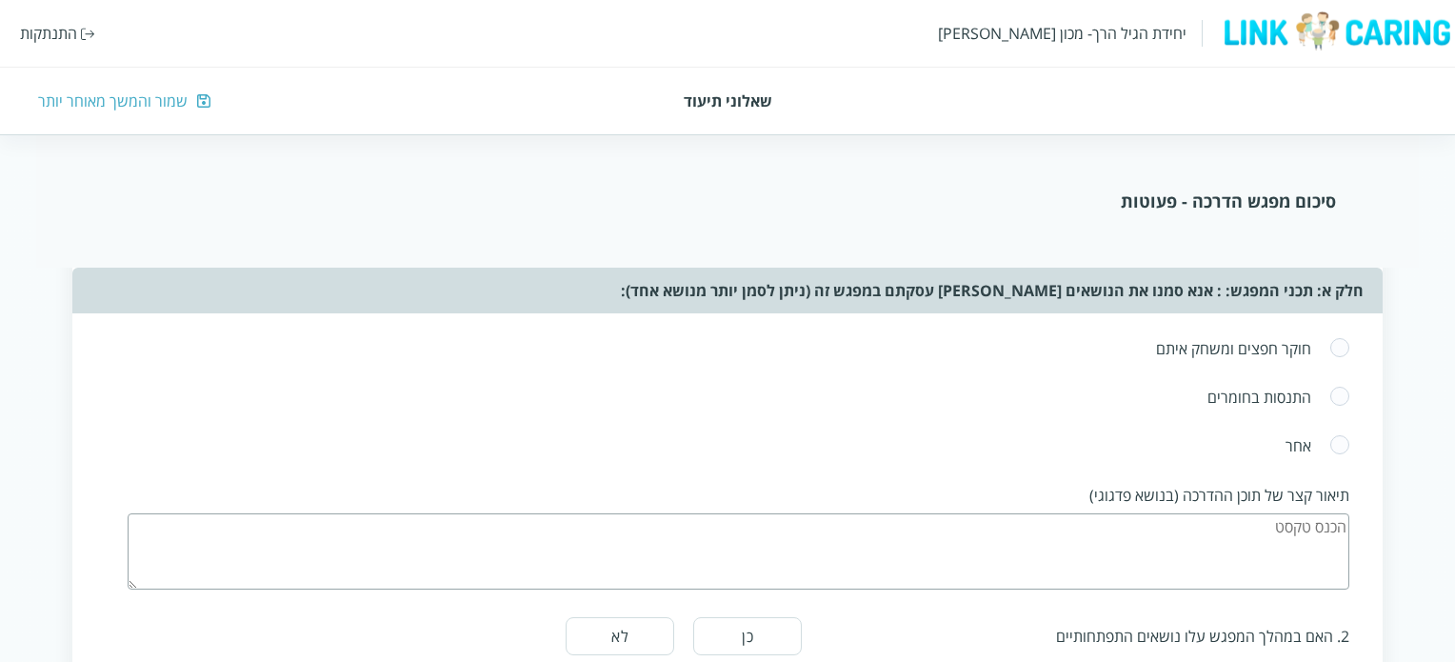
click at [1339, 437] on span at bounding box center [1339, 445] width 21 height 23
radio input "true"
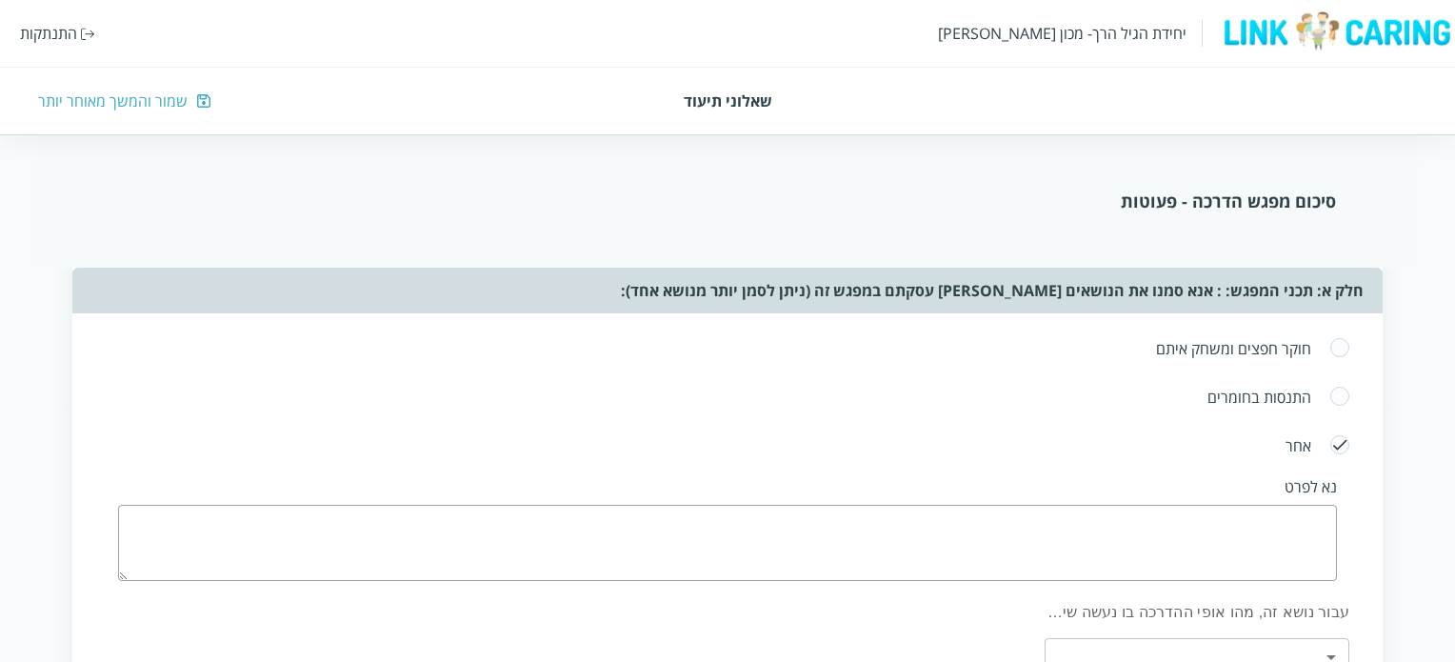
click at [1317, 517] on textarea at bounding box center [727, 543] width 1218 height 76
type textarea "קשיים רבים של חלוקת עבודה בצוות, קושי של המובילה להוביל,"
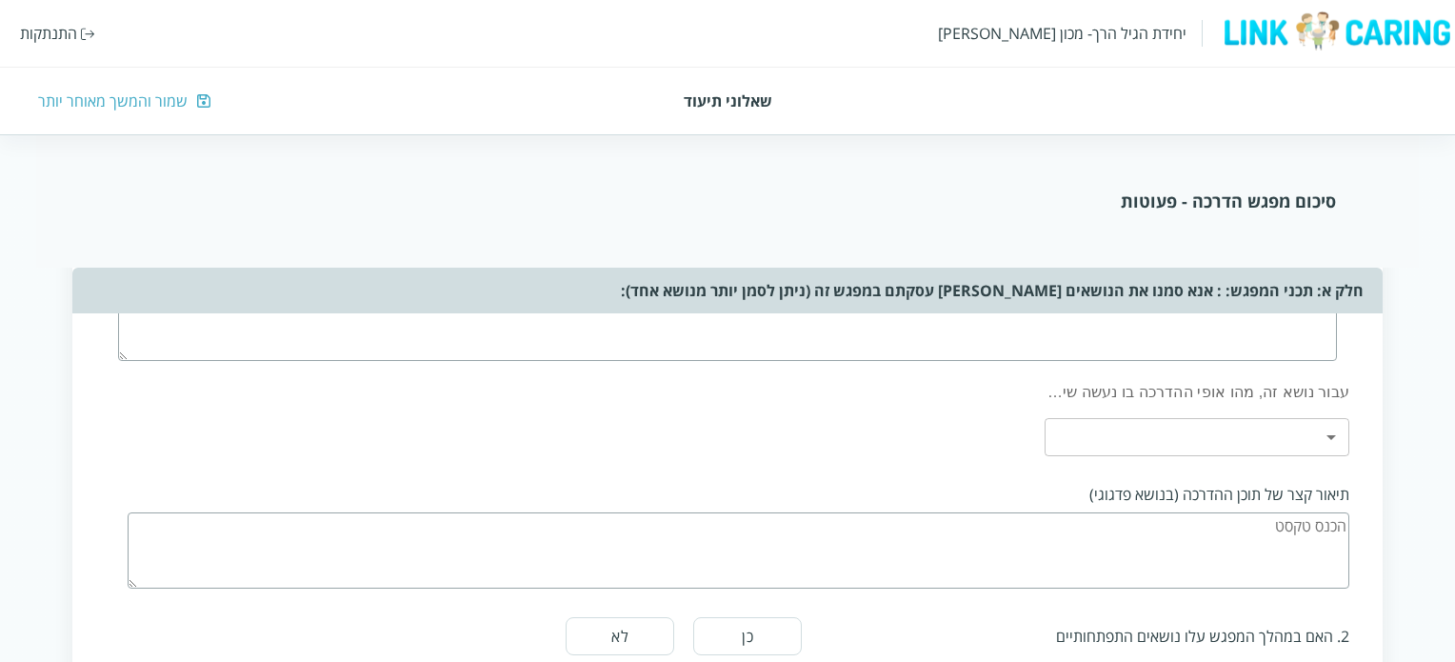
scroll to position [1238, 0]
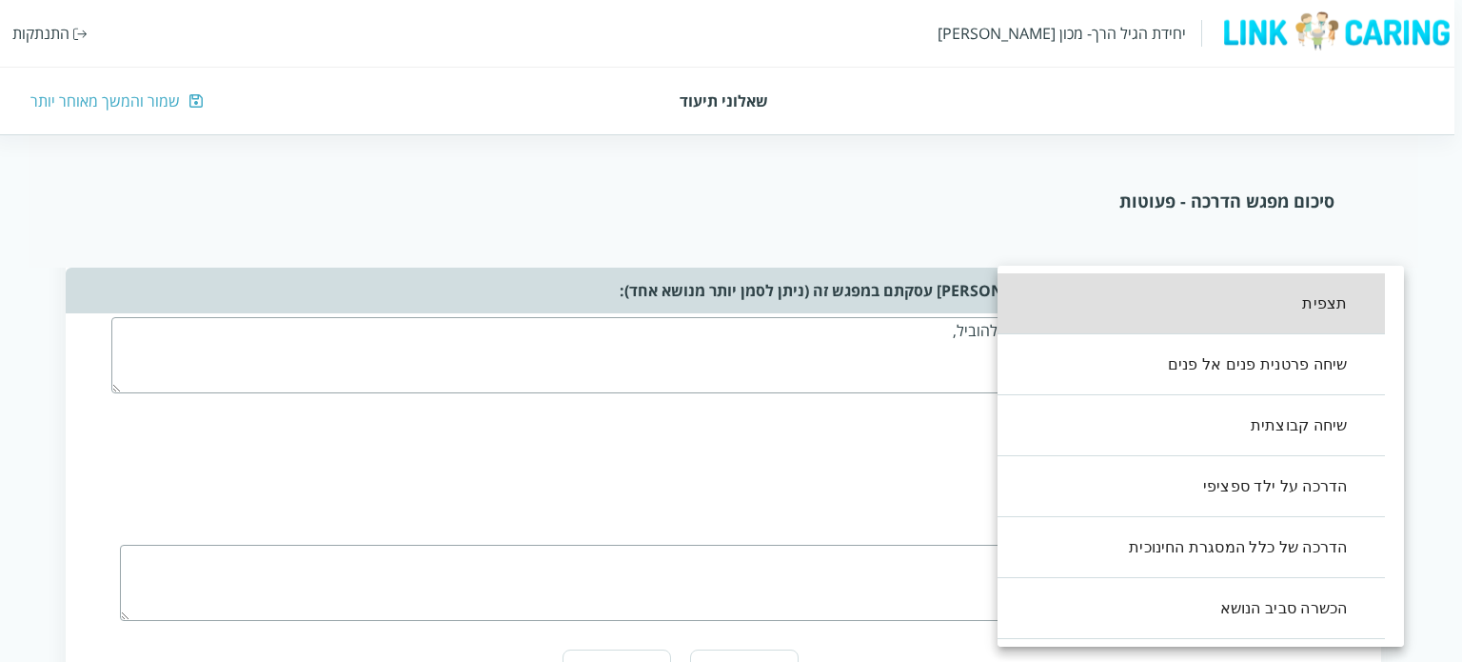
click at [1337, 457] on body "יחידת הגיל הרך- מכון ברנקו וייס התנתקות שאלוני תיעוד שמור והמשך מאוחר יותר סיכו…" at bounding box center [727, 462] width 1470 height 3013
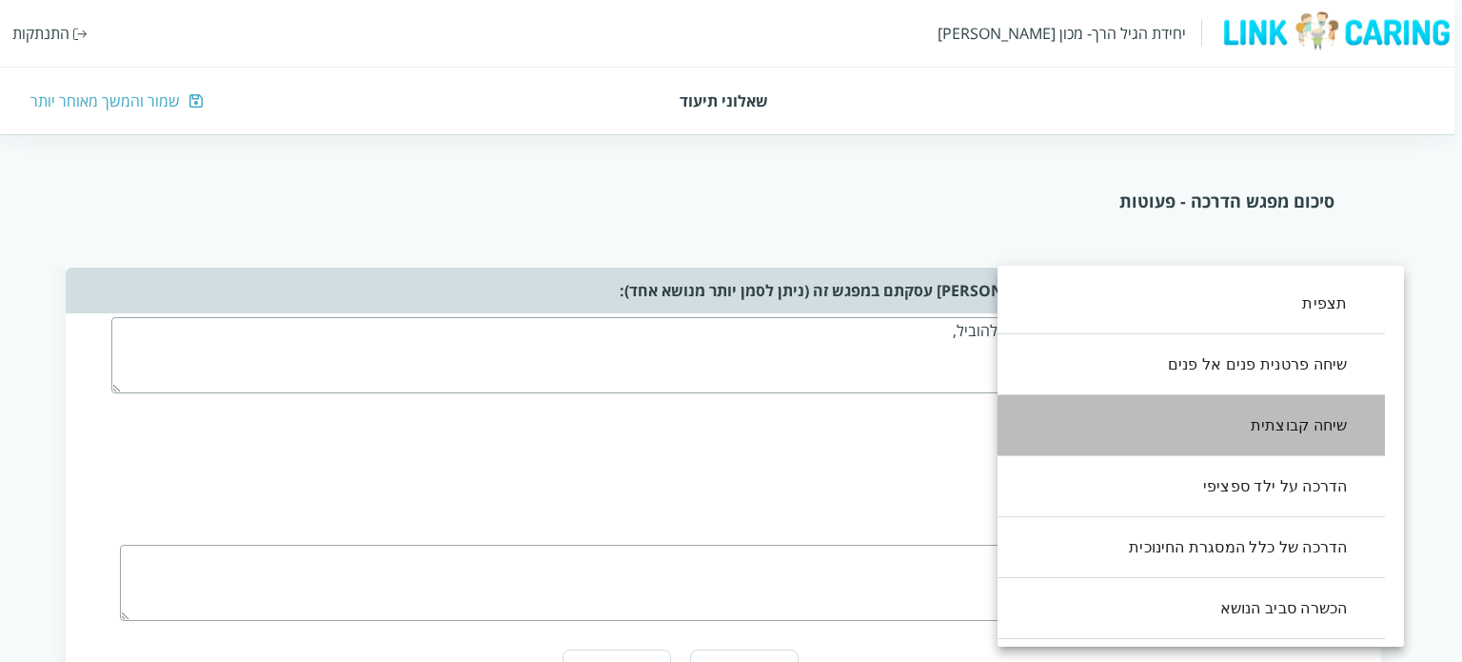
click at [1325, 429] on li "שיחה קבוצתית" at bounding box center [1182, 425] width 407 height 61
type input ",2"
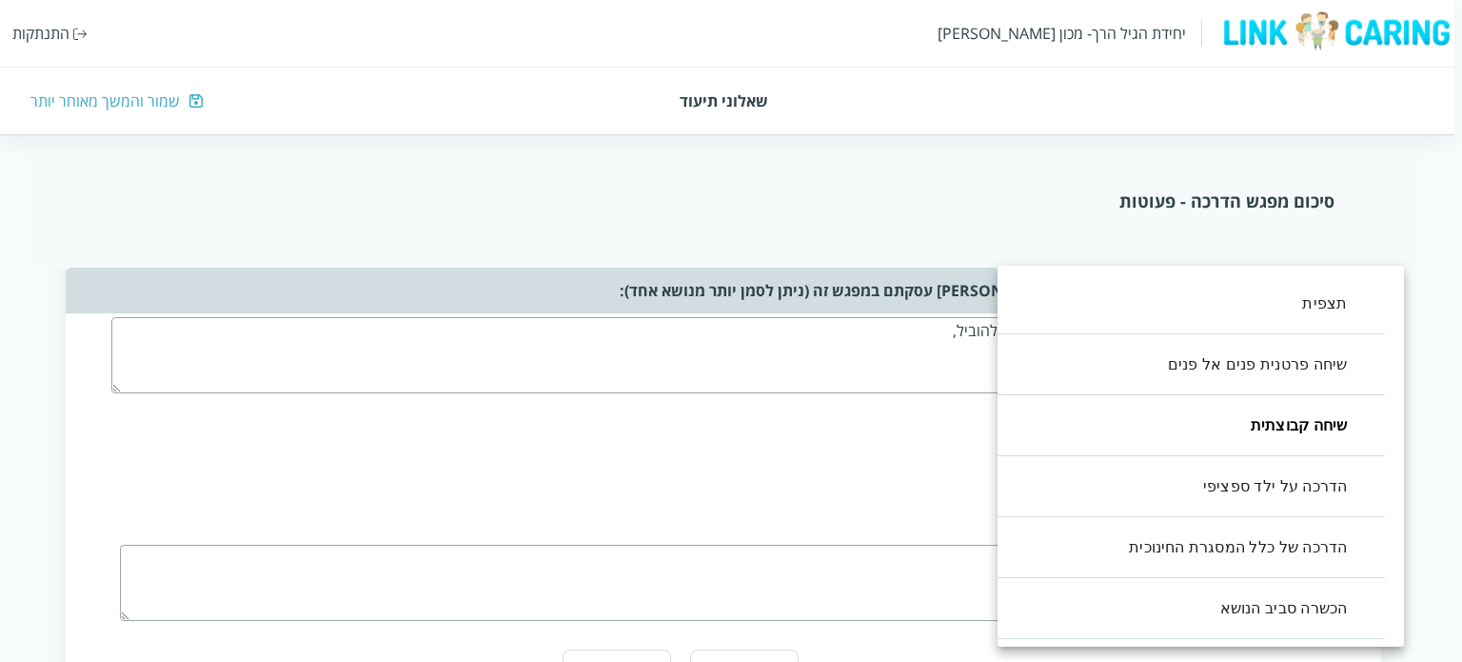
click at [880, 446] on div at bounding box center [731, 331] width 1462 height 662
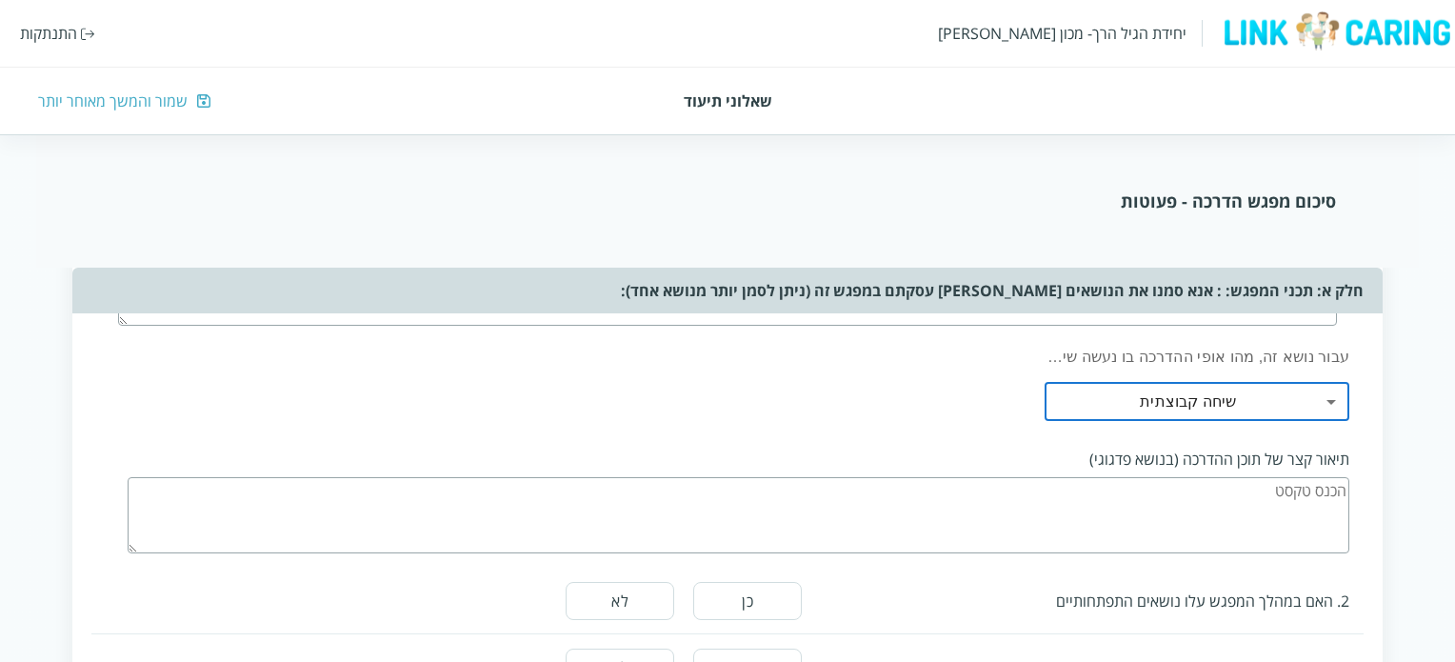
scroll to position [1333, 0]
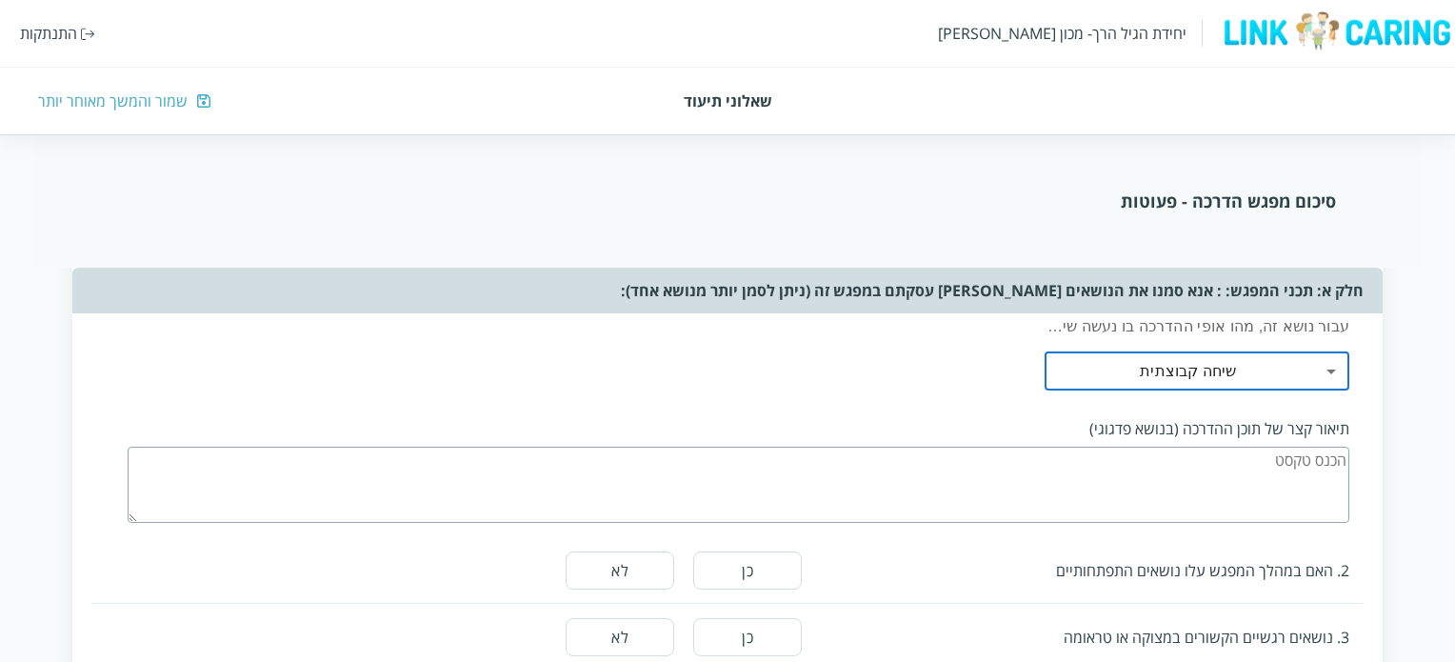
click at [880, 446] on textarea at bounding box center [738, 484] width 1221 height 76
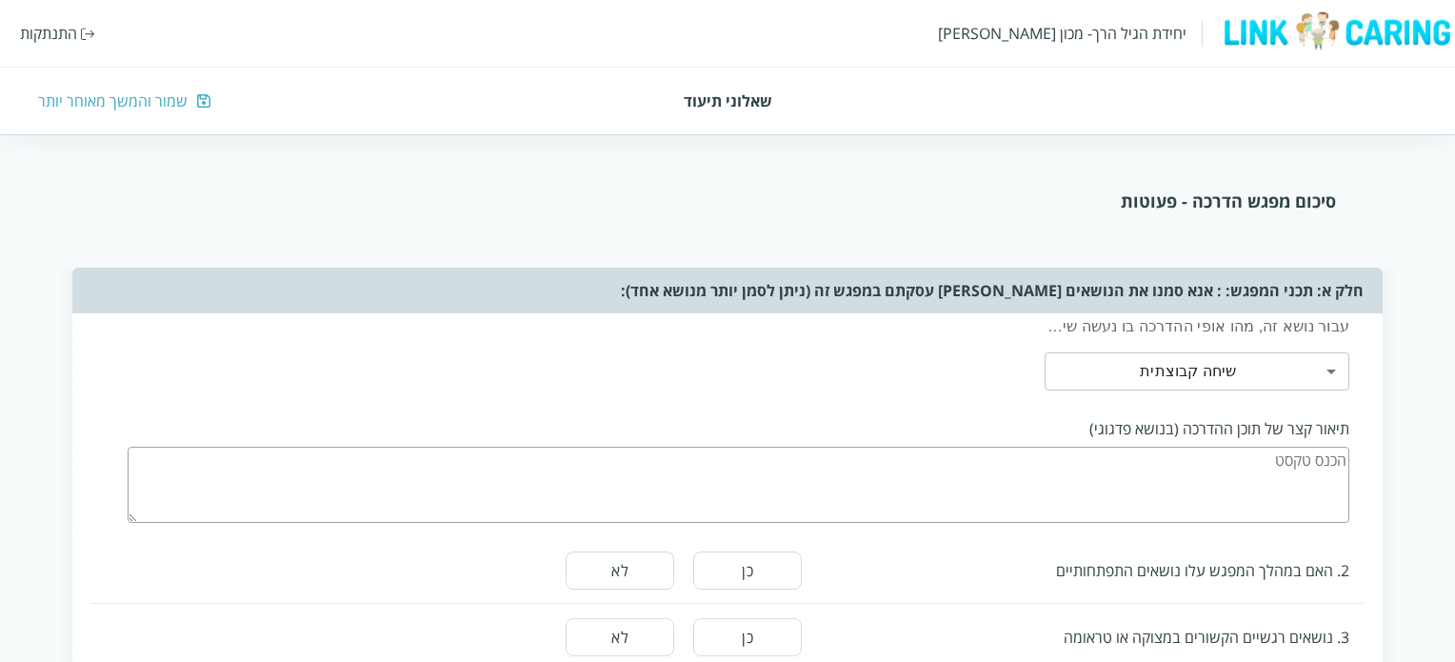
click at [1236, 465] on textarea at bounding box center [738, 484] width 1221 height 76
click at [1333, 448] on textarea at bounding box center [738, 484] width 1221 height 76
click at [1325, 452] on textarea at bounding box center [738, 484] width 1221 height 76
click at [1123, 449] on textarea at bounding box center [738, 484] width 1221 height 76
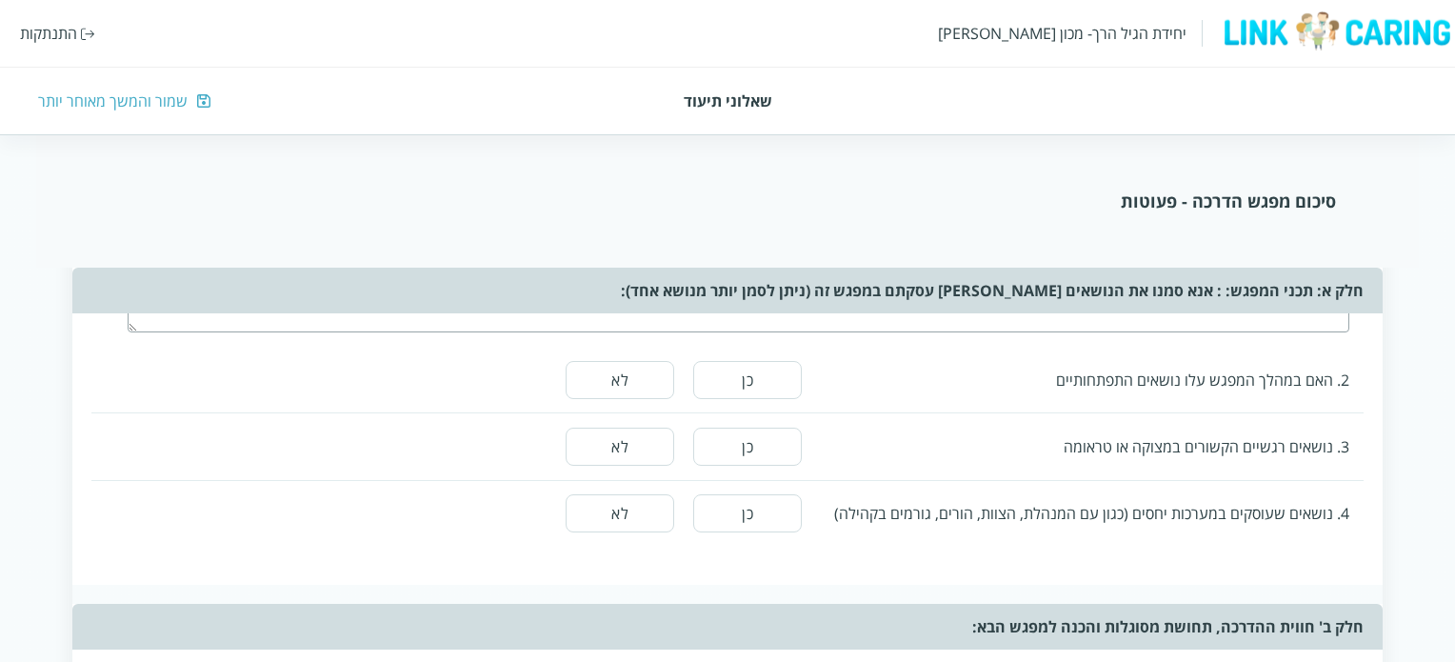
type textarea "שיחת צוות עם צוות הפעוטות: מה תפקיד המובילה, מה חשיבות חלוקה בצוות, איך פותרים …"
click at [639, 383] on button "לא" at bounding box center [619, 380] width 109 height 38
click at [640, 428] on button "לא" at bounding box center [619, 446] width 109 height 38
click at [758, 509] on button "כן" at bounding box center [747, 513] width 109 height 38
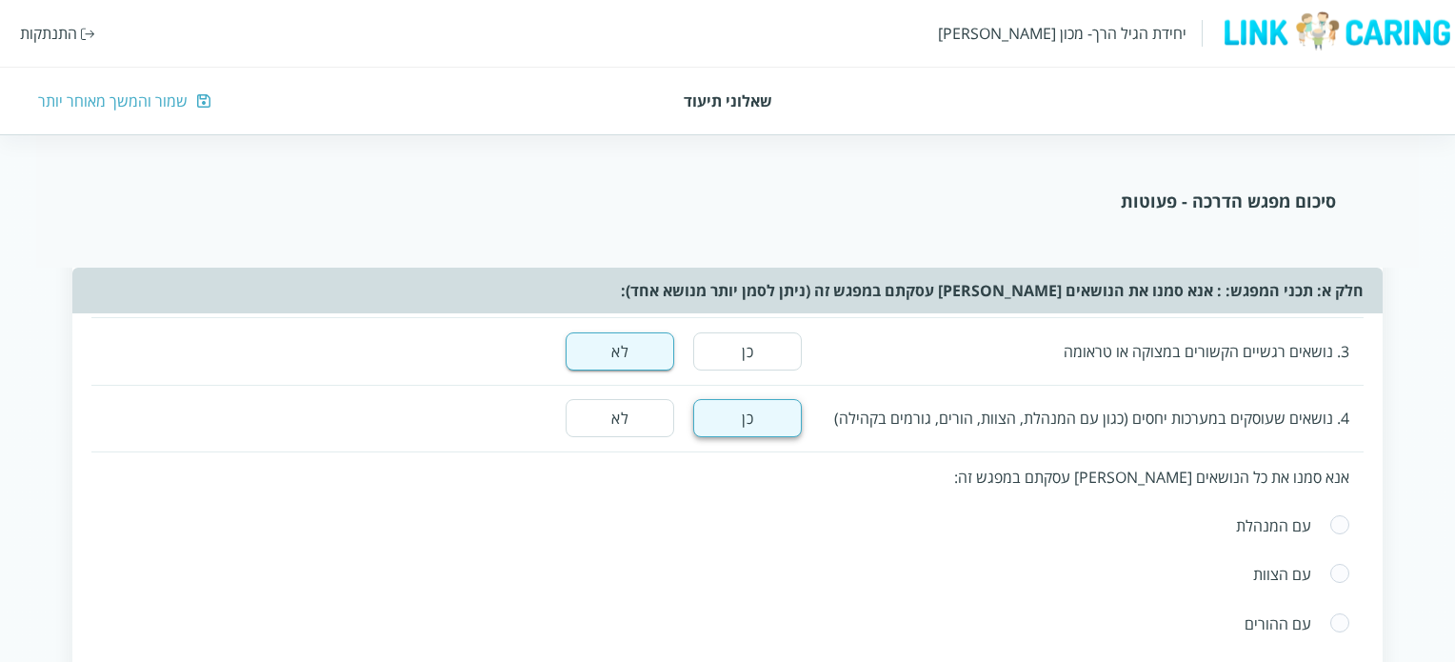
scroll to position [1714, 0]
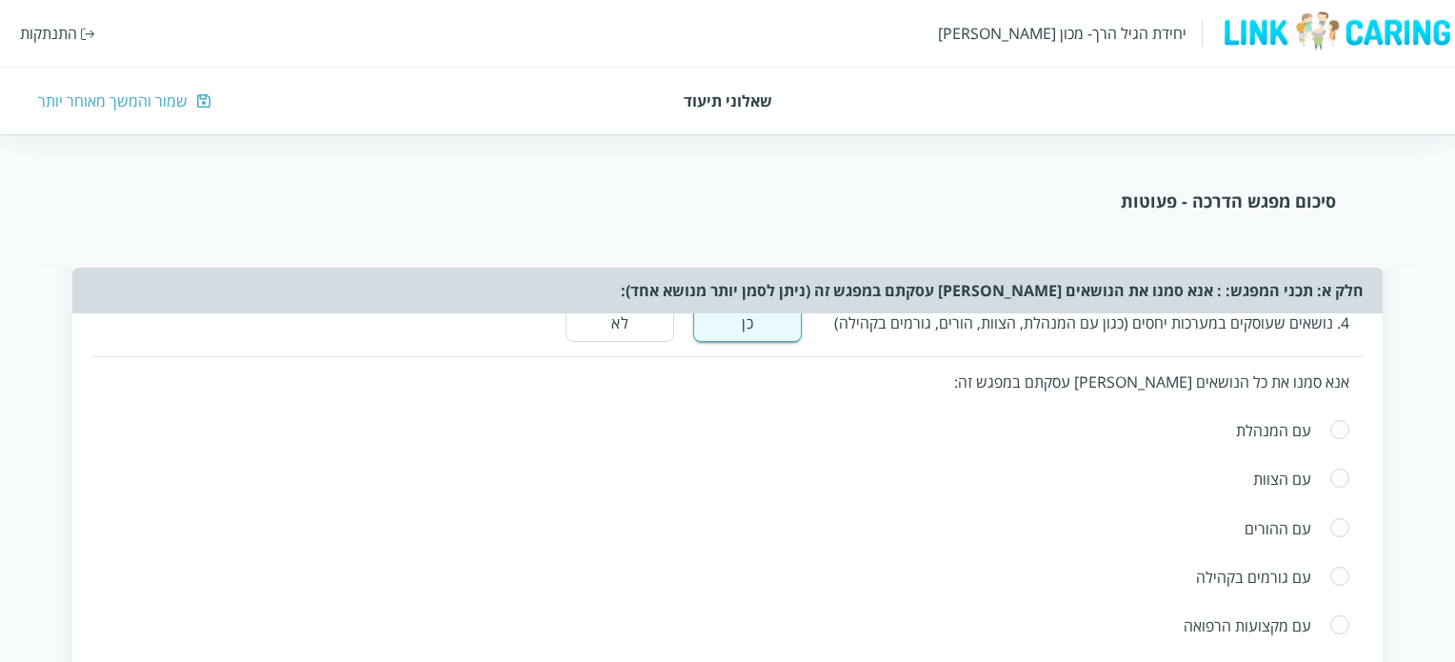
click at [1342, 471] on span at bounding box center [1339, 478] width 21 height 23
radio input "true"
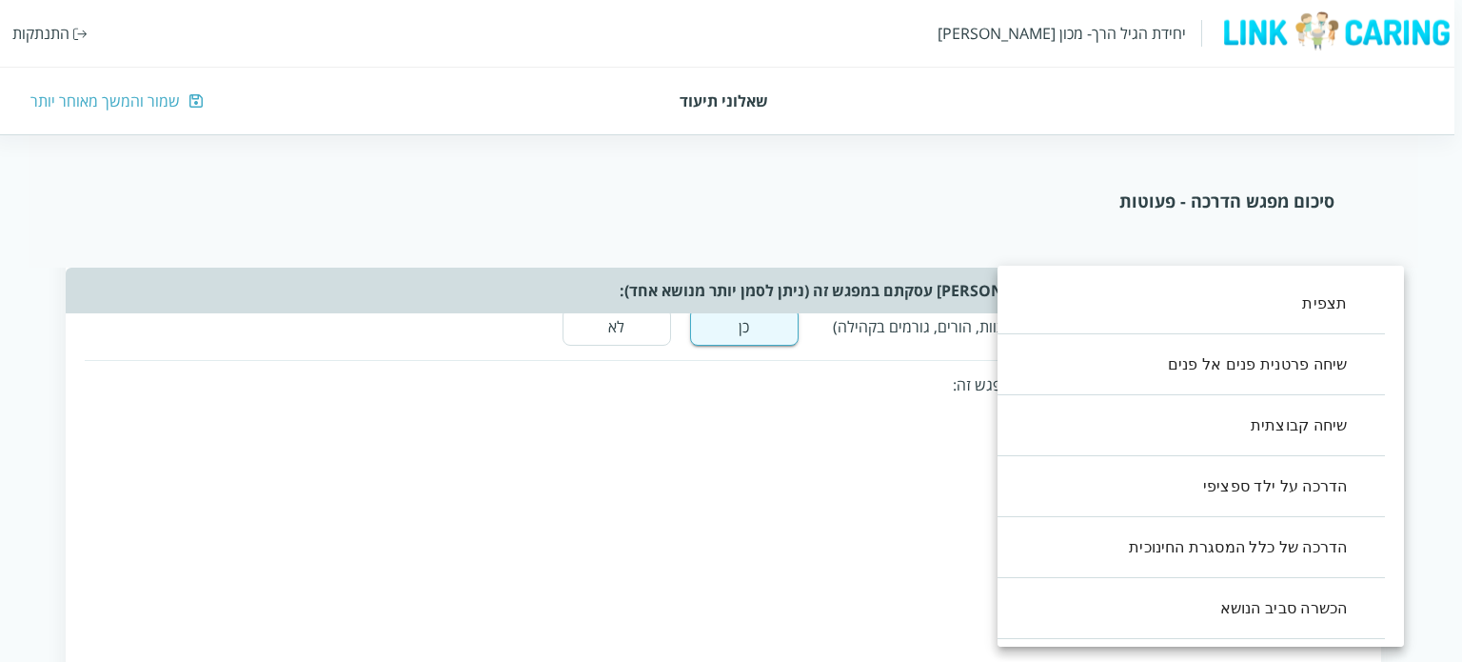
click at [1339, 559] on body "יחידת הגיל הרך- מכון ברנקו וייס התנתקות שאלוני תיעוד שמור והמשך מאוחר יותר סיכו…" at bounding box center [727, 399] width 1470 height 3839
click at [1321, 419] on li "שיחה קבוצתית" at bounding box center [1182, 425] width 407 height 61
type input ",2"
click at [856, 470] on div at bounding box center [731, 331] width 1462 height 662
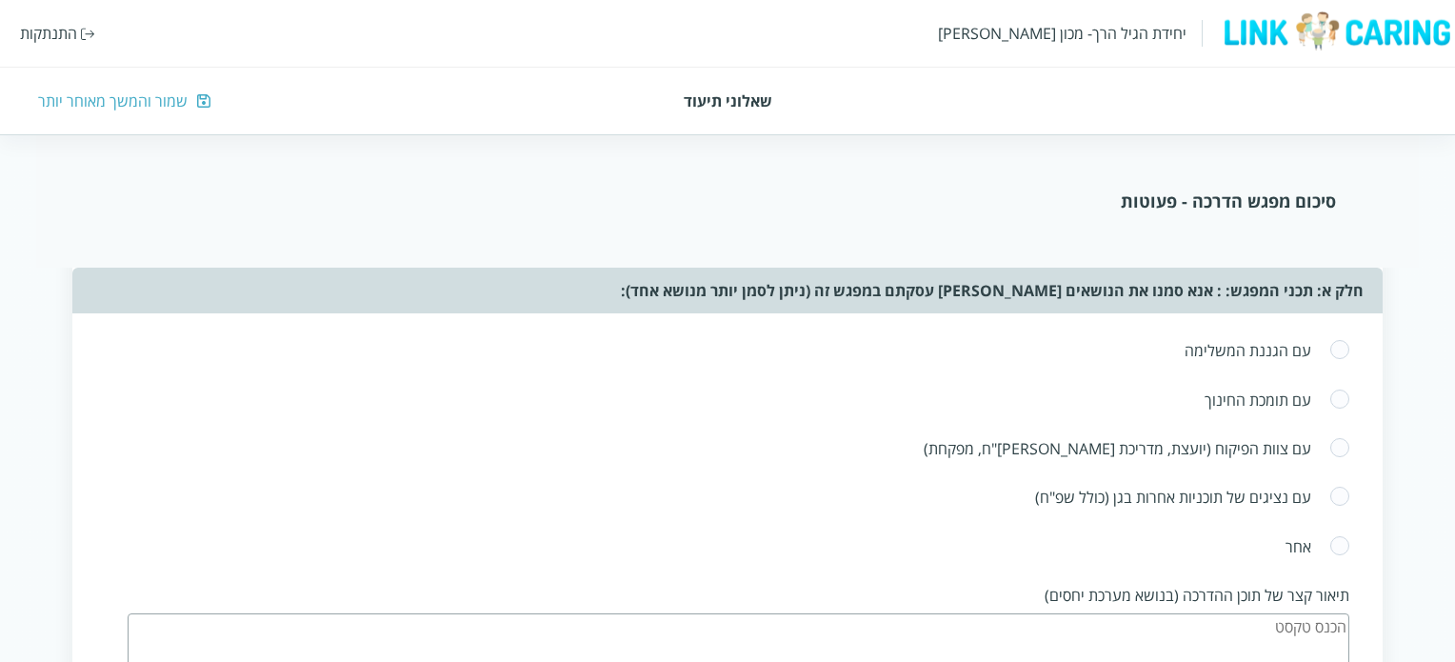
scroll to position [2380, 0]
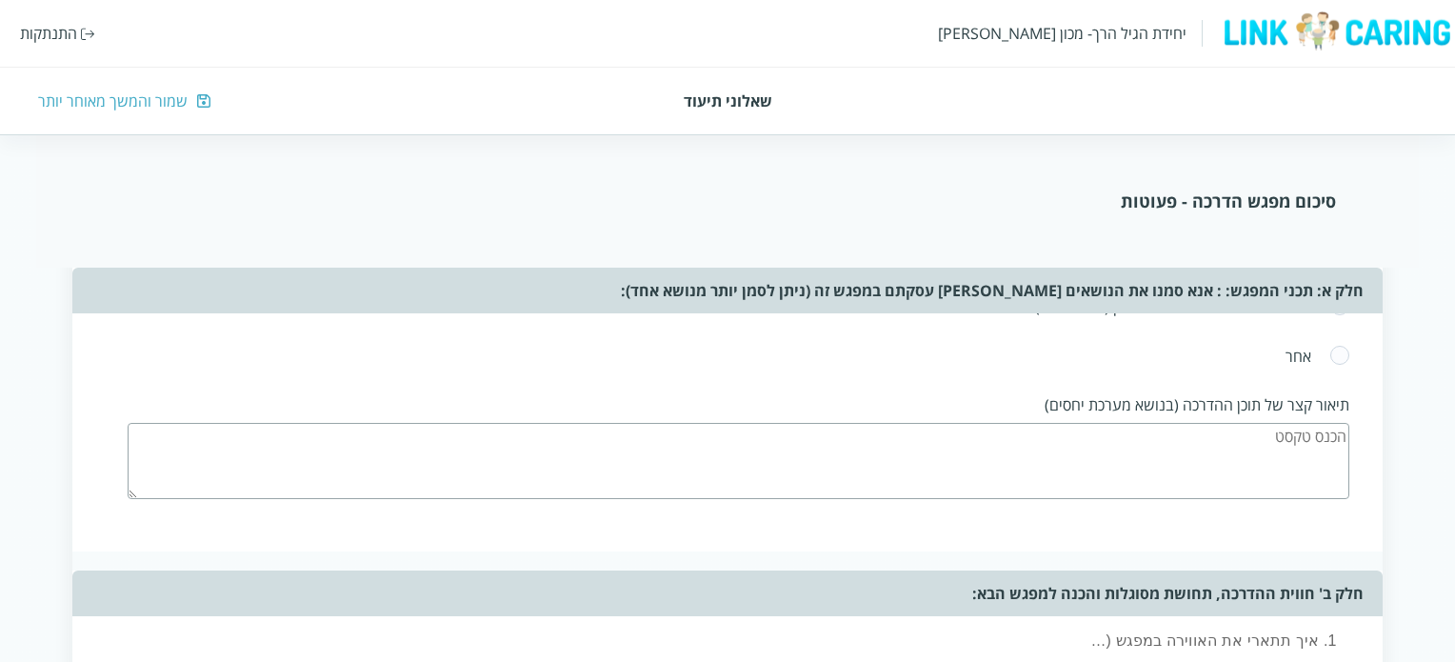
click at [1002, 432] on textarea at bounding box center [738, 461] width 1221 height 76
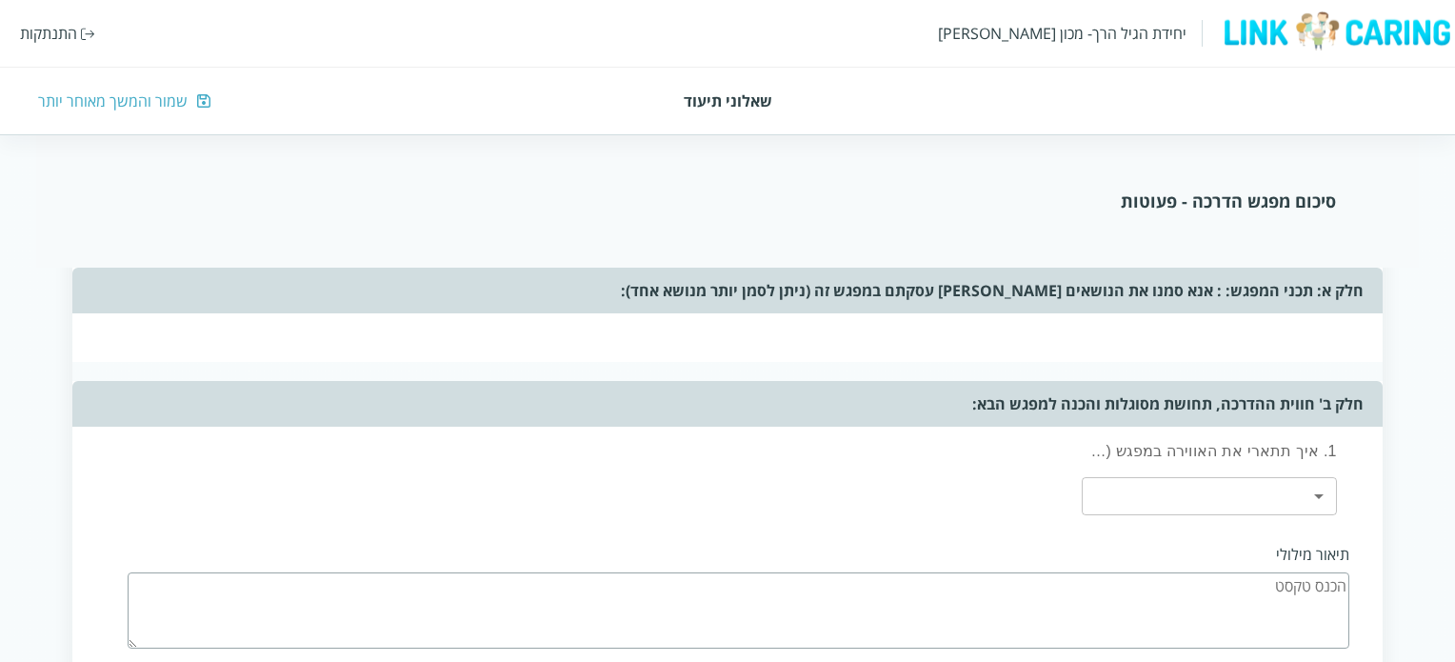
scroll to position [2570, 0]
type textarea "מה שכתבתי למעלה"
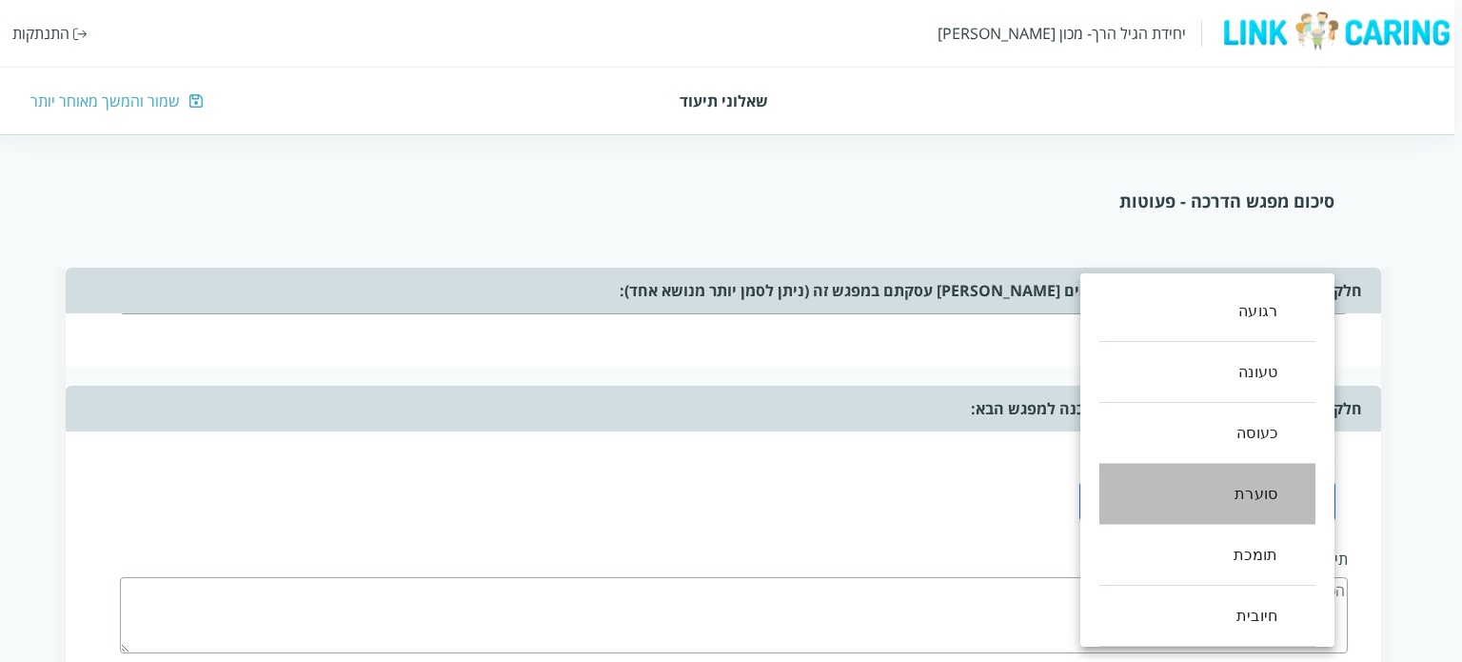
click at [1232, 503] on li "סוערת" at bounding box center [1208, 494] width 216 height 61
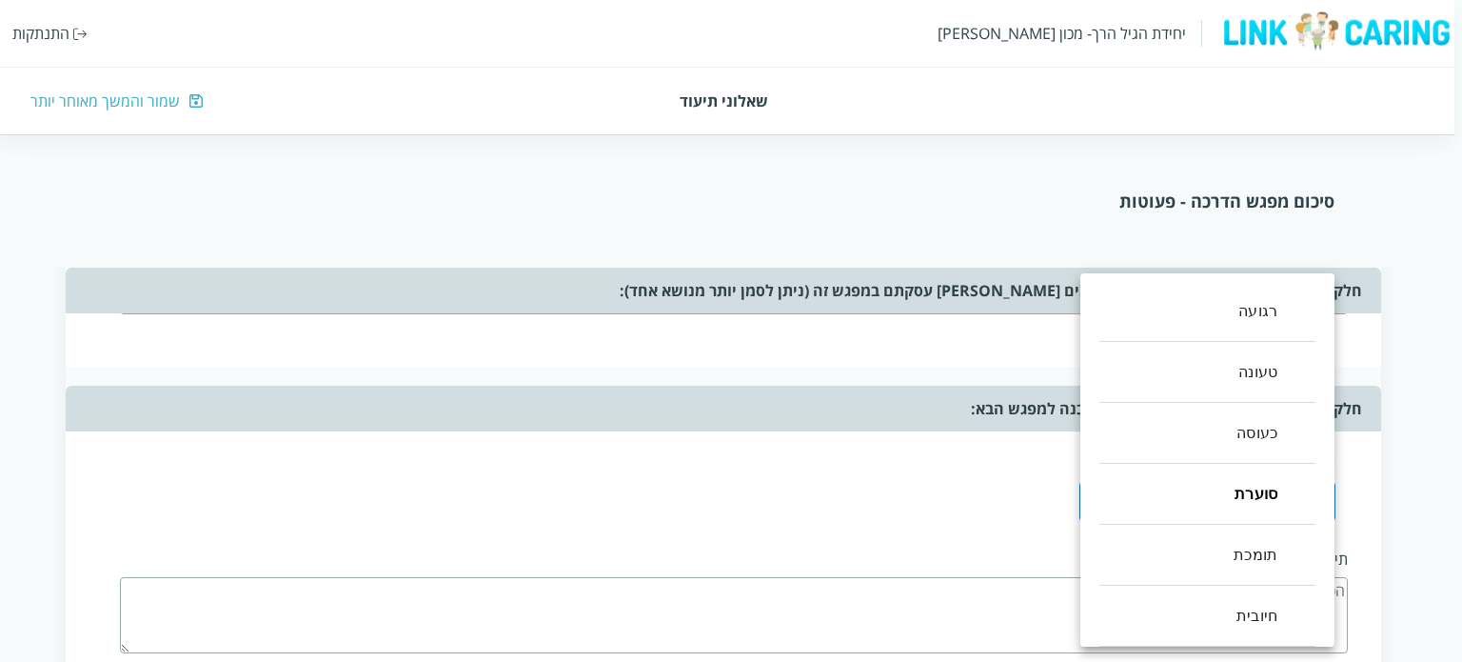
click at [1246, 380] on li "טעונה" at bounding box center [1208, 372] width 216 height 61
type input ",3,1"
click at [974, 495] on div at bounding box center [731, 331] width 1462 height 662
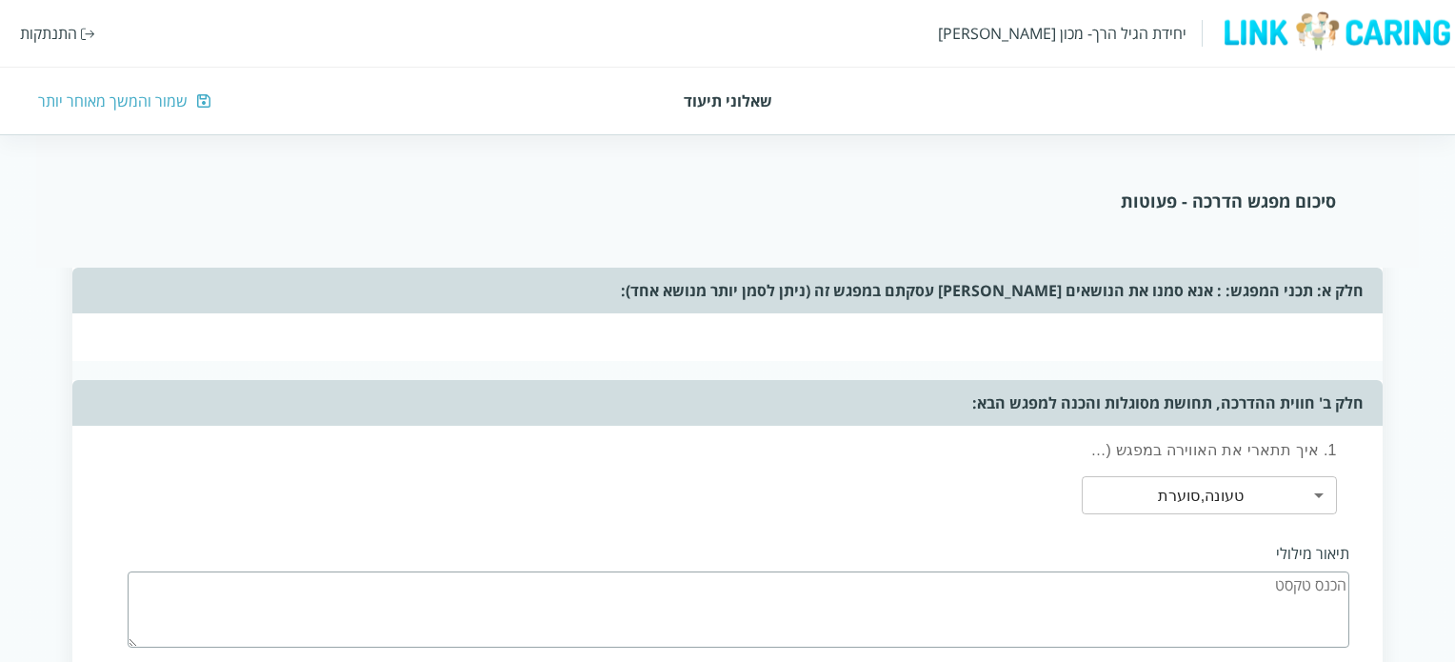
click at [1151, 582] on textarea at bounding box center [738, 609] width 1221 height 76
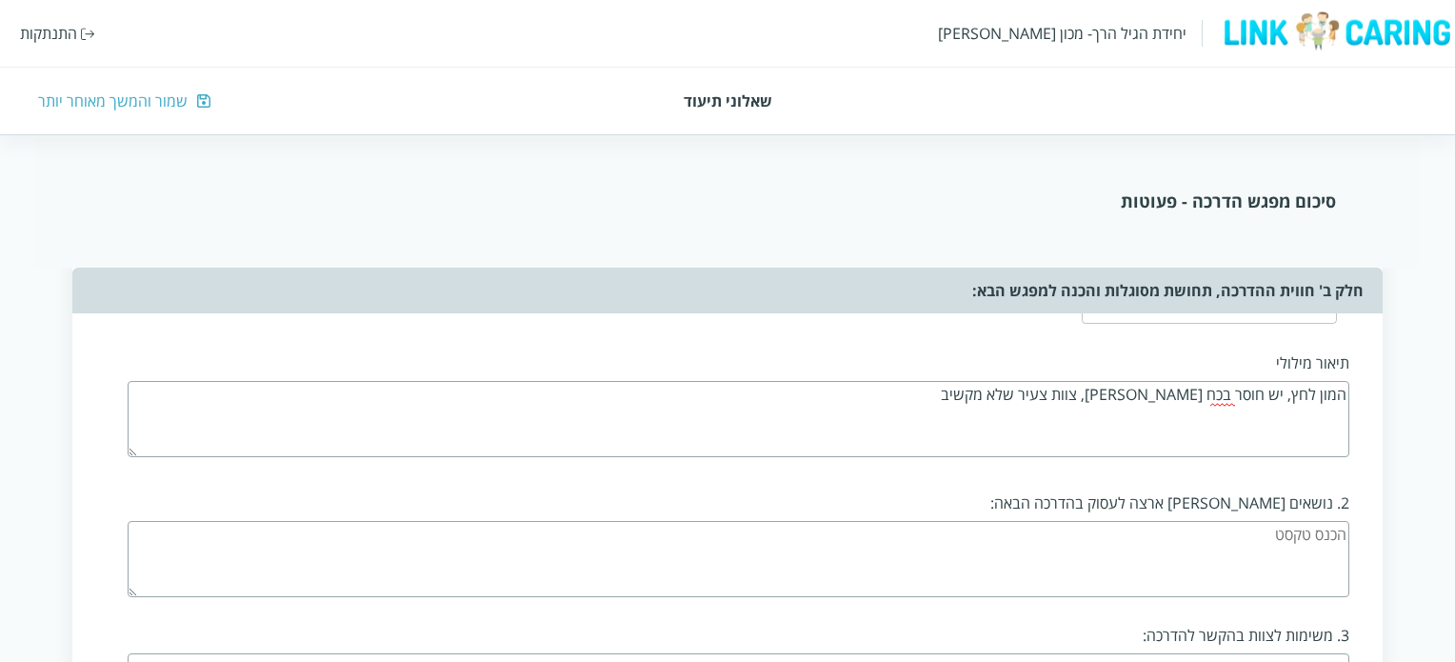
type textarea "המון לחץ, יש חוסר בכח אדם, צוות צעיר שלא מקשיב"
click at [1241, 532] on textarea at bounding box center [738, 559] width 1221 height 76
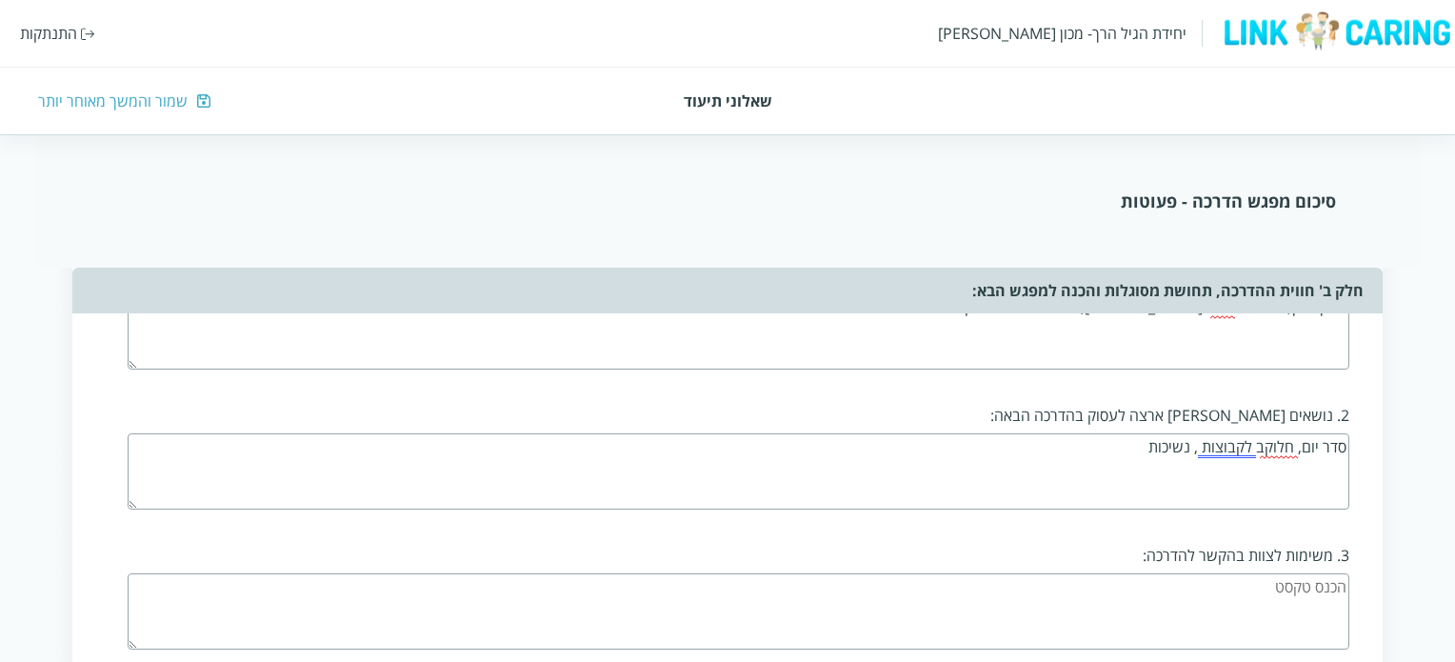
scroll to position [2951, 0]
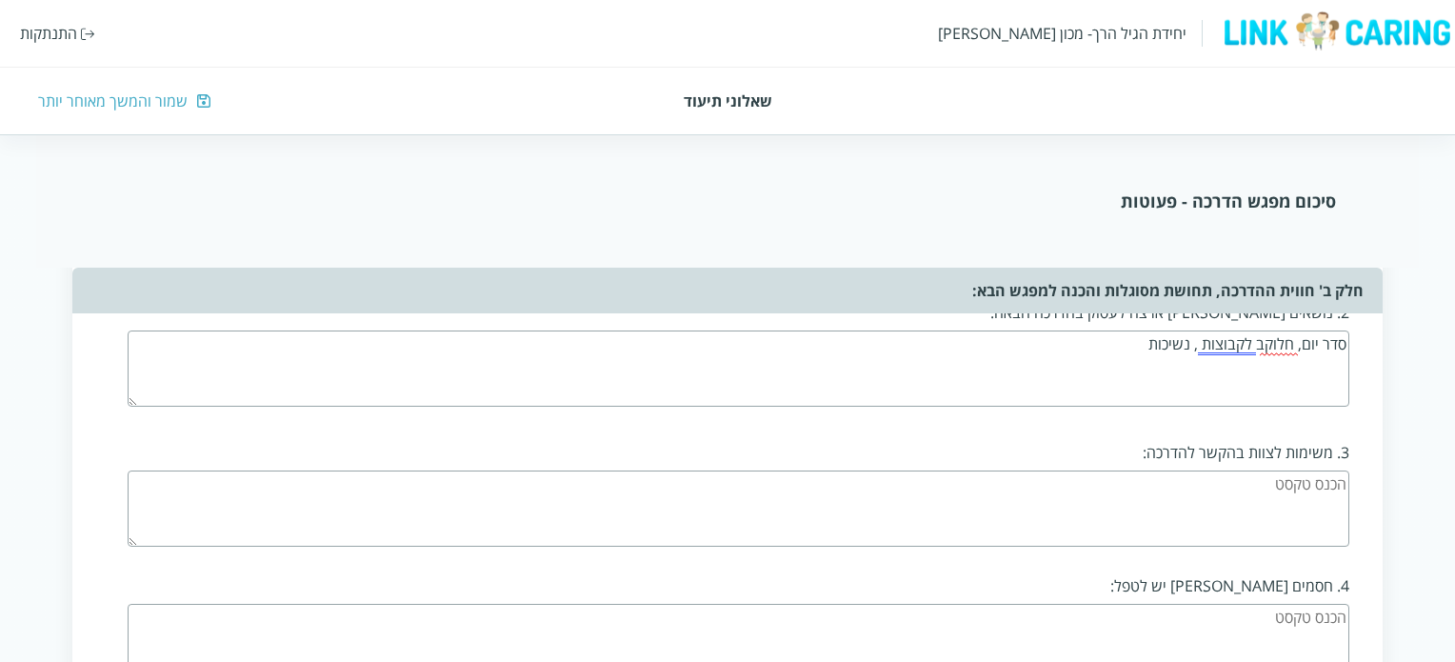
type textarea "סדר יום, חלוקב לקבוצות , נשיכות"
click at [1219, 483] on textarea at bounding box center [738, 508] width 1221 height 76
type textarea "ס"
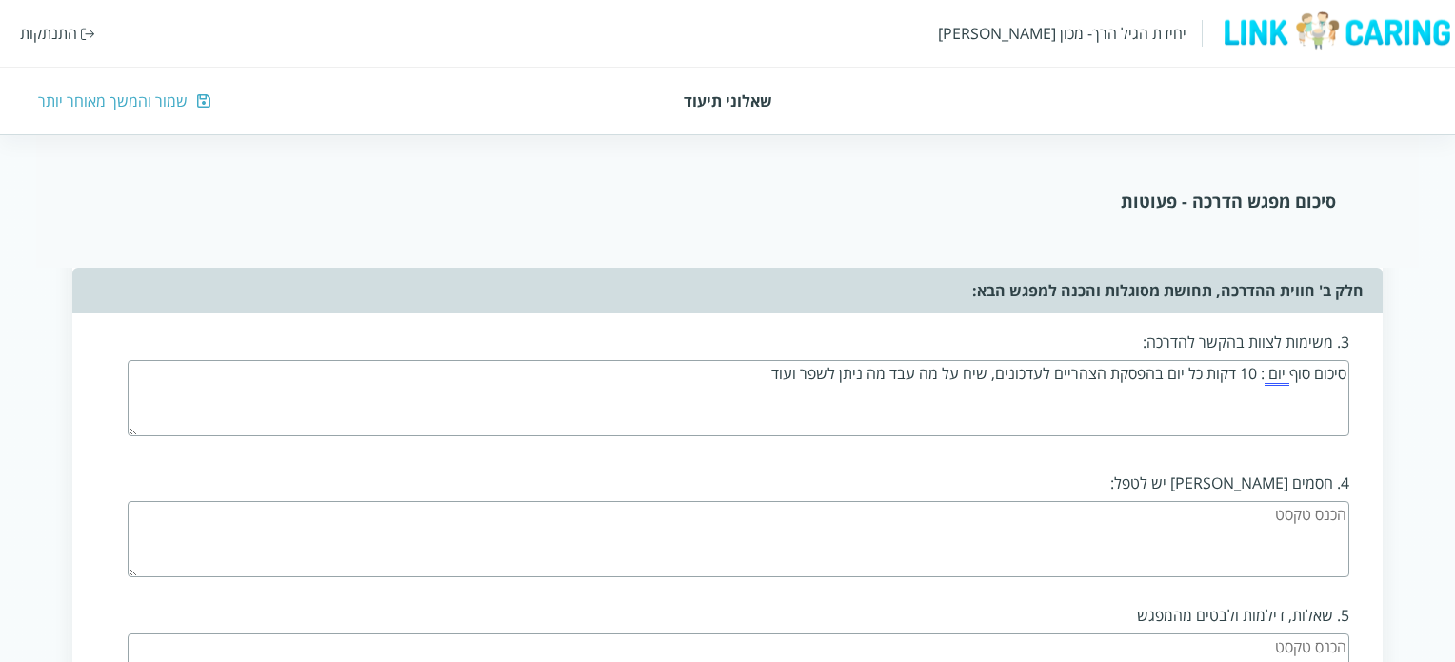
scroll to position [3142, 0]
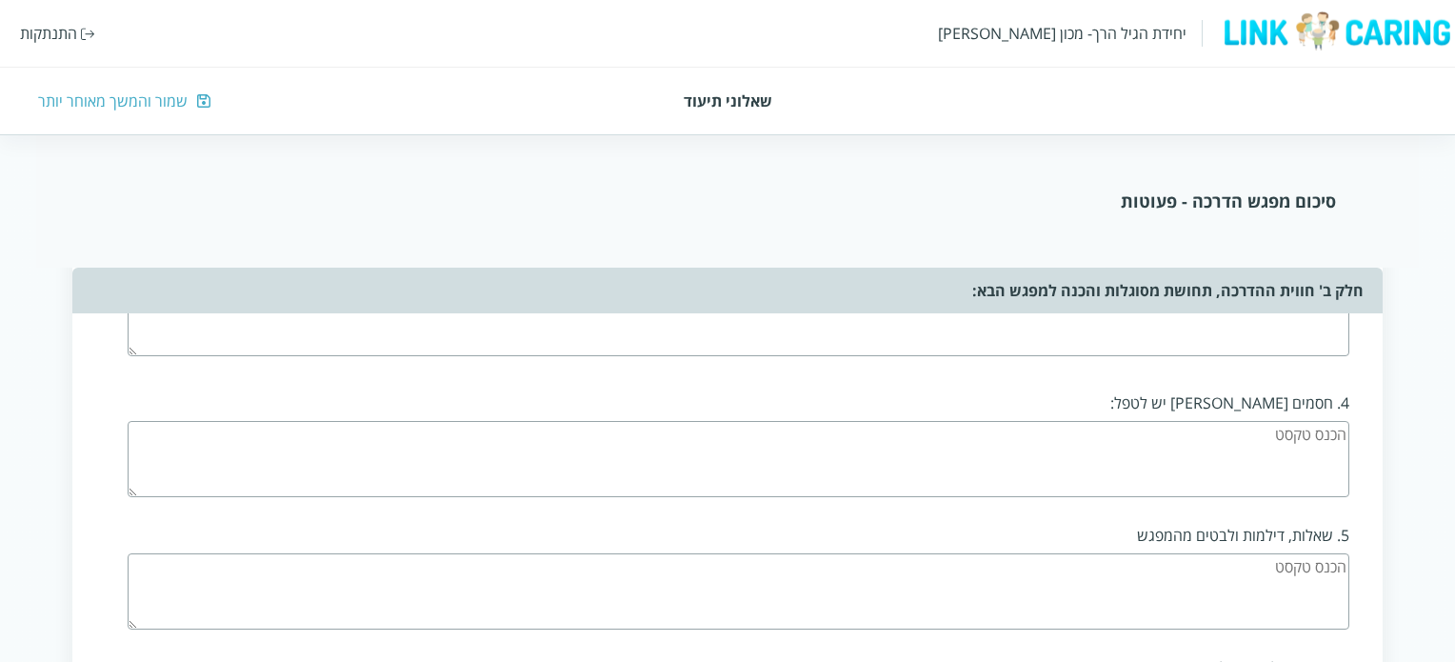
type textarea "סיכום סוף יום : 10 דקות כל יום בהפסקת הצהריים לעדכונים, שיח על מה עבד מה ניתן ל…"
click at [1226, 430] on textarea at bounding box center [738, 459] width 1221 height 76
type textarea "חוסר ידע של הצוות וחוסר מוטיבציה של הבנות הצעירות"
click at [1308, 558] on textarea at bounding box center [738, 591] width 1221 height 76
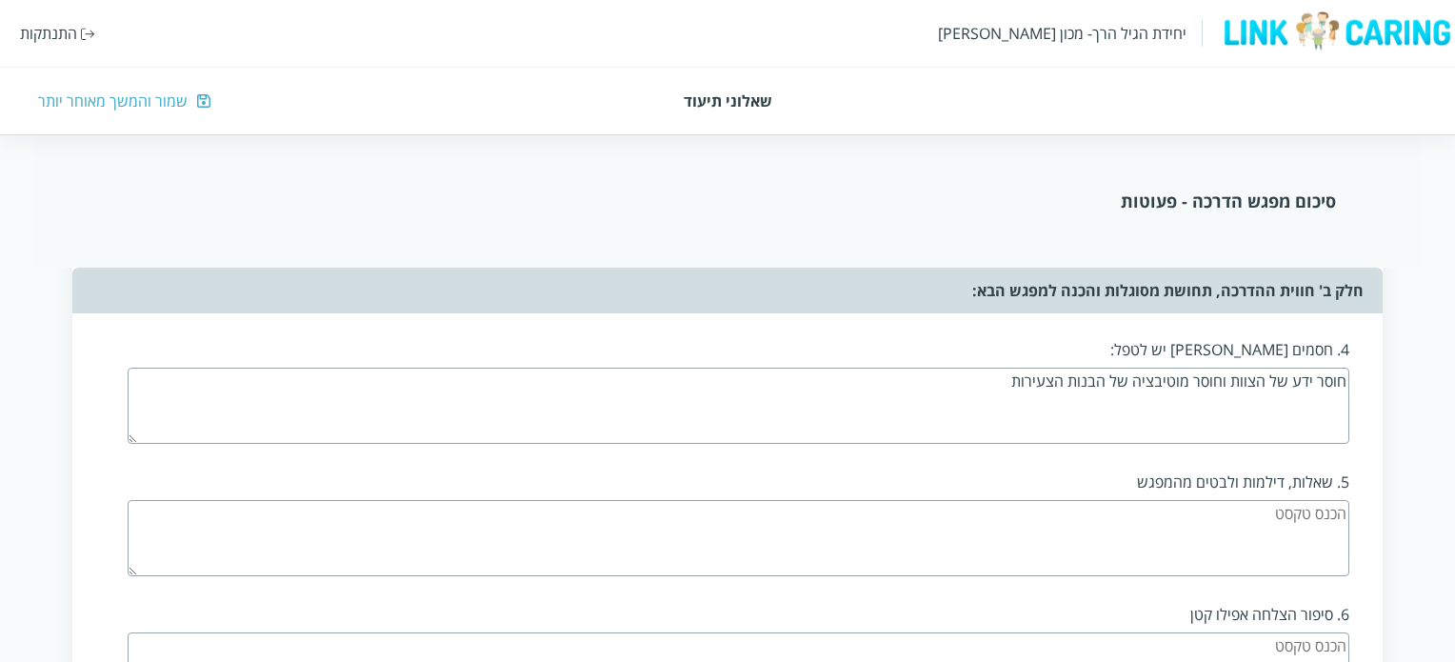
scroll to position [3237, 0]
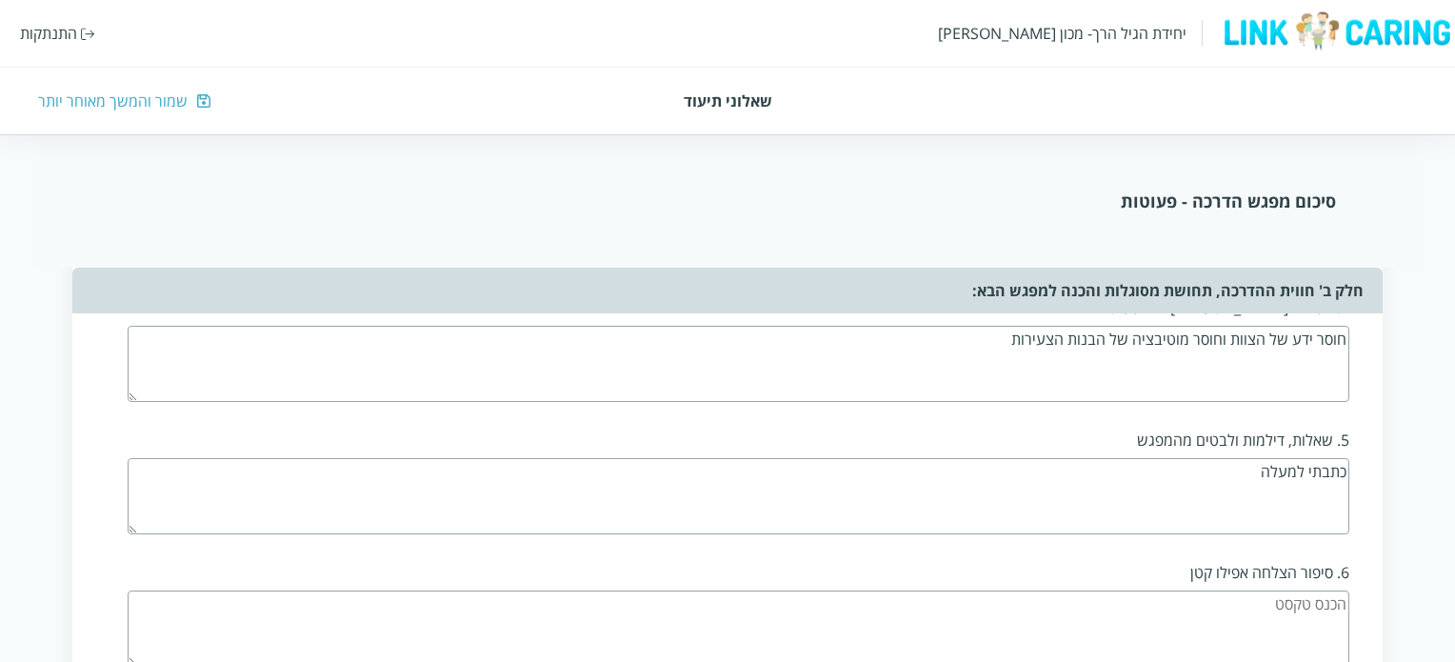
type textarea "כתבתי למעלה"
click at [1298, 605] on textarea at bounding box center [738, 628] width 1221 height 76
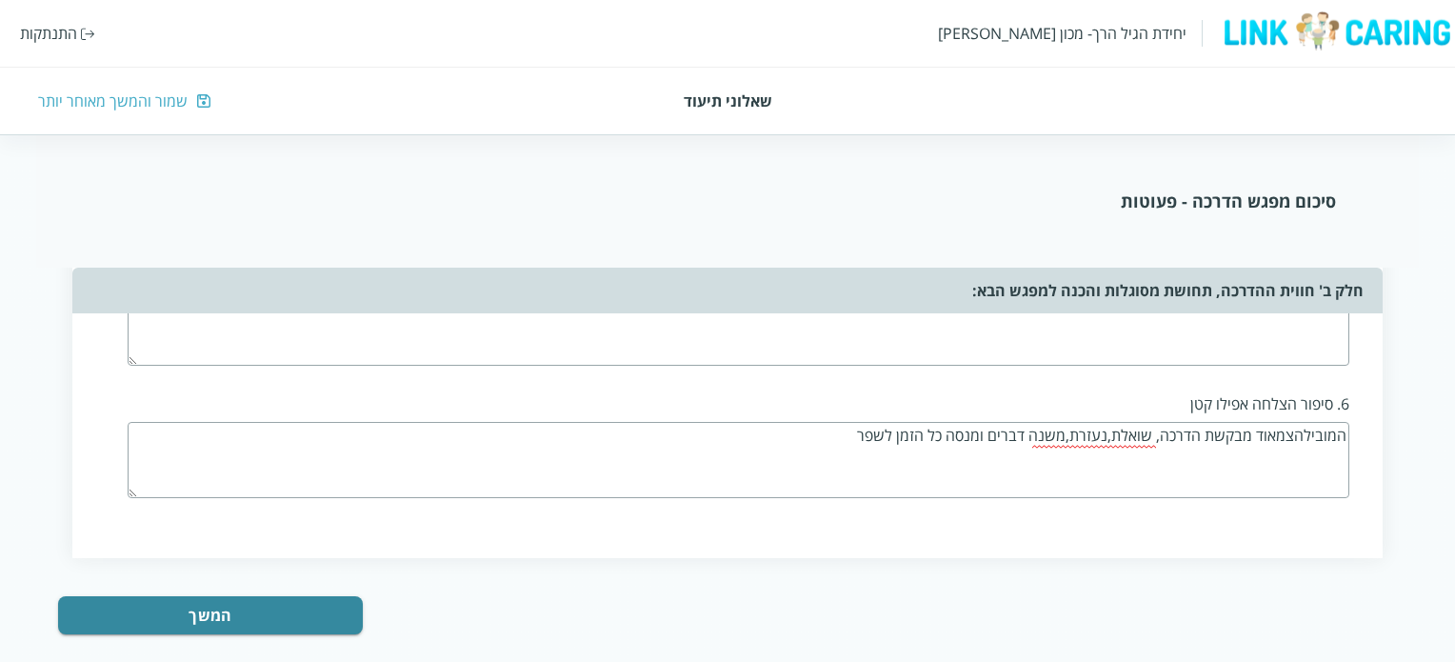
scroll to position [3413, 0]
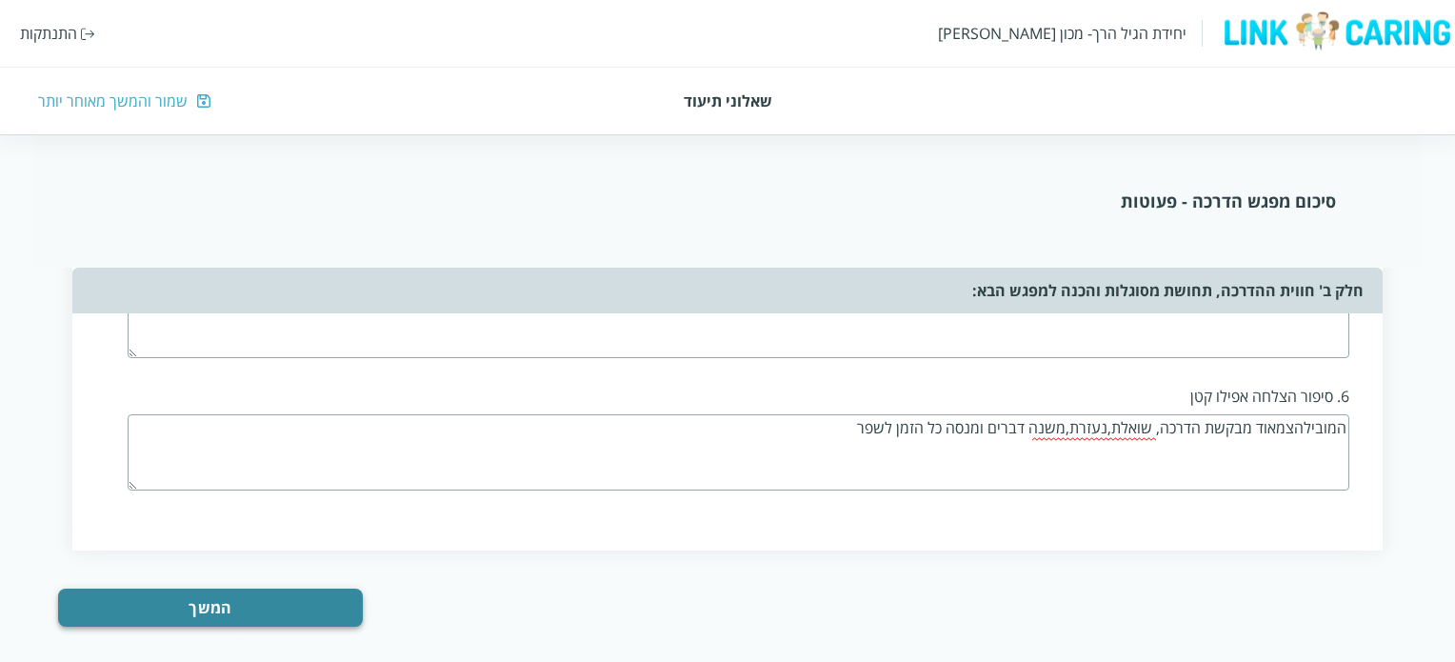
type textarea "המובילהצמאוד מבקשת הדרכה, שואלת,נעזרת,משנה דברים ומנסה כל הזמן לשפר"
click at [339, 600] on button "המשך" at bounding box center [210, 607] width 305 height 38
